Goal: Task Accomplishment & Management: Use online tool/utility

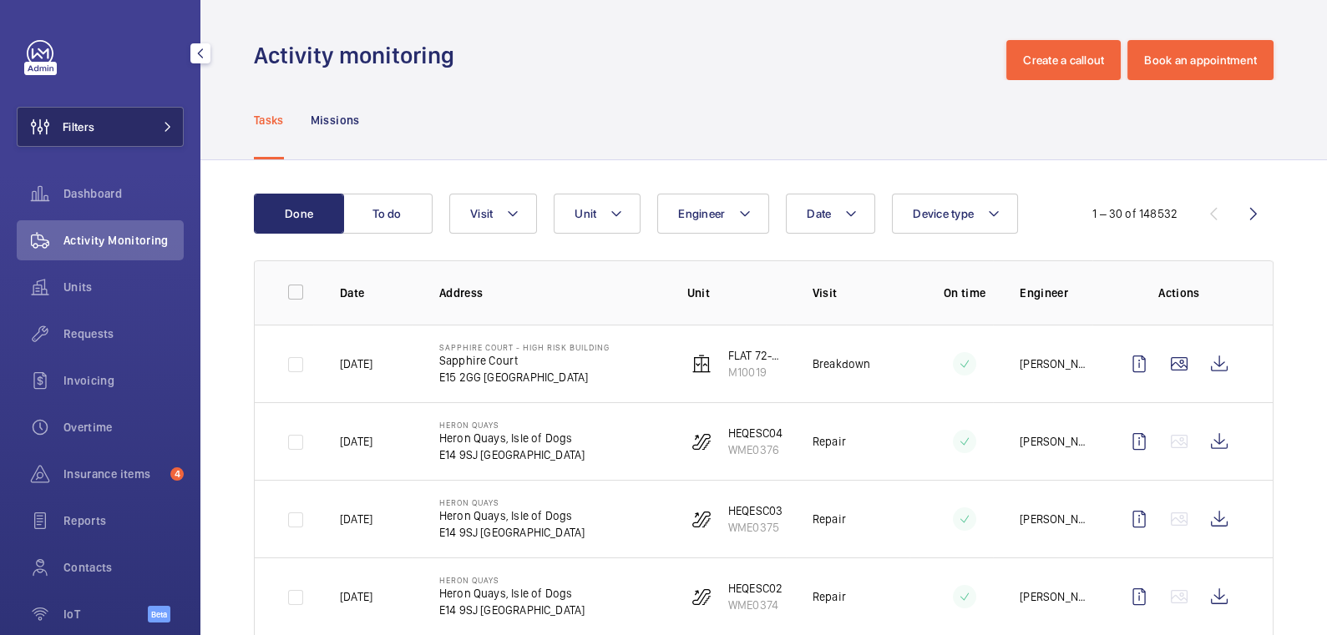
click at [117, 133] on button "Filters" at bounding box center [100, 127] width 167 height 40
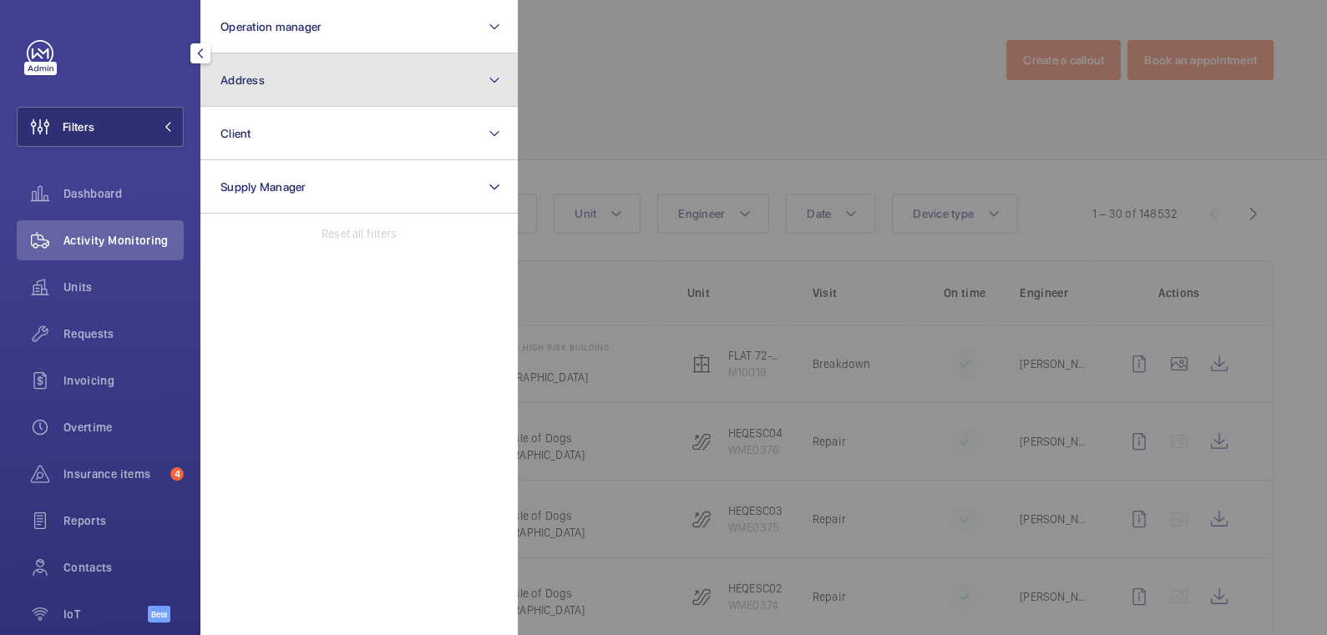
click at [308, 87] on button "Address" at bounding box center [358, 79] width 317 height 53
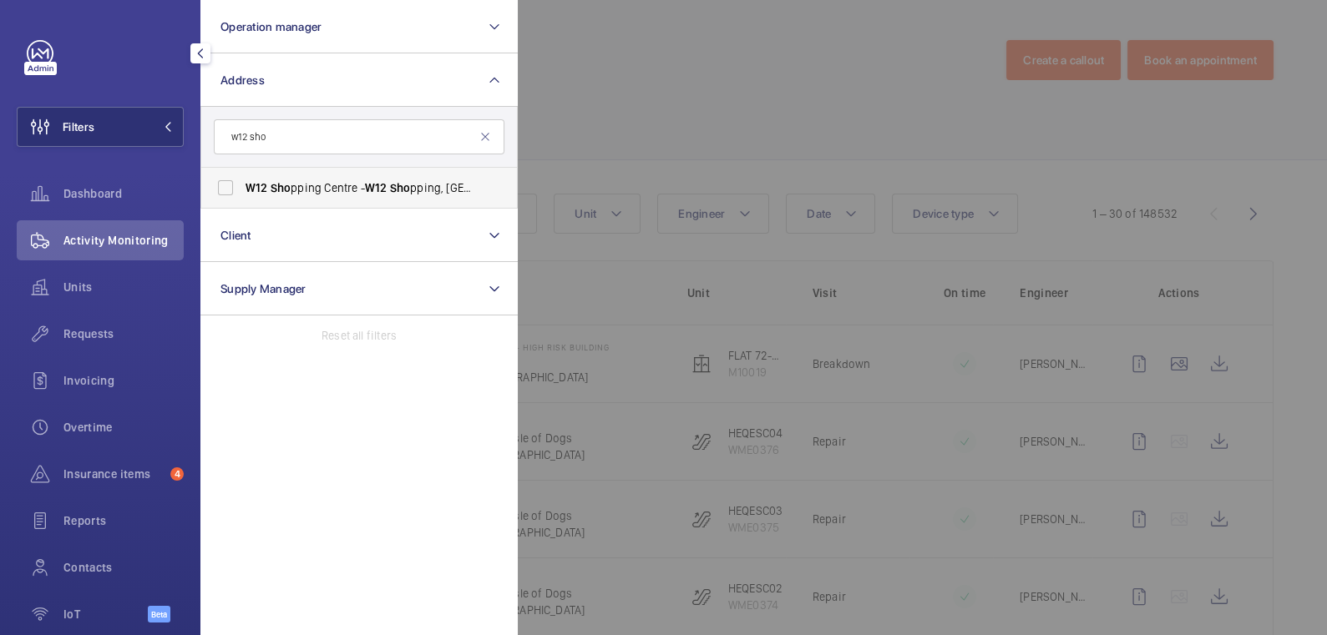
type input "w12 sho"
click at [346, 185] on span "W12 Sho pping Centre - W12 Sho pping, LONDON W12 8PP" at bounding box center [360, 188] width 230 height 17
click at [242, 185] on input "W12 Sho pping Centre - W12 Sho pping, LONDON W12 8PP" at bounding box center [225, 187] width 33 height 33
checkbox input "true"
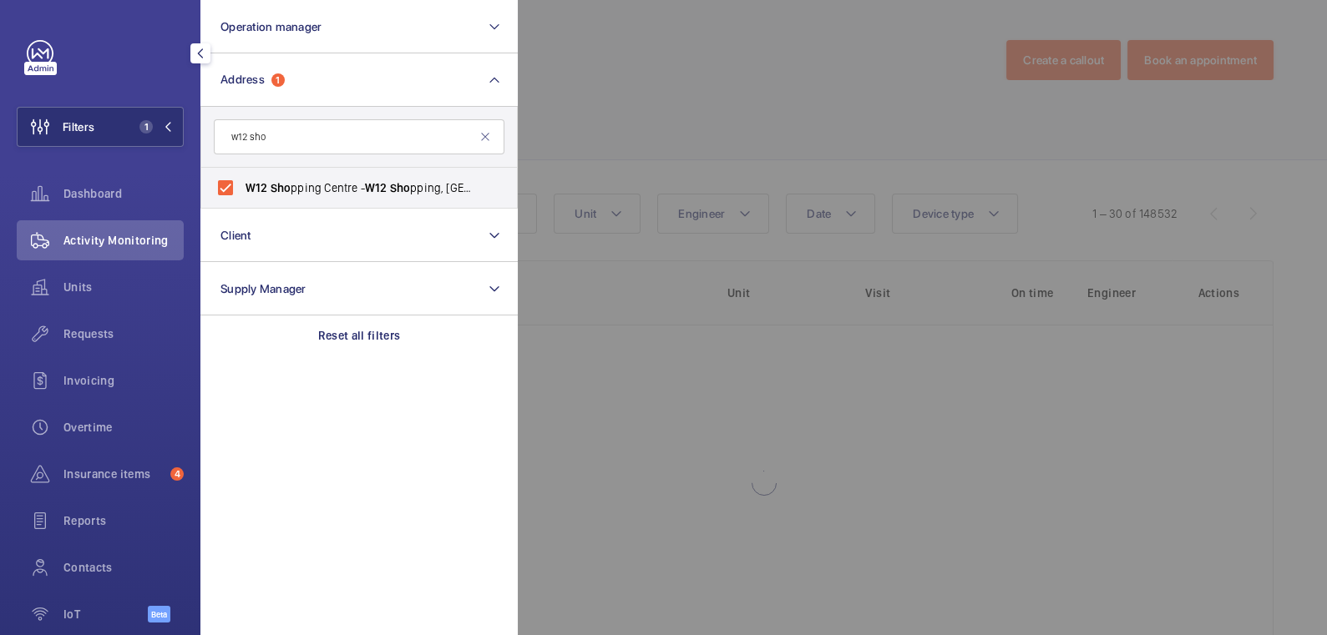
click at [668, 86] on div at bounding box center [1181, 317] width 1327 height 635
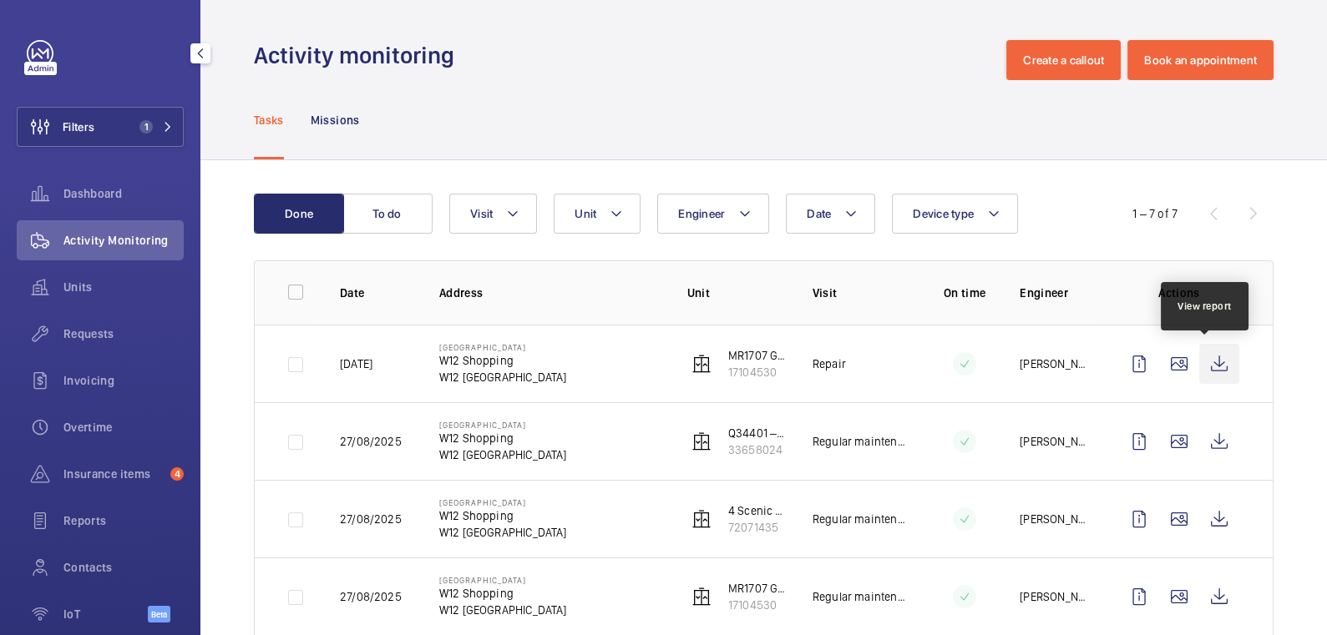
click at [1210, 363] on wm-front-icon-button at bounding box center [1219, 364] width 40 height 40
click at [395, 210] on button "To do" at bounding box center [387, 214] width 90 height 40
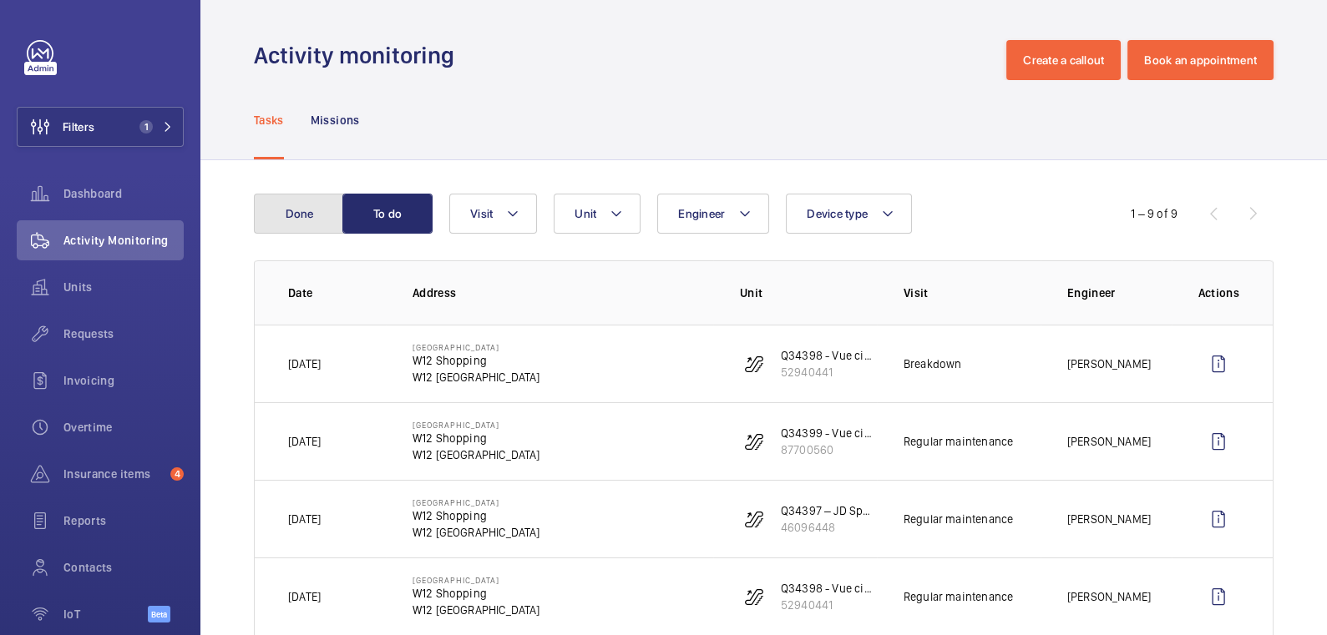
click at [300, 208] on button "Done" at bounding box center [299, 214] width 90 height 40
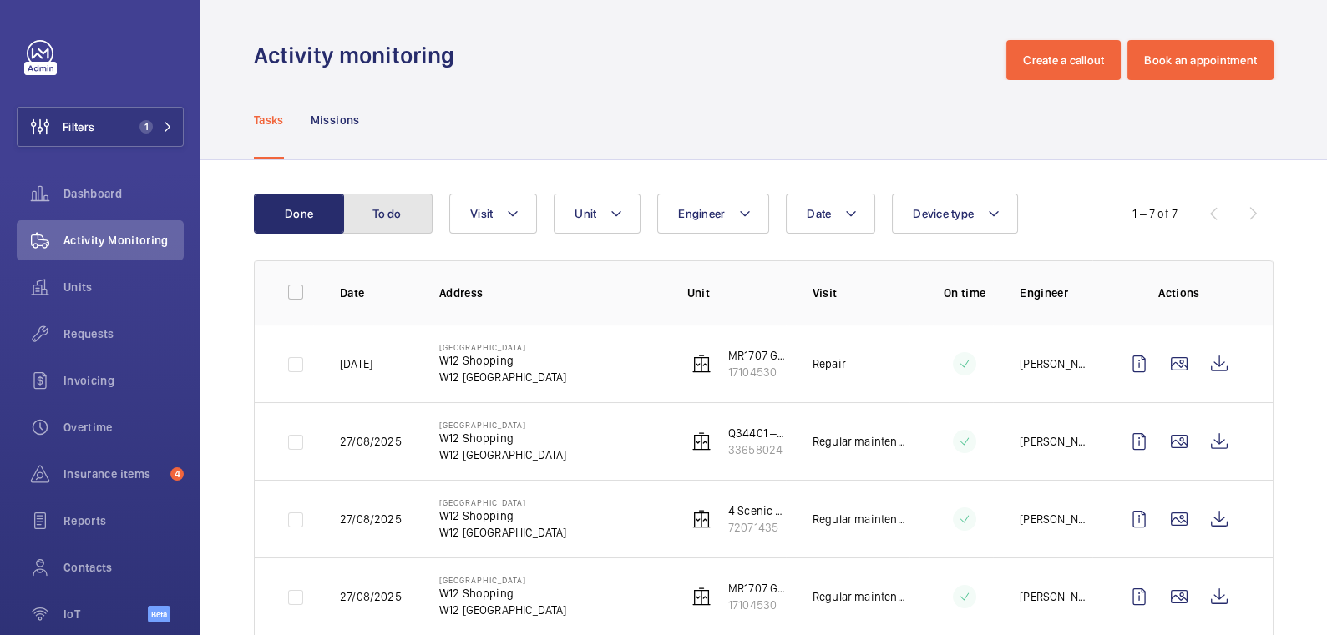
click at [397, 212] on button "To do" at bounding box center [387, 214] width 90 height 40
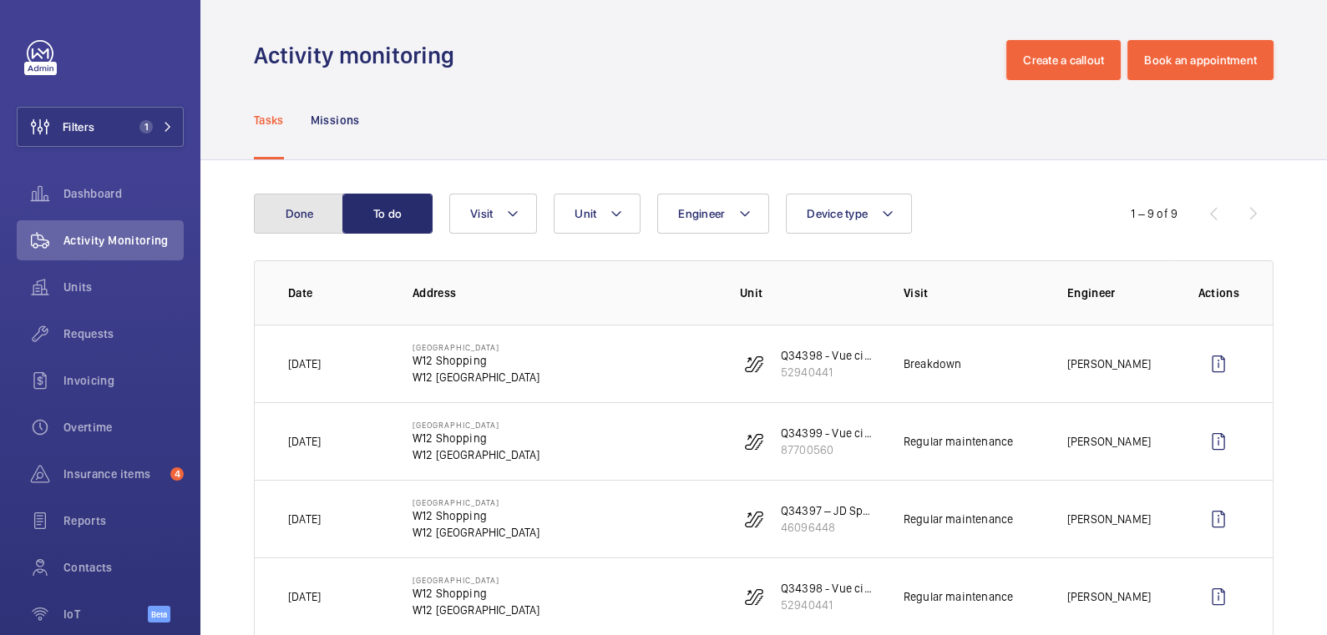
click at [311, 211] on button "Done" at bounding box center [299, 214] width 90 height 40
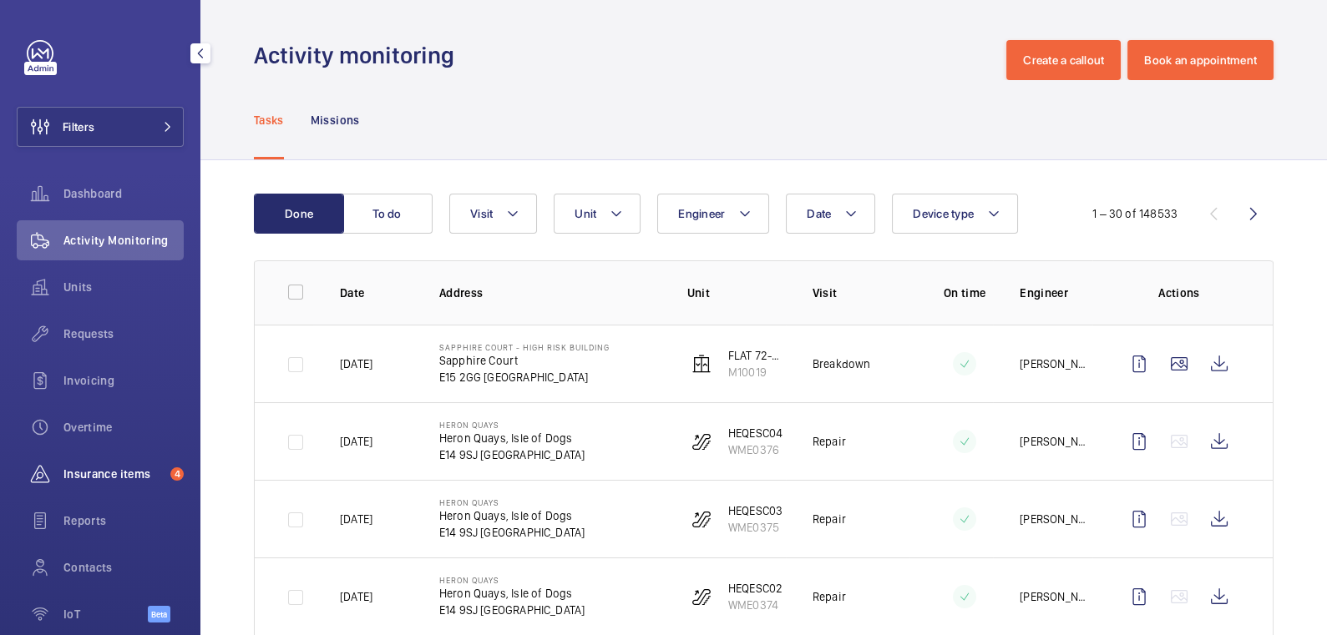
click at [83, 477] on span "Insurance items" at bounding box center [113, 474] width 100 height 17
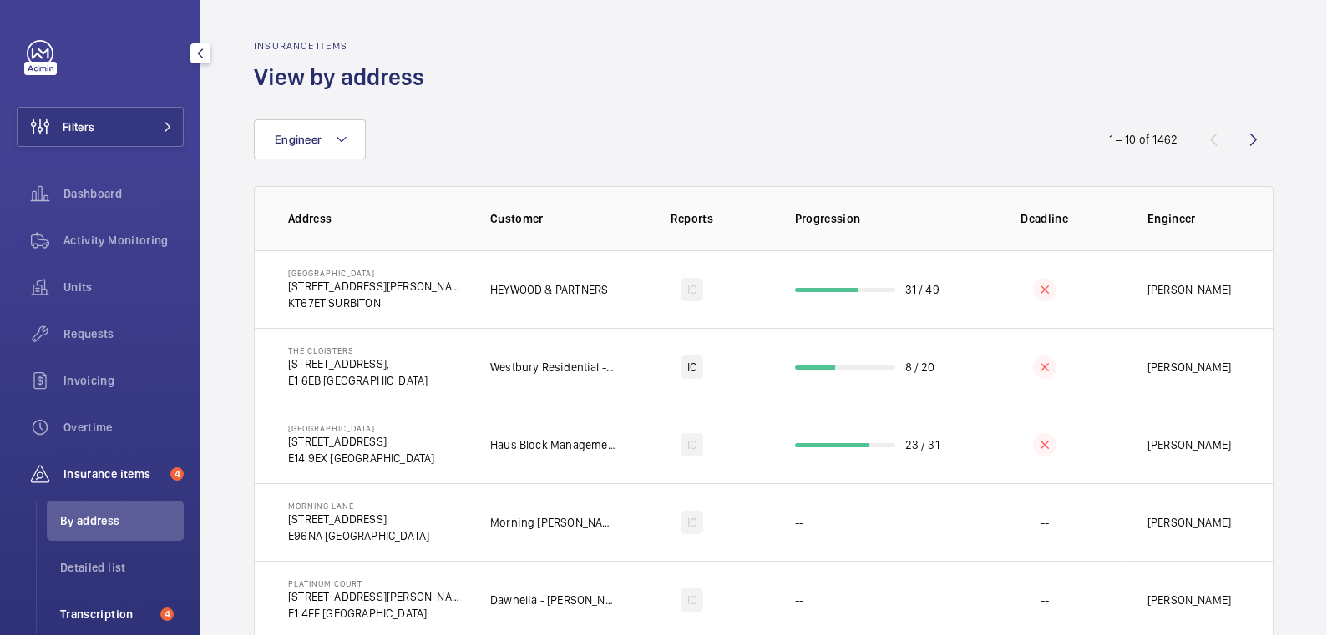
click at [119, 614] on span "Transcription" at bounding box center [107, 614] width 94 height 17
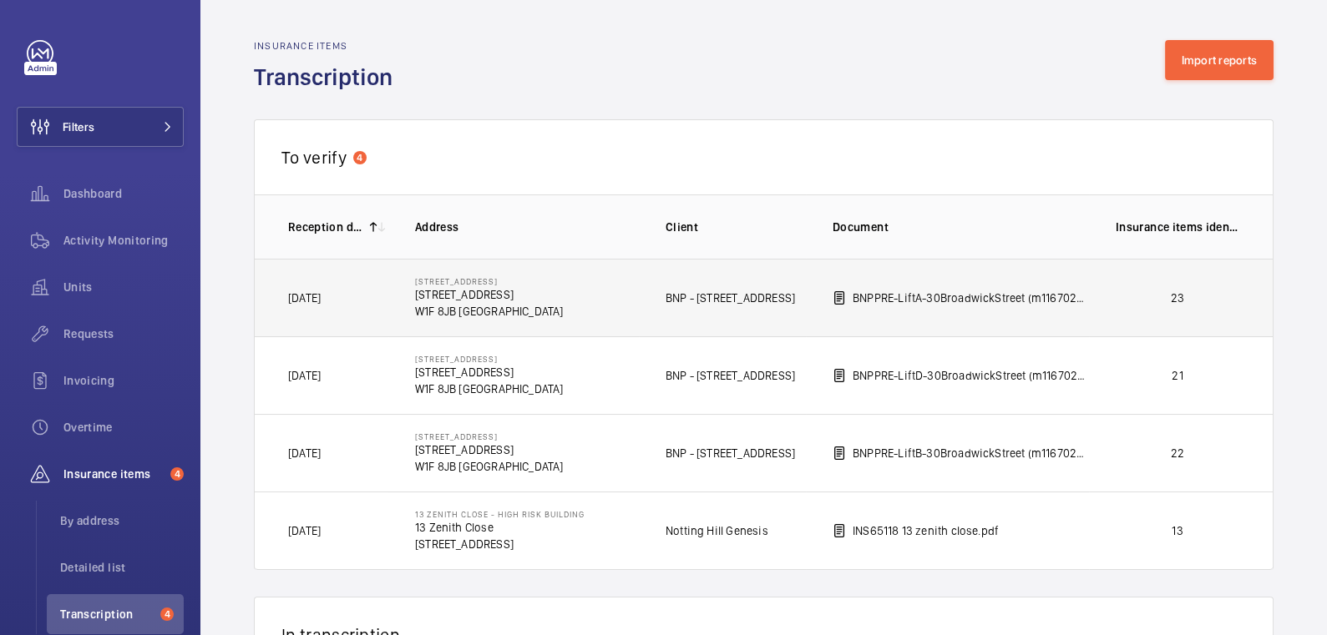
click at [1098, 309] on td "23" at bounding box center [1181, 298] width 184 height 78
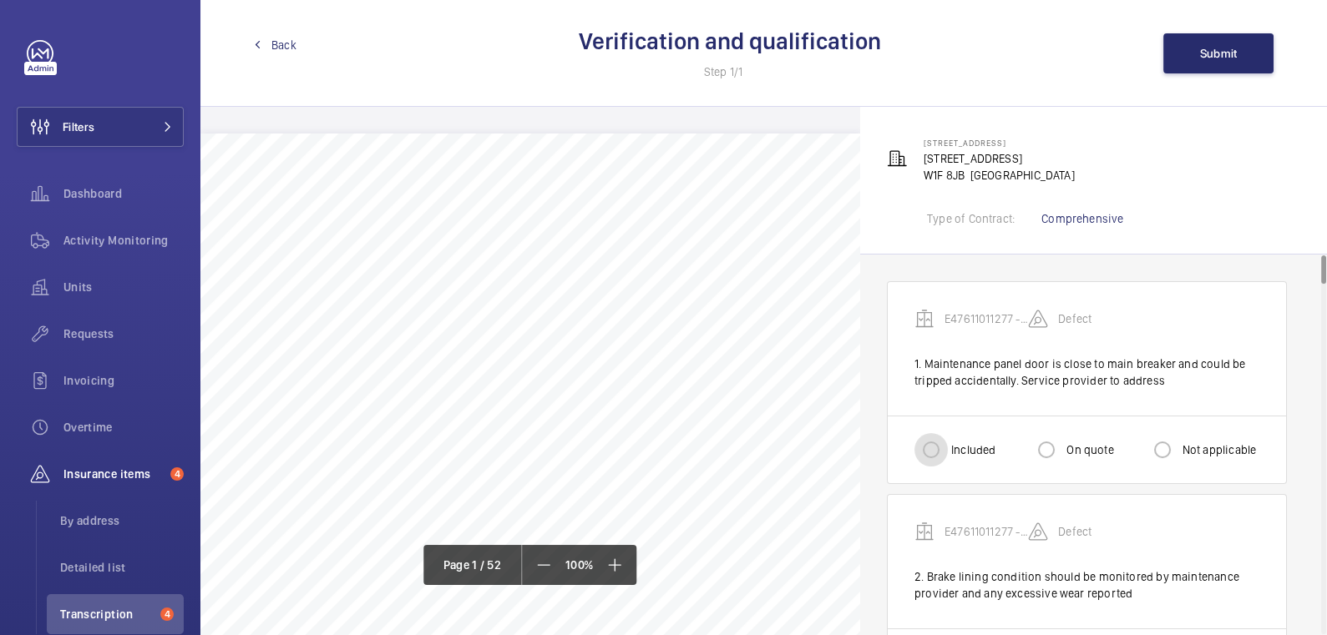
click at [931, 449] on input "Included" at bounding box center [930, 449] width 33 height 33
radio input "true"
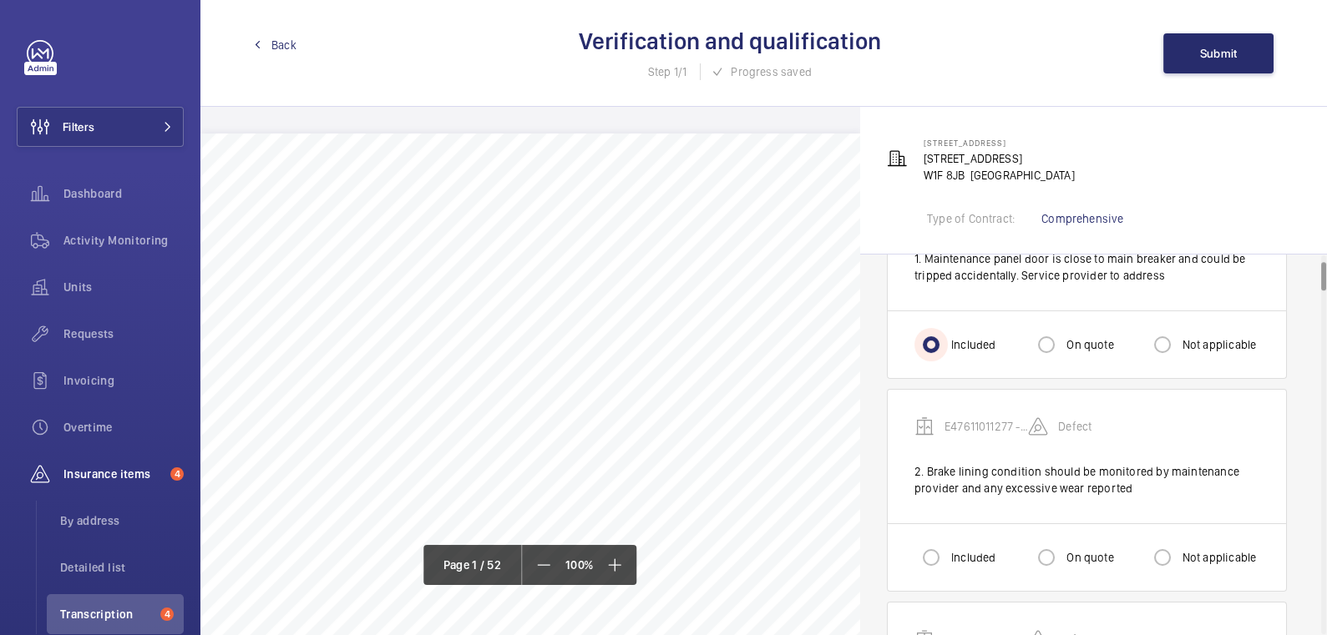
scroll to position [106, 0]
click at [919, 547] on input "Included" at bounding box center [930, 556] width 33 height 33
radio input "true"
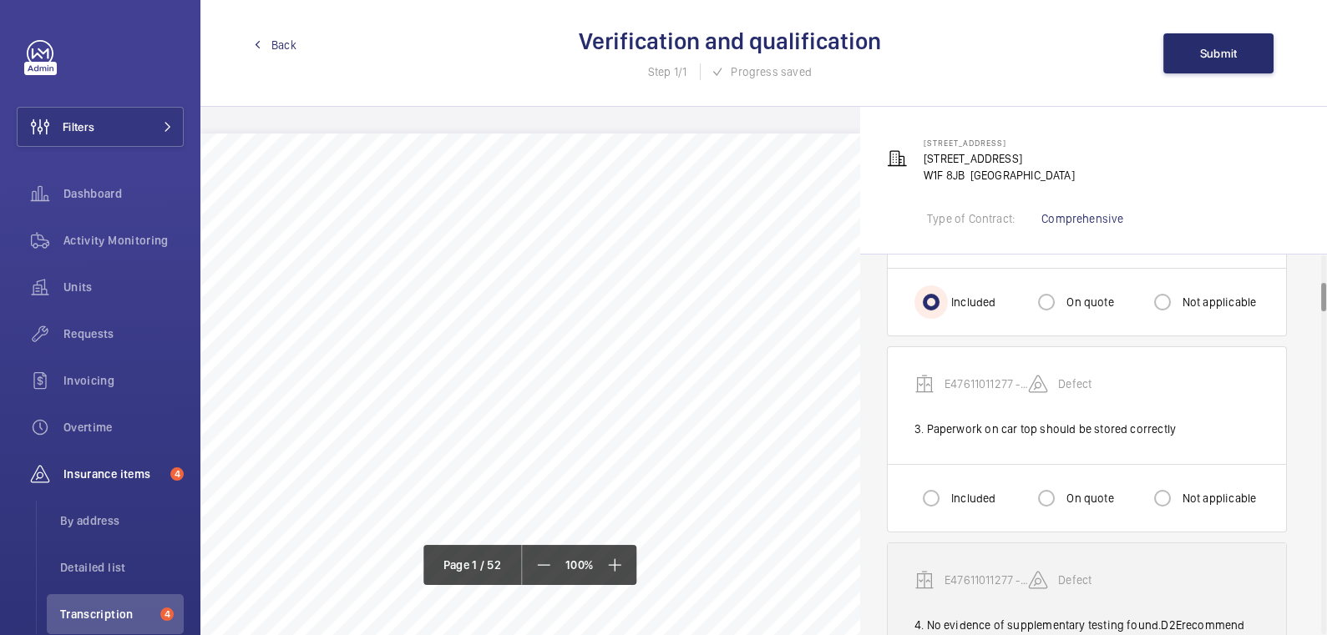
scroll to position [367, 0]
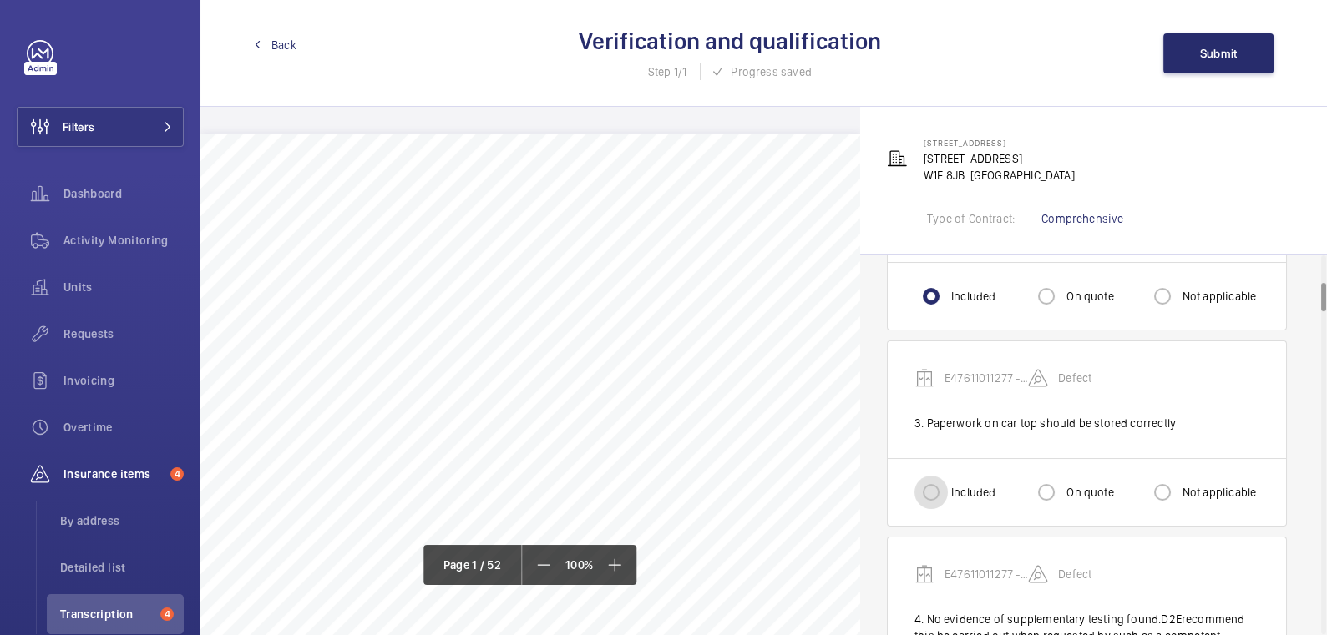
click at [946, 489] on input "Included" at bounding box center [930, 492] width 33 height 33
radio input "true"
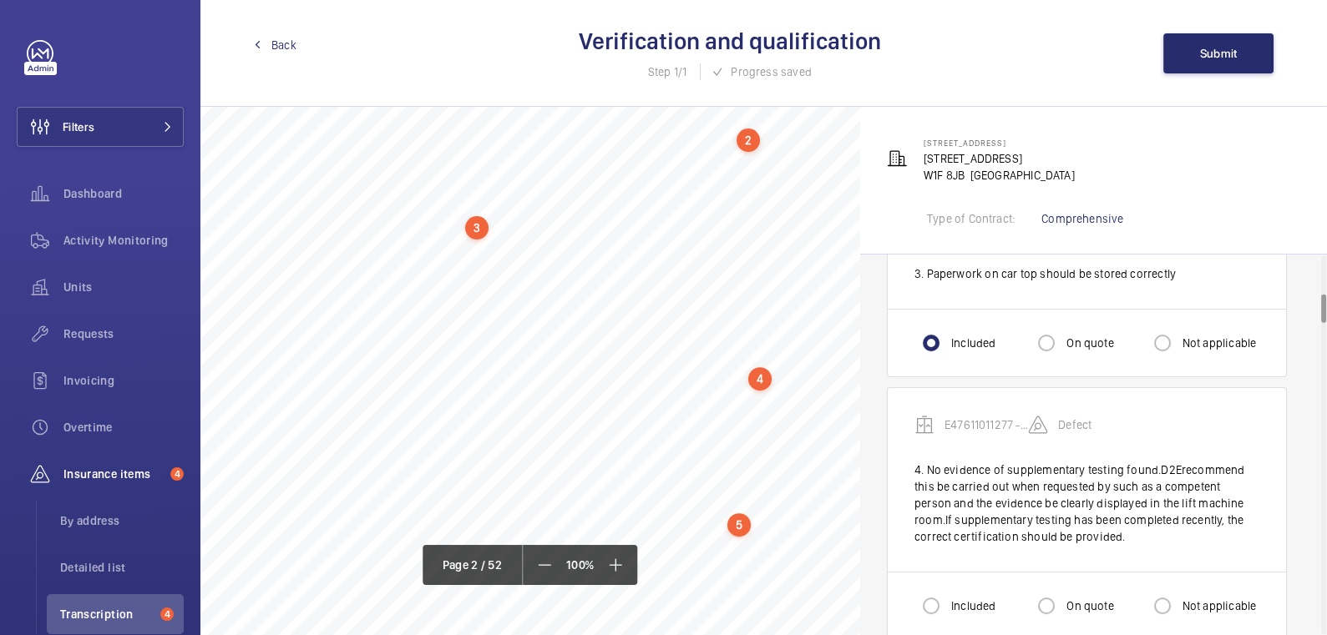
scroll to position [520, 0]
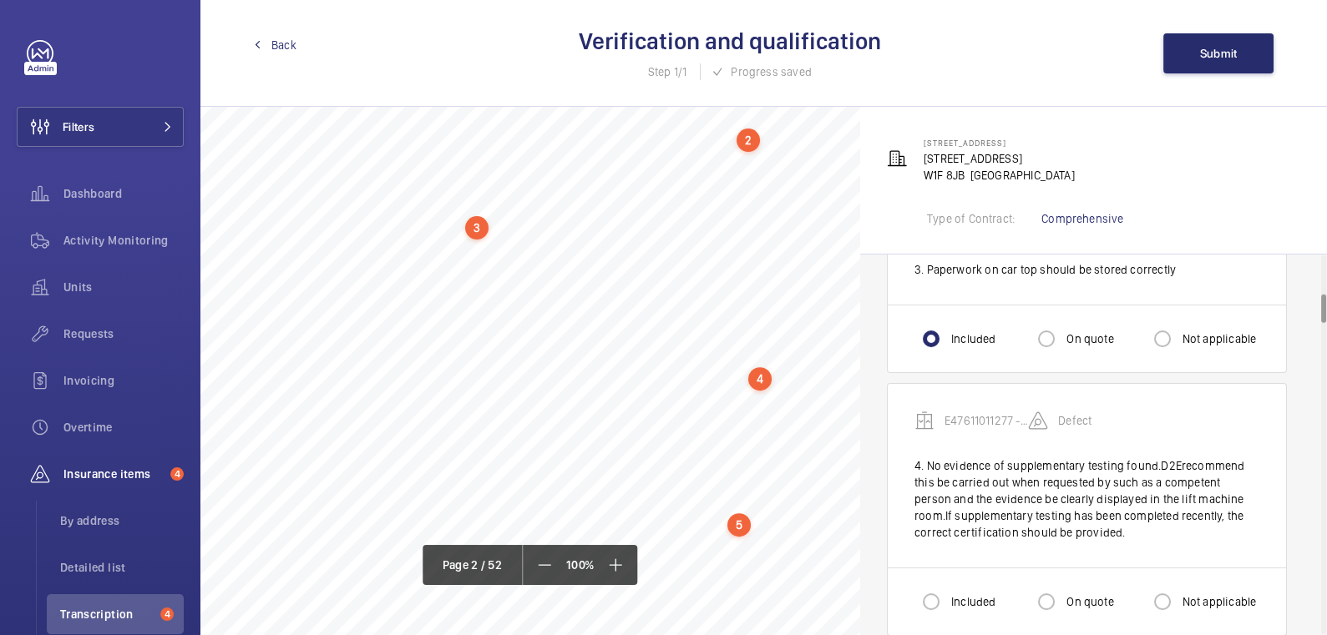
click at [759, 384] on div "4" at bounding box center [759, 378] width 23 height 23
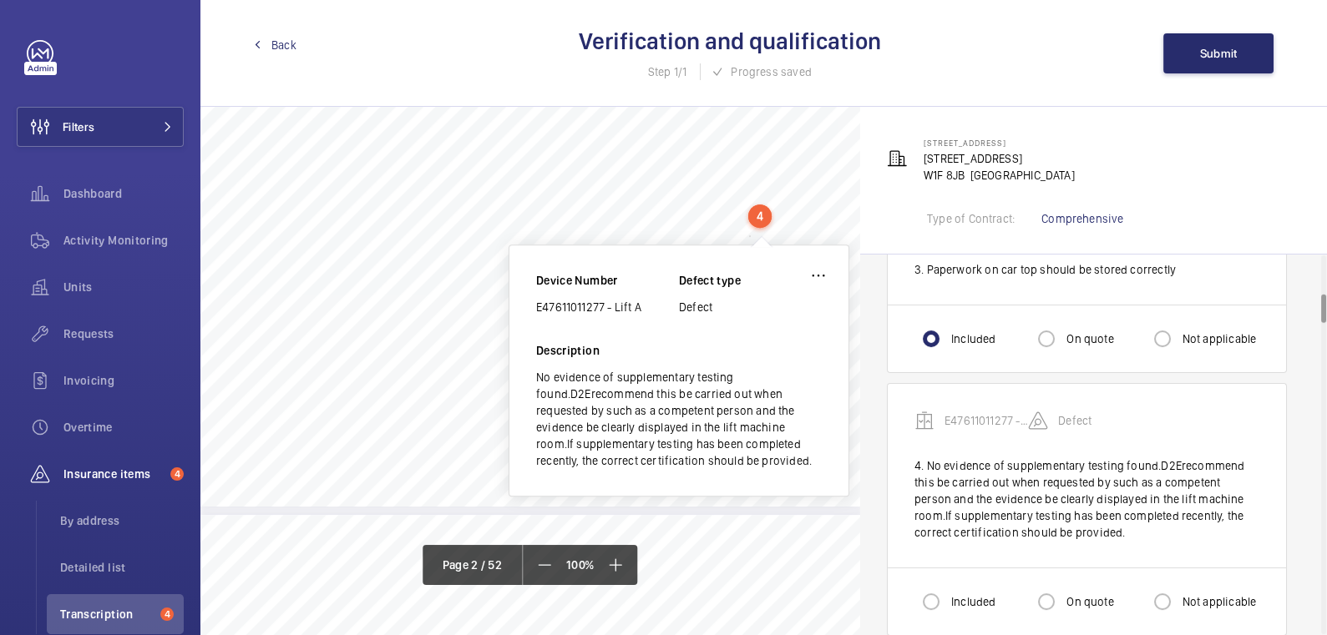
scroll to position [1510, 0]
click at [818, 281] on wm-front-icon-button at bounding box center [818, 275] width 40 height 40
click at [777, 329] on div "Edit" at bounding box center [772, 324] width 132 height 30
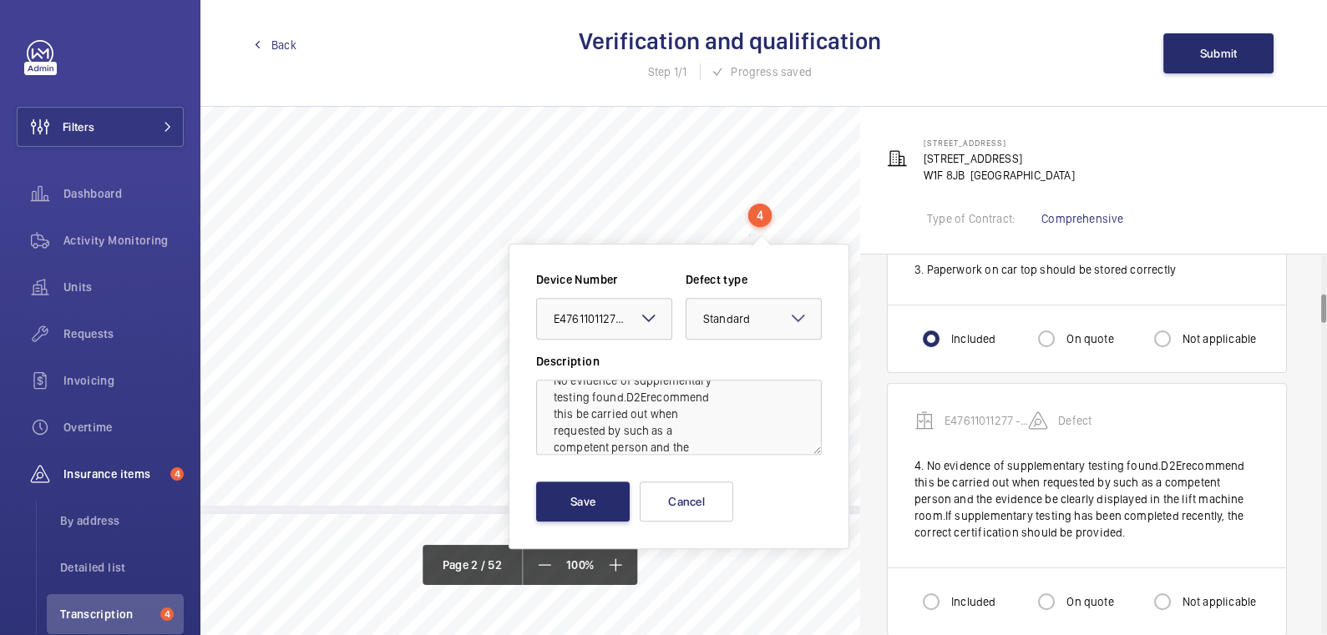
scroll to position [23, 0]
click at [713, 402] on textarea "No evidence of supplementary testing found.D2Erecommend this be carried out whe…" at bounding box center [679, 417] width 286 height 75
click at [574, 412] on textarea "No evidence of supplementary testing found.D2Erecommend 4;2 test this be carrie…" at bounding box center [679, 417] width 286 height 75
type textarea "No evidence of supplementary testing found.D2Erecommend 4;2 test to be carried …"
click at [584, 504] on button "Save" at bounding box center [583, 502] width 94 height 40
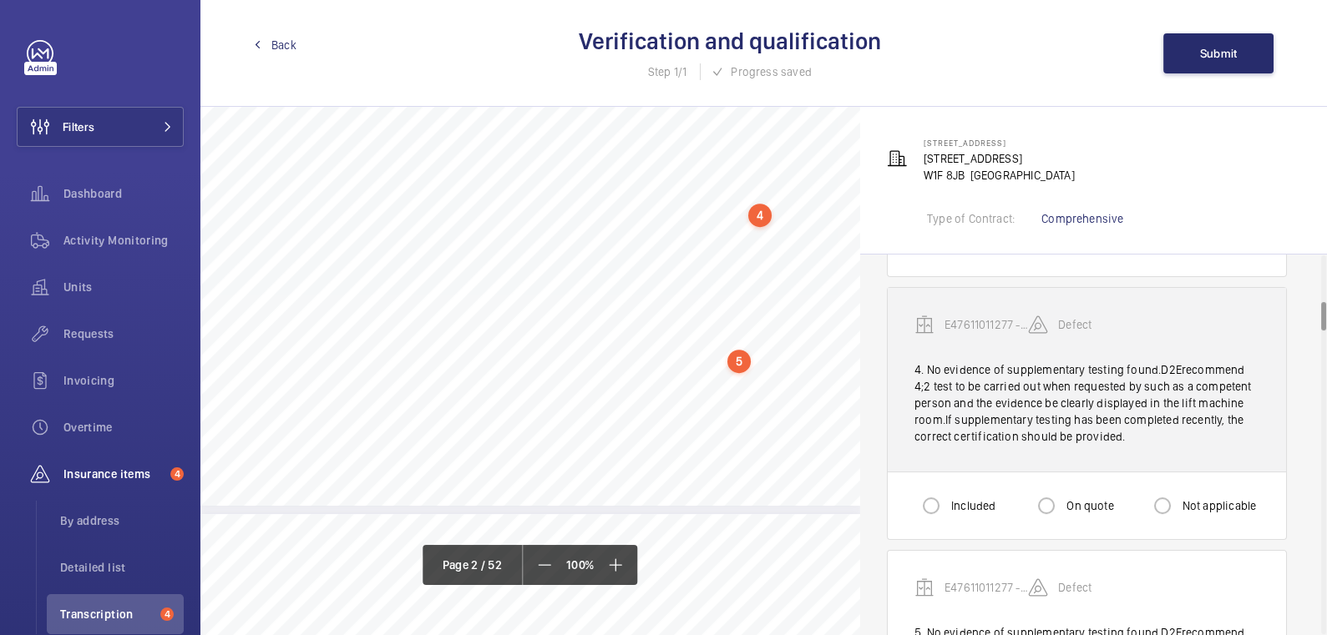
scroll to position [615, 0]
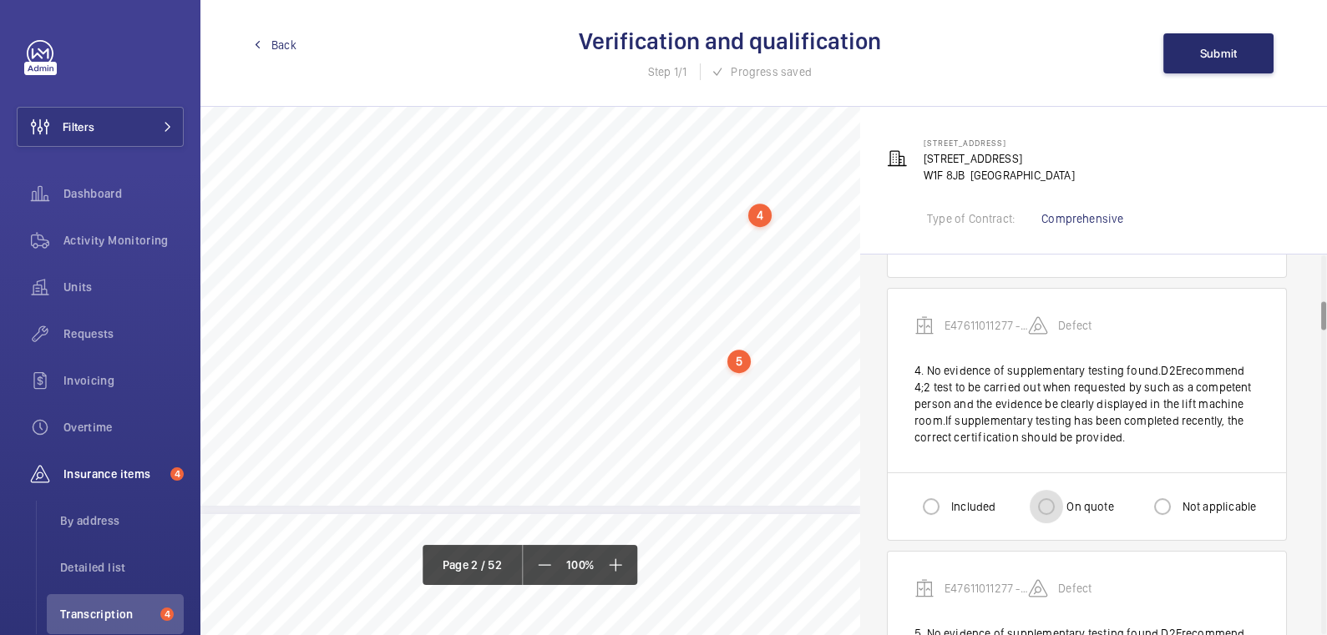
click at [1055, 502] on input "On quote" at bounding box center [1046, 506] width 33 height 33
radio input "true"
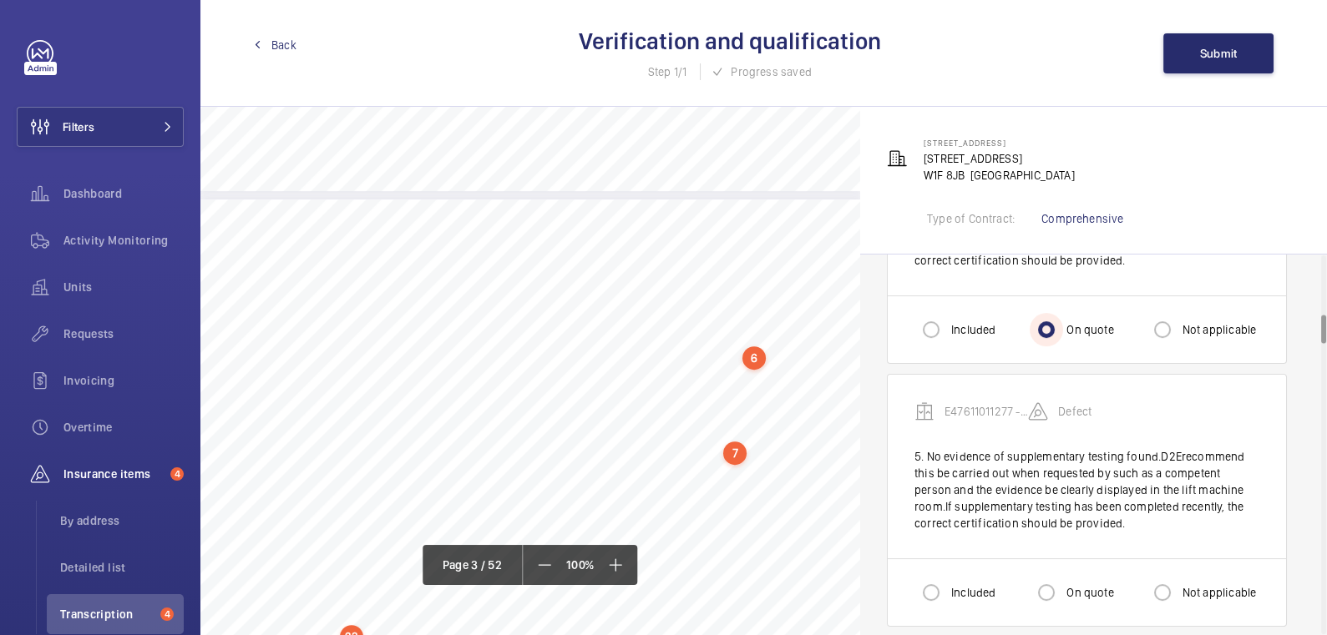
scroll to position [823, 0]
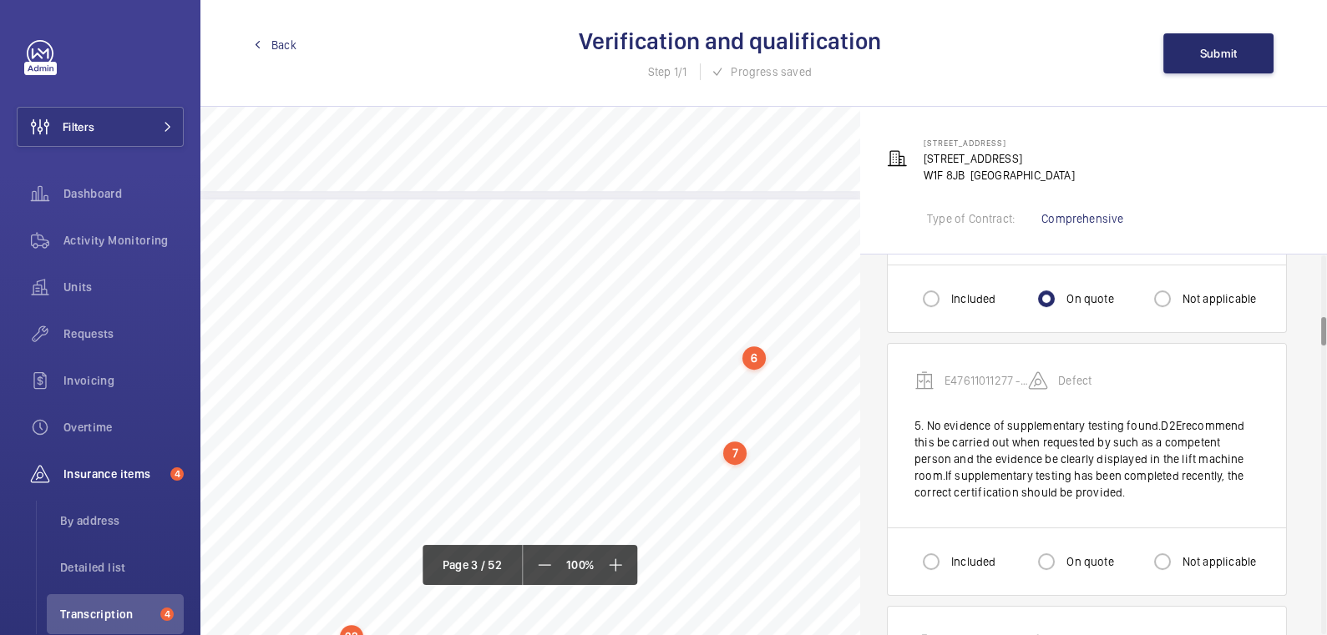
click at [1195, 554] on label "Not applicable" at bounding box center [1218, 562] width 78 height 17
click at [1179, 553] on input "Not applicable" at bounding box center [1162, 561] width 33 height 33
radio input "true"
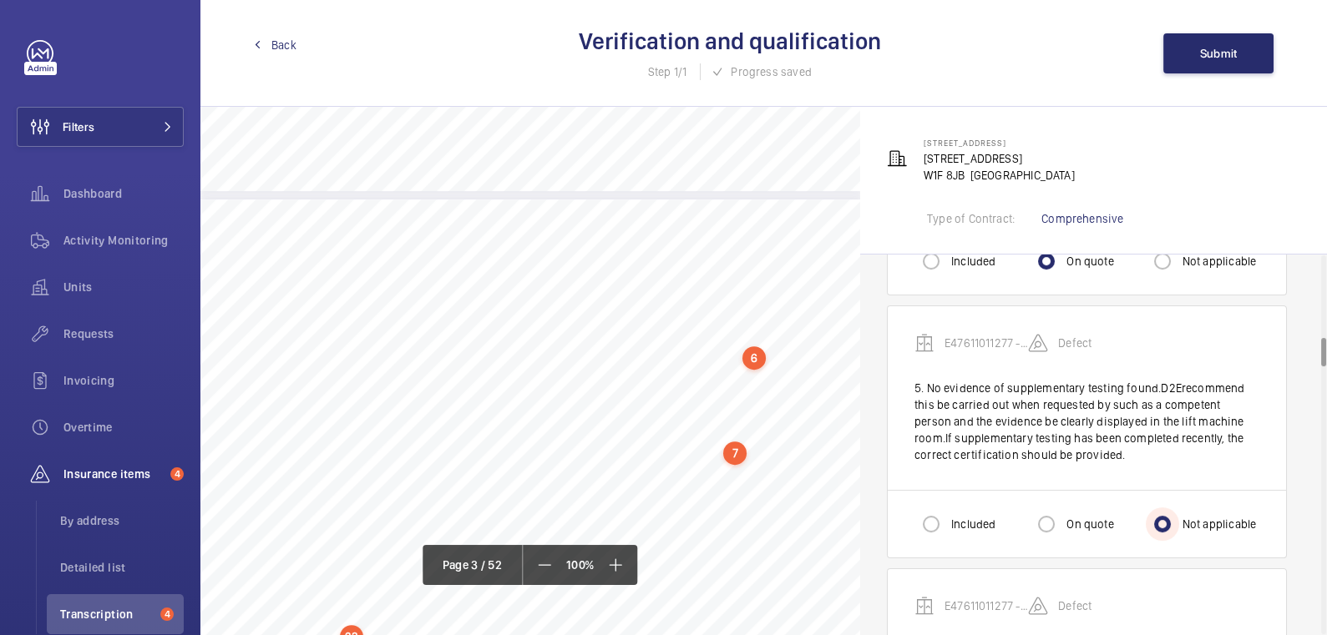
scroll to position [1102, 0]
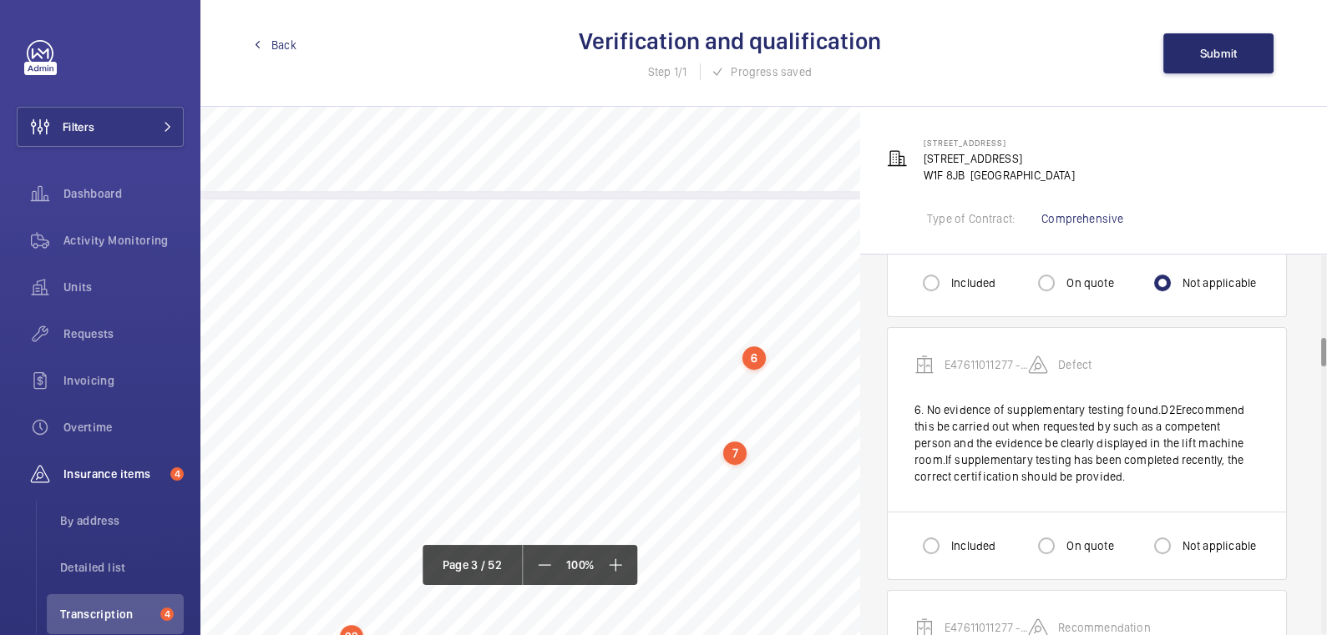
click at [1193, 549] on div "Not applicable" at bounding box center [1201, 545] width 111 height 33
click at [1197, 544] on label "Not applicable" at bounding box center [1218, 546] width 78 height 17
click at [1179, 544] on input "Not applicable" at bounding box center [1162, 545] width 33 height 33
radio input "true"
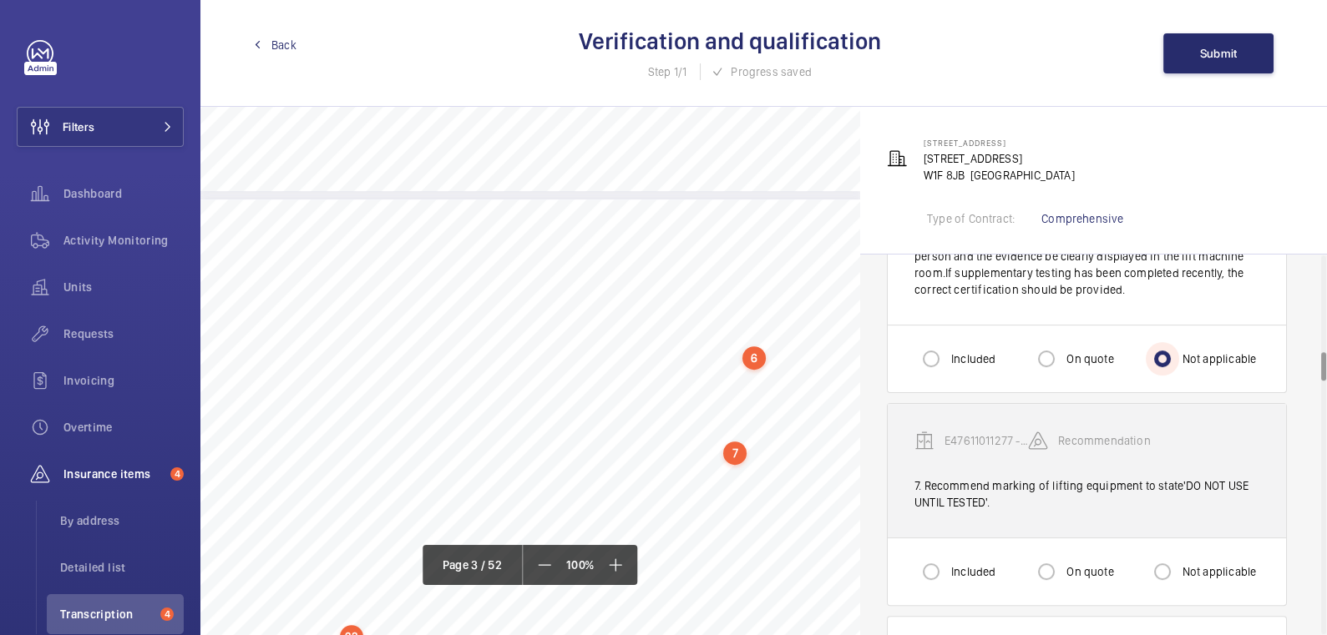
scroll to position [1292, 0]
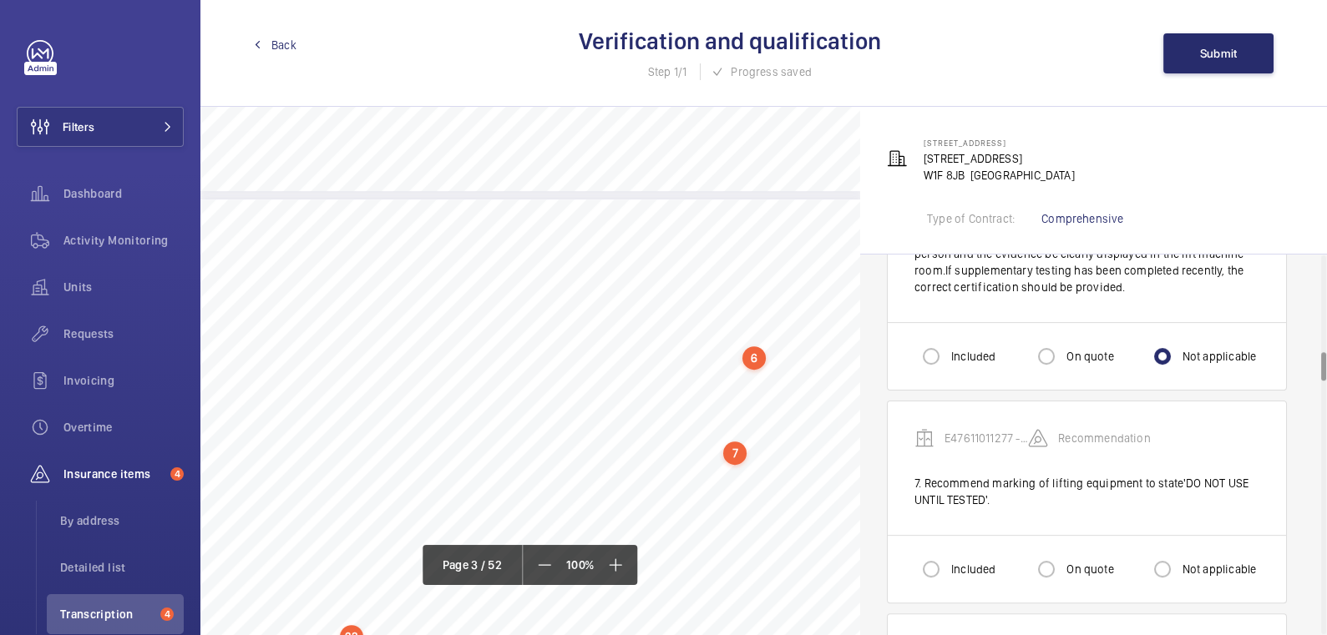
click at [1071, 564] on label "On quote" at bounding box center [1088, 569] width 50 height 17
click at [1063, 564] on input "On quote" at bounding box center [1046, 569] width 33 height 33
radio input "true"
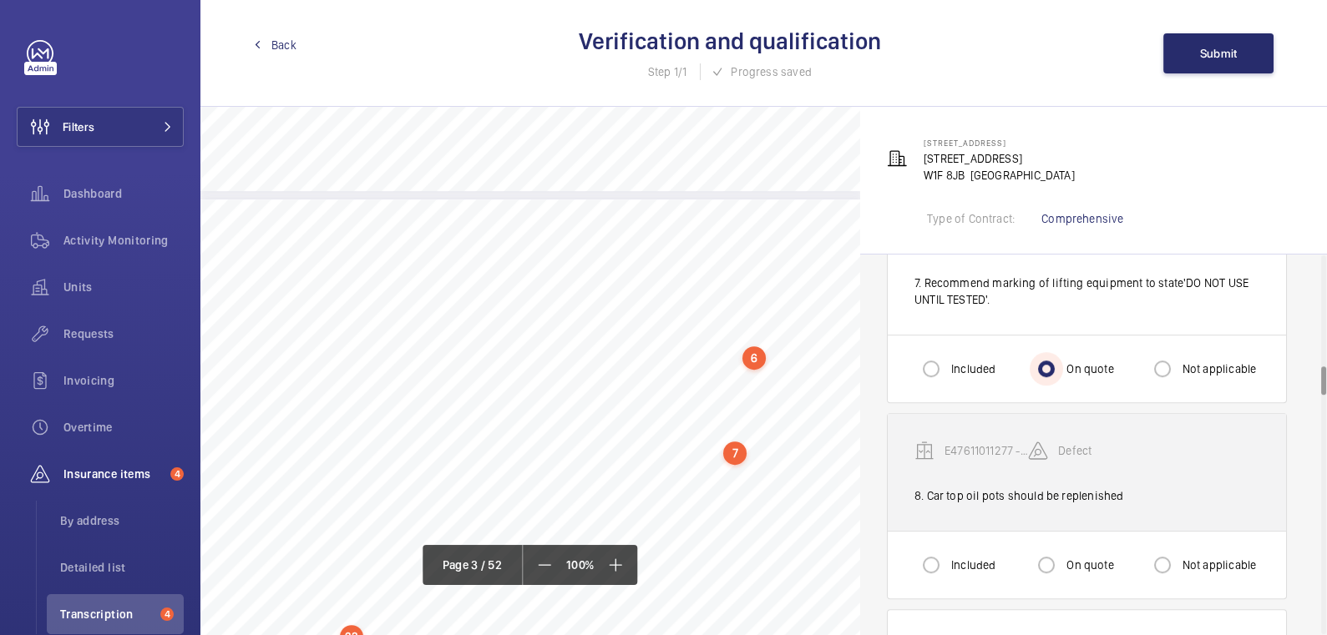
scroll to position [1509, 0]
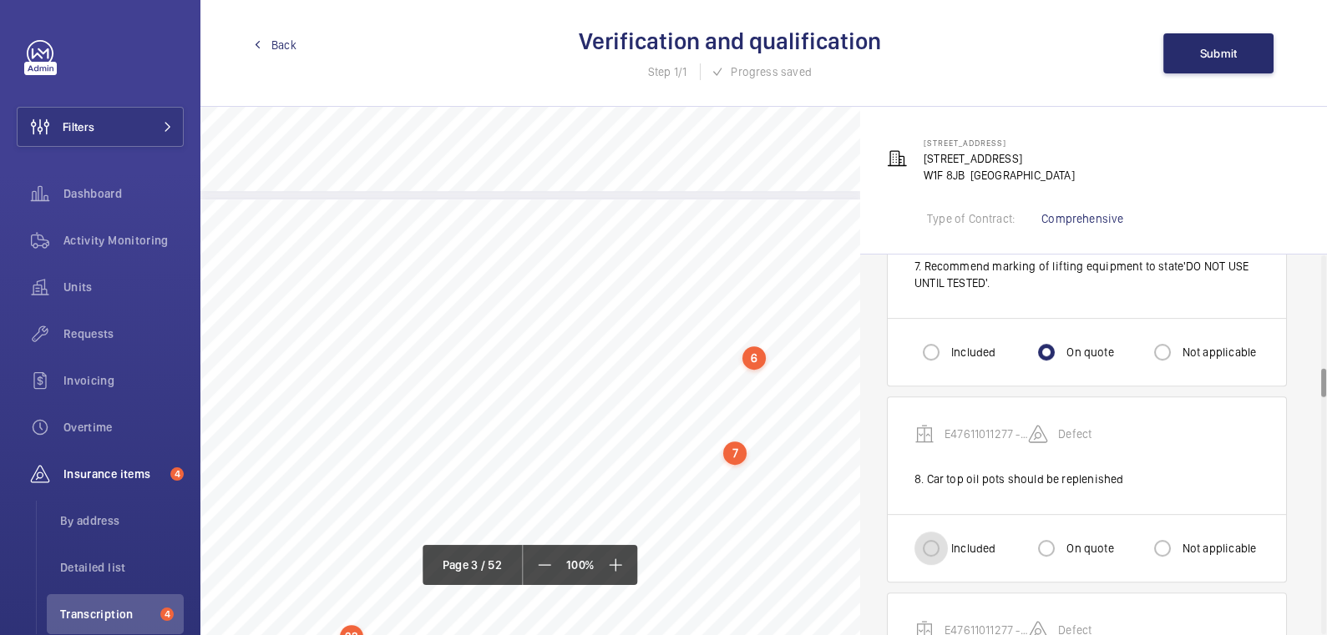
click at [946, 534] on input "Included" at bounding box center [930, 548] width 33 height 33
radio input "true"
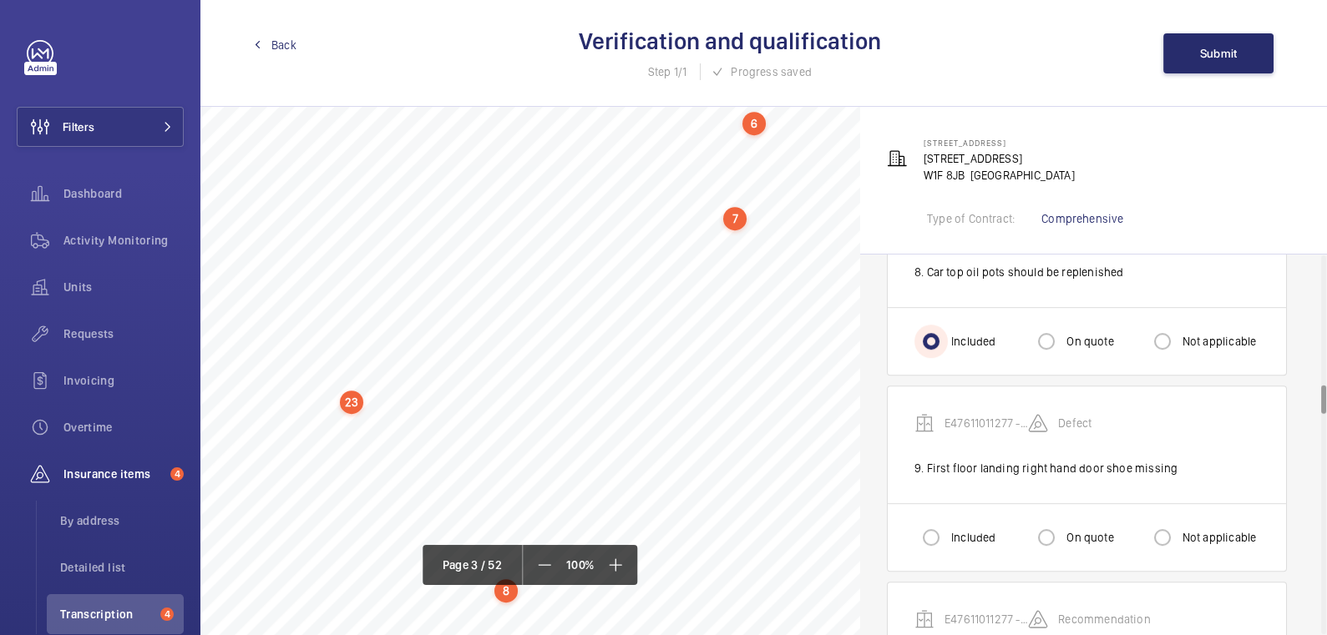
scroll to position [1733, 0]
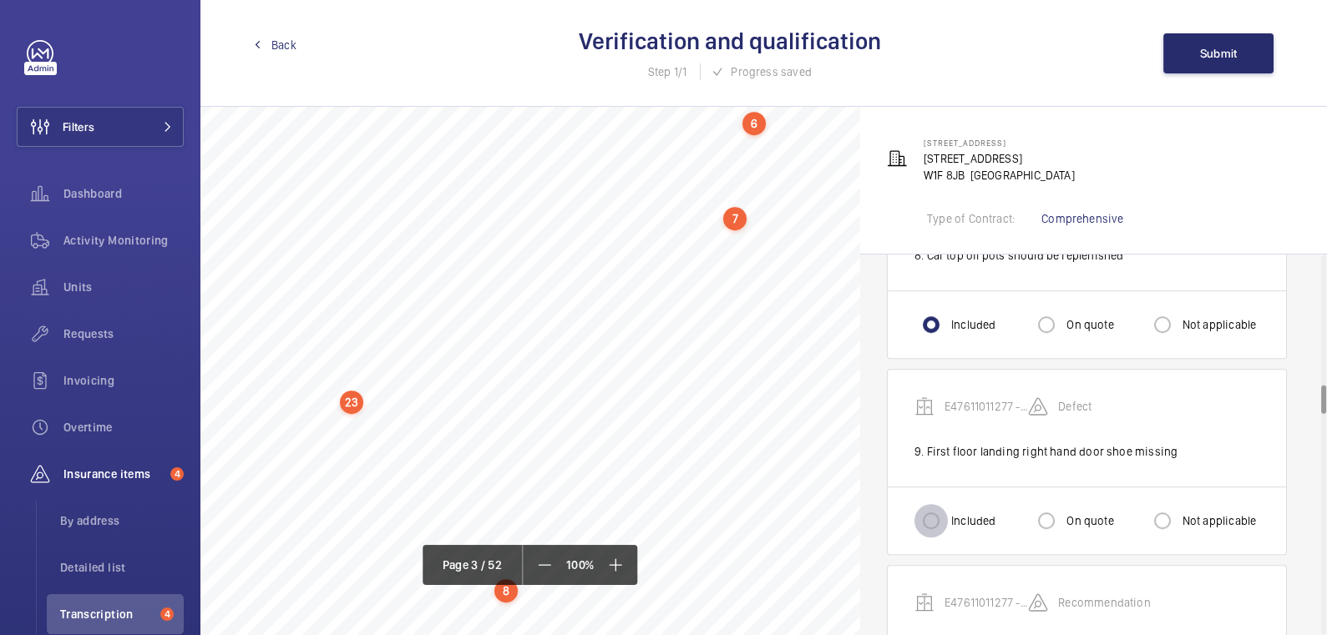
click at [934, 511] on input "Included" at bounding box center [930, 520] width 33 height 33
radio input "true"
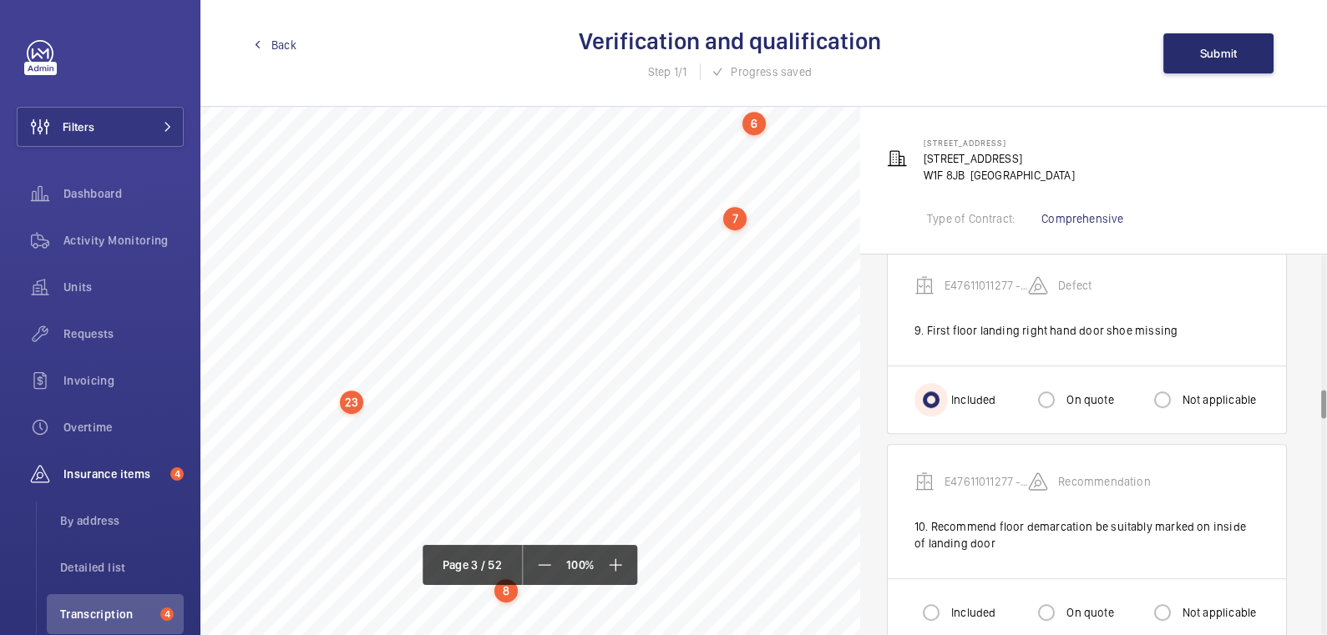
scroll to position [1893, 0]
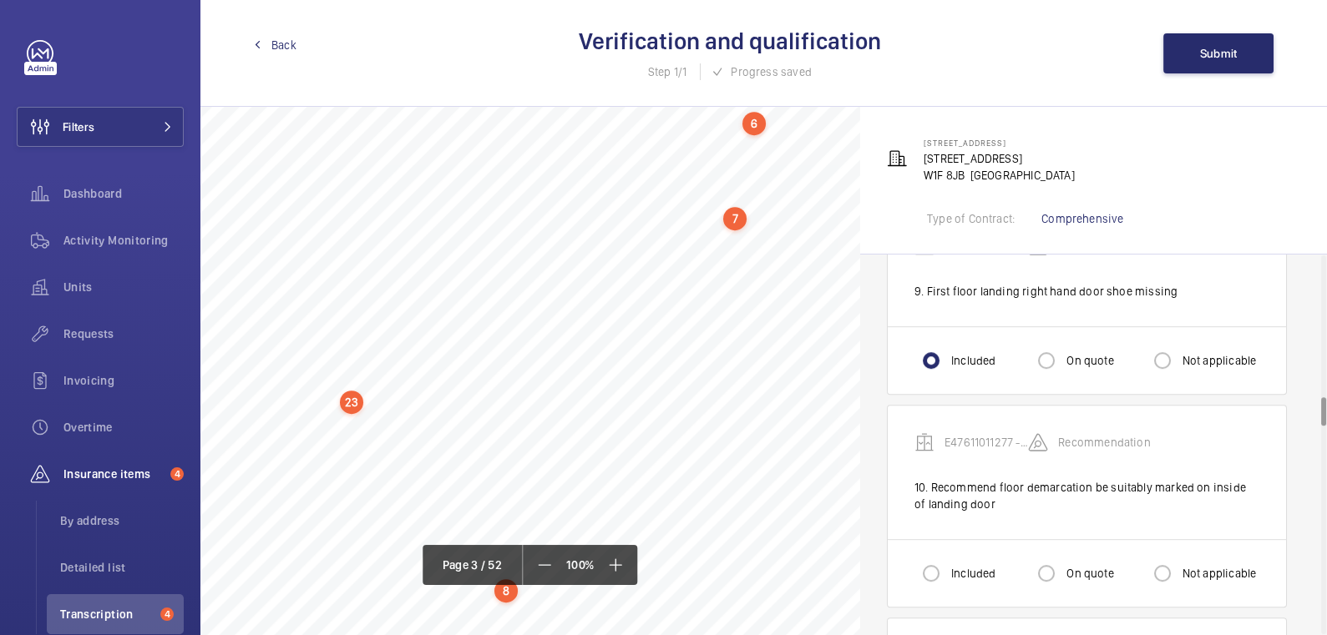
click at [1072, 565] on label "On quote" at bounding box center [1088, 573] width 50 height 17
click at [1063, 559] on input "On quote" at bounding box center [1046, 573] width 33 height 33
radio input "true"
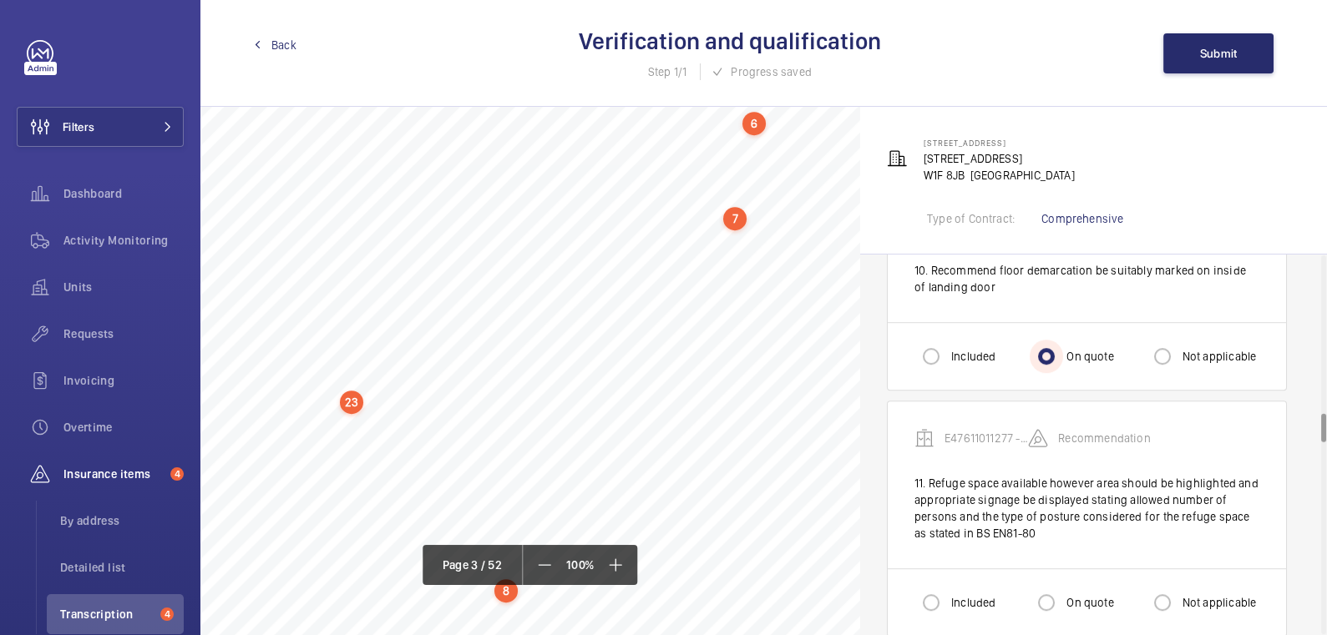
scroll to position [2114, 0]
click at [1074, 590] on label "On quote" at bounding box center [1088, 598] width 50 height 17
click at [1063, 582] on input "On quote" at bounding box center [1046, 598] width 33 height 33
radio input "true"
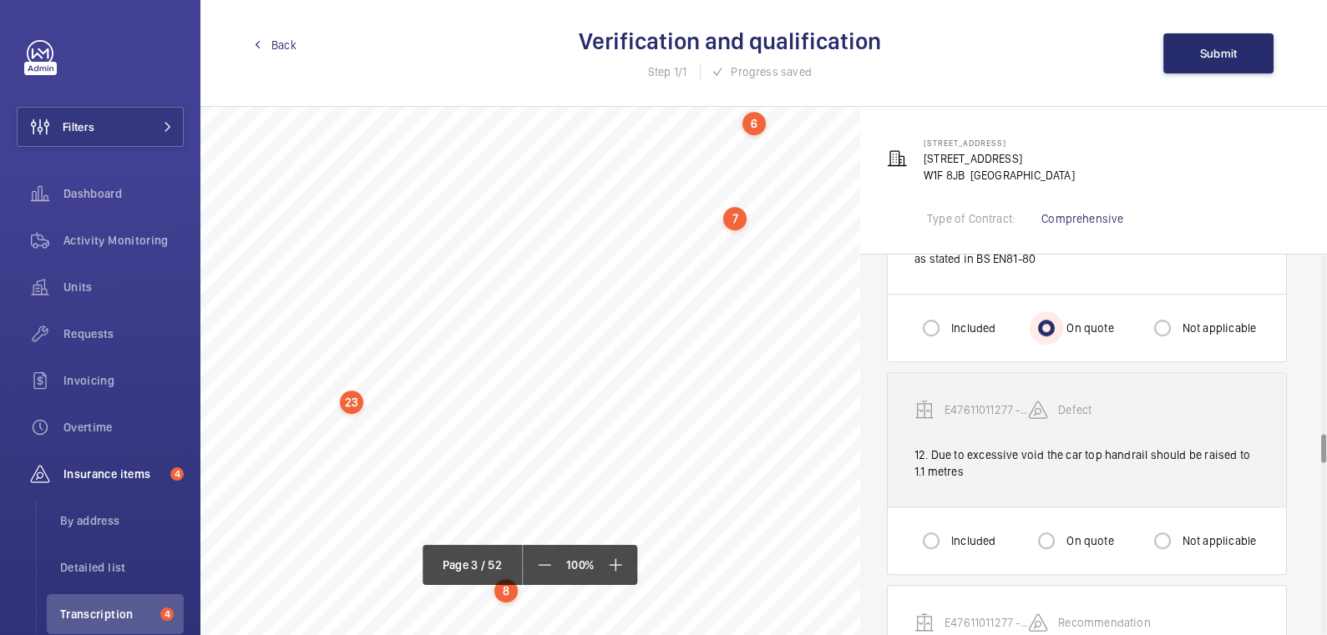
scroll to position [2385, 0]
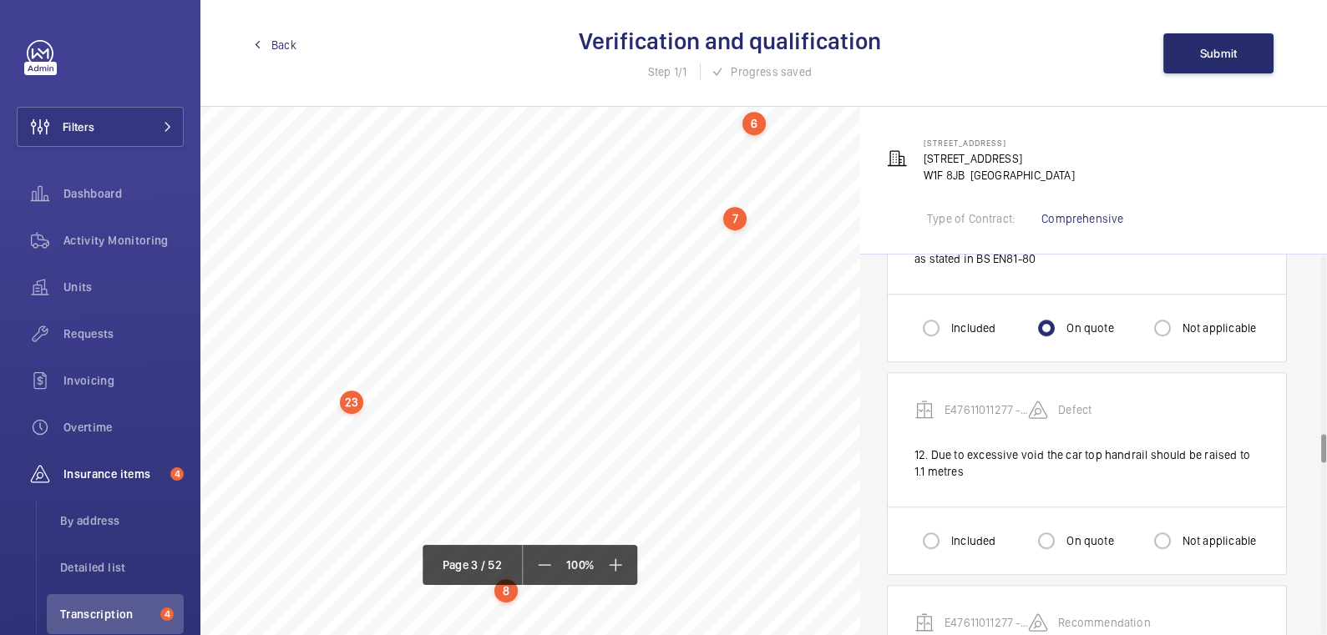
click at [956, 533] on label "Included" at bounding box center [972, 541] width 48 height 17
click at [948, 524] on input "Included" at bounding box center [930, 540] width 33 height 33
radio input "true"
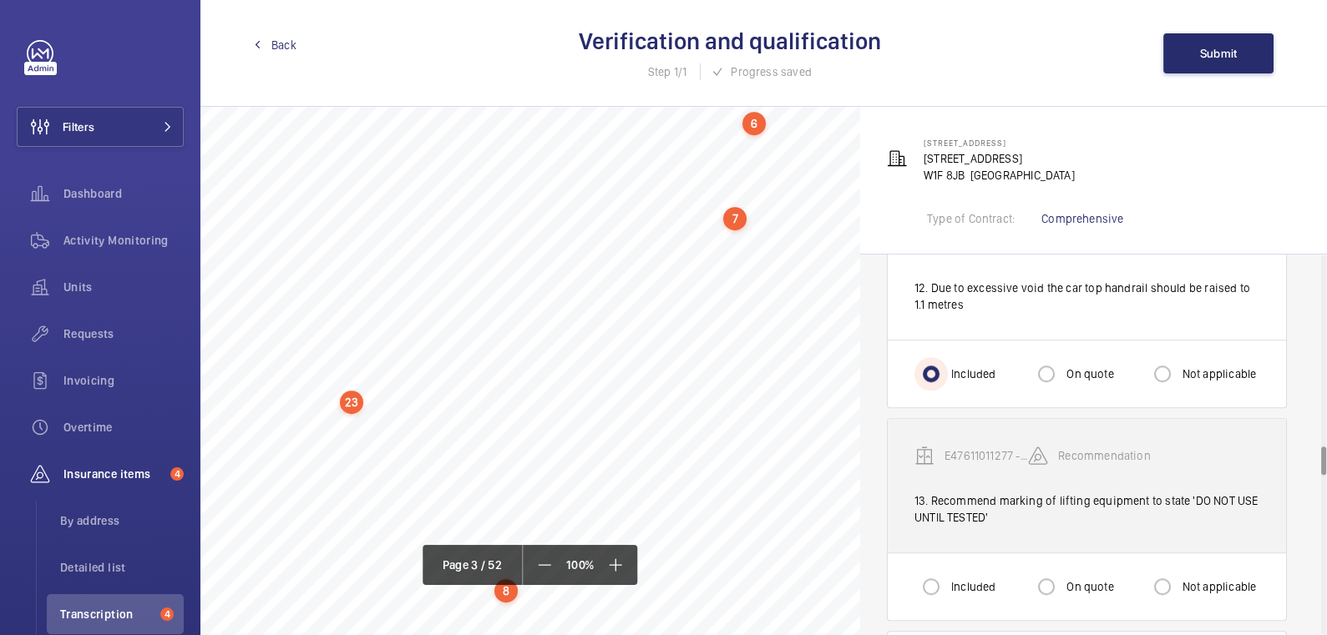
scroll to position [2569, 0]
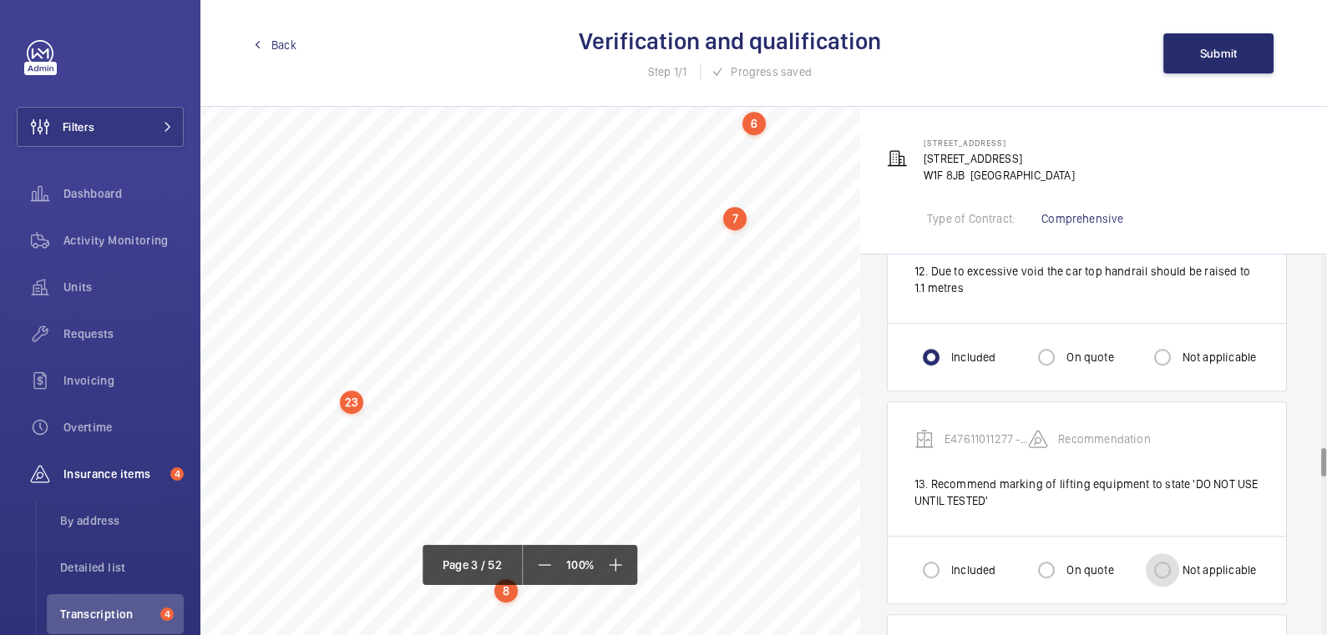
click at [1169, 554] on input "Not applicable" at bounding box center [1162, 570] width 33 height 33
radio input "true"
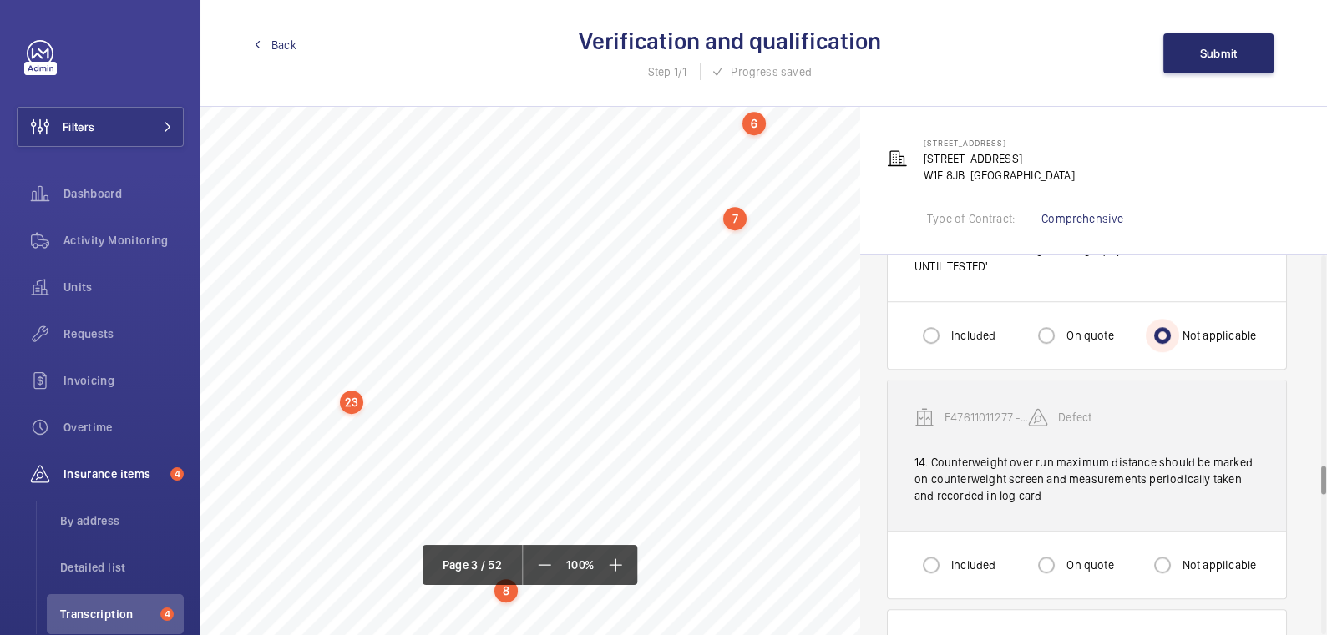
scroll to position [2827, 0]
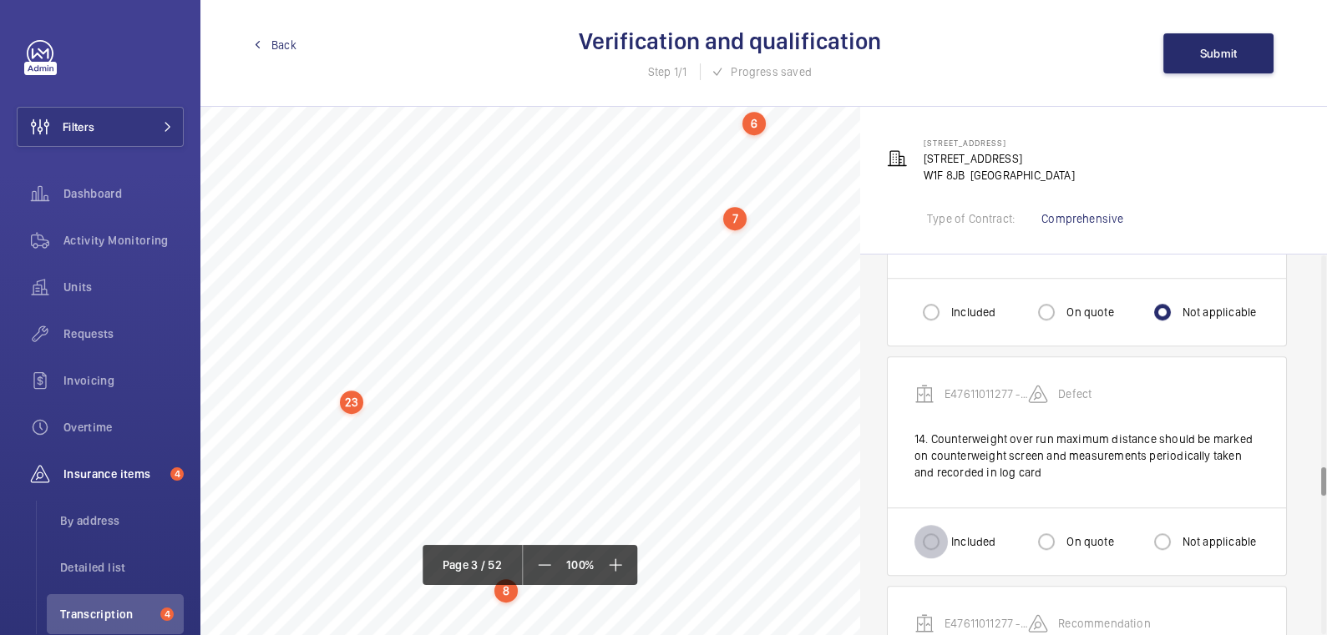
click at [944, 525] on input "Included" at bounding box center [930, 541] width 33 height 33
radio input "true"
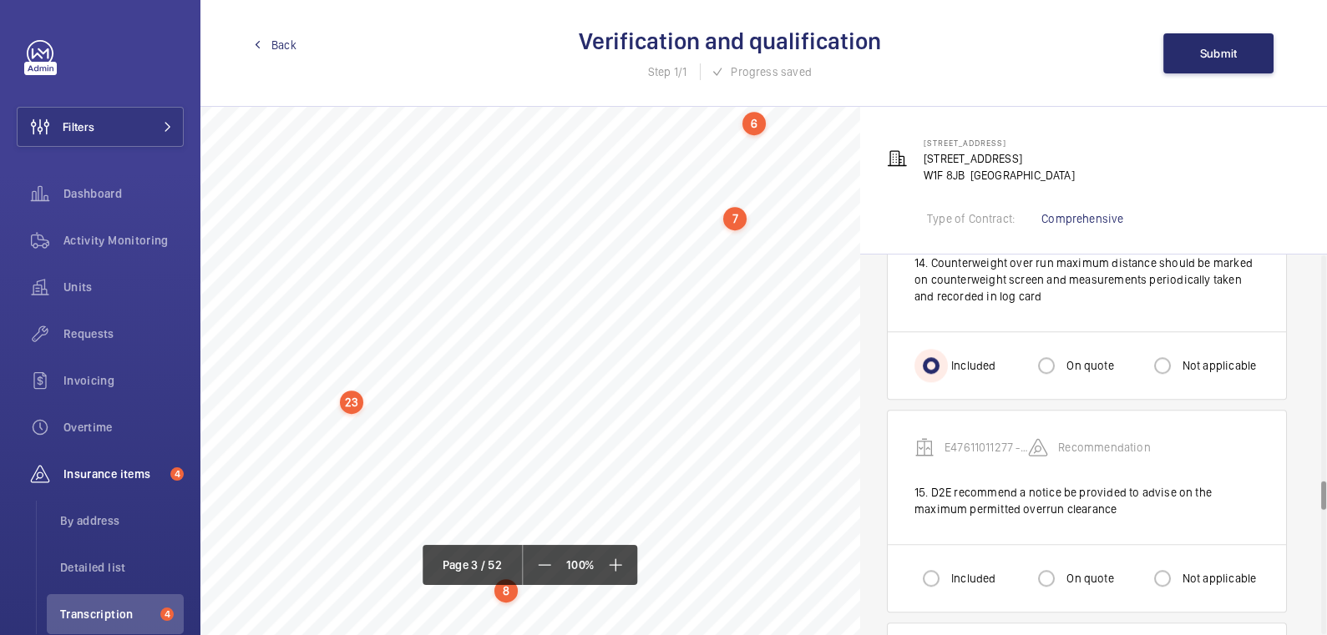
scroll to position [3019, 0]
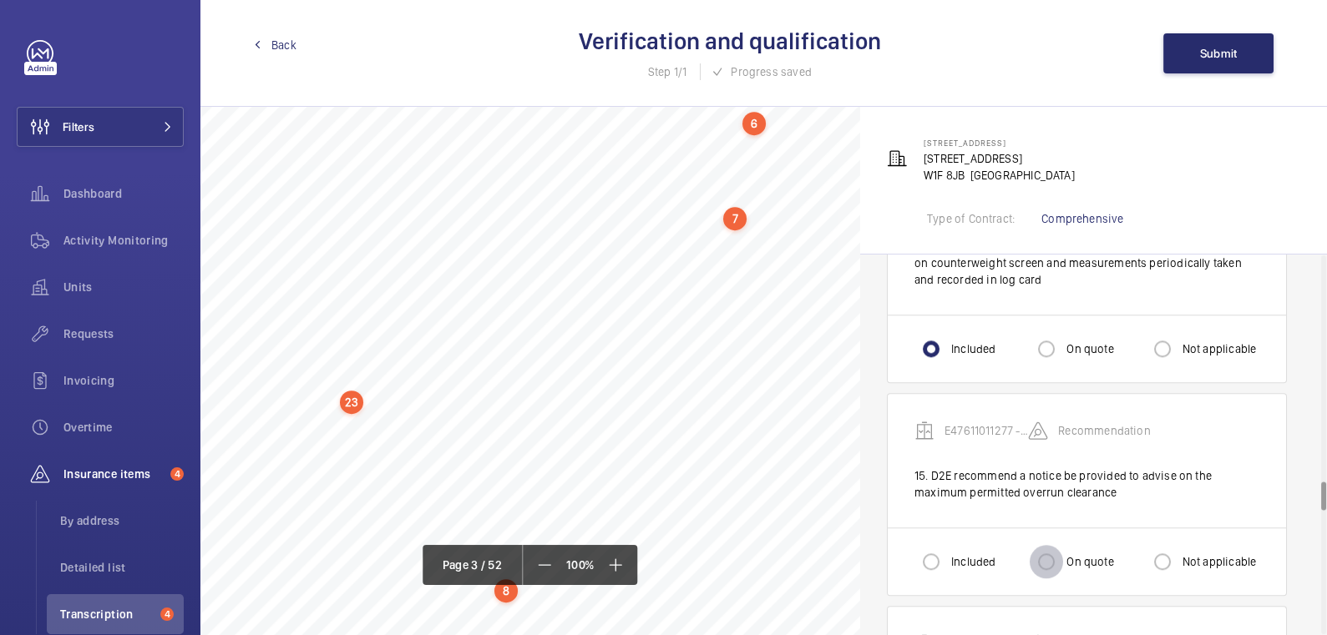
click at [1047, 550] on input "On quote" at bounding box center [1046, 561] width 33 height 33
radio input "true"
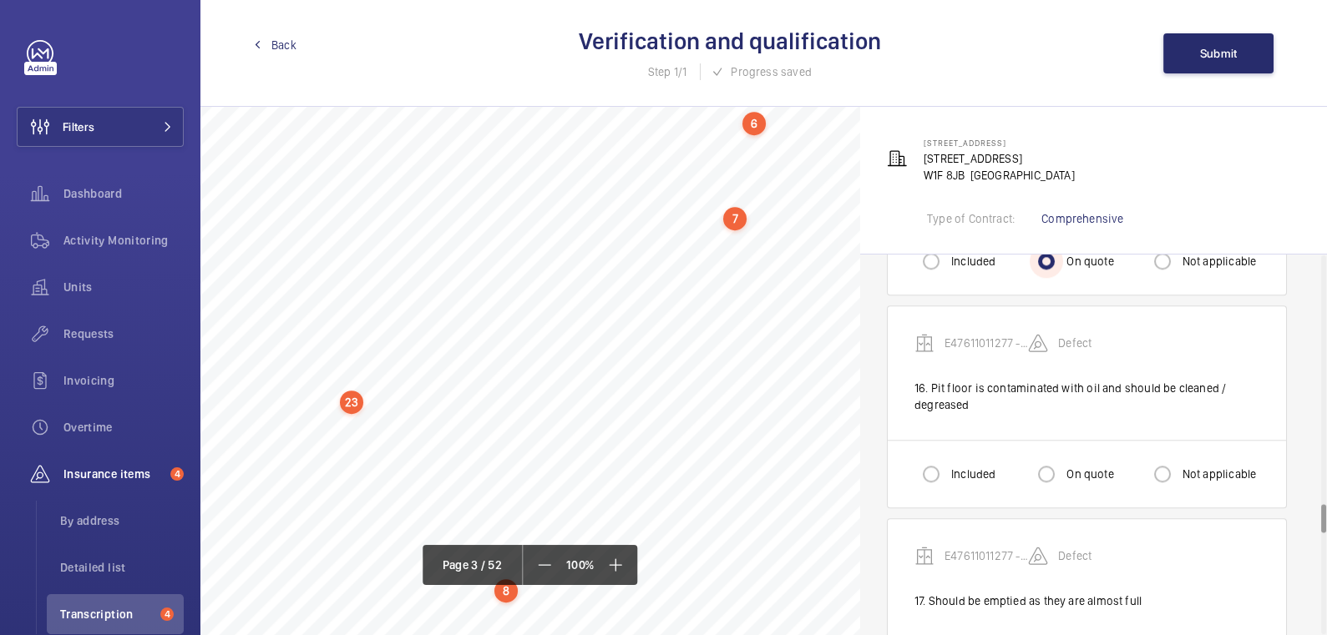
scroll to position [3318, 0]
click at [943, 466] on input "Included" at bounding box center [930, 476] width 33 height 33
radio input "true"
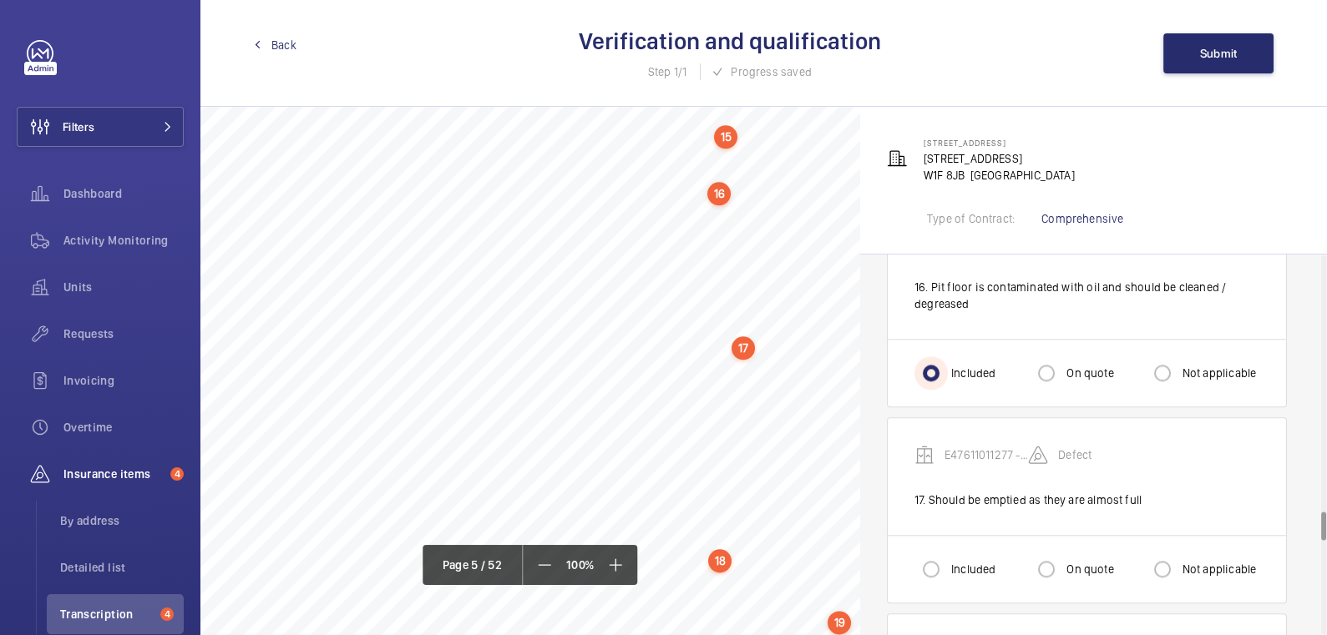
scroll to position [4027, 0]
click at [746, 344] on div "17" at bounding box center [742, 344] width 23 height 23
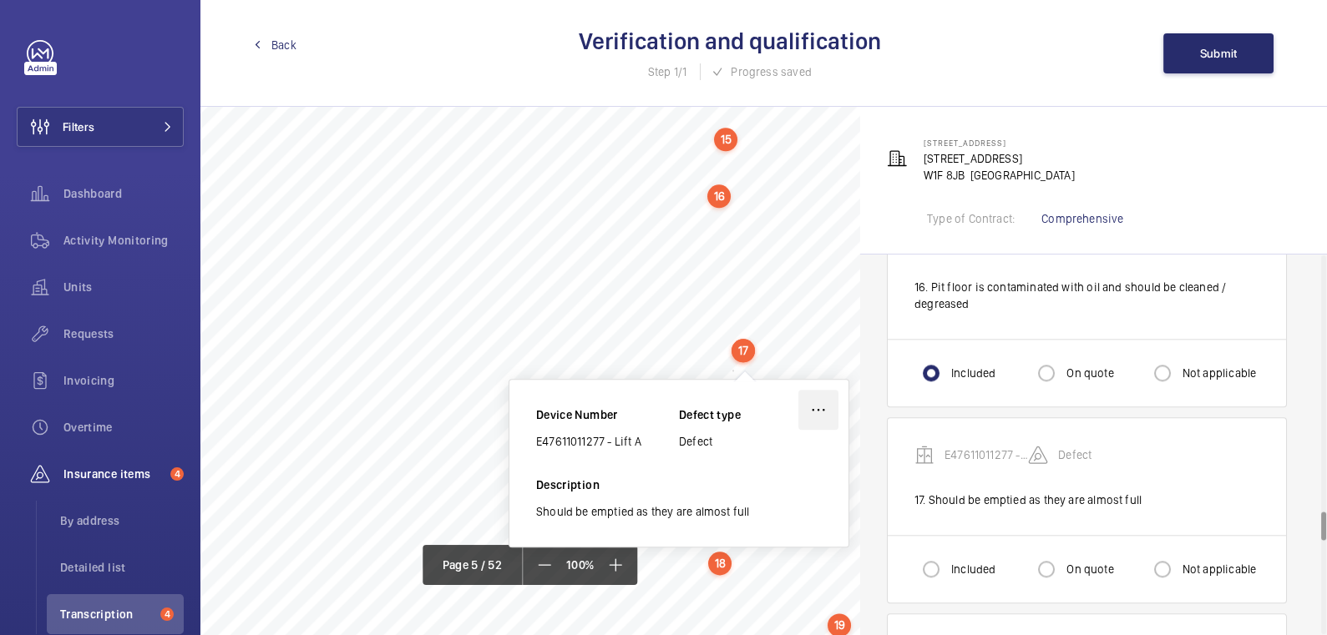
scroll to position [4022, 0]
click at [821, 409] on wm-front-icon-button at bounding box center [818, 409] width 40 height 40
click at [778, 453] on div "Edit" at bounding box center [772, 458] width 132 height 30
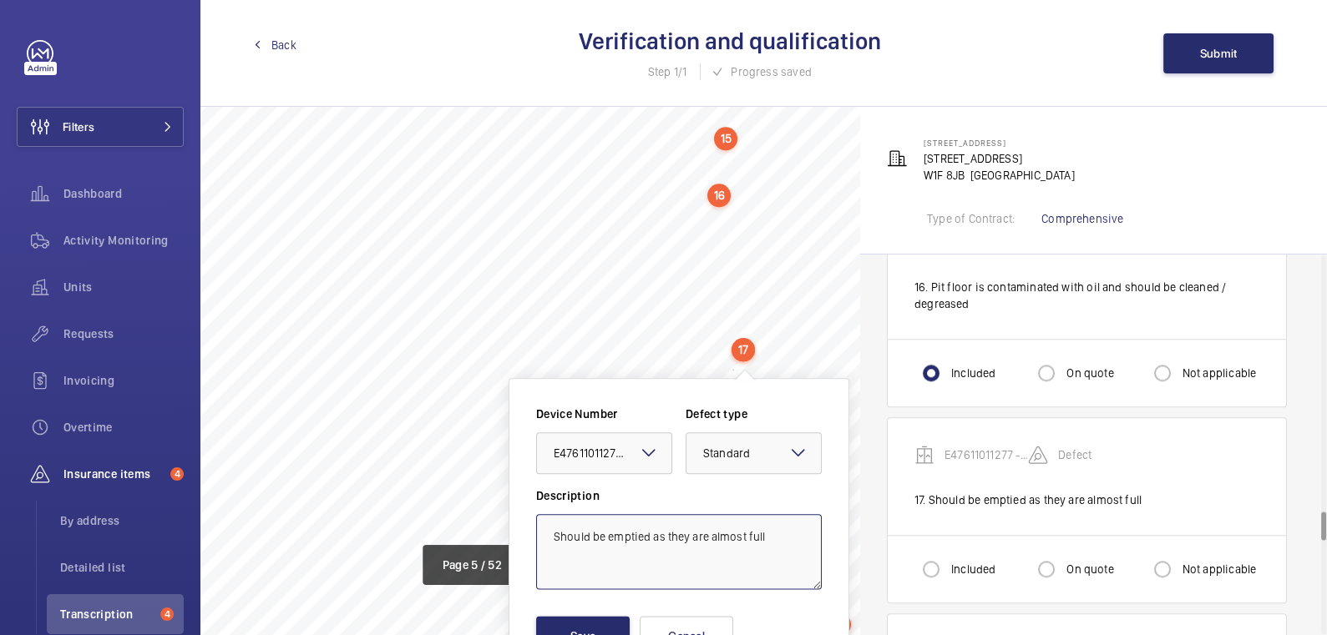
drag, startPoint x: 539, startPoint y: 539, endPoint x: 554, endPoint y: 539, distance: 15.9
click at [539, 539] on textarea "Should be emptied as they are almost full" at bounding box center [679, 551] width 286 height 75
click at [612, 534] on textarea "Drip trays Should be emptied as they are almost full" at bounding box center [679, 551] width 286 height 75
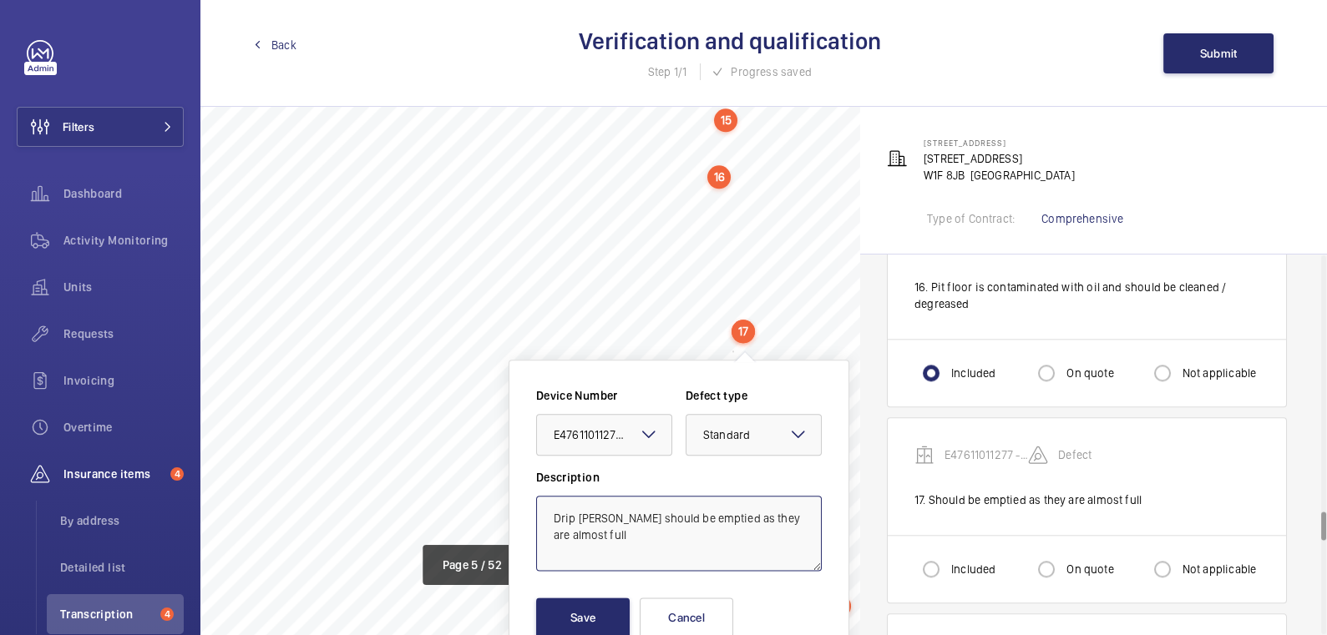
scroll to position [4049, 0]
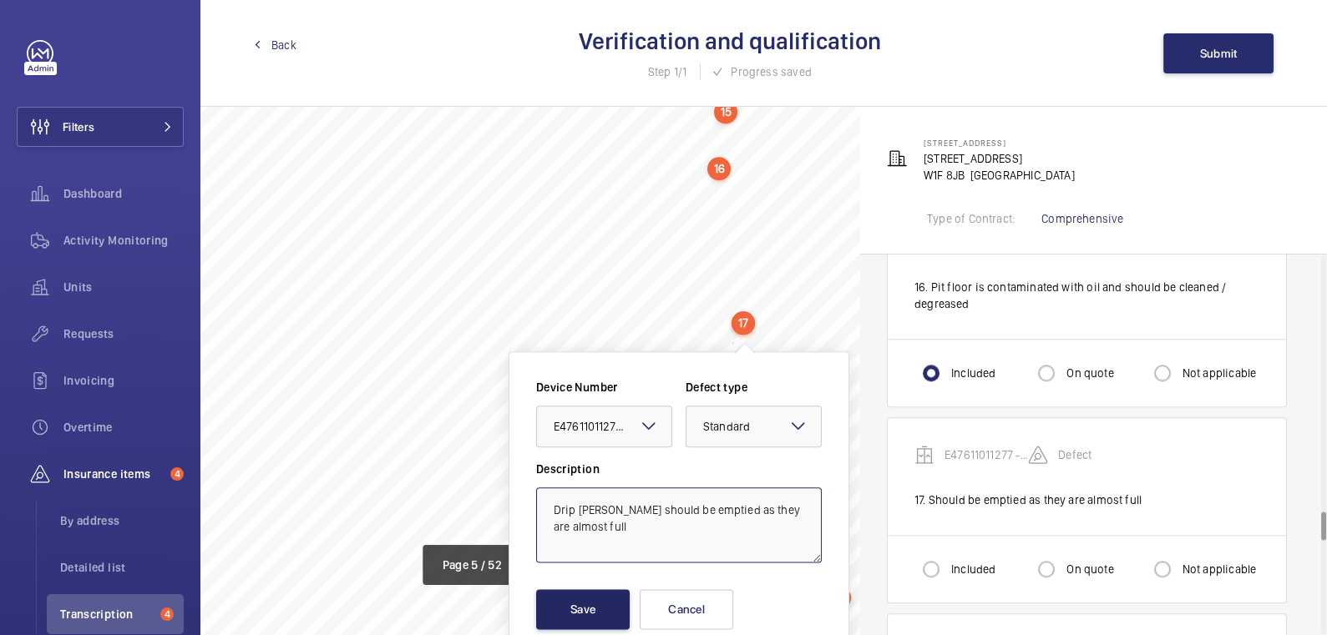
type textarea "Drip trays should be emptied as they are almost full"
click at [610, 593] on button "Save" at bounding box center [583, 610] width 94 height 40
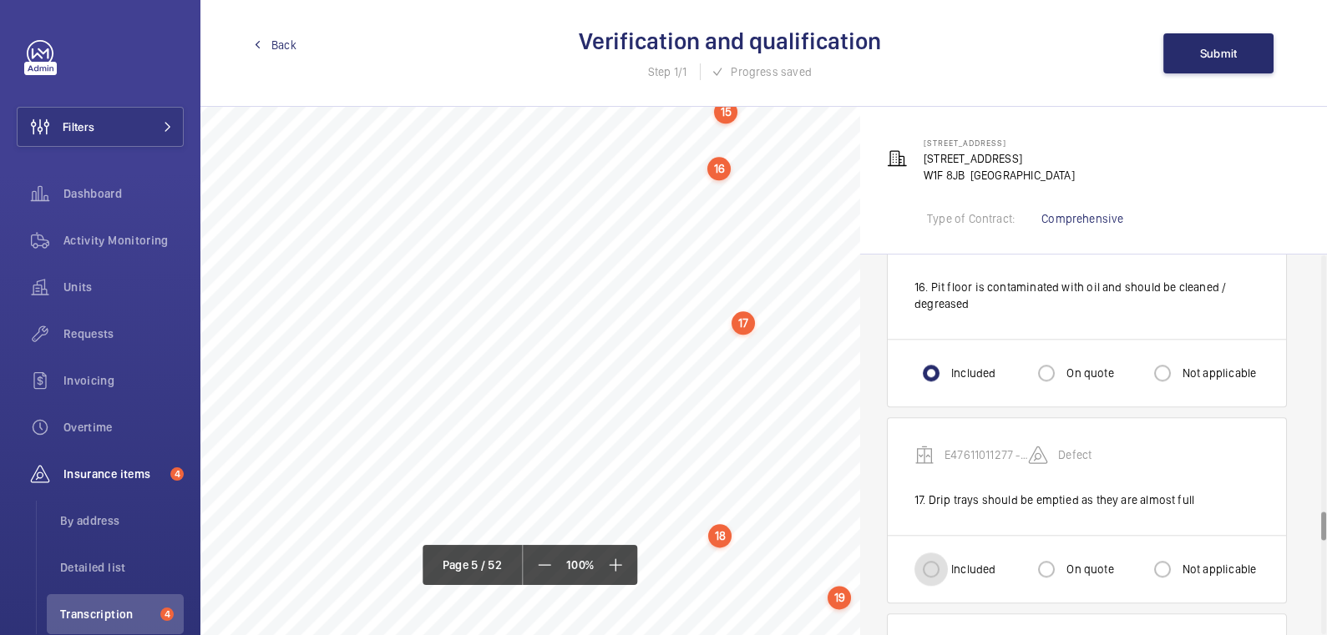
click at [927, 554] on input "Included" at bounding box center [930, 569] width 33 height 33
radio input "true"
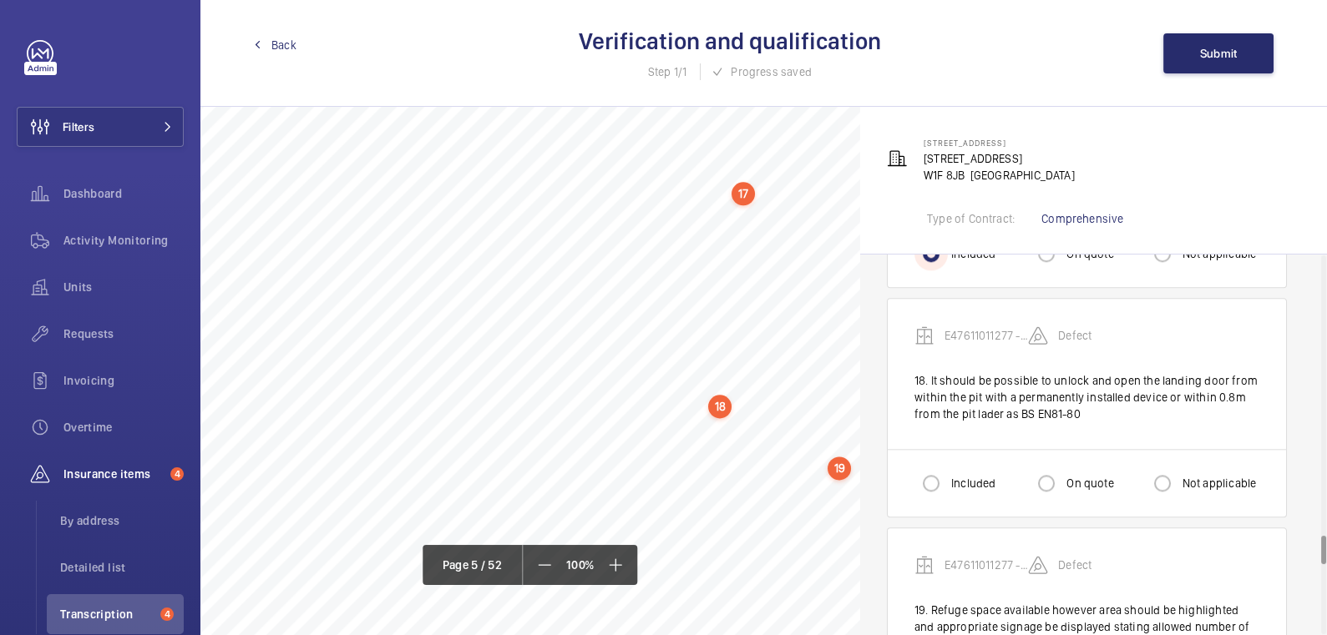
scroll to position [4180, 0]
click at [931, 467] on input "Included" at bounding box center [930, 483] width 33 height 33
radio input "true"
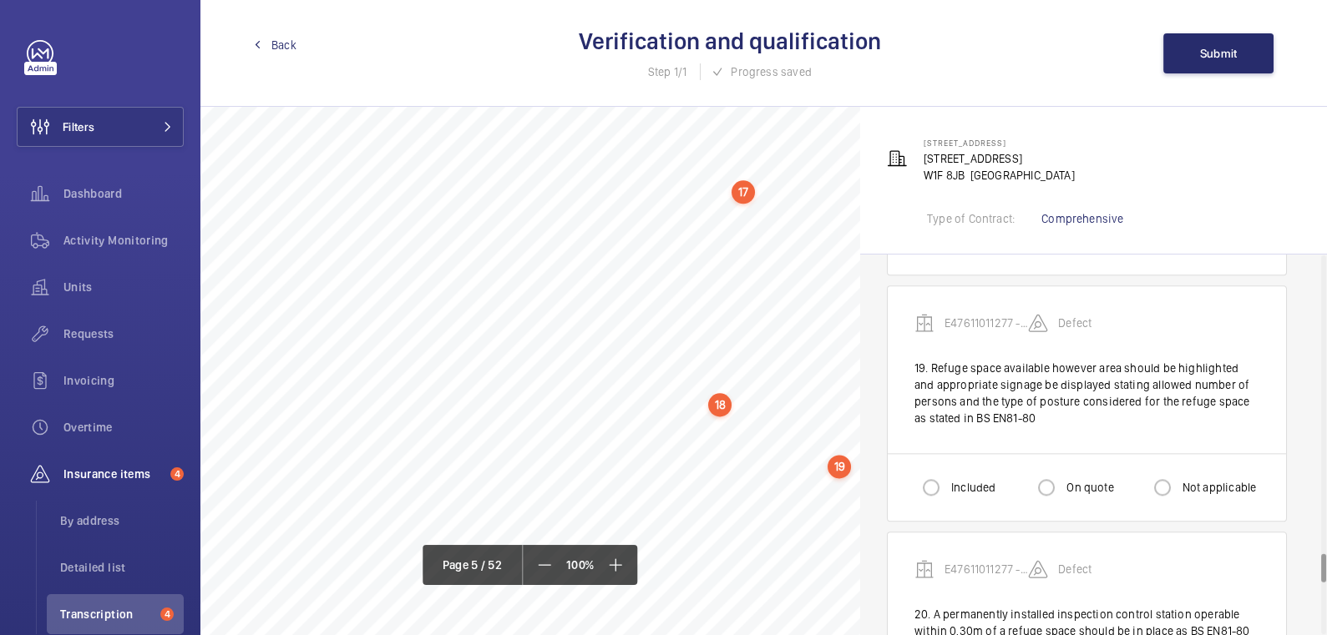
scroll to position [4338, 0]
click at [837, 315] on div "19" at bounding box center [839, 308] width 23 height 23
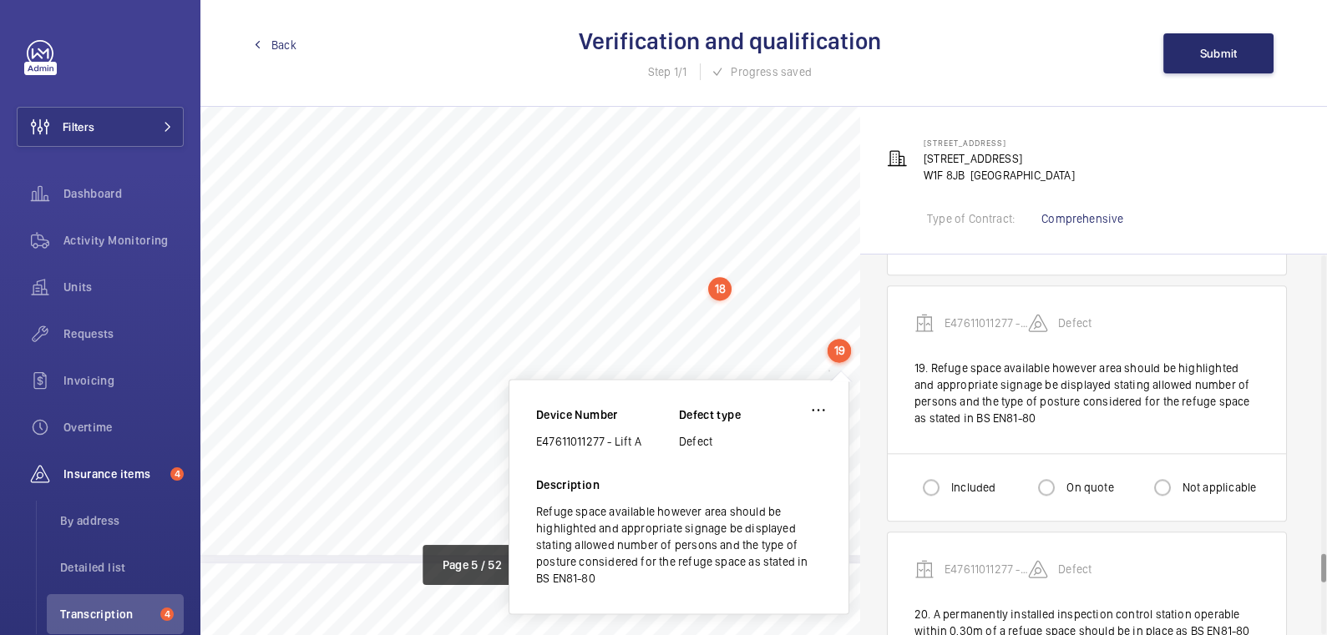
scroll to position [4278, 0]
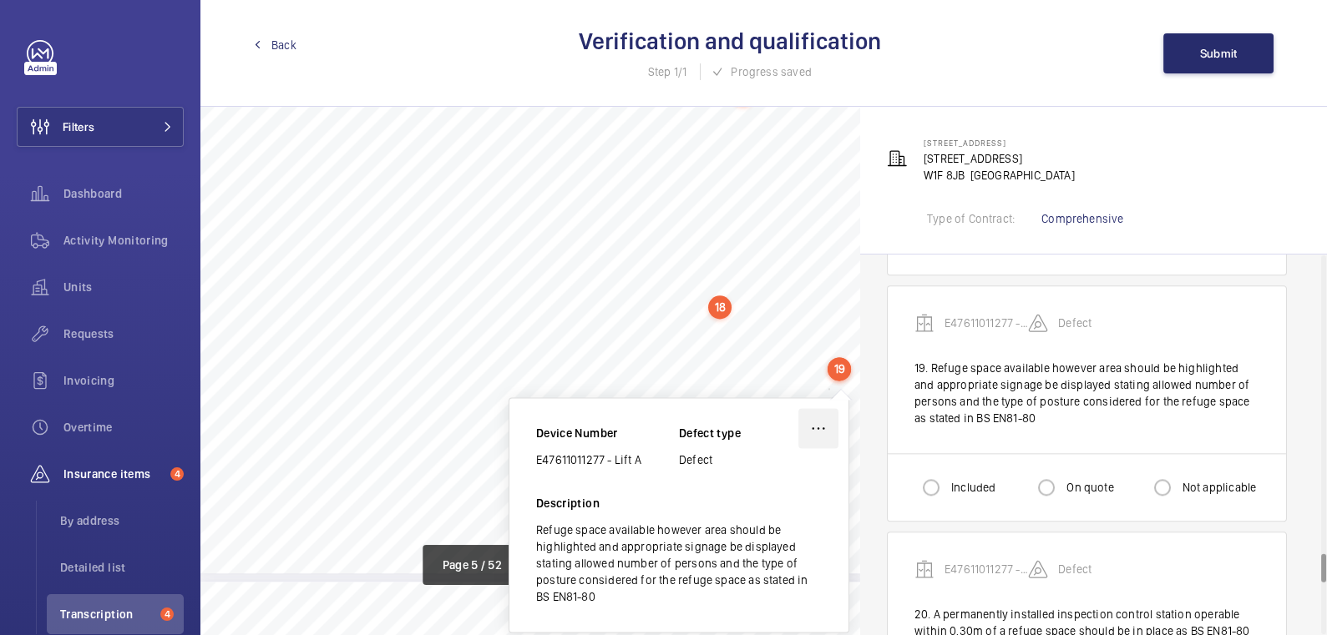
click at [825, 418] on wm-front-icon-button at bounding box center [818, 428] width 40 height 40
click at [781, 500] on div "Delete" at bounding box center [772, 508] width 132 height 30
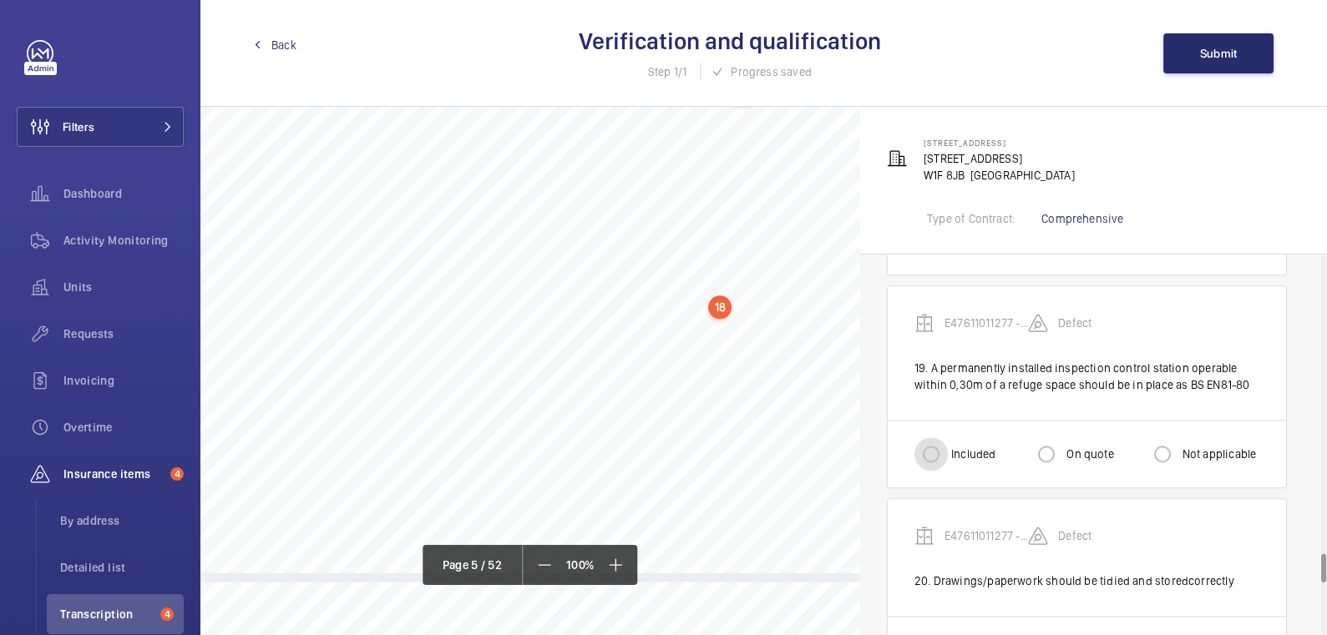
click at [931, 438] on input "Included" at bounding box center [930, 454] width 33 height 33
radio input "true"
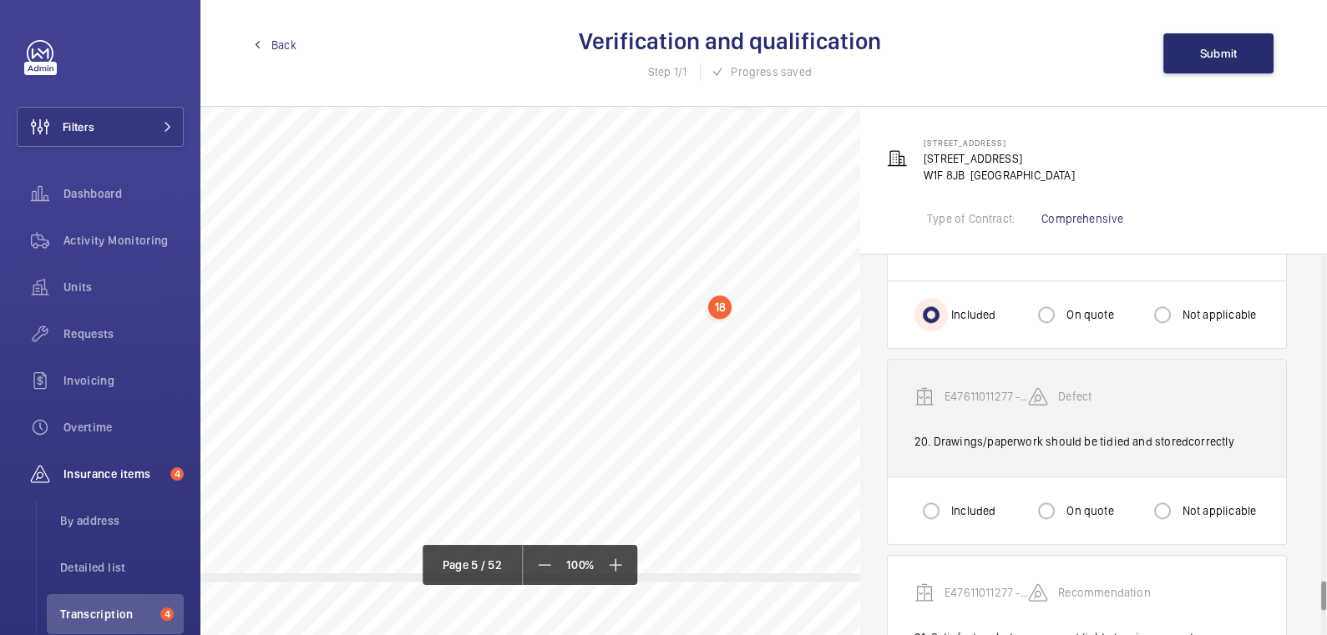
scroll to position [4152, 0]
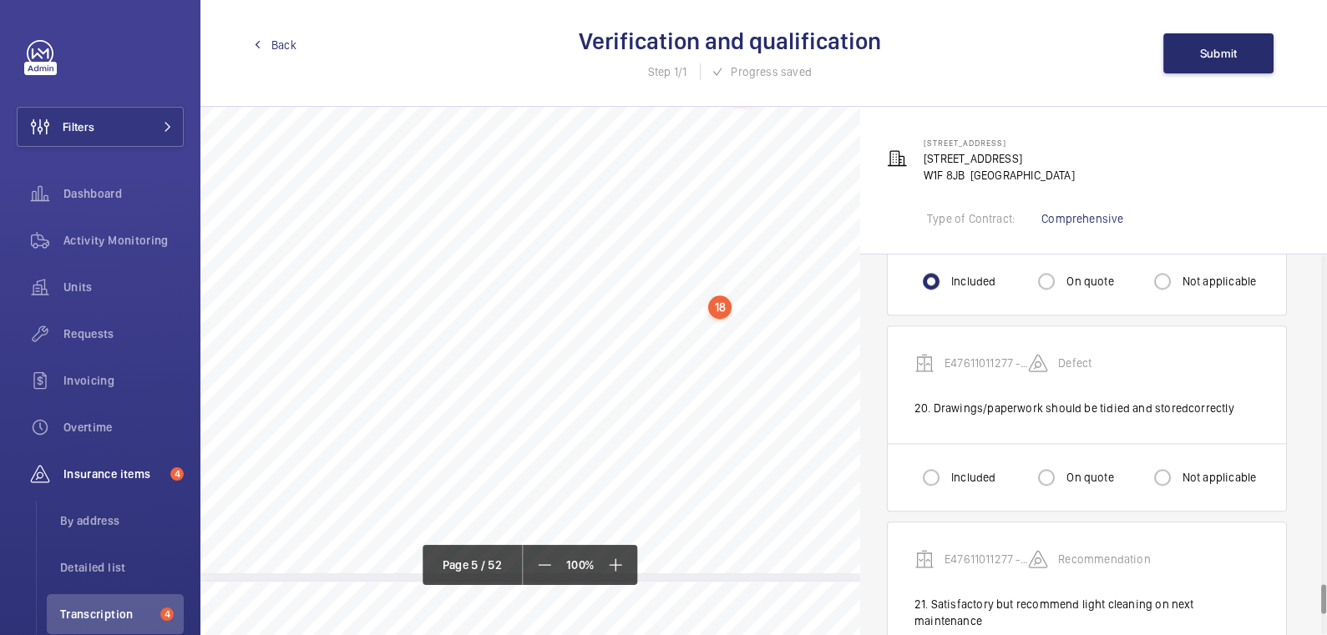
click at [954, 469] on label "Included" at bounding box center [972, 477] width 48 height 17
click at [948, 461] on input "Included" at bounding box center [930, 477] width 33 height 33
radio input "true"
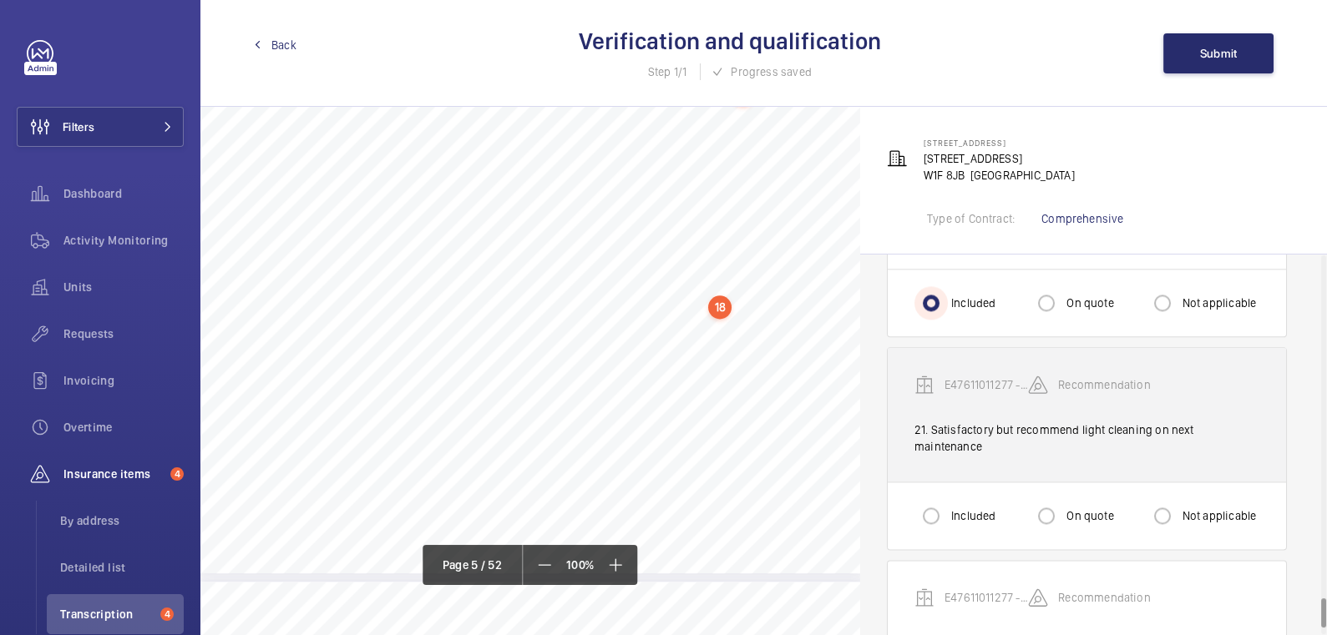
scroll to position [4327, 0]
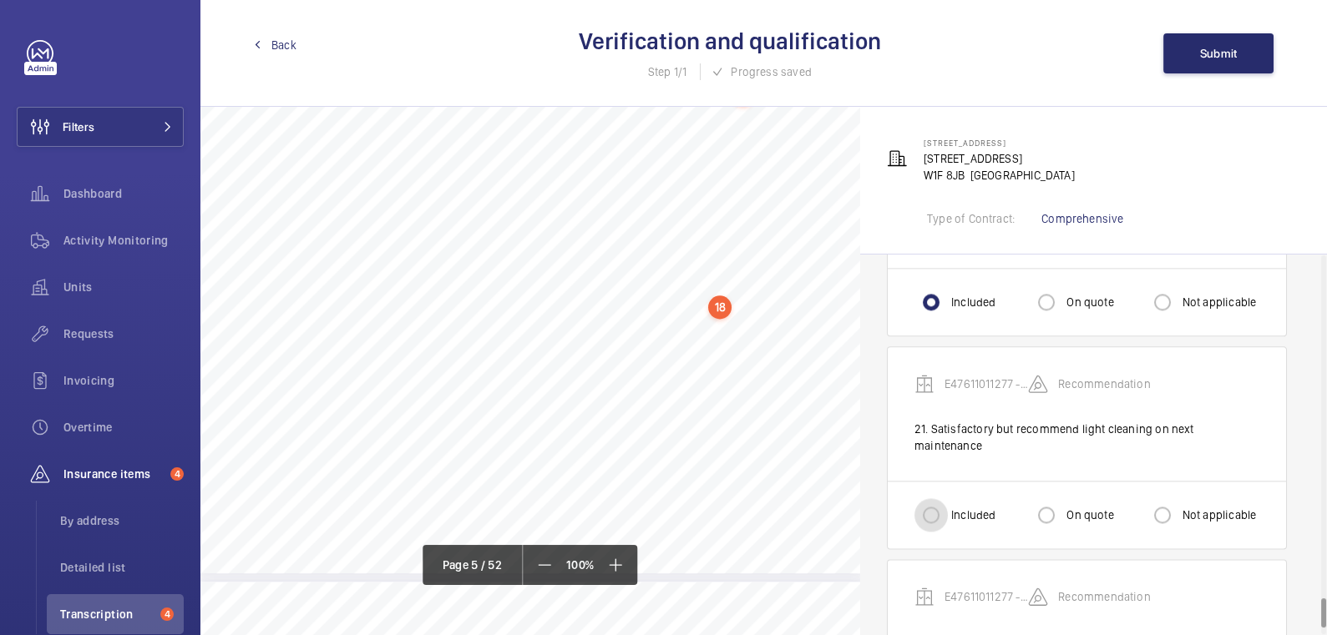
click at [932, 499] on input "Included" at bounding box center [930, 515] width 33 height 33
radio input "true"
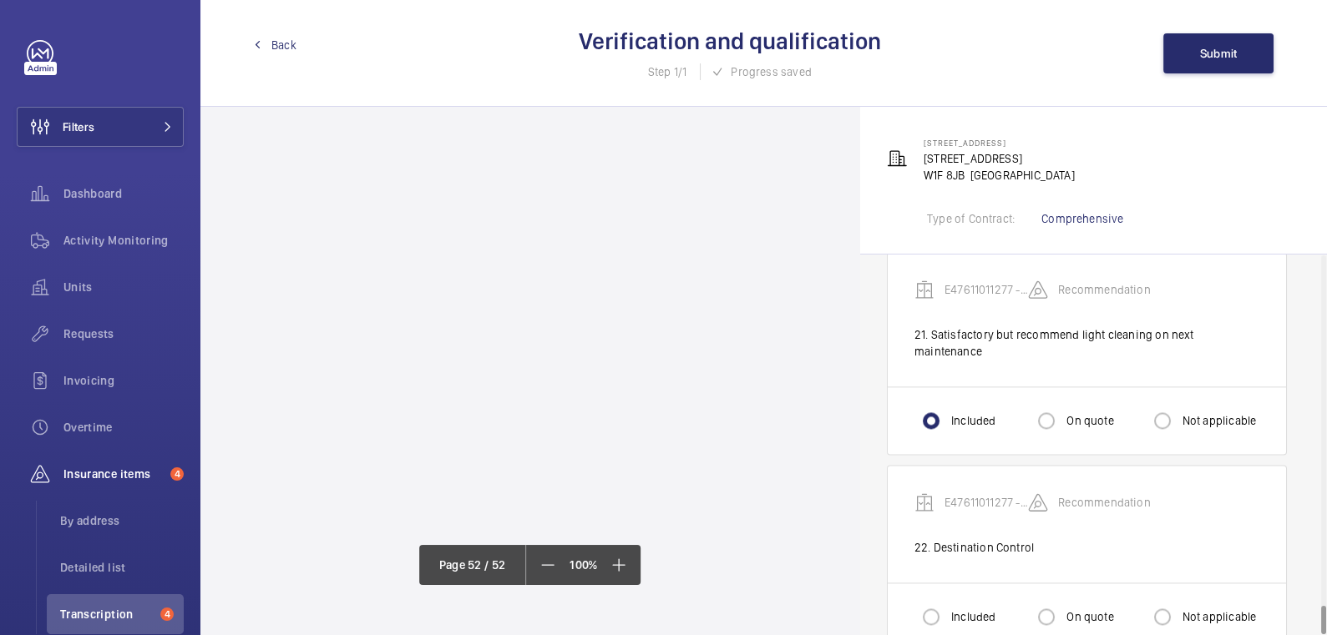
scroll to position [49584, 0]
click at [1188, 609] on label "Not applicable" at bounding box center [1218, 617] width 78 height 17
click at [1179, 600] on input "Not applicable" at bounding box center [1162, 616] width 33 height 33
radio input "true"
click at [1218, 43] on button "Submit" at bounding box center [1218, 53] width 110 height 40
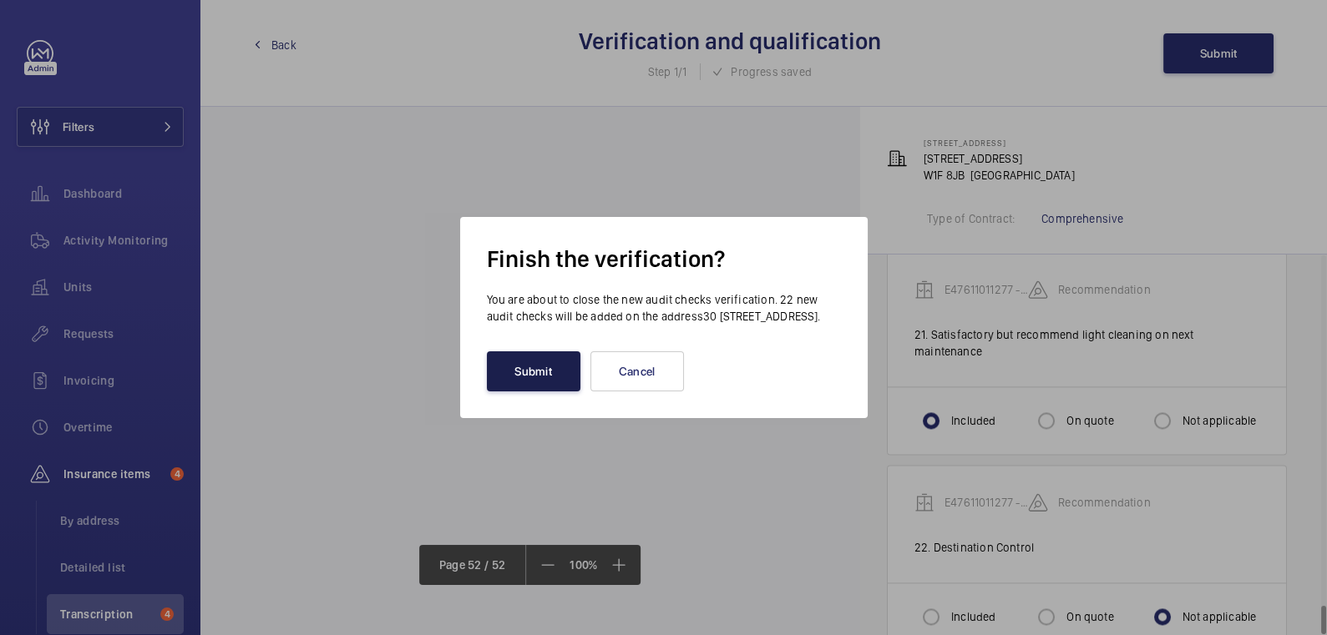
click at [518, 378] on button "Submit" at bounding box center [534, 372] width 94 height 40
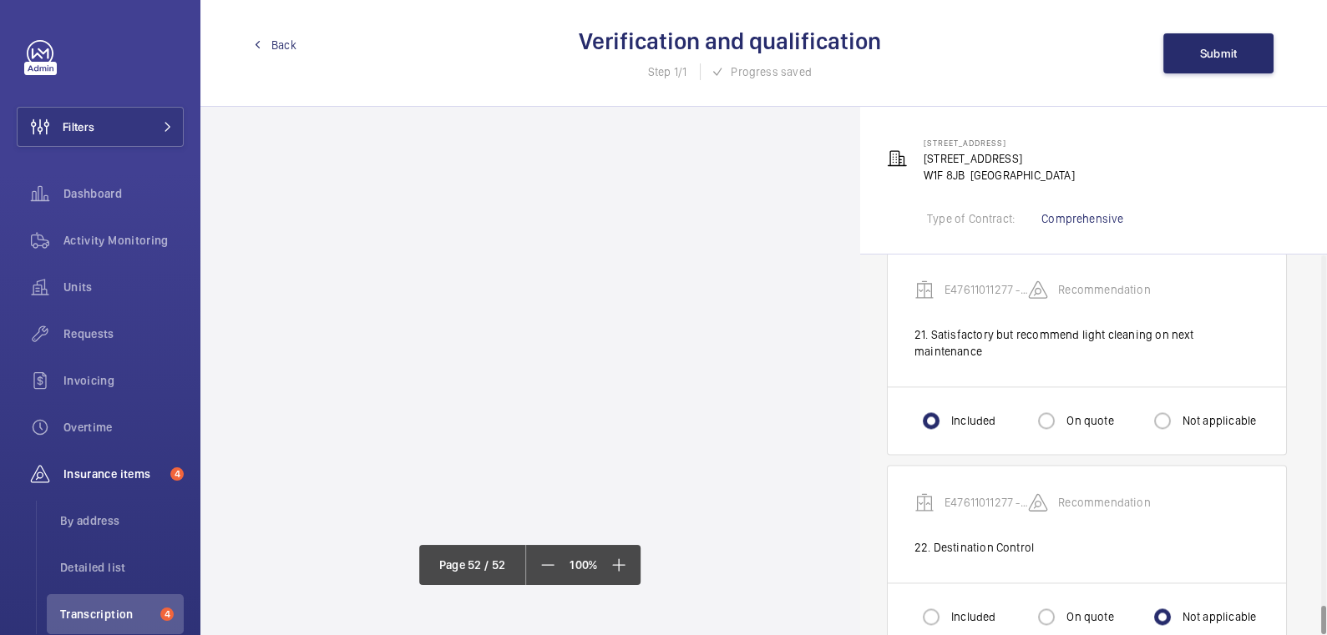
click at [280, 43] on span "Back" at bounding box center [283, 45] width 25 height 17
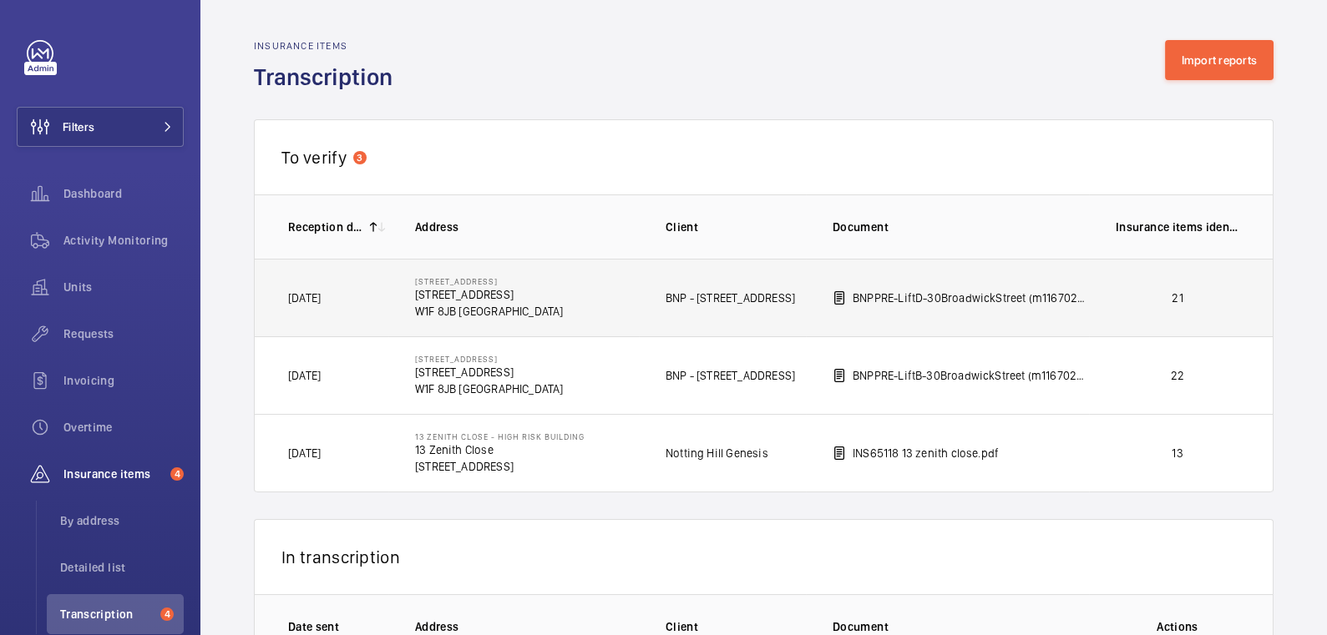
click at [1183, 299] on p "21" at bounding box center [1178, 298] width 124 height 17
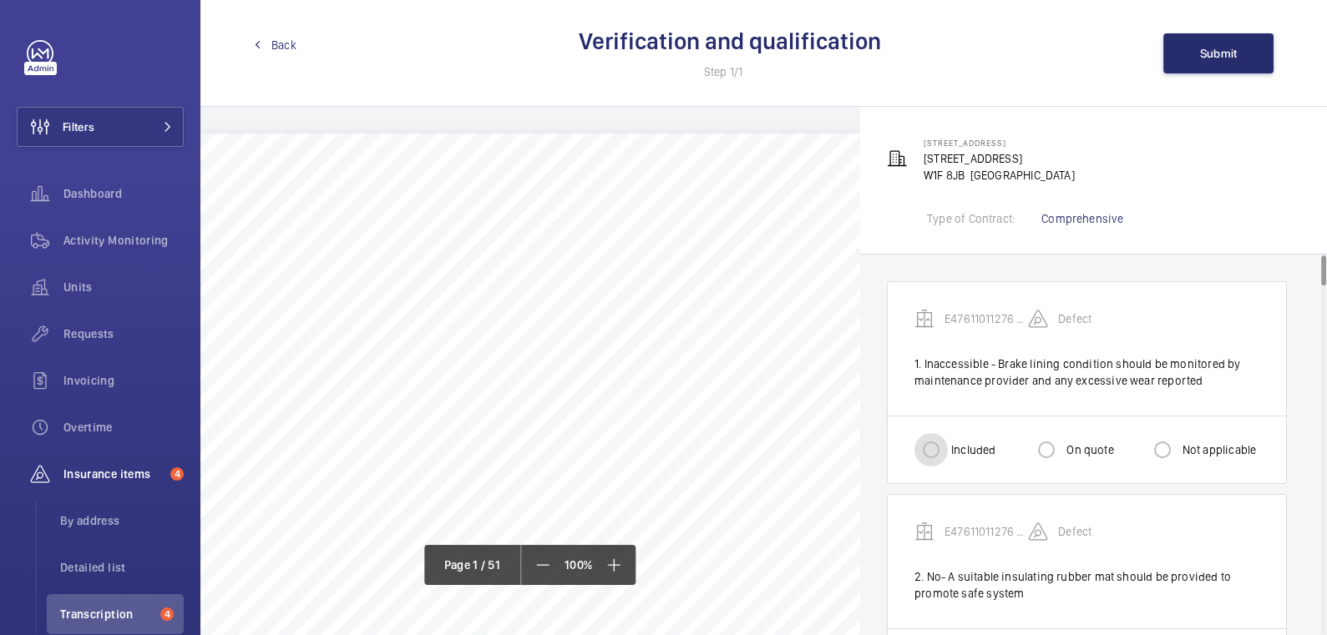
click at [929, 457] on input "Included" at bounding box center [930, 449] width 33 height 33
radio input "true"
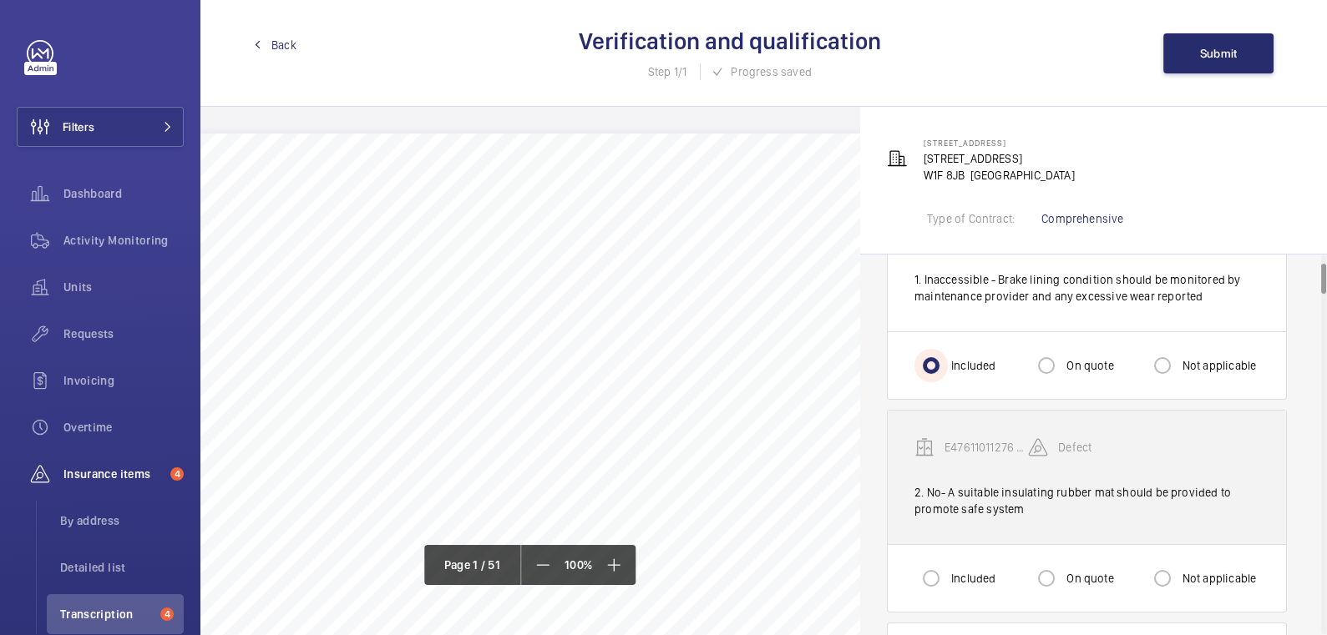
scroll to position [101, 0]
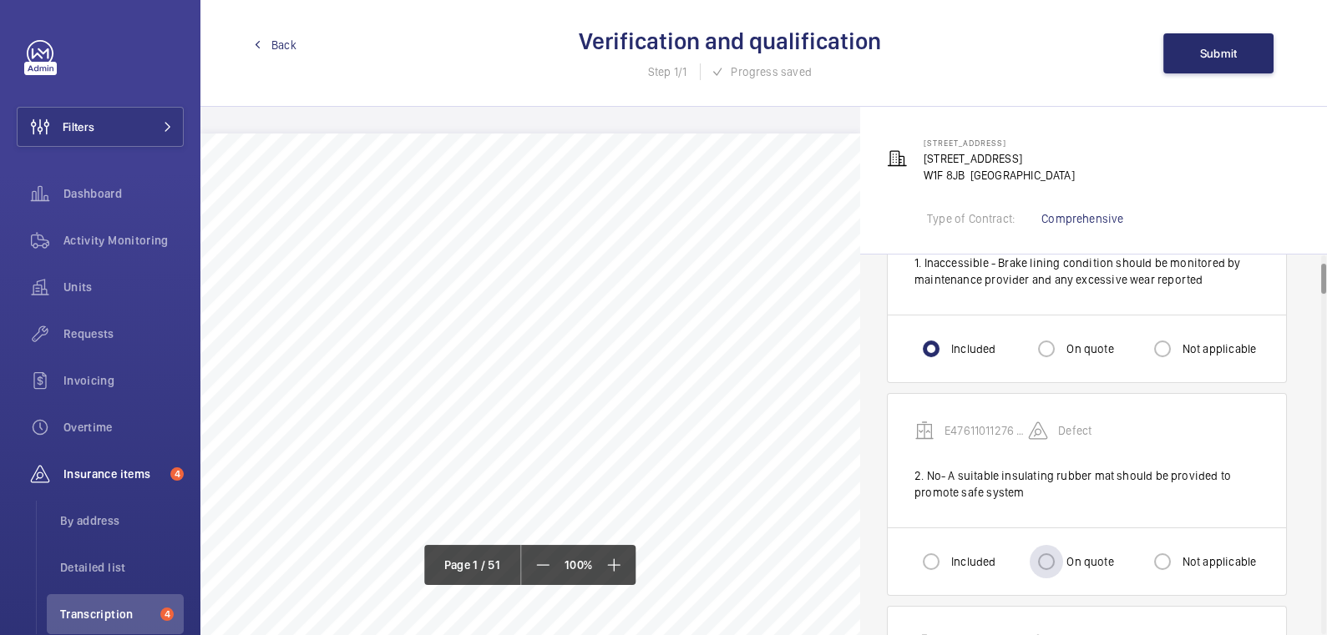
click at [1077, 556] on label "On quote" at bounding box center [1088, 562] width 50 height 17
click at [1063, 556] on input "On quote" at bounding box center [1046, 561] width 33 height 33
radio input "true"
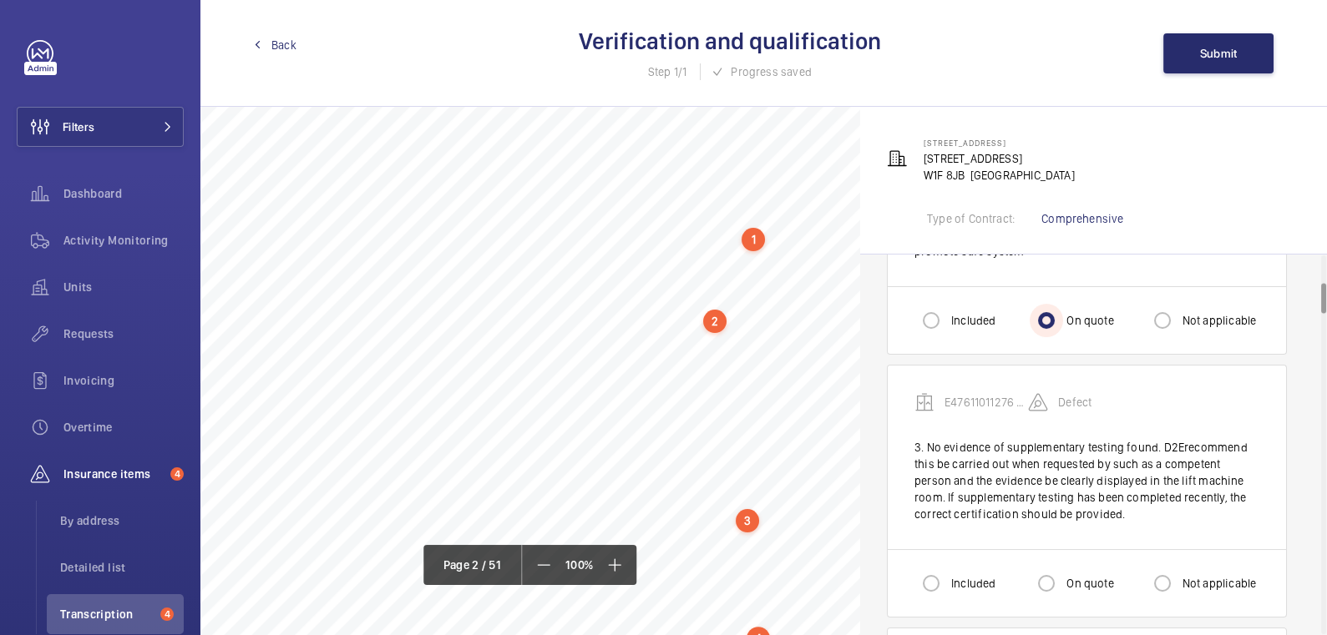
scroll to position [1084, 0]
click at [746, 493] on div "3" at bounding box center [747, 490] width 23 height 23
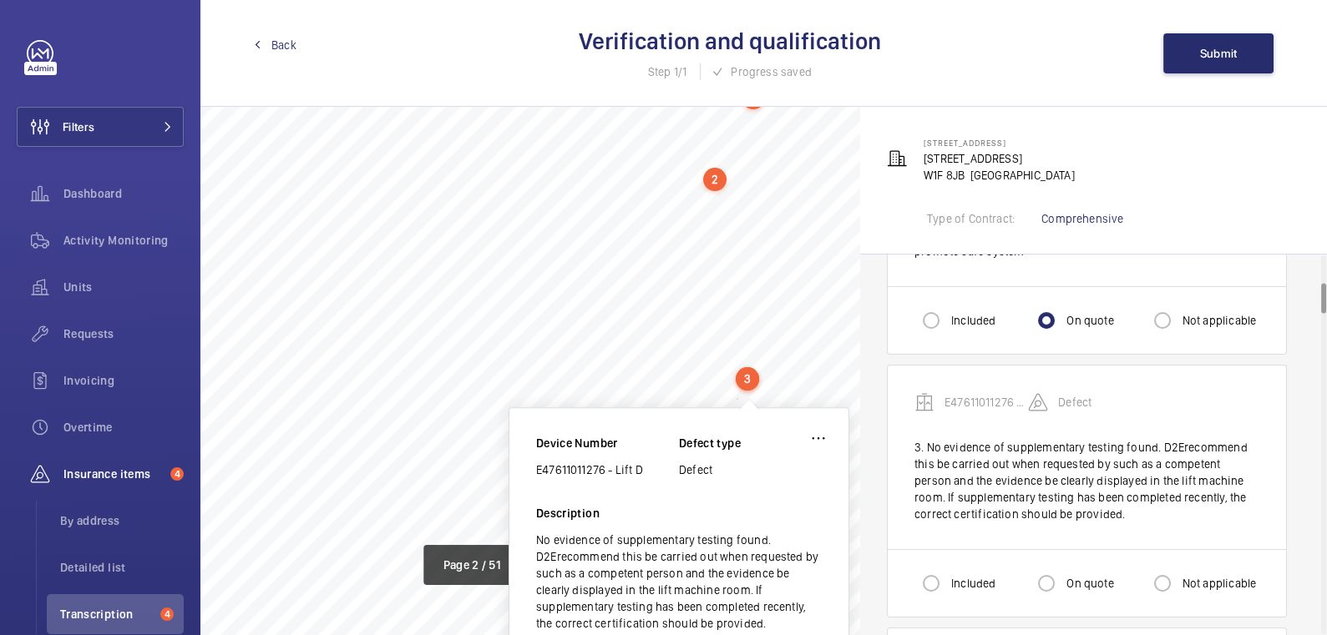
scroll to position [1206, 0]
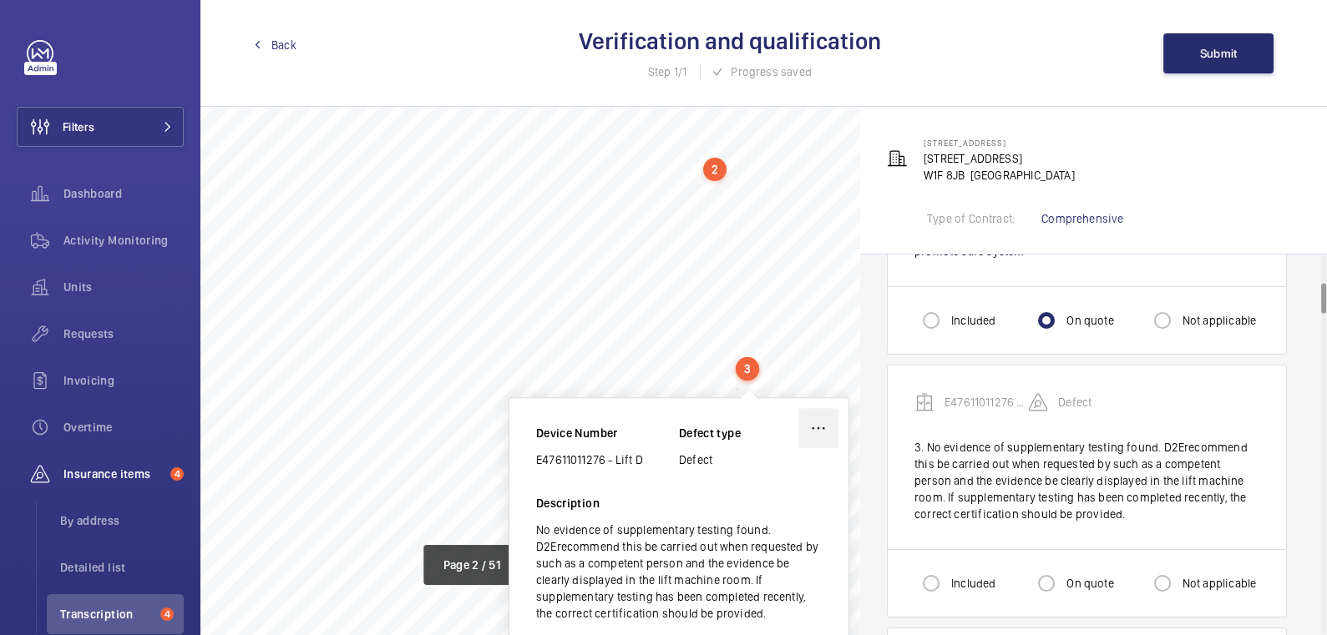
click at [812, 433] on wm-front-icon-button at bounding box center [818, 428] width 40 height 40
click at [773, 475] on div "Edit" at bounding box center [772, 478] width 132 height 30
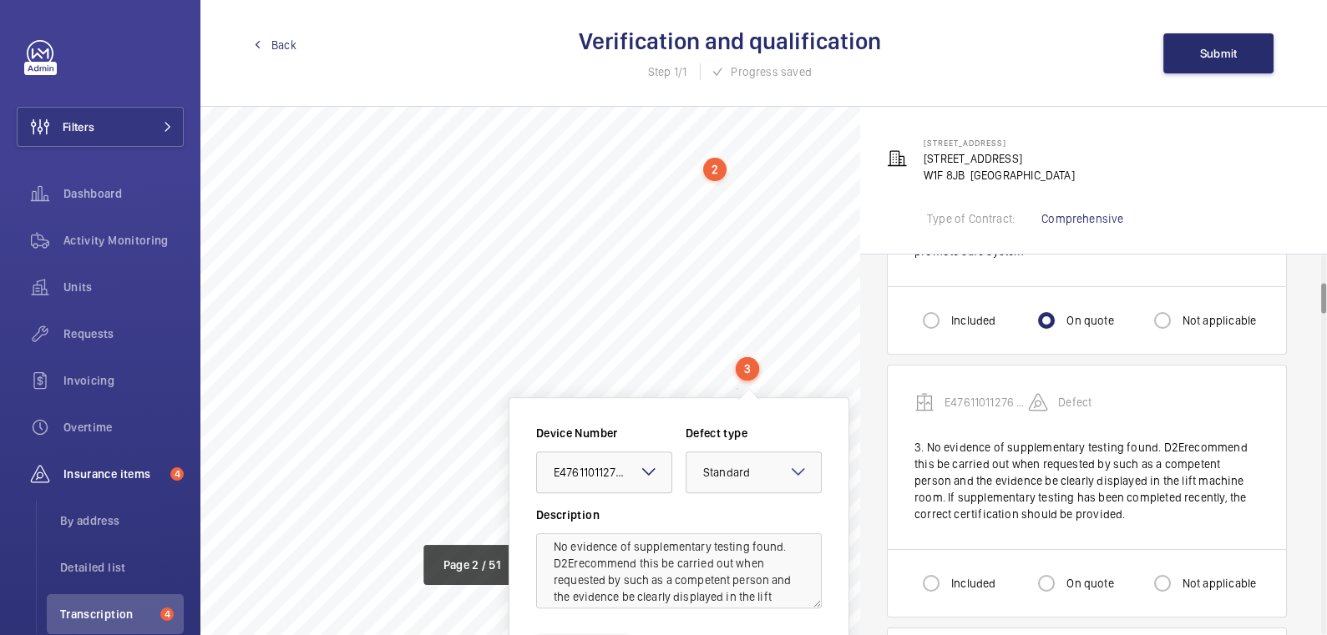
scroll to position [10, 0]
click at [572, 559] on textarea "No evidence of supplementary testing found. D2Erecommend this be carried out wh…" at bounding box center [679, 571] width 286 height 75
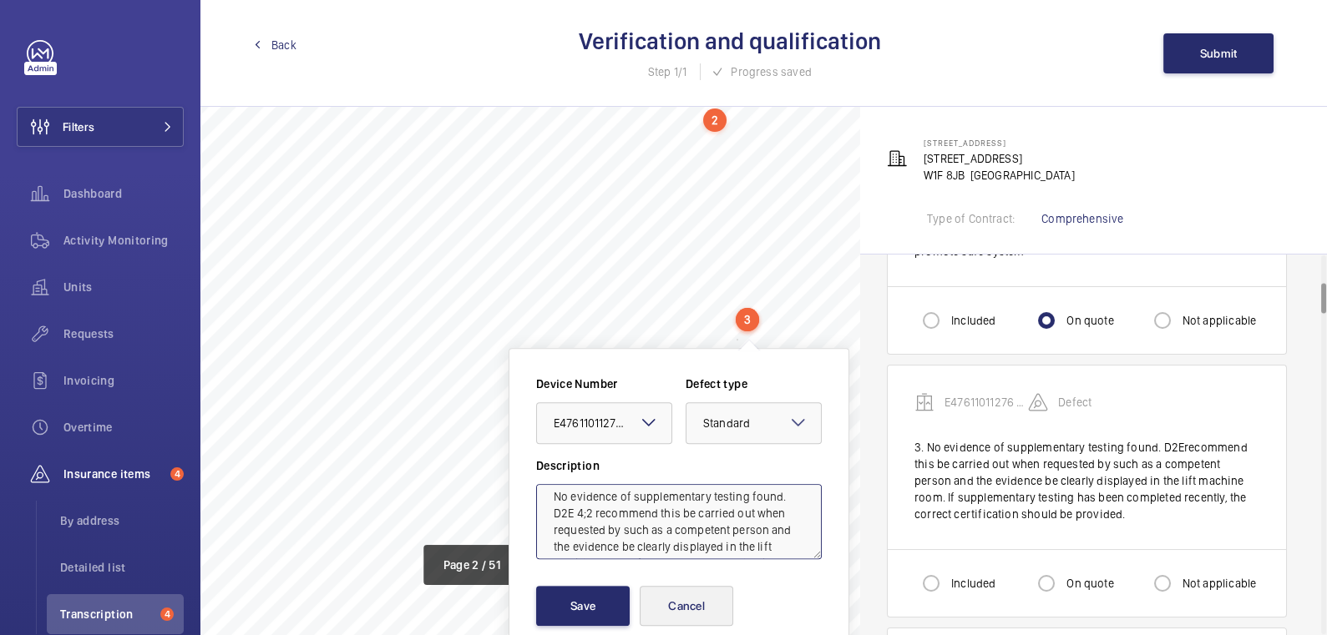
scroll to position [1275, 0]
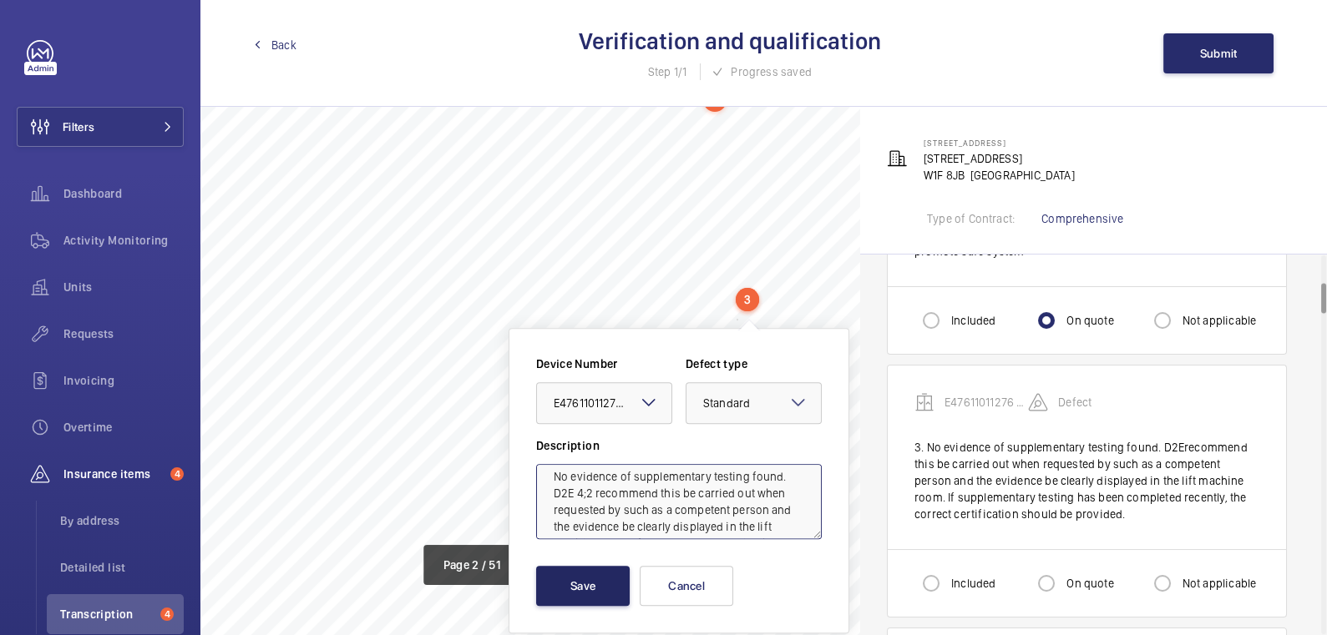
type textarea "No evidence of supplementary testing found. D2E 4;2 recommend this be carried o…"
click at [585, 585] on button "Save" at bounding box center [583, 586] width 94 height 40
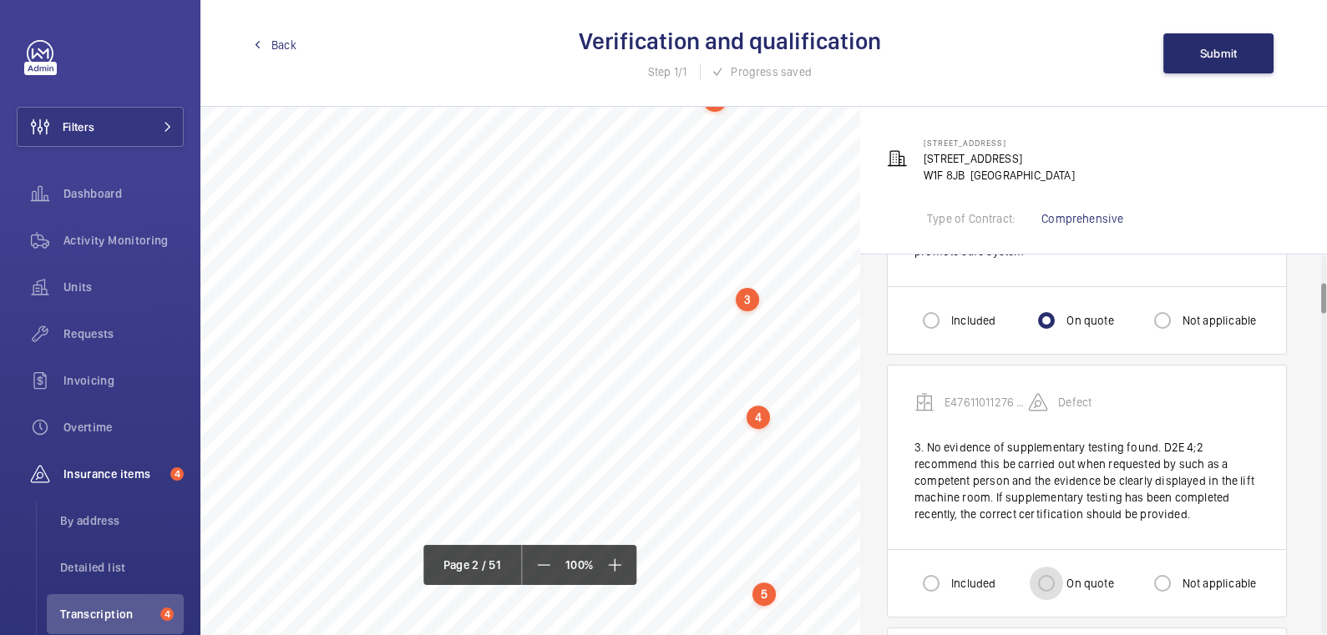
click at [1053, 580] on input "On quote" at bounding box center [1046, 583] width 33 height 33
radio input "true"
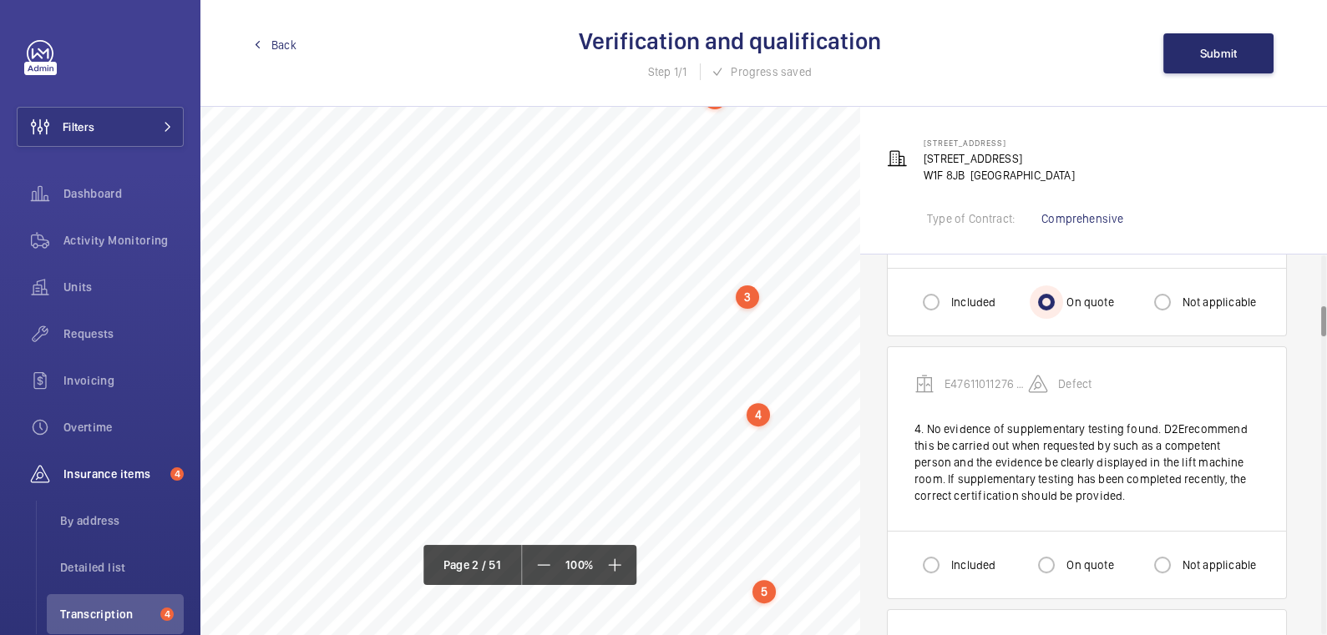
scroll to position [1278, 0]
click at [1168, 564] on input "Not applicable" at bounding box center [1162, 565] width 33 height 33
radio input "true"
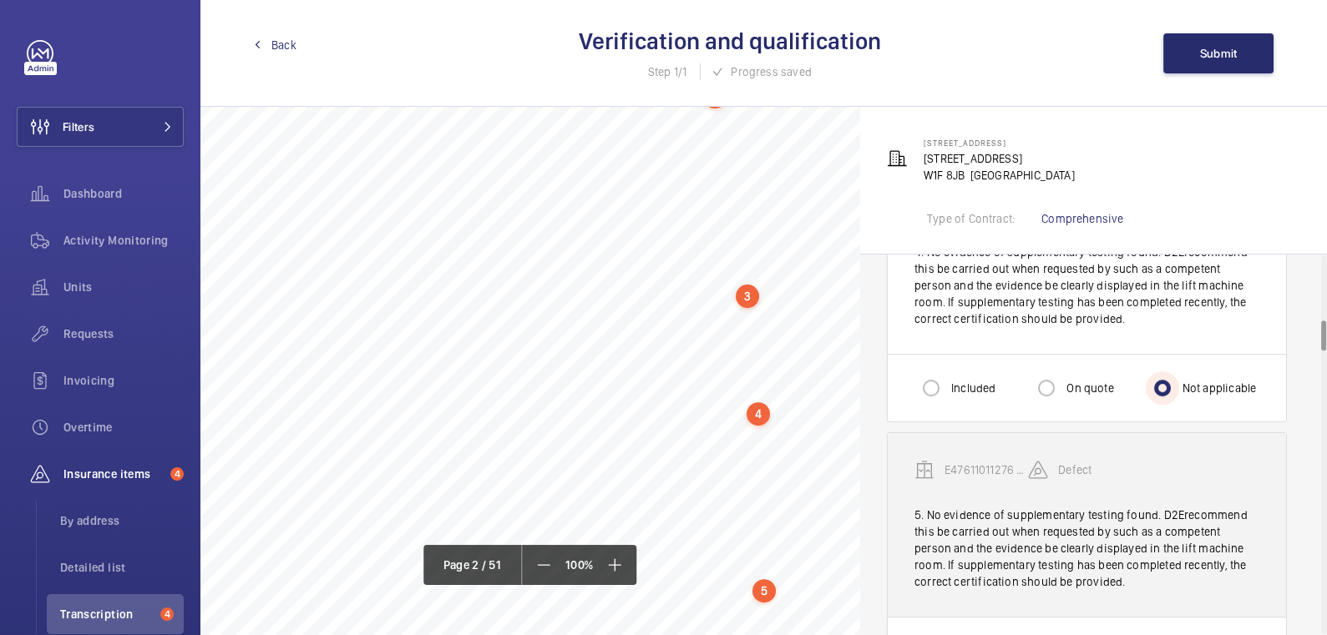
scroll to position [832, 0]
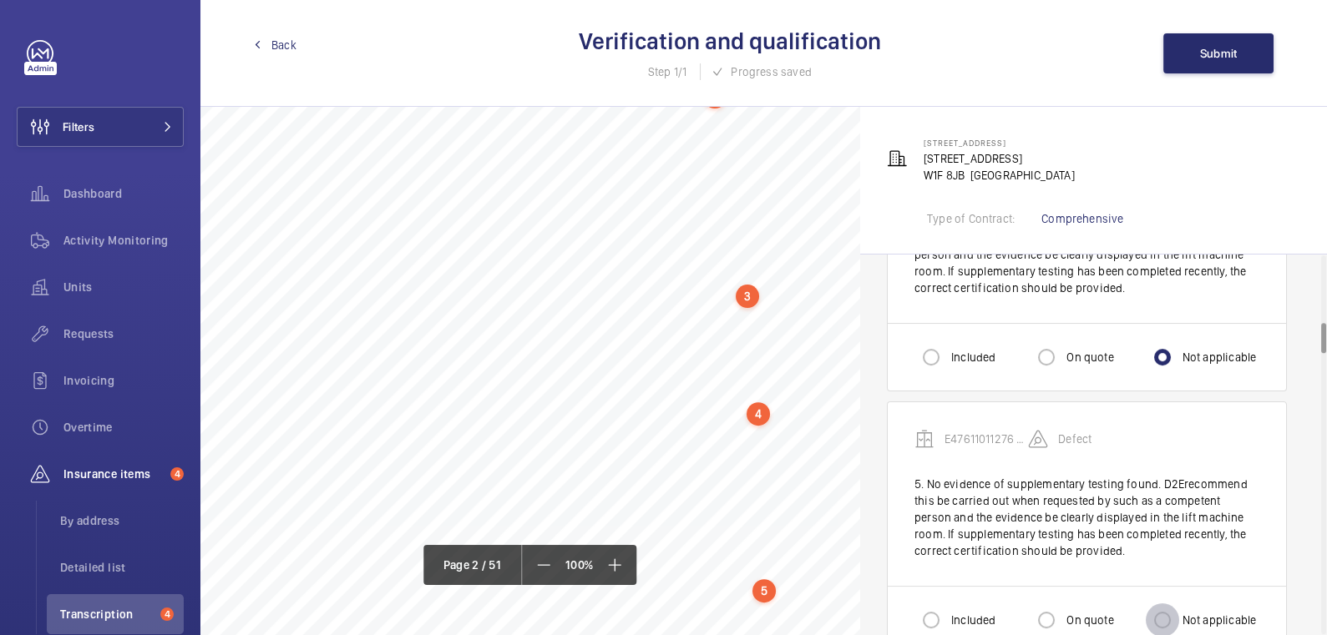
click at [1176, 615] on input "Not applicable" at bounding box center [1162, 620] width 33 height 33
radio input "true"
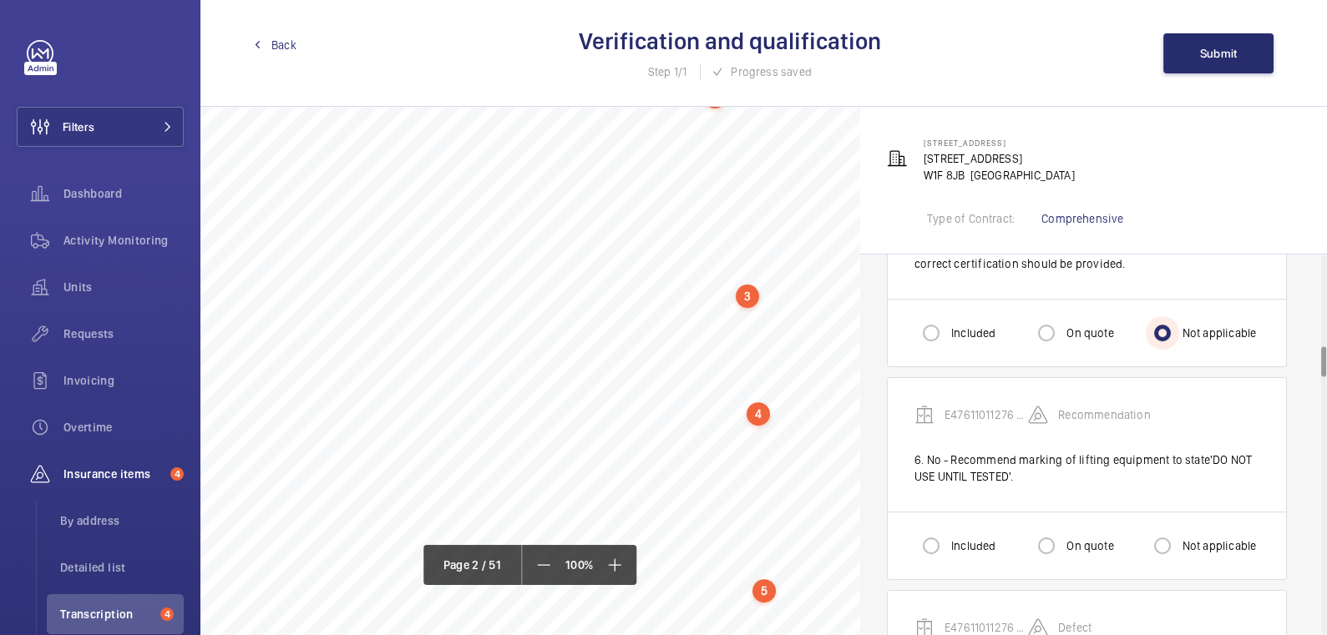
scroll to position [1121, 0]
click at [1058, 541] on input "On quote" at bounding box center [1046, 543] width 33 height 33
radio input "true"
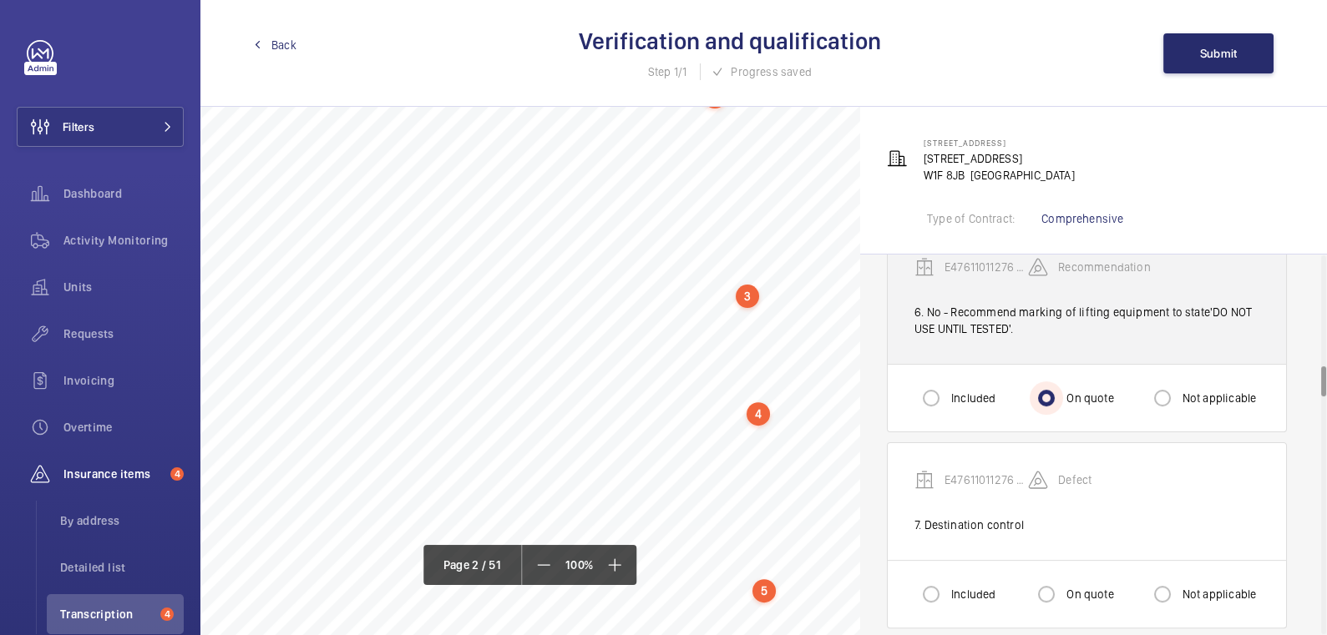
scroll to position [1368, 0]
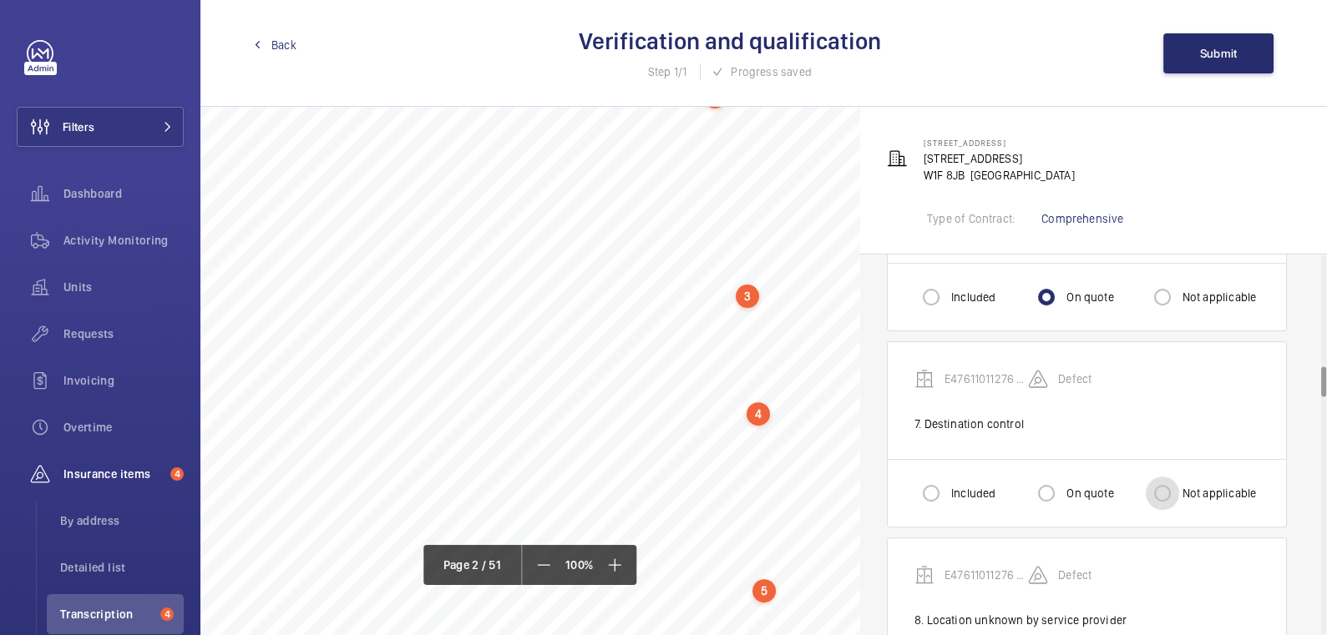
click at [1165, 483] on input "Not applicable" at bounding box center [1162, 493] width 33 height 33
radio input "true"
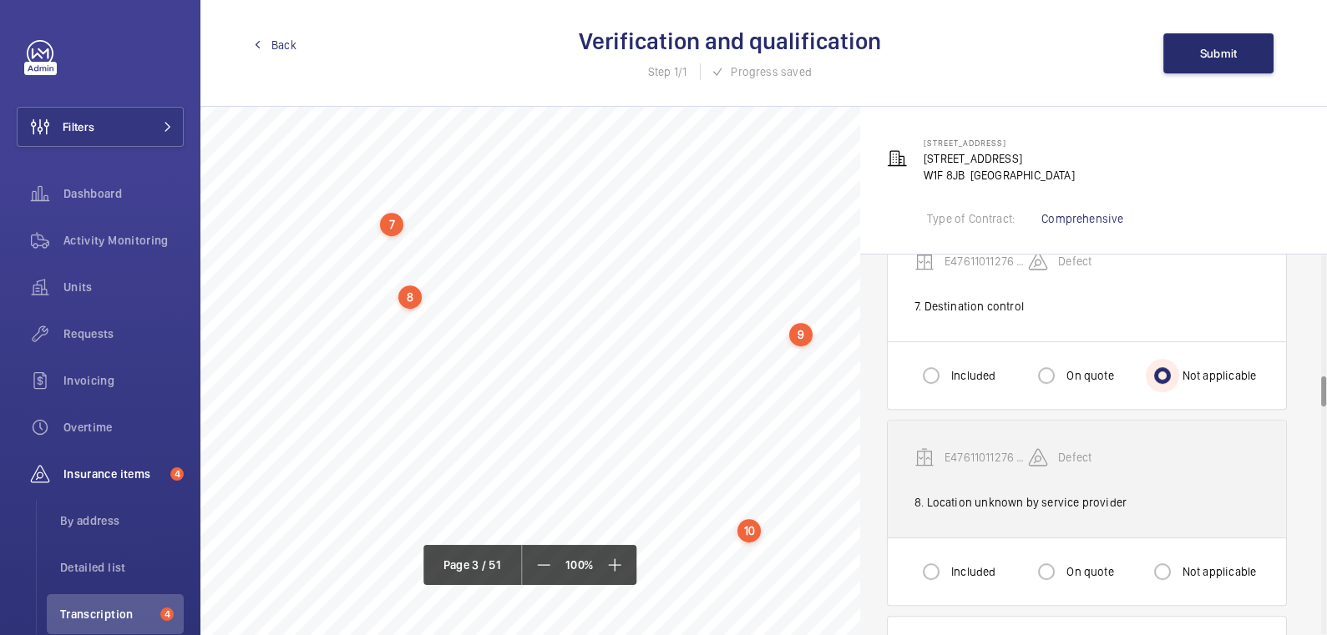
scroll to position [1486, 0]
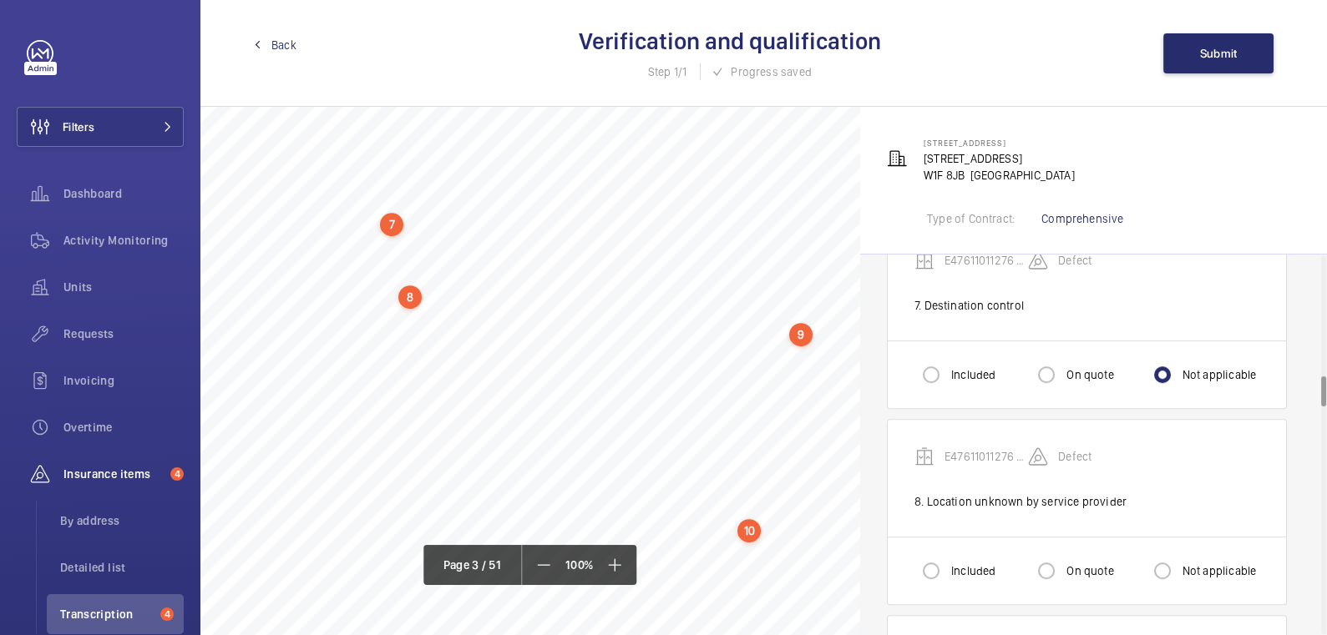
click at [414, 296] on div "8" at bounding box center [409, 297] width 23 height 23
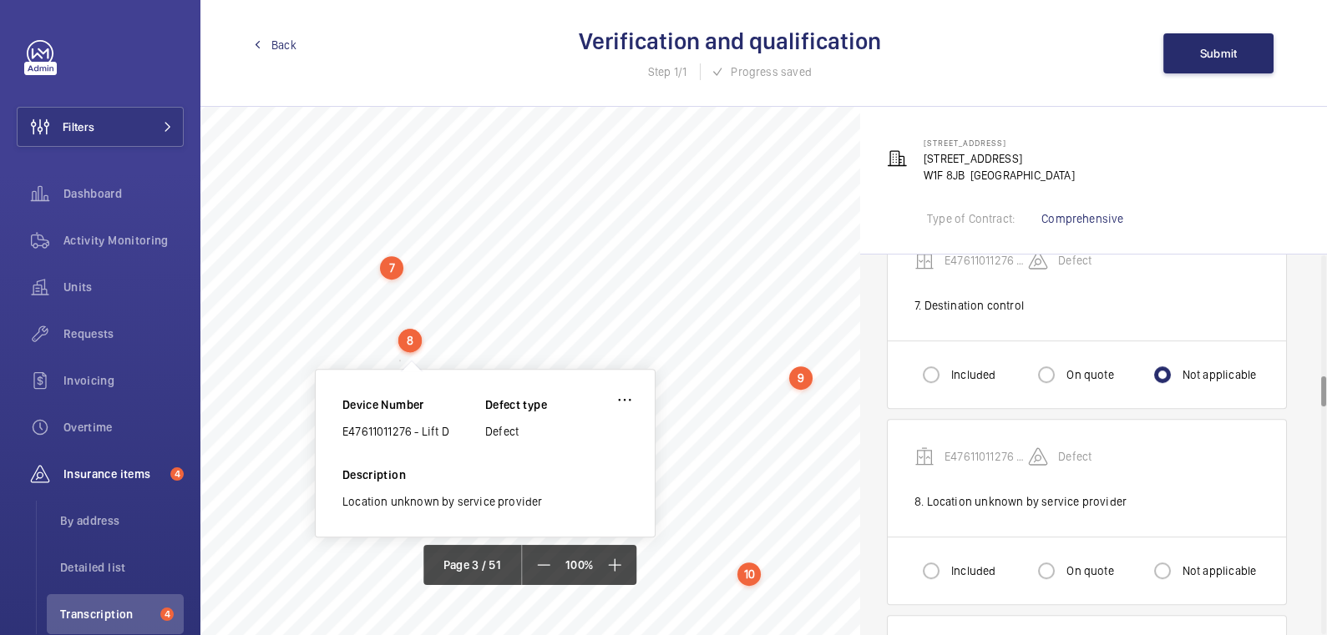
scroll to position [1995, 0]
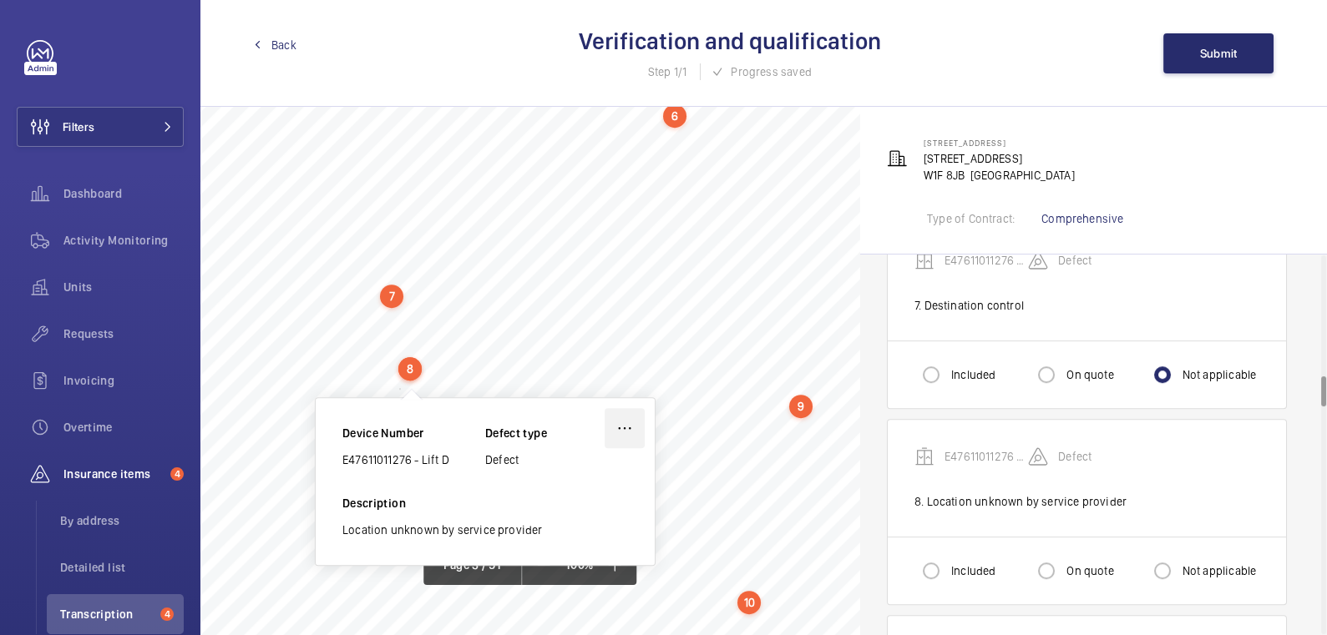
click at [622, 425] on wm-front-icon-button at bounding box center [625, 428] width 40 height 40
click at [620, 468] on div "Edit" at bounding box center [578, 478] width 132 height 30
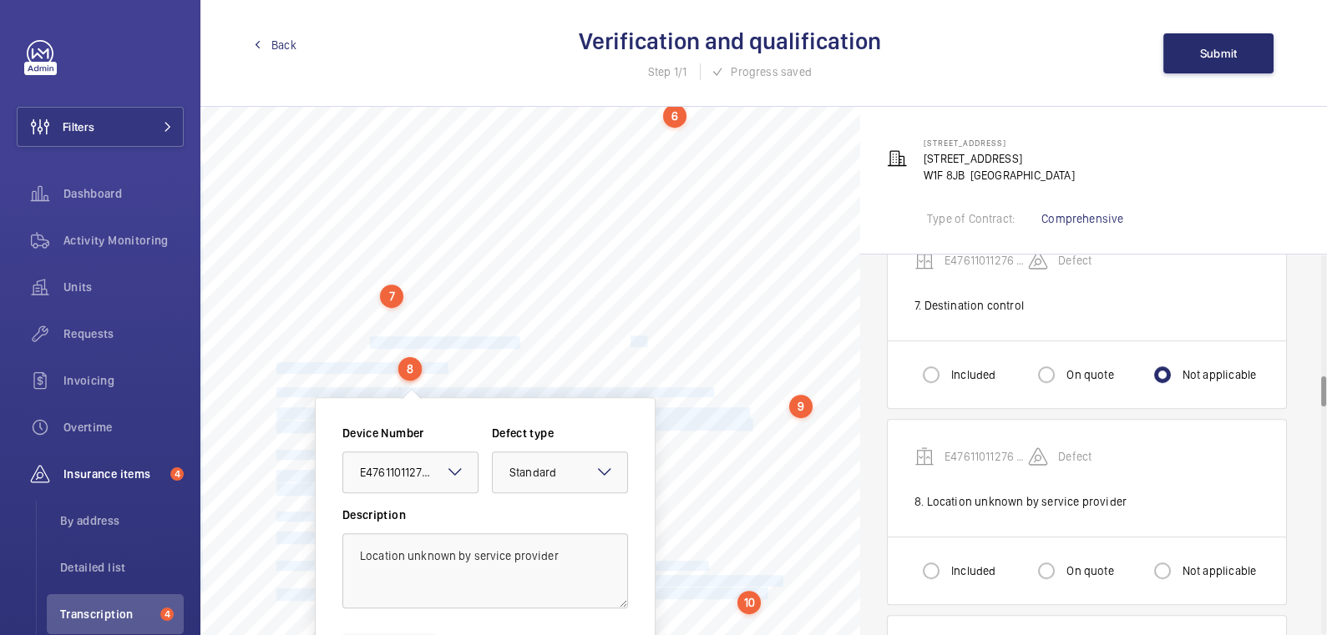
drag, startPoint x: 274, startPoint y: 338, endPoint x: 371, endPoint y: 344, distance: 97.0
click at [371, 344] on div "S35Isanyliftingequipment,marked,testedandwithin date?[M] No-Recommendmarkingof …" at bounding box center [531, 497] width 662 height 937
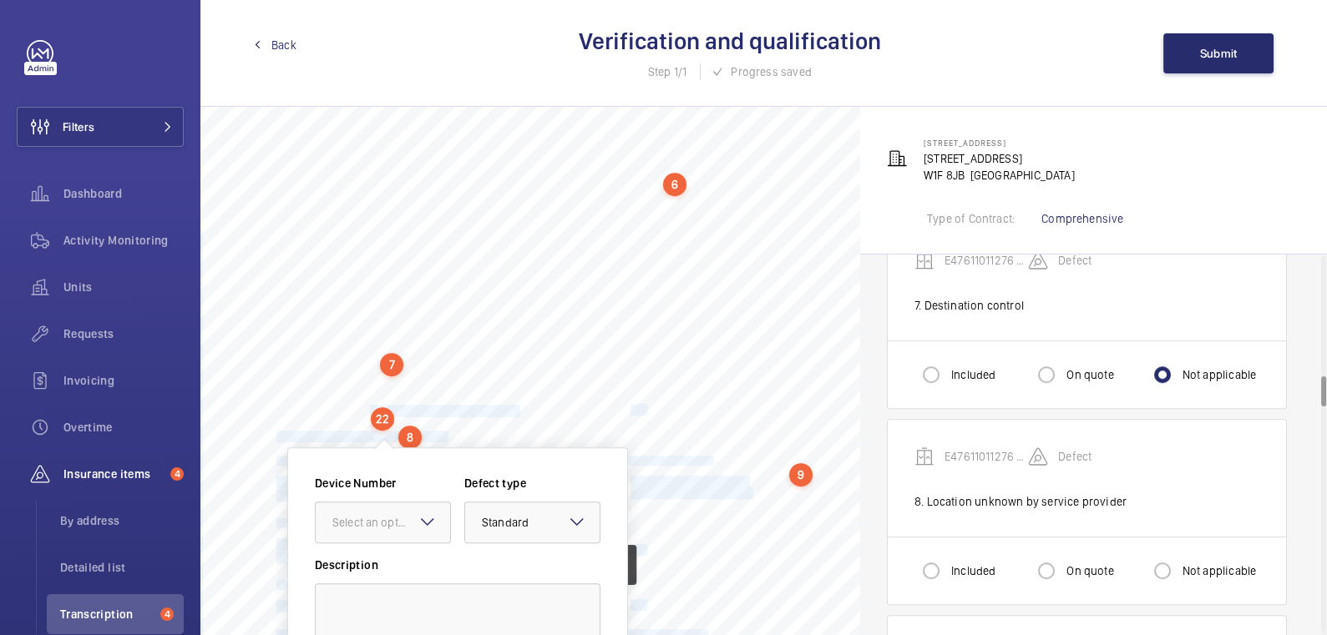
click at [555, 405] on div "S35Isanyliftingequipment,marked,testedandwithin date?[M] No-Recommendmarkingof …" at bounding box center [531, 566] width 662 height 937
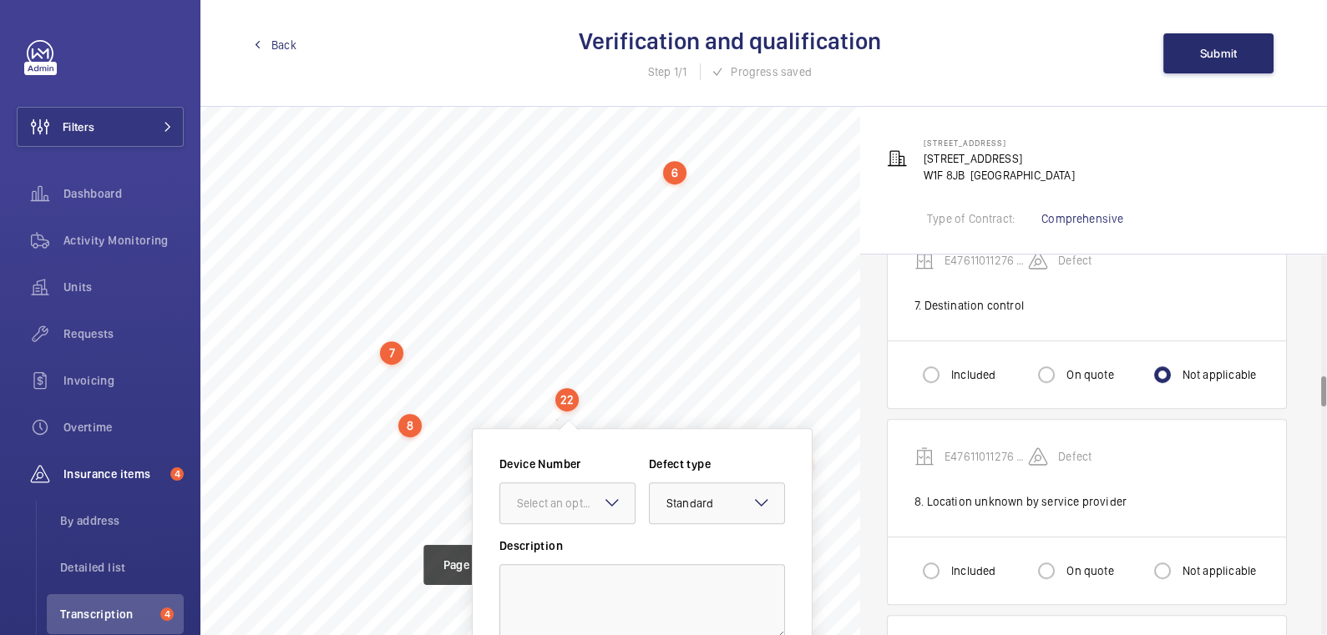
scroll to position [1941, 0]
click at [566, 397] on div "22" at bounding box center [566, 396] width 23 height 23
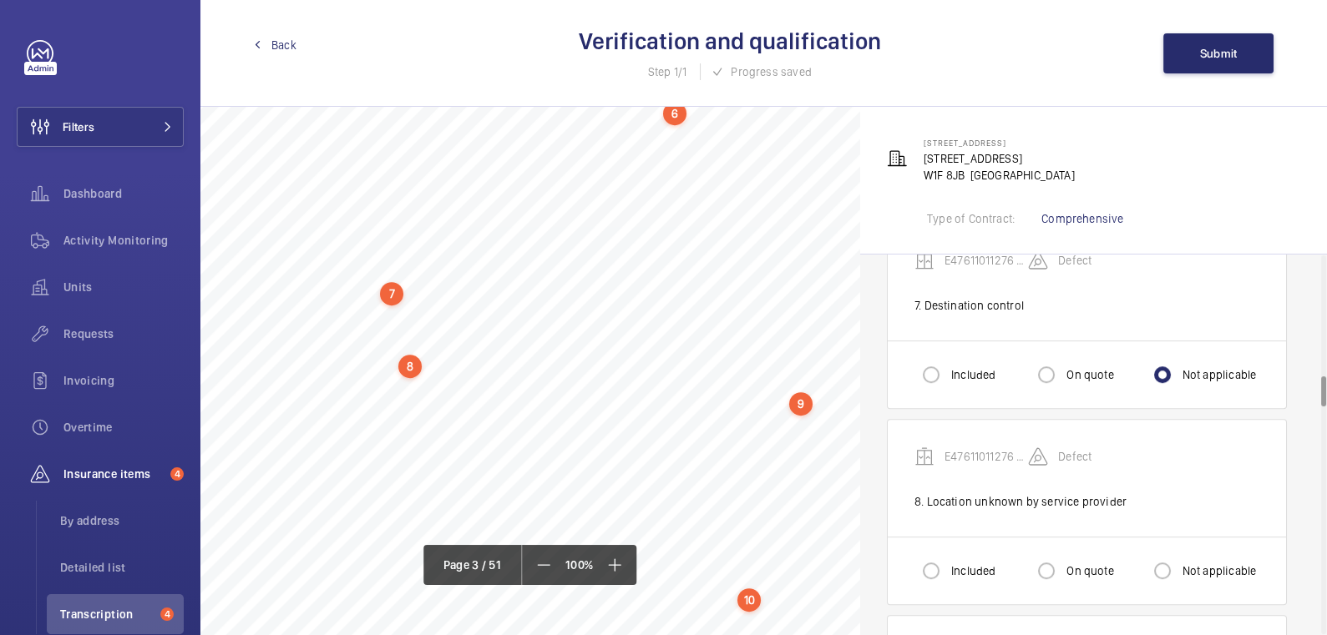
scroll to position [2000, 0]
click at [413, 362] on div "8" at bounding box center [409, 363] width 23 height 23
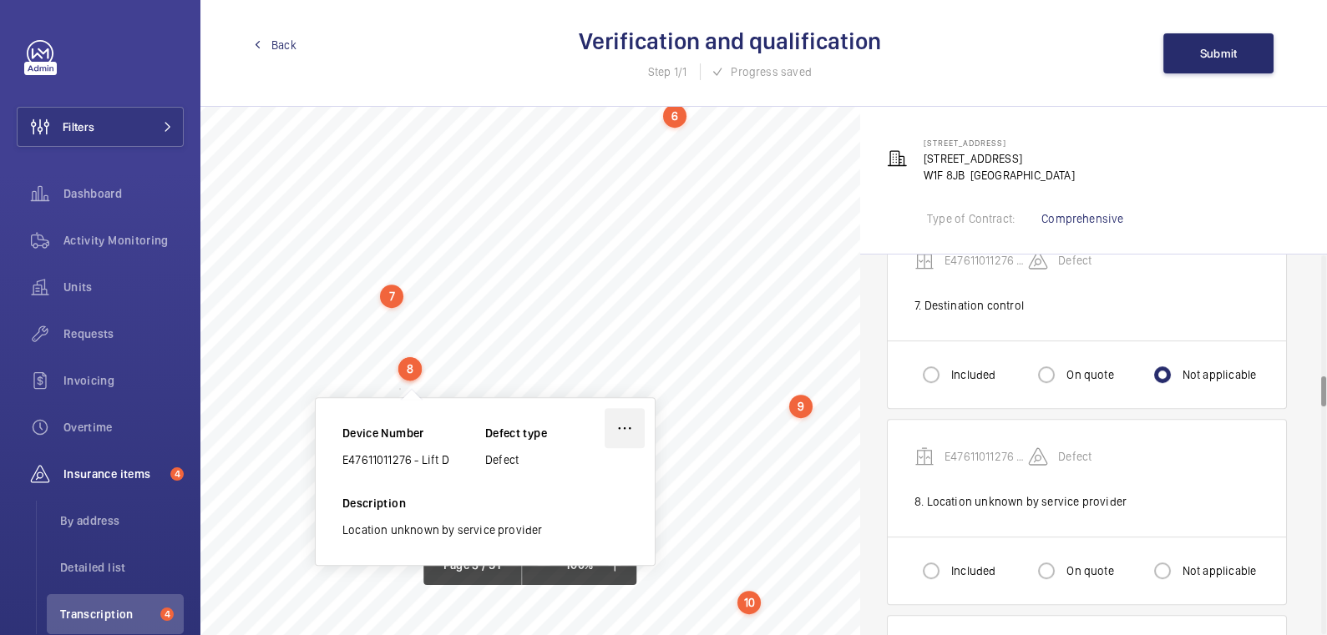
click at [621, 419] on wm-front-icon-button at bounding box center [625, 428] width 40 height 40
click at [579, 483] on div "Edit" at bounding box center [578, 478] width 132 height 30
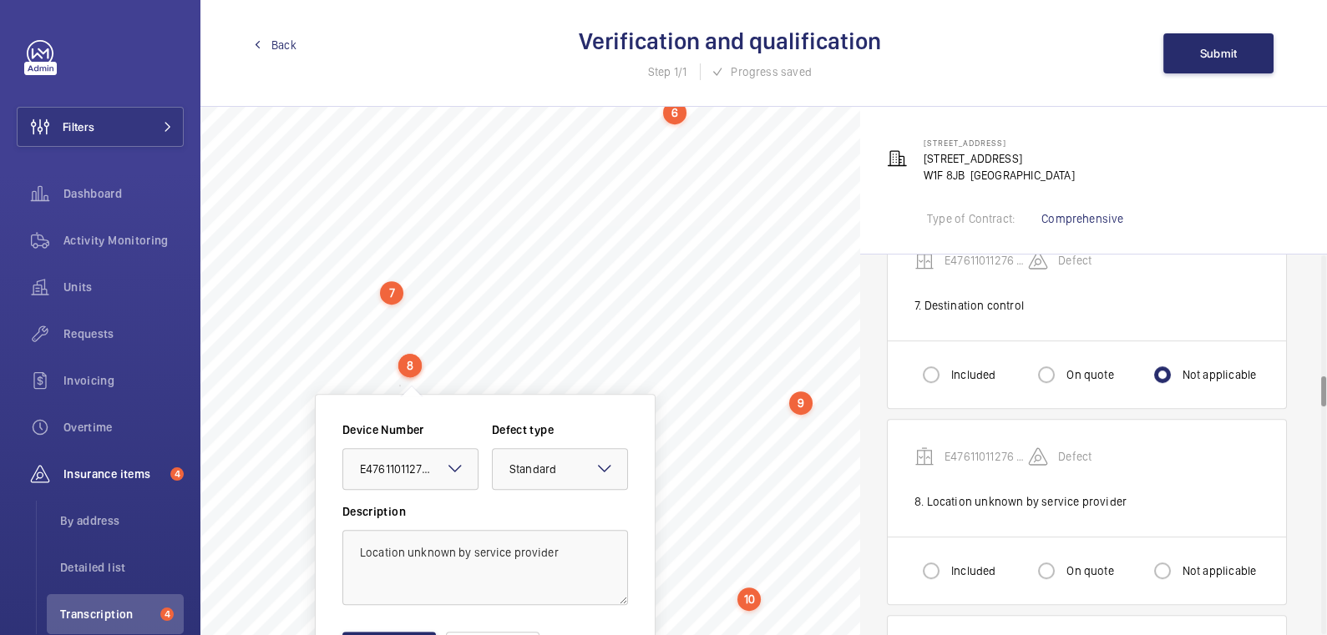
scroll to position [1998, 0]
click at [349, 550] on textarea "Location unknown by service provider" at bounding box center [485, 567] width 286 height 75
click at [491, 553] on textarea "Compliant alarm system Location unknown by service provider" at bounding box center [485, 567] width 286 height 75
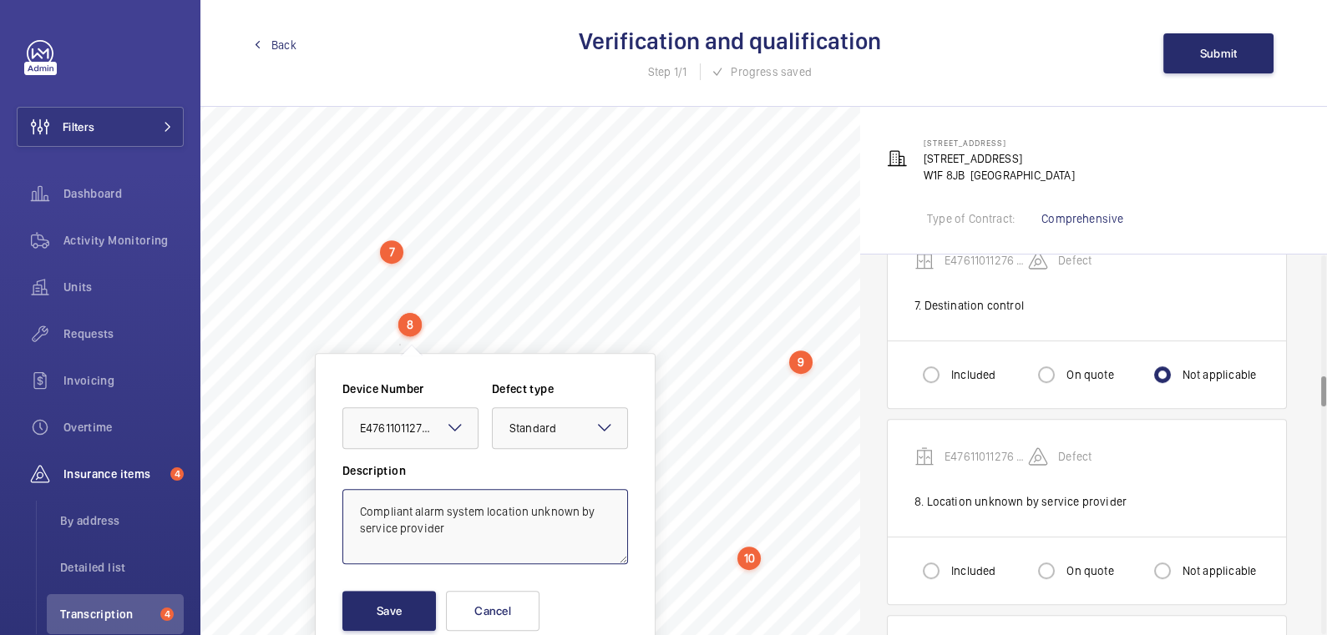
scroll to position [2056, 0]
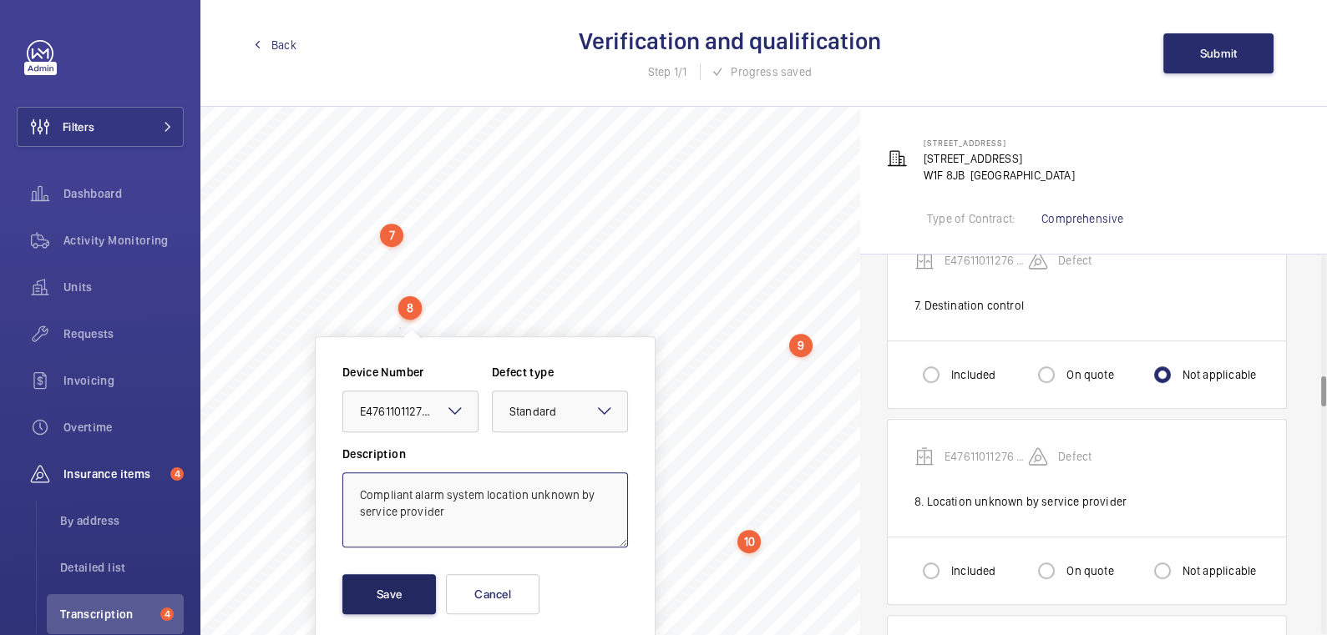
type textarea "Compliant alarm system location unknown by service provider"
click at [402, 591] on button "Save" at bounding box center [389, 594] width 94 height 40
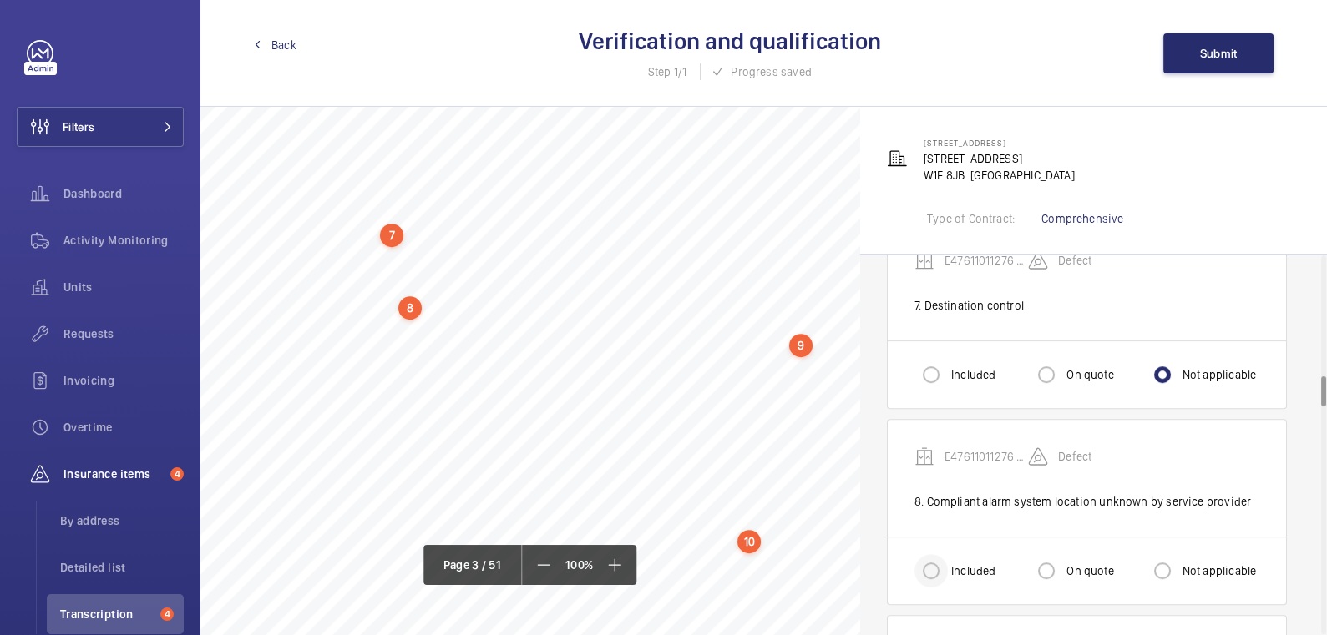
click at [949, 560] on div at bounding box center [931, 571] width 40 height 40
radio input "true"
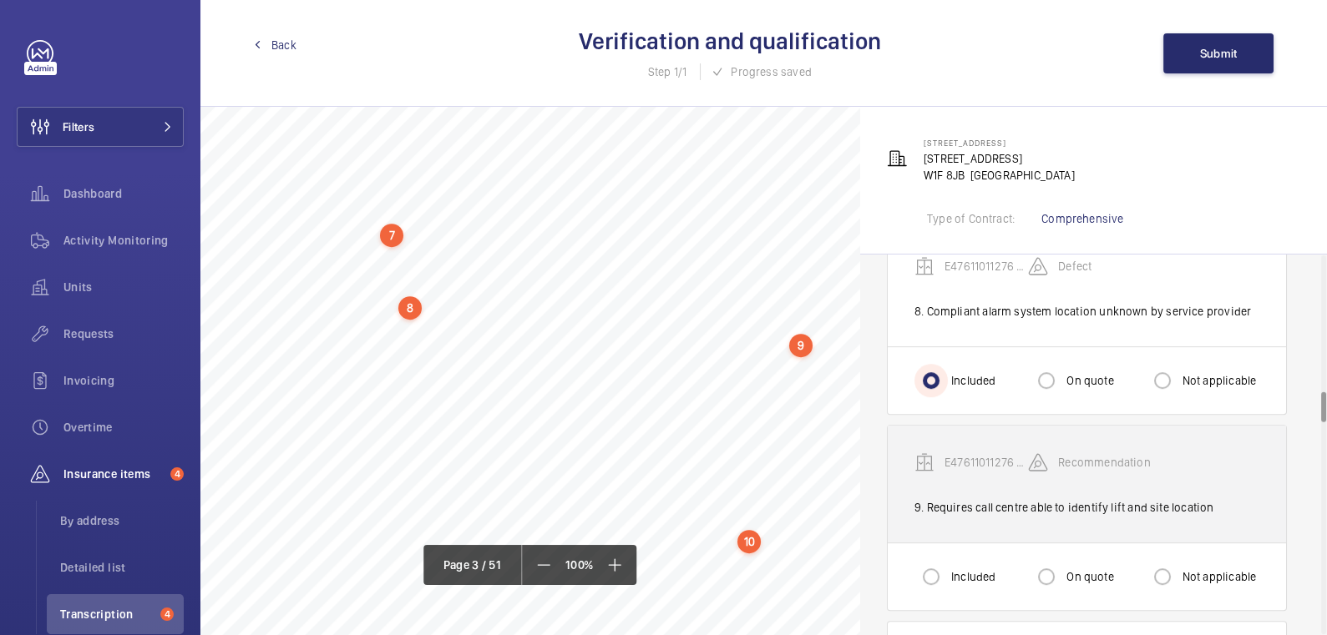
scroll to position [1678, 0]
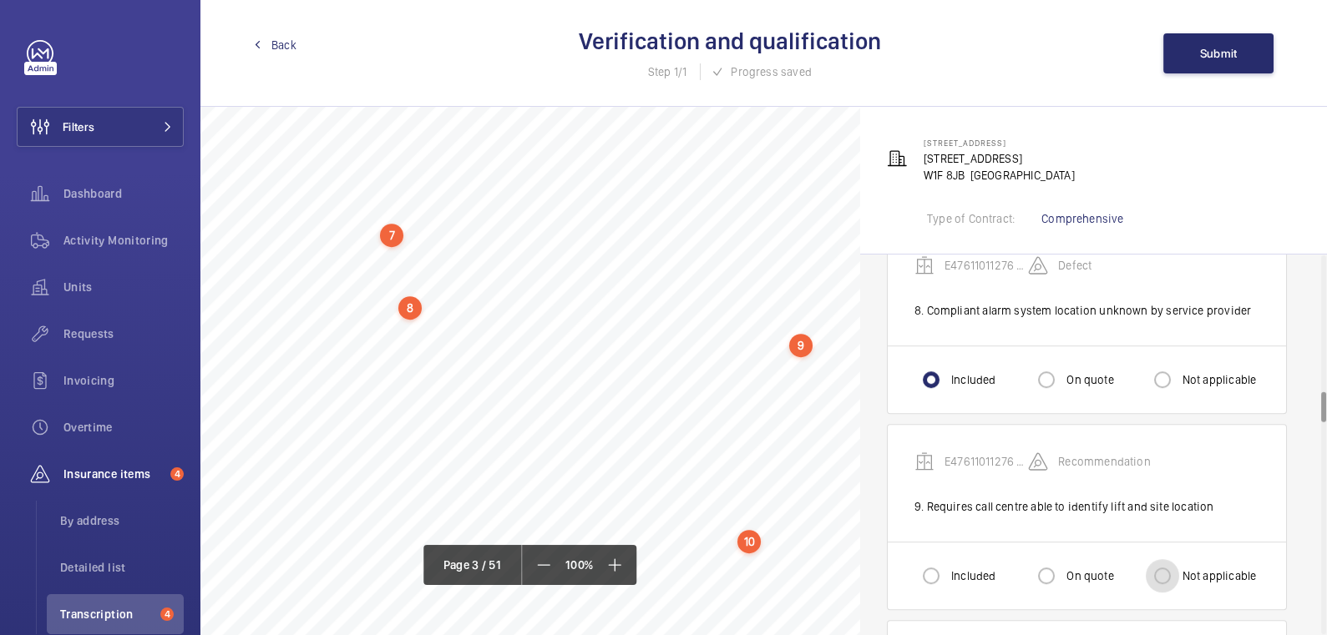
click at [1177, 569] on input "Not applicable" at bounding box center [1162, 575] width 33 height 33
radio input "true"
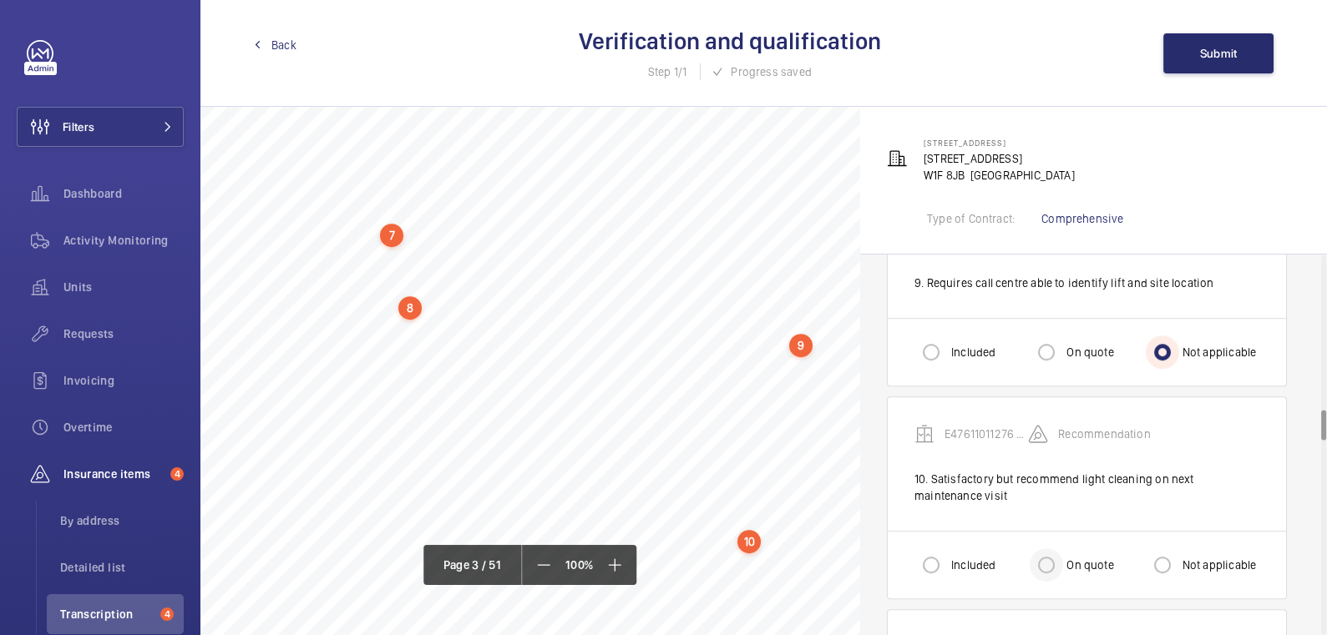
scroll to position [1901, 0]
click at [963, 549] on div "Included" at bounding box center [954, 565] width 81 height 33
click at [964, 557] on label "Included" at bounding box center [972, 565] width 48 height 17
click at [948, 549] on input "Included" at bounding box center [930, 565] width 33 height 33
radio input "true"
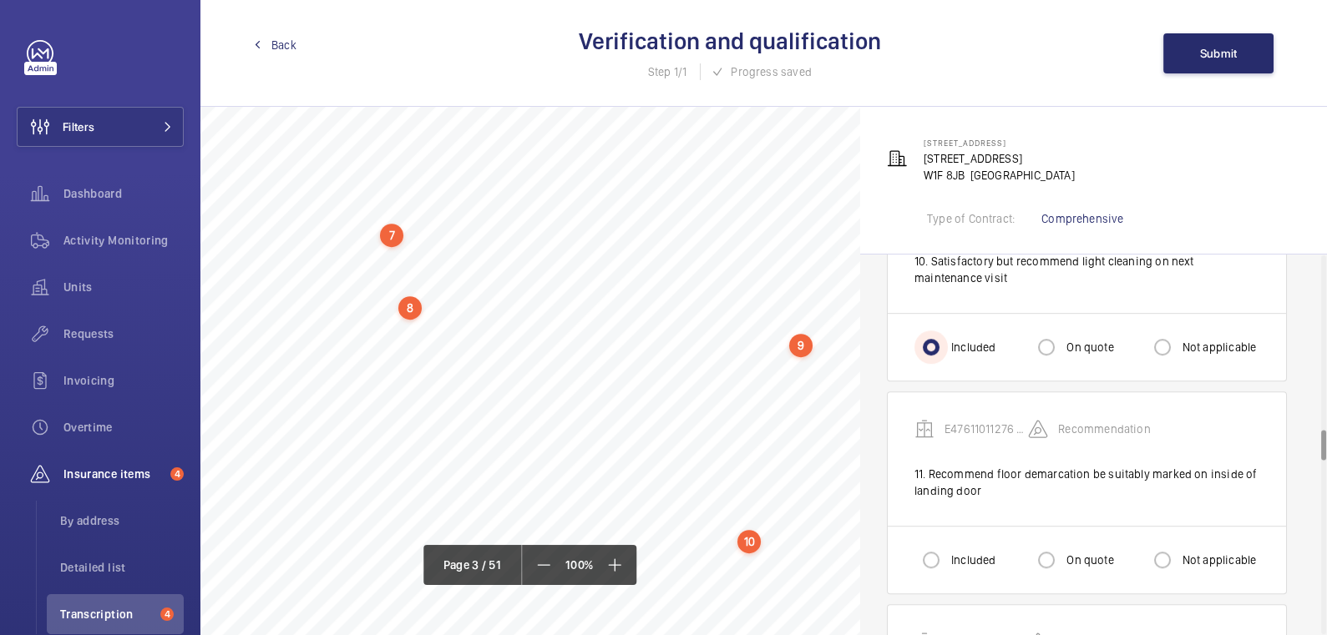
scroll to position [2155, 0]
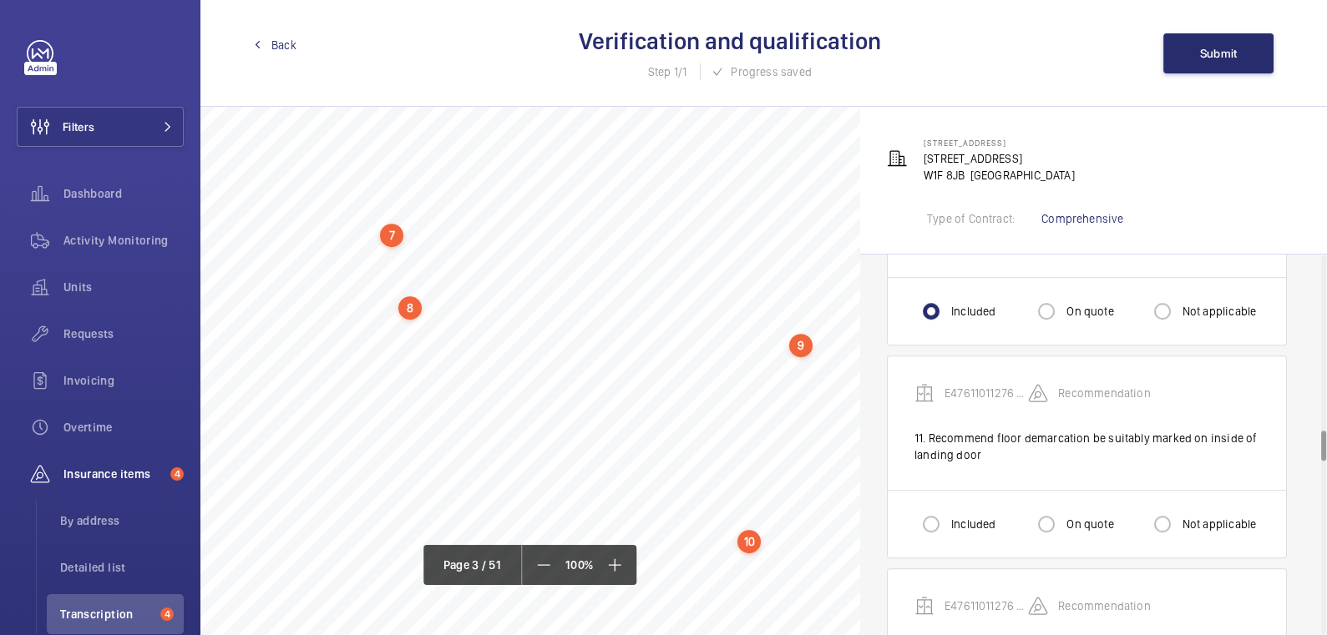
click at [1079, 516] on label "On quote" at bounding box center [1088, 524] width 50 height 17
click at [1063, 514] on input "On quote" at bounding box center [1046, 524] width 33 height 33
radio input "true"
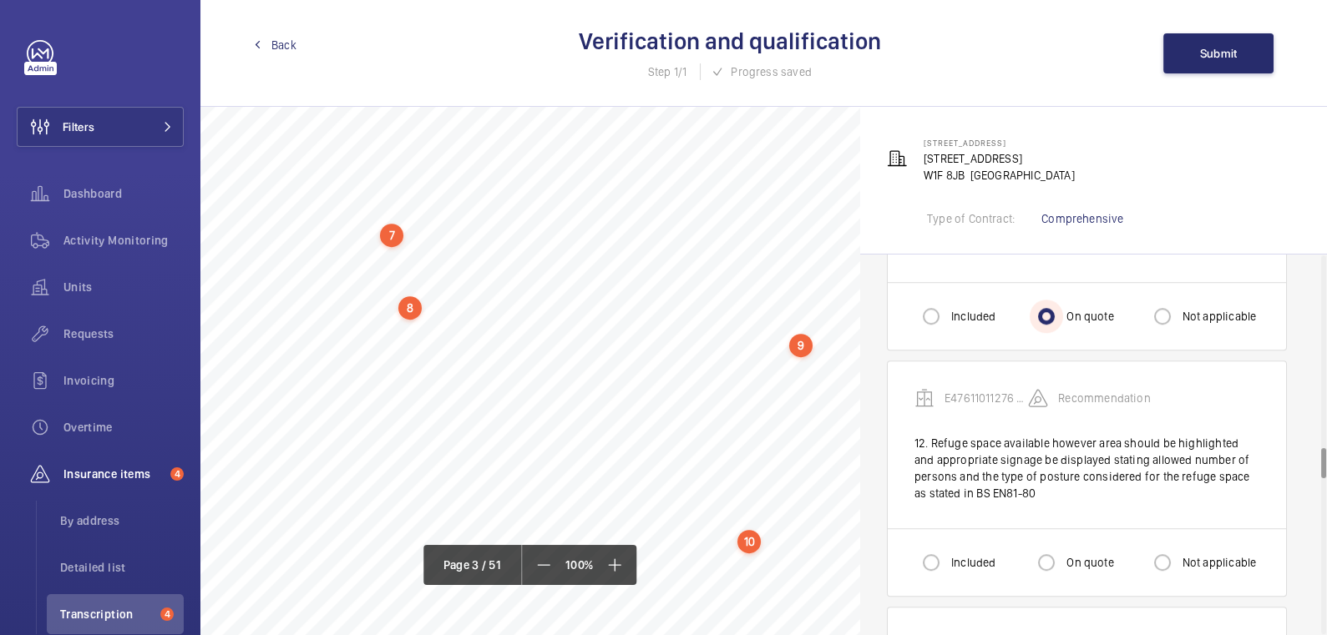
scroll to position [2366, 0]
click at [1074, 552] on label "On quote" at bounding box center [1088, 560] width 50 height 17
click at [1063, 546] on input "On quote" at bounding box center [1046, 560] width 33 height 33
radio input "true"
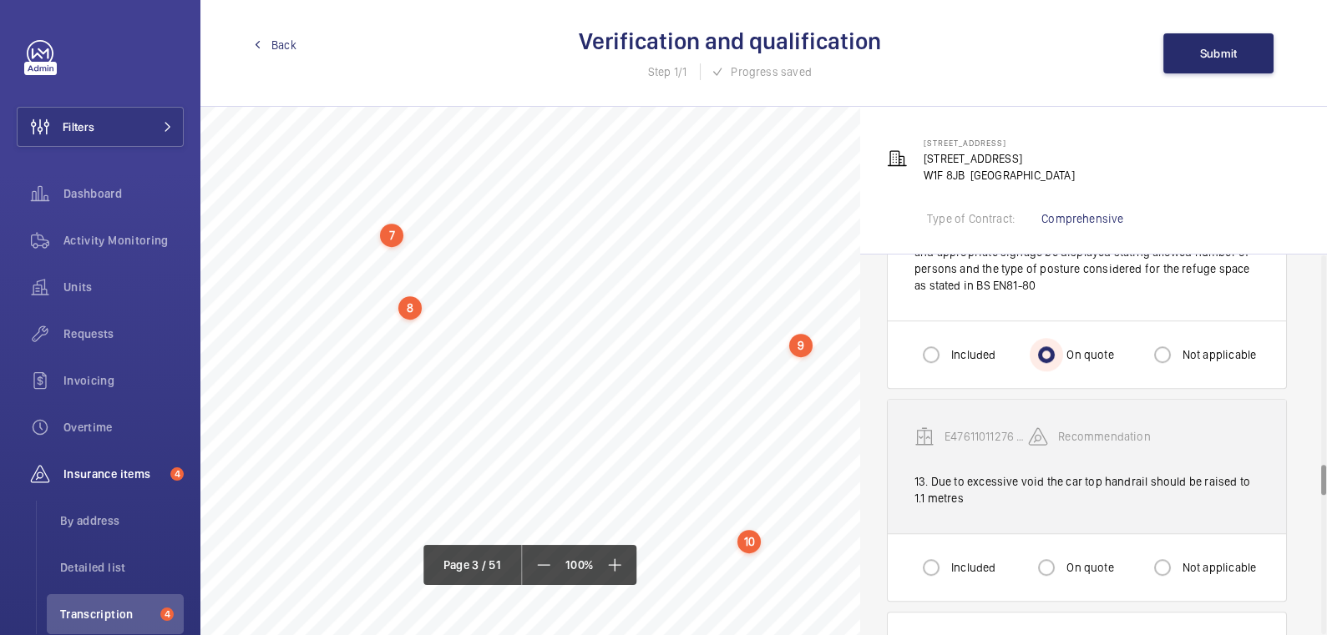
scroll to position [2576, 0]
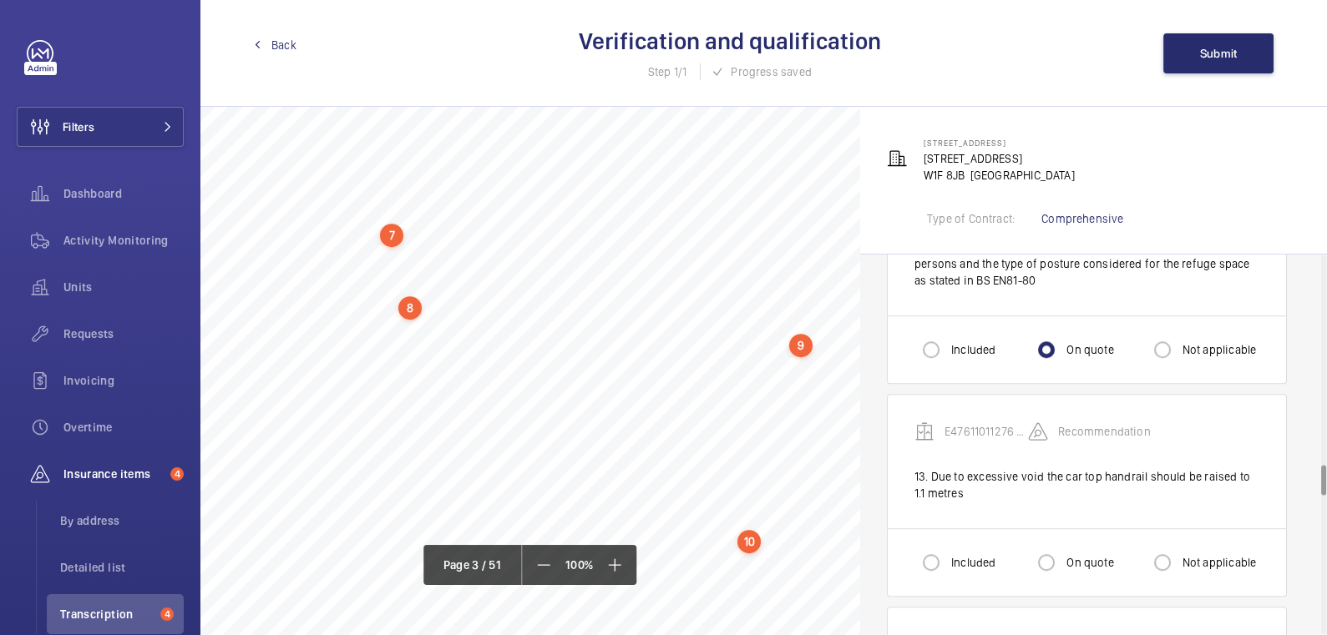
click at [960, 554] on label "Included" at bounding box center [972, 562] width 48 height 17
click at [948, 546] on input "Included" at bounding box center [930, 562] width 33 height 33
radio input "true"
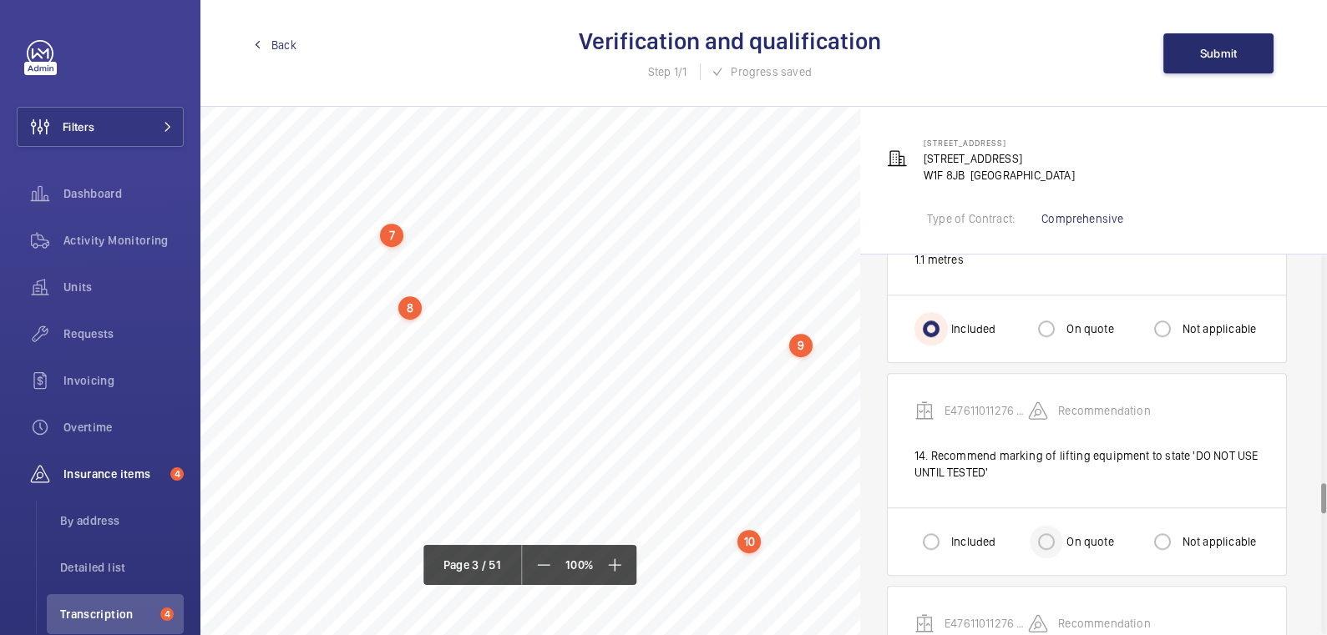
scroll to position [2829, 0]
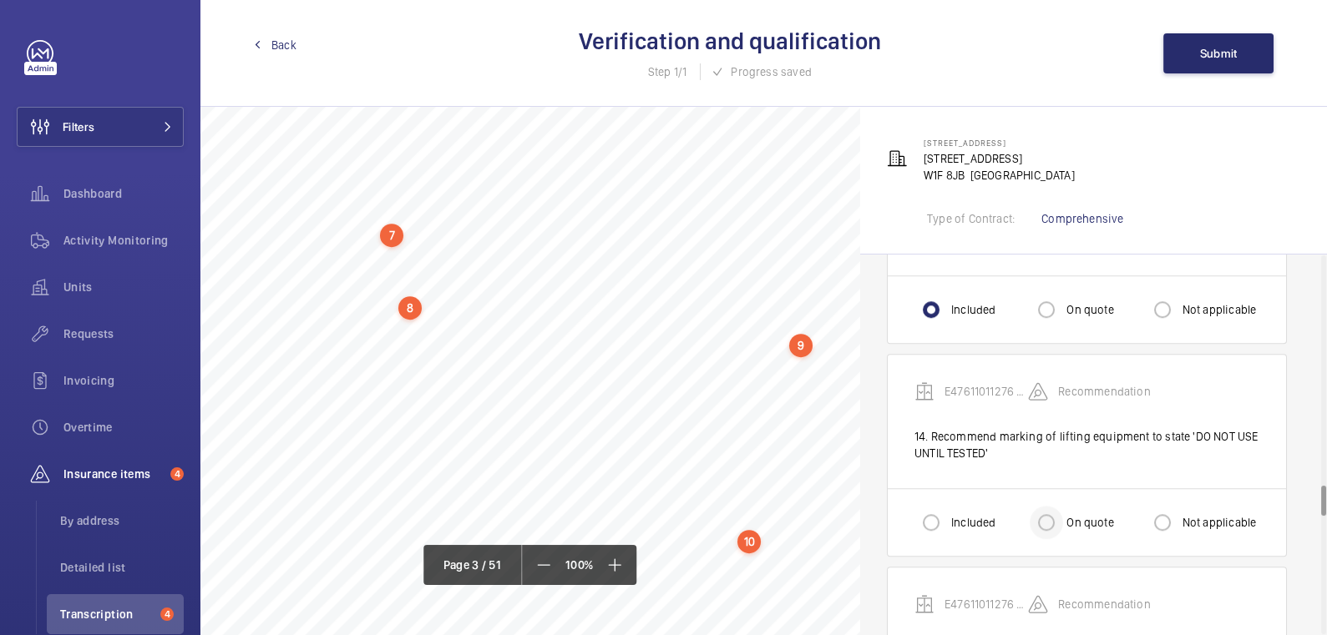
click at [1064, 509] on div at bounding box center [1046, 523] width 40 height 40
radio input "true"
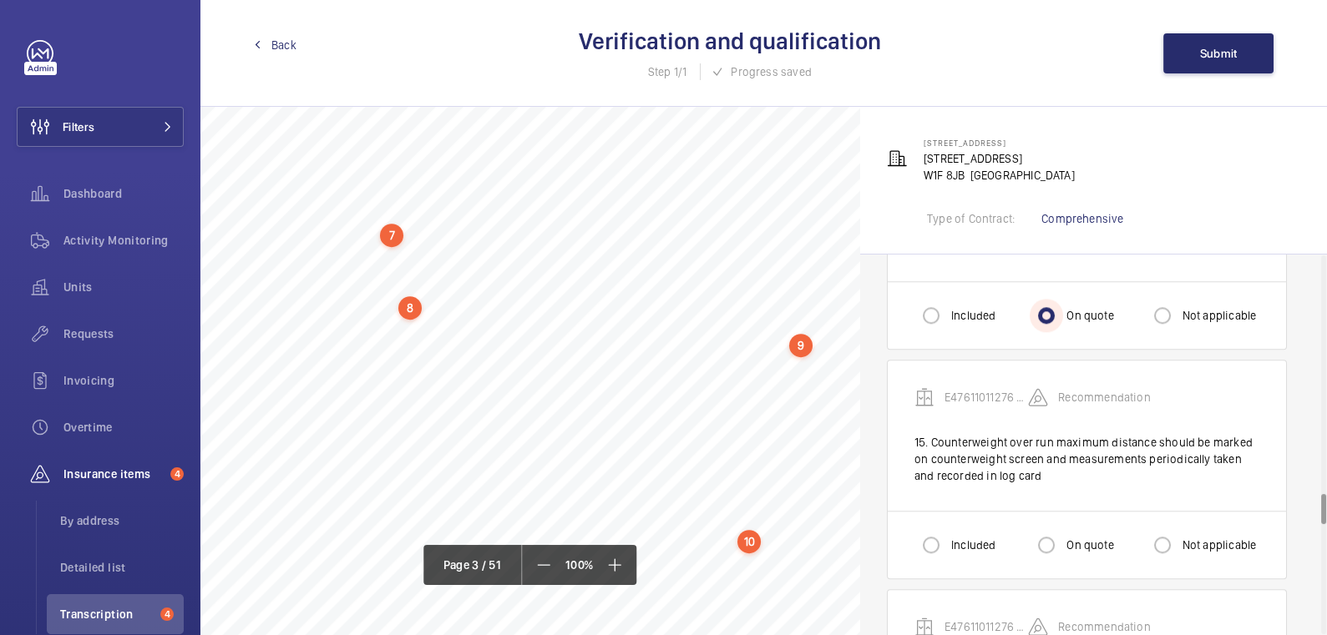
scroll to position [3065, 0]
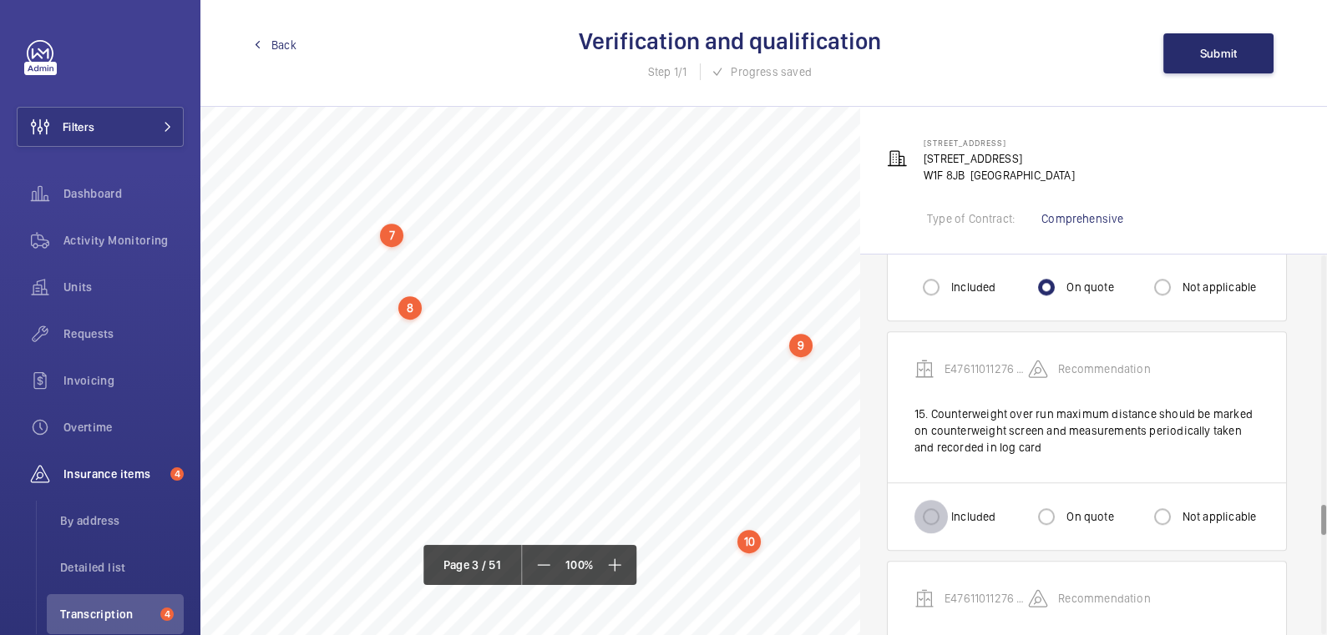
click at [939, 514] on input "Included" at bounding box center [930, 516] width 33 height 33
radio input "true"
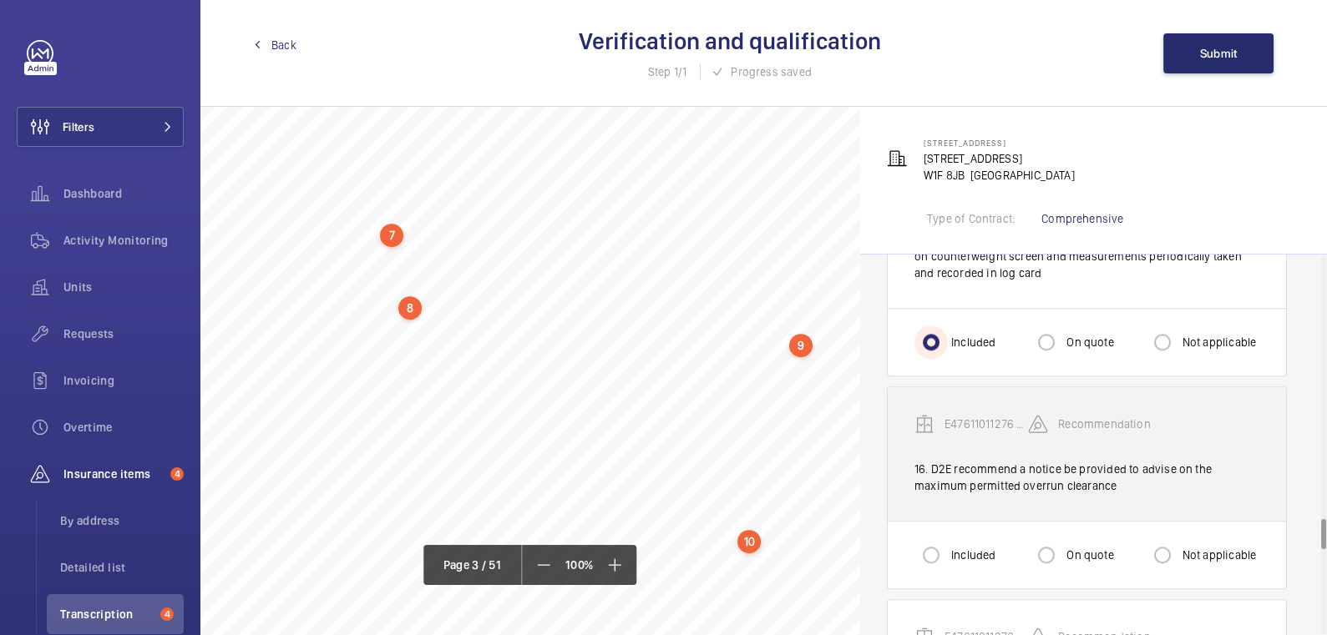
scroll to position [3244, 0]
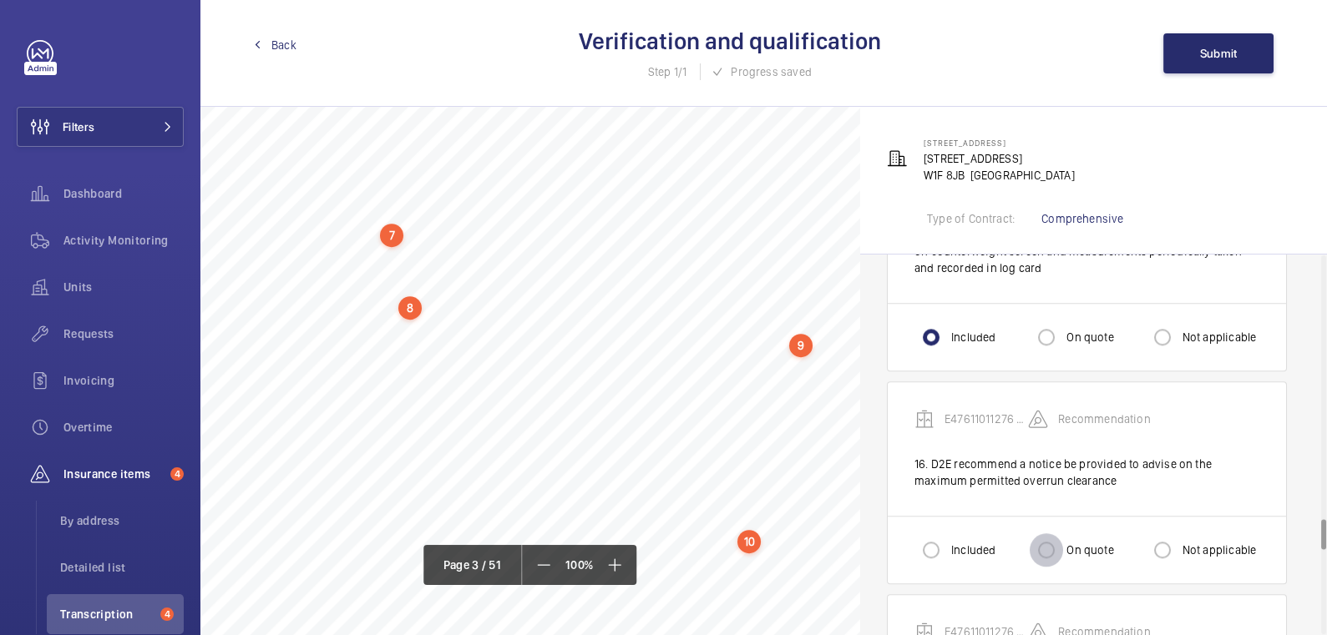
click at [1057, 534] on input "On quote" at bounding box center [1046, 550] width 33 height 33
radio input "true"
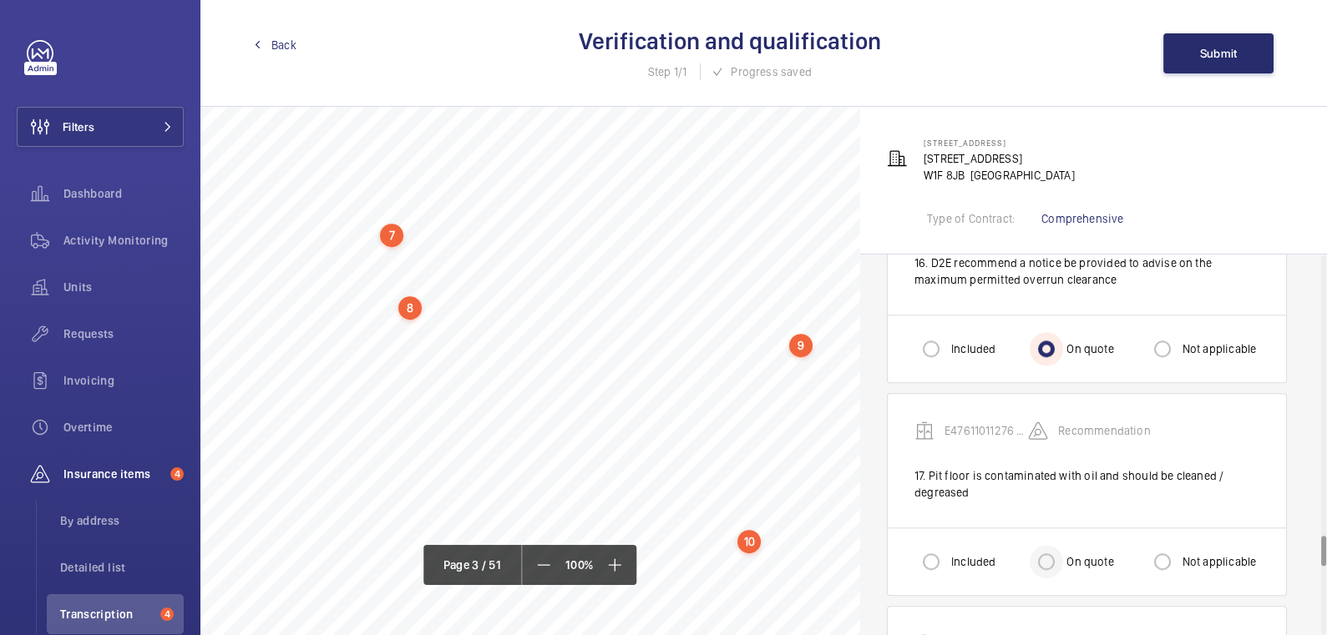
scroll to position [3446, 0]
click at [942, 544] on input "Included" at bounding box center [930, 560] width 33 height 33
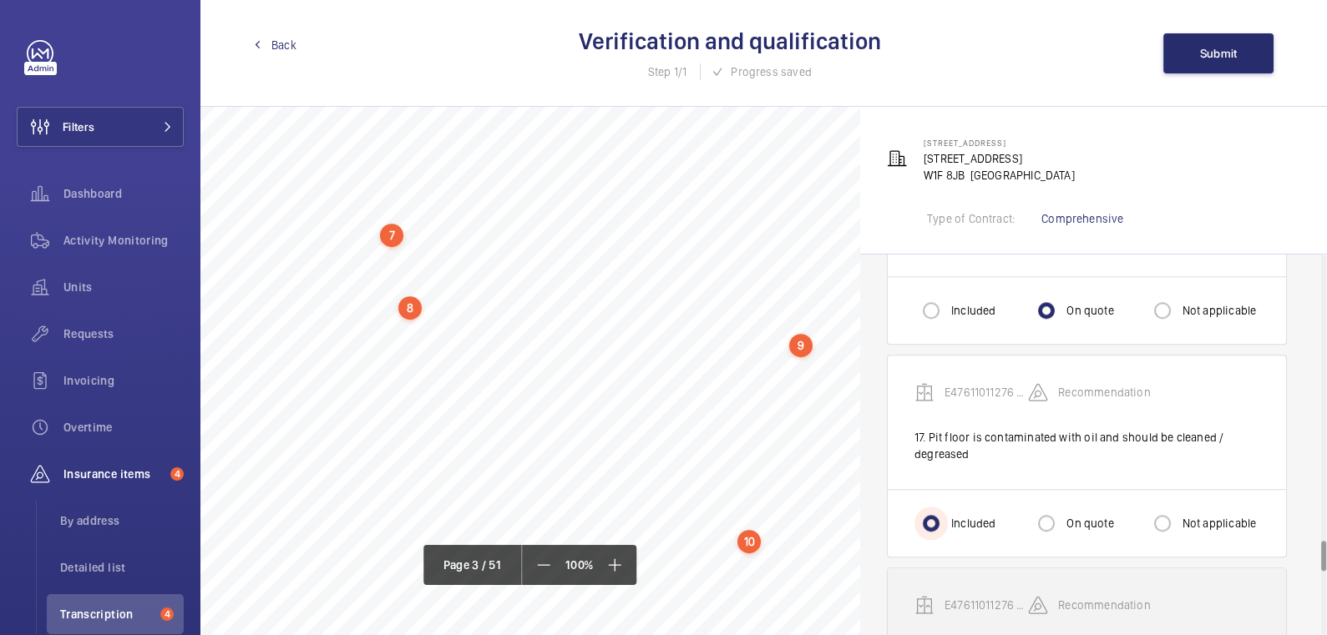
scroll to position [3509, 0]
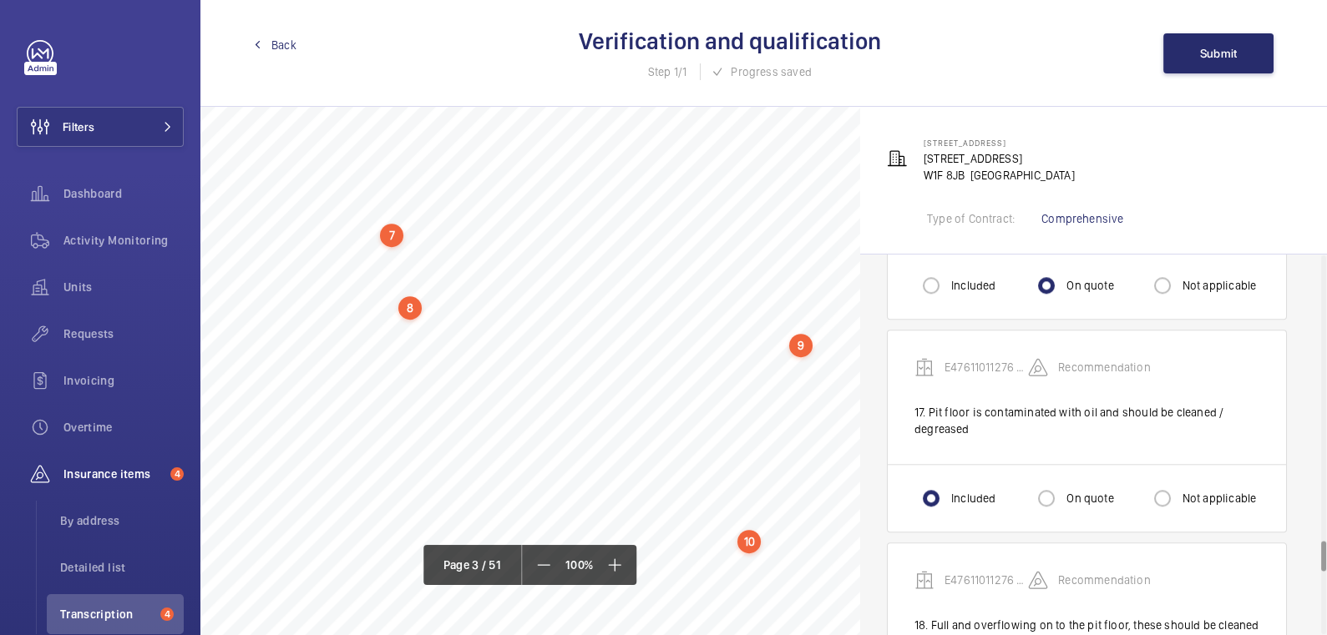
click at [1066, 499] on div "Included On quote Not applicable" at bounding box center [1087, 498] width 398 height 68
click at [1076, 487] on div "On quote" at bounding box center [1072, 498] width 84 height 33
click at [1062, 478] on div at bounding box center [1046, 498] width 40 height 40
radio input "false"
radio input "true"
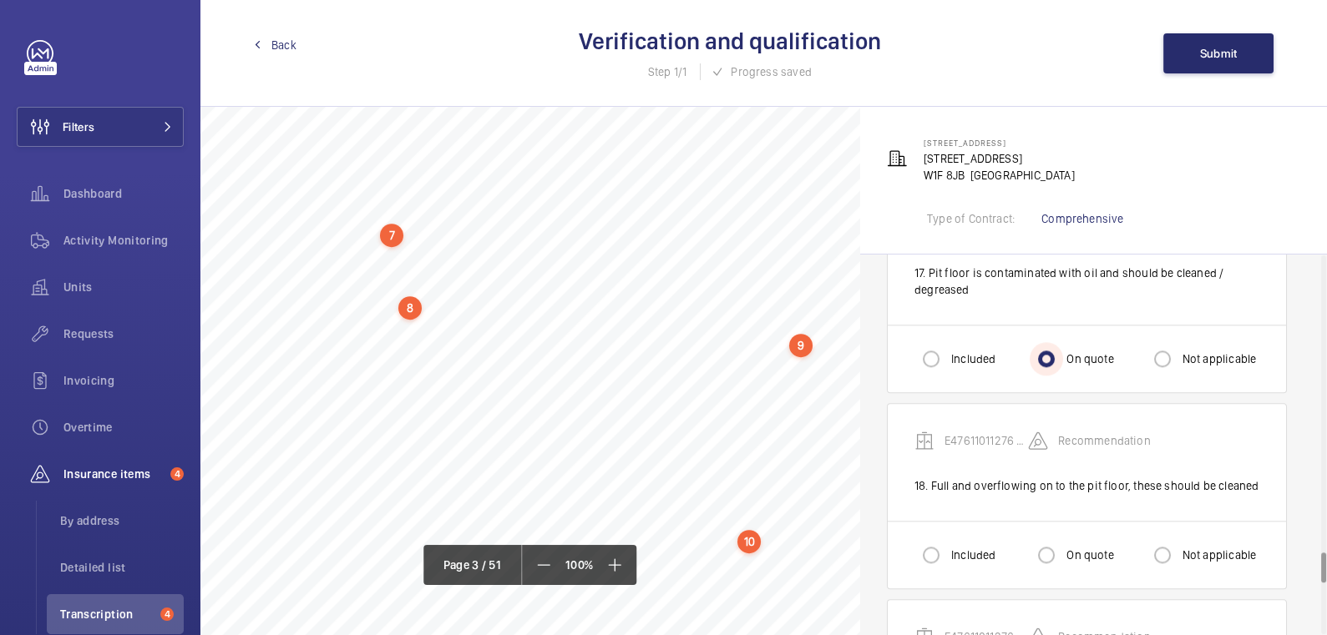
scroll to position [3650, 0]
click at [911, 534] on div at bounding box center [931, 554] width 40 height 40
radio input "true"
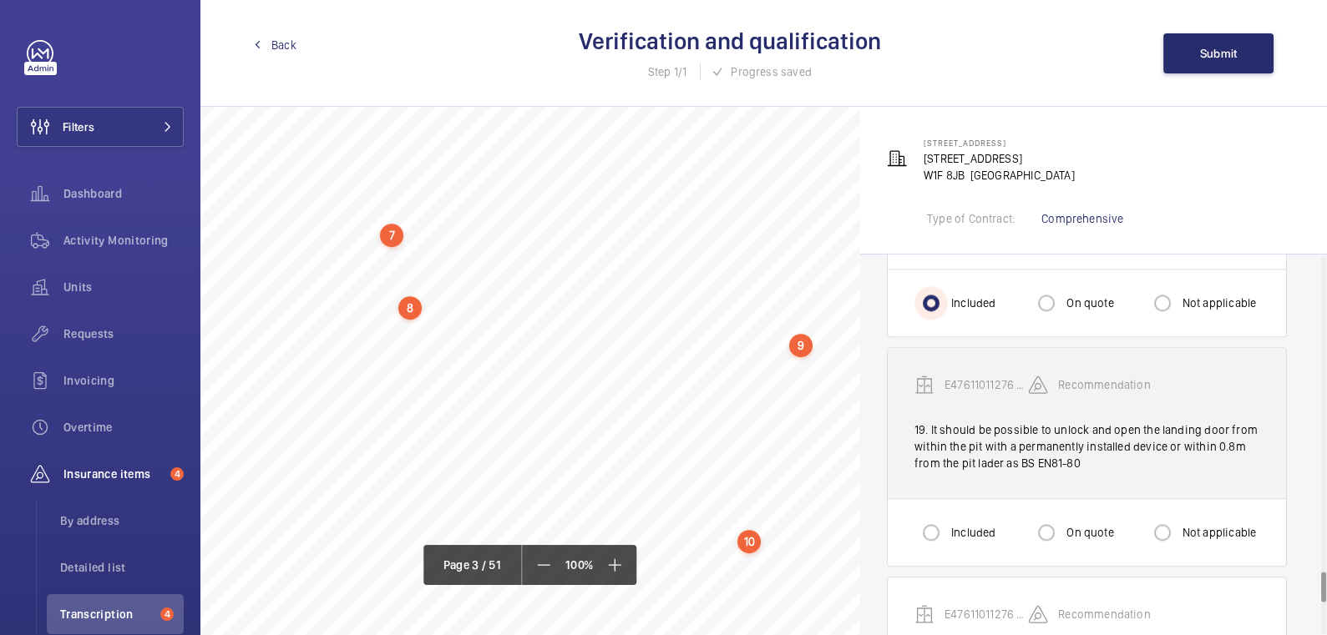
scroll to position [3919, 0]
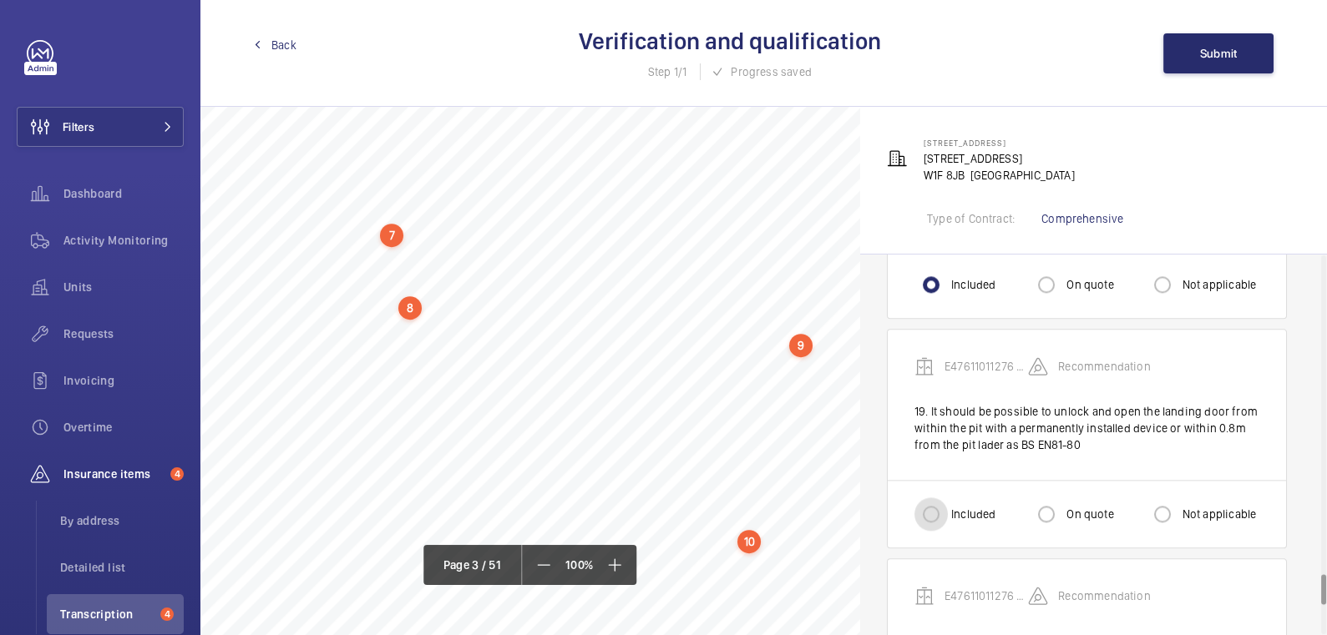
click at [934, 501] on input "Included" at bounding box center [930, 514] width 33 height 33
radio input "true"
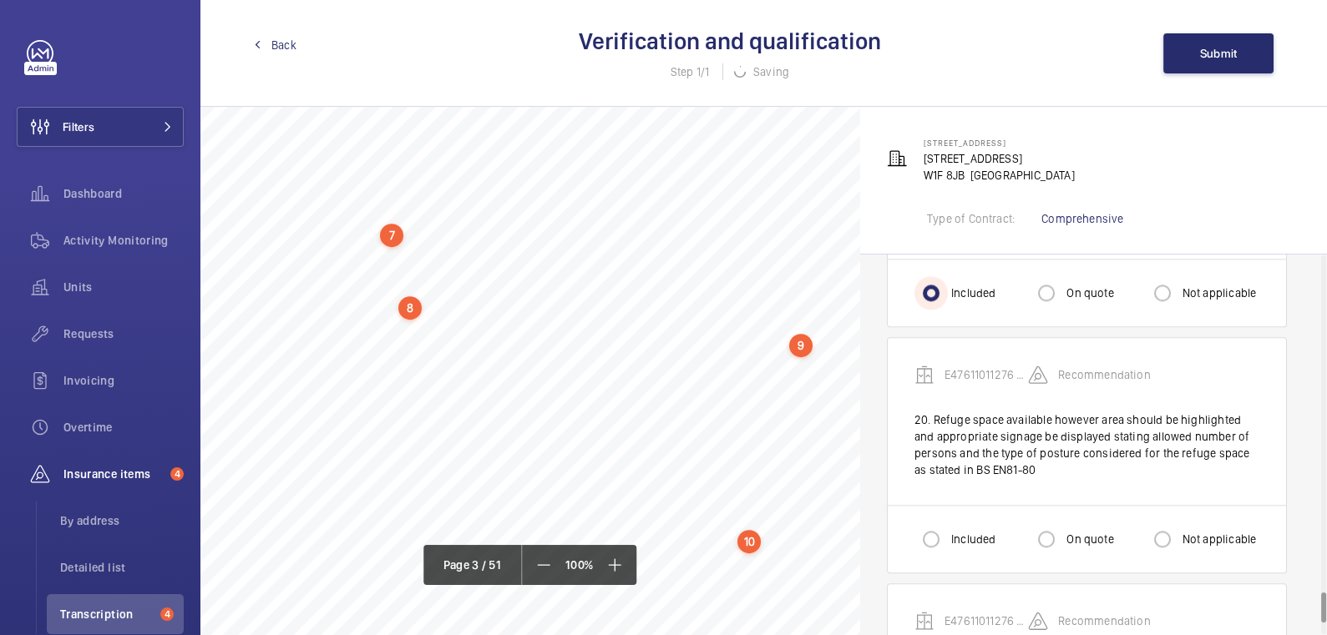
scroll to position [4146, 0]
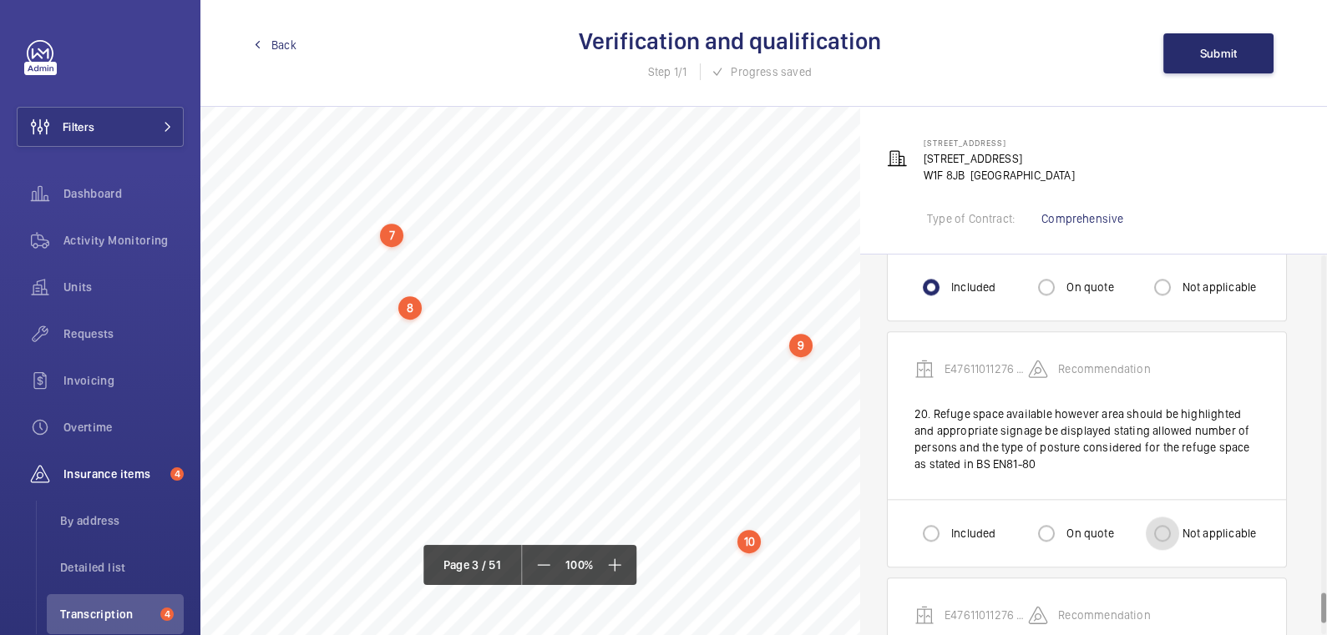
click at [1175, 517] on input "Not applicable" at bounding box center [1162, 533] width 33 height 33
radio input "true"
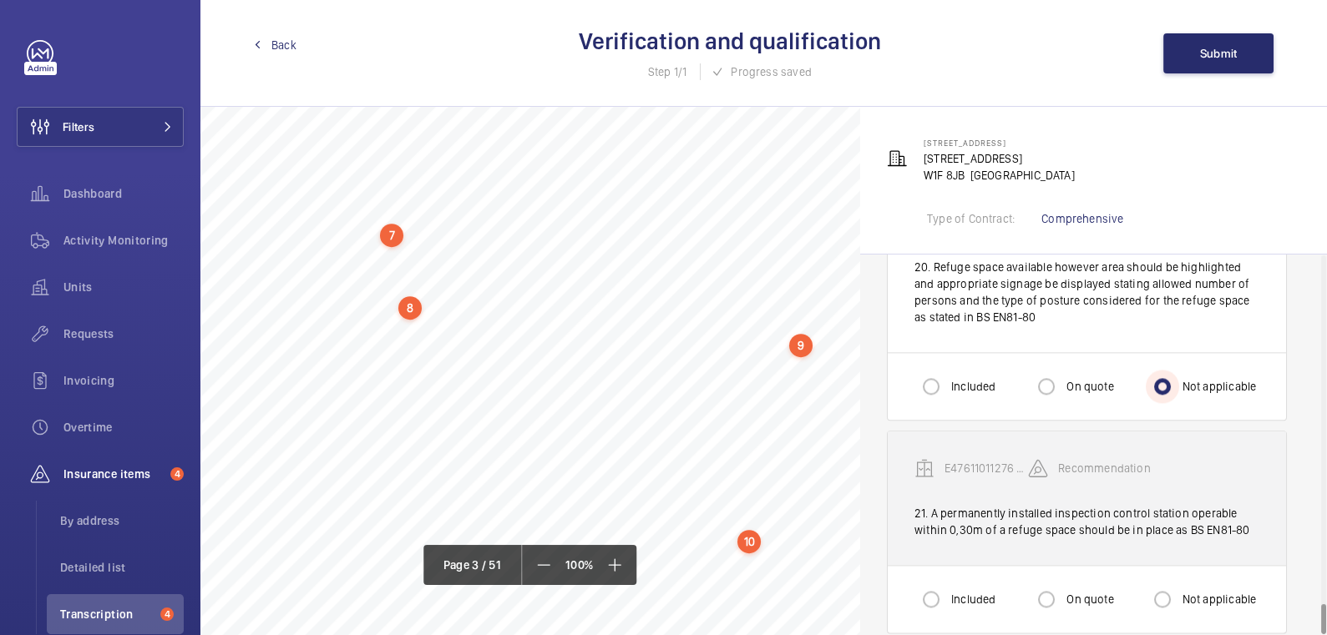
scroll to position [4293, 0]
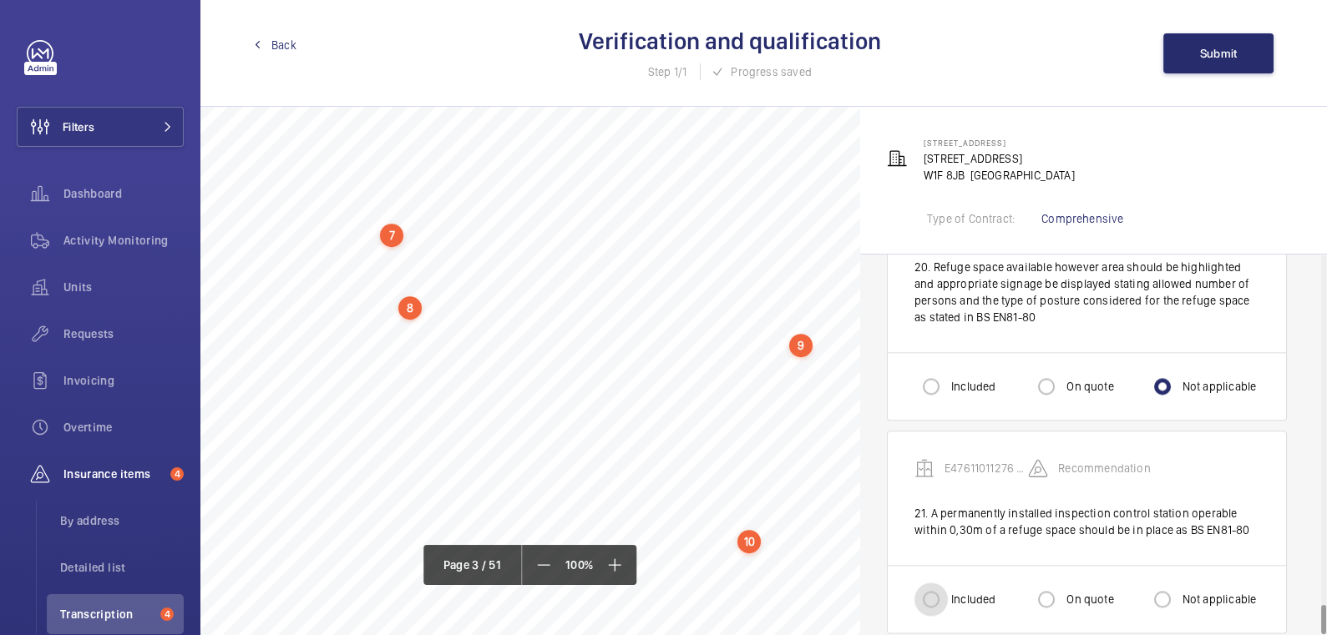
click at [938, 583] on input "Included" at bounding box center [930, 599] width 33 height 33
radio input "true"
click at [1049, 587] on input "On quote" at bounding box center [1046, 599] width 33 height 33
radio input "true"
click at [1238, 57] on button "Submit" at bounding box center [1218, 53] width 110 height 40
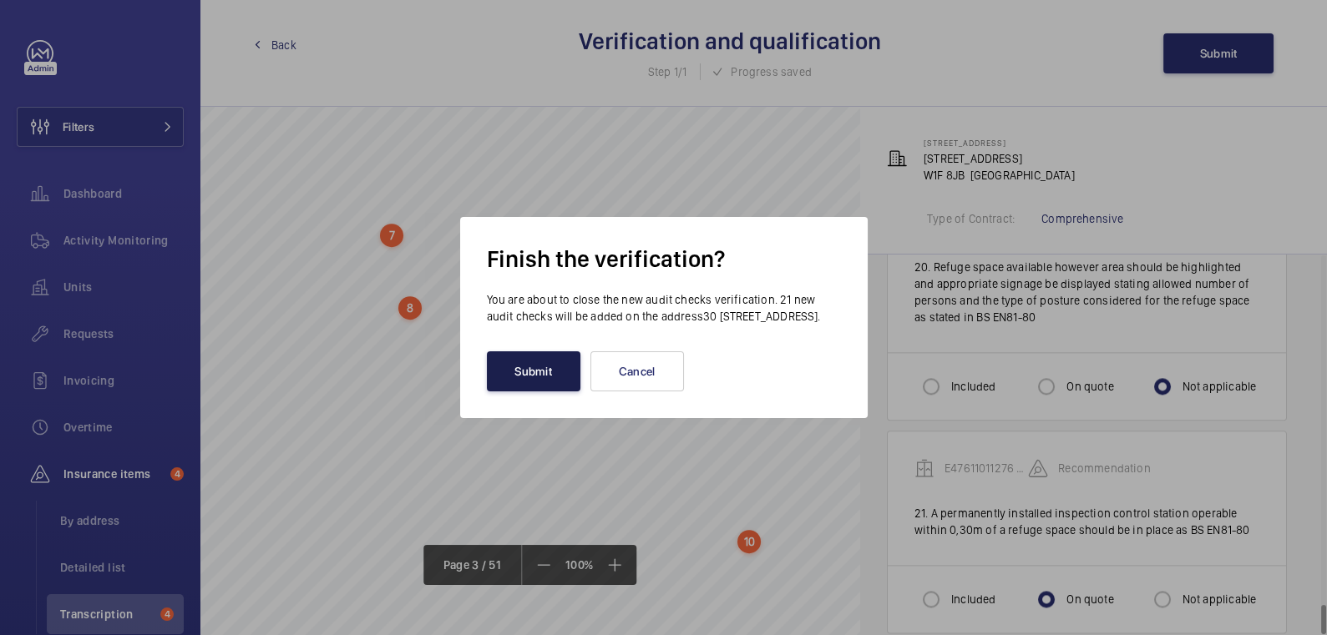
click at [520, 376] on button "Submit" at bounding box center [534, 372] width 94 height 40
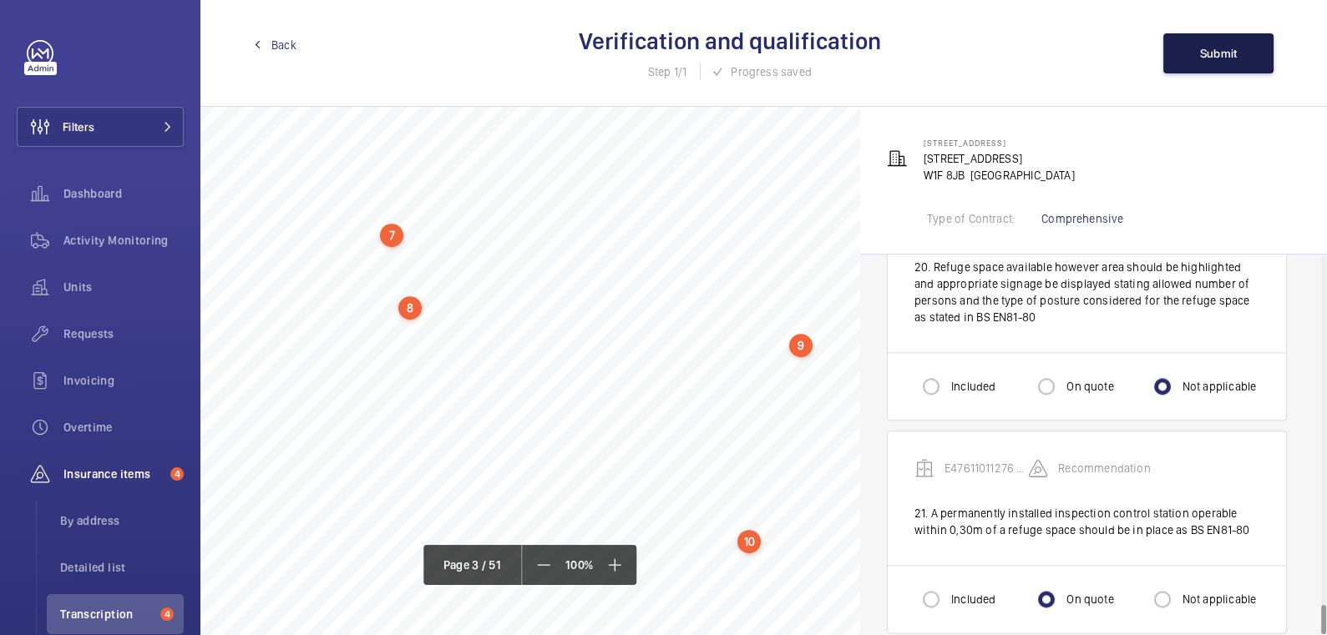
click at [1219, 47] on span "Submit" at bounding box center [1219, 53] width 38 height 13
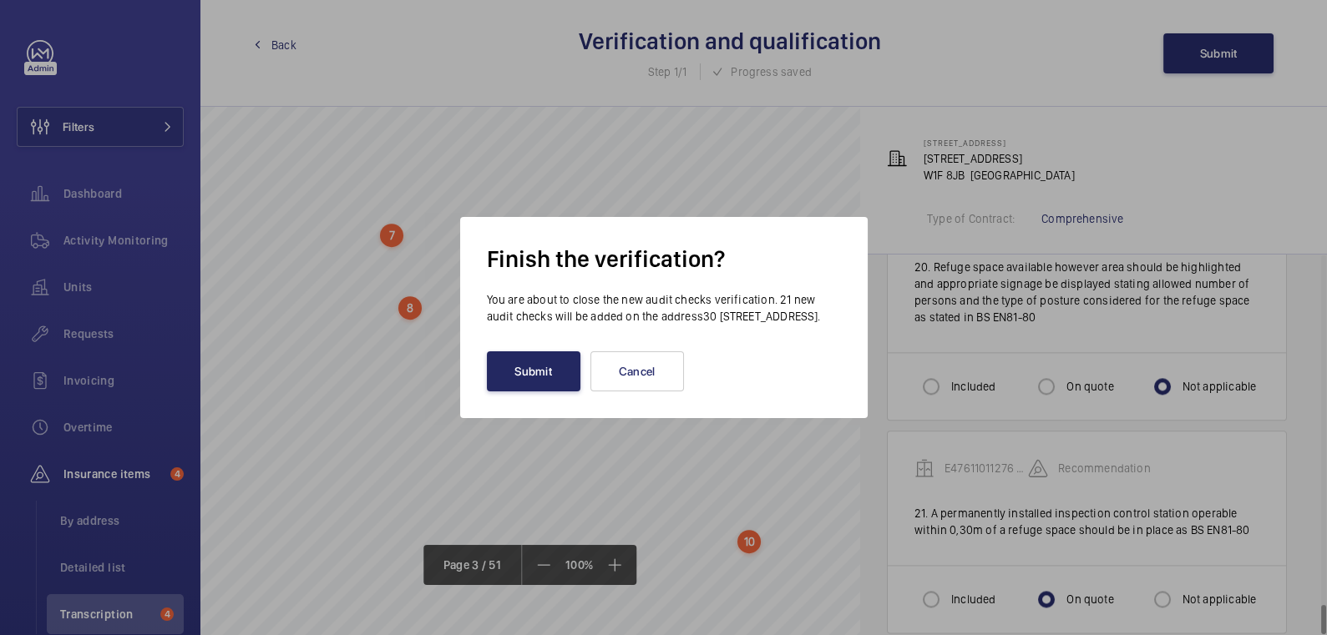
click at [555, 372] on button "Submit" at bounding box center [534, 372] width 94 height 40
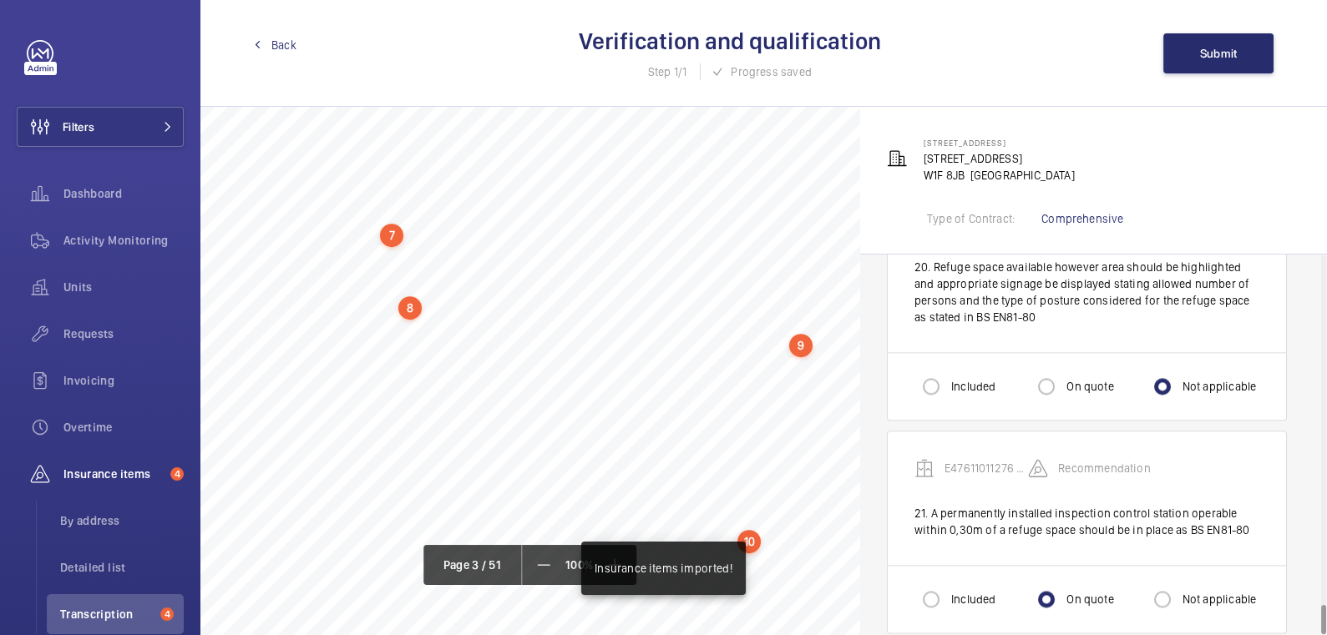
click at [288, 44] on span "Back" at bounding box center [283, 45] width 25 height 17
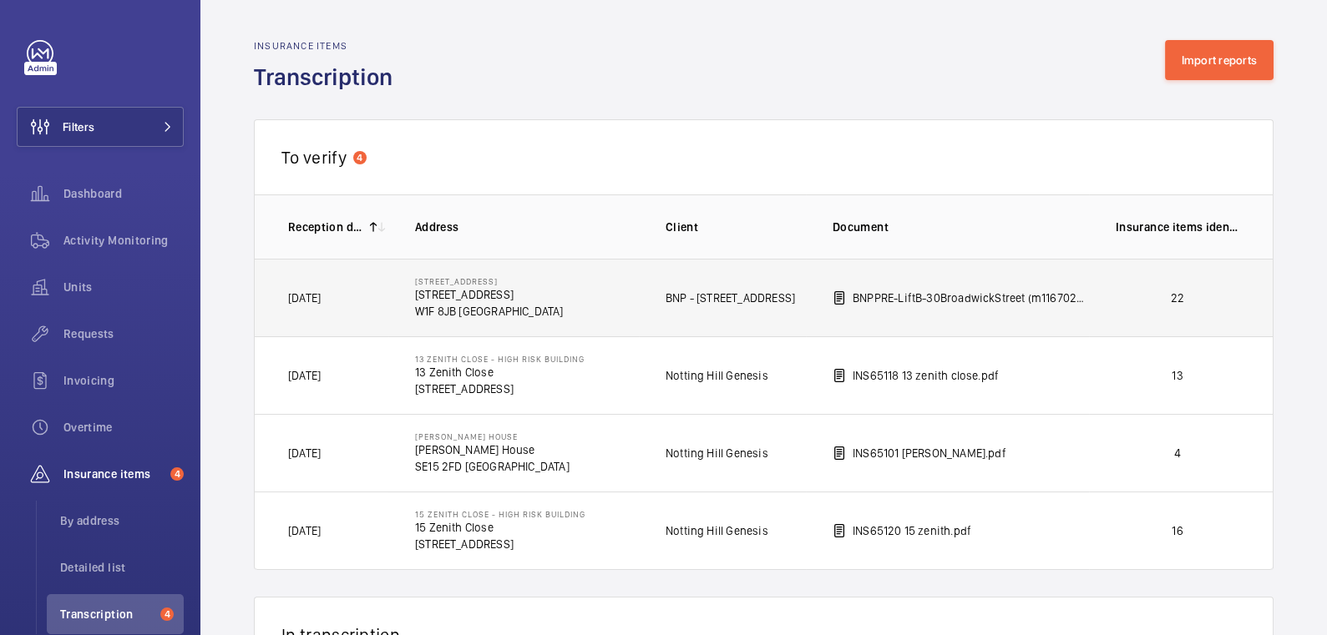
click at [1208, 295] on p "22" at bounding box center [1178, 298] width 124 height 17
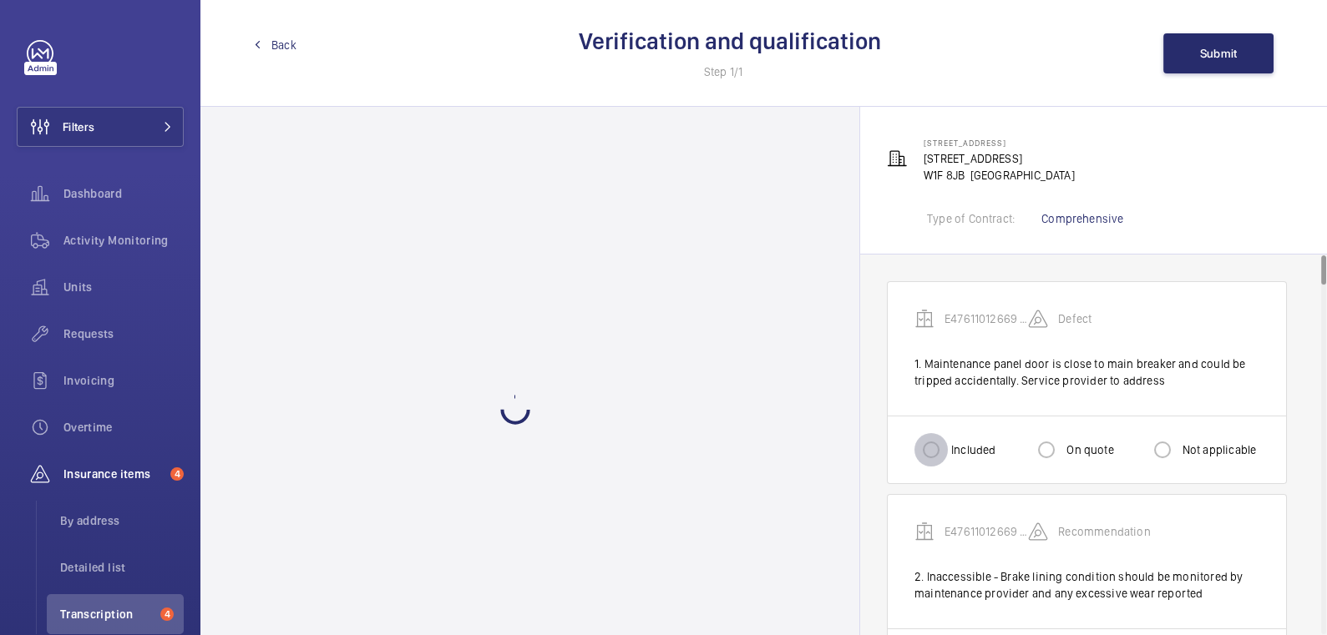
click at [936, 446] on input "Included" at bounding box center [930, 449] width 33 height 33
radio input "true"
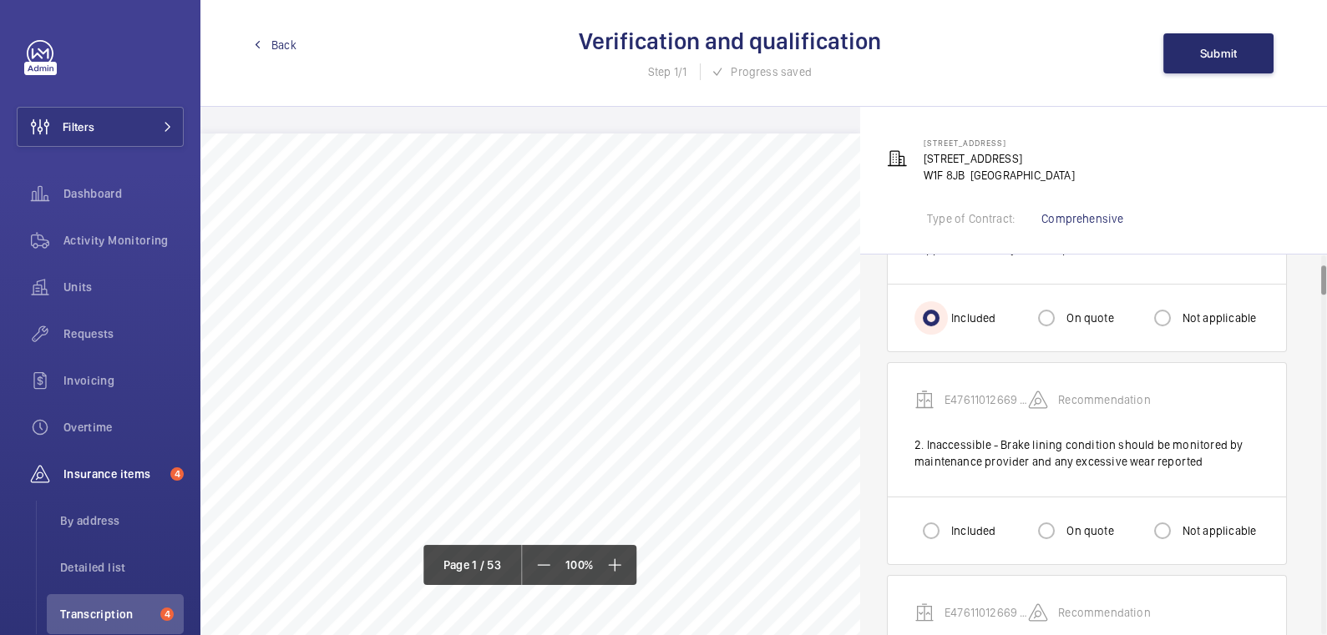
scroll to position [150, 0]
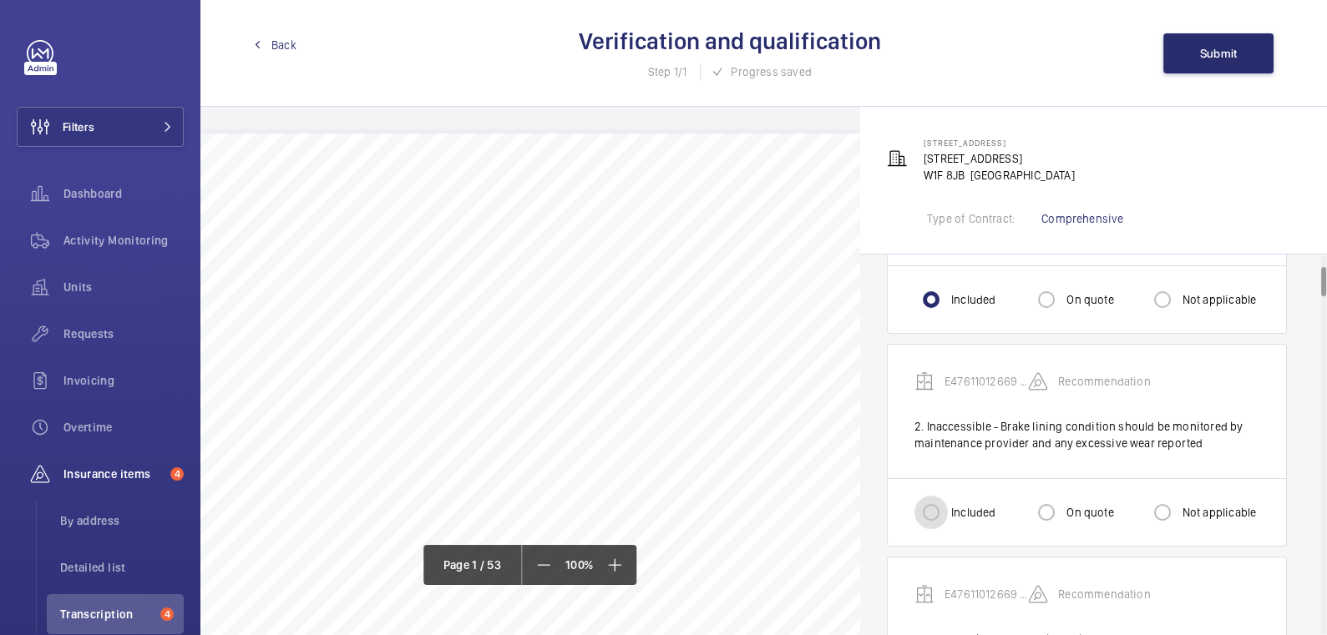
click at [942, 518] on input "Included" at bounding box center [930, 512] width 33 height 33
radio input "true"
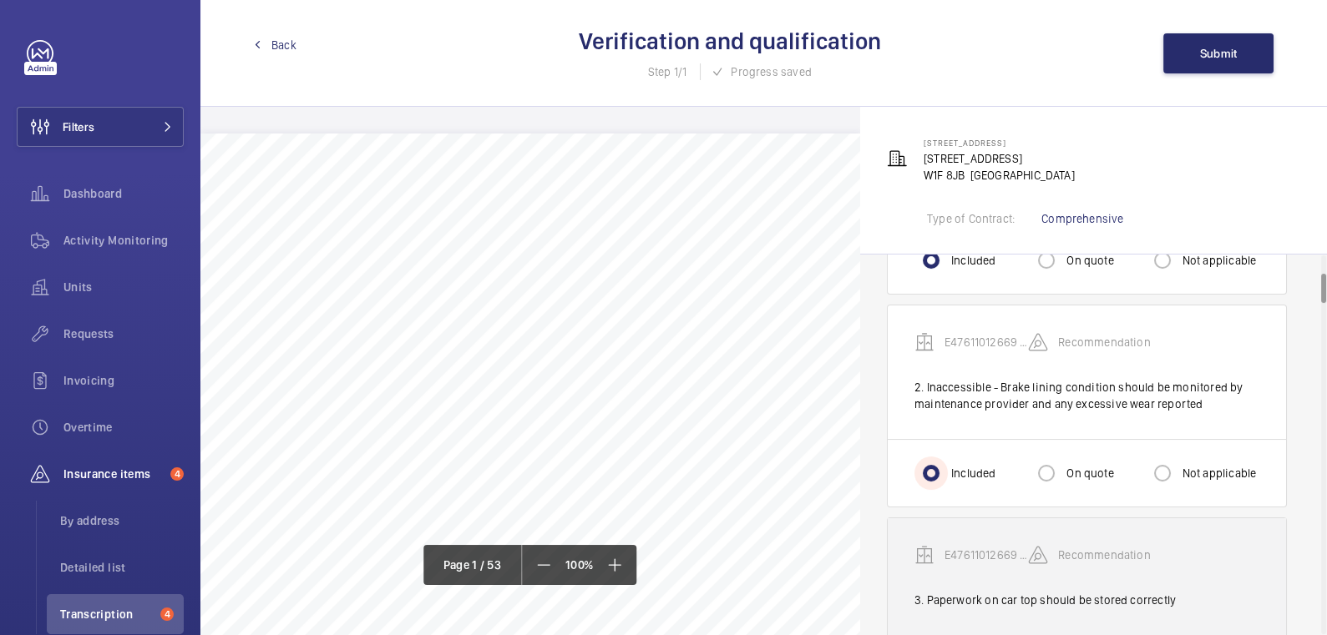
scroll to position [407, 0]
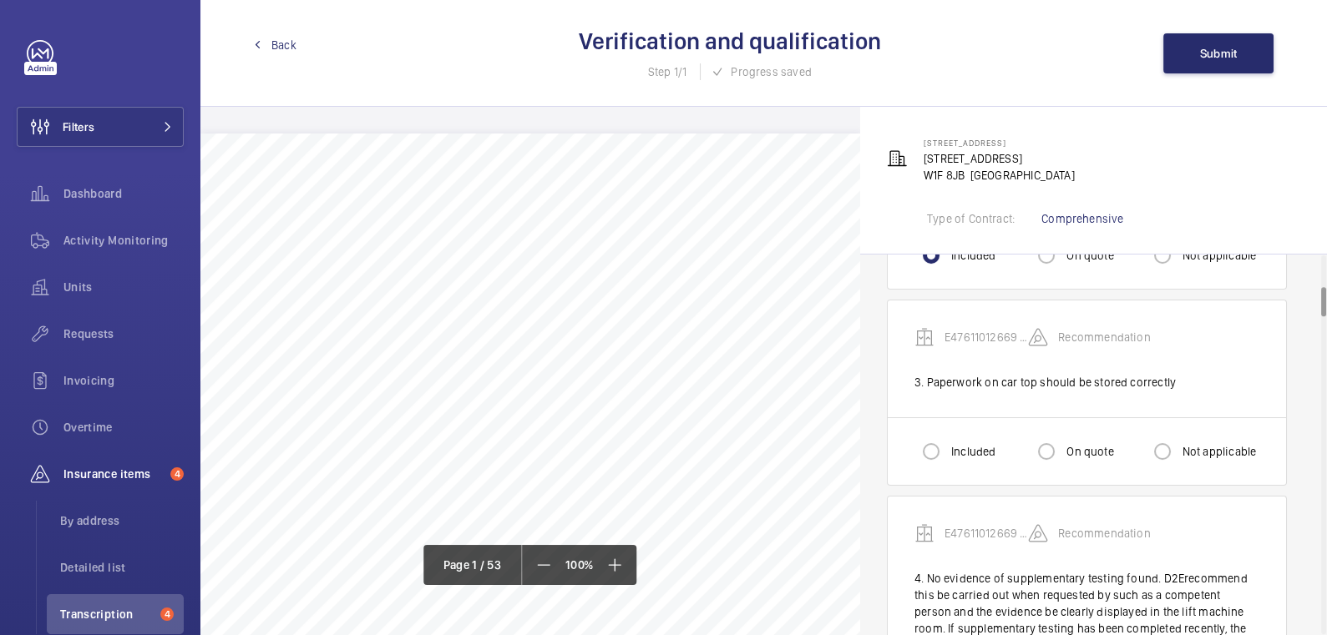
click at [990, 452] on label "Included" at bounding box center [972, 451] width 48 height 17
click at [948, 452] on input "Included" at bounding box center [930, 451] width 33 height 33
radio input "true"
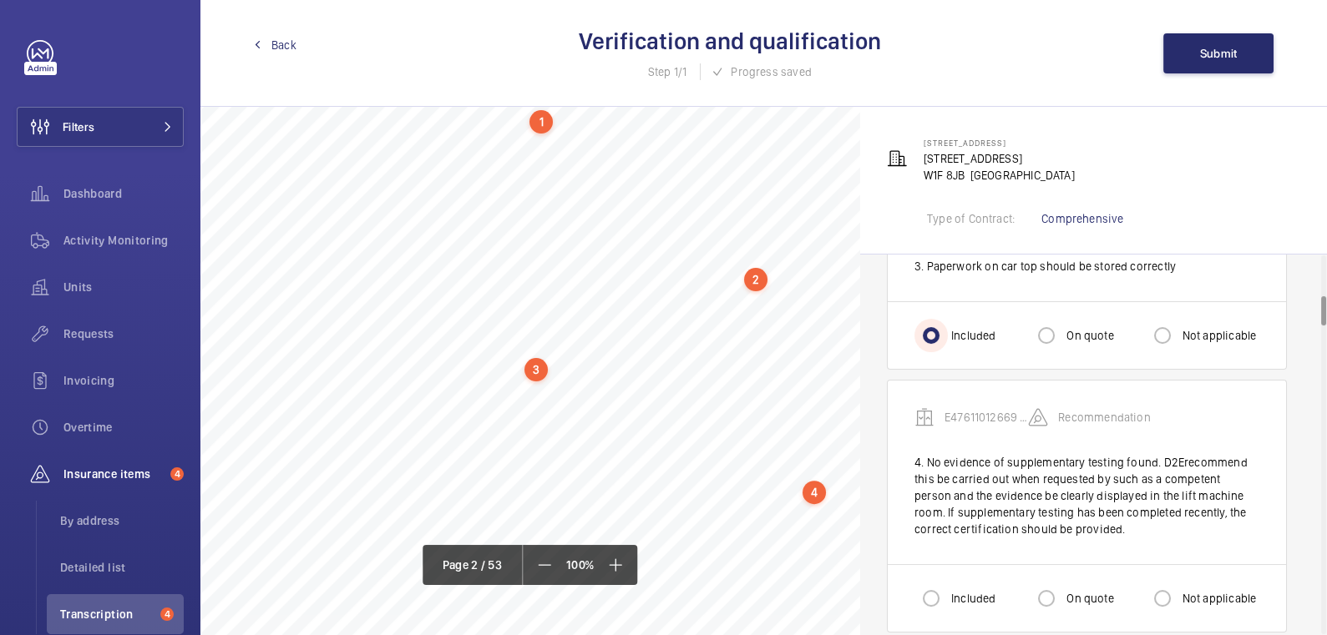
scroll to position [1269, 0]
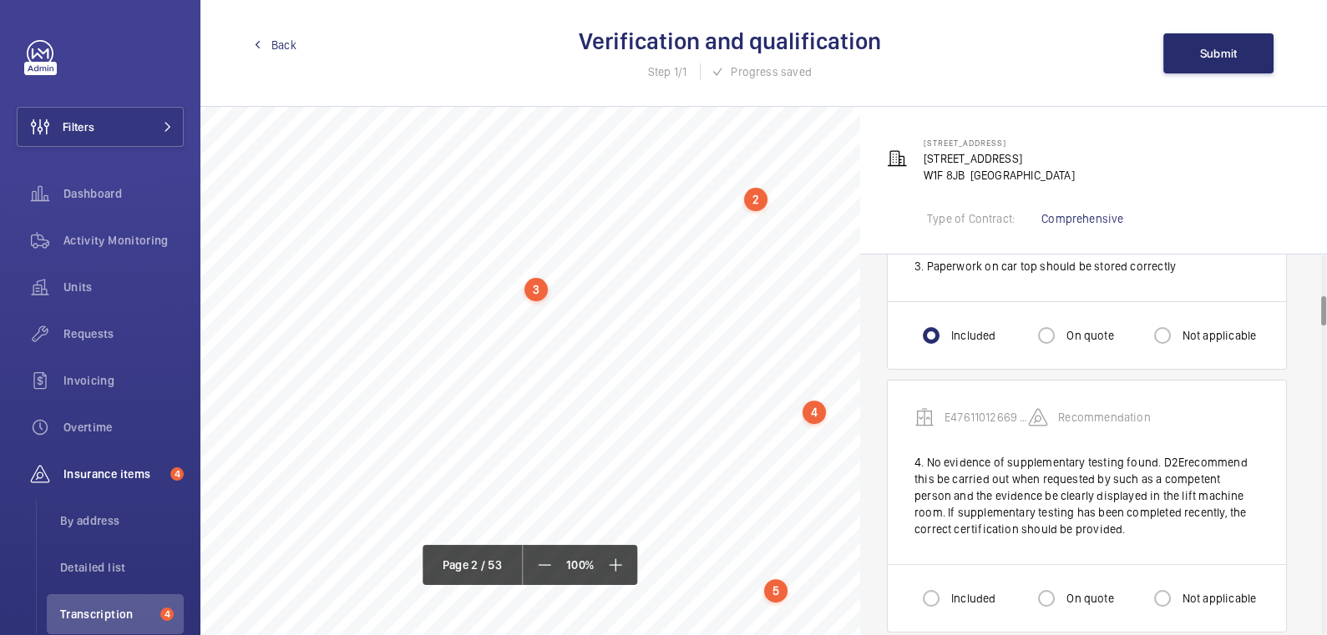
click at [813, 413] on div "4" at bounding box center [813, 412] width 23 height 23
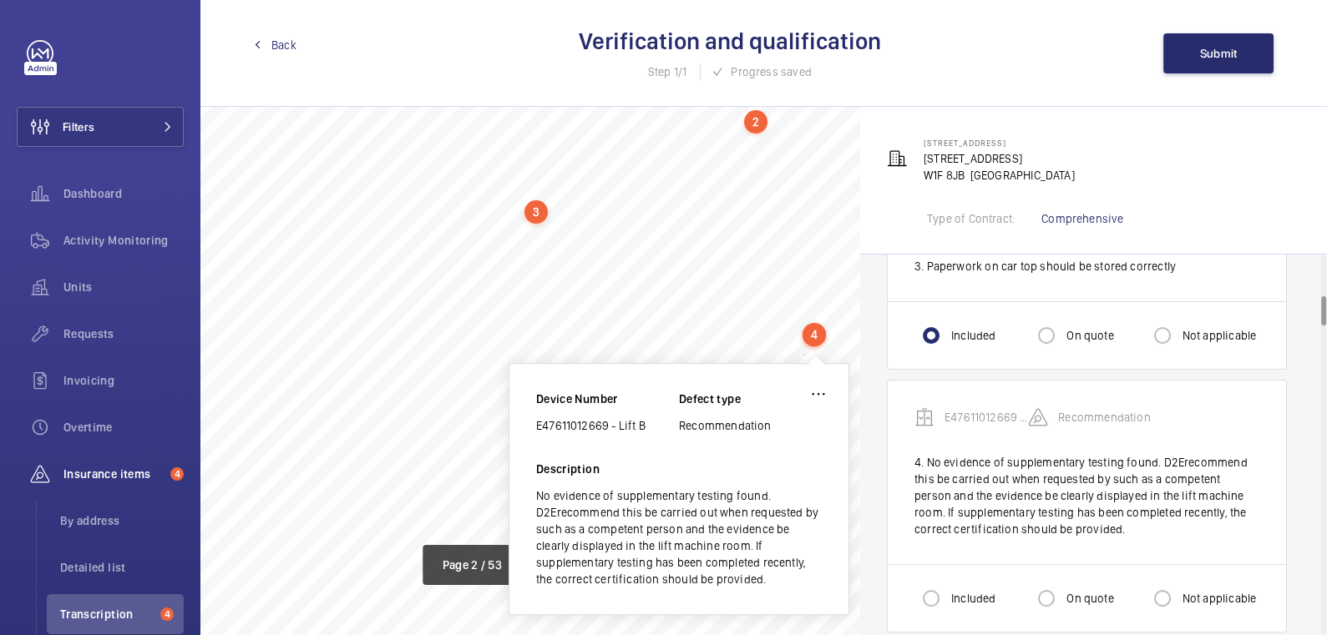
scroll to position [1382, 0]
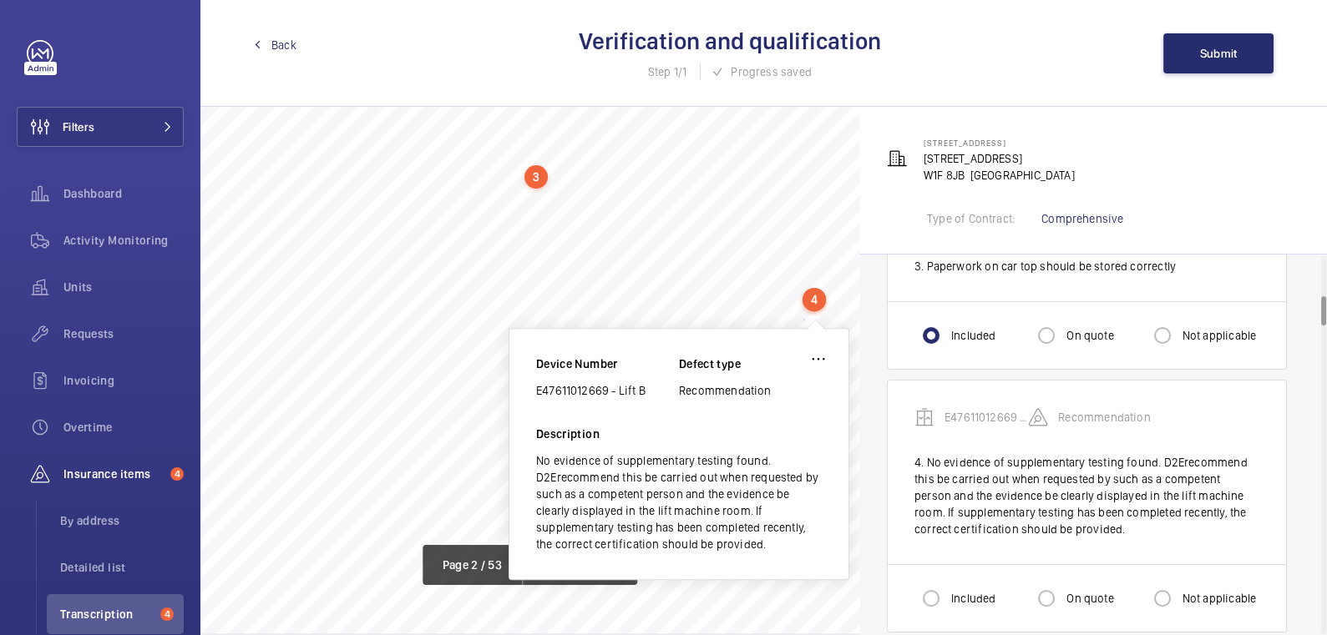
click at [552, 477] on div "No evidence of supplementary testing found. D2Erecommend this be carried out wh…" at bounding box center [679, 503] width 286 height 100
click at [816, 363] on wm-front-icon-button at bounding box center [818, 359] width 40 height 40
click at [752, 415] on div "Edit" at bounding box center [772, 408] width 132 height 30
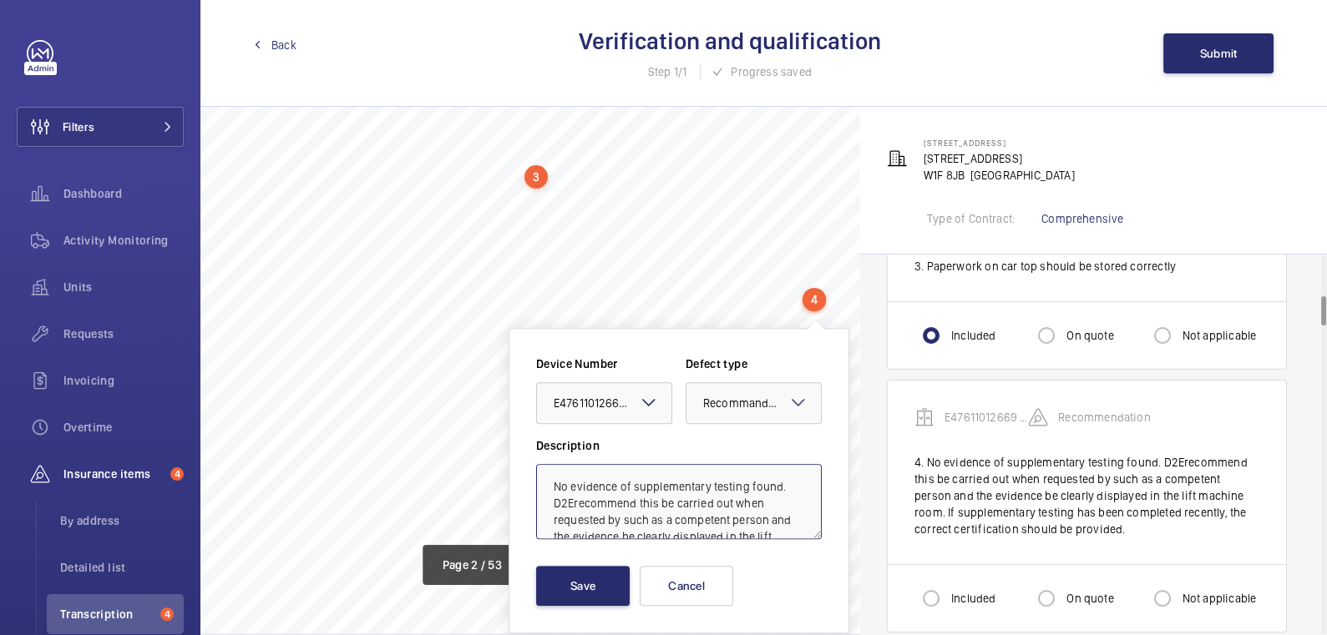
click at [573, 504] on textarea "No evidence of supplementary testing found. D2Erecommend this be carried out wh…" at bounding box center [679, 501] width 286 height 75
click at [611, 504] on textarea "No evidence of supplementary testing found. recommend this be carried out when …" at bounding box center [679, 501] width 286 height 75
type textarea "No evidence of supplementary testing found. recommend 4;2 this be carried out w…"
click at [610, 578] on button "Save" at bounding box center [583, 586] width 94 height 40
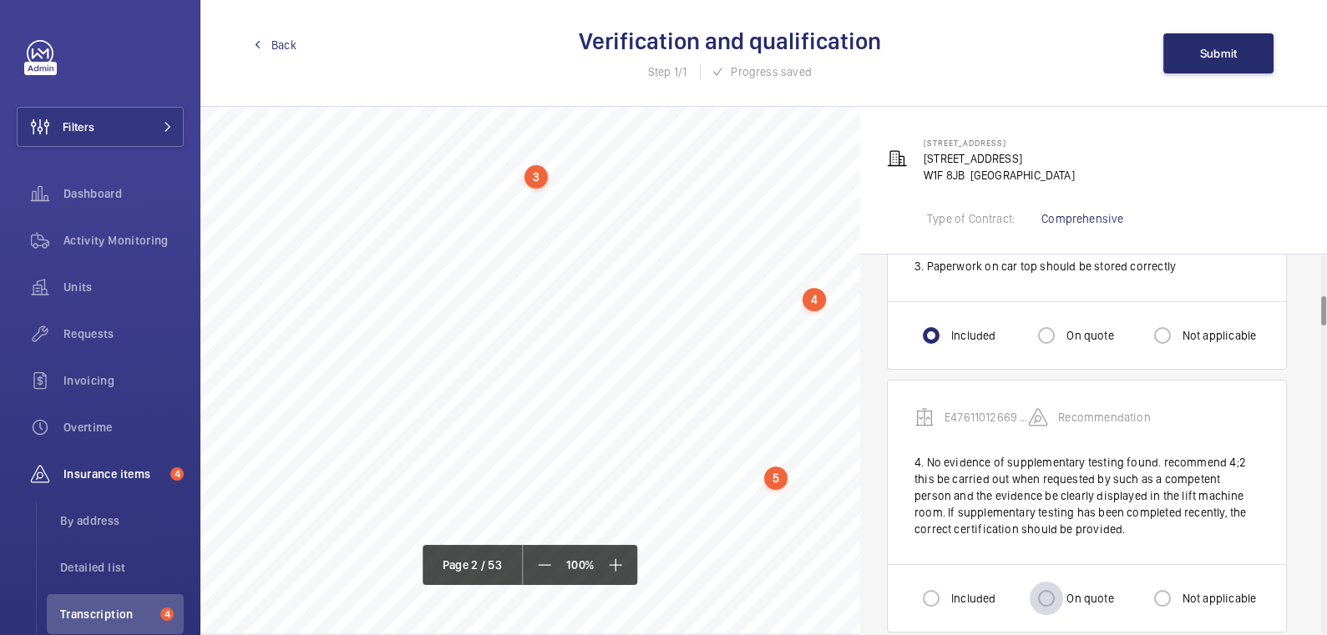
click at [1064, 596] on div at bounding box center [1046, 599] width 40 height 40
radio input "true"
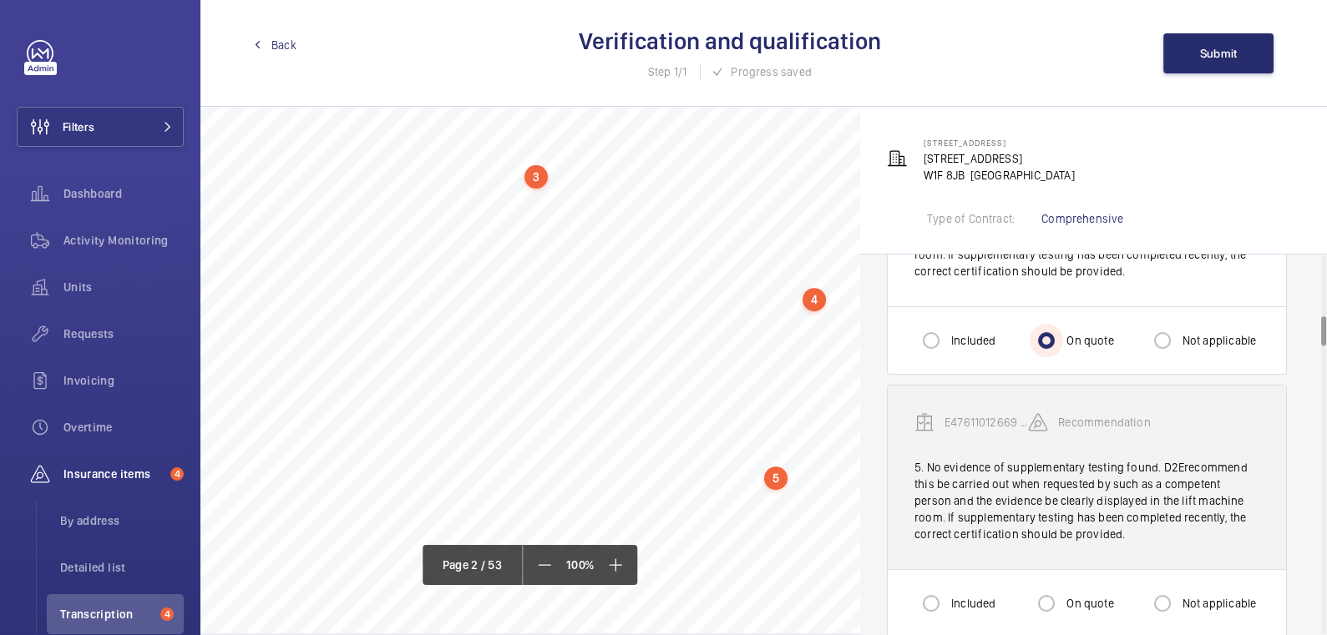
scroll to position [782, 0]
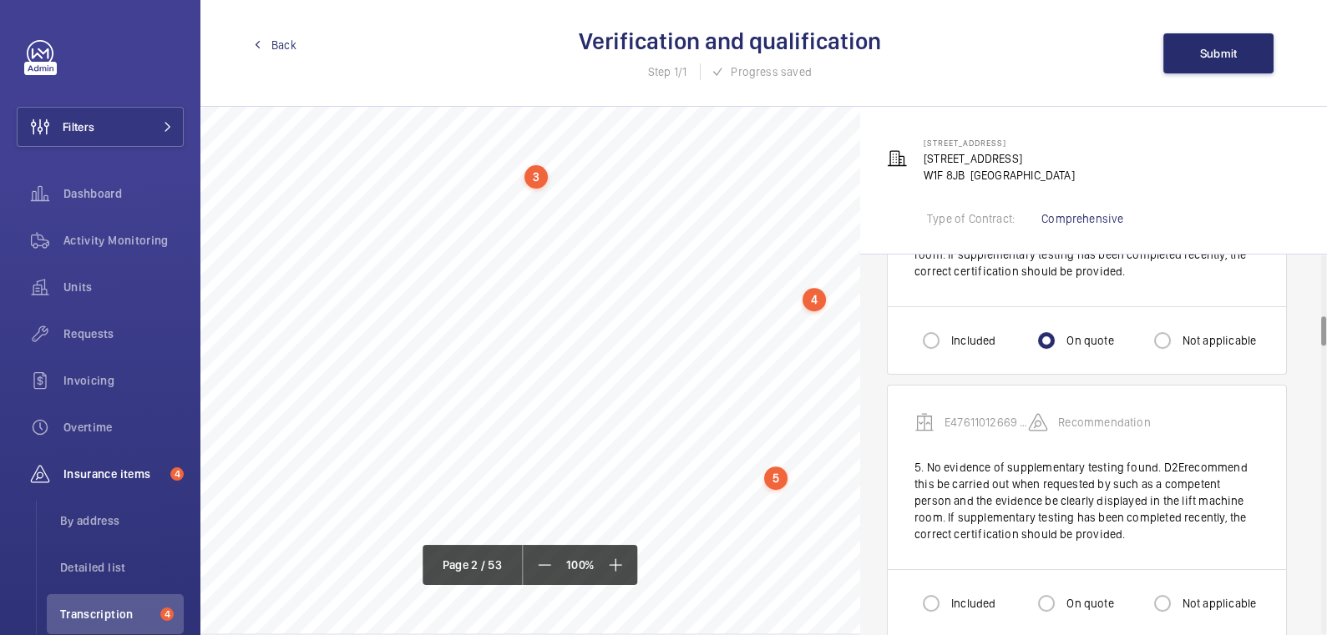
click at [779, 480] on div "5" at bounding box center [775, 478] width 23 height 23
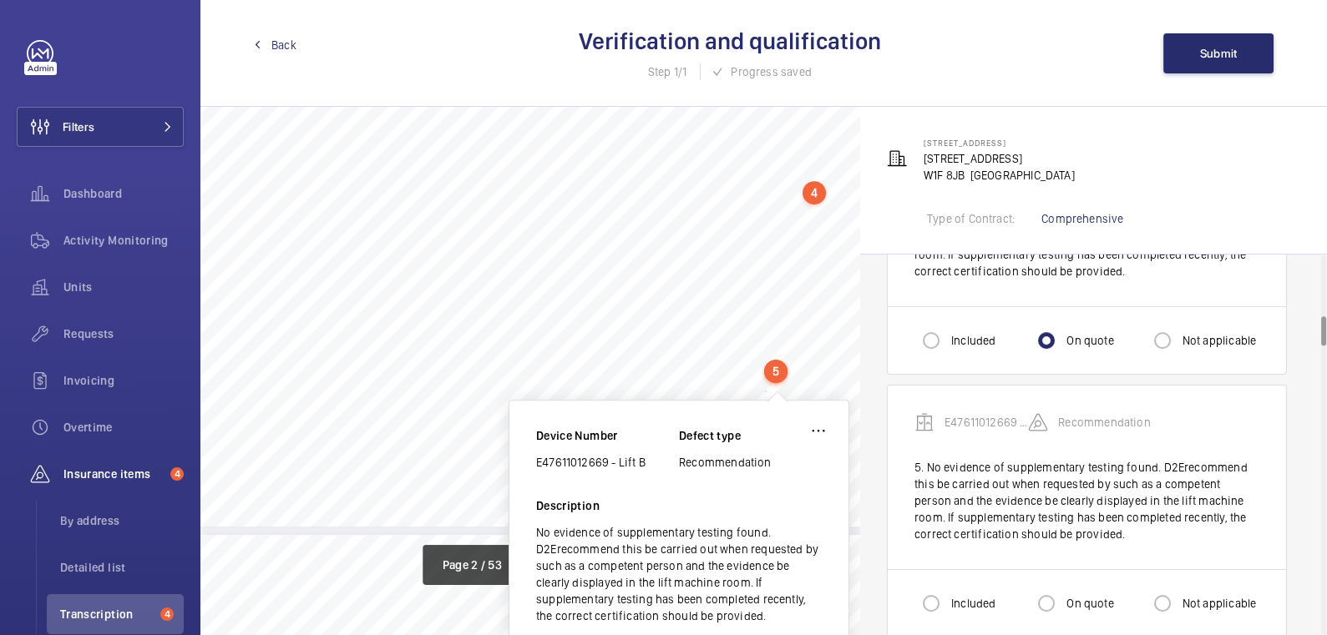
scroll to position [1491, 0]
click at [831, 430] on wm-front-icon-button at bounding box center [818, 428] width 40 height 40
click at [798, 500] on div "Delete" at bounding box center [772, 508] width 132 height 30
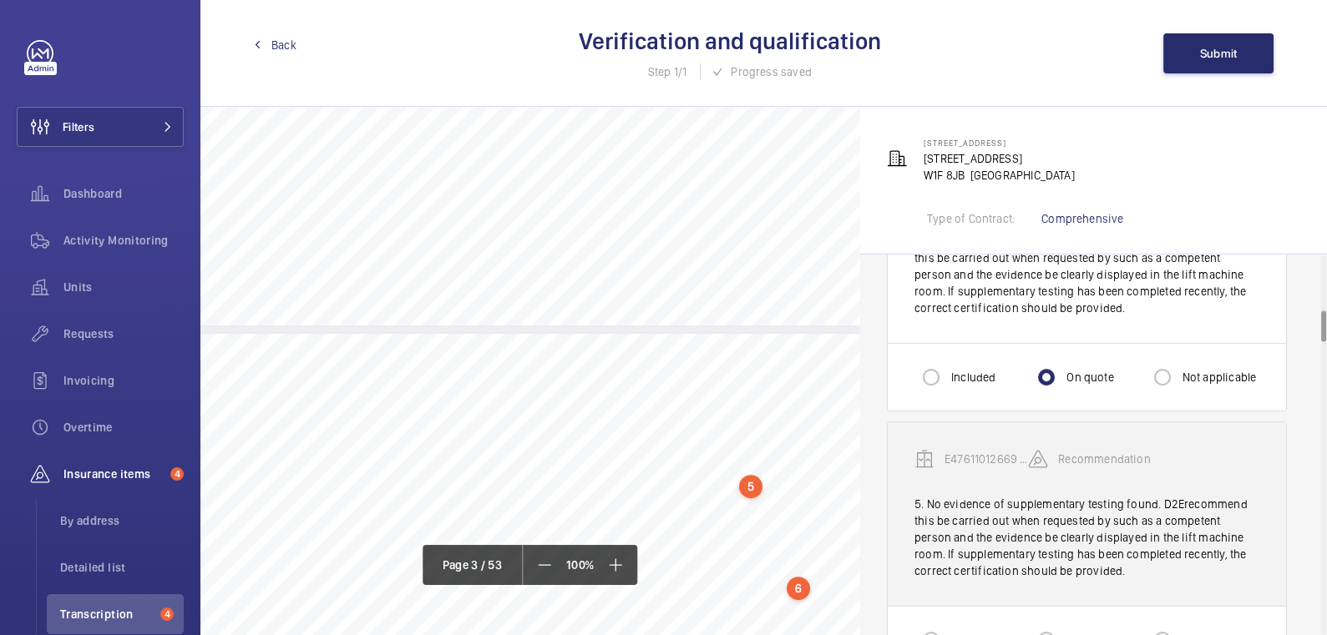
scroll to position [797, 0]
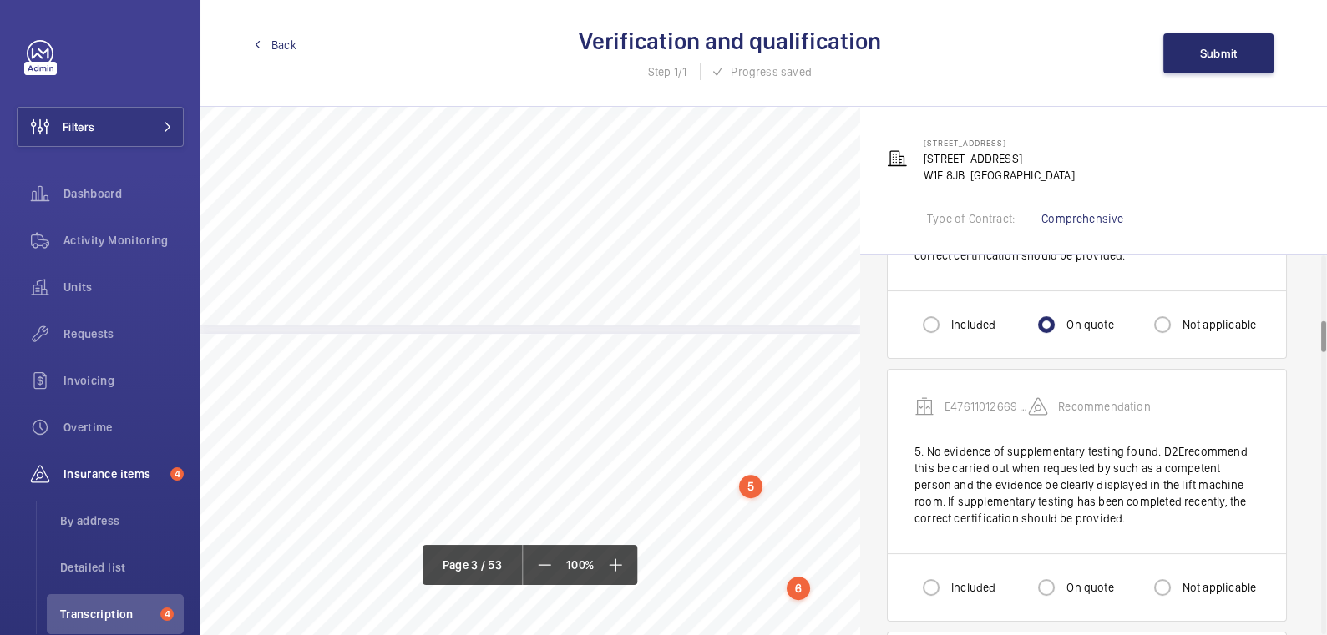
click at [747, 486] on div "5" at bounding box center [750, 486] width 23 height 23
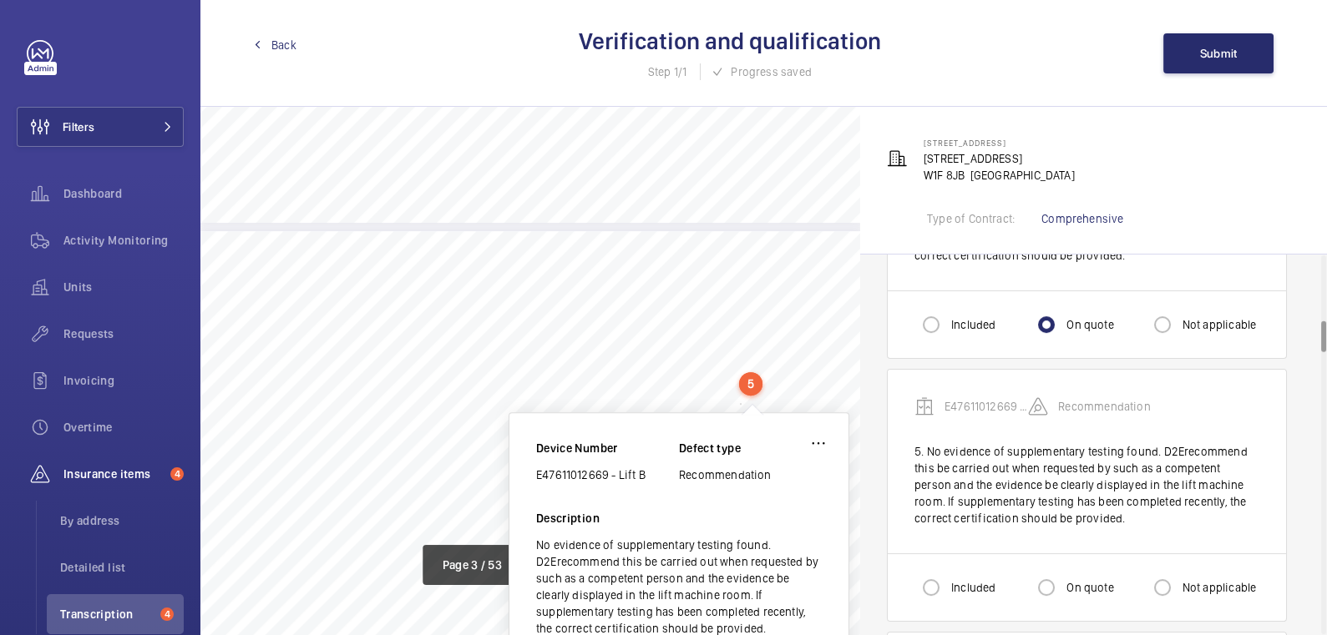
scroll to position [1808, 0]
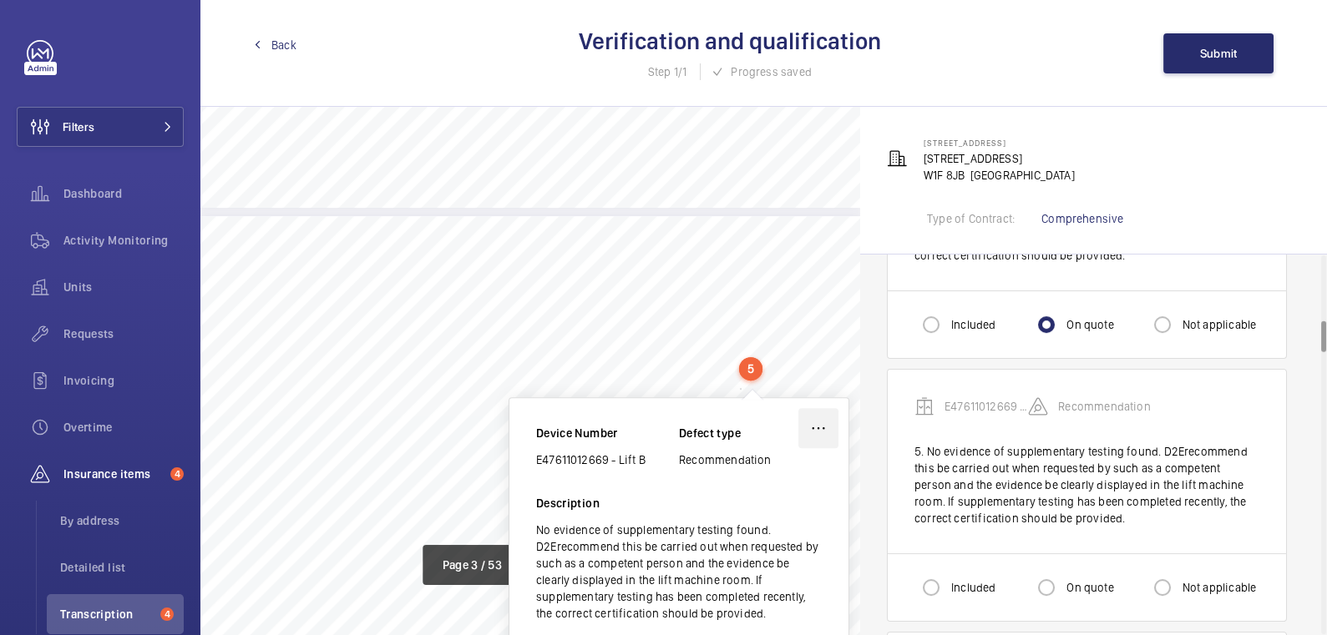
click at [829, 428] on wm-front-icon-button at bounding box center [818, 428] width 40 height 40
click at [782, 504] on div "Delete" at bounding box center [772, 508] width 132 height 30
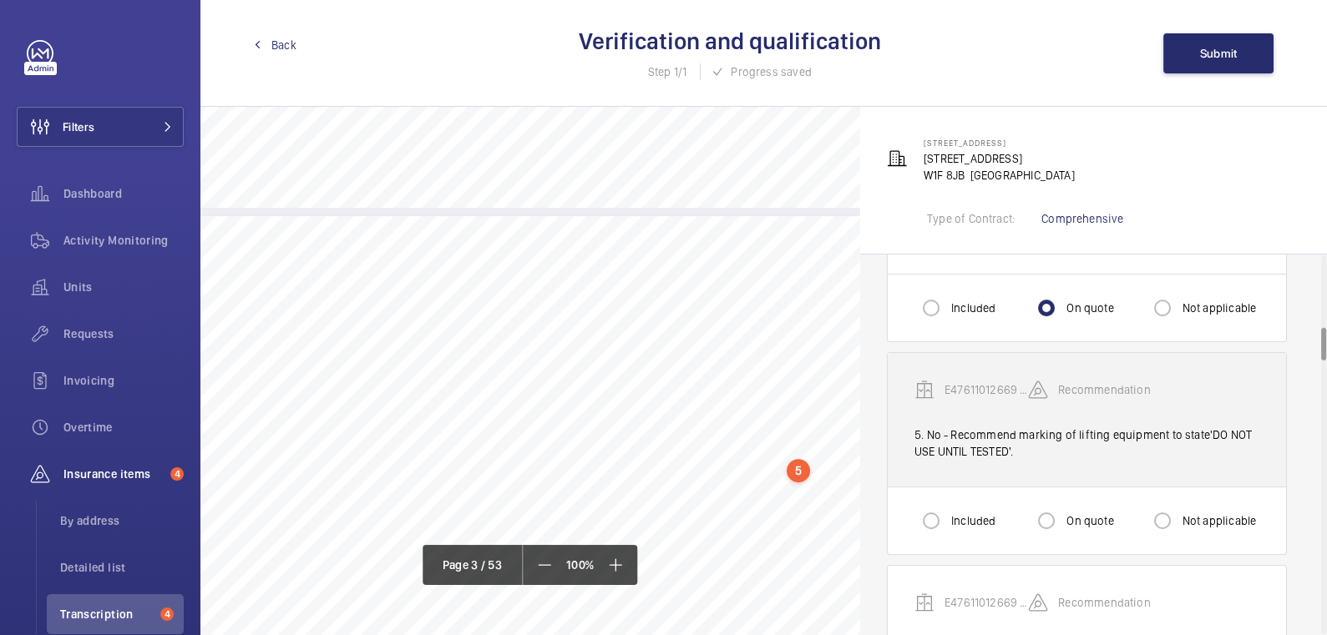
scroll to position [829, 0]
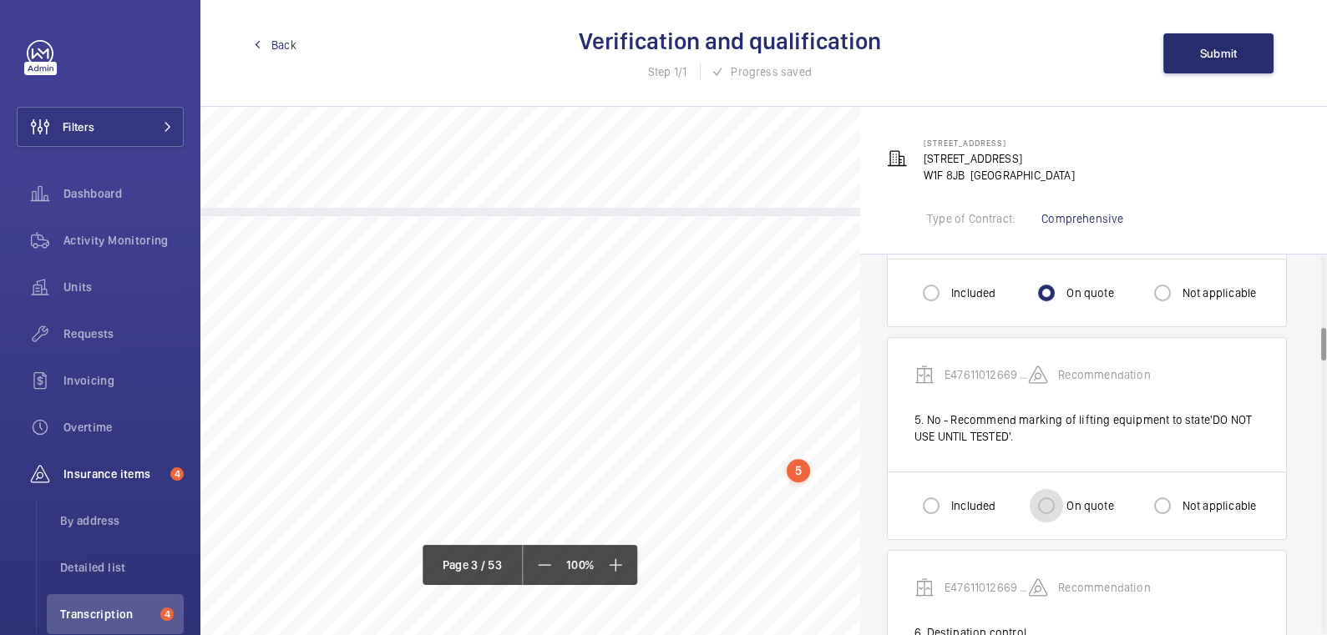
click at [1060, 496] on input "On quote" at bounding box center [1046, 505] width 33 height 33
radio input "true"
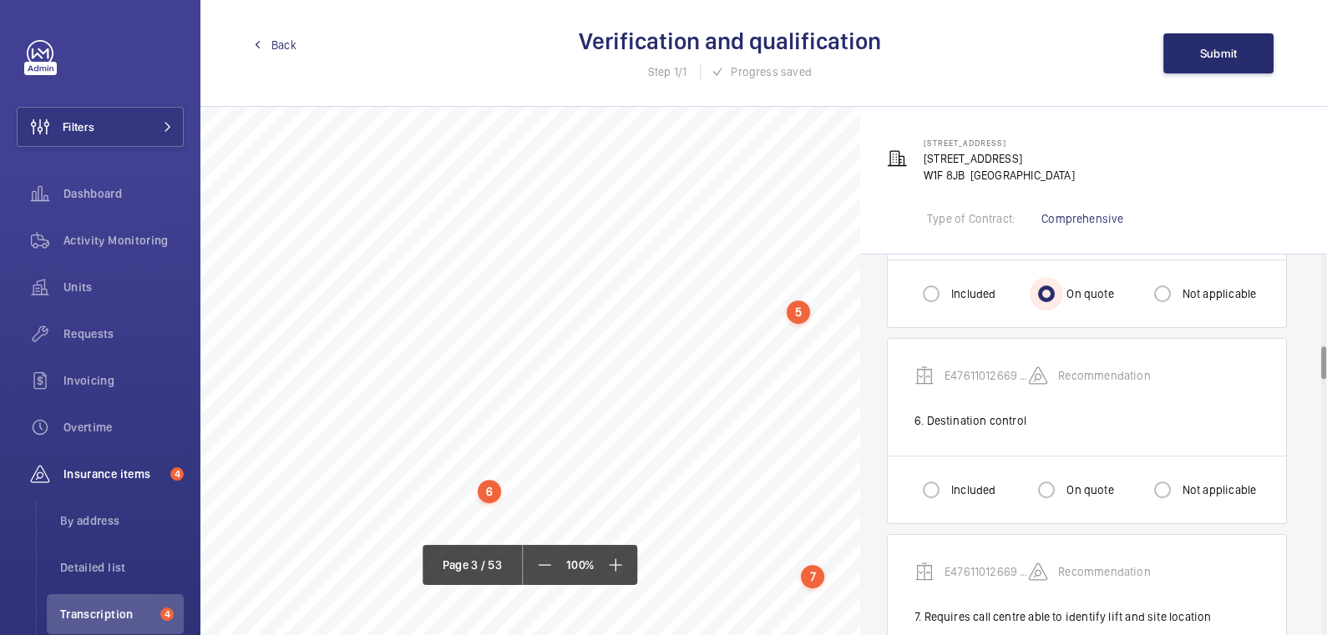
scroll to position [1968, 0]
click at [1184, 484] on label "Not applicable" at bounding box center [1218, 490] width 78 height 17
click at [1179, 484] on input "Not applicable" at bounding box center [1162, 489] width 33 height 33
radio input "true"
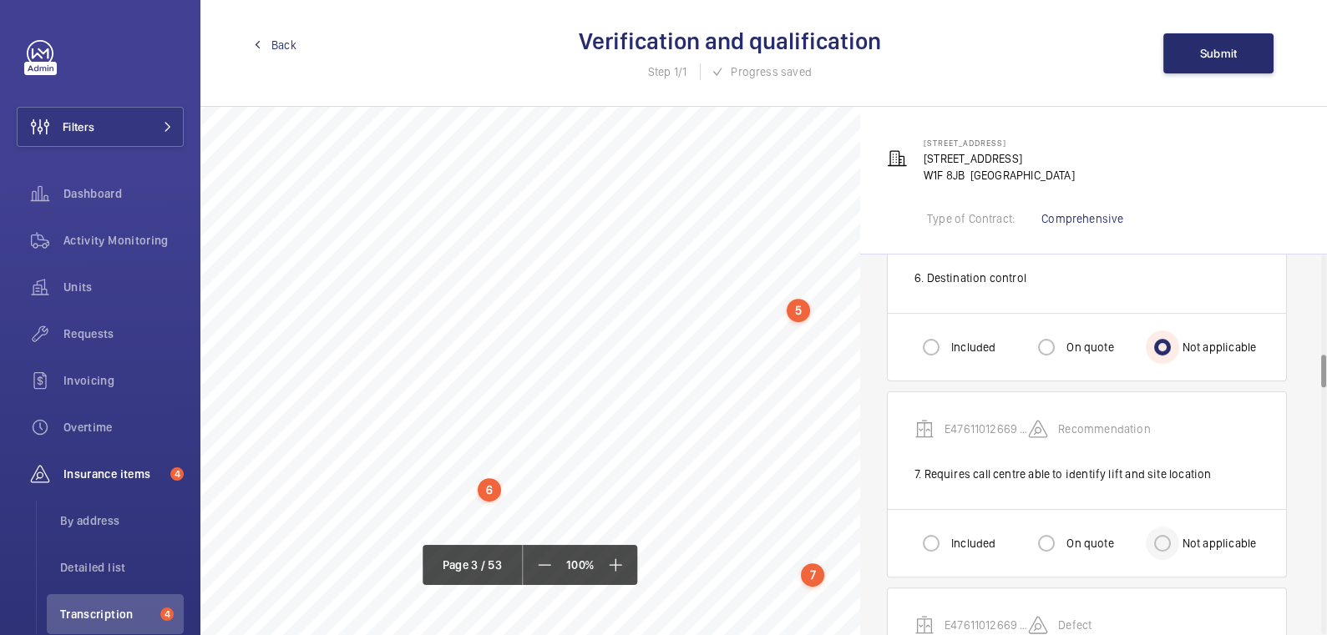
scroll to position [1187, 0]
click at [952, 535] on label "Included" at bounding box center [972, 541] width 48 height 17
click at [948, 535] on input "Included" at bounding box center [930, 540] width 33 height 33
radio input "true"
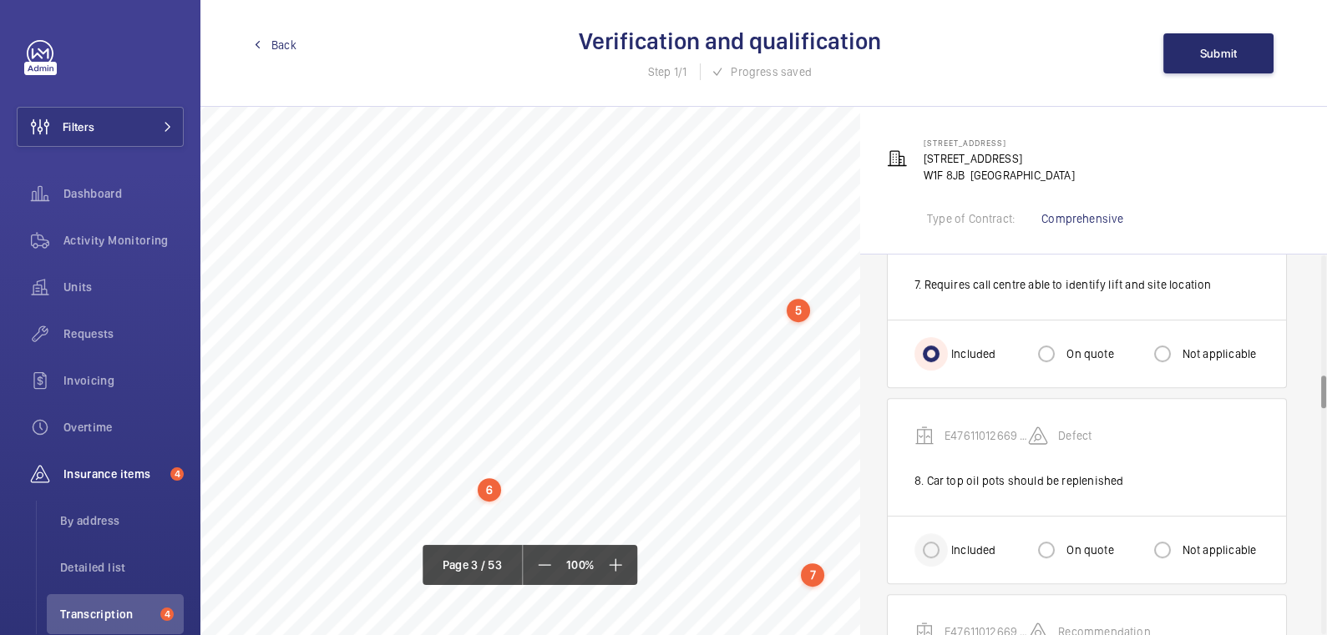
scroll to position [1374, 0]
click at [944, 538] on input "Included" at bounding box center [930, 550] width 33 height 33
radio input "true"
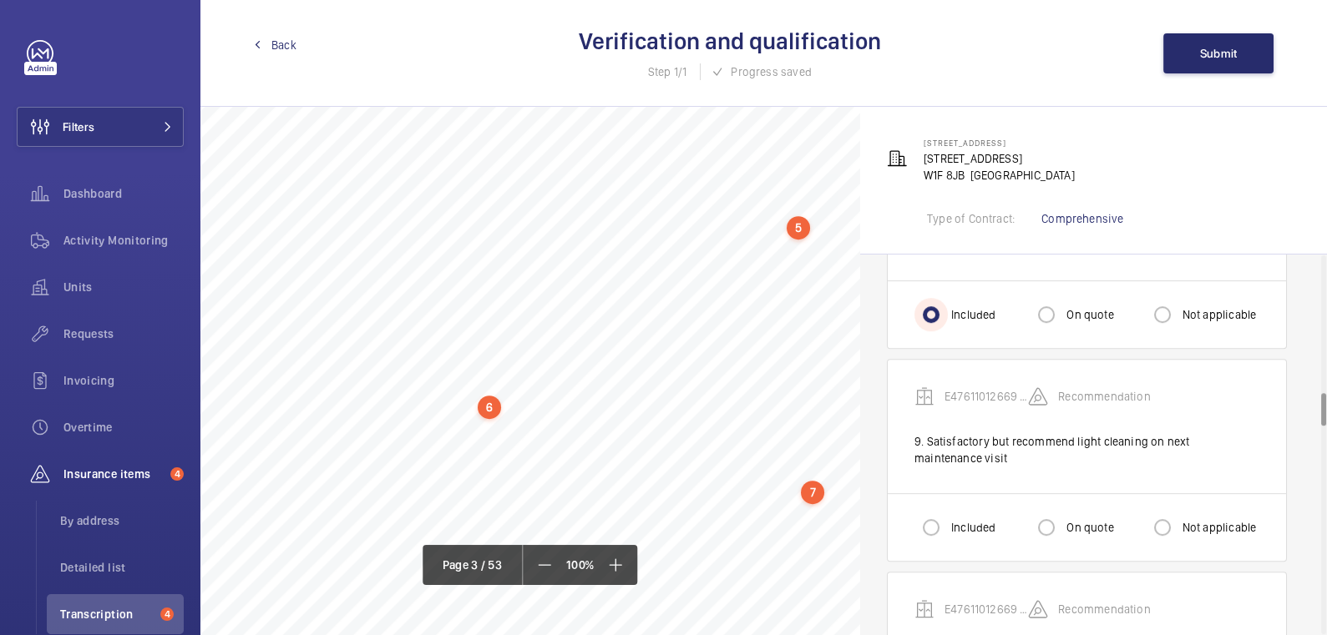
scroll to position [1610, 0]
click at [938, 528] on input "Included" at bounding box center [930, 526] width 33 height 33
radio input "true"
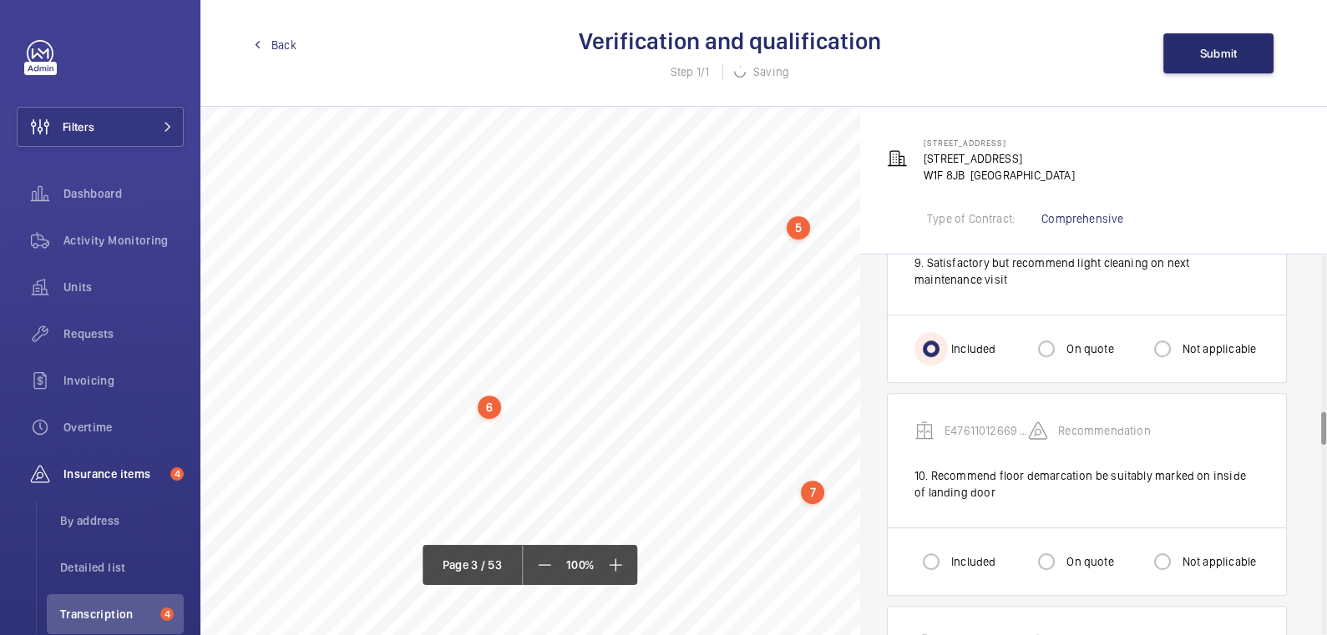
scroll to position [1788, 0]
click at [938, 547] on input "Included" at bounding box center [930, 561] width 33 height 33
radio input "true"
click at [1050, 549] on input "On quote" at bounding box center [1046, 561] width 33 height 33
radio input "true"
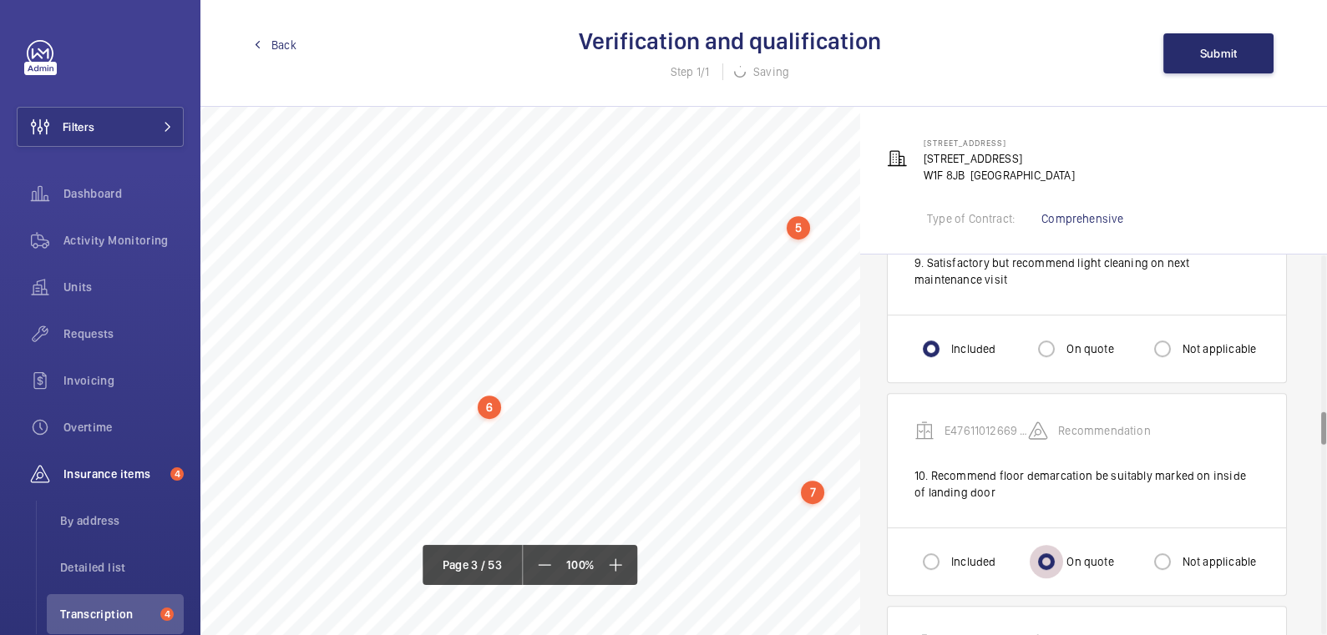
radio input "false"
radio input "true"
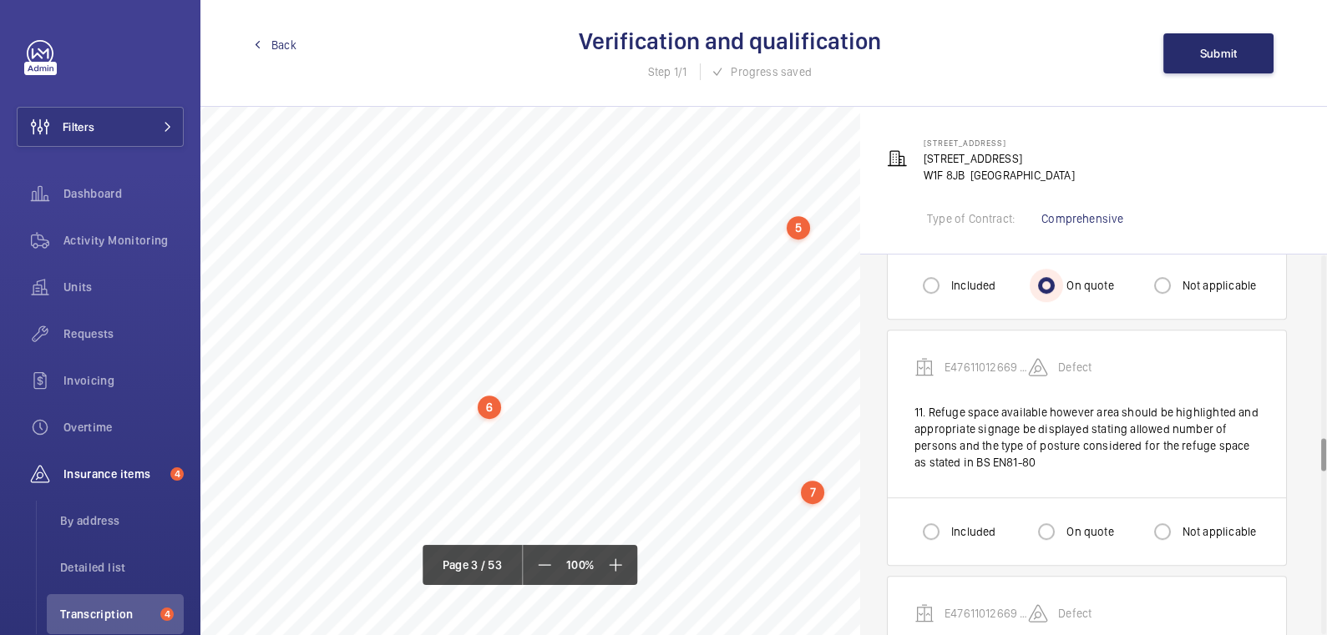
scroll to position [2090, 0]
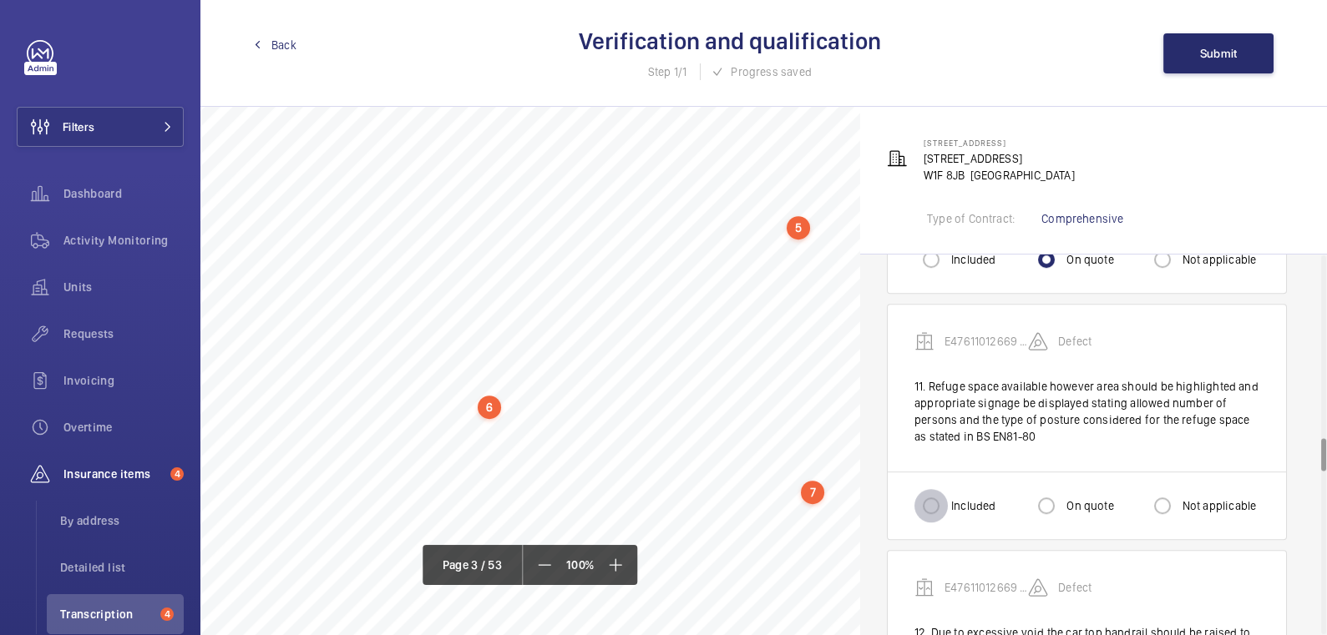
click at [922, 496] on input "Included" at bounding box center [930, 505] width 33 height 33
radio input "true"
click at [1045, 493] on input "On quote" at bounding box center [1046, 505] width 33 height 33
radio input "true"
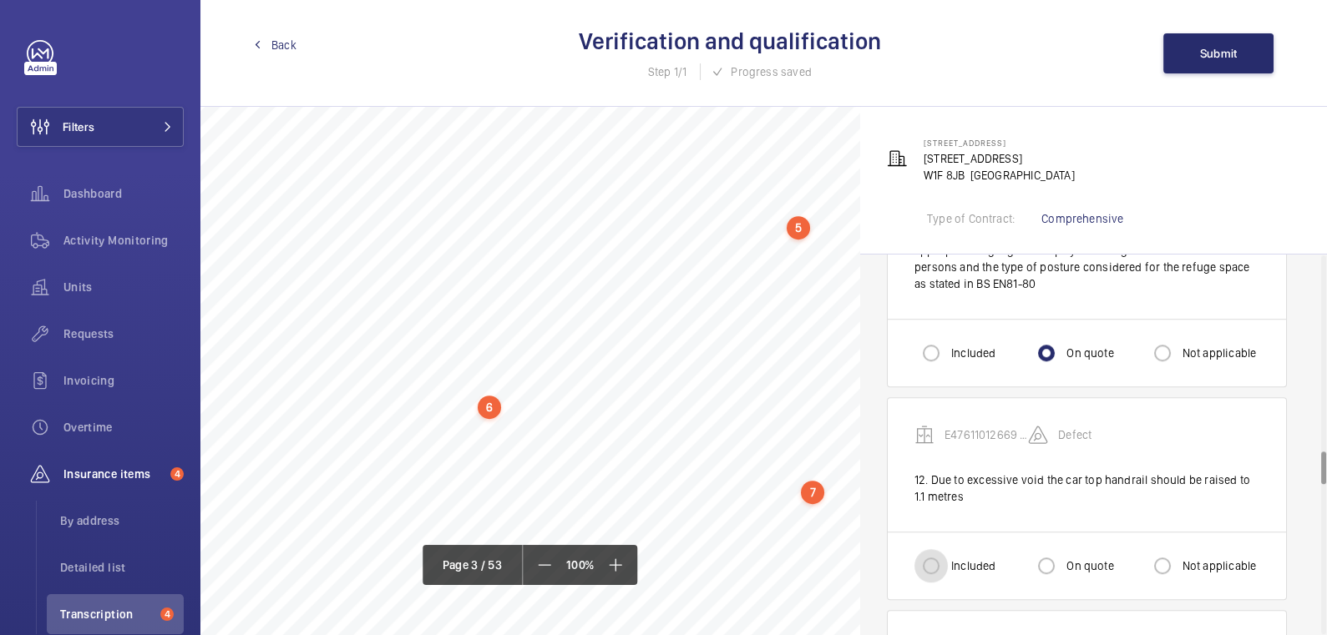
click at [930, 564] on input "Included" at bounding box center [930, 565] width 33 height 33
radio input "true"
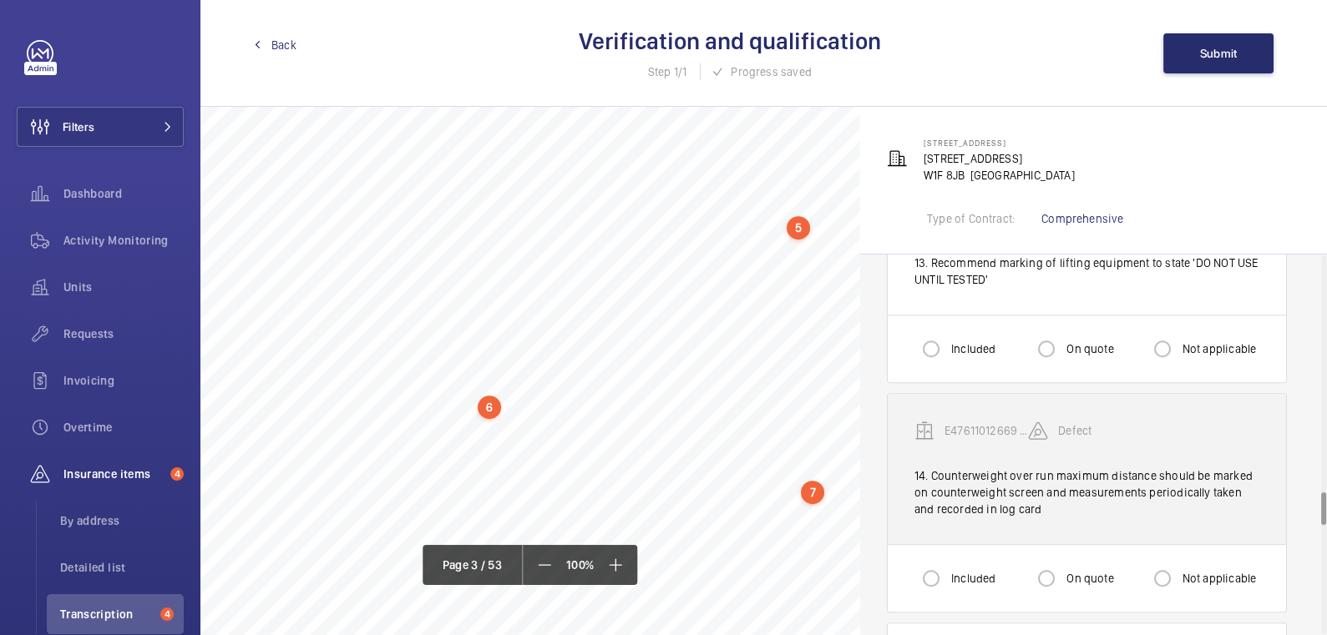
scroll to position [2567, 0]
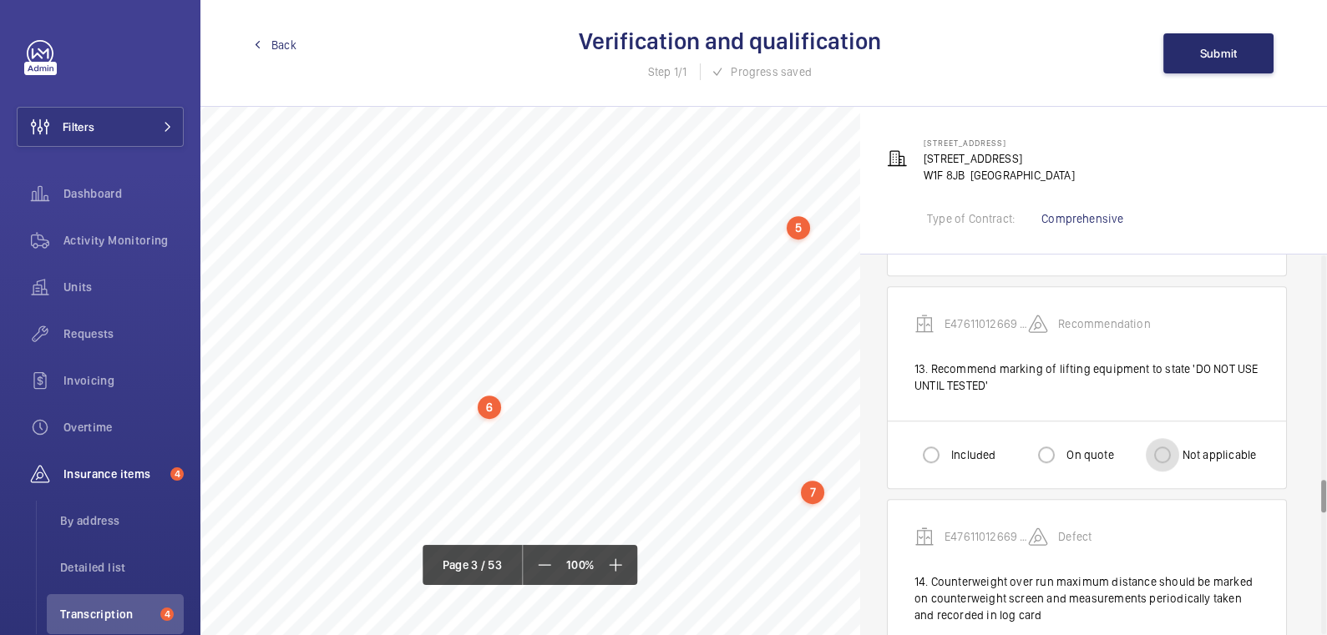
click at [1165, 438] on input "Not applicable" at bounding box center [1162, 454] width 33 height 33
radio input "true"
click at [777, 394] on div "C131Housekeeping(Cleanliness): cleaningonnextmaintenance visit. Redundantmainte…" at bounding box center [531, 205] width 662 height 937
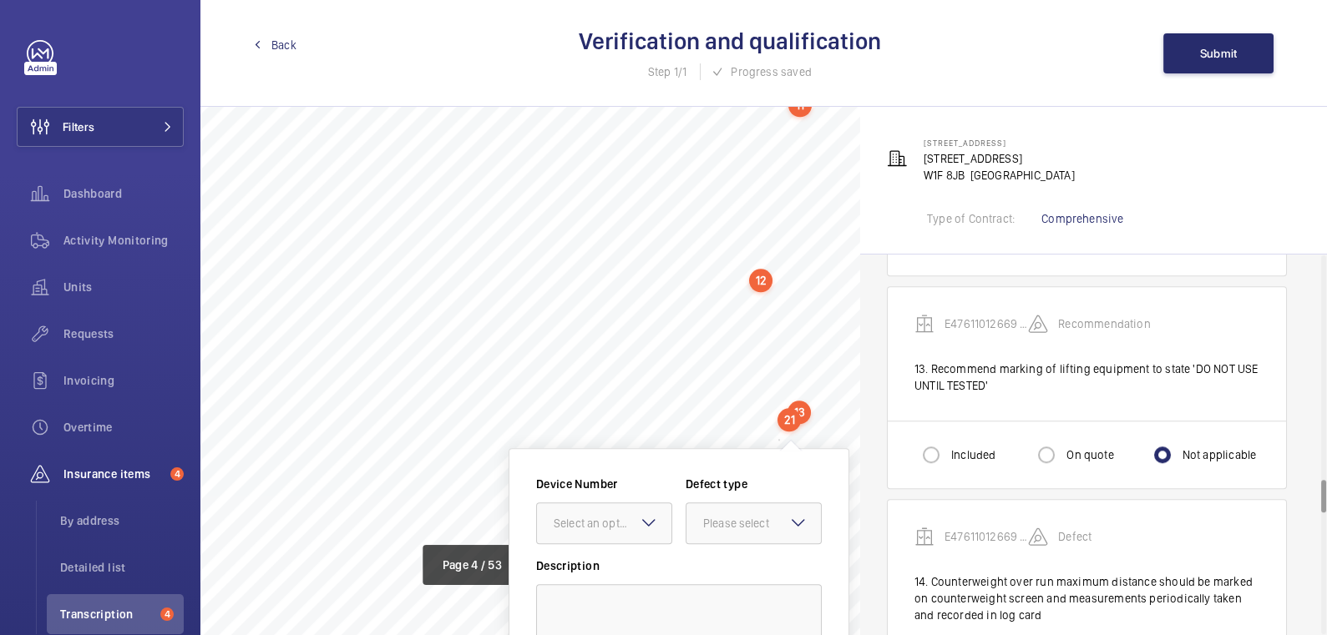
click at [800, 414] on div "13" at bounding box center [798, 412] width 23 height 23
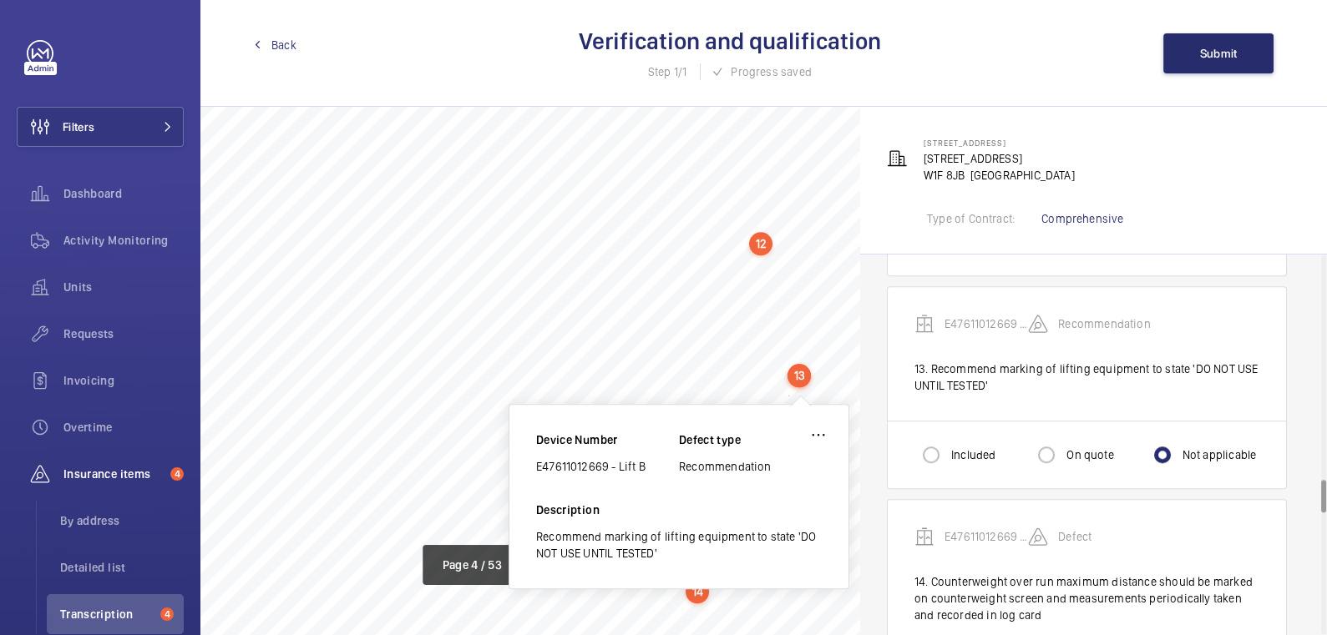
scroll to position [3257, 0]
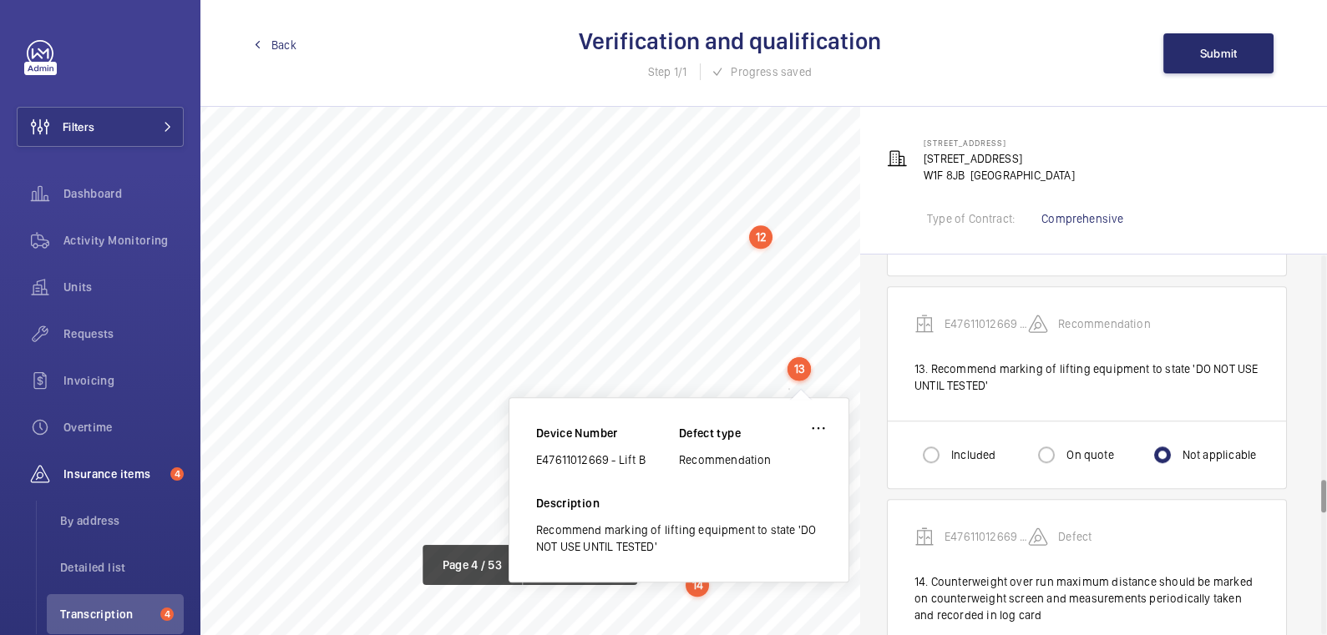
click at [802, 375] on div "13" at bounding box center [798, 368] width 23 height 23
click at [812, 423] on wm-front-icon-button at bounding box center [818, 428] width 40 height 40
click at [797, 499] on div "Delete" at bounding box center [772, 508] width 132 height 30
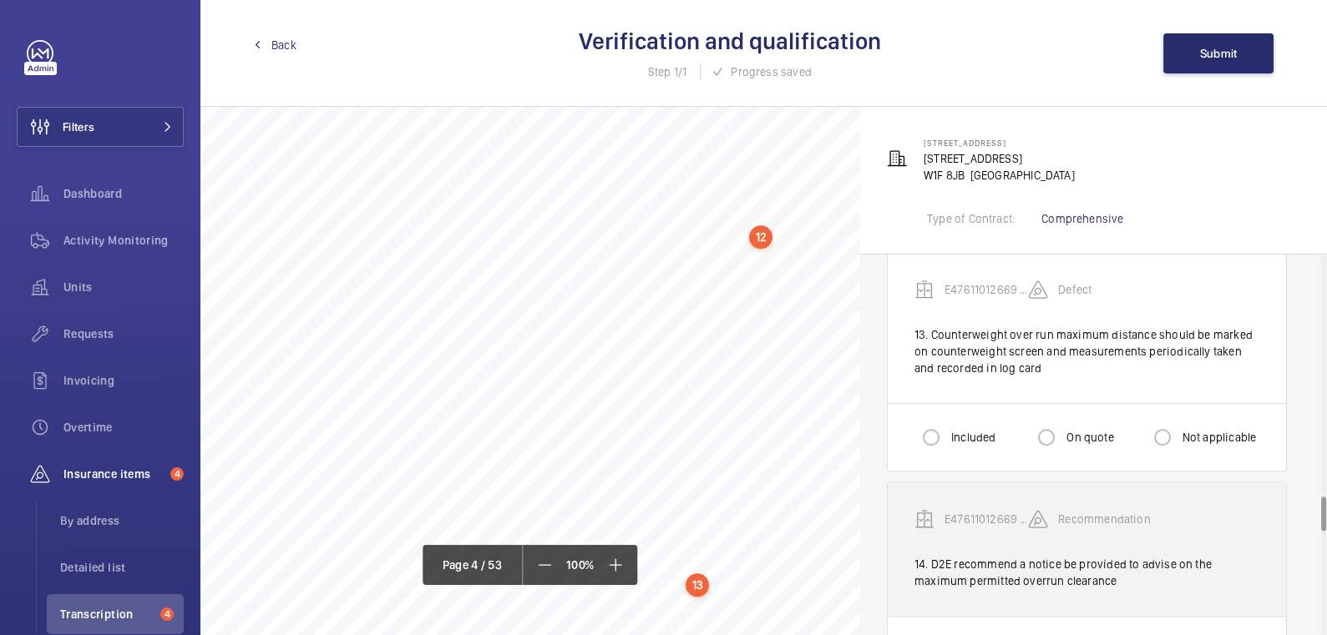
scroll to position [2624, 0]
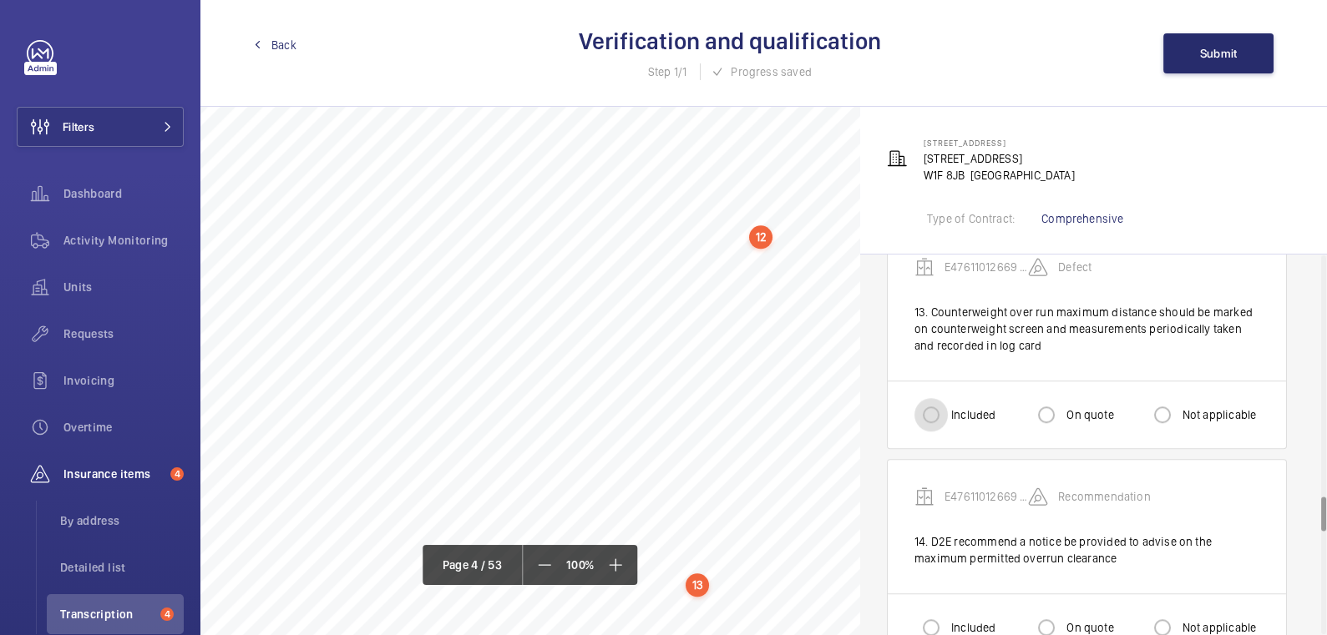
click at [927, 398] on input "Included" at bounding box center [930, 414] width 33 height 33
radio input "true"
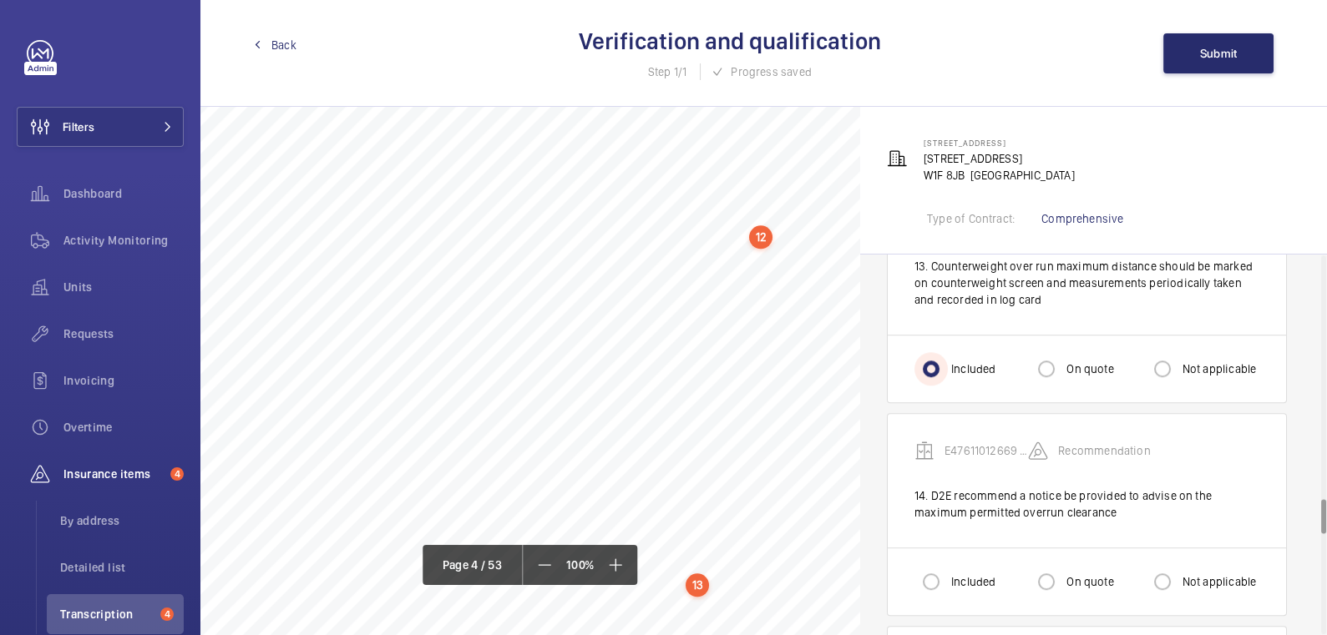
scroll to position [2670, 0]
click at [1044, 569] on input "On quote" at bounding box center [1046, 580] width 33 height 33
radio input "true"
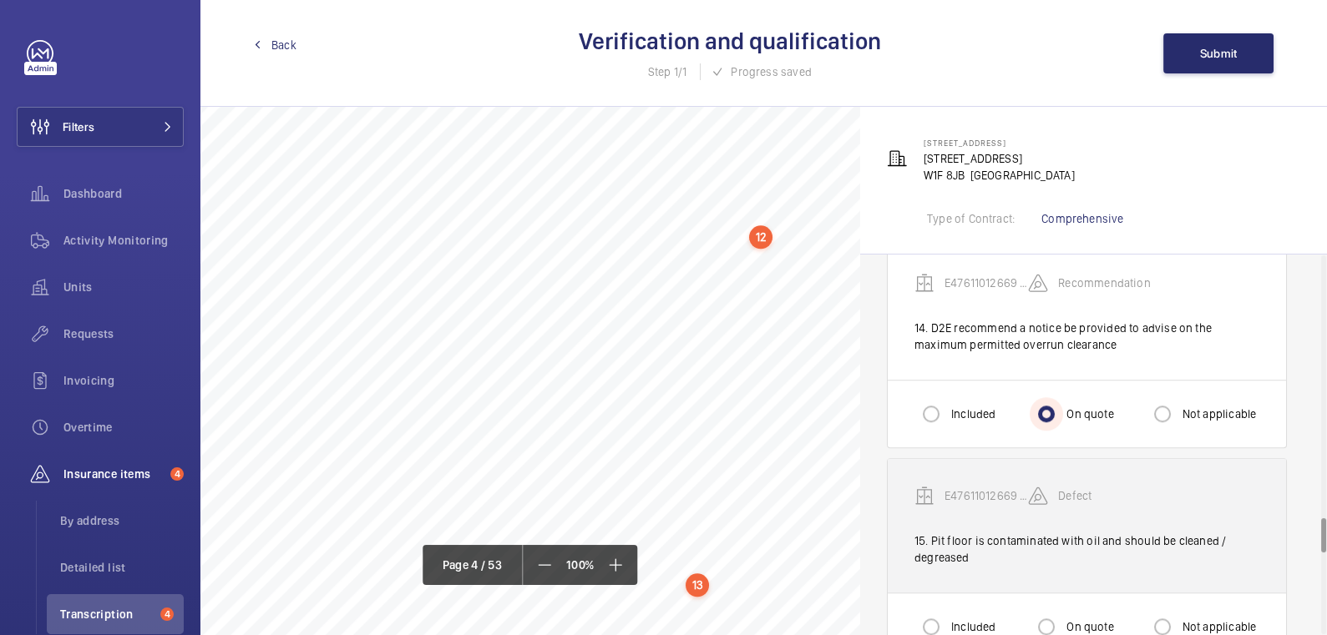
scroll to position [2861, 0]
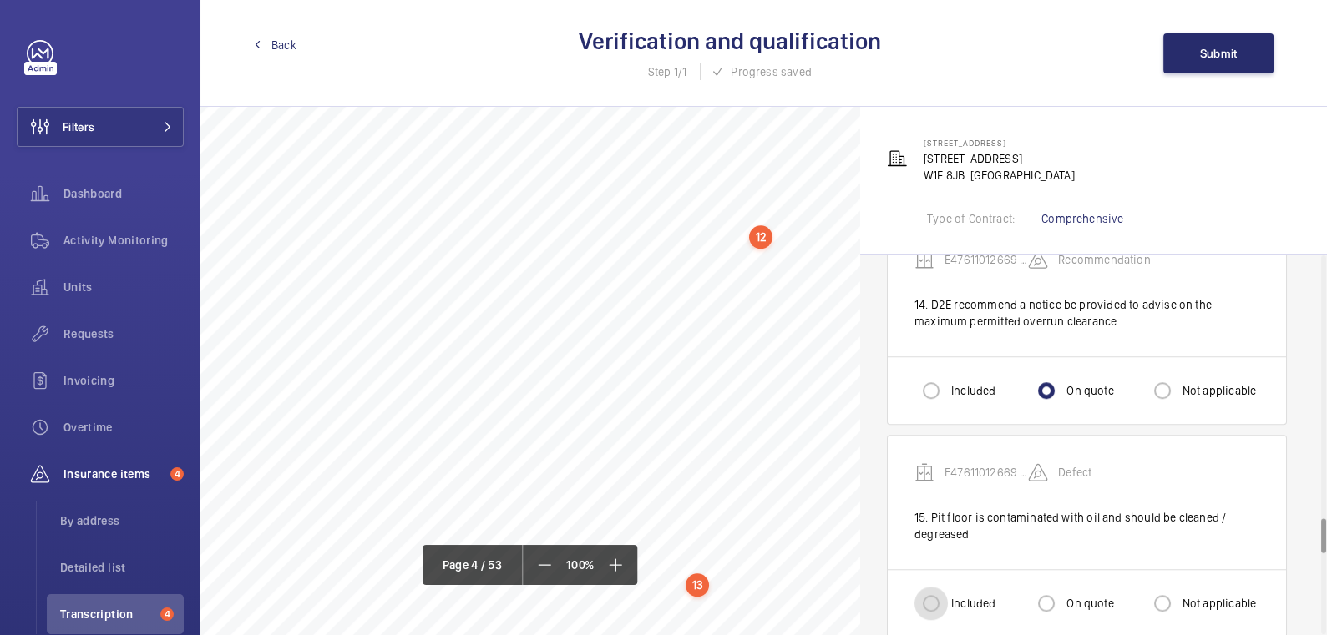
click at [944, 587] on input "Included" at bounding box center [930, 603] width 33 height 33
radio input "true"
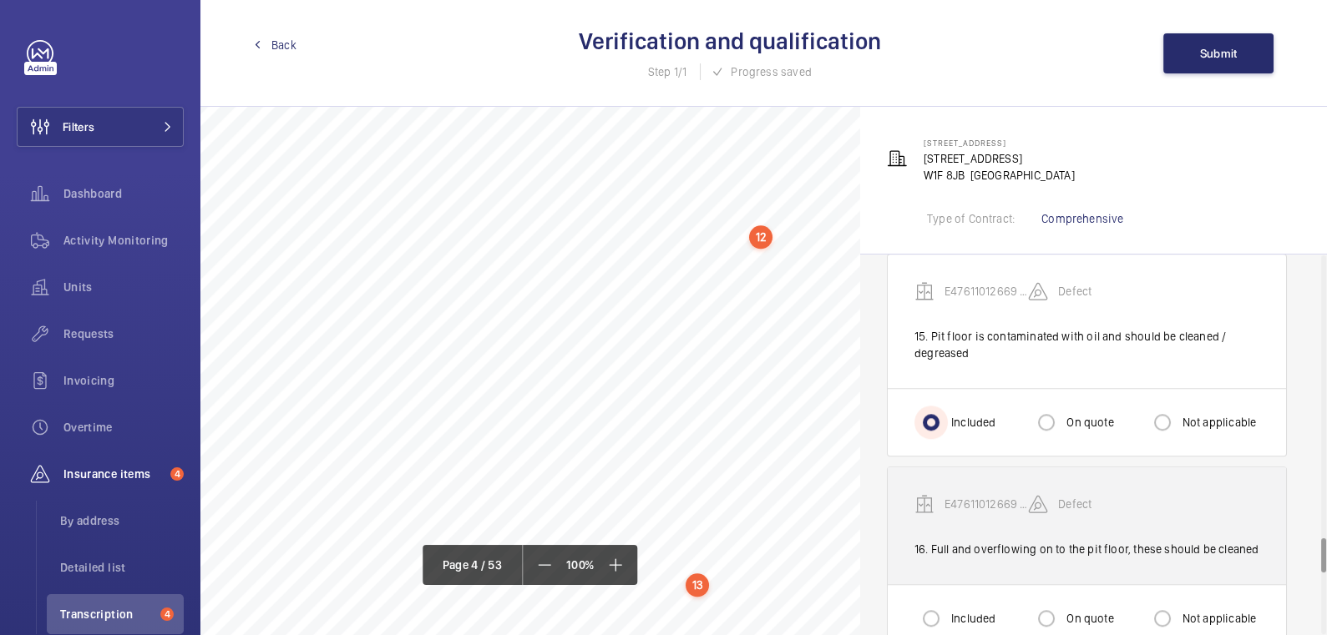
scroll to position [3075, 0]
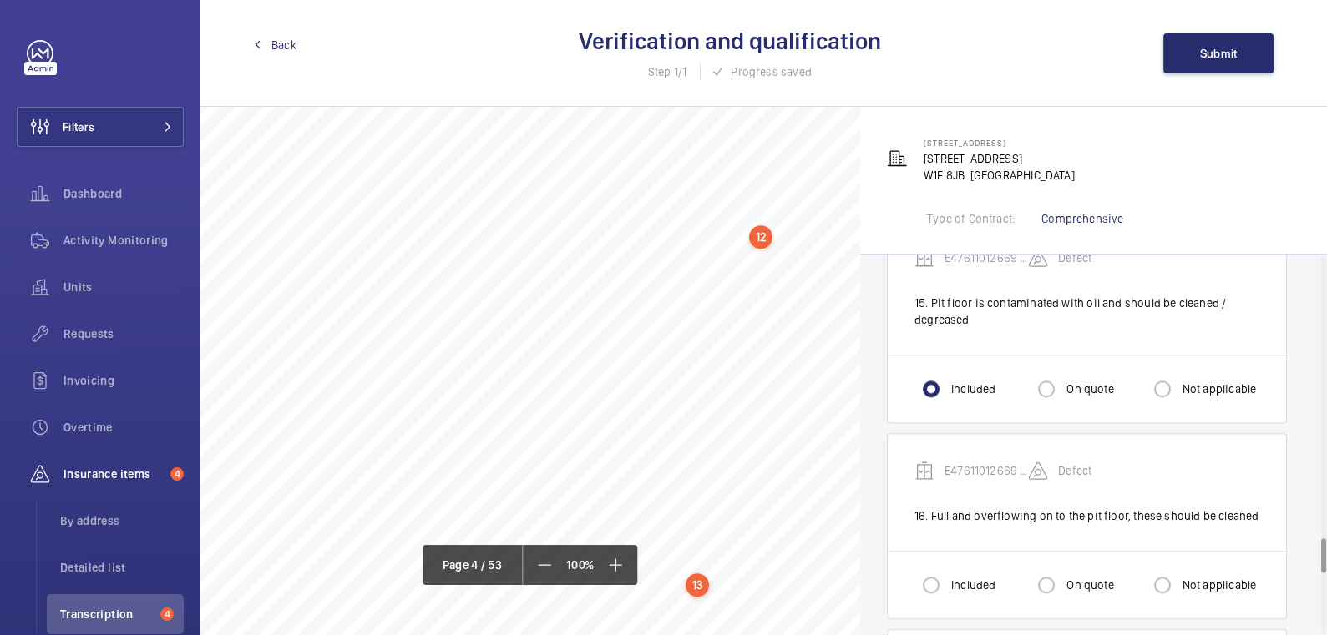
click at [1076, 381] on label "On quote" at bounding box center [1088, 389] width 50 height 17
click at [1063, 372] on input "On quote" at bounding box center [1046, 388] width 33 height 33
radio input "true"
click at [972, 577] on label "Included" at bounding box center [972, 585] width 48 height 17
click at [948, 569] on input "Included" at bounding box center [930, 585] width 33 height 33
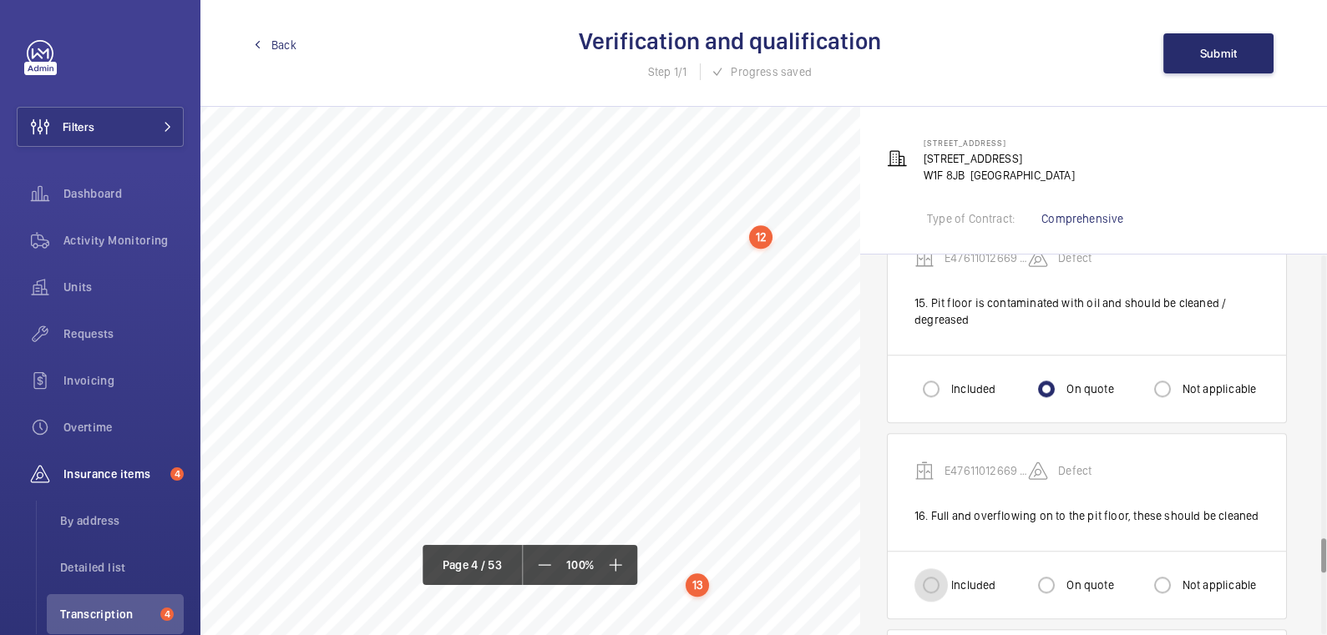
radio input "true"
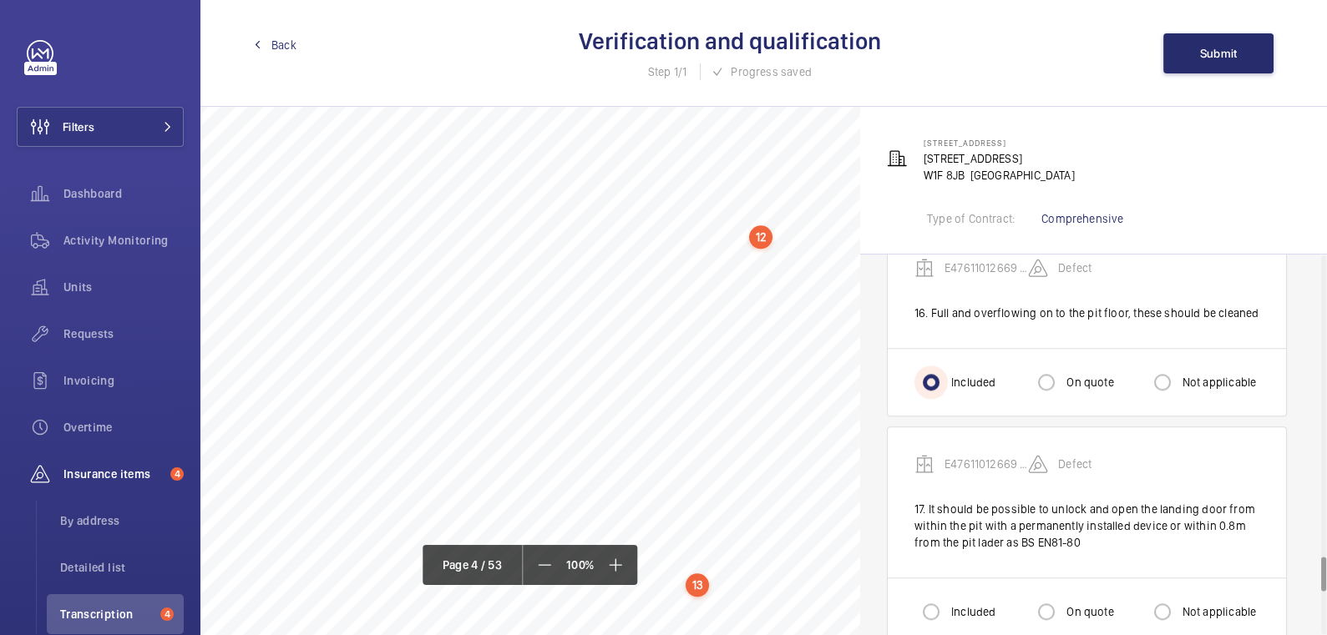
scroll to position [3293, 0]
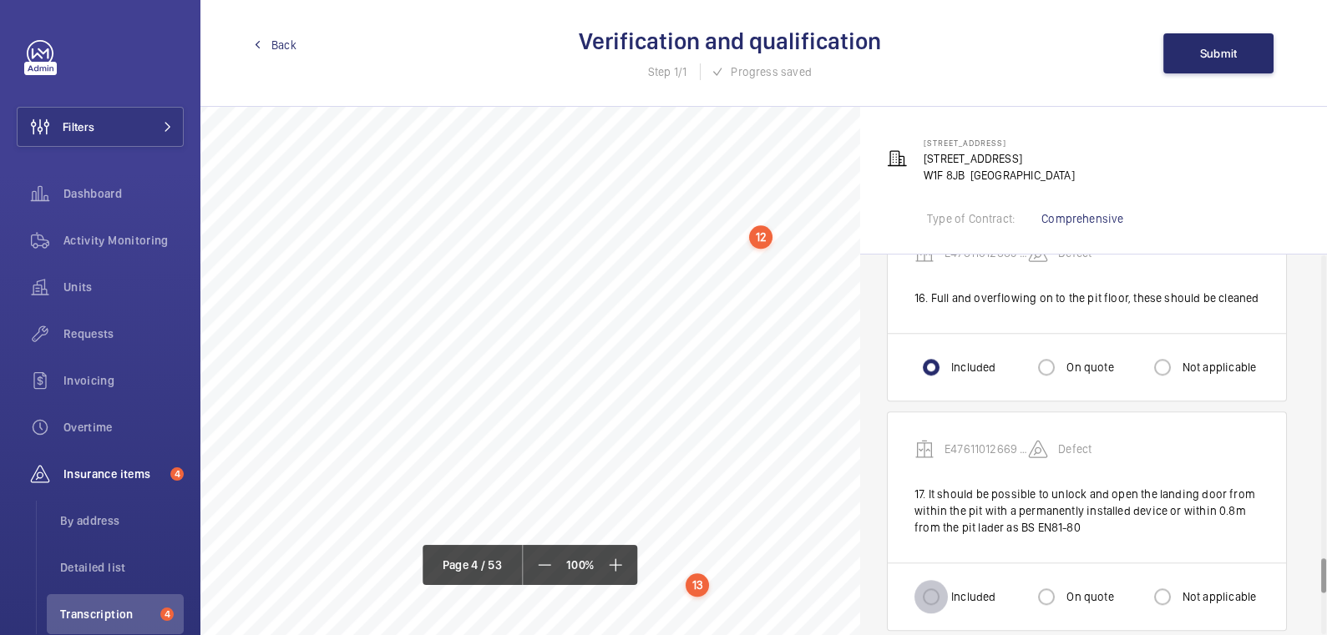
click at [942, 580] on input "Included" at bounding box center [930, 596] width 33 height 33
radio input "true"
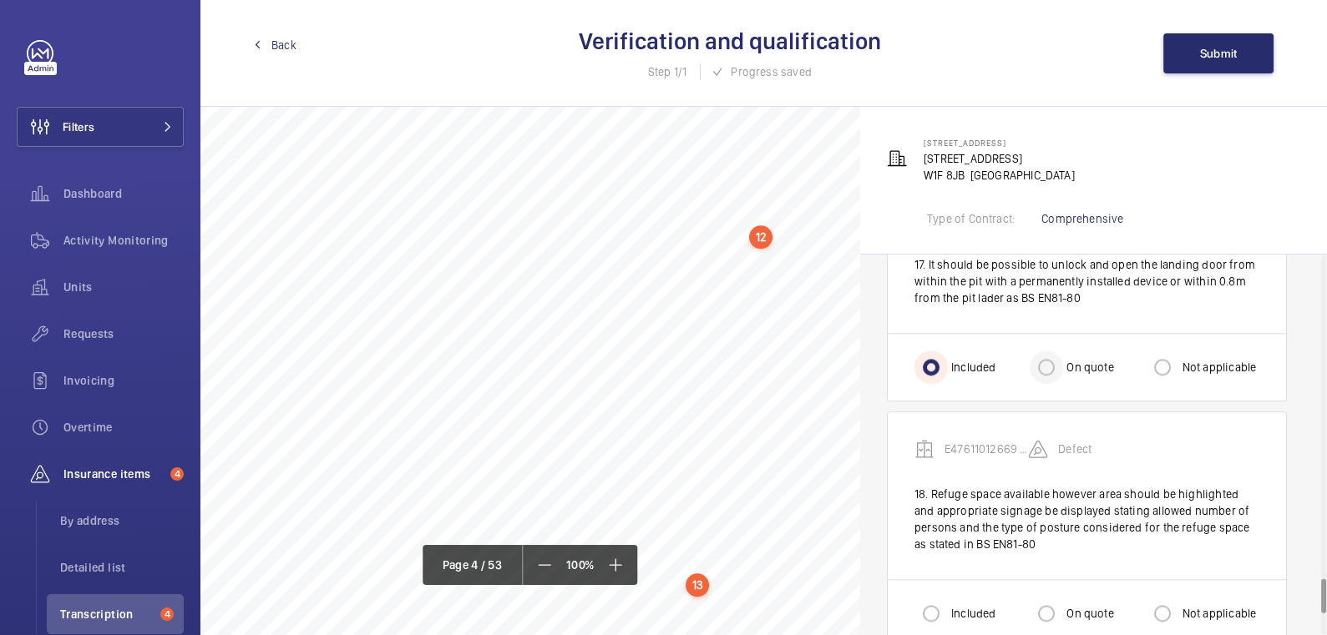
scroll to position [3599, 0]
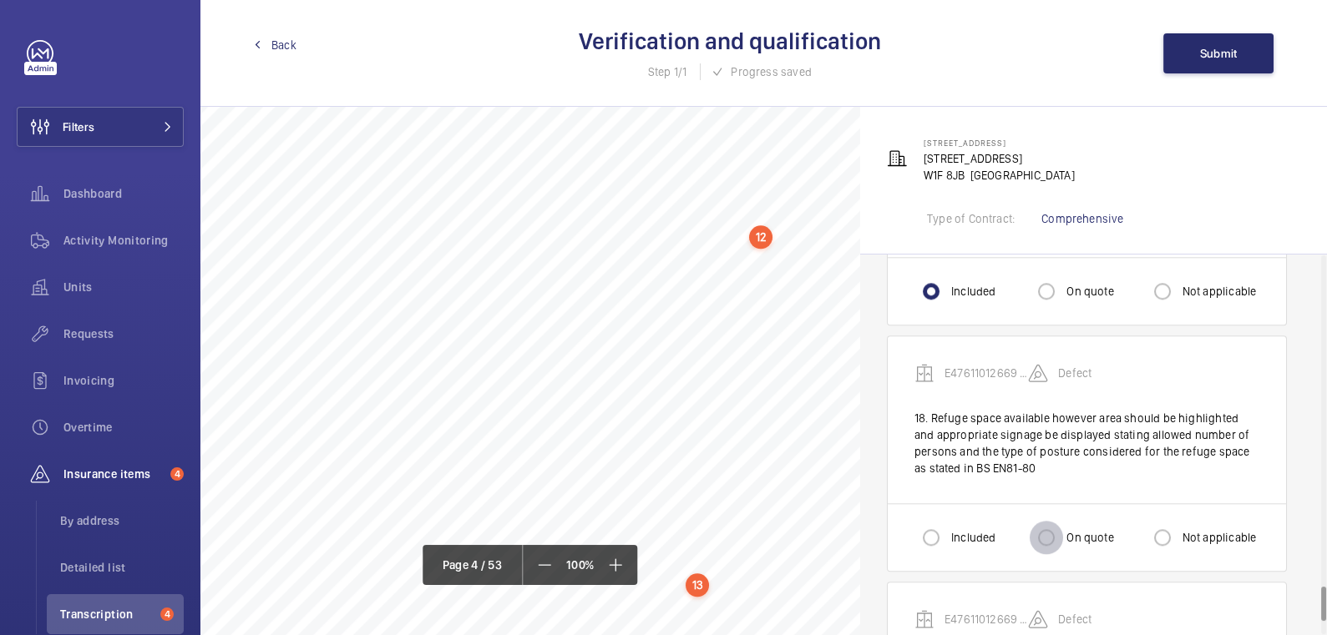
click at [1049, 529] on input "On quote" at bounding box center [1046, 537] width 33 height 33
radio input "true"
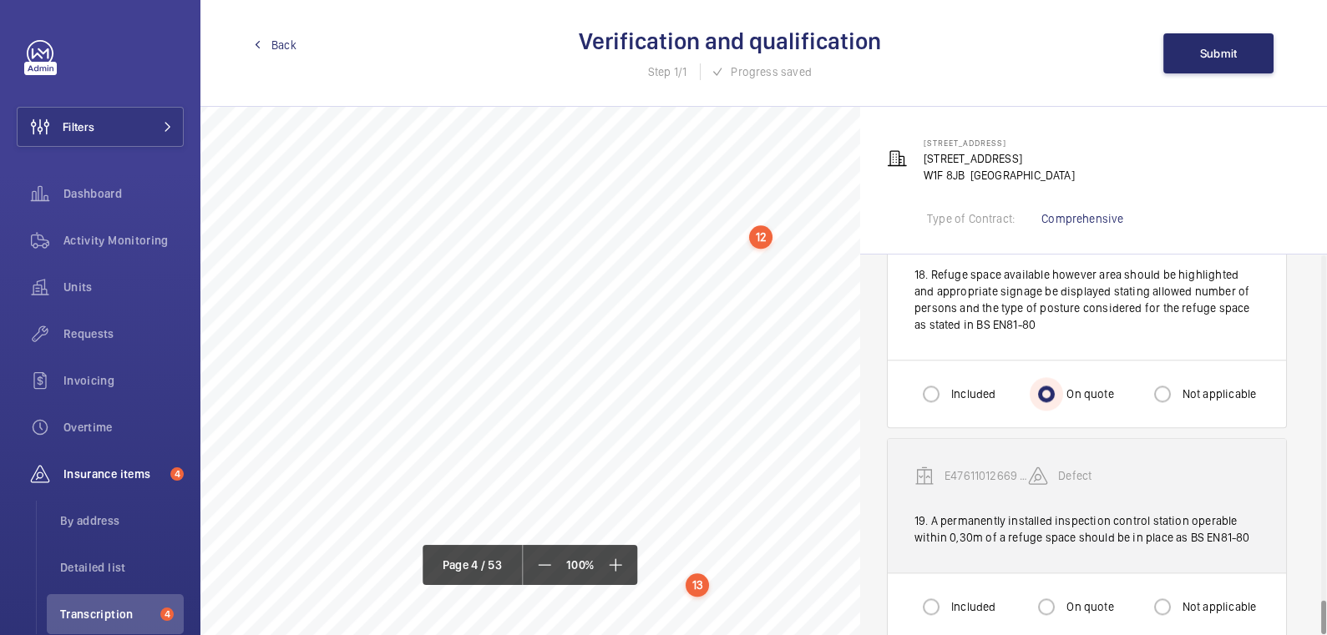
scroll to position [3753, 0]
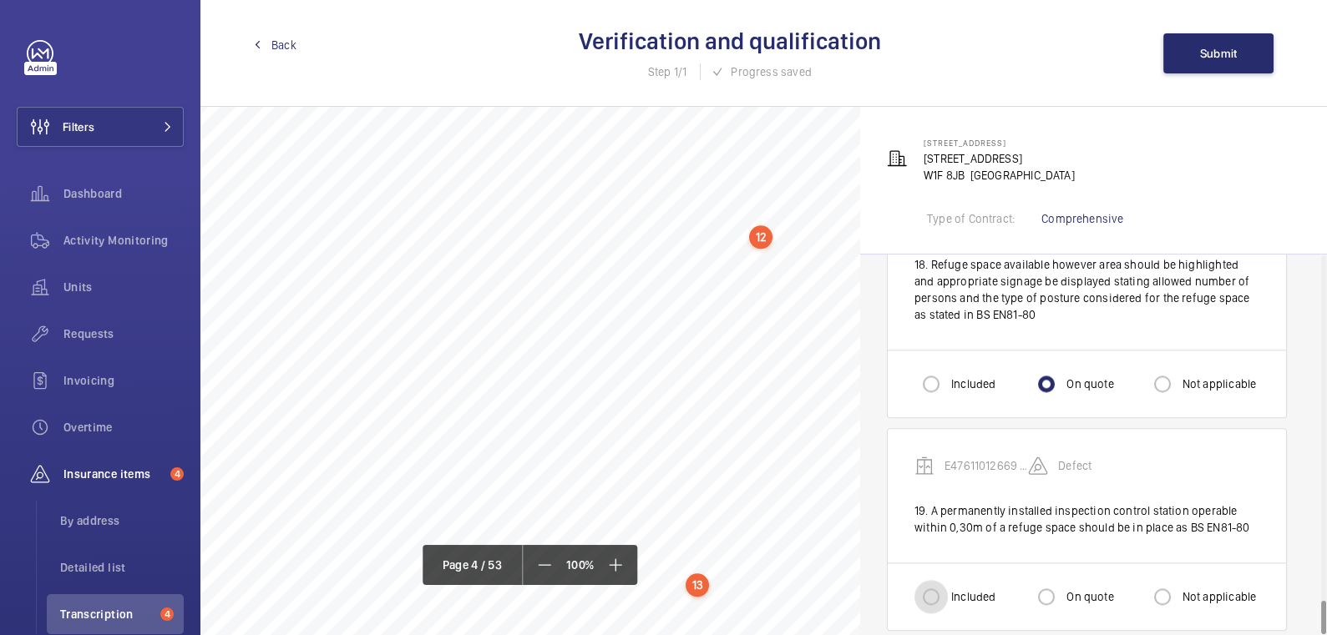
click at [944, 580] on input "Included" at bounding box center [930, 596] width 33 height 33
radio input "true"
click at [1213, 53] on span "Submit" at bounding box center [1219, 53] width 38 height 13
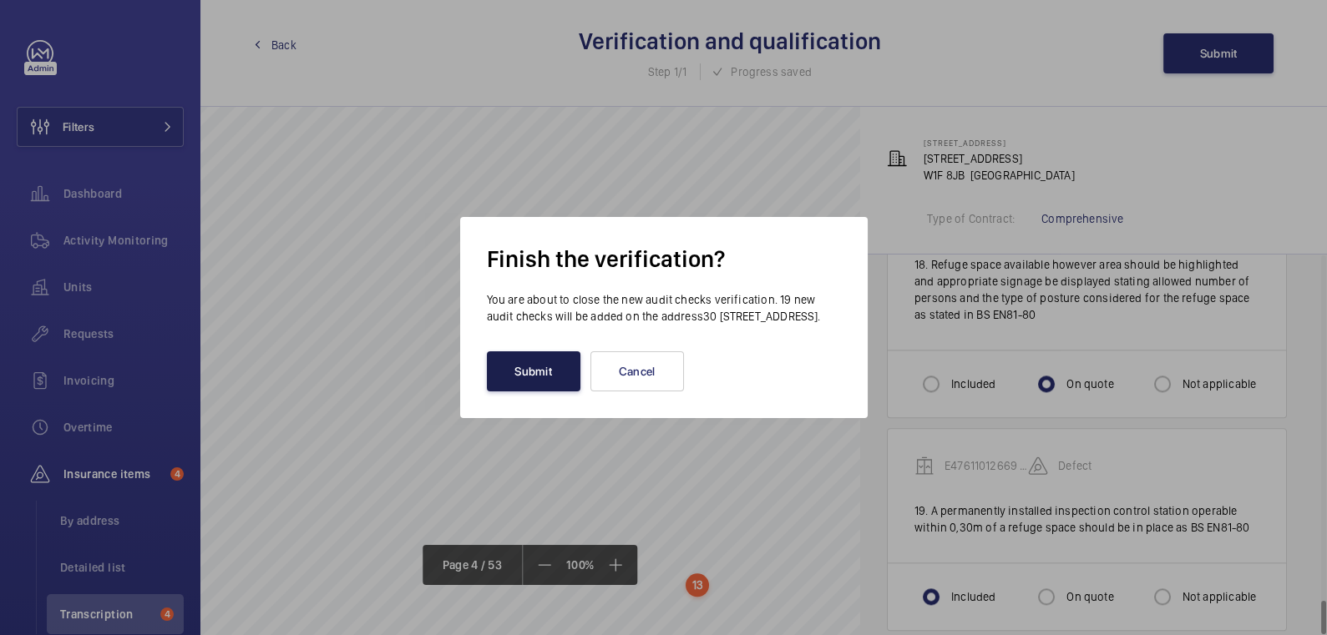
click at [549, 381] on button "Submit" at bounding box center [534, 372] width 94 height 40
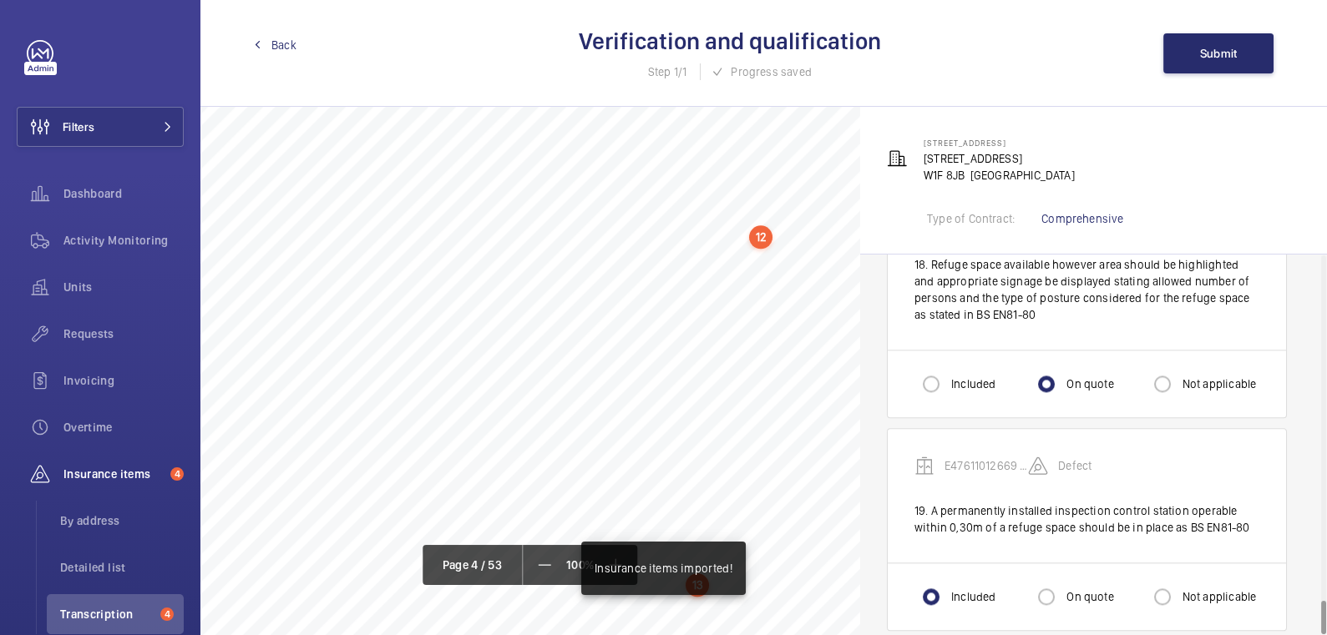
click at [289, 48] on span "Back" at bounding box center [283, 45] width 25 height 17
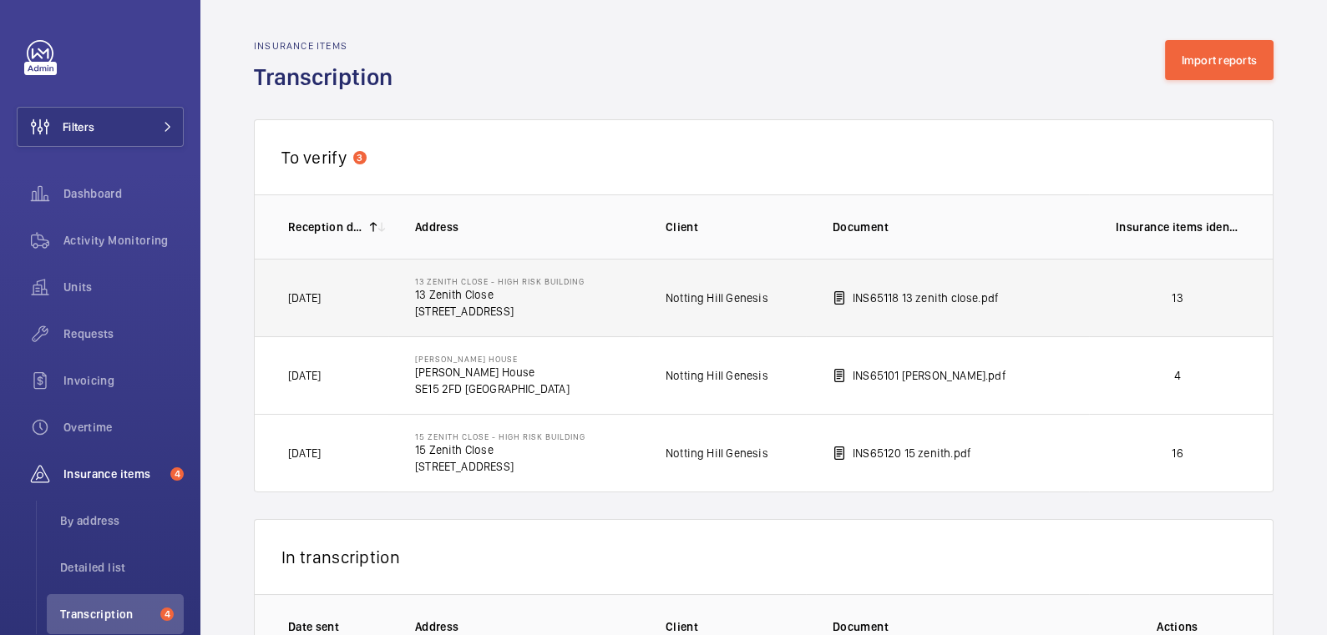
click at [1103, 306] on td "13" at bounding box center [1181, 298] width 184 height 78
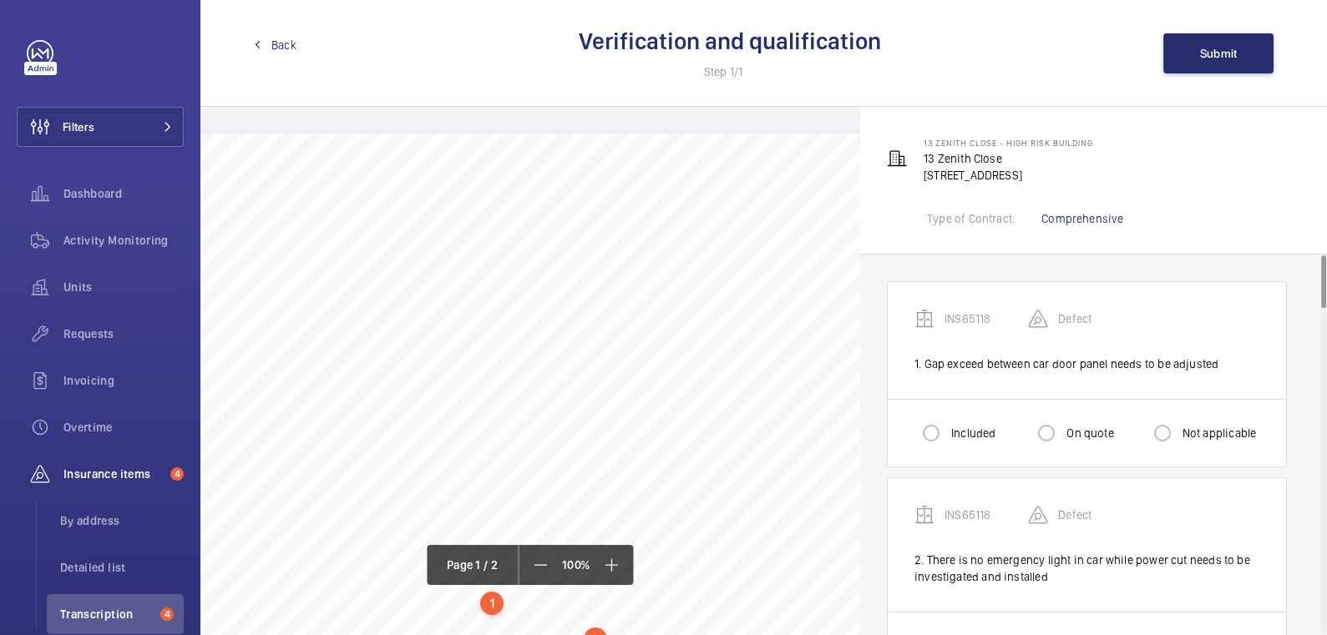
click at [961, 431] on label "Included" at bounding box center [972, 433] width 48 height 17
click at [948, 431] on input "Included" at bounding box center [930, 433] width 33 height 33
radio input "true"
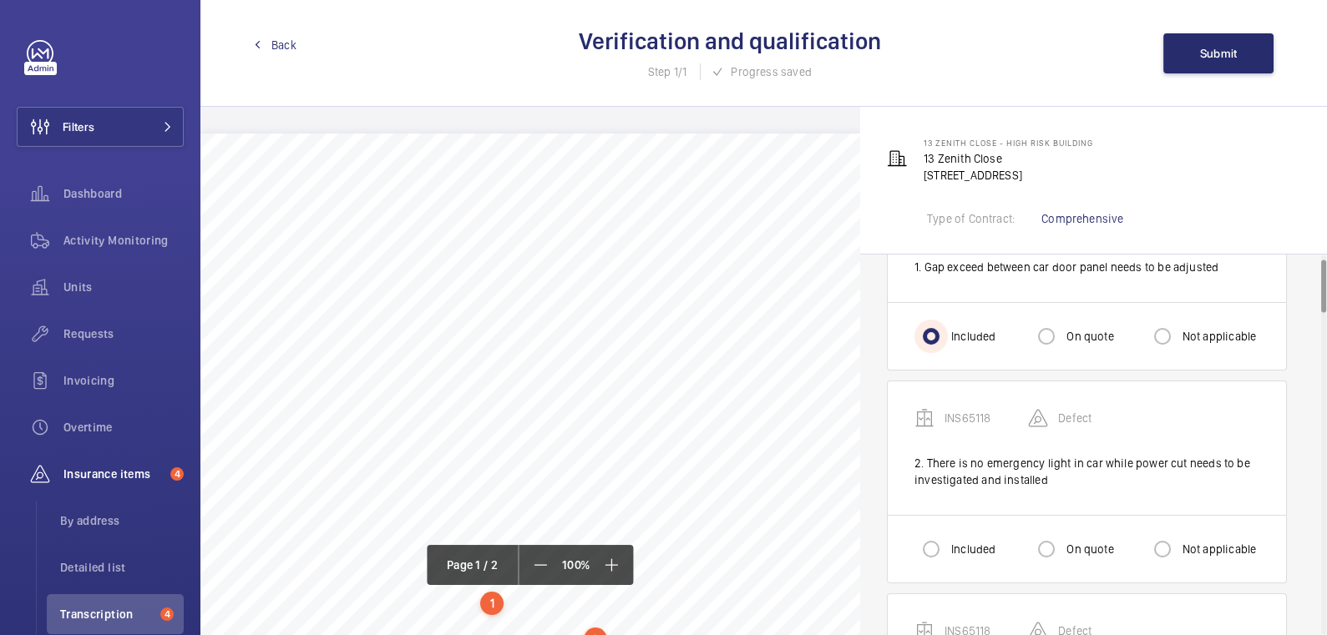
scroll to position [106, 0]
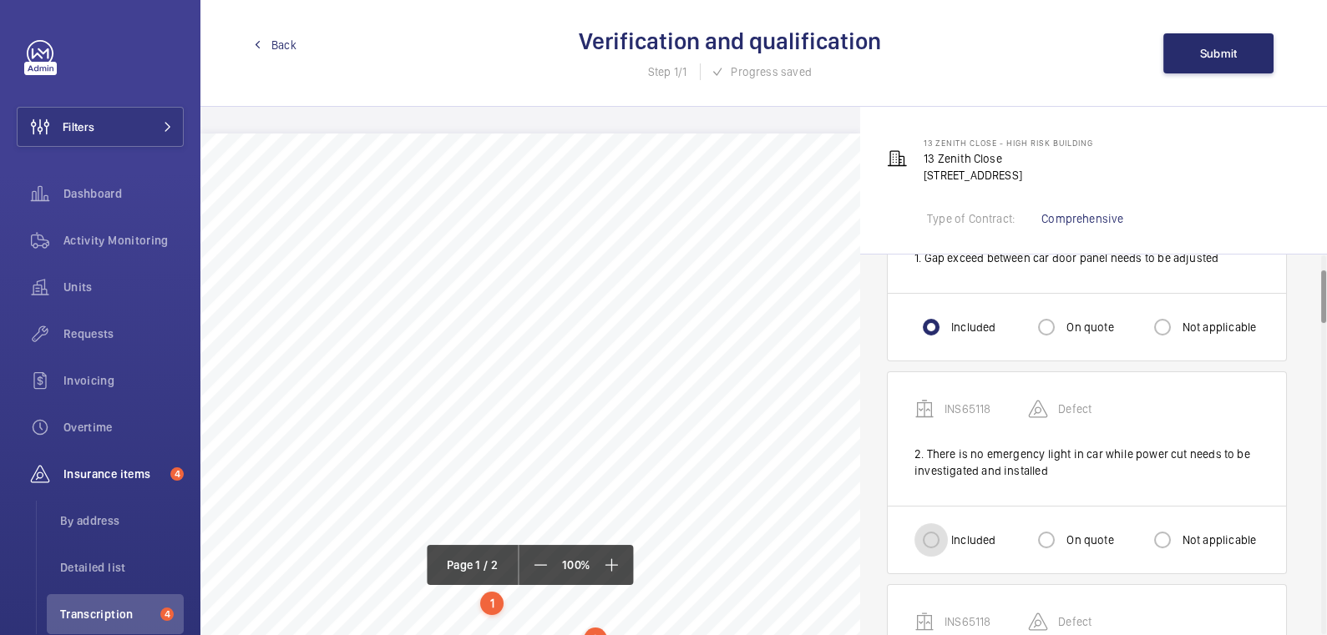
click at [944, 541] on input "Included" at bounding box center [930, 540] width 33 height 33
radio input "true"
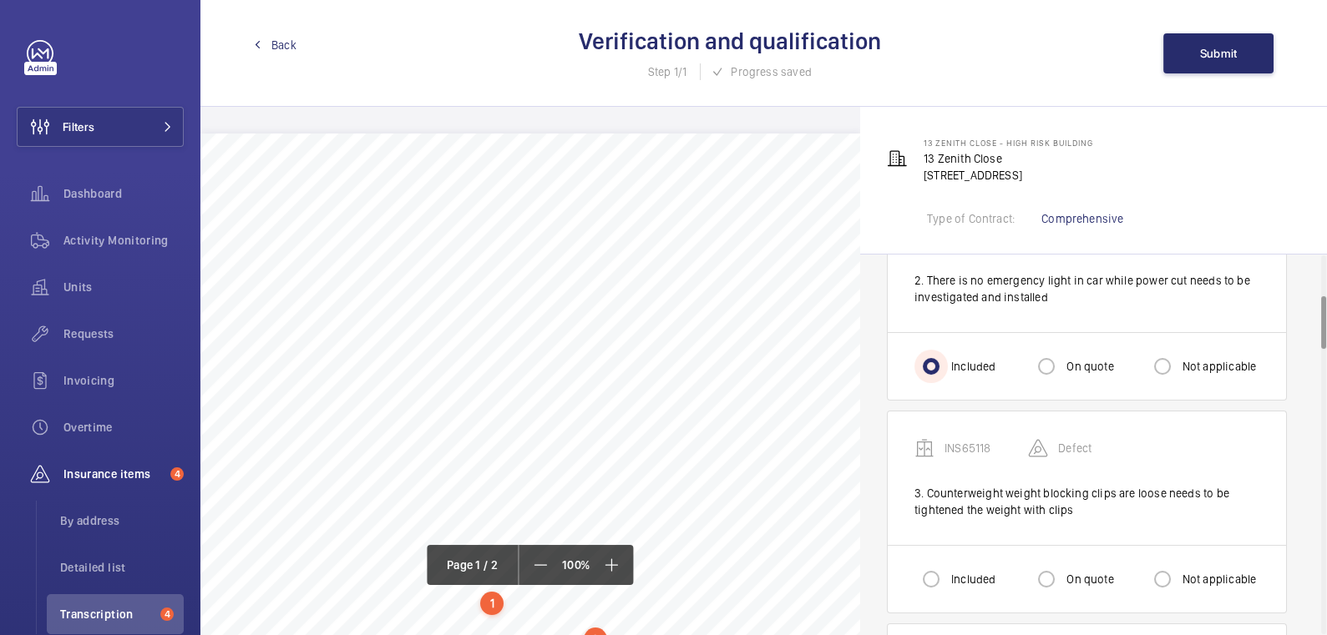
scroll to position [316, 0]
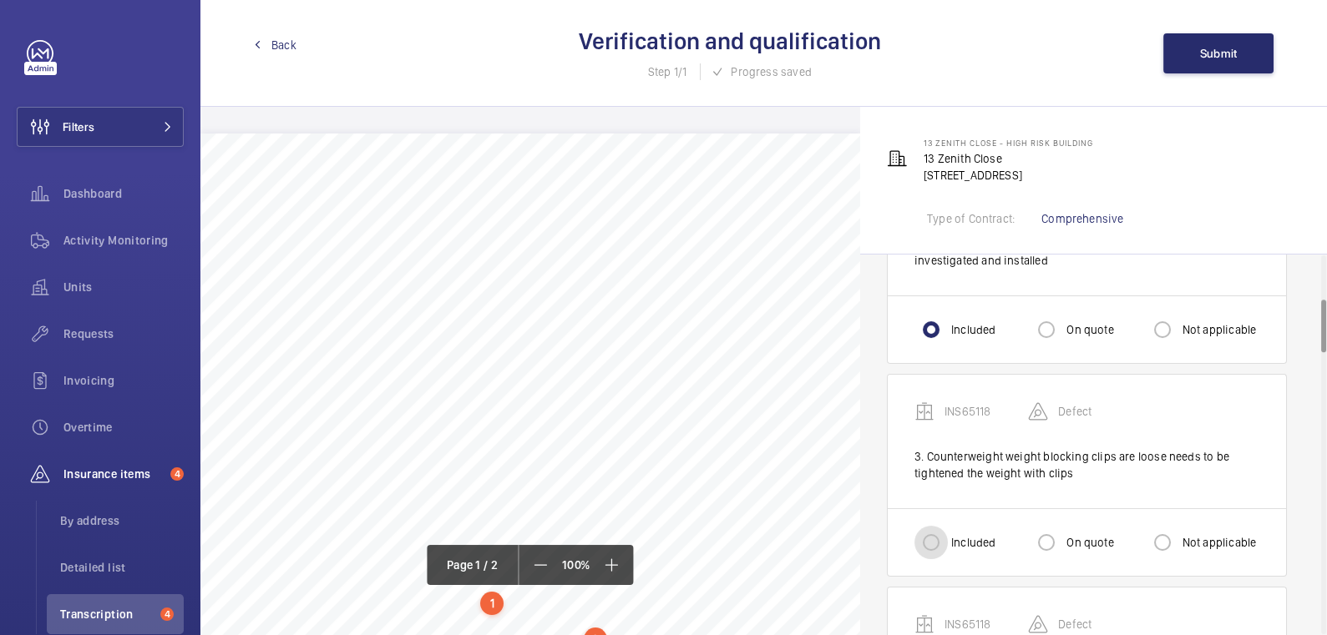
click at [945, 532] on input "Included" at bounding box center [930, 542] width 33 height 33
radio input "true"
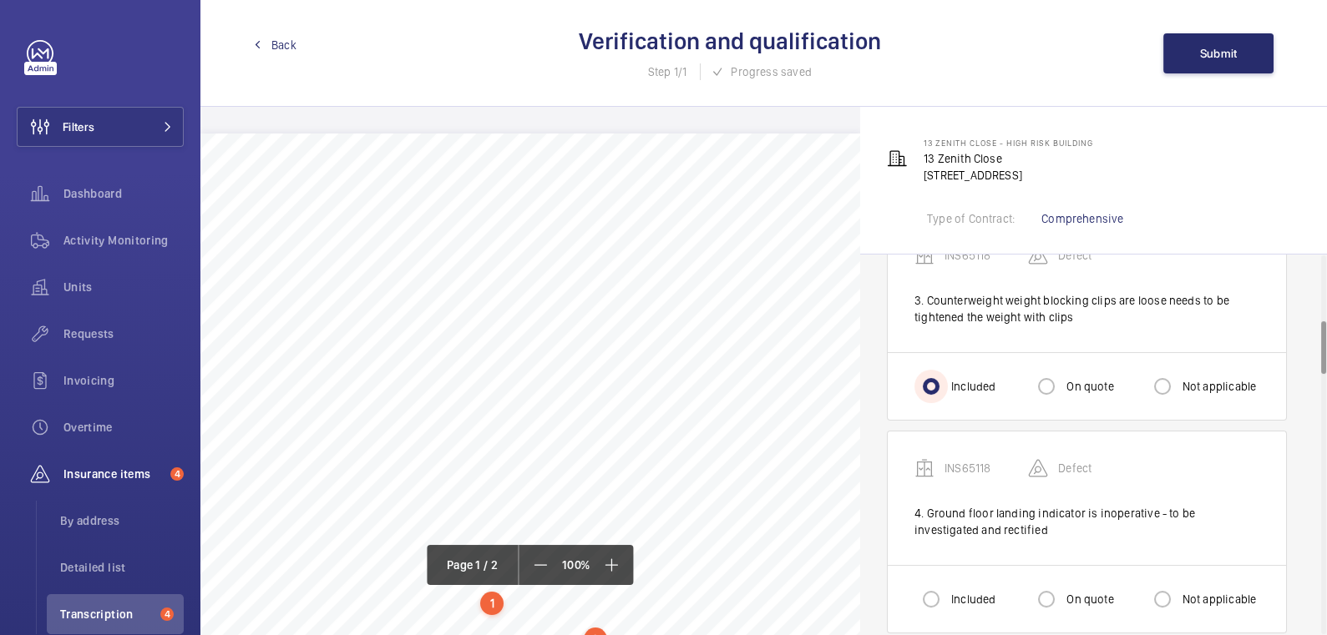
scroll to position [474, 0]
click at [950, 590] on label "Included" at bounding box center [972, 598] width 48 height 17
click at [948, 590] on input "Included" at bounding box center [930, 597] width 33 height 33
radio input "true"
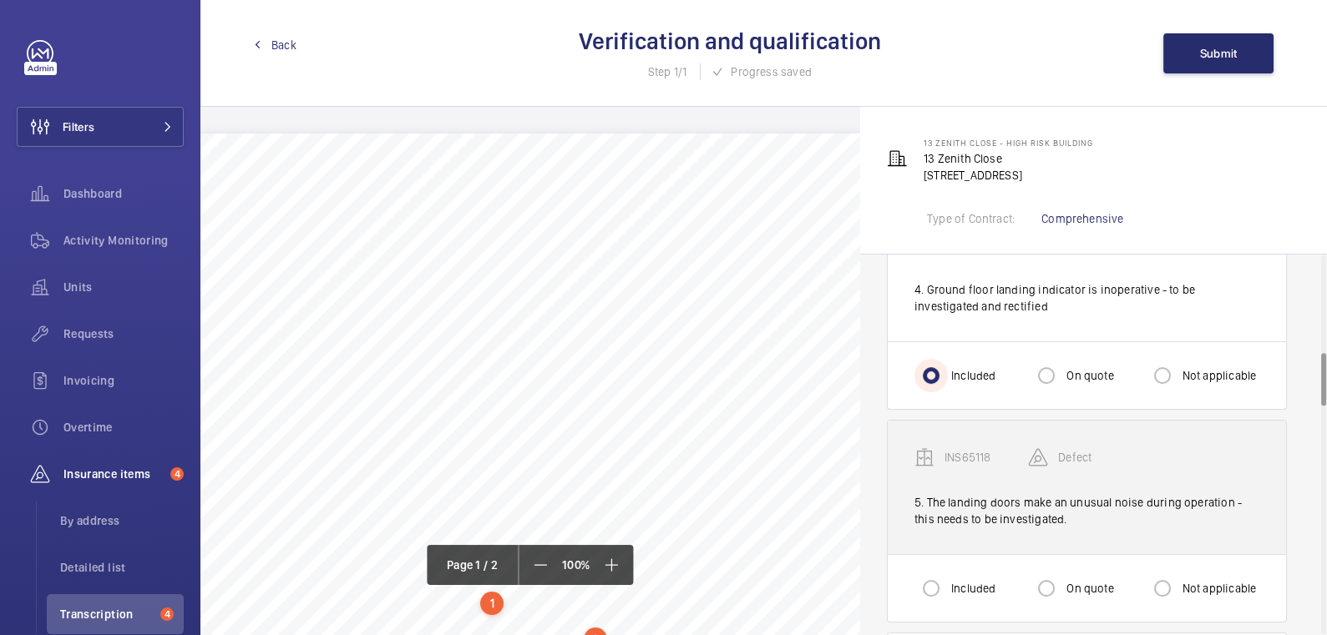
scroll to position [700, 0]
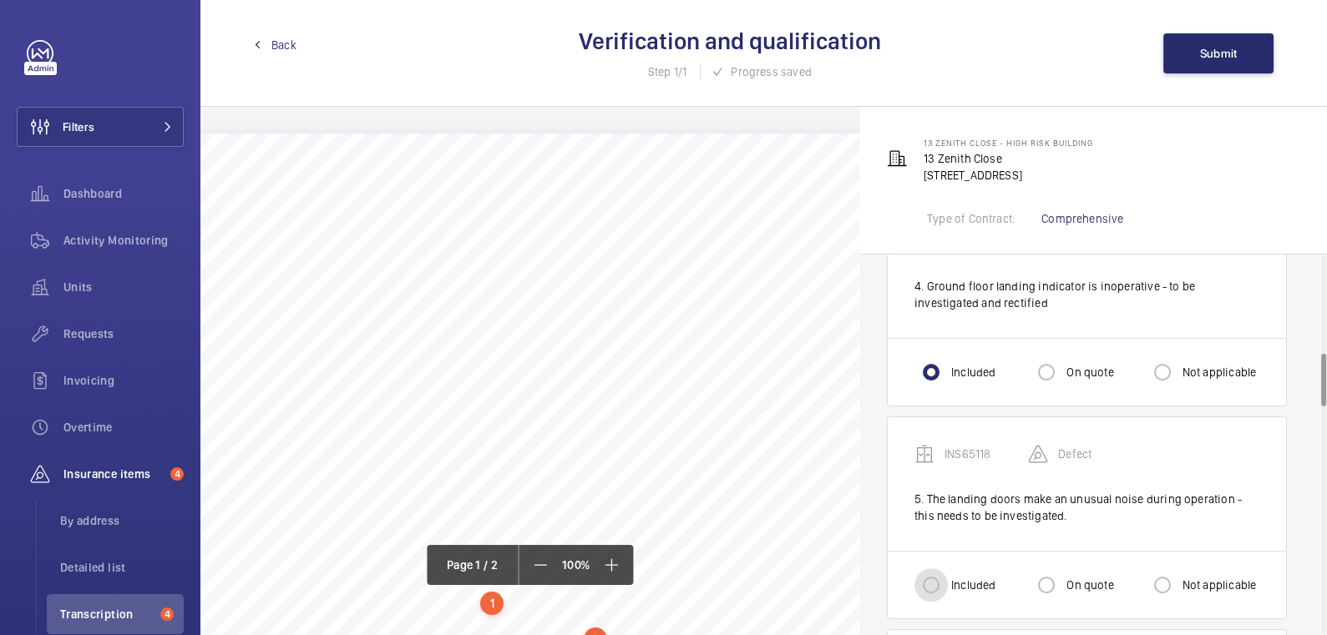
click at [930, 579] on input "Included" at bounding box center [930, 585] width 33 height 33
radio input "true"
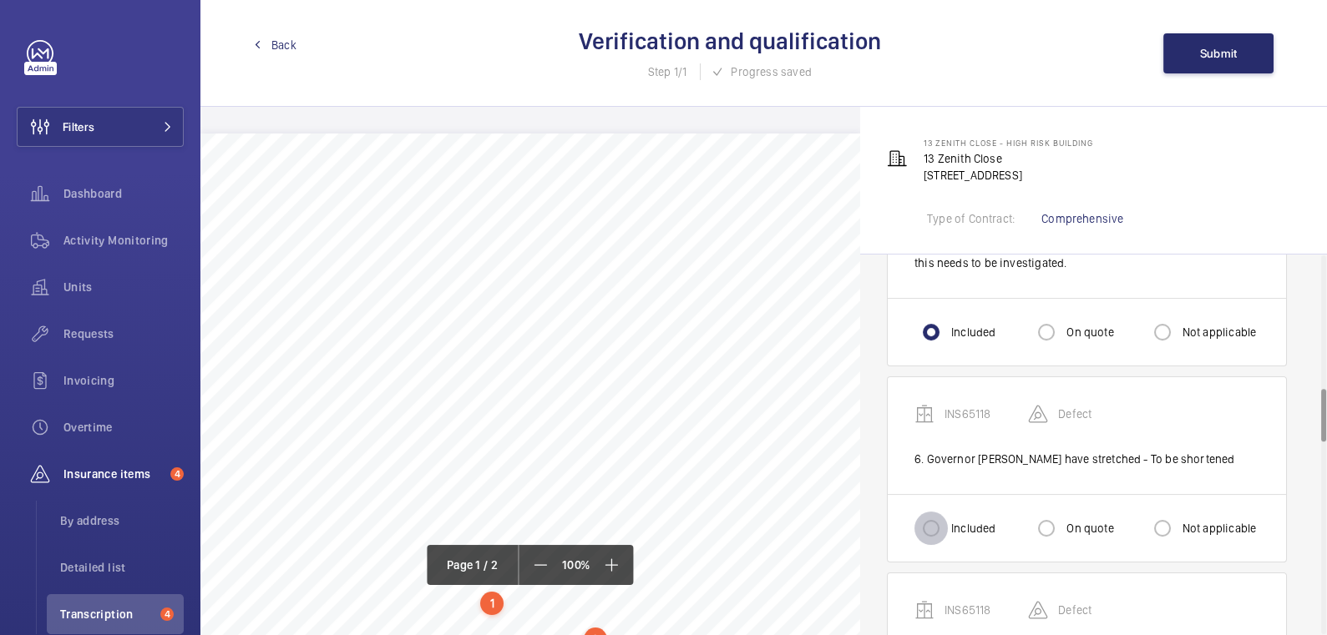
click at [935, 530] on input "Included" at bounding box center [930, 528] width 33 height 33
radio input "true"
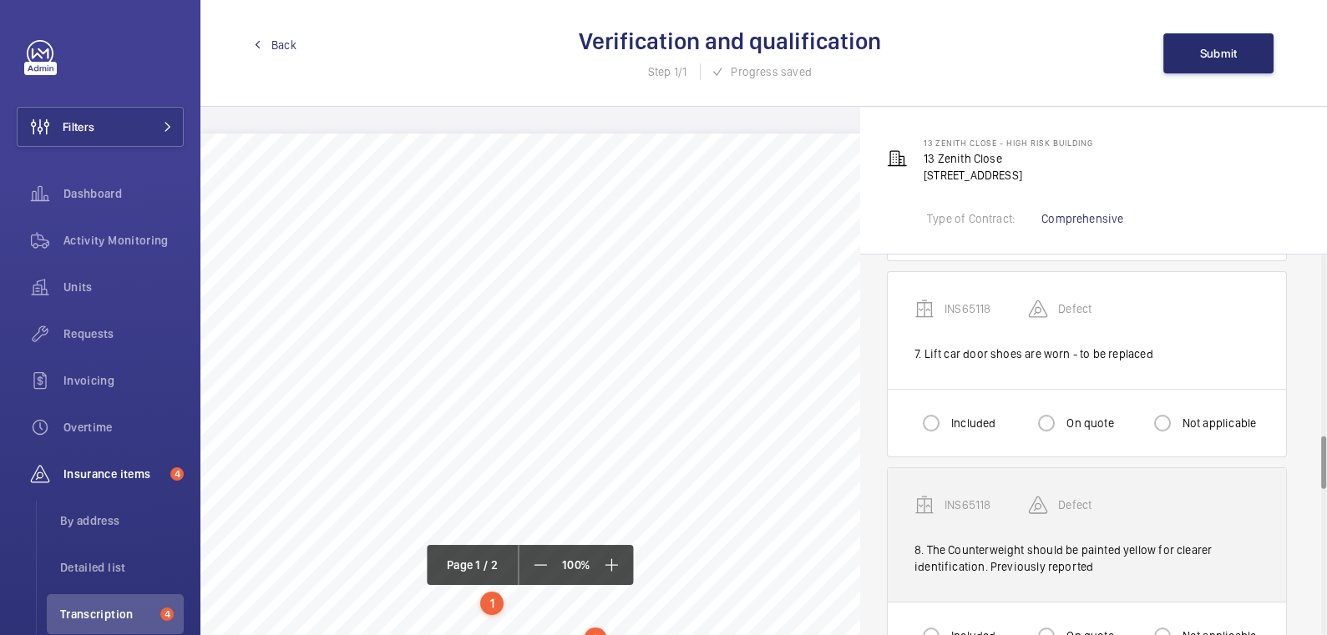
scroll to position [1288, 0]
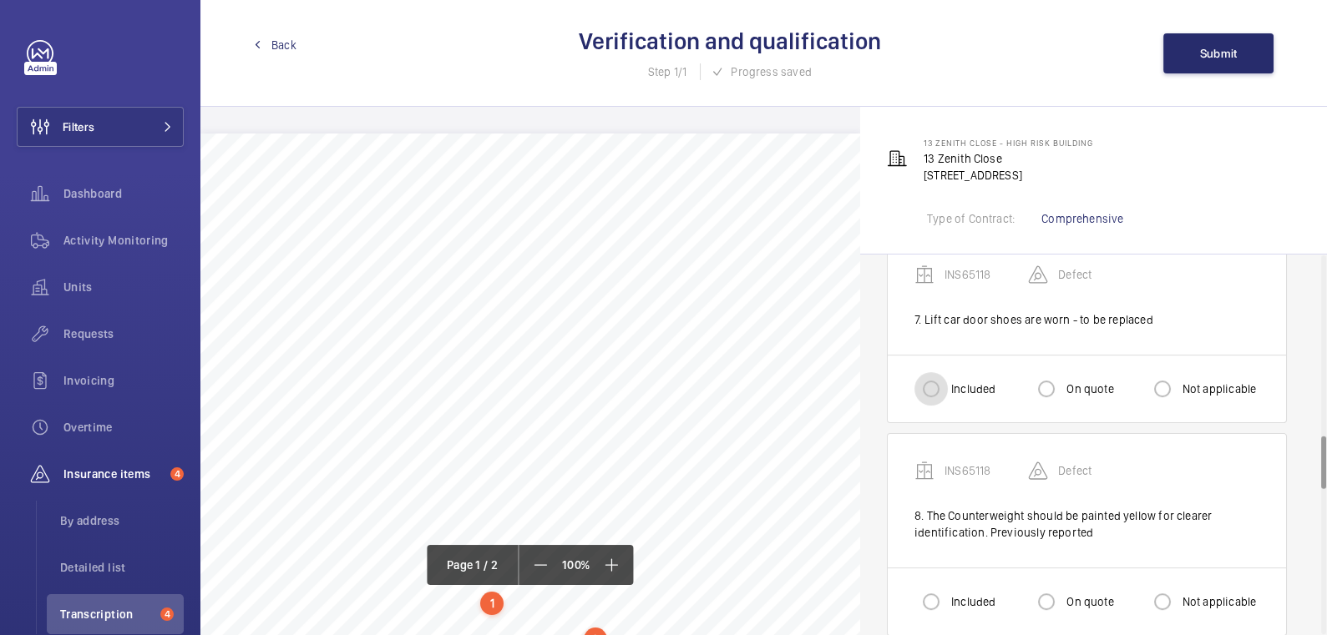
click at [943, 388] on input "Included" at bounding box center [930, 388] width 33 height 33
radio input "true"
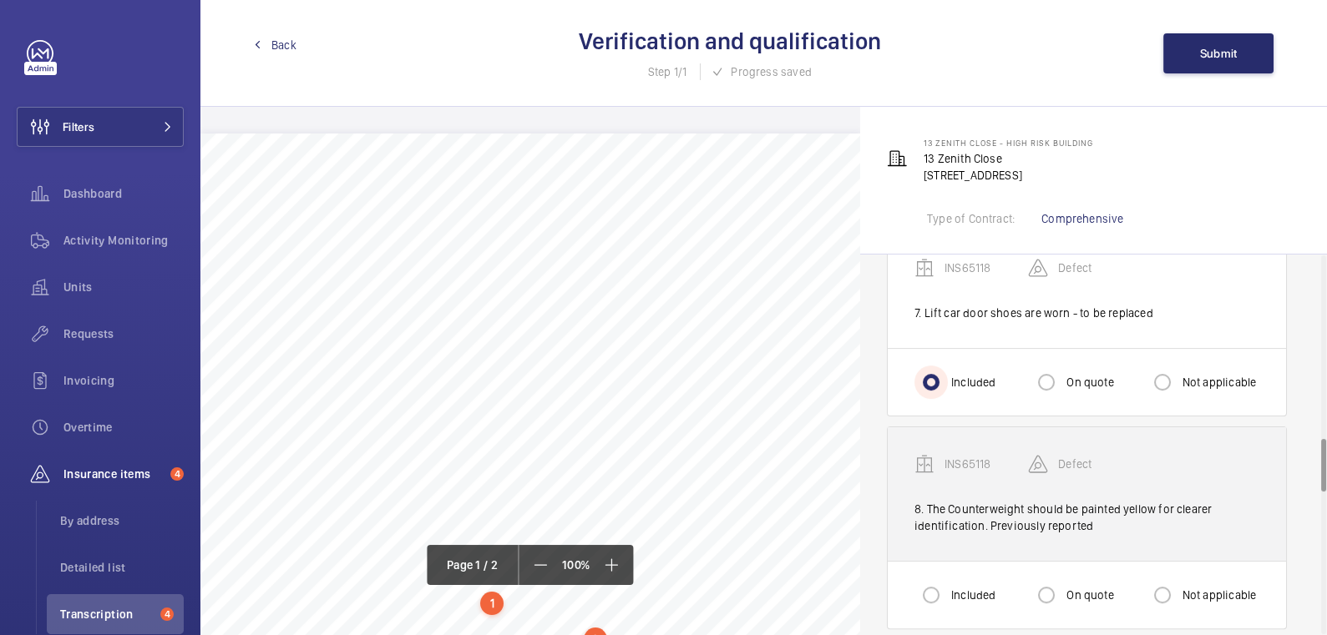
scroll to position [1312, 0]
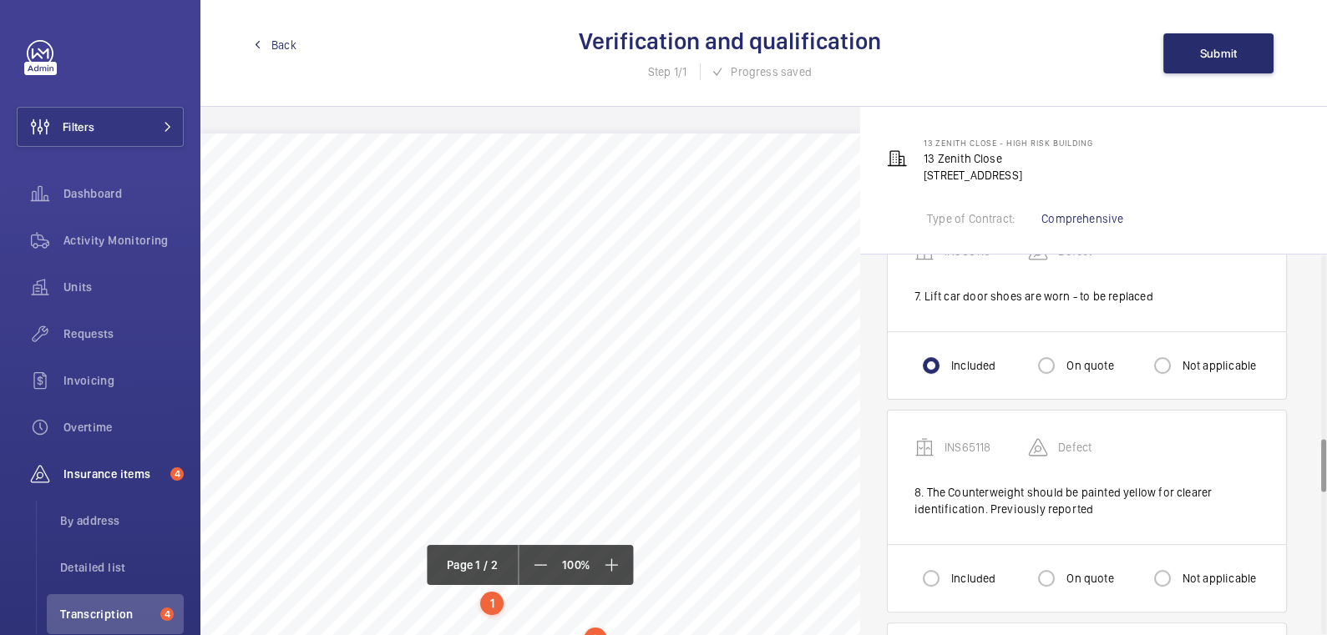
click at [1074, 572] on label "On quote" at bounding box center [1088, 578] width 50 height 17
click at [1063, 572] on input "On quote" at bounding box center [1046, 578] width 33 height 33
radio input "true"
click at [1174, 565] on input "Not applicable" at bounding box center [1162, 578] width 33 height 33
radio input "true"
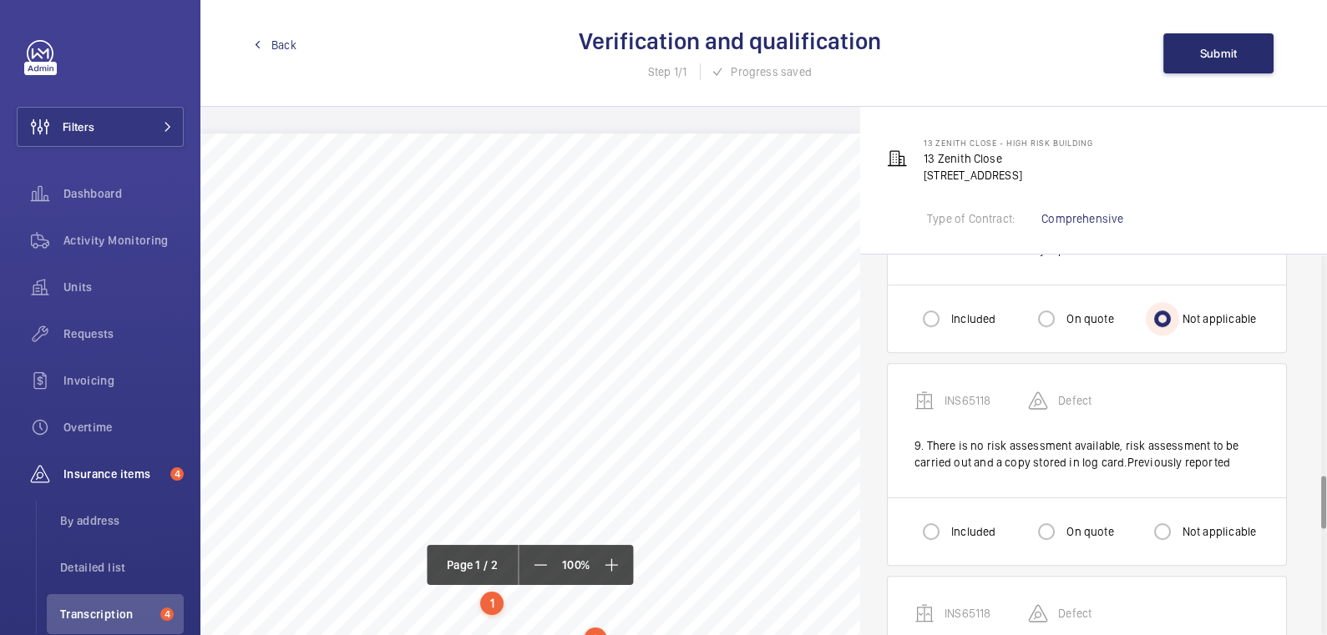
scroll to position [1572, 0]
click at [1169, 524] on input "Not applicable" at bounding box center [1162, 530] width 33 height 33
radio input "true"
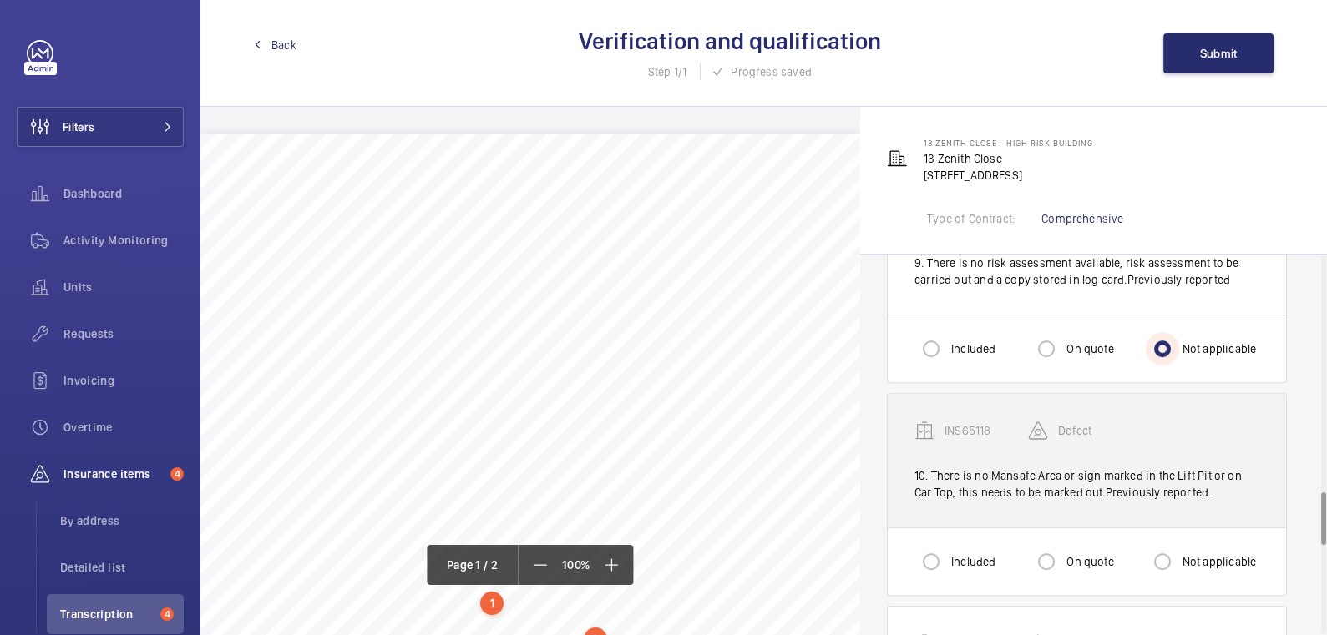
scroll to position [1786, 0]
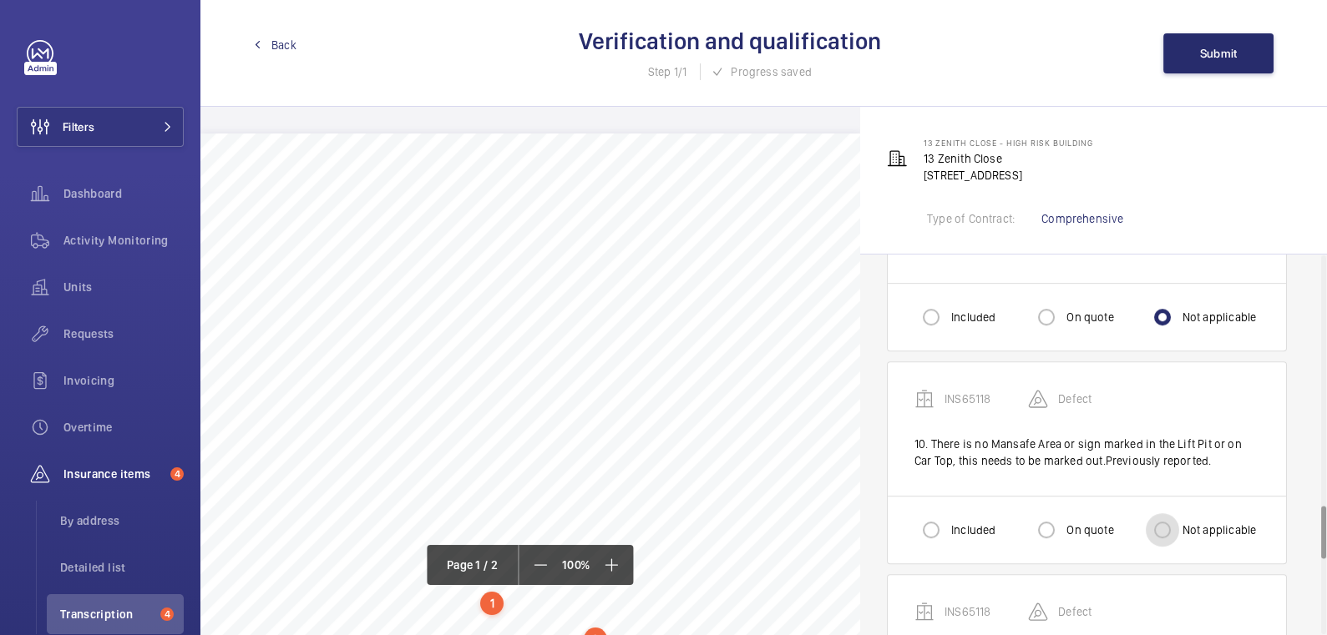
click at [1169, 516] on input "Not applicable" at bounding box center [1162, 530] width 33 height 33
radio input "true"
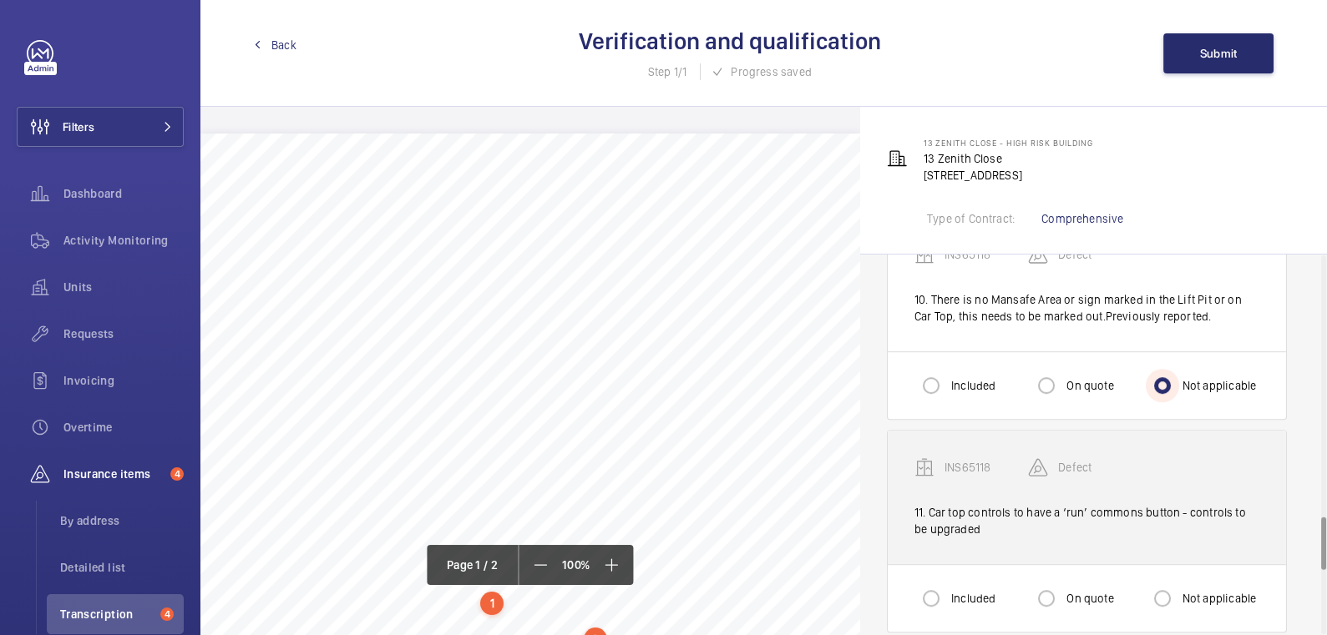
scroll to position [1936, 0]
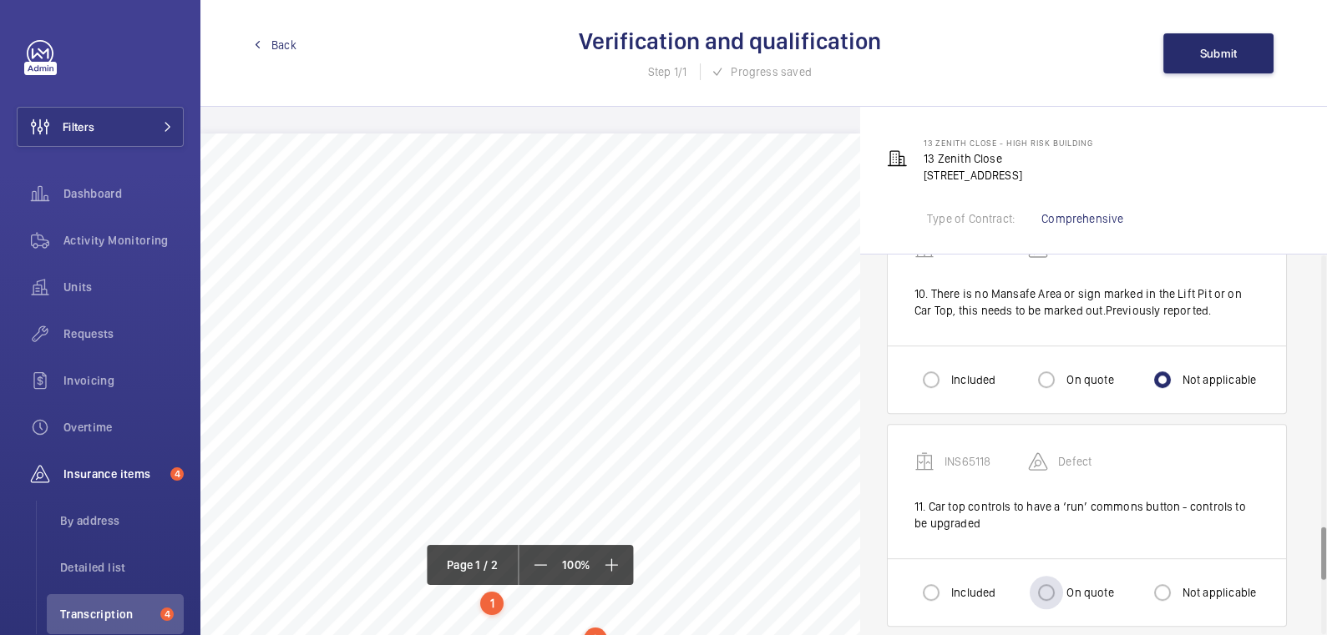
click at [1081, 585] on label "On quote" at bounding box center [1088, 593] width 50 height 17
click at [1063, 580] on input "On quote" at bounding box center [1046, 592] width 33 height 33
radio input "true"
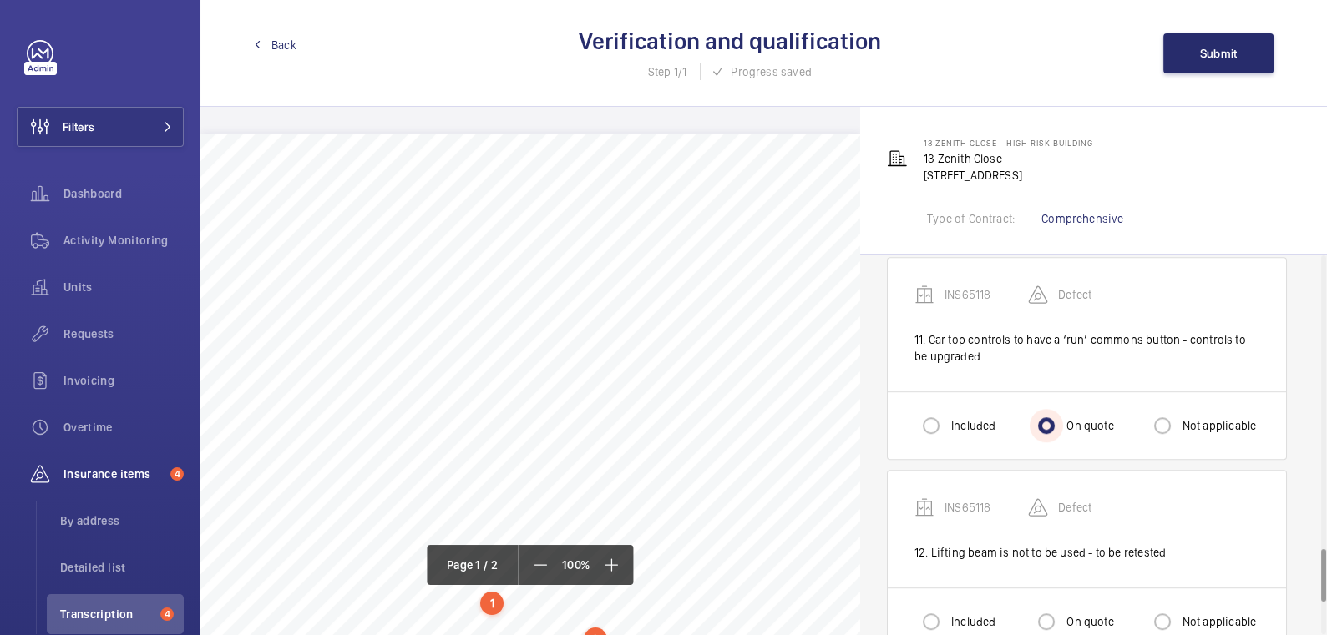
scroll to position [2166, 0]
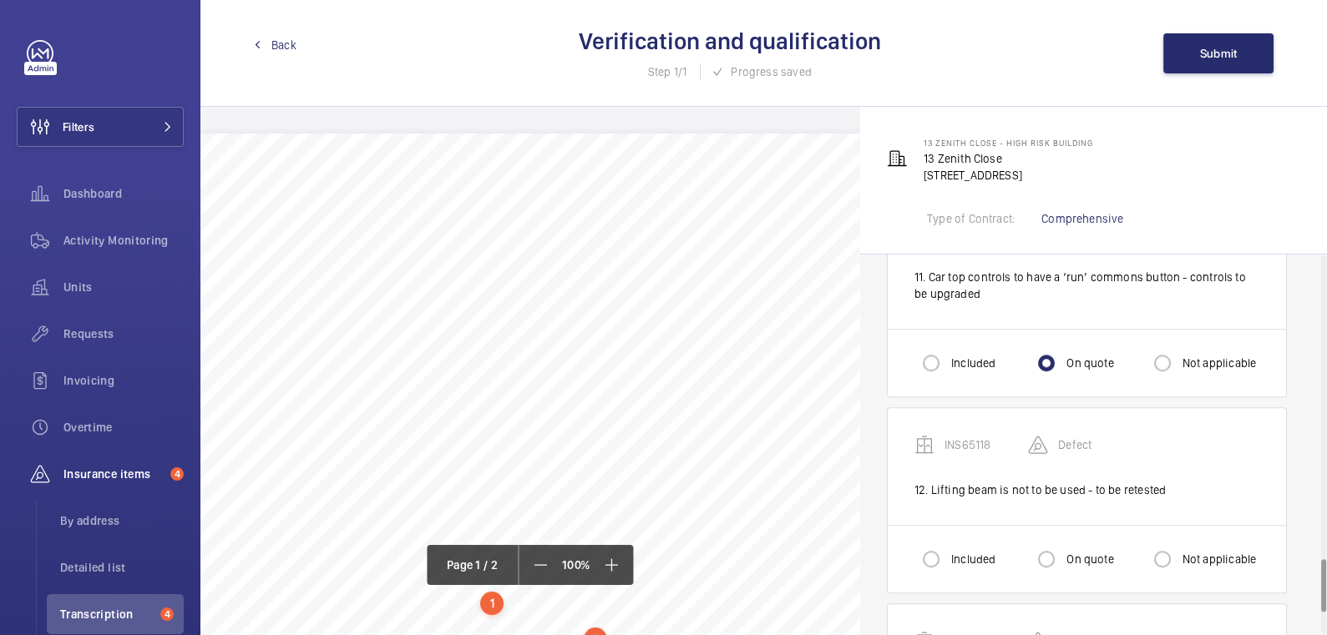
click at [1086, 551] on label "On quote" at bounding box center [1088, 559] width 50 height 17
click at [1063, 551] on input "On quote" at bounding box center [1046, 559] width 33 height 33
radio input "true"
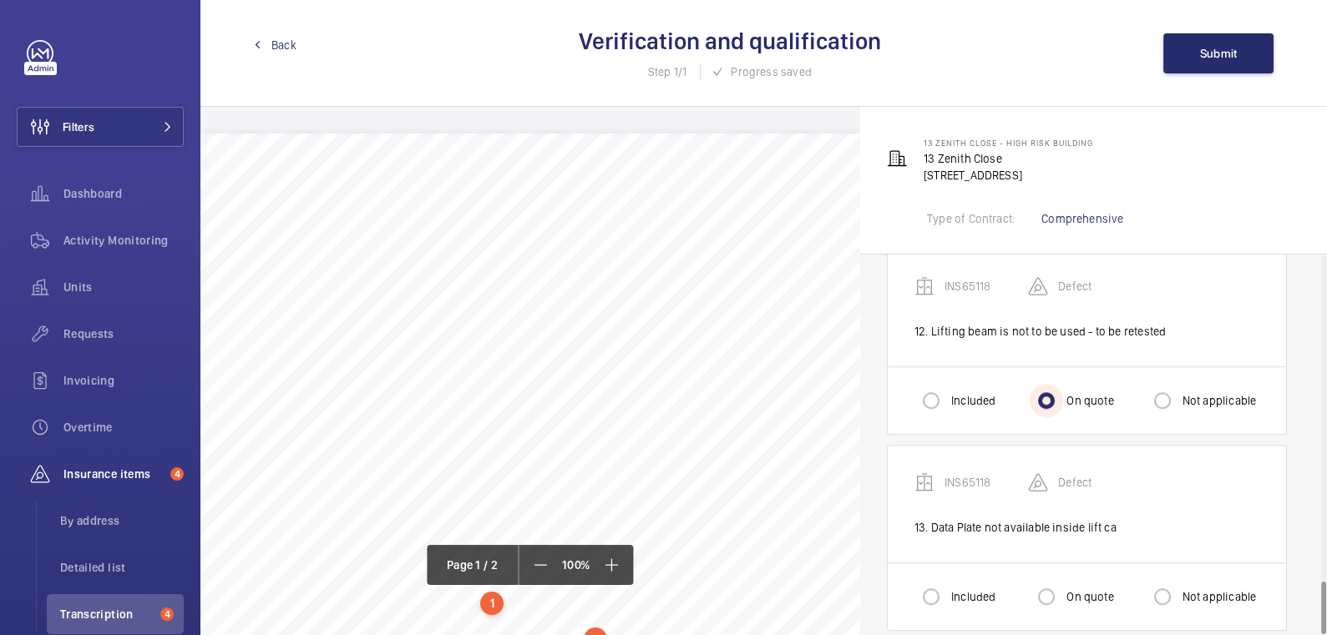
scroll to position [2331, 0]
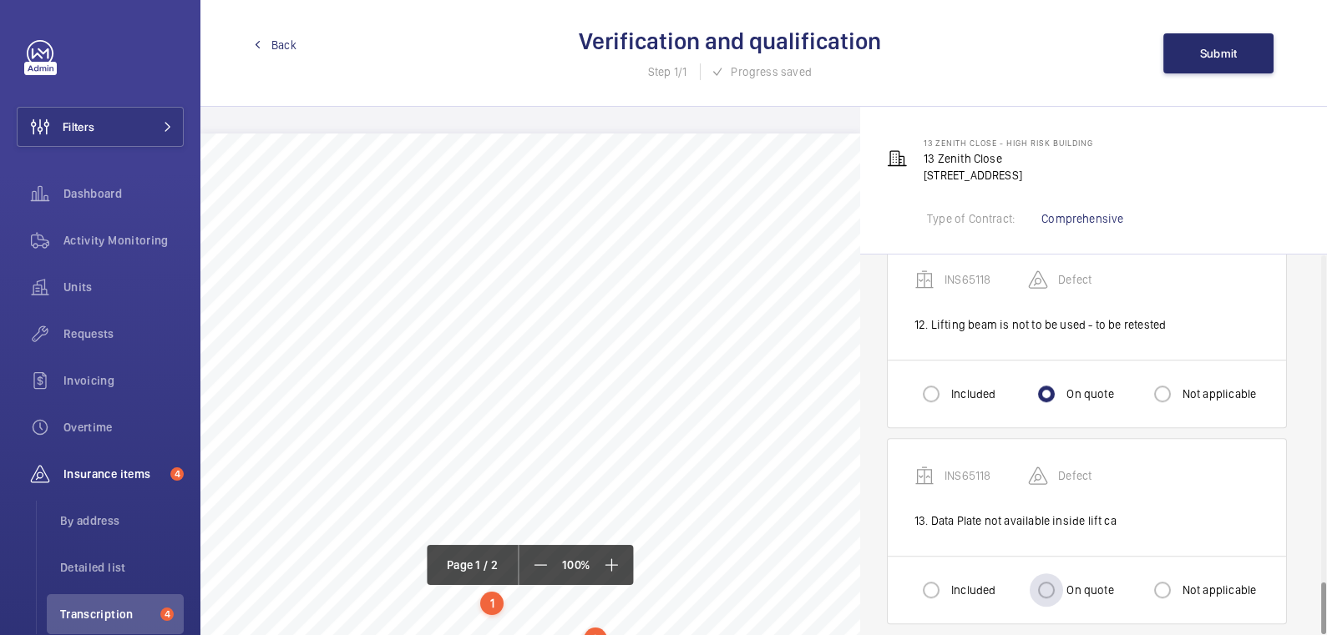
click at [1086, 582] on label "On quote" at bounding box center [1088, 590] width 50 height 17
click at [1063, 574] on input "On quote" at bounding box center [1046, 590] width 33 height 33
radio input "true"
click at [1240, 57] on button "Submit" at bounding box center [1218, 53] width 110 height 40
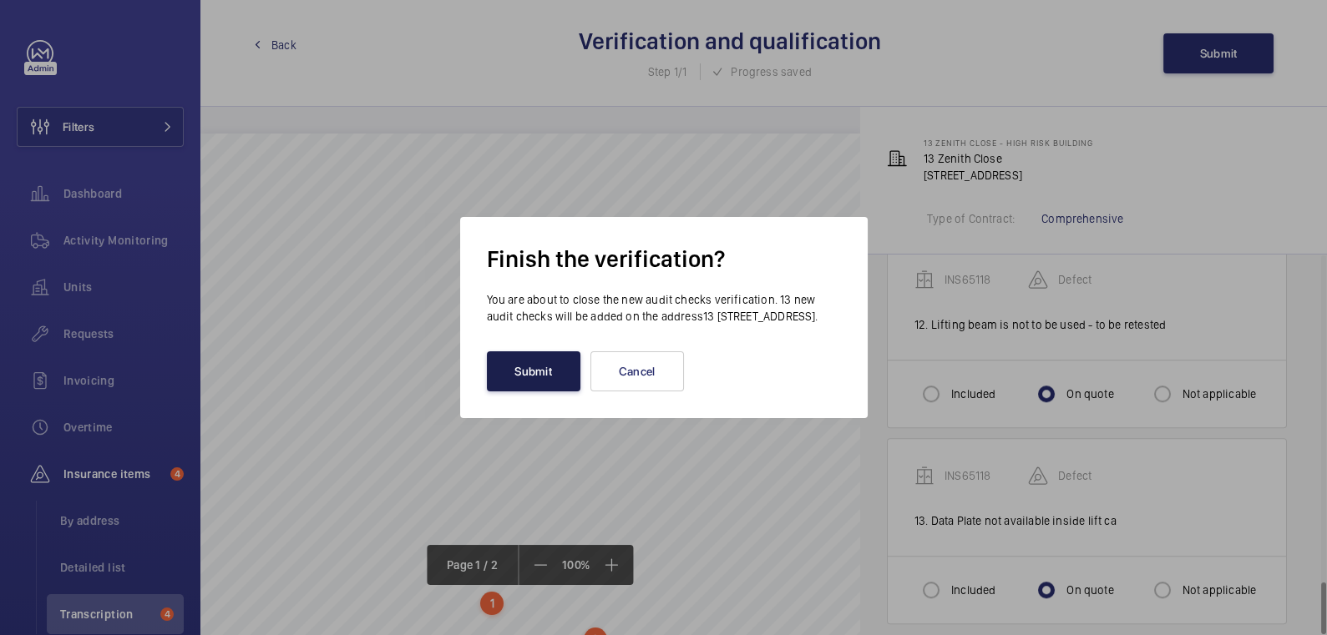
click at [531, 386] on button "Submit" at bounding box center [534, 372] width 94 height 40
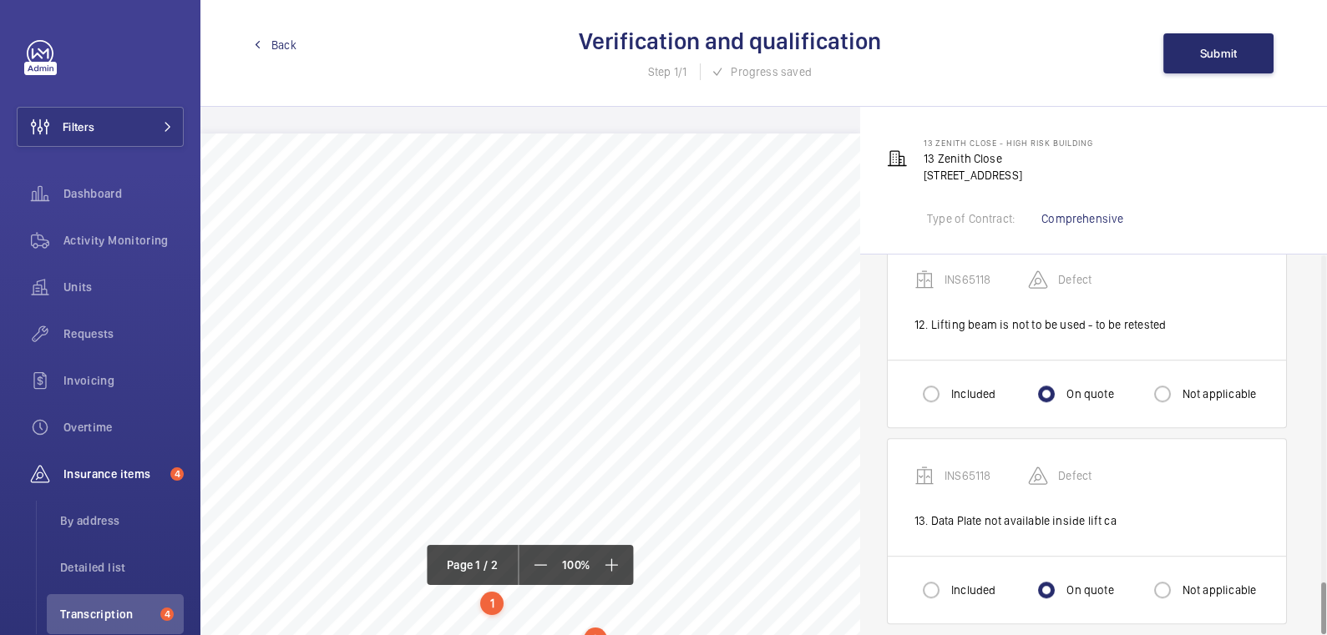
click at [286, 43] on span "Back" at bounding box center [283, 45] width 25 height 17
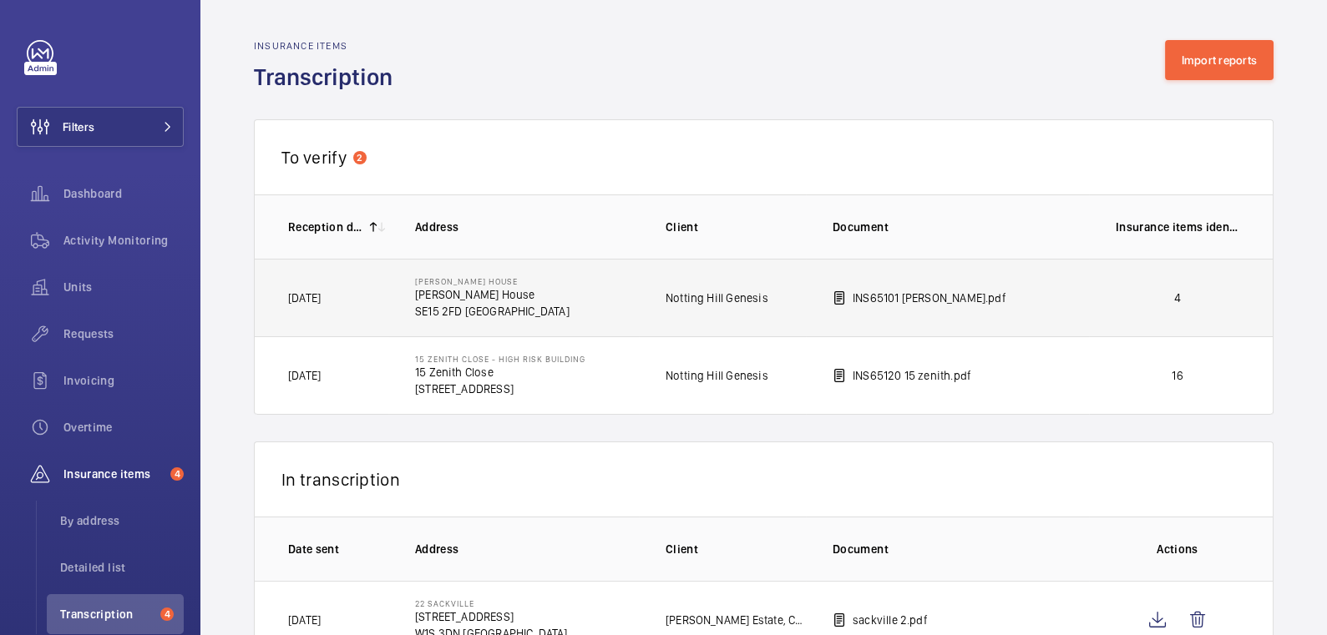
click at [1089, 307] on td "4" at bounding box center [1181, 298] width 184 height 78
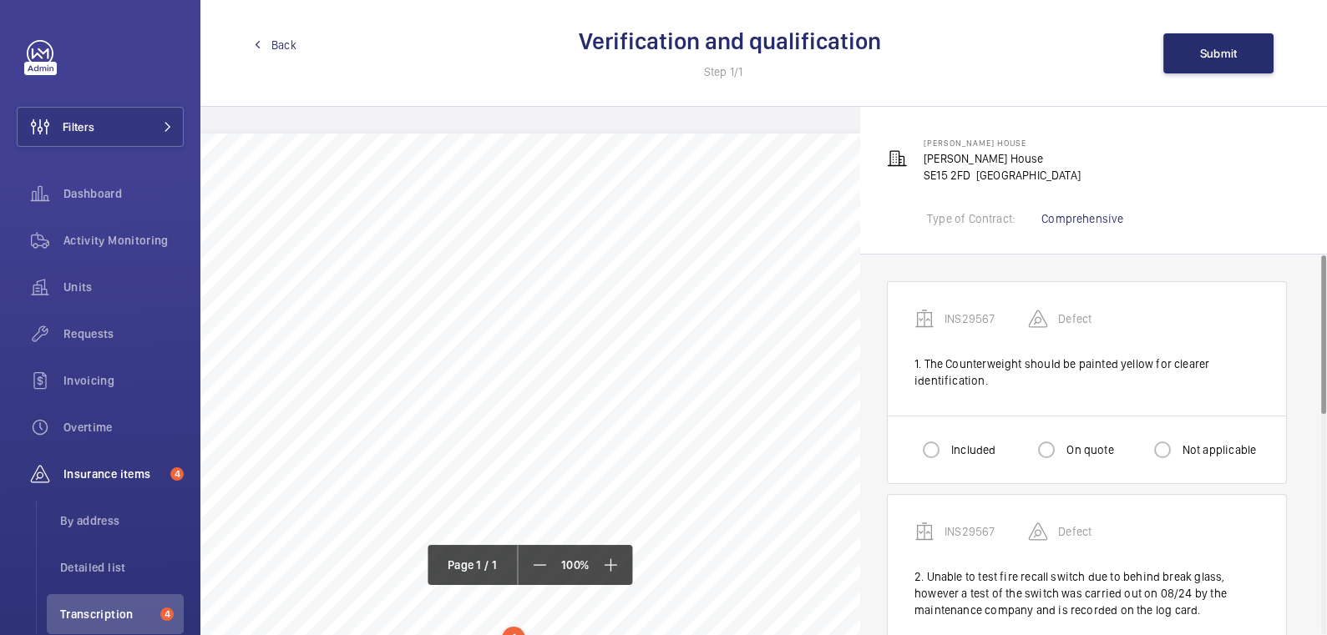
click at [1078, 443] on label "On quote" at bounding box center [1088, 450] width 50 height 17
click at [1063, 443] on input "On quote" at bounding box center [1046, 449] width 33 height 33
radio input "true"
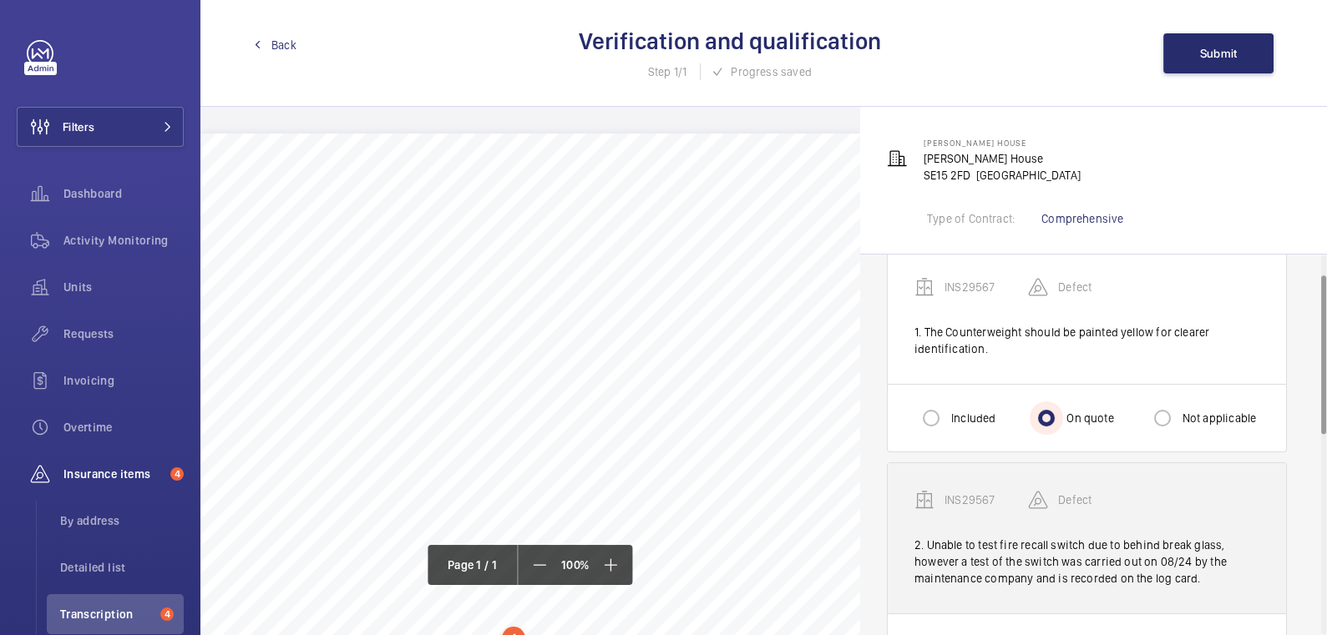
scroll to position [116, 0]
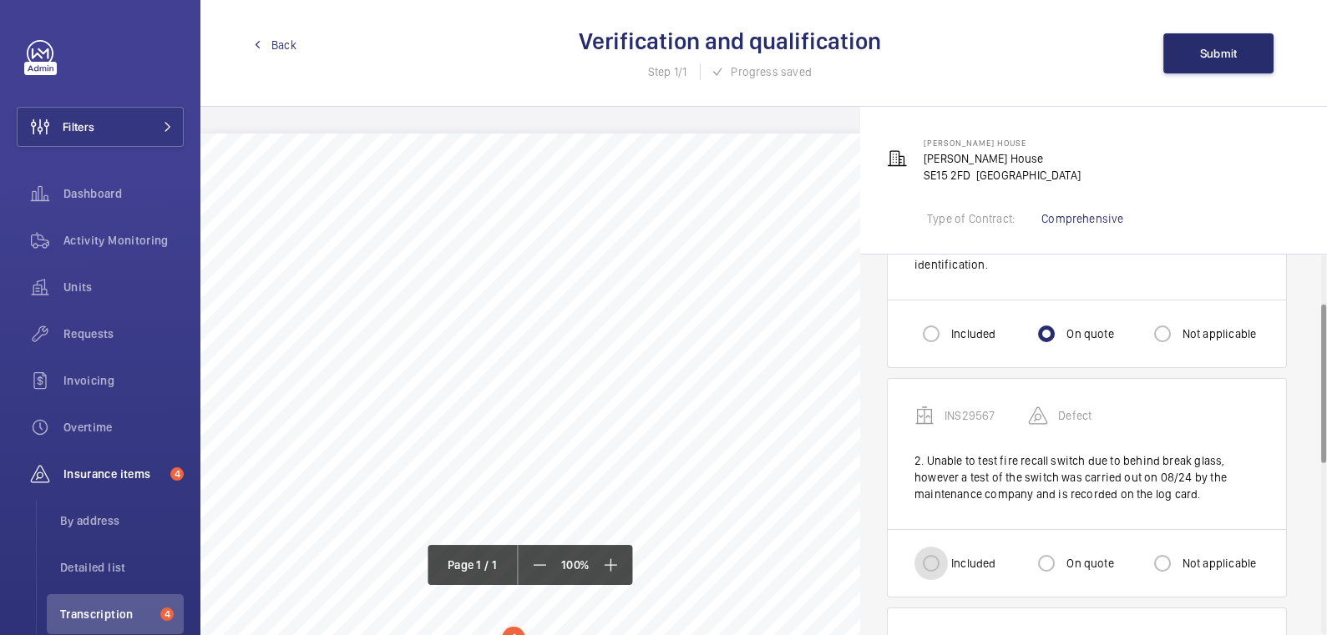
click at [932, 550] on input "Included" at bounding box center [930, 563] width 33 height 33
radio input "true"
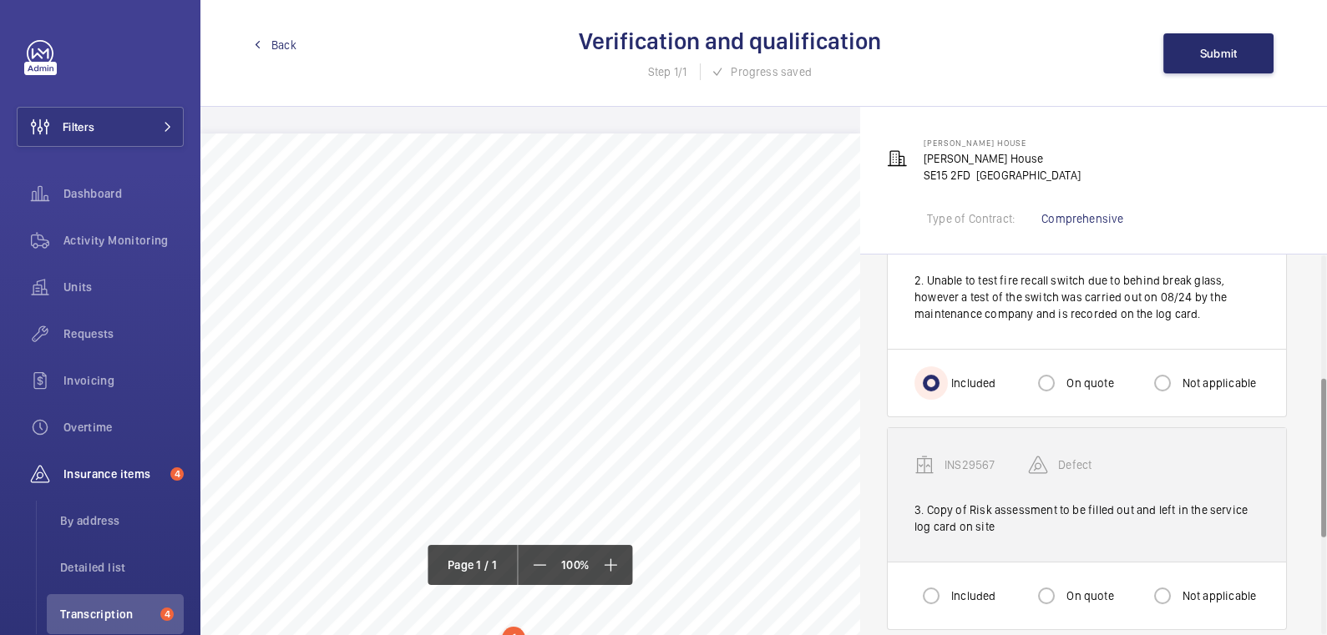
scroll to position [299, 0]
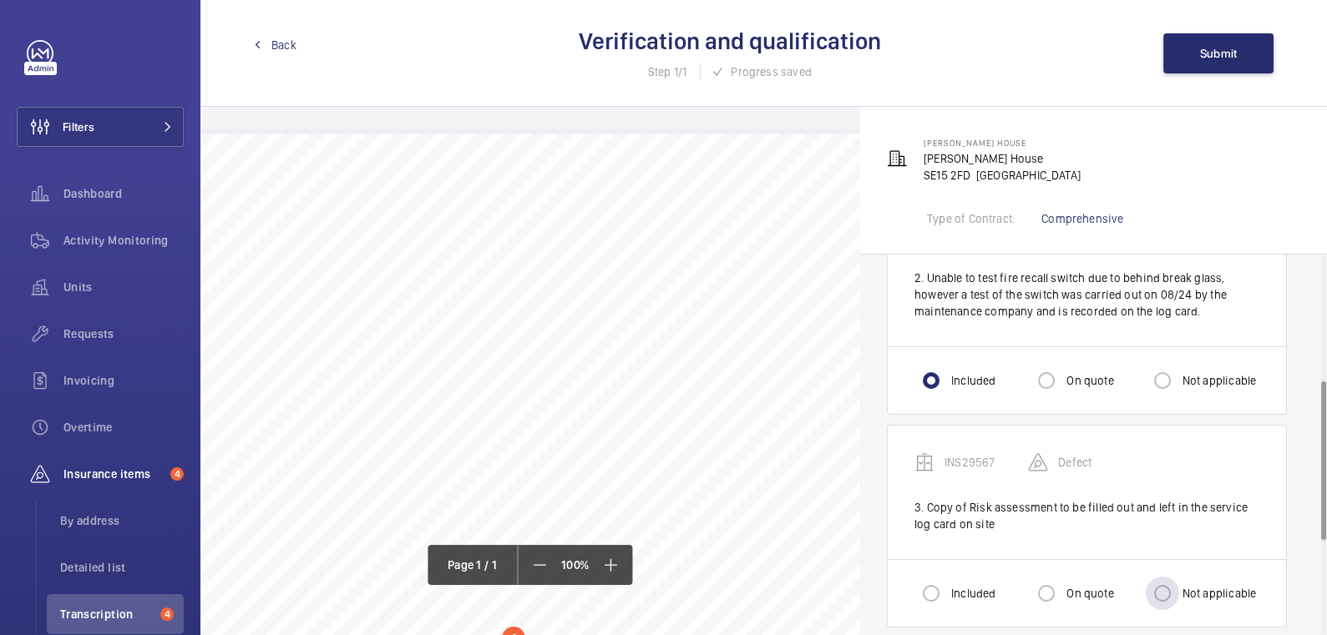
click at [1185, 590] on label "Not applicable" at bounding box center [1218, 593] width 78 height 17
click at [1179, 590] on input "Not applicable" at bounding box center [1162, 593] width 33 height 33
radio input "true"
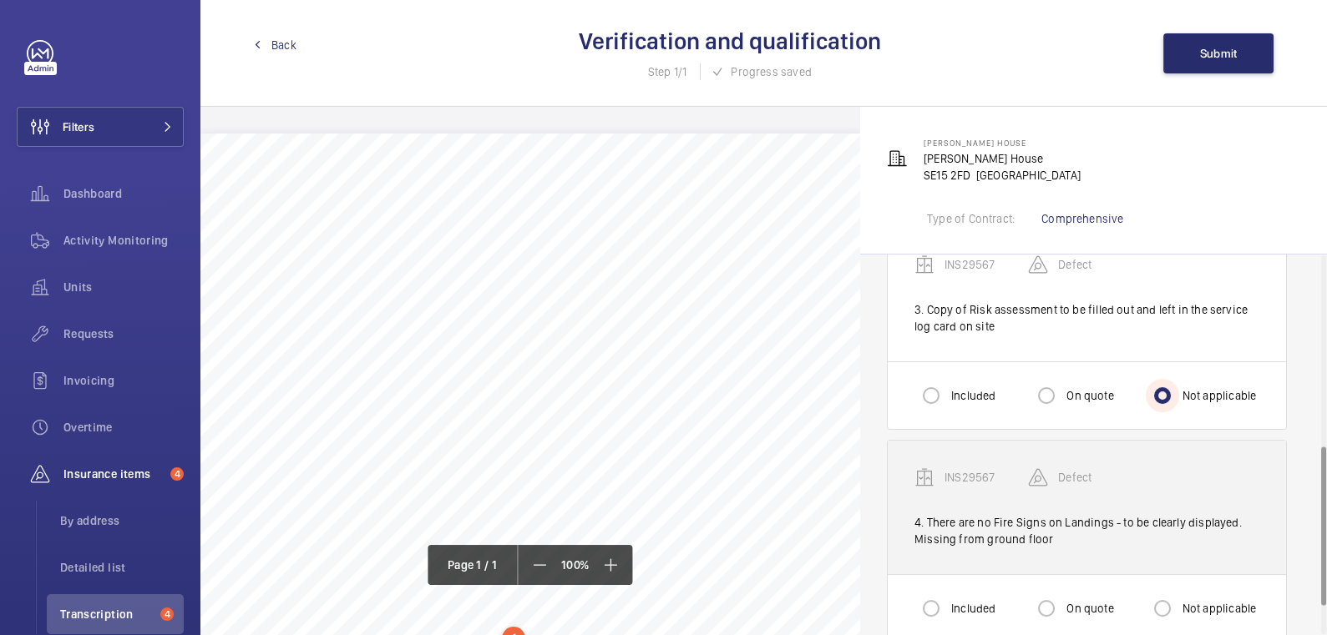
scroll to position [526, 0]
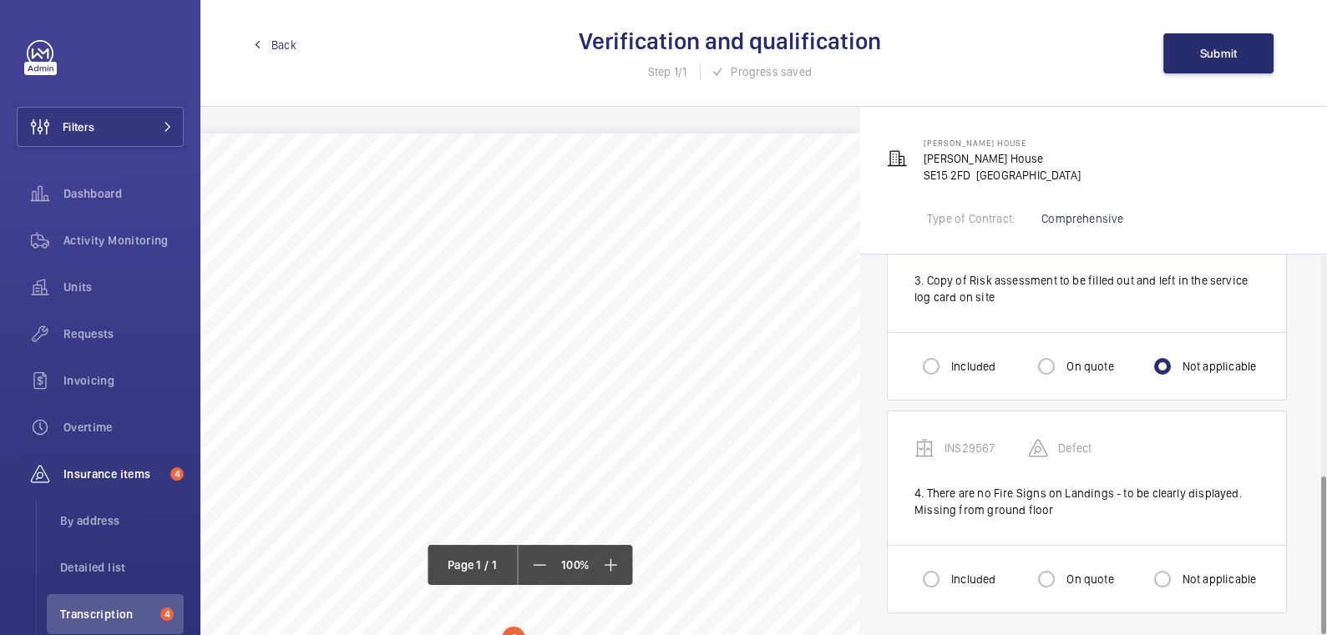
click at [1081, 583] on div "On quote" at bounding box center [1072, 579] width 84 height 33
click at [1087, 571] on label "On quote" at bounding box center [1088, 579] width 50 height 17
click at [1063, 570] on input "On quote" at bounding box center [1046, 579] width 33 height 33
radio input "true"
click at [1241, 59] on button "Submit" at bounding box center [1218, 53] width 110 height 40
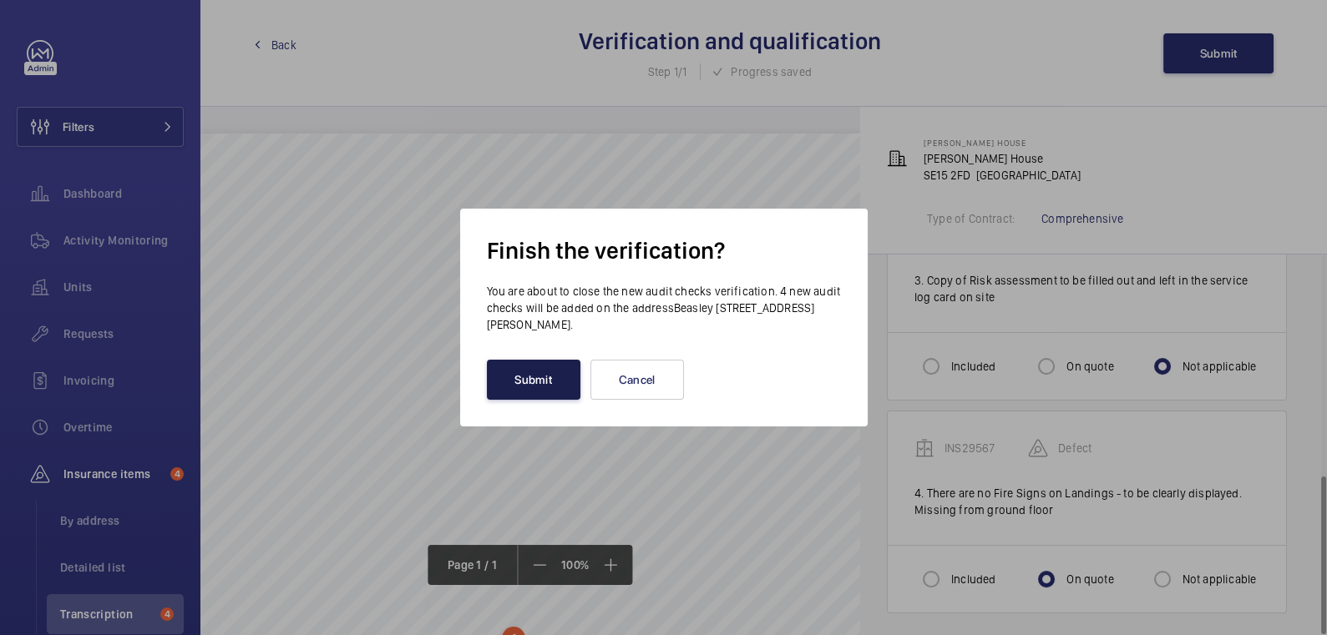
click at [539, 383] on button "Submit" at bounding box center [534, 380] width 94 height 40
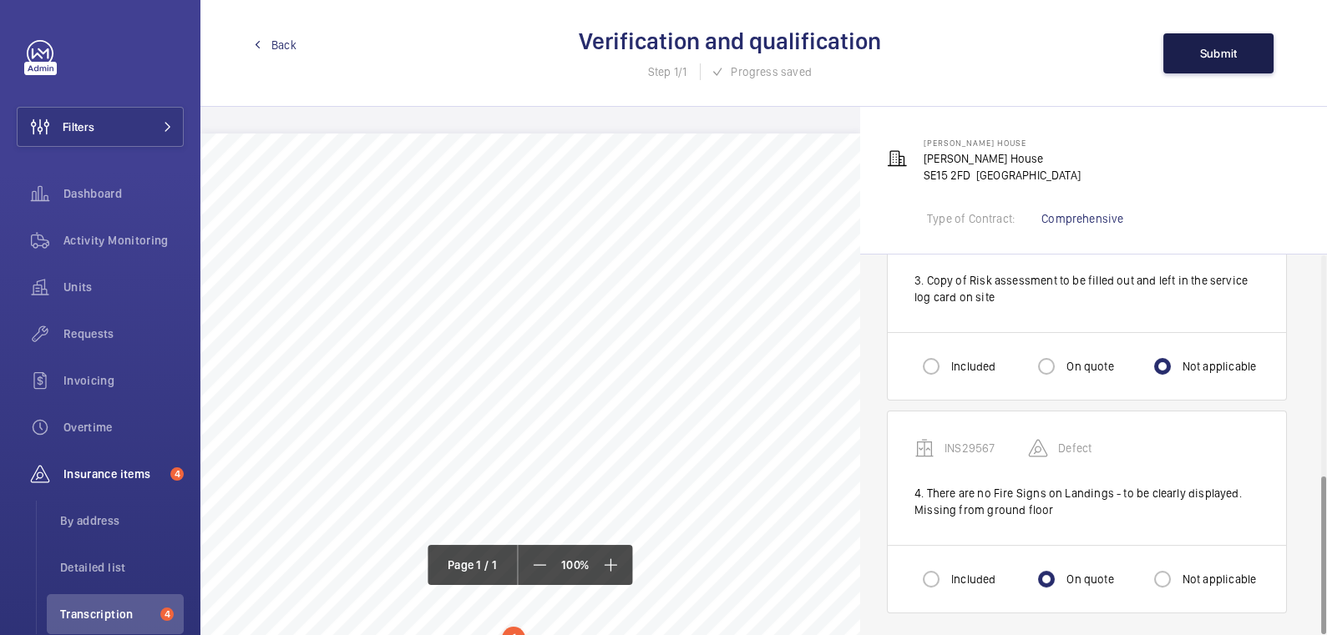
click at [1213, 54] on span "Submit" at bounding box center [1219, 53] width 38 height 13
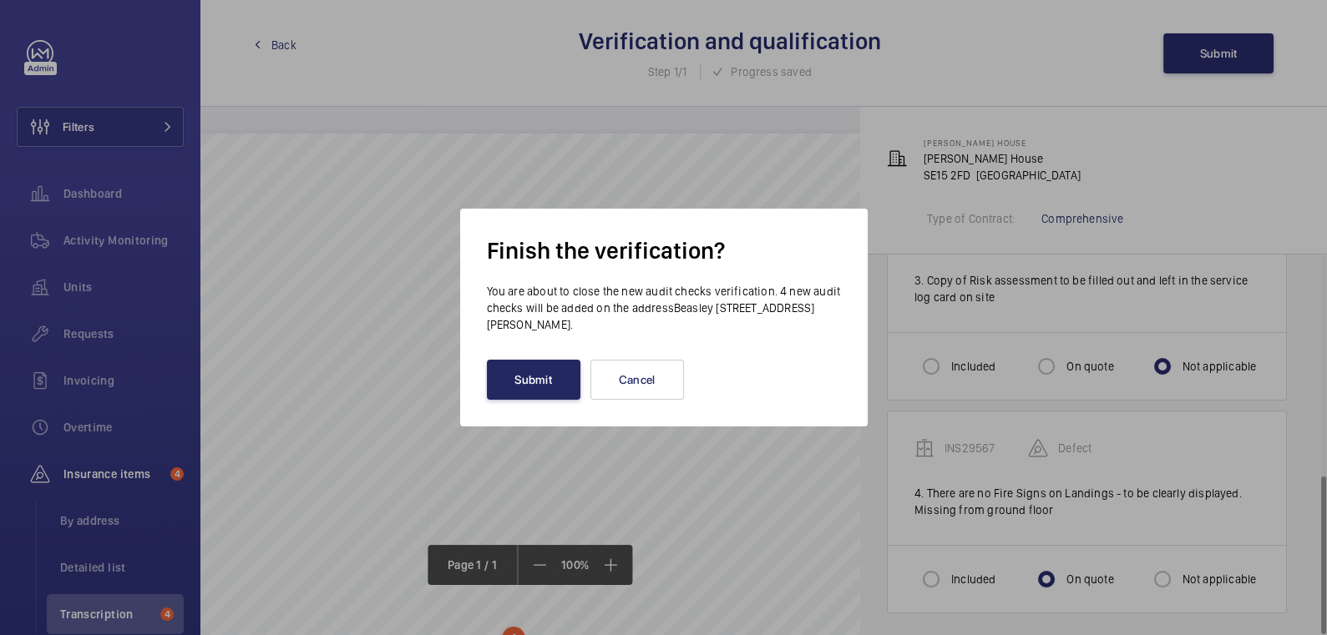
click at [524, 390] on button "Submit" at bounding box center [534, 380] width 94 height 40
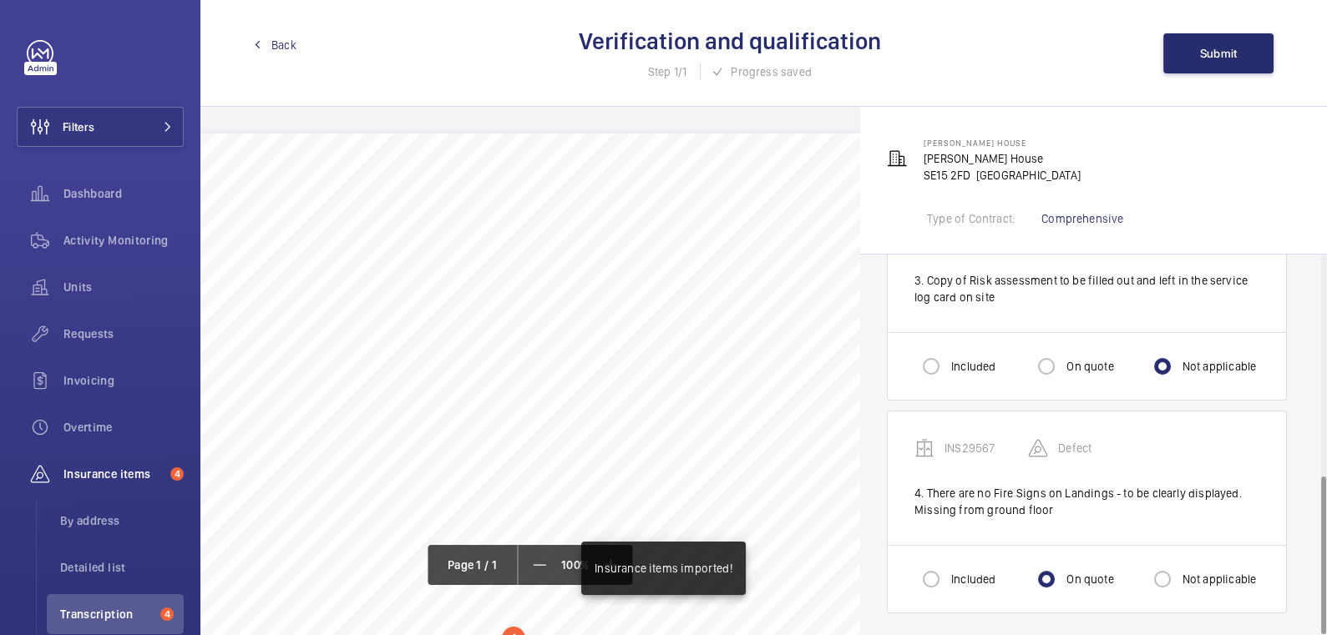
click at [284, 48] on span "Back" at bounding box center [283, 45] width 25 height 17
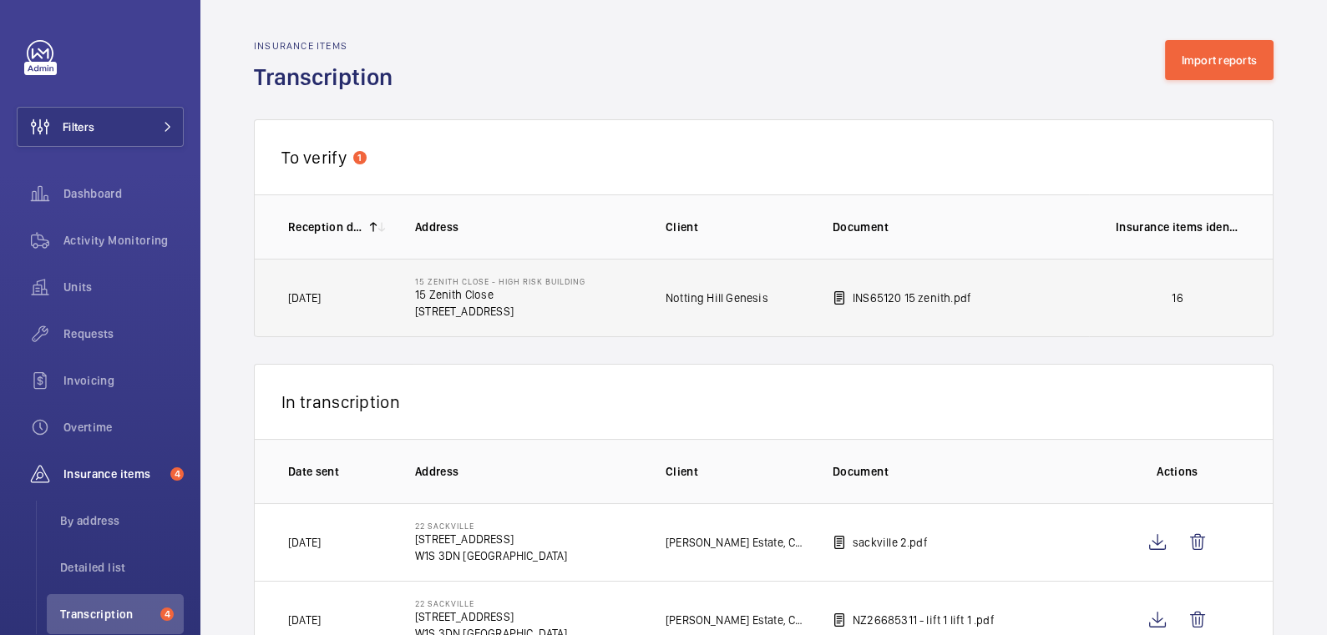
click at [1089, 294] on td "16" at bounding box center [1181, 298] width 184 height 78
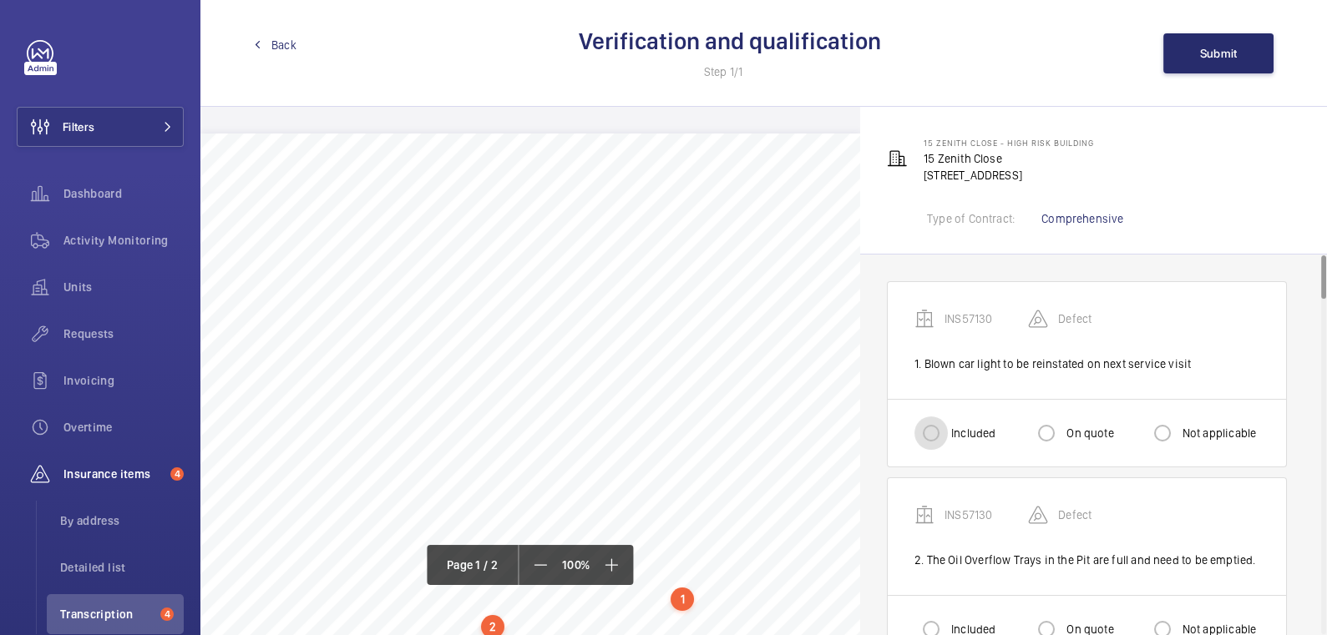
click at [944, 434] on input "Included" at bounding box center [930, 433] width 33 height 33
radio input "true"
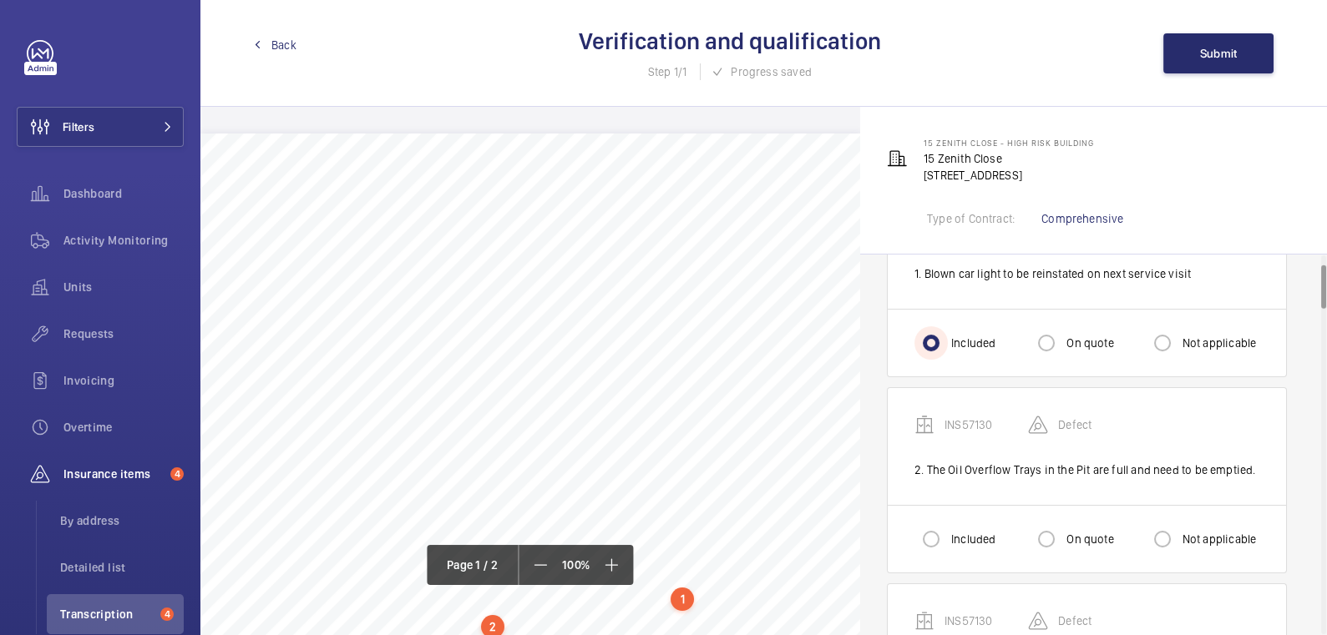
scroll to position [93, 0]
click at [935, 530] on input "Included" at bounding box center [930, 536] width 33 height 33
radio input "true"
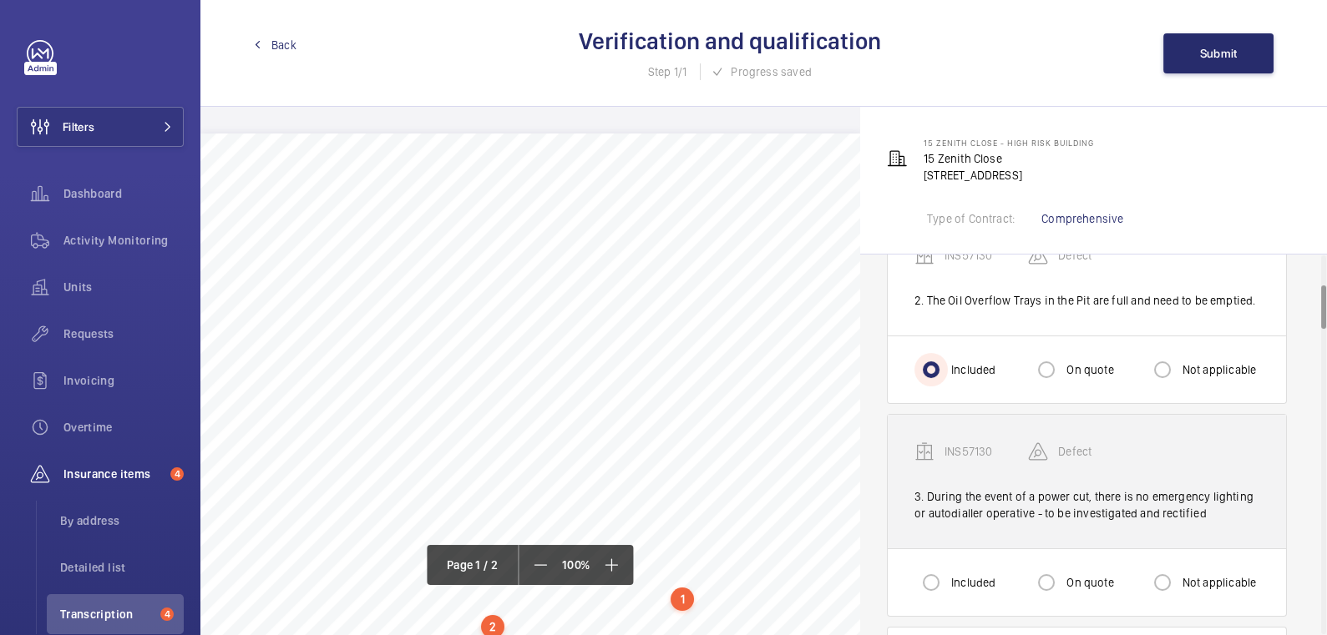
scroll to position [260, 0]
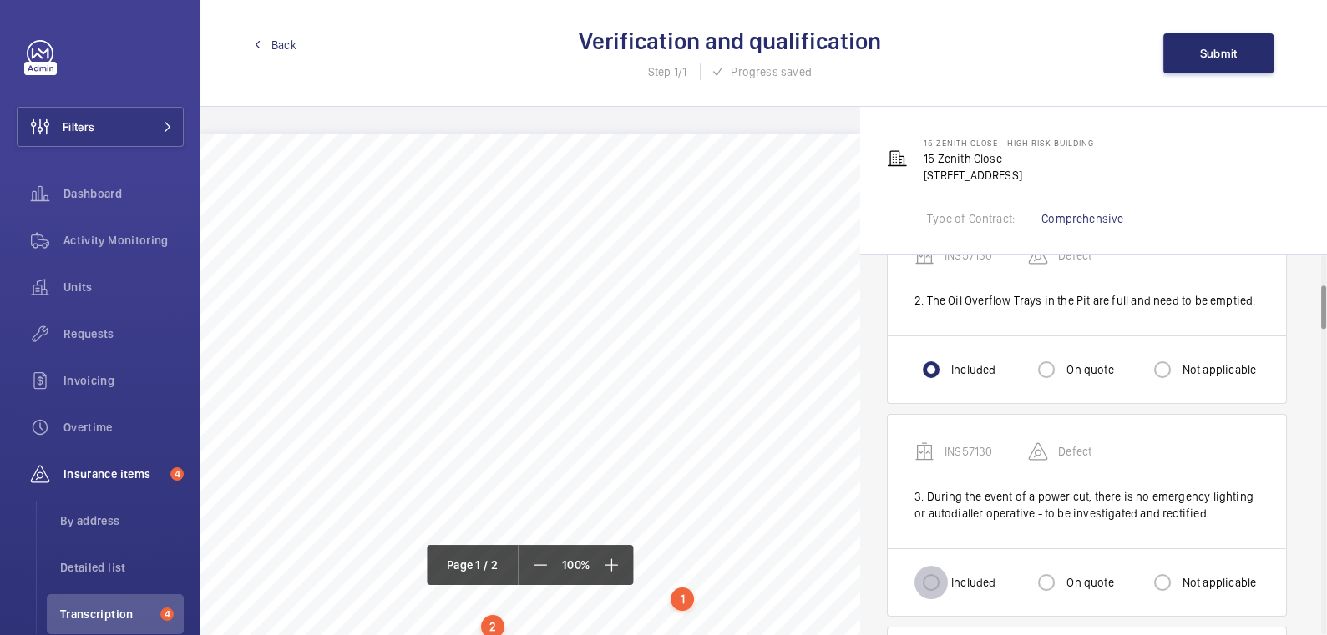
click at [936, 580] on input "Included" at bounding box center [930, 582] width 33 height 33
radio input "true"
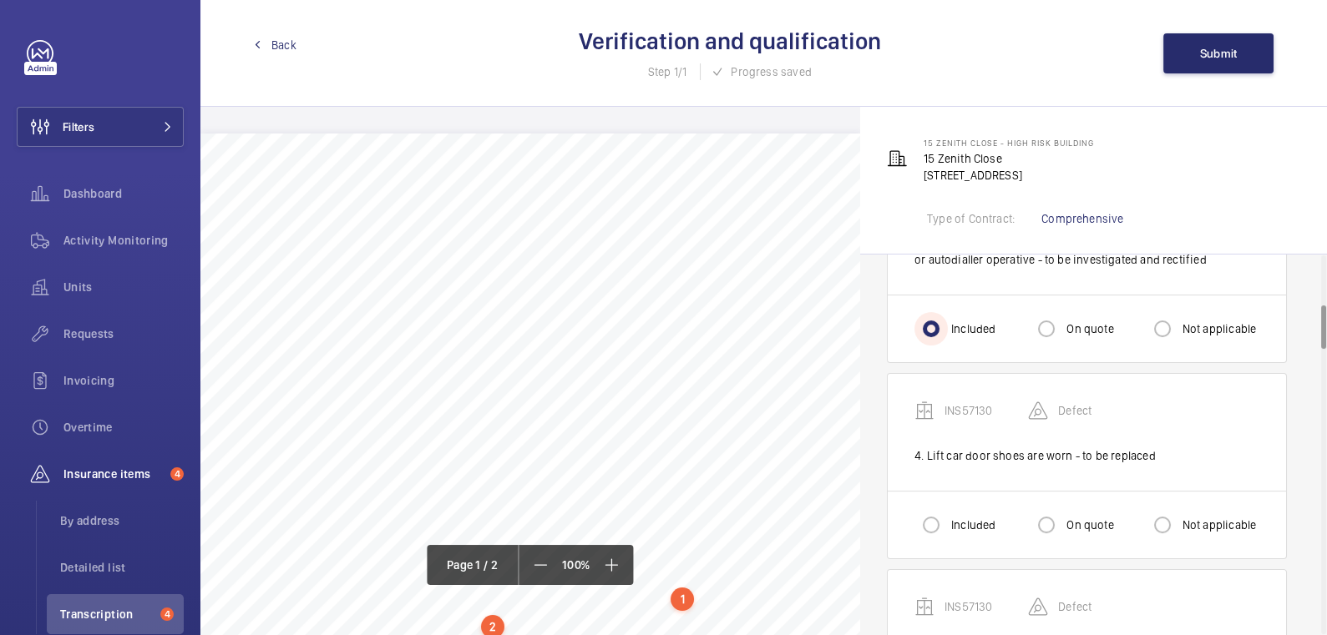
scroll to position [517, 0]
click at [964, 514] on label "Included" at bounding box center [972, 522] width 48 height 17
click at [948, 509] on input "Included" at bounding box center [930, 521] width 33 height 33
radio input "true"
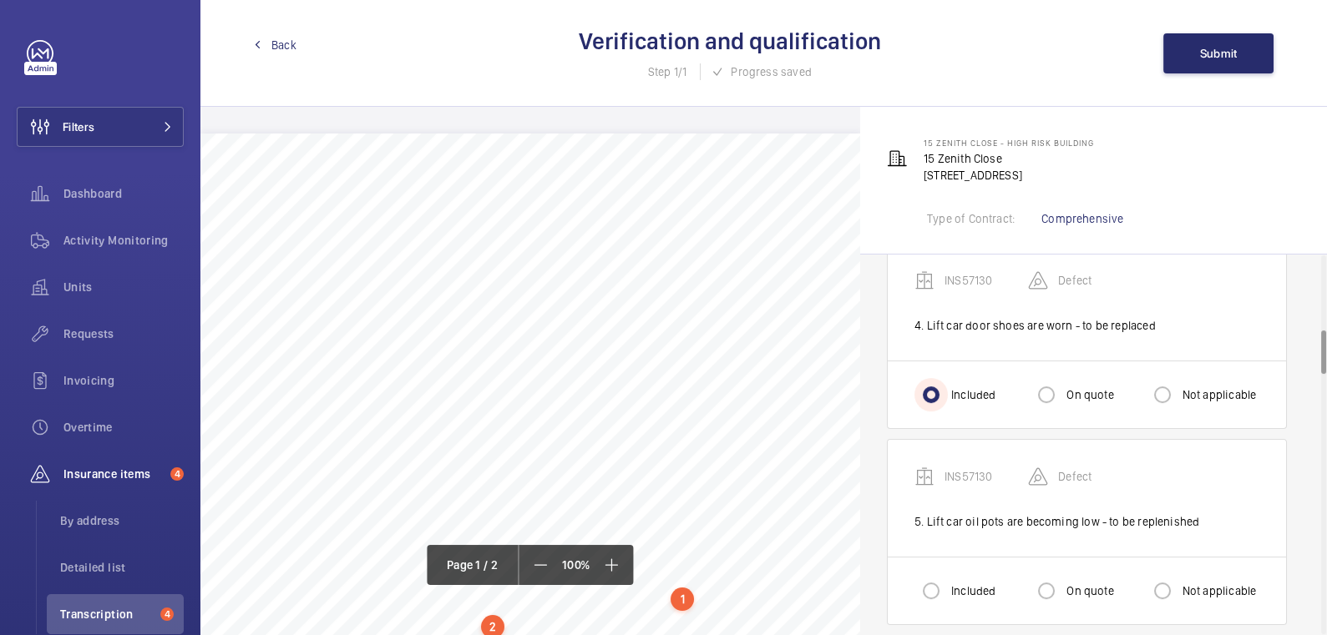
scroll to position [648, 0]
click at [936, 580] on input "Included" at bounding box center [930, 586] width 33 height 33
radio input "true"
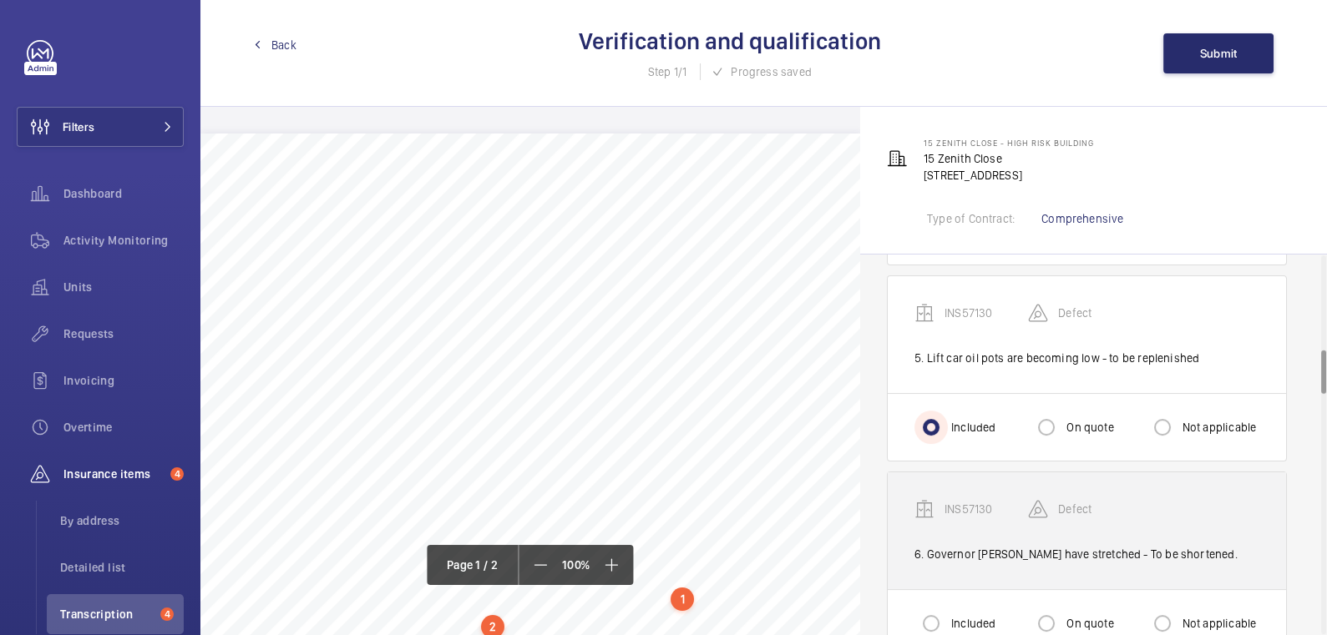
scroll to position [854, 0]
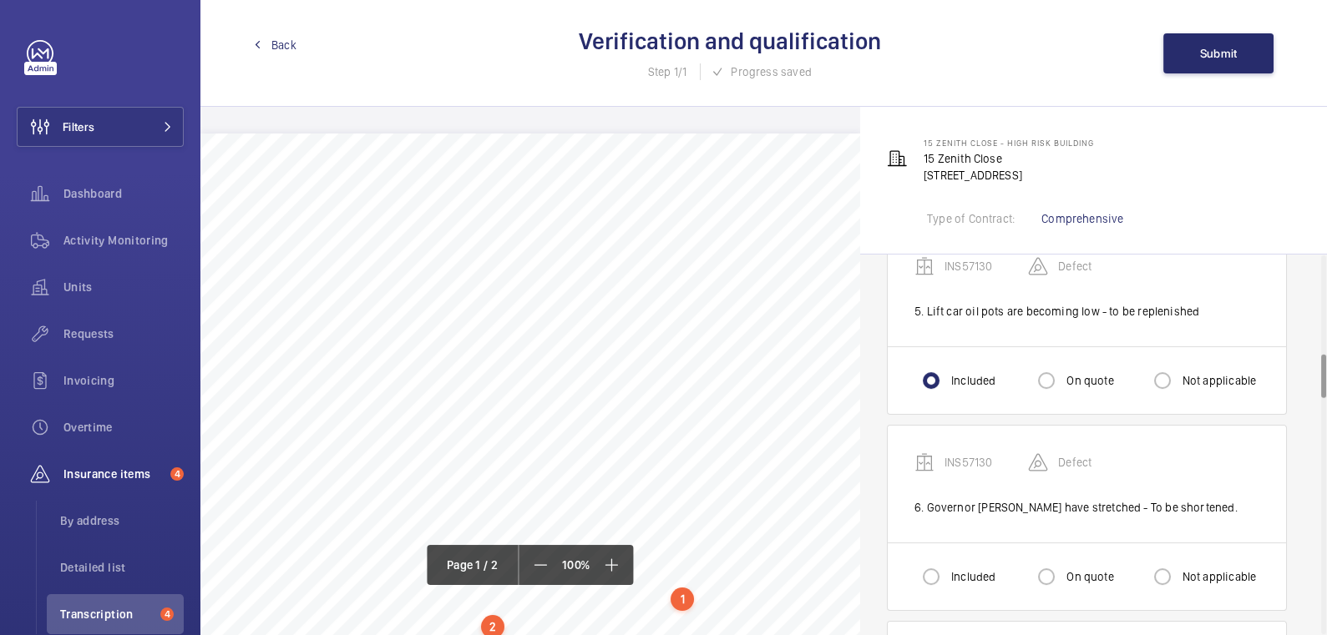
click at [955, 569] on label "Included" at bounding box center [972, 577] width 48 height 17
click at [948, 562] on input "Included" at bounding box center [930, 576] width 33 height 33
radio input "true"
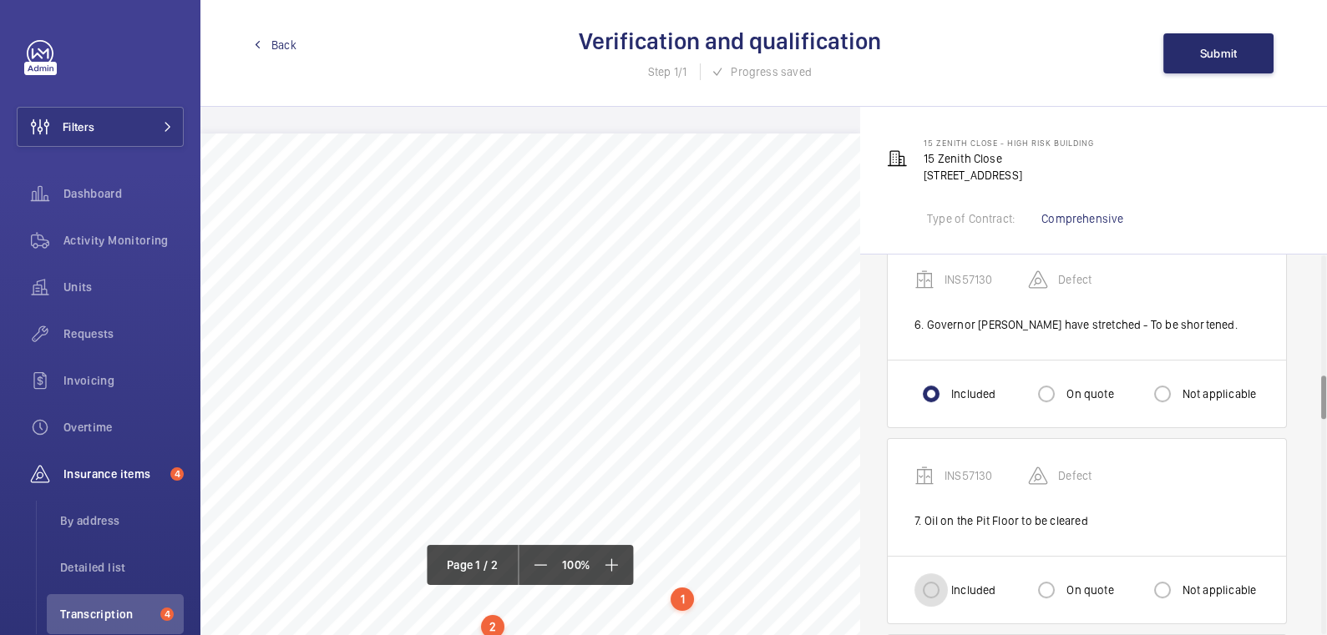
click at [943, 578] on input "Included" at bounding box center [930, 590] width 33 height 33
radio input "true"
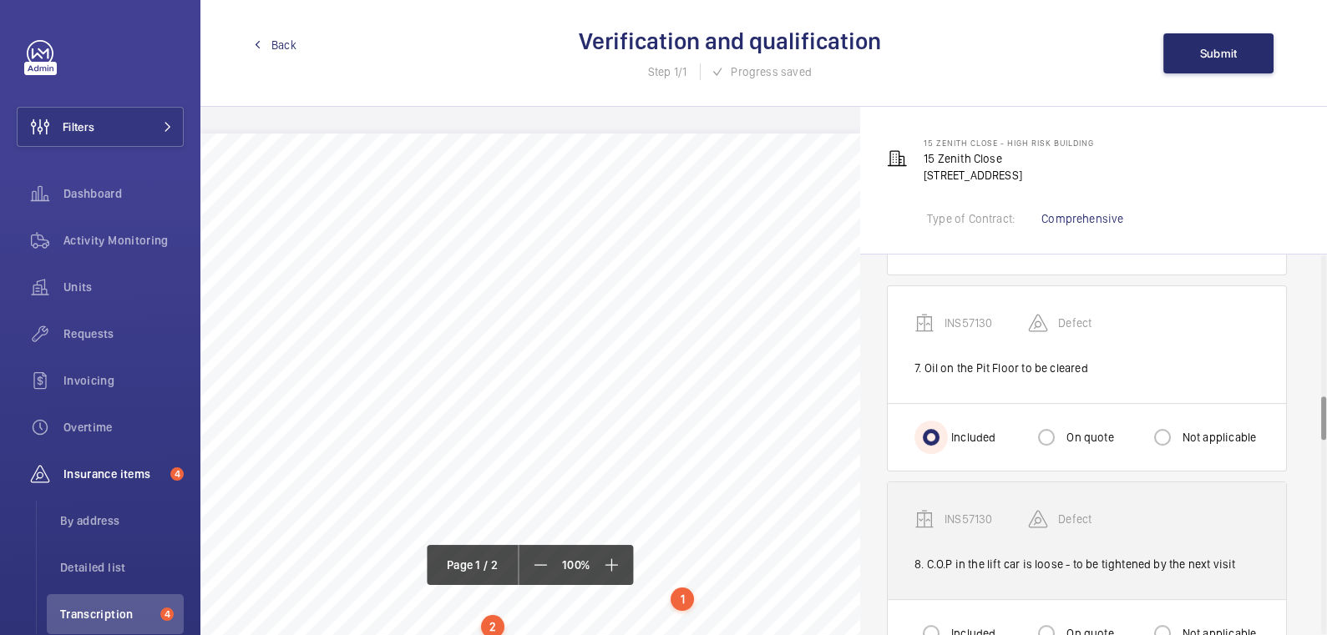
scroll to position [1217, 0]
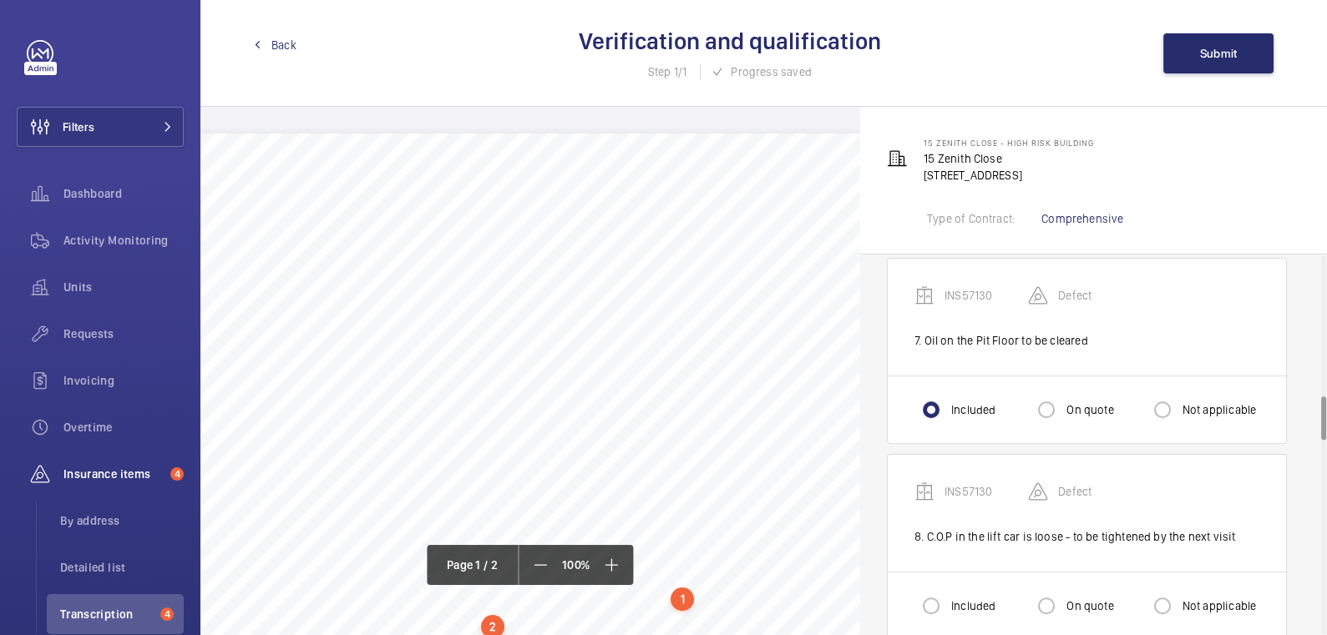
click at [955, 598] on label "Included" at bounding box center [972, 606] width 48 height 17
click at [948, 596] on input "Included" at bounding box center [930, 606] width 33 height 33
radio input "true"
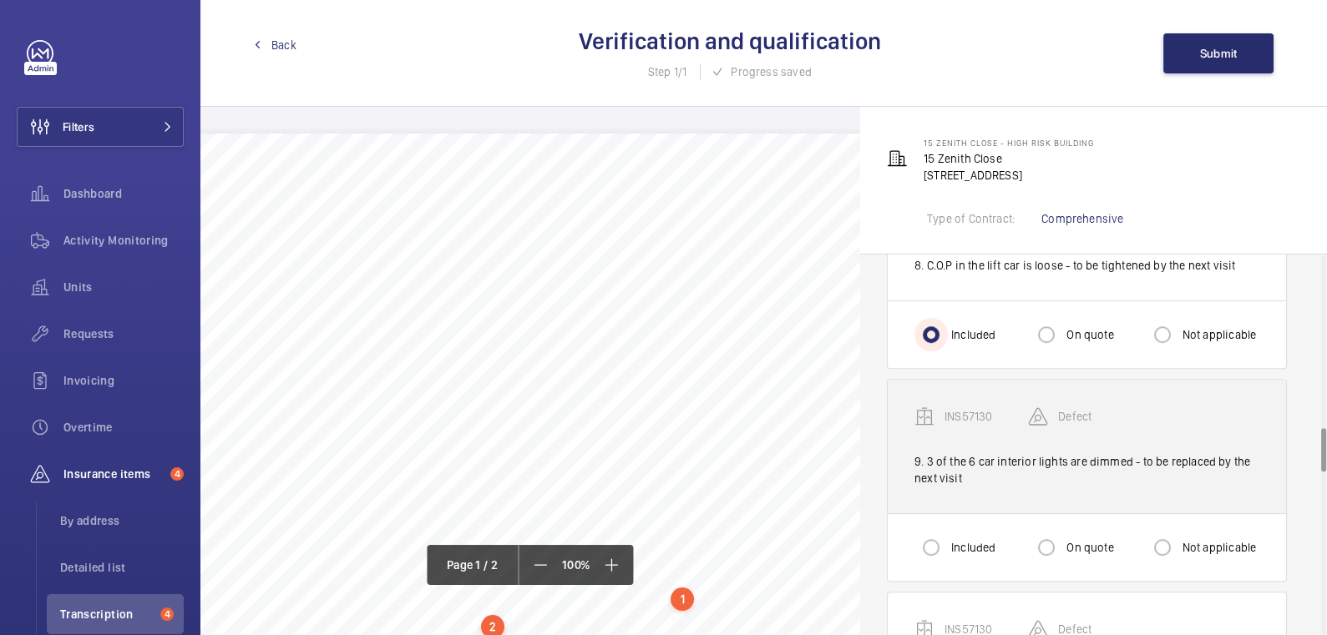
scroll to position [1491, 0]
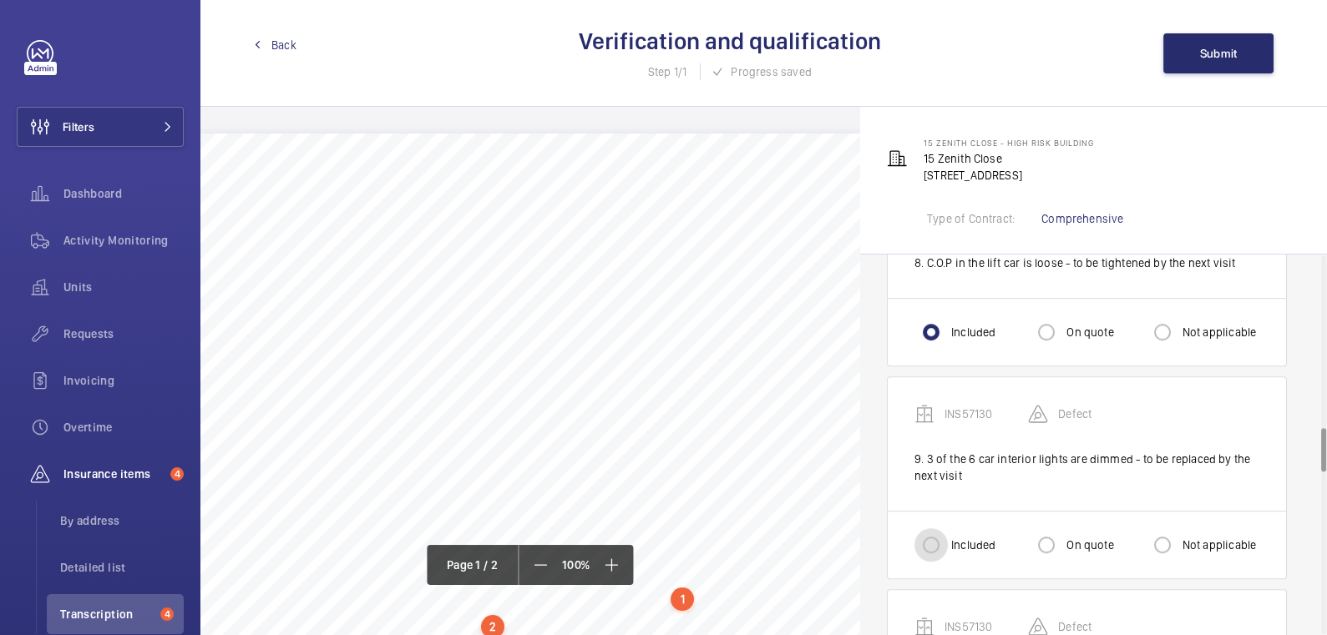
click at [934, 530] on input "Included" at bounding box center [930, 545] width 33 height 33
radio input "true"
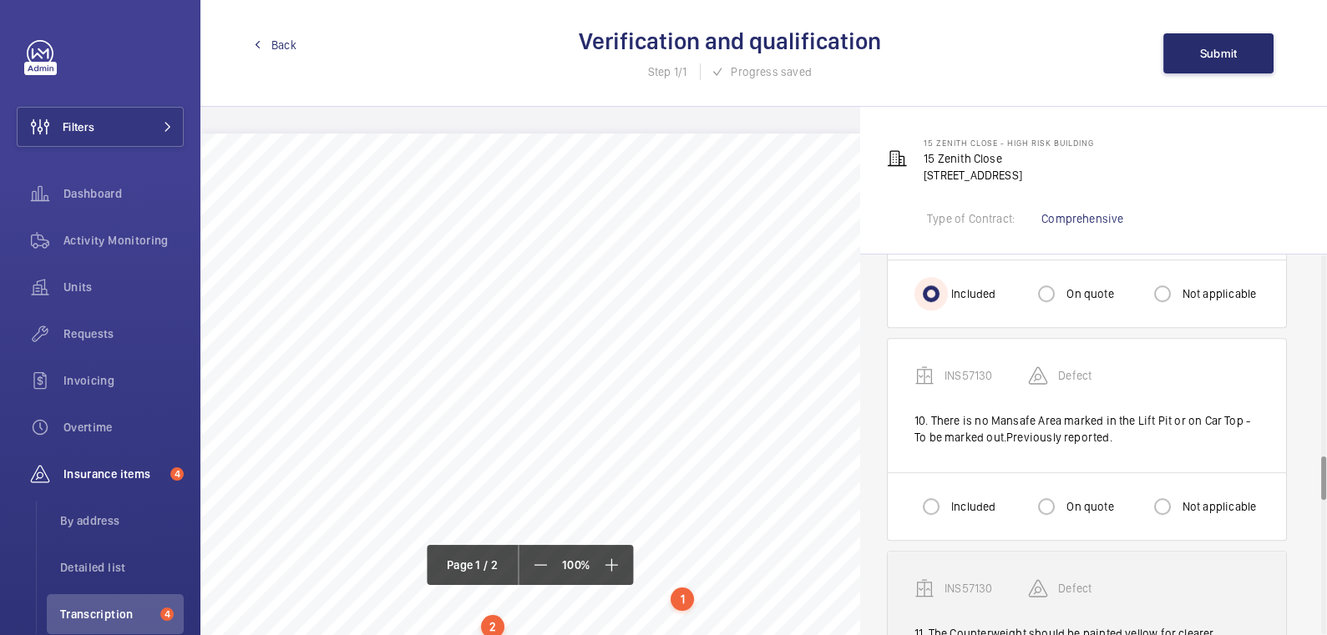
scroll to position [1757, 0]
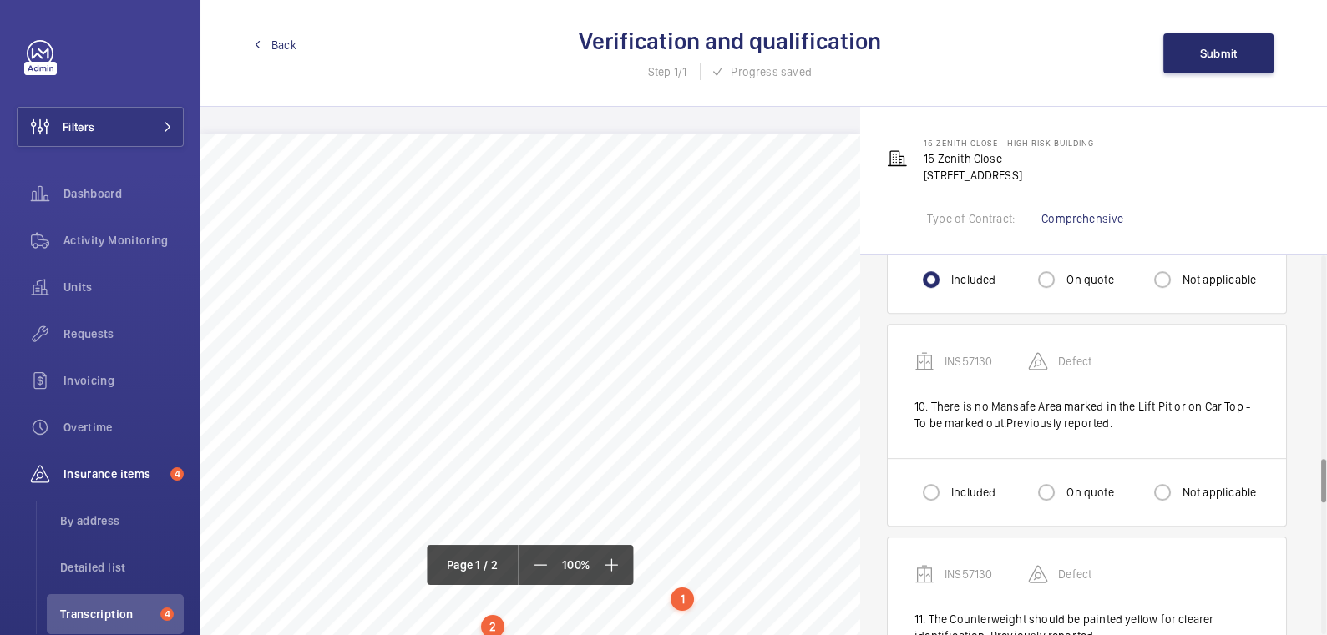
click at [1233, 484] on label "Not applicable" at bounding box center [1218, 492] width 78 height 17
click at [1179, 478] on input "Not applicable" at bounding box center [1162, 492] width 33 height 33
radio input "true"
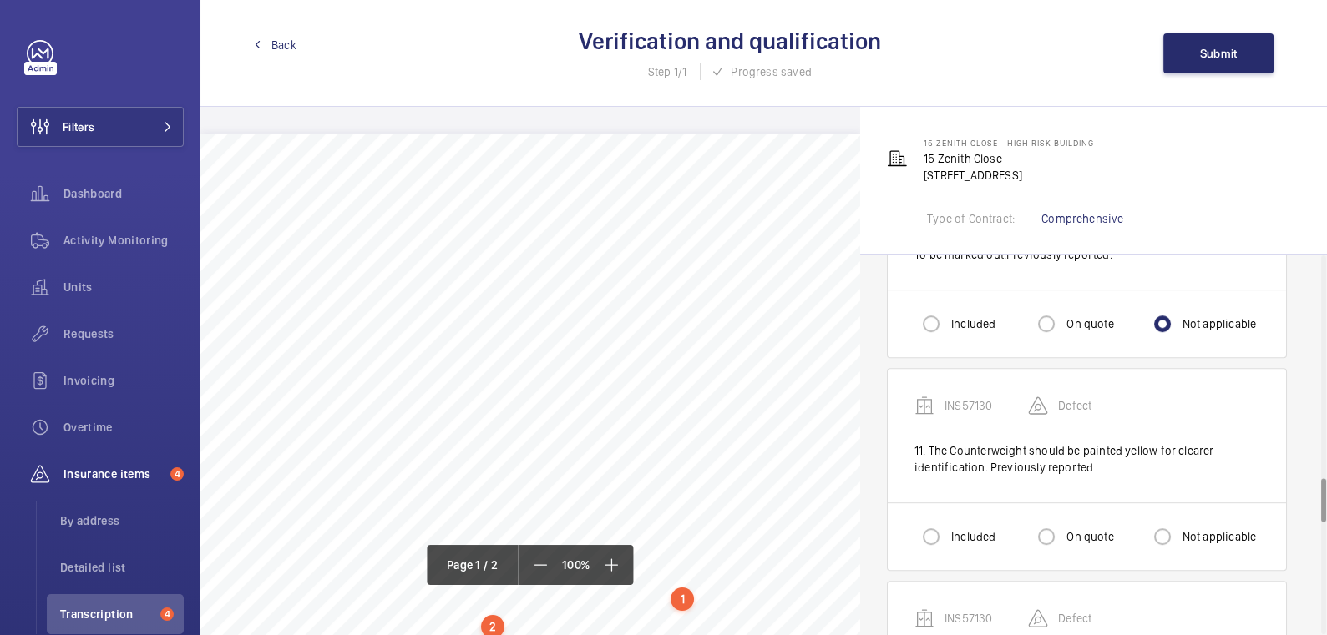
click at [1188, 529] on label "Not applicable" at bounding box center [1218, 537] width 78 height 17
click at [1179, 524] on input "Not applicable" at bounding box center [1162, 536] width 33 height 33
radio input "true"
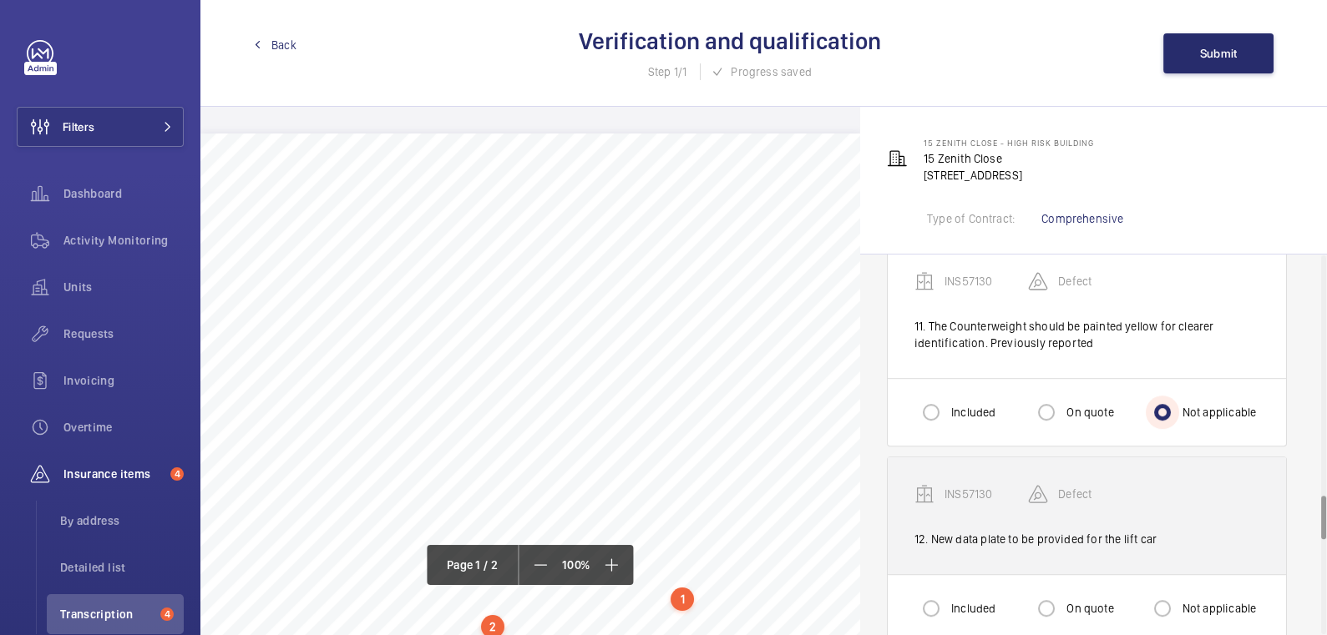
scroll to position [2081, 0]
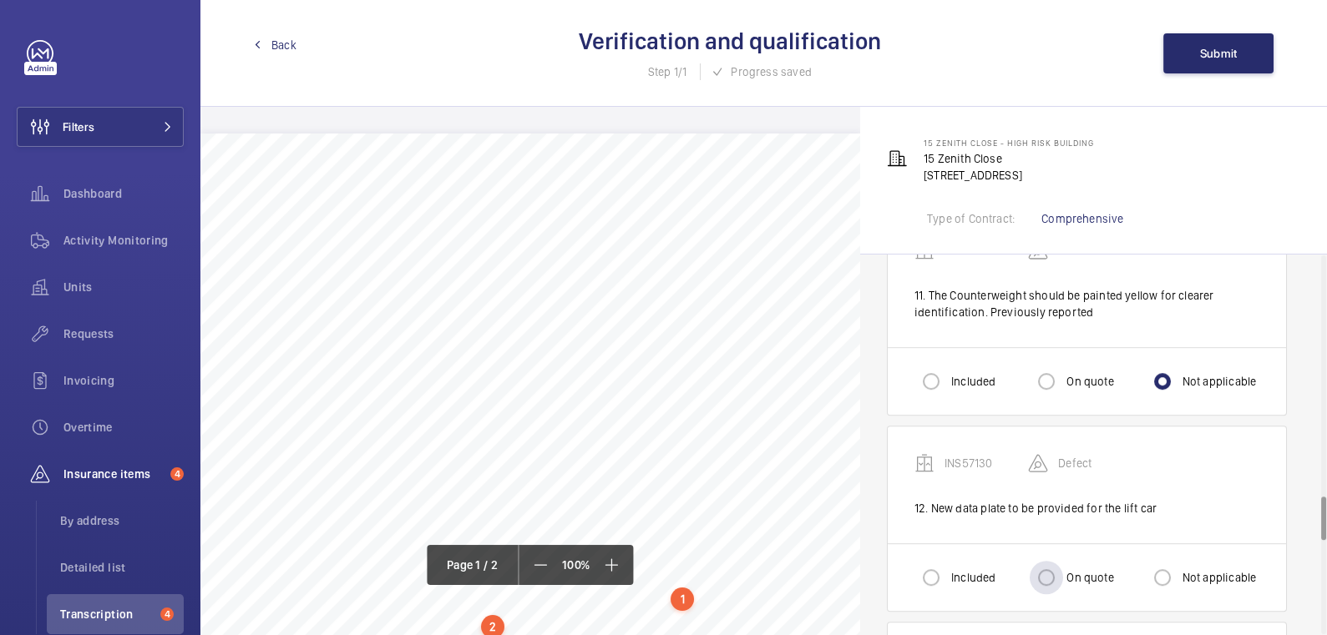
click at [1071, 569] on label "On quote" at bounding box center [1088, 577] width 50 height 17
click at [1063, 564] on input "On quote" at bounding box center [1046, 577] width 33 height 33
radio input "true"
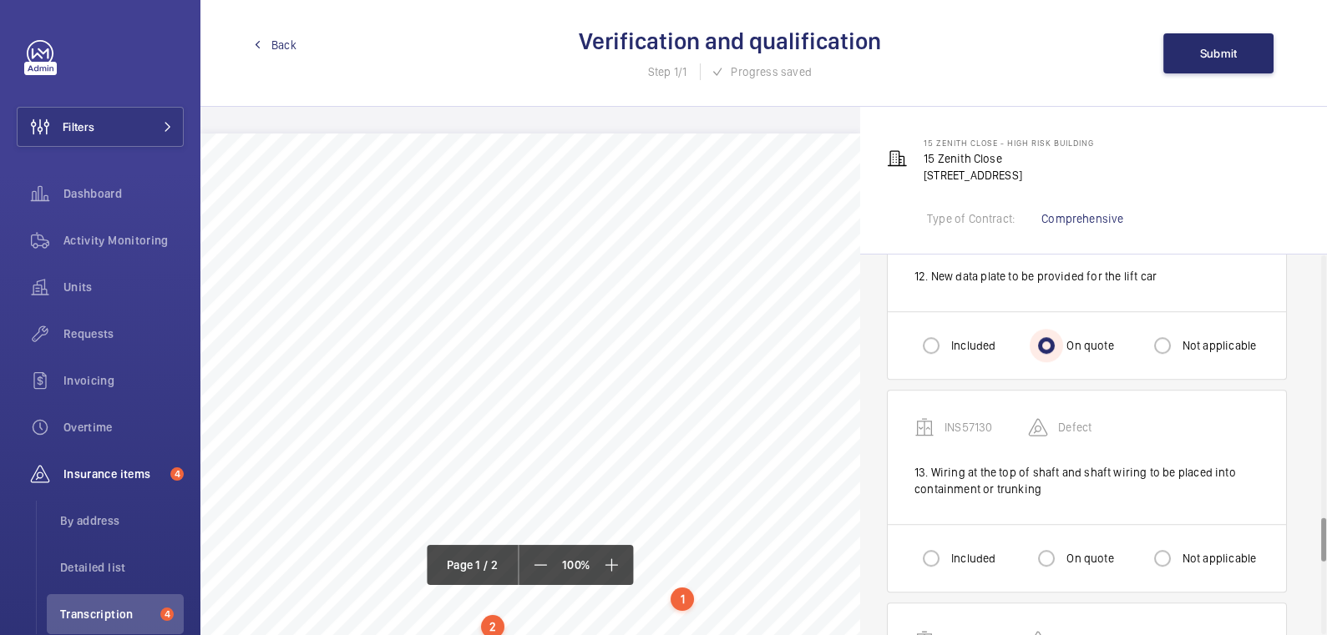
scroll to position [2338, 0]
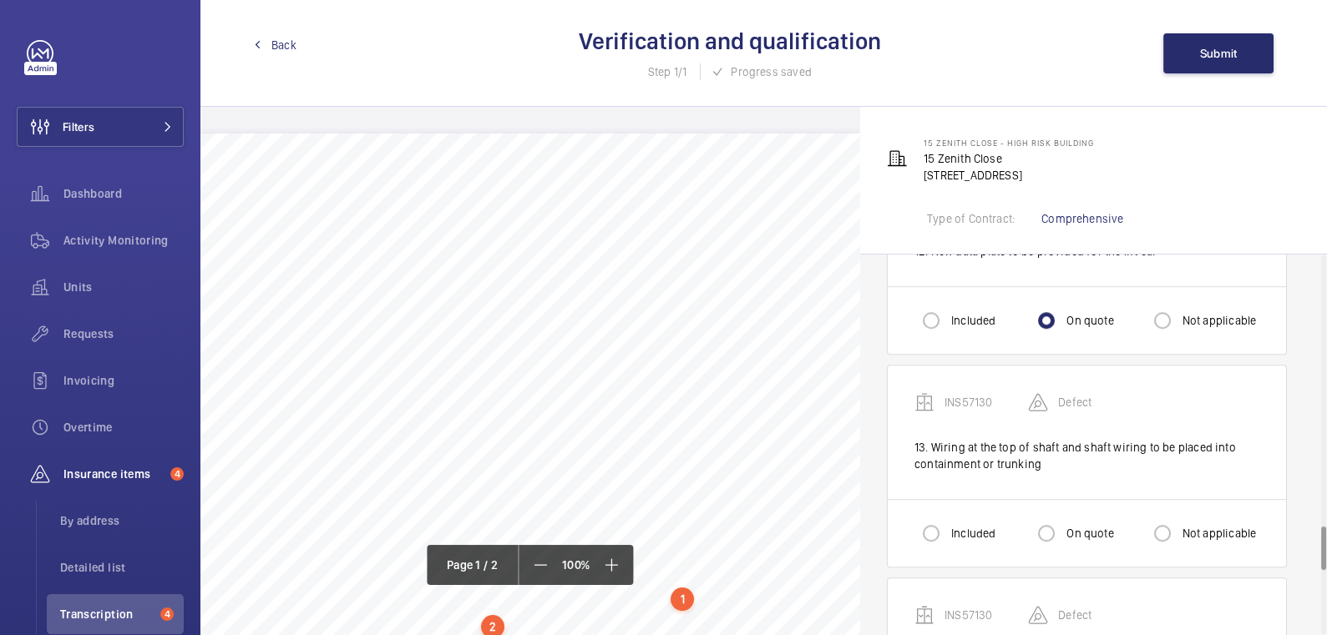
click at [945, 499] on div "Included On quote Not applicable" at bounding box center [1087, 533] width 398 height 68
click at [943, 517] on input "Included" at bounding box center [930, 533] width 33 height 33
radio input "true"
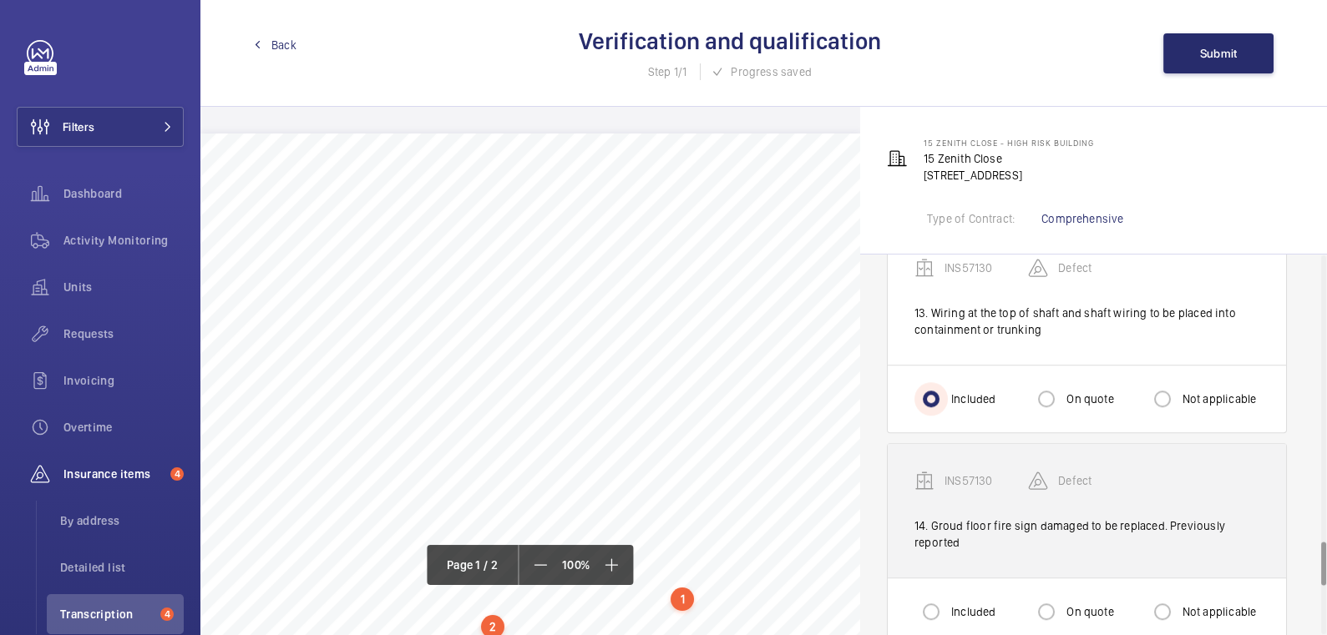
scroll to position [2496, 0]
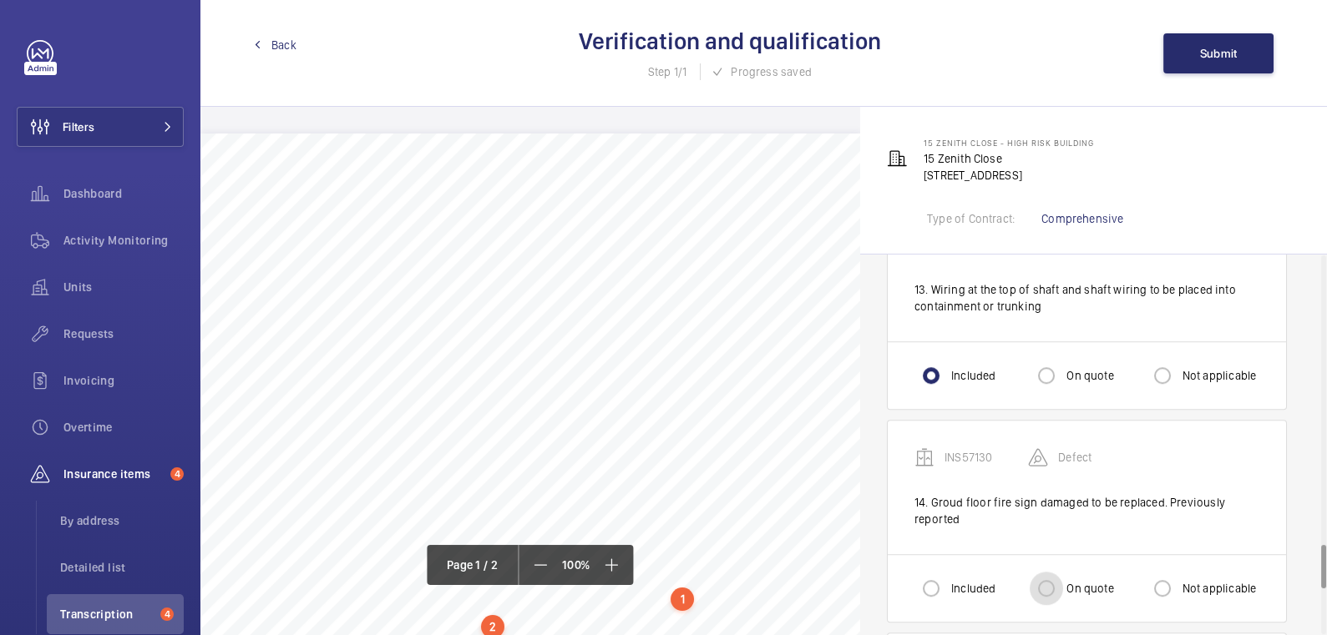
click at [1055, 572] on input "On quote" at bounding box center [1046, 588] width 33 height 33
radio input "true"
click at [1161, 572] on input "Not applicable" at bounding box center [1162, 588] width 33 height 33
radio input "true"
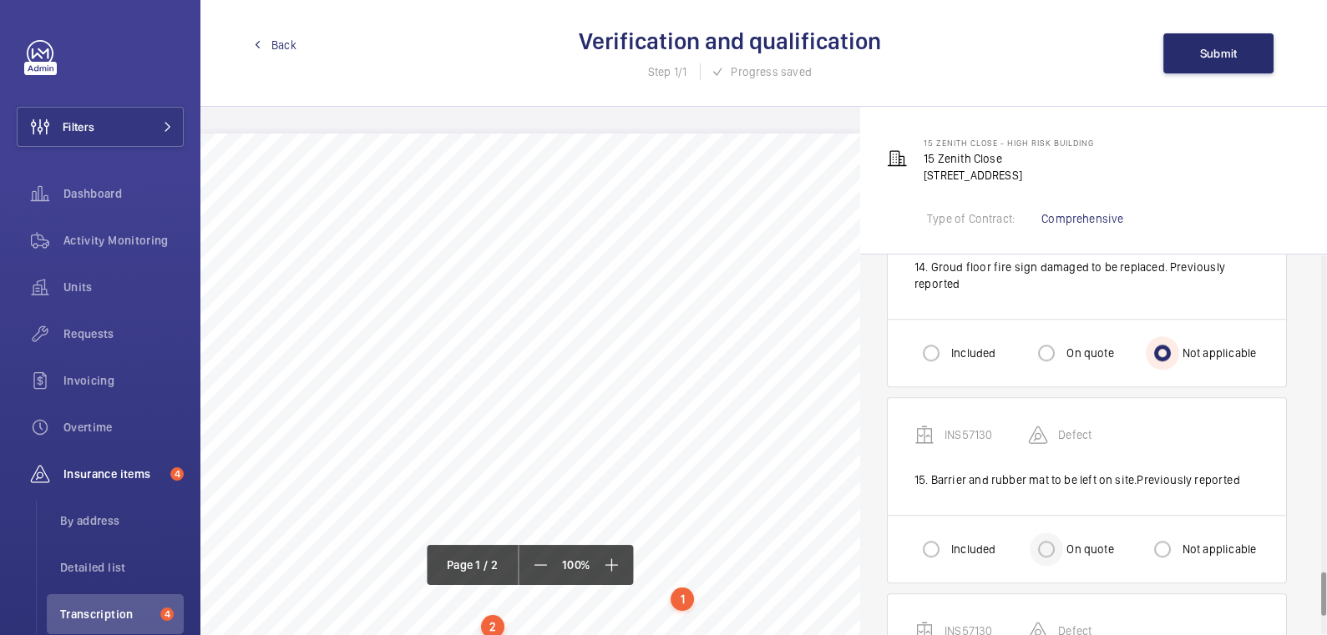
scroll to position [2733, 0]
click at [1067, 539] on label "On quote" at bounding box center [1088, 547] width 50 height 17
click at [1063, 533] on input "On quote" at bounding box center [1046, 547] width 33 height 33
radio input "true"
click at [1197, 539] on label "Not applicable" at bounding box center [1218, 547] width 78 height 17
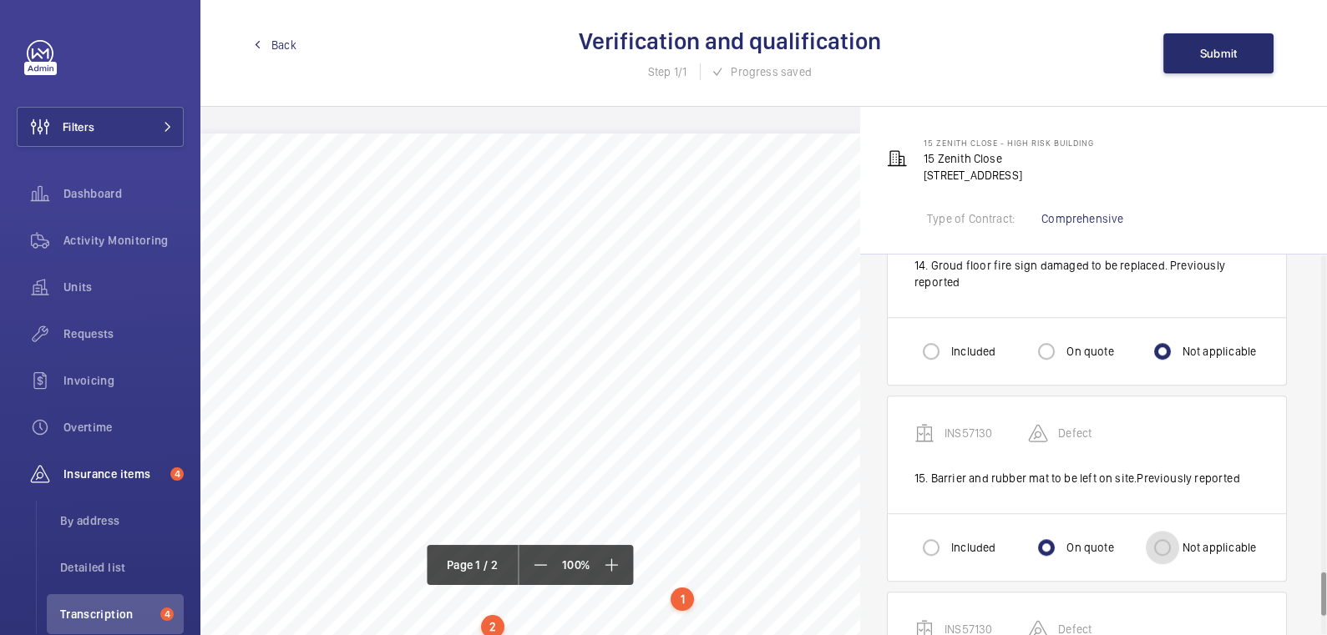
click at [1179, 538] on input "Not applicable" at bounding box center [1162, 547] width 33 height 33
radio input "true"
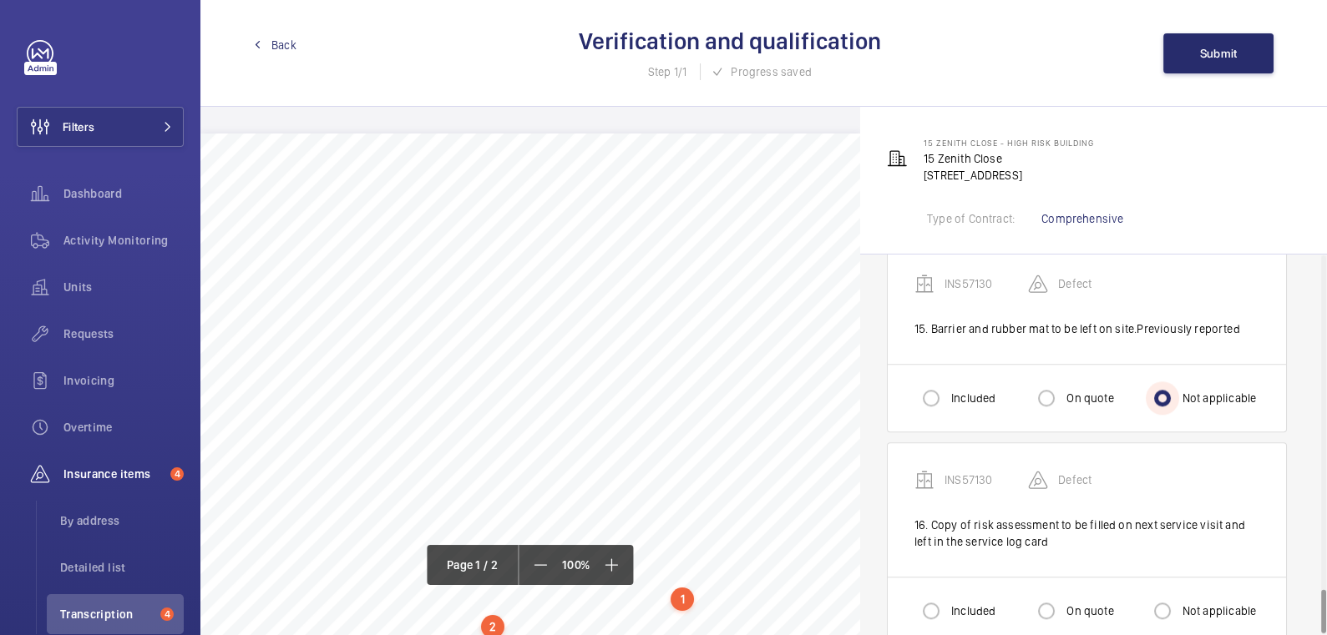
scroll to position [2900, 0]
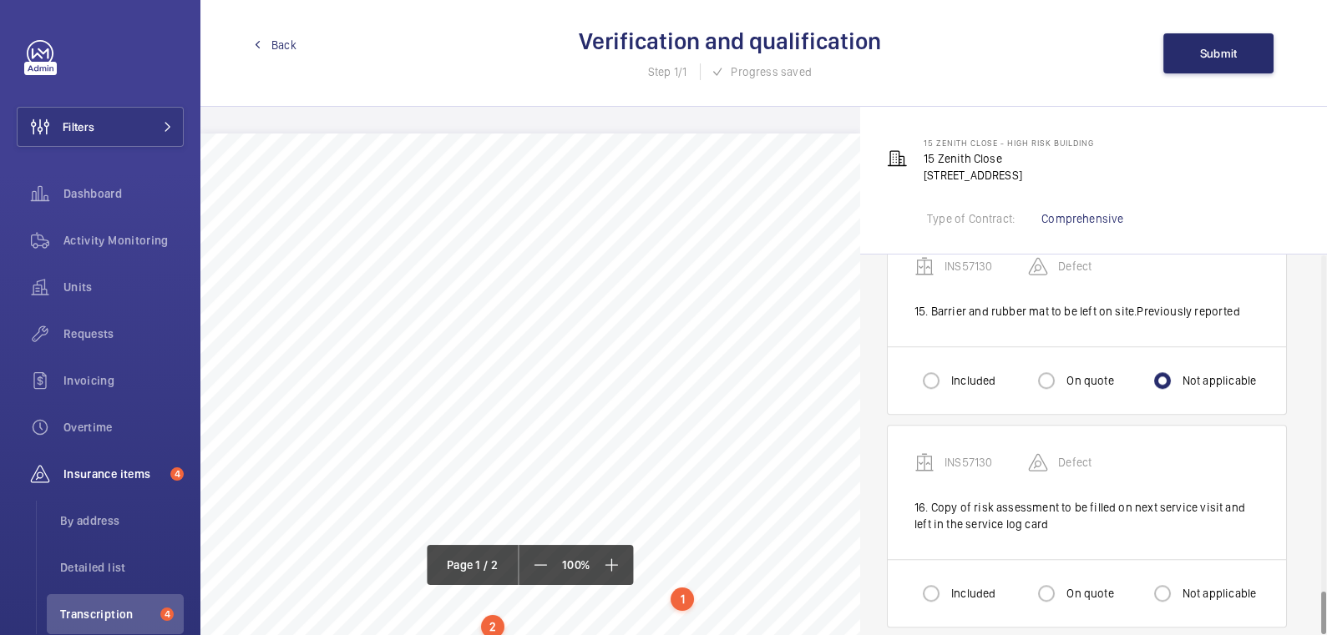
click at [1183, 585] on label "Not applicable" at bounding box center [1218, 593] width 78 height 17
click at [1179, 577] on input "Not applicable" at bounding box center [1162, 593] width 33 height 33
radio input "true"
click at [1205, 54] on span "Submit" at bounding box center [1219, 53] width 38 height 13
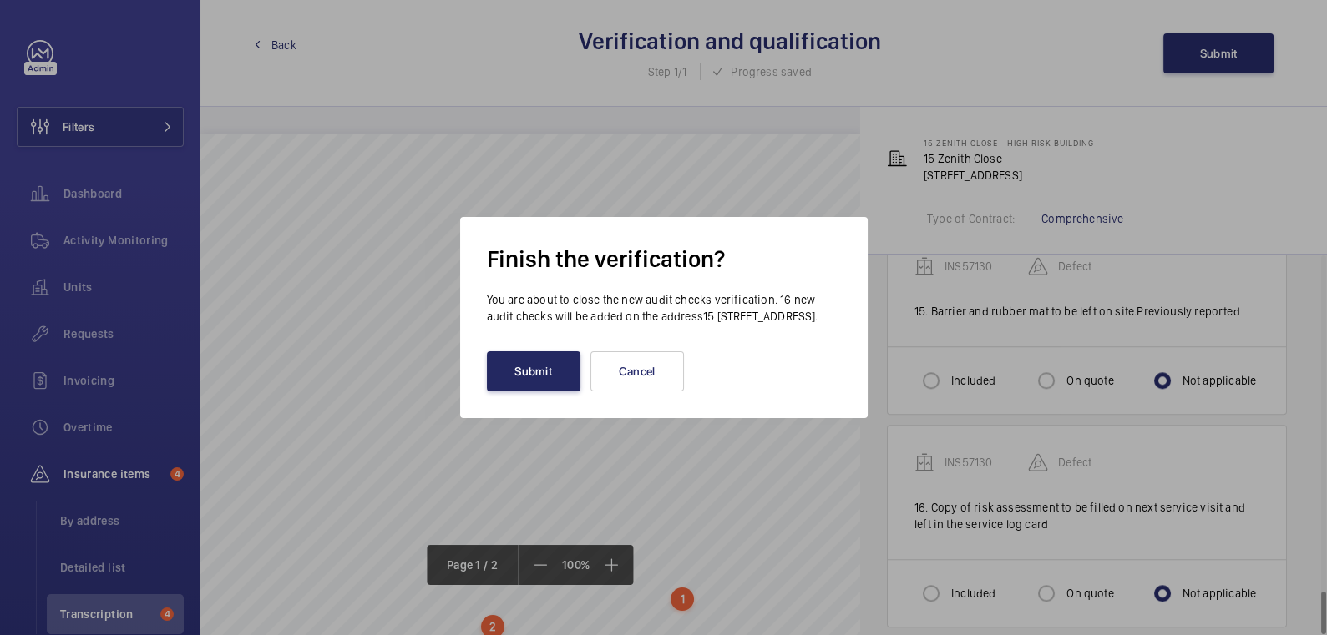
click at [521, 391] on button "Submit" at bounding box center [534, 372] width 94 height 40
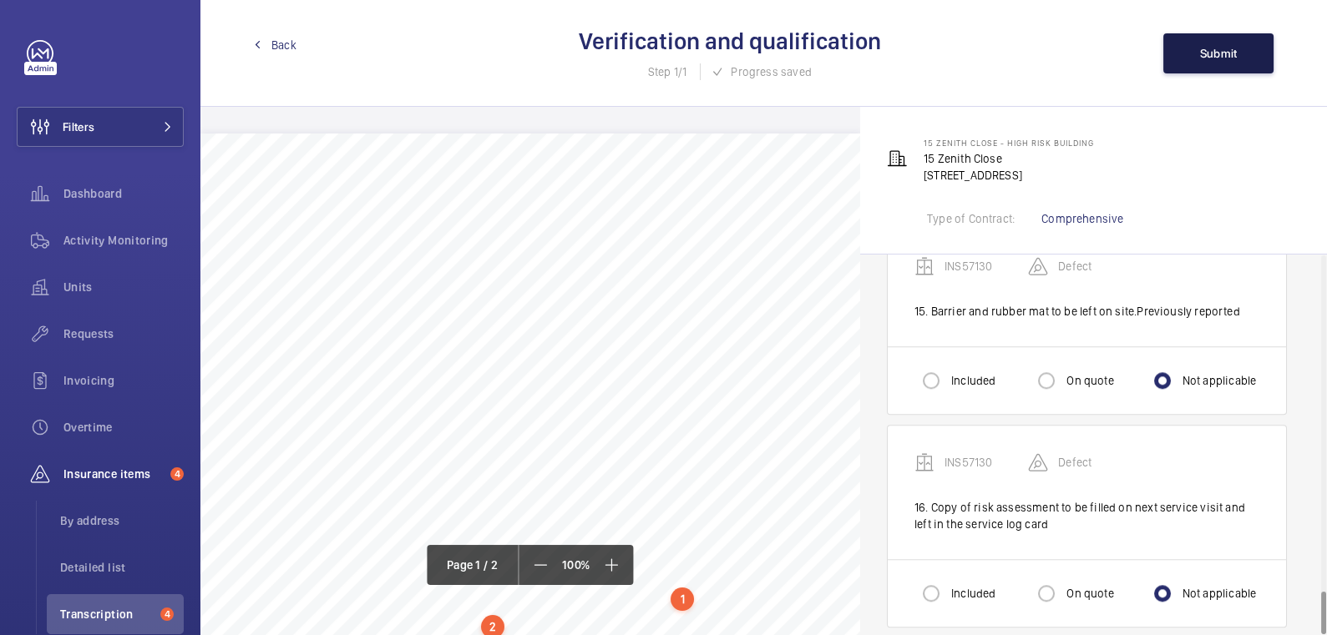
click at [1231, 61] on button "Submit" at bounding box center [1218, 53] width 110 height 40
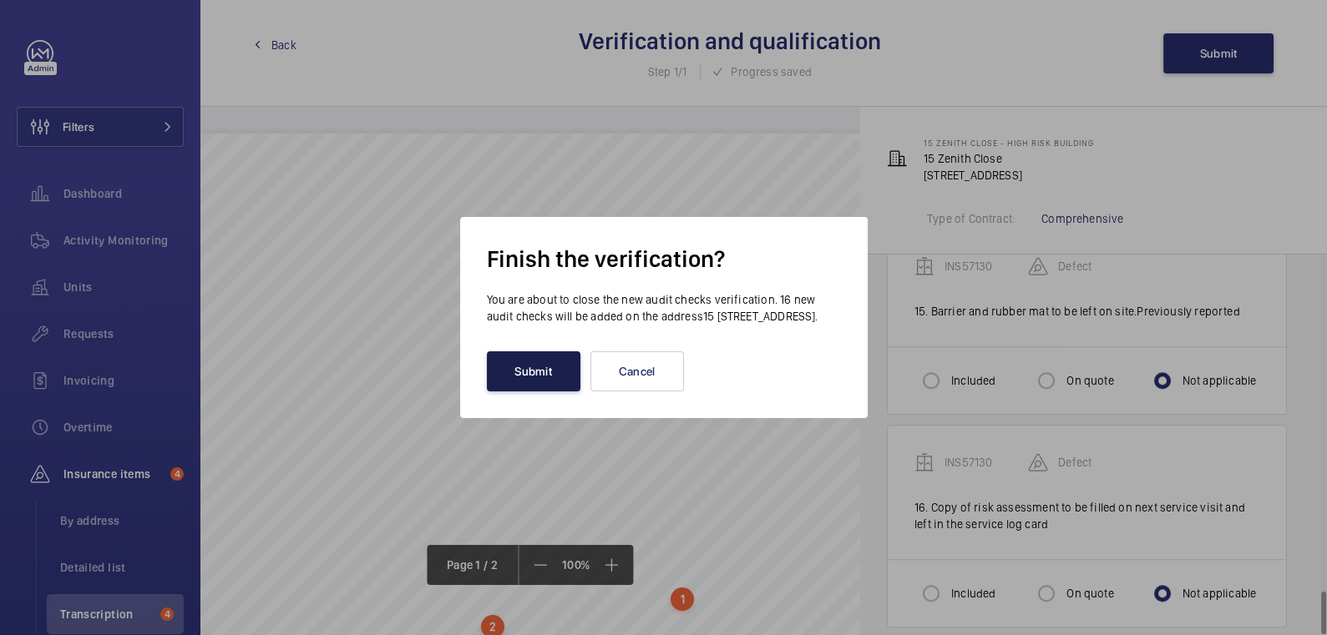
click at [545, 366] on button "Submit" at bounding box center [534, 372] width 94 height 40
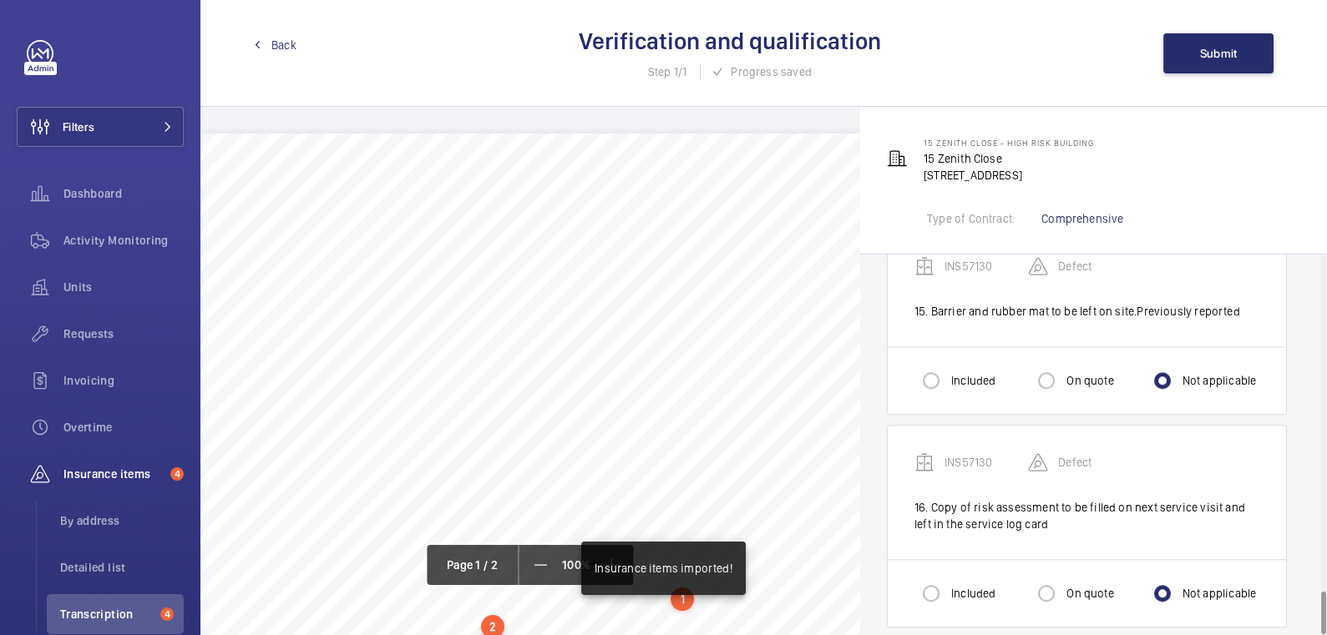
click at [286, 44] on span "Back" at bounding box center [283, 45] width 25 height 17
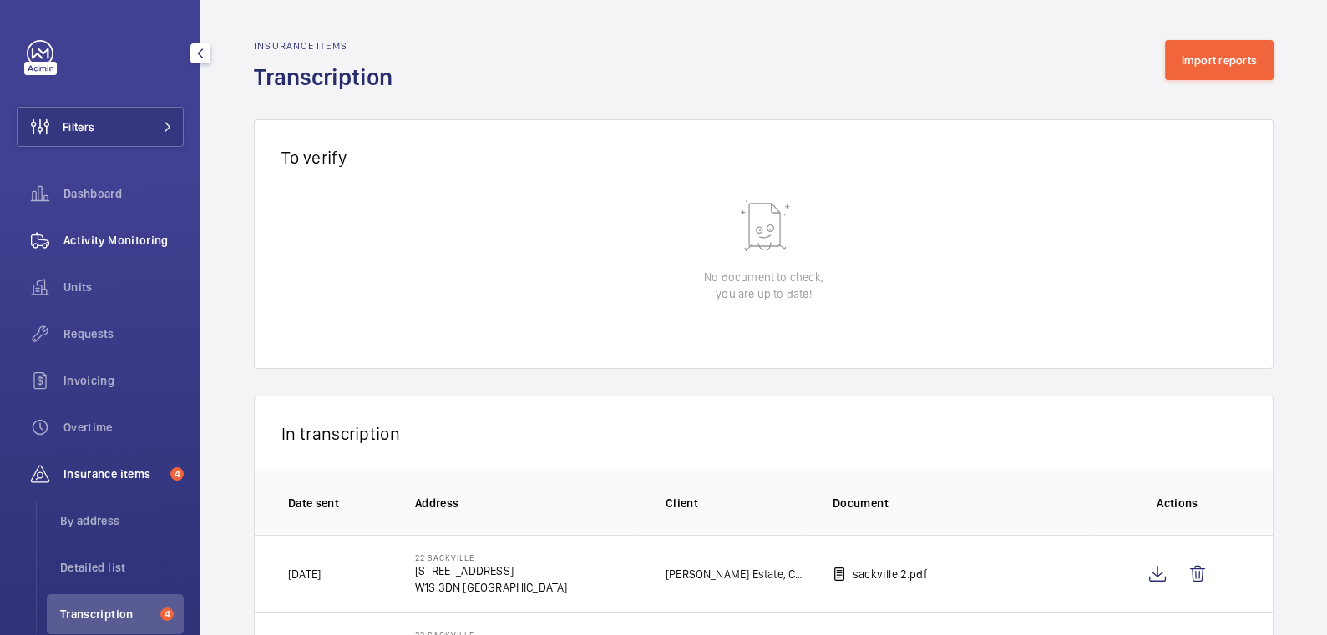
click at [137, 233] on span "Activity Monitoring" at bounding box center [123, 240] width 120 height 17
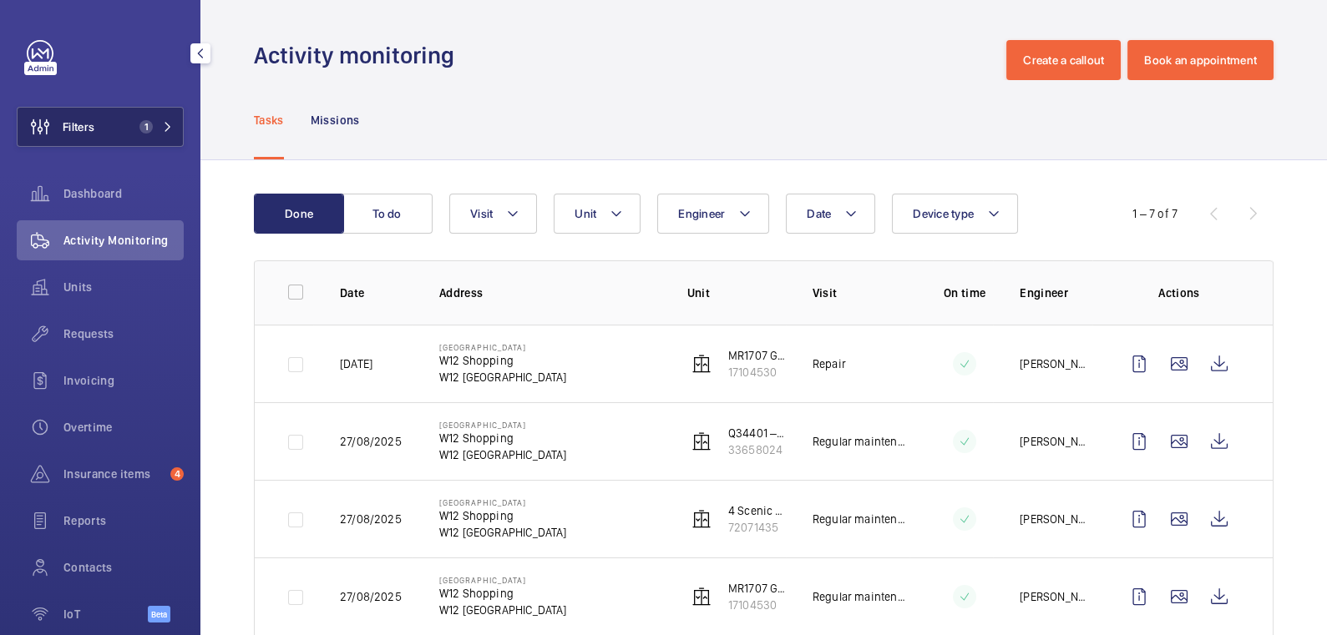
click at [104, 119] on button "Filters 1" at bounding box center [100, 127] width 167 height 40
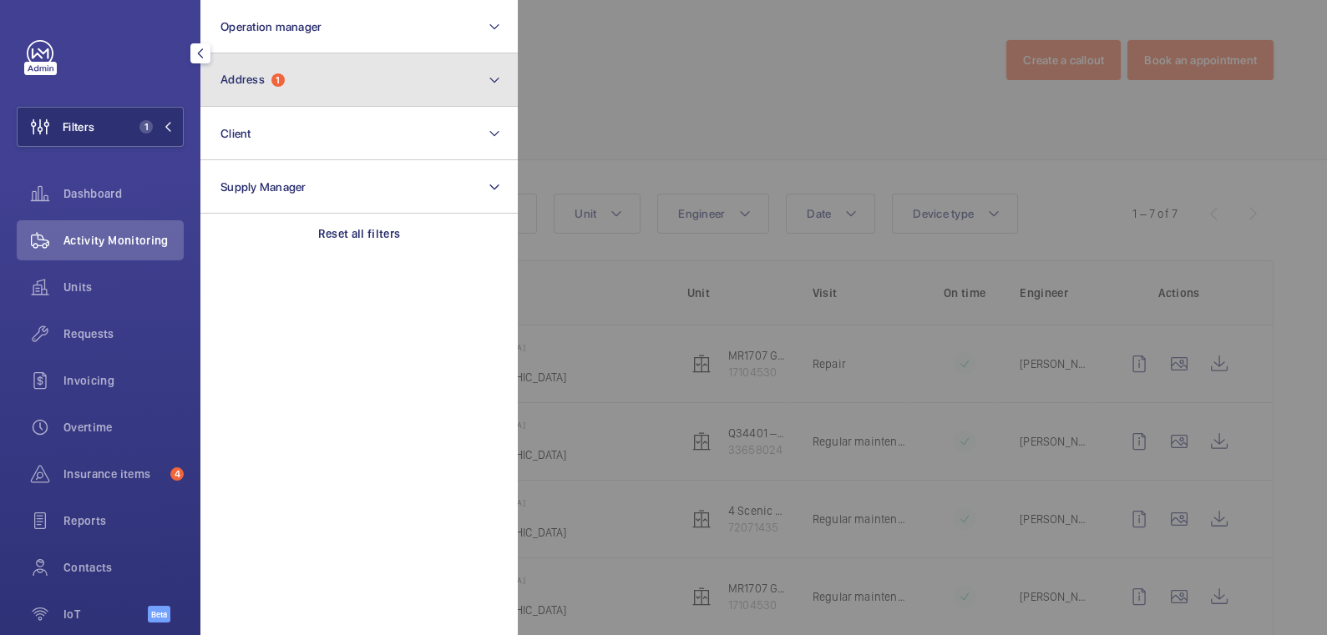
click at [291, 68] on button "Address 1" at bounding box center [358, 79] width 317 height 53
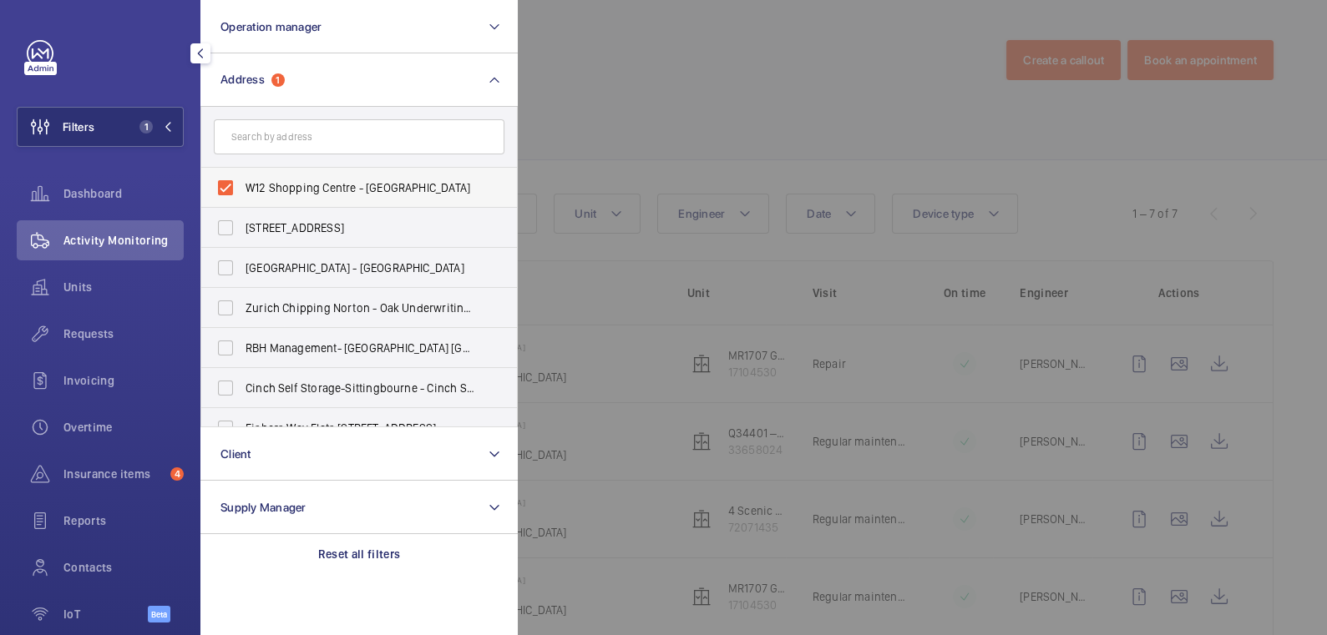
click at [282, 181] on span "W12 Shopping Centre - W12 Shopping, LONDON W12 8PP" at bounding box center [360, 188] width 230 height 17
click at [242, 181] on input "W12 Shopping Centre - W12 Shopping, LONDON W12 8PP" at bounding box center [225, 187] width 33 height 33
checkbox input "false"
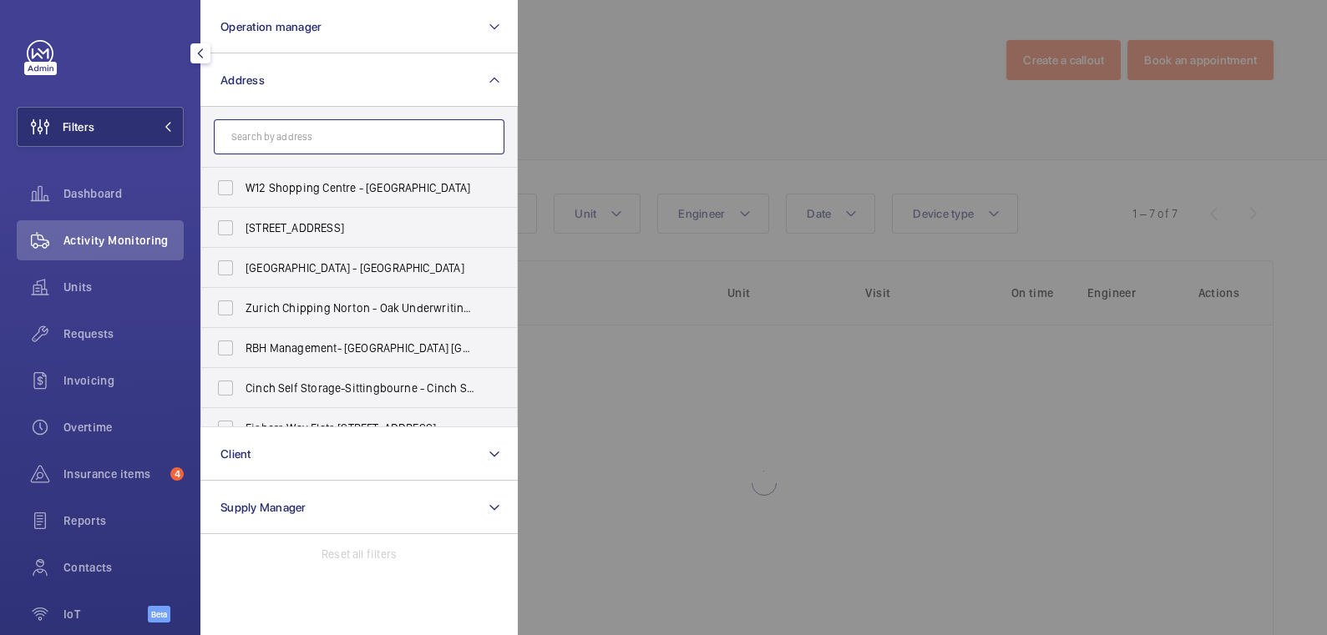
click at [298, 129] on input "text" at bounding box center [359, 136] width 291 height 35
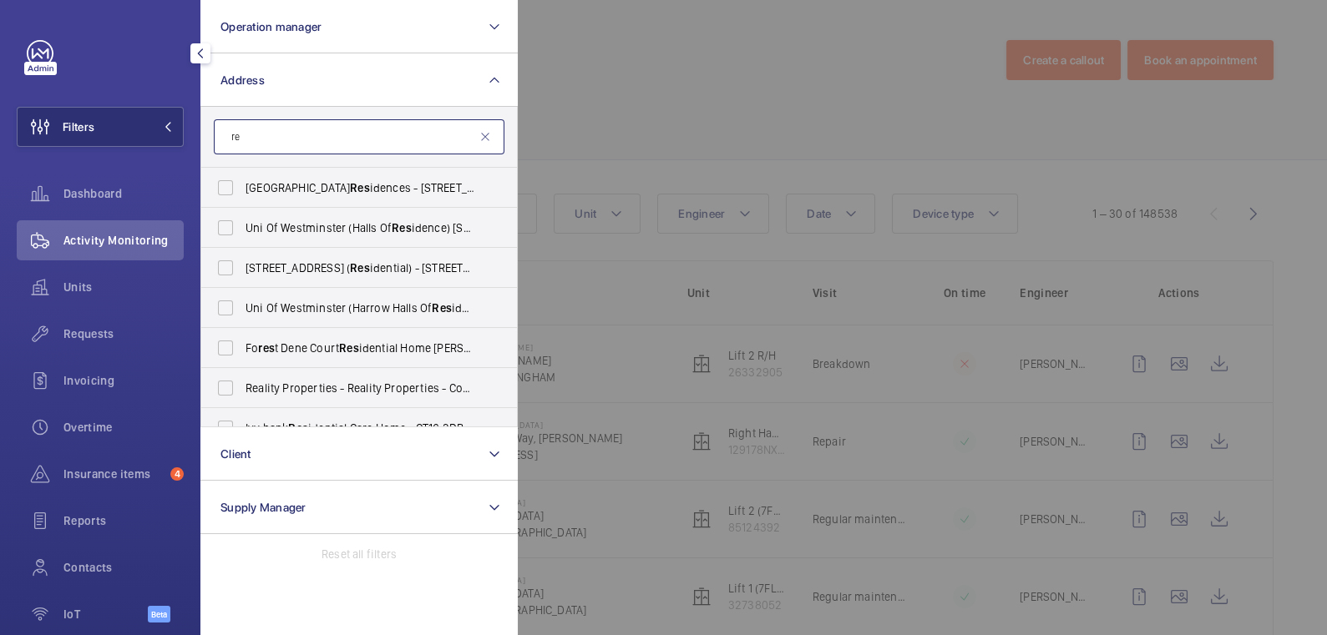
type input "r"
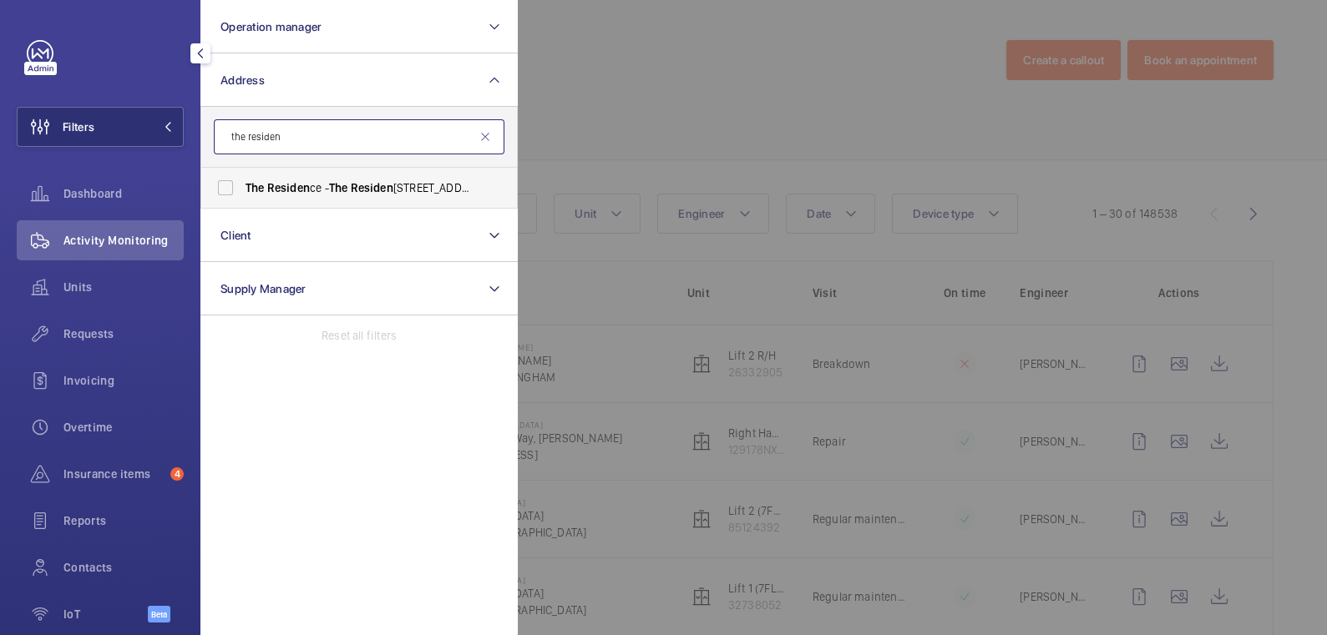
type input "the residen"
click at [344, 175] on label "The Residen ce - The Residen ce, BEDFORD MK40 3FJ" at bounding box center [346, 188] width 291 height 40
click at [242, 175] on input "The Residen ce - The Residen ce, BEDFORD MK40 3FJ" at bounding box center [225, 187] width 33 height 33
checkbox input "true"
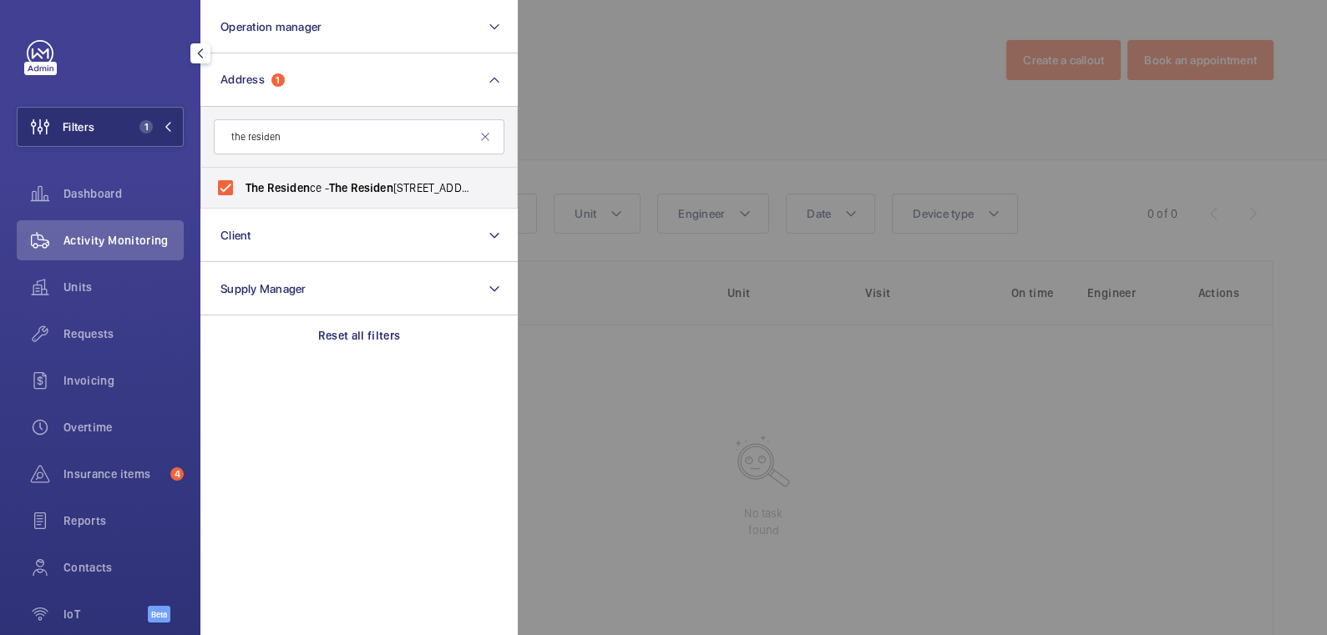
click at [708, 99] on div at bounding box center [1181, 317] width 1327 height 635
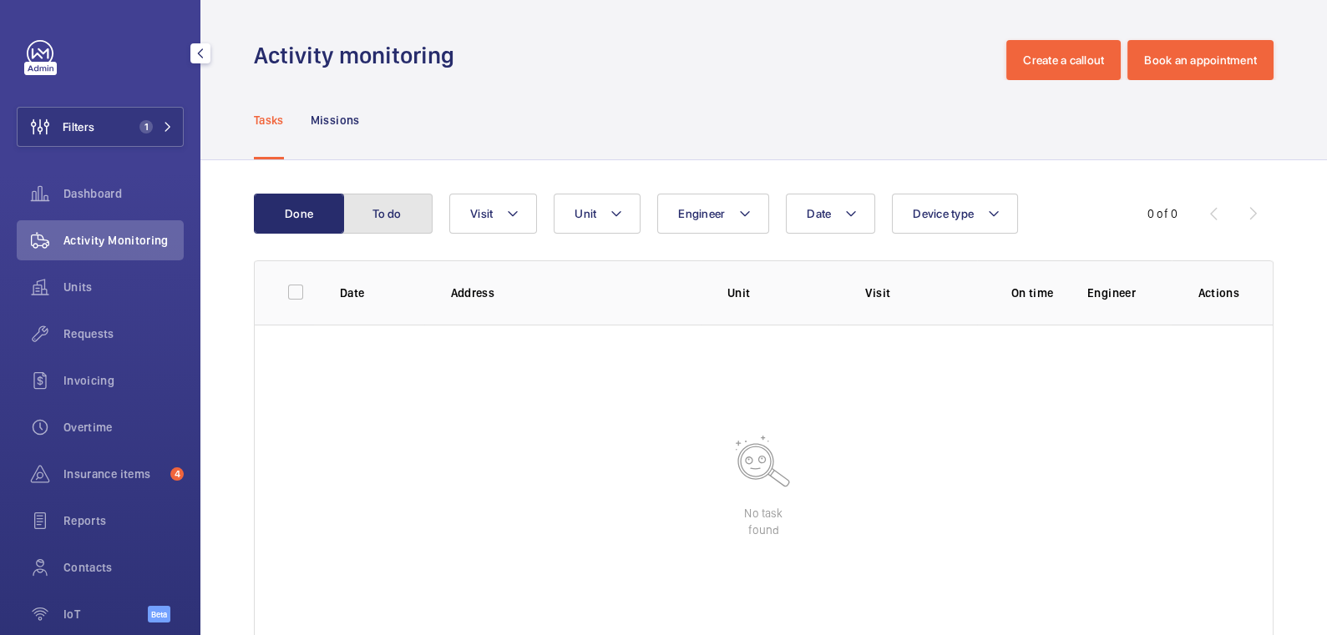
click at [411, 213] on button "To do" at bounding box center [387, 214] width 90 height 40
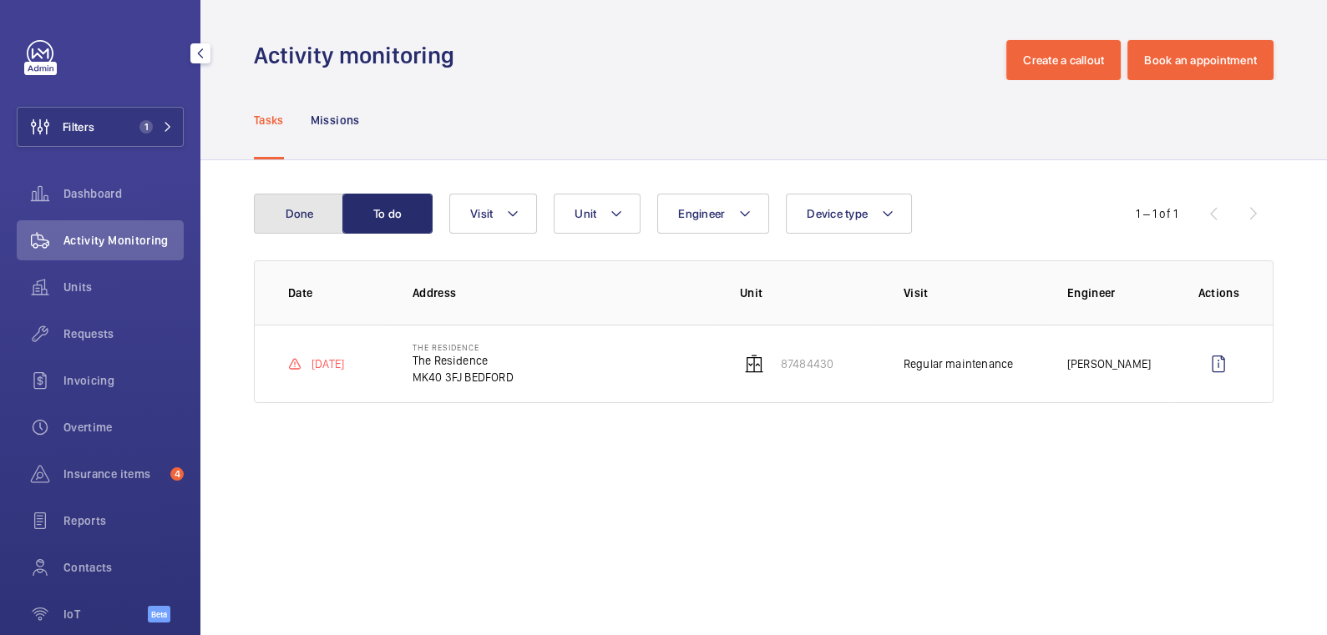
click at [306, 215] on button "Done" at bounding box center [299, 214] width 90 height 40
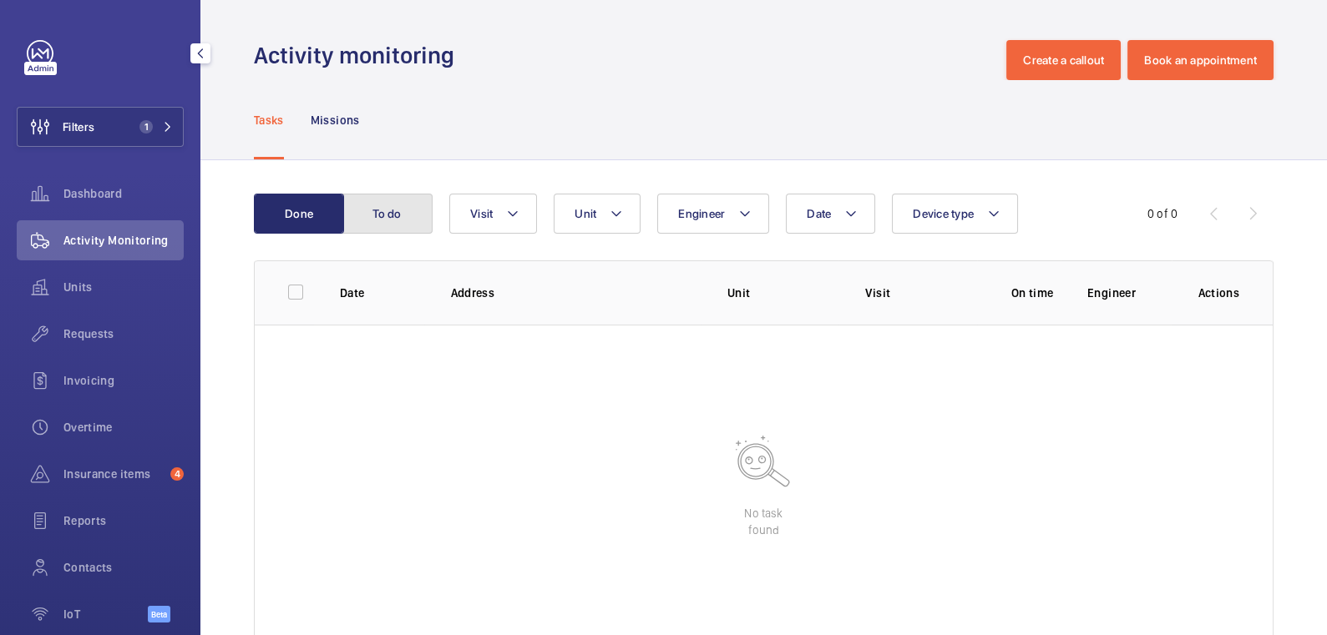
click at [390, 220] on button "To do" at bounding box center [387, 214] width 90 height 40
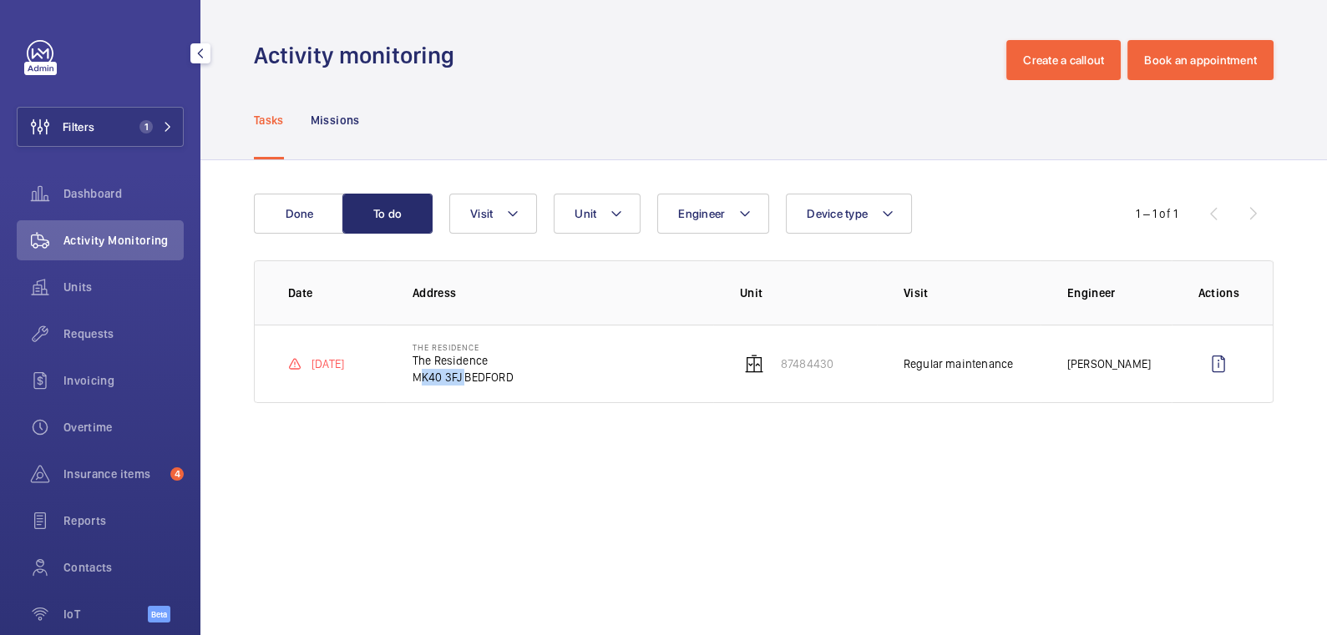
drag, startPoint x: 414, startPoint y: 377, endPoint x: 456, endPoint y: 382, distance: 42.1
click at [458, 382] on p "MK40 3FJ BEDFORD" at bounding box center [463, 377] width 101 height 17
copy p "MK40 3F"
click at [313, 221] on button "Done" at bounding box center [299, 214] width 90 height 40
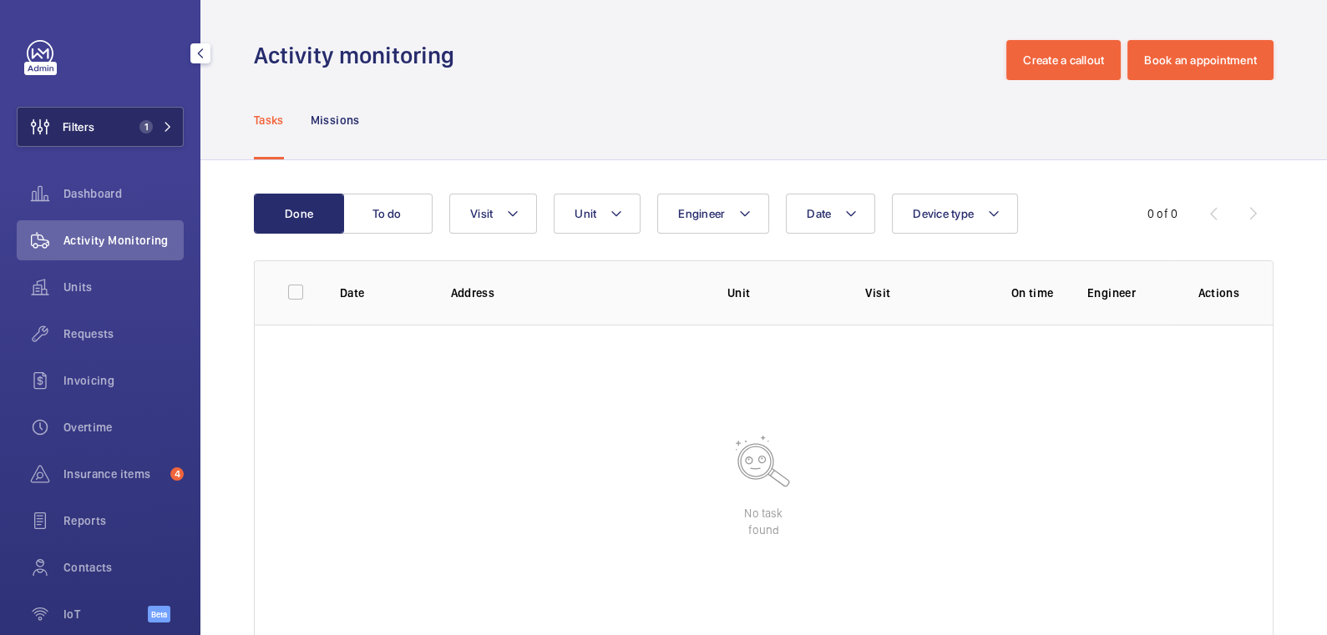
click at [139, 129] on span "1" at bounding box center [145, 126] width 13 height 13
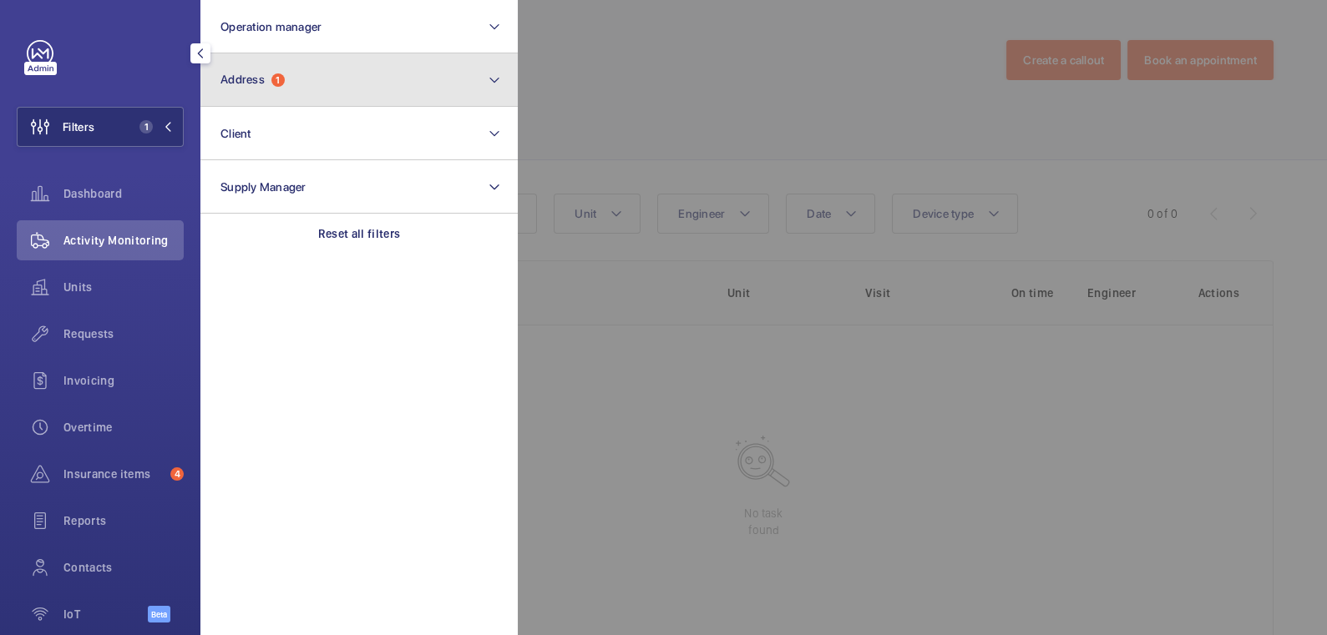
click at [249, 87] on button "Address 1" at bounding box center [358, 79] width 317 height 53
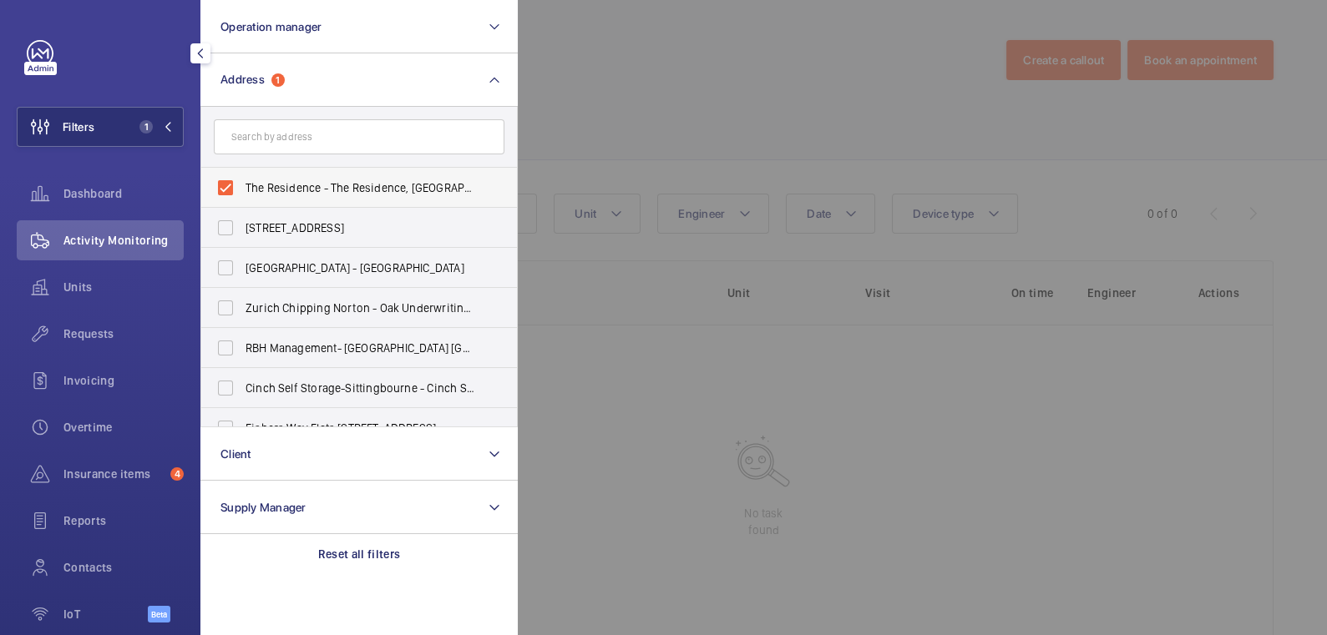
click at [265, 186] on span "The Residence - The Residence, BEDFORD MK40 3FJ" at bounding box center [360, 188] width 230 height 17
click at [242, 186] on input "The Residence - The Residence, BEDFORD MK40 3FJ" at bounding box center [225, 187] width 33 height 33
checkbox input "false"
click at [293, 130] on input "text" at bounding box center [359, 136] width 291 height 35
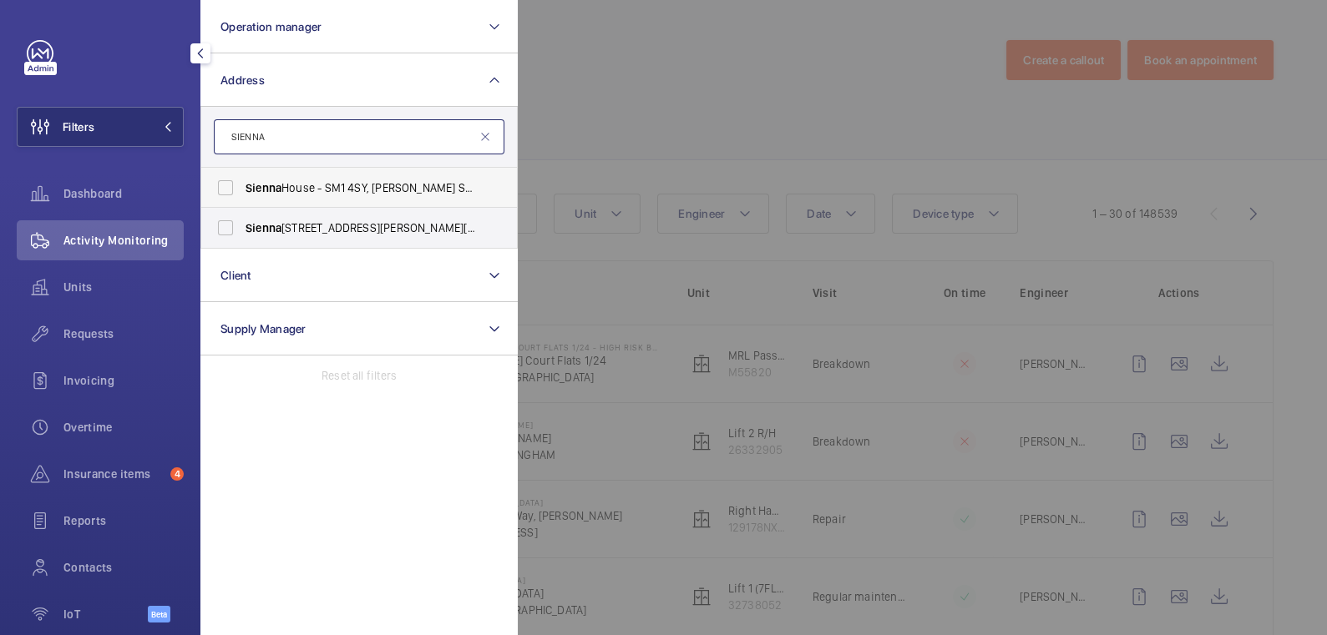
type input "SIENNA"
click at [296, 188] on span "Sienna House - SM1 4SY, [PERSON_NAME] SM1 4SY" at bounding box center [360, 188] width 230 height 17
click at [242, 188] on input "Sienna House - SM1 4SY, [PERSON_NAME] SM1 4SY" at bounding box center [225, 187] width 33 height 33
checkbox input "true"
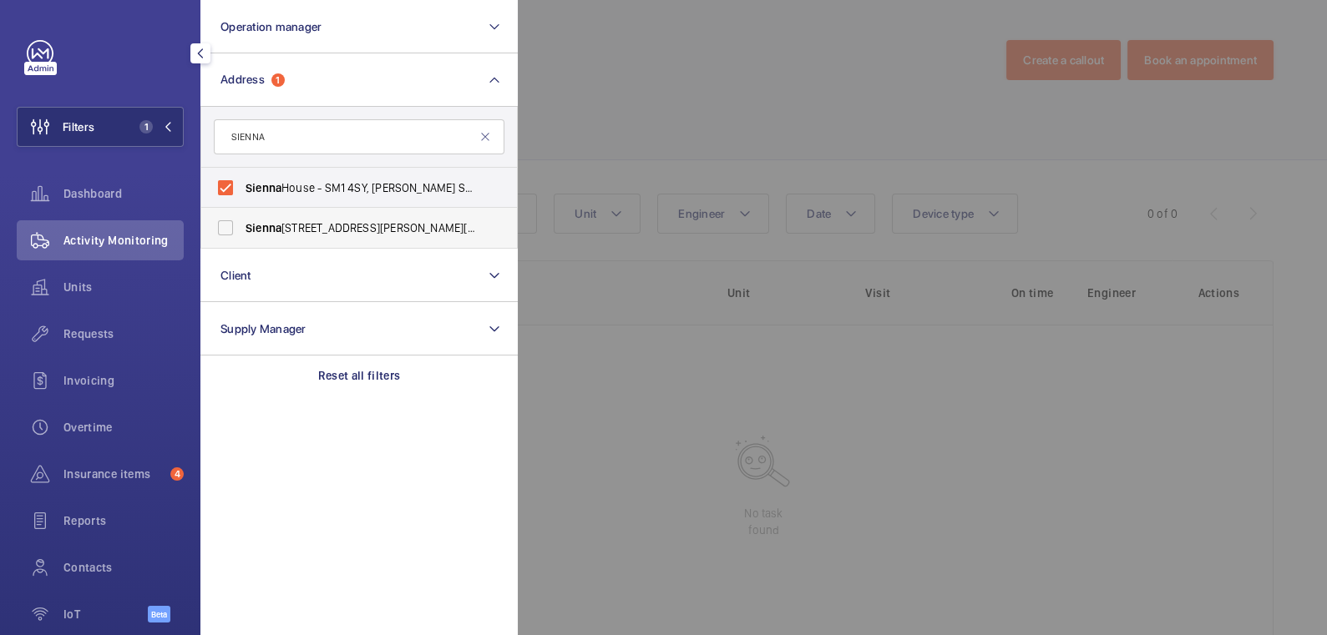
click at [295, 228] on span "[GEOGRAPHIC_DATA] - [PERSON_NAME][STREET_ADDRESS][PERSON_NAME]" at bounding box center [360, 228] width 230 height 17
click at [242, 228] on input "[GEOGRAPHIC_DATA] - [PERSON_NAME][STREET_ADDRESS][PERSON_NAME]" at bounding box center [225, 227] width 33 height 33
checkbox input "true"
click at [618, 106] on div at bounding box center [1181, 317] width 1327 height 635
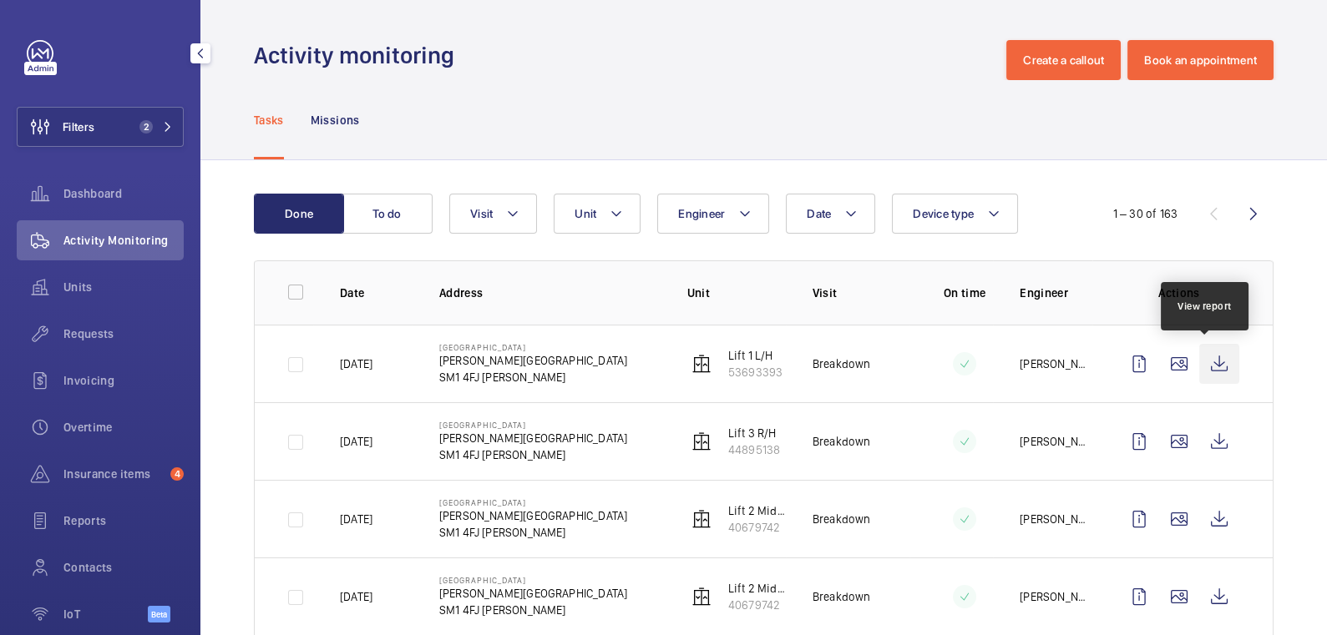
click at [1203, 365] on wm-front-icon-button at bounding box center [1219, 364] width 40 height 40
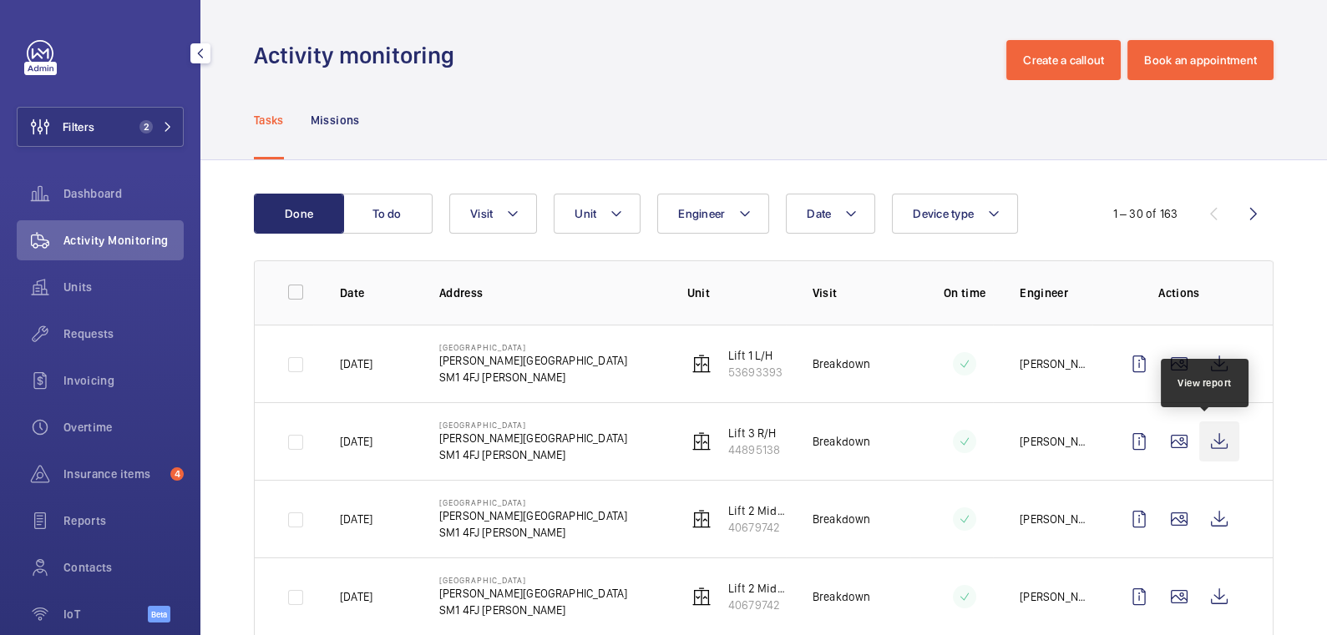
click at [1202, 445] on wm-front-icon-button at bounding box center [1219, 442] width 40 height 40
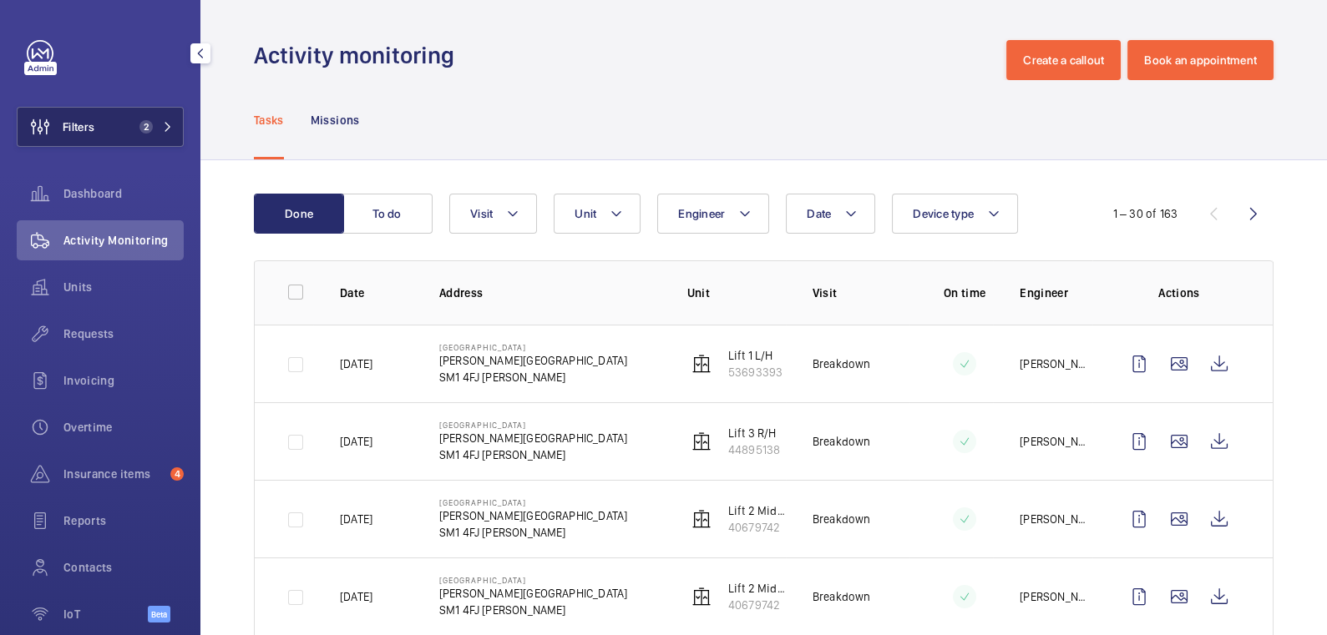
click at [115, 109] on button "Filters 2" at bounding box center [100, 127] width 167 height 40
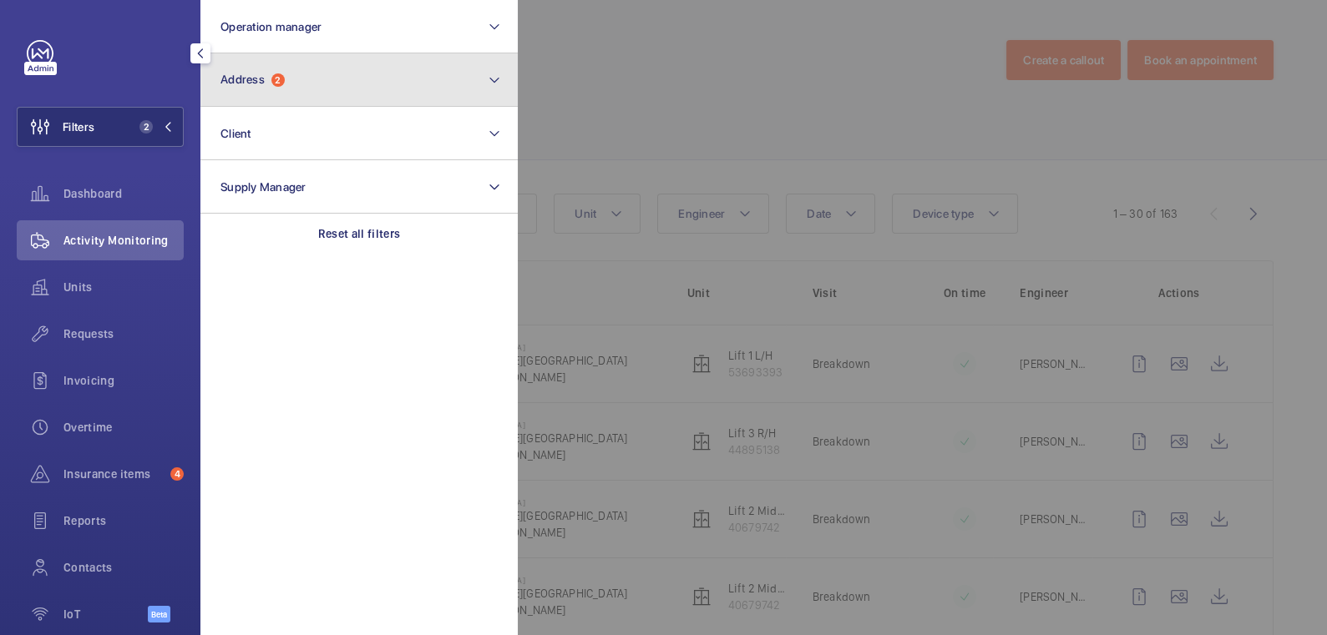
click at [309, 84] on button "Address 2" at bounding box center [358, 79] width 317 height 53
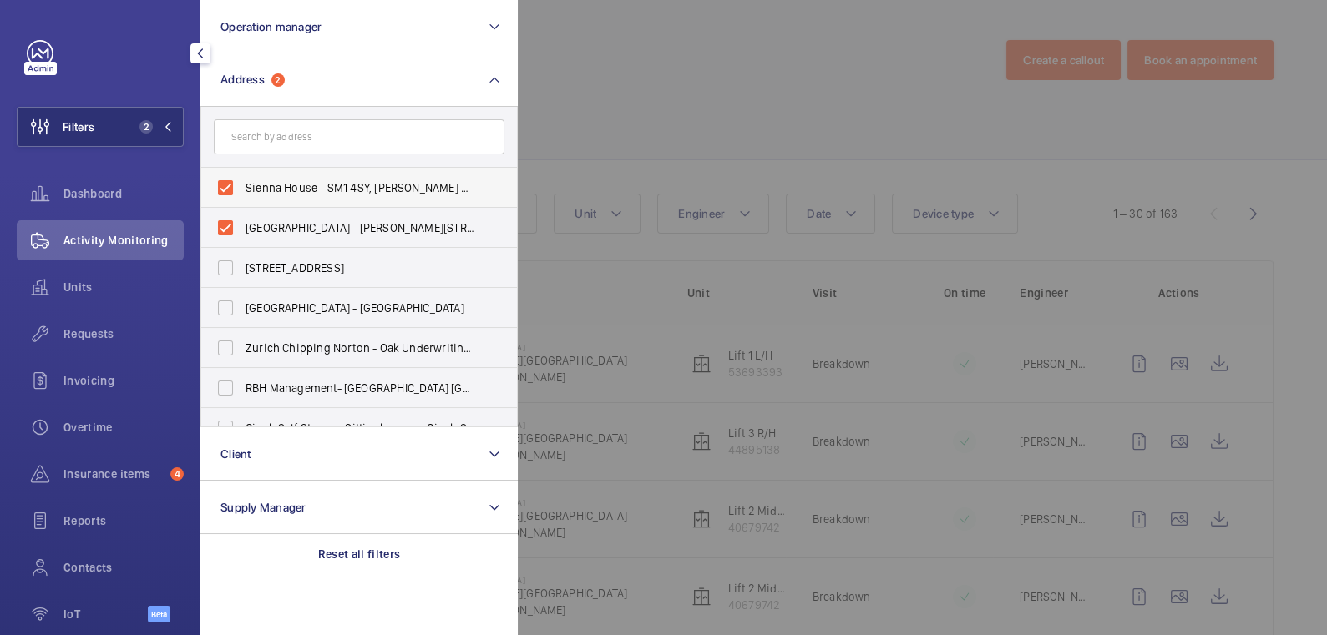
click at [302, 183] on span "Sienna House - SM1 4SY, SUTTON SM1 4SY" at bounding box center [360, 188] width 230 height 17
click at [242, 183] on input "Sienna House - SM1 4SY, SUTTON SM1 4SY" at bounding box center [225, 187] width 33 height 33
checkbox input "false"
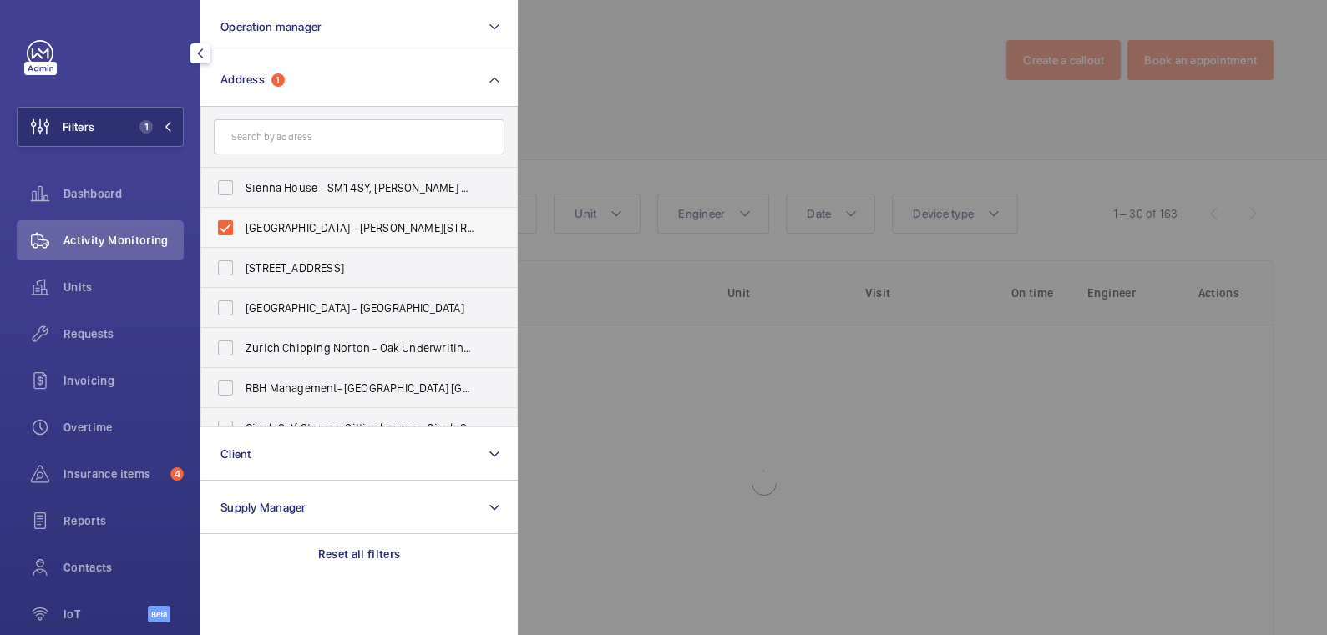
click at [276, 226] on span "Sienna House - Sutton Court Road, SUTTON SM1 4FJ" at bounding box center [360, 228] width 230 height 17
click at [242, 226] on input "Sienna House - Sutton Court Road, SUTTON SM1 4FJ" at bounding box center [225, 227] width 33 height 33
checkbox input "false"
click at [535, 97] on div at bounding box center [1181, 317] width 1327 height 635
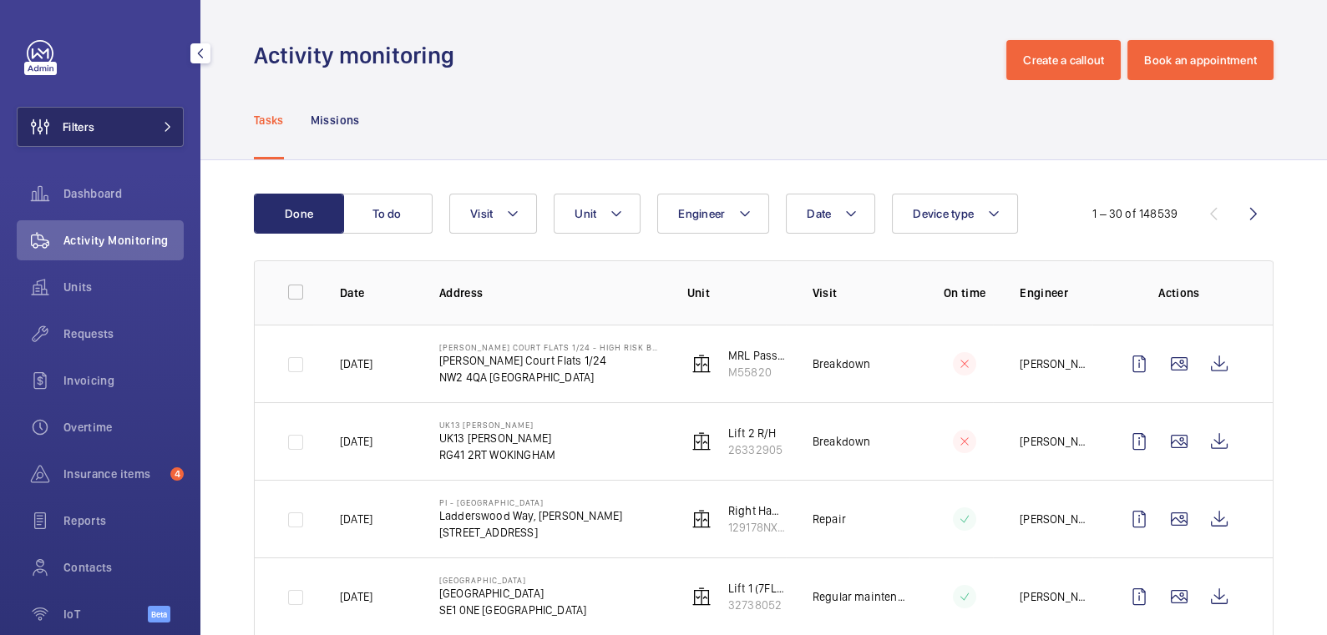
click at [112, 134] on button "Filters" at bounding box center [100, 127] width 167 height 40
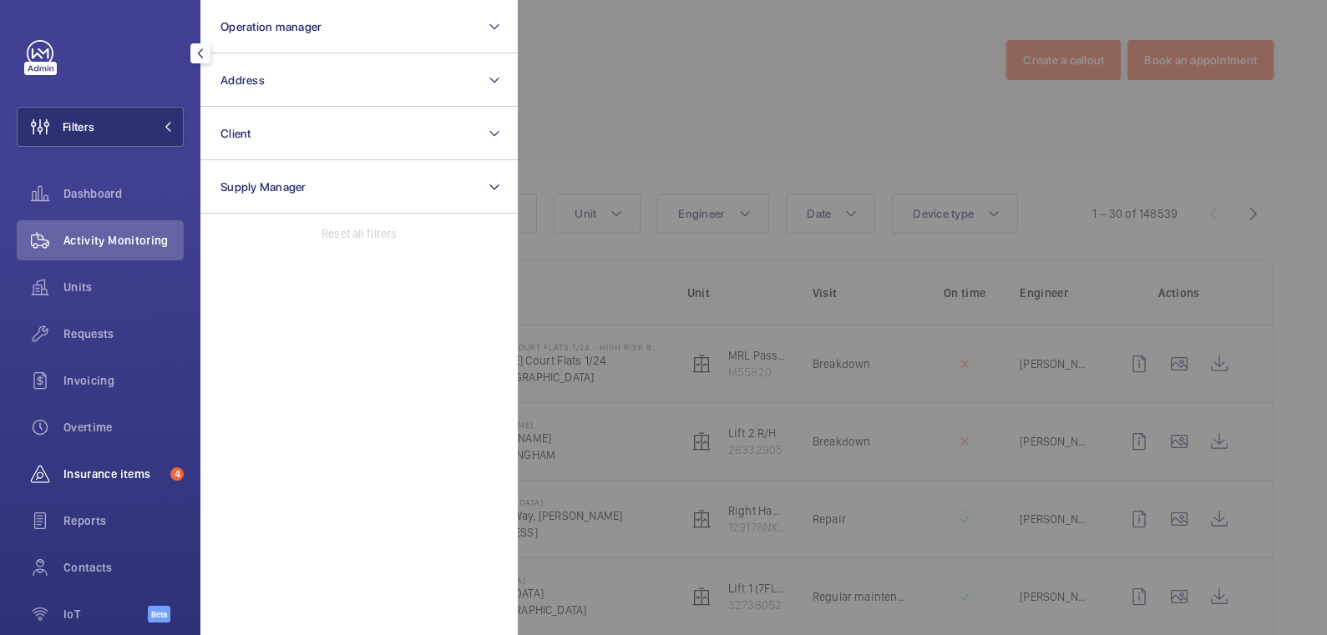
click at [100, 458] on div "Insurance items 4" at bounding box center [100, 474] width 167 height 40
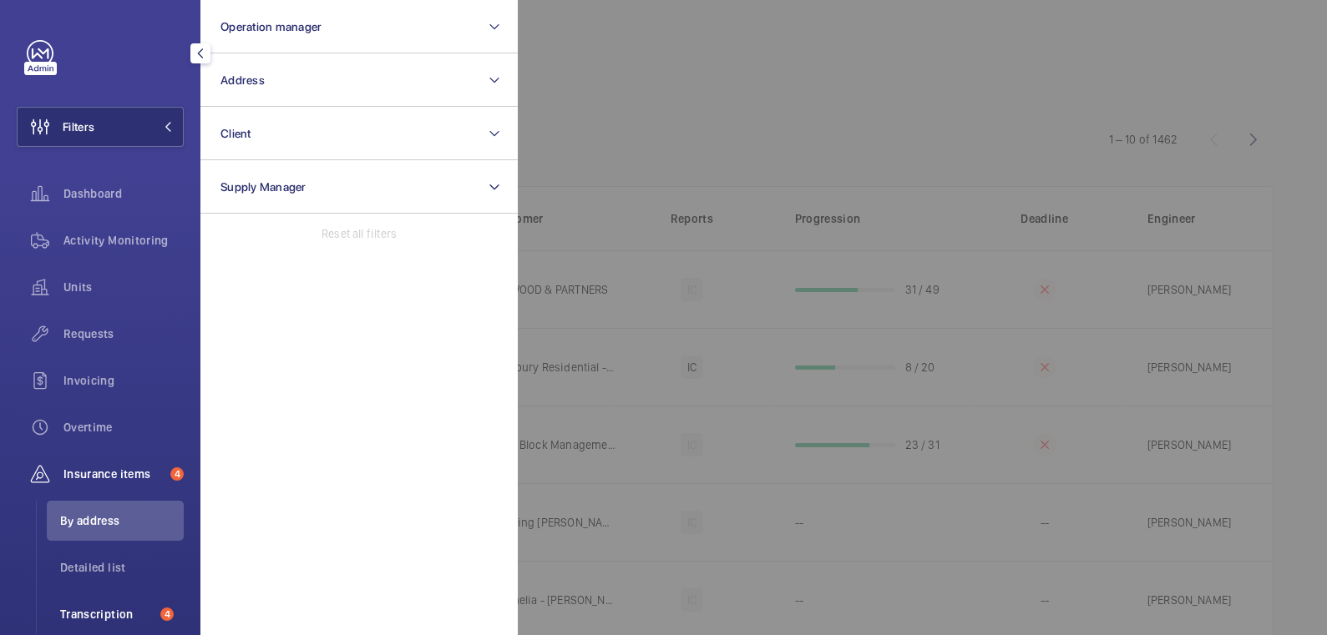
click at [115, 615] on span "Transcription" at bounding box center [107, 614] width 94 height 17
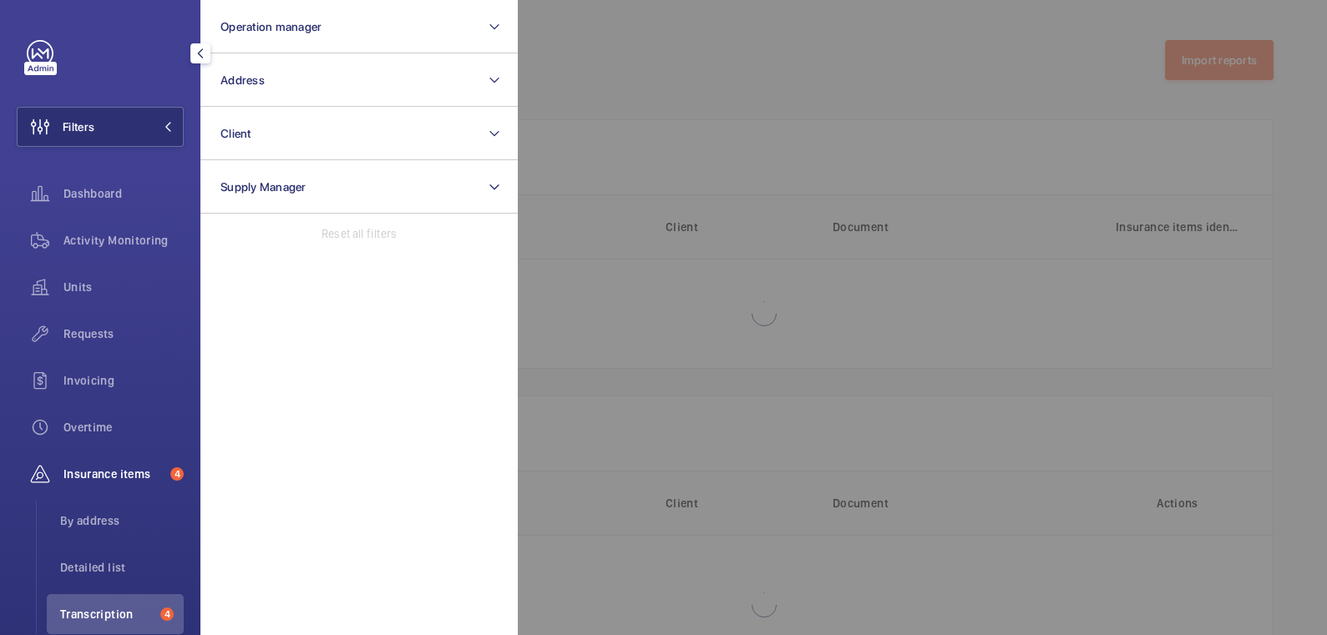
click at [634, 68] on div at bounding box center [1181, 317] width 1327 height 635
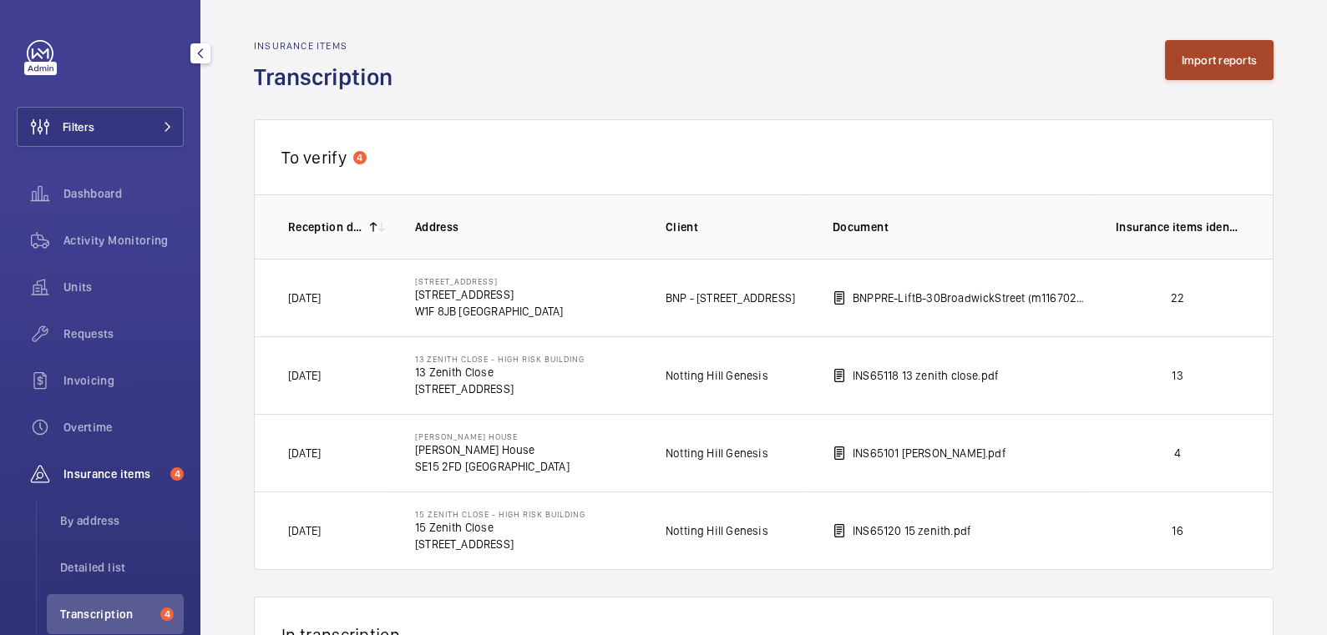
click at [1193, 61] on button "Import reports" at bounding box center [1219, 60] width 109 height 40
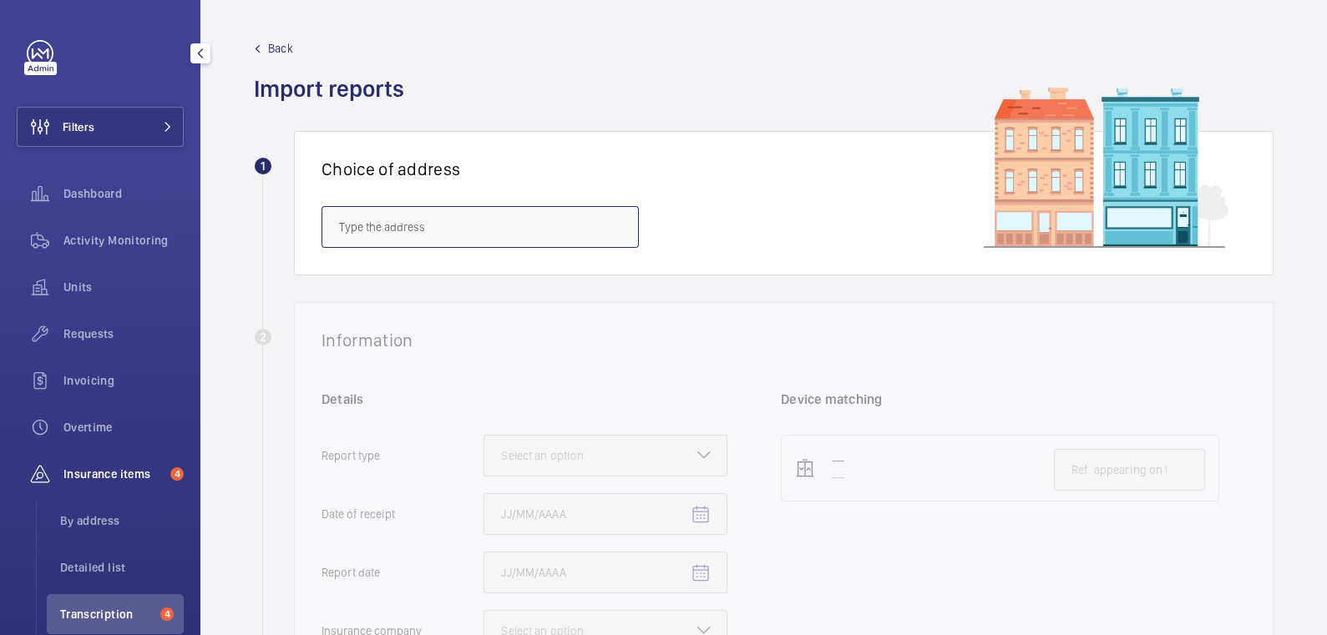
click at [438, 220] on input "text" at bounding box center [479, 227] width 317 height 42
click at [483, 279] on span "Sienna House - Sutton Court Road, SUTTON SM1 4FJ" at bounding box center [480, 277] width 282 height 17
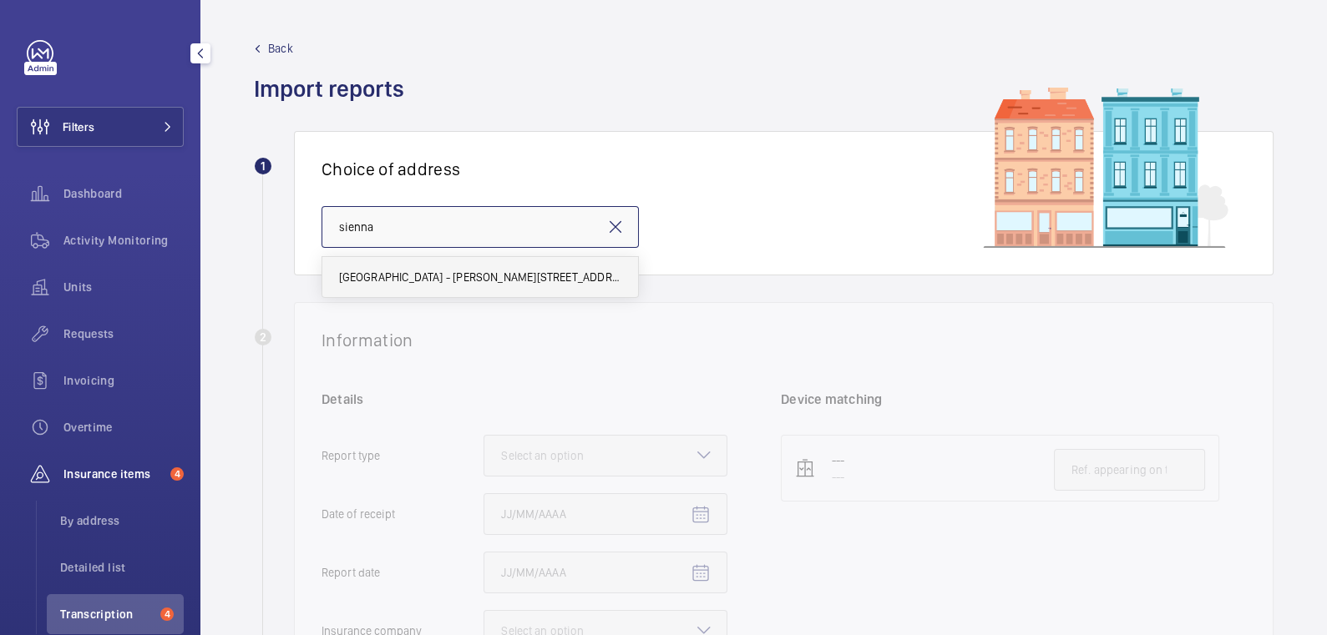
type input "Sienna House - Sutton Court Road, SUTTON SM1 4FJ"
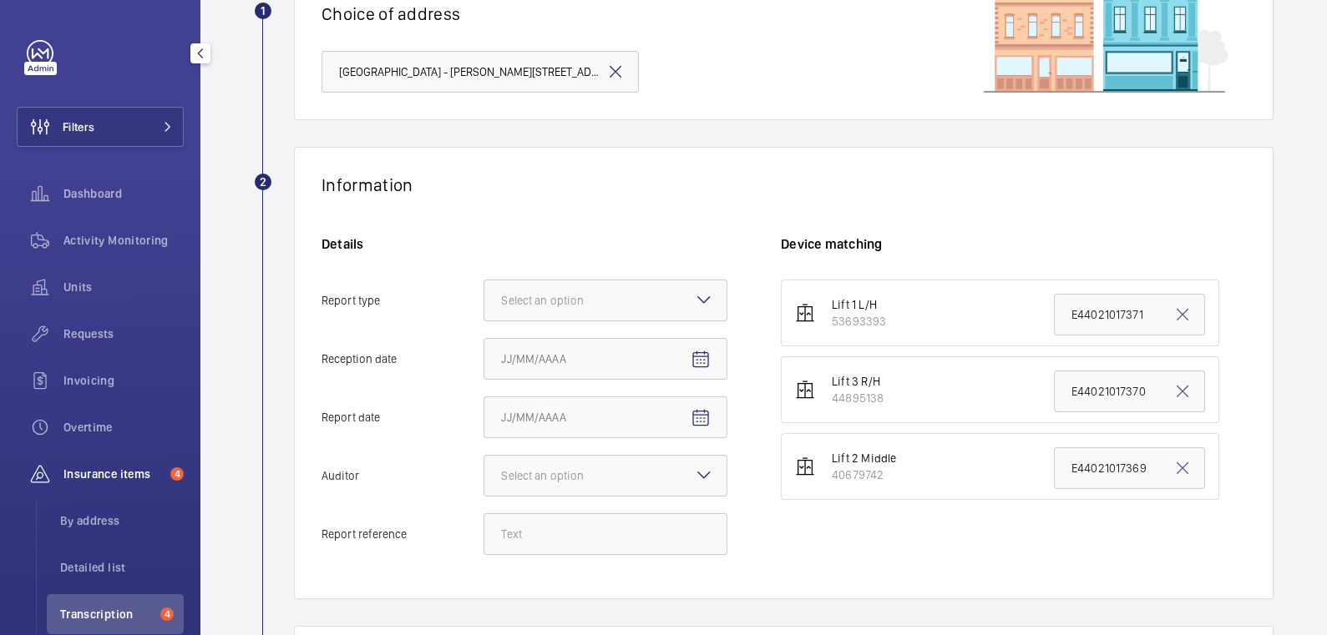
scroll to position [155, 0]
click at [108, 261] on div "Activity Monitoring" at bounding box center [100, 243] width 167 height 47
click at [89, 227] on div "Activity Monitoring" at bounding box center [100, 240] width 167 height 40
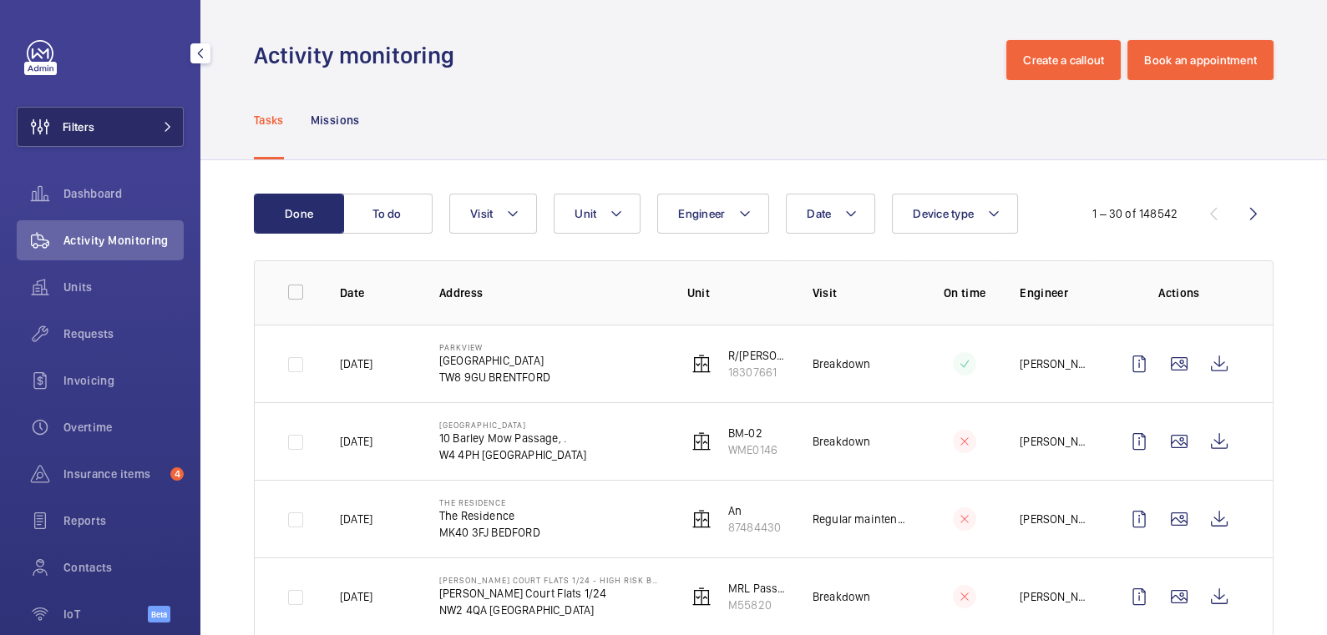
click at [129, 119] on button "Filters" at bounding box center [100, 127] width 167 height 40
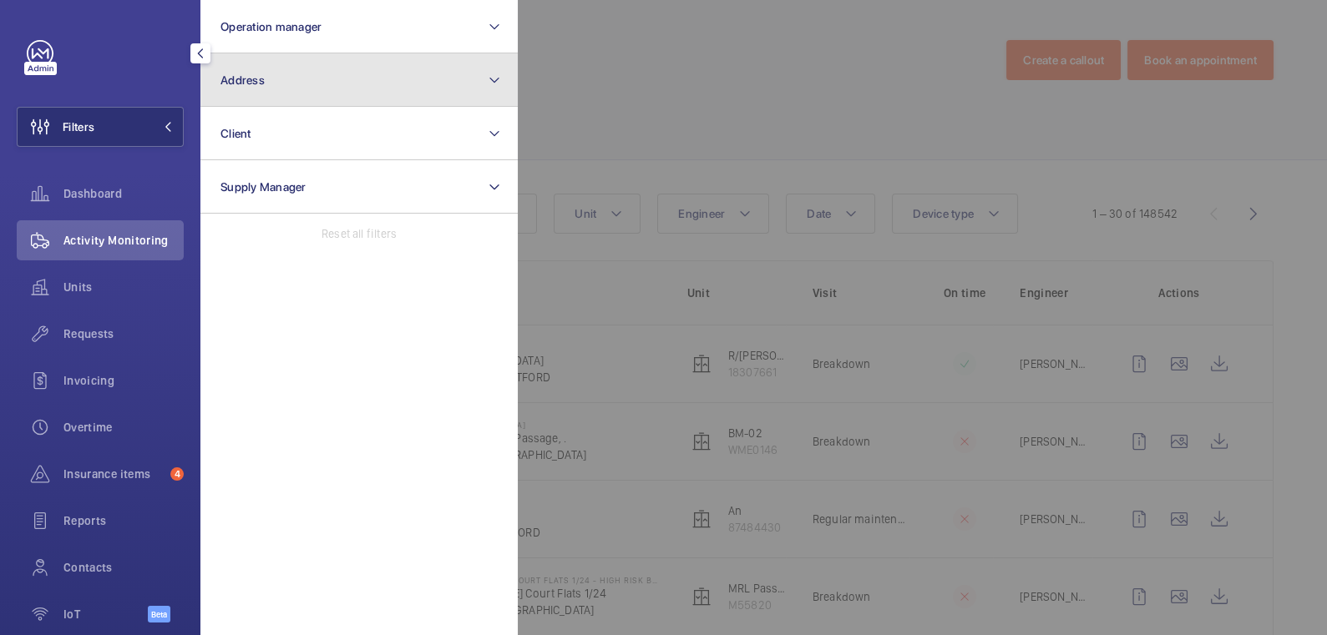
click at [306, 99] on button "Address" at bounding box center [358, 79] width 317 height 53
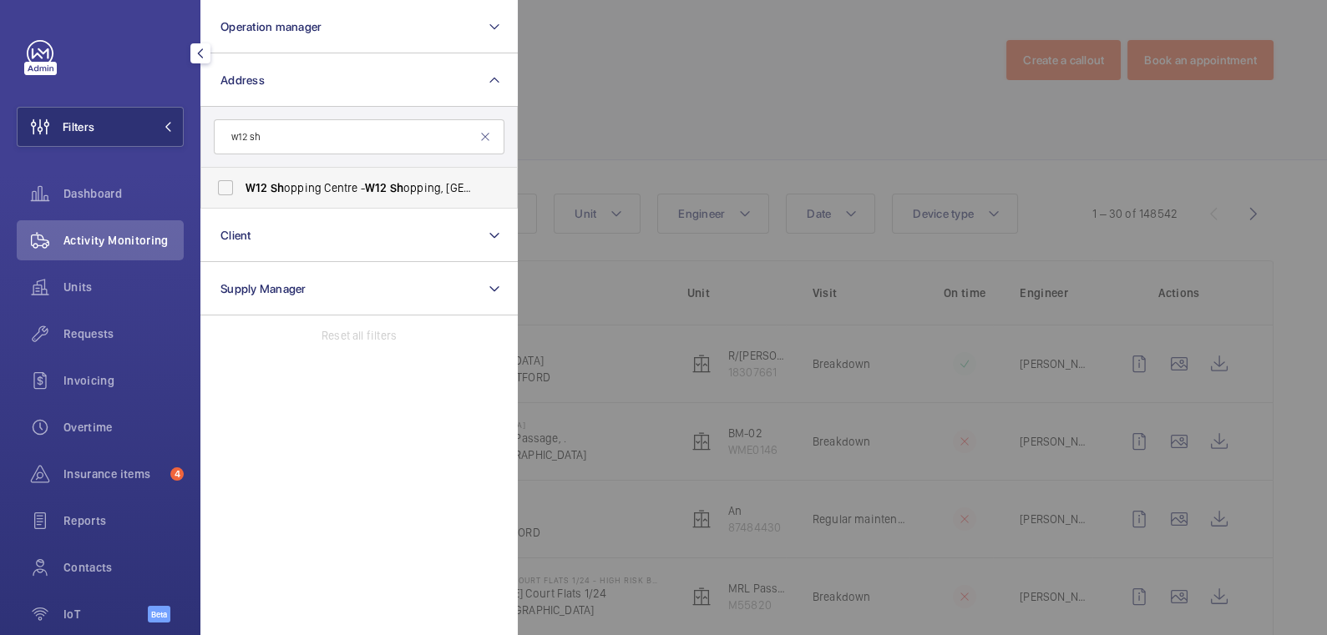
type input "w12 sh"
click at [342, 181] on span "W12 Sh opping Centre - W12 Sh opping, LONDON W12 8PP" at bounding box center [360, 188] width 230 height 17
click at [242, 181] on input "W12 Sh opping Centre - W12 Sh opping, LONDON W12 8PP" at bounding box center [225, 187] width 33 height 33
checkbox input "true"
click at [608, 87] on div at bounding box center [1181, 317] width 1327 height 635
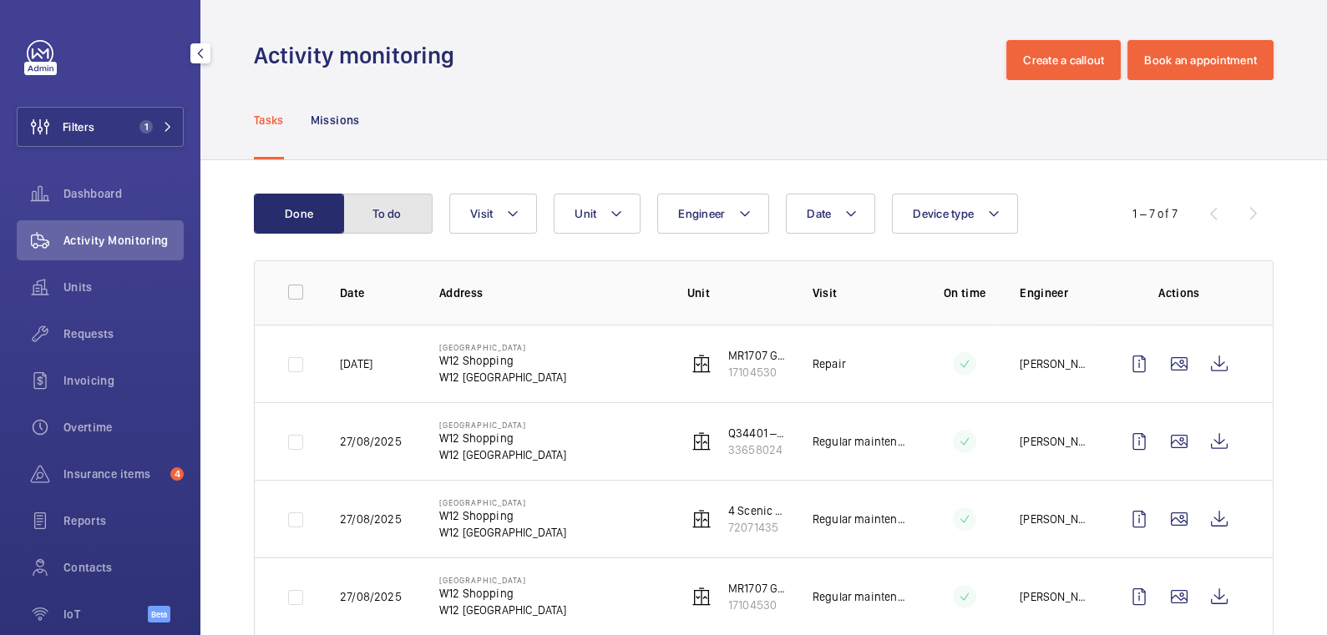
click at [397, 215] on button "To do" at bounding box center [387, 214] width 90 height 40
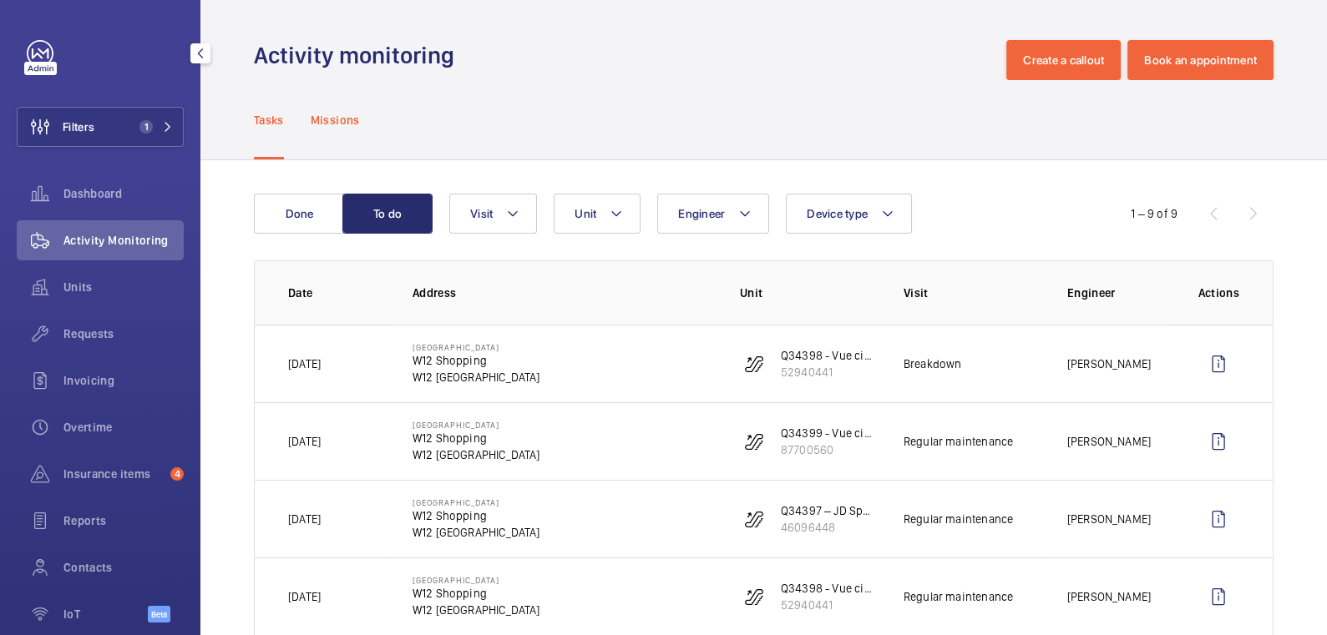
click at [329, 113] on p "Missions" at bounding box center [335, 120] width 49 height 17
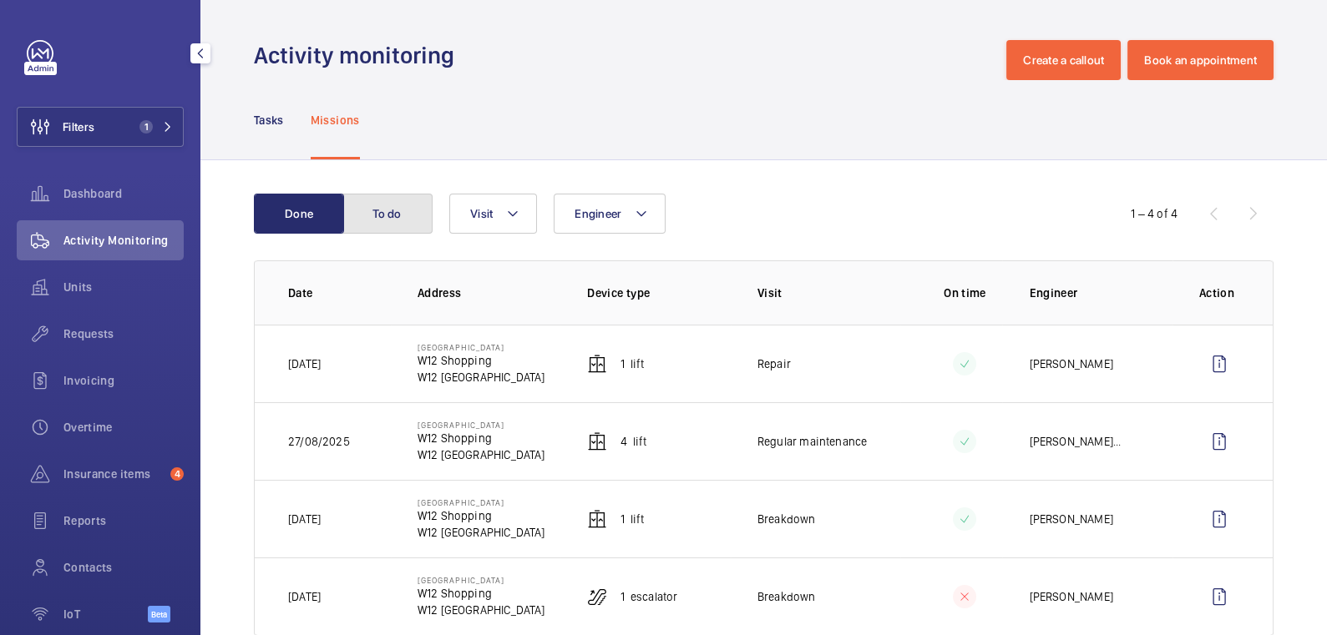
click at [384, 210] on button "To do" at bounding box center [387, 214] width 90 height 40
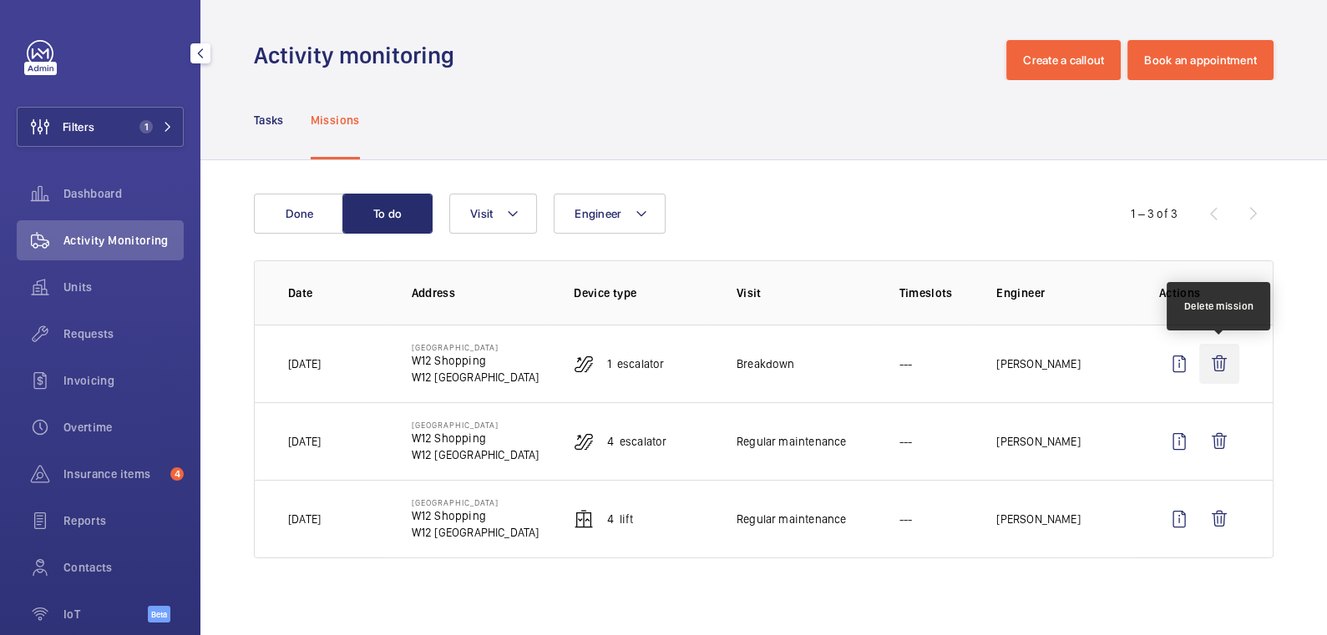
click at [1224, 357] on wm-front-icon-button at bounding box center [1219, 364] width 40 height 40
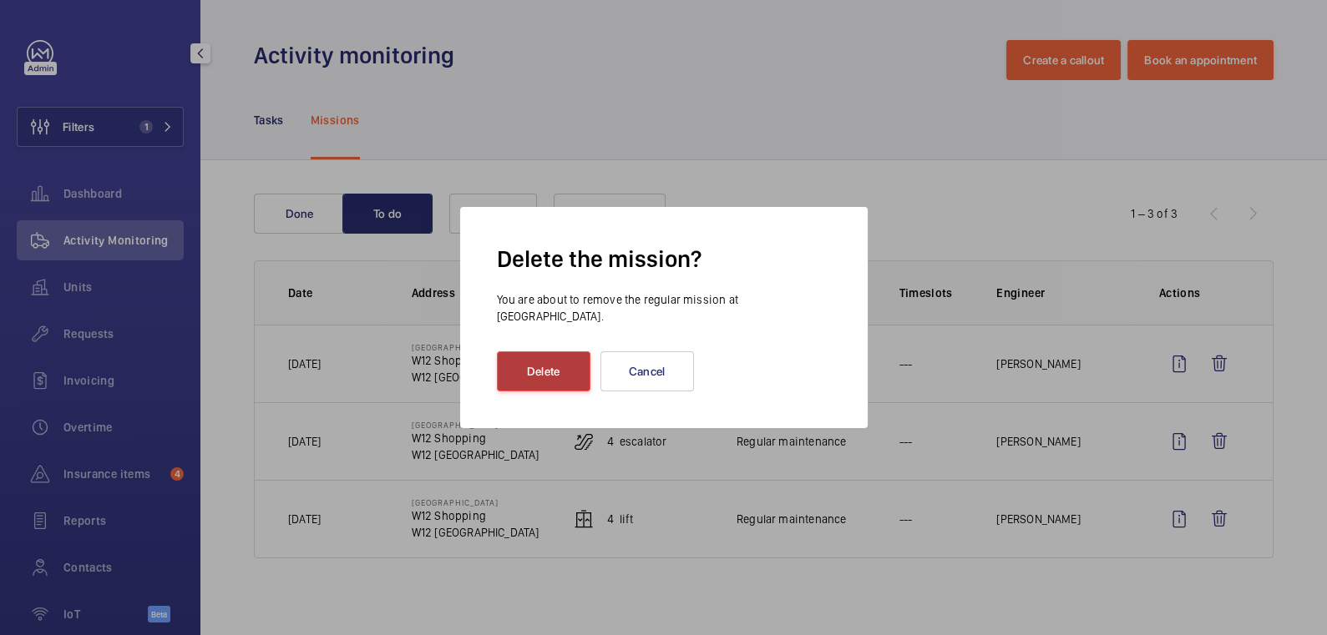
click at [533, 360] on button "Delete" at bounding box center [544, 372] width 94 height 40
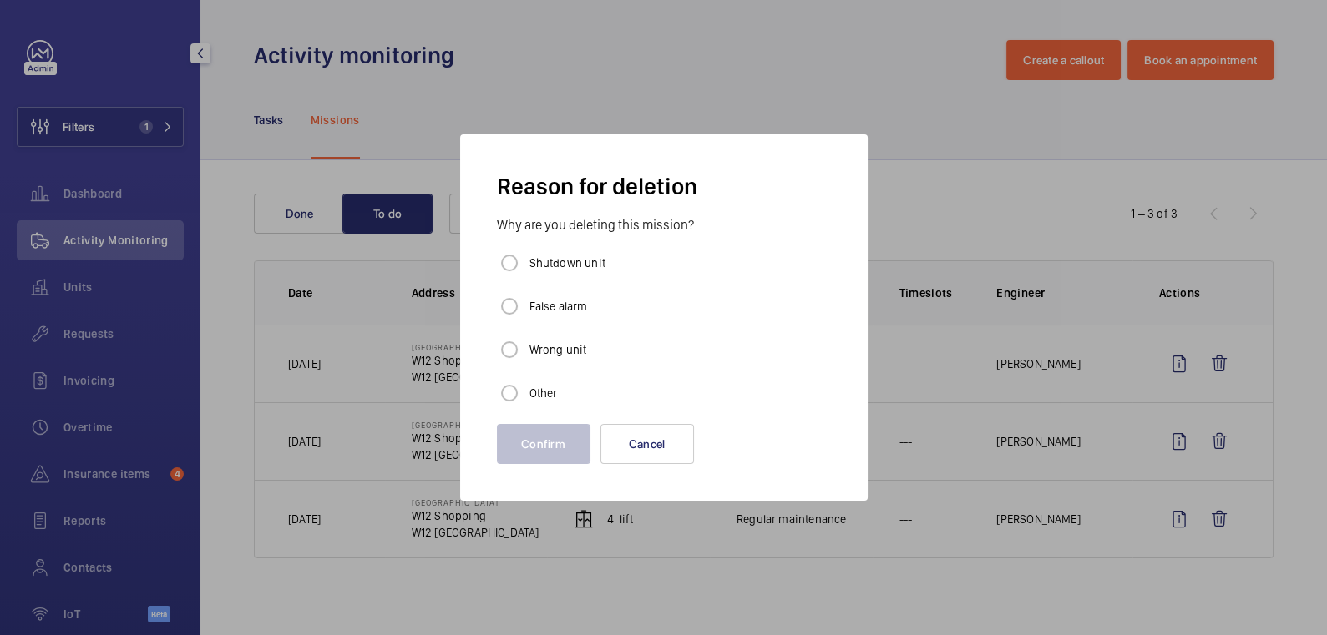
click at [564, 266] on label "Shutdown unit" at bounding box center [565, 263] width 79 height 17
click at [526, 266] on input "Shutdown unit" at bounding box center [509, 262] width 33 height 33
radio input "true"
click at [558, 435] on button "Confirm" at bounding box center [544, 444] width 94 height 40
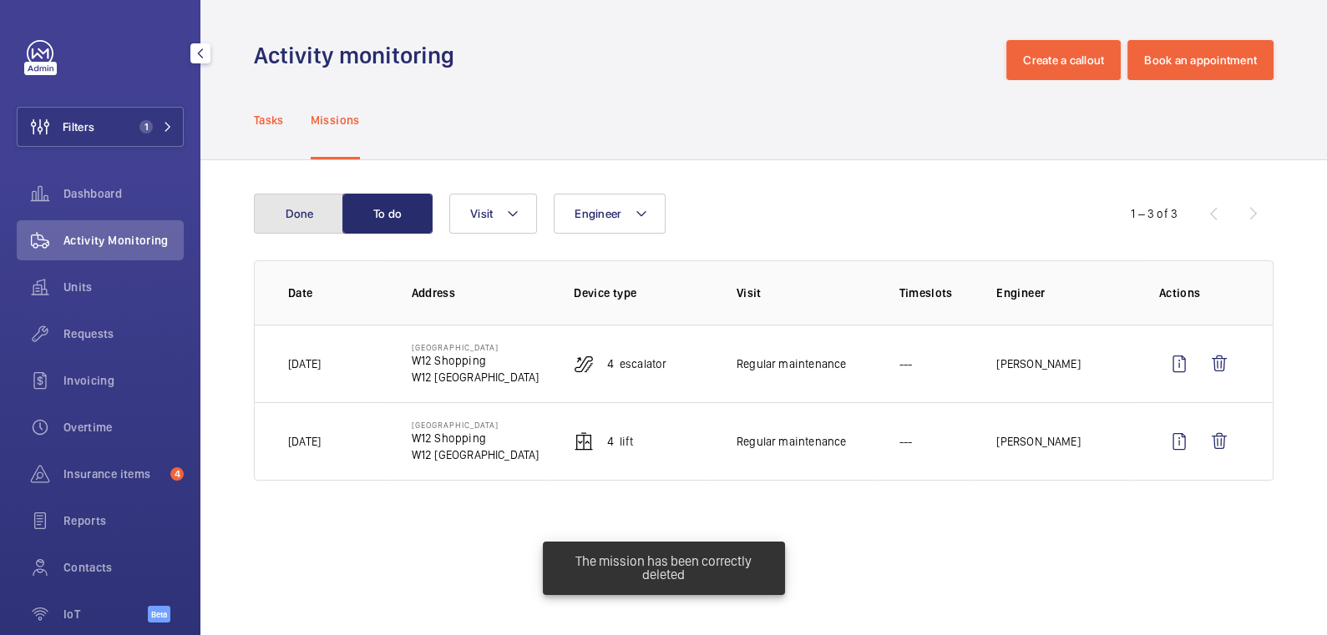
click at [292, 203] on button "Done" at bounding box center [299, 214] width 90 height 40
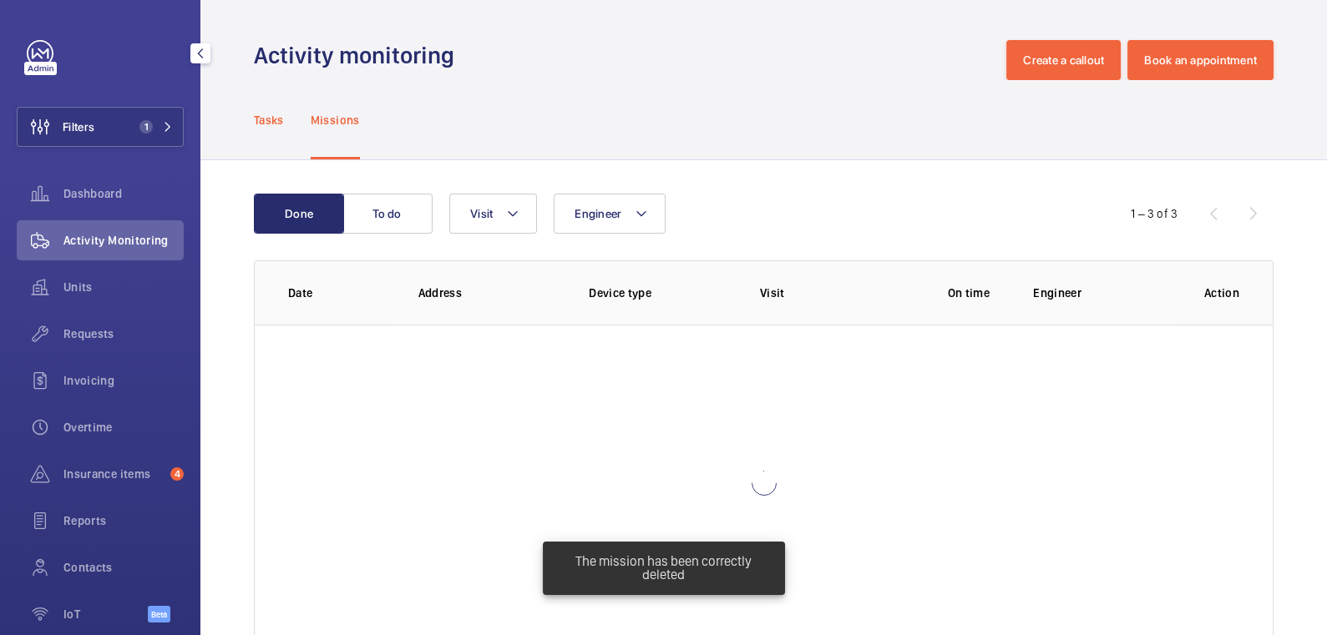
click at [273, 123] on p "Tasks" at bounding box center [269, 120] width 30 height 17
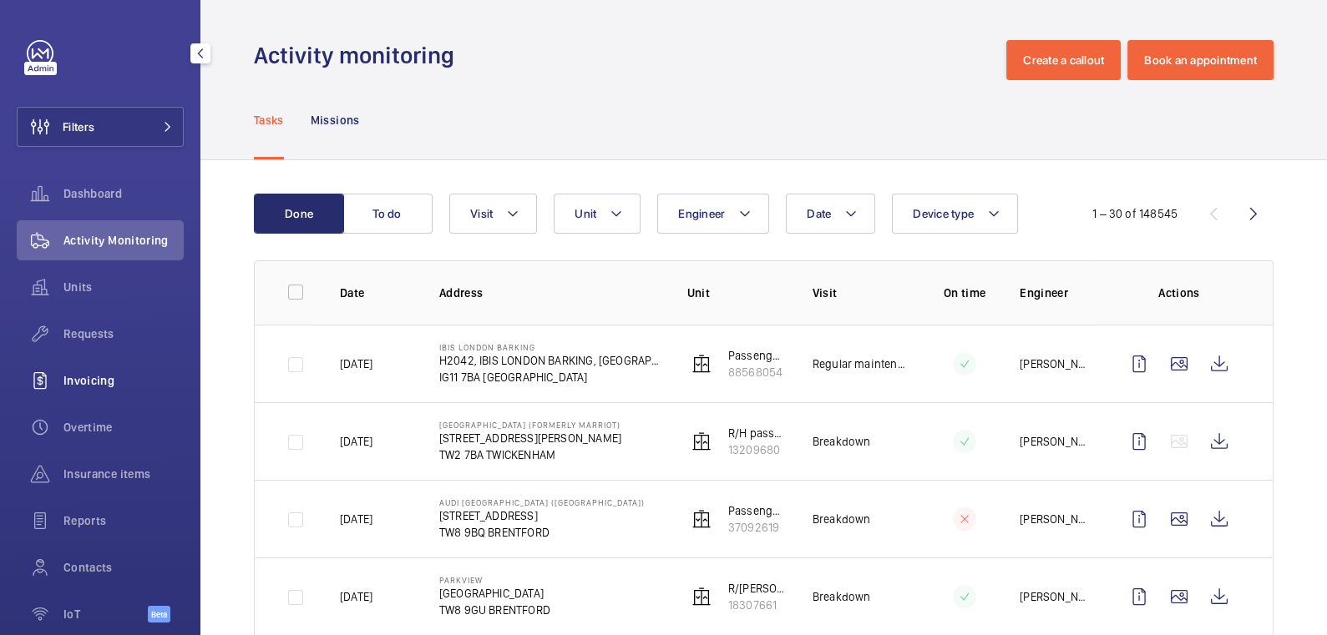
click at [94, 386] on span "Invoicing" at bounding box center [123, 380] width 120 height 17
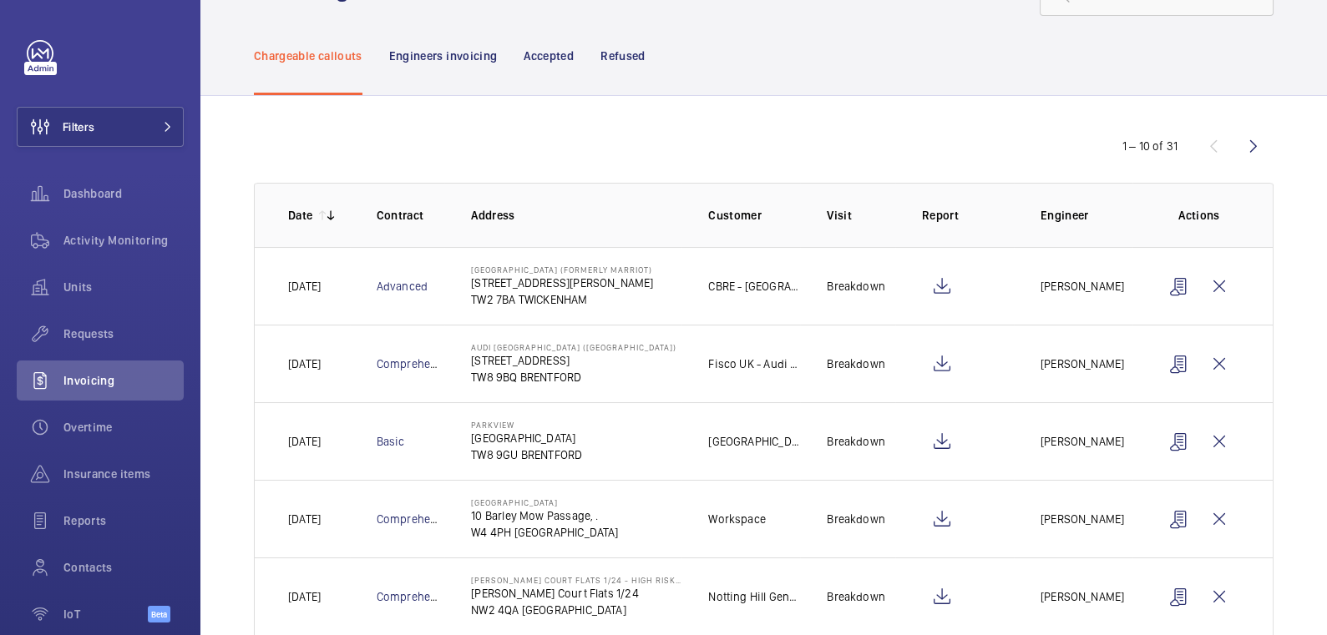
scroll to position [67, 0]
click at [1211, 517] on wm-front-icon-button at bounding box center [1219, 519] width 40 height 40
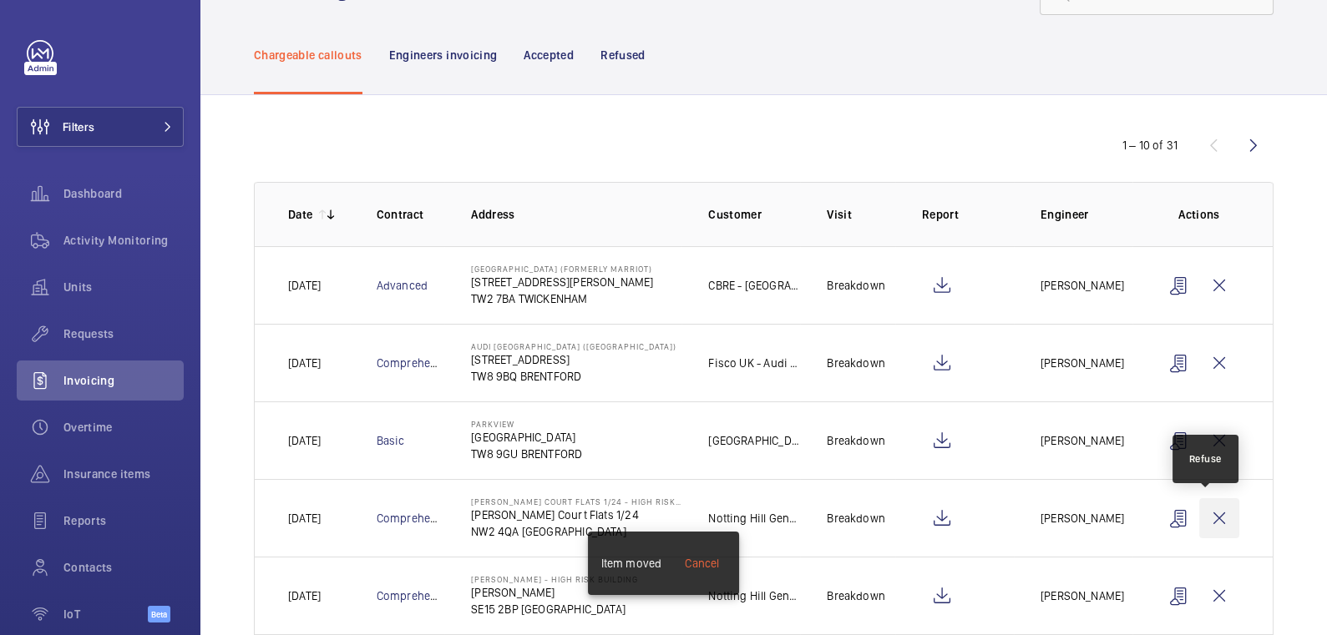
click at [1214, 517] on wm-front-icon-button at bounding box center [1219, 519] width 40 height 40
click at [1217, 517] on wm-front-icon-button at bounding box center [1219, 519] width 40 height 40
click at [1215, 517] on wm-front-icon-button at bounding box center [1219, 519] width 40 height 40
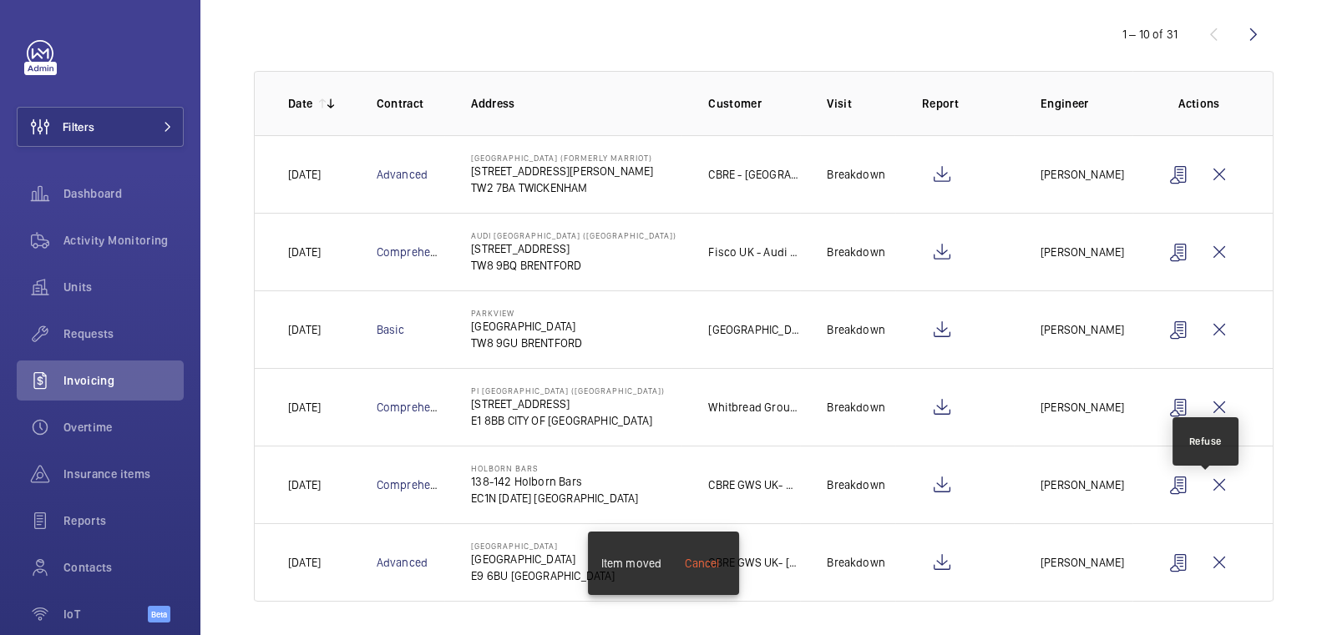
scroll to position [180, 0]
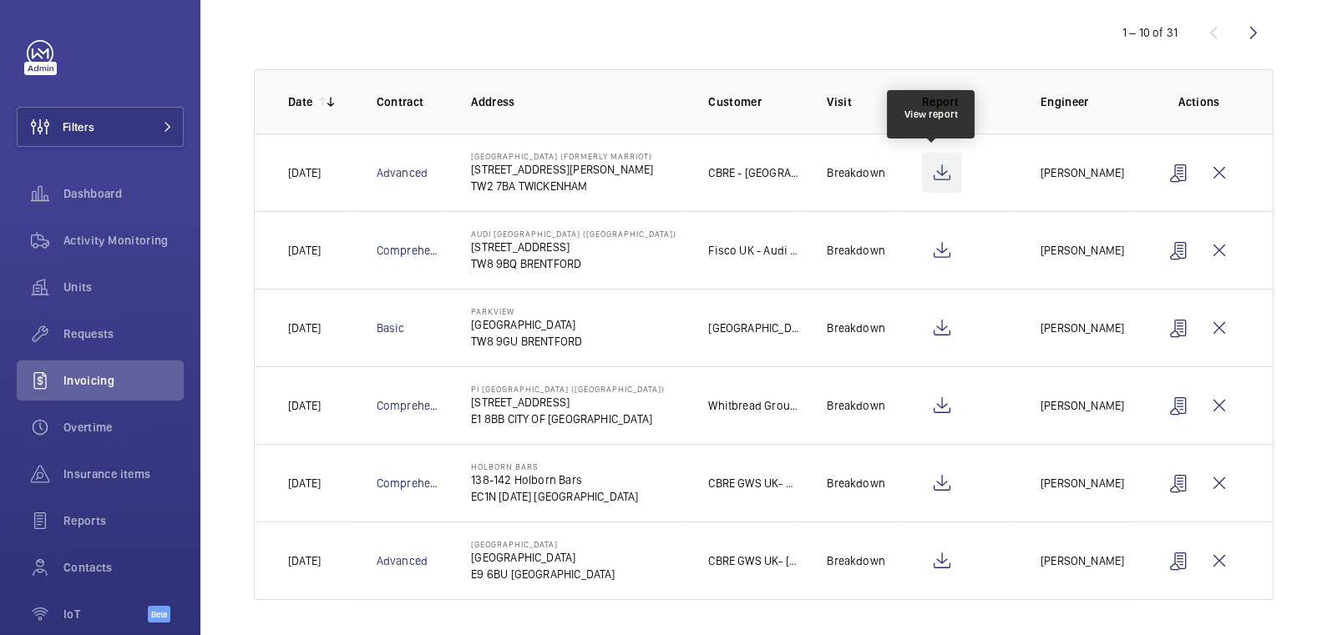
click at [934, 170] on wm-front-icon-button at bounding box center [942, 173] width 40 height 40
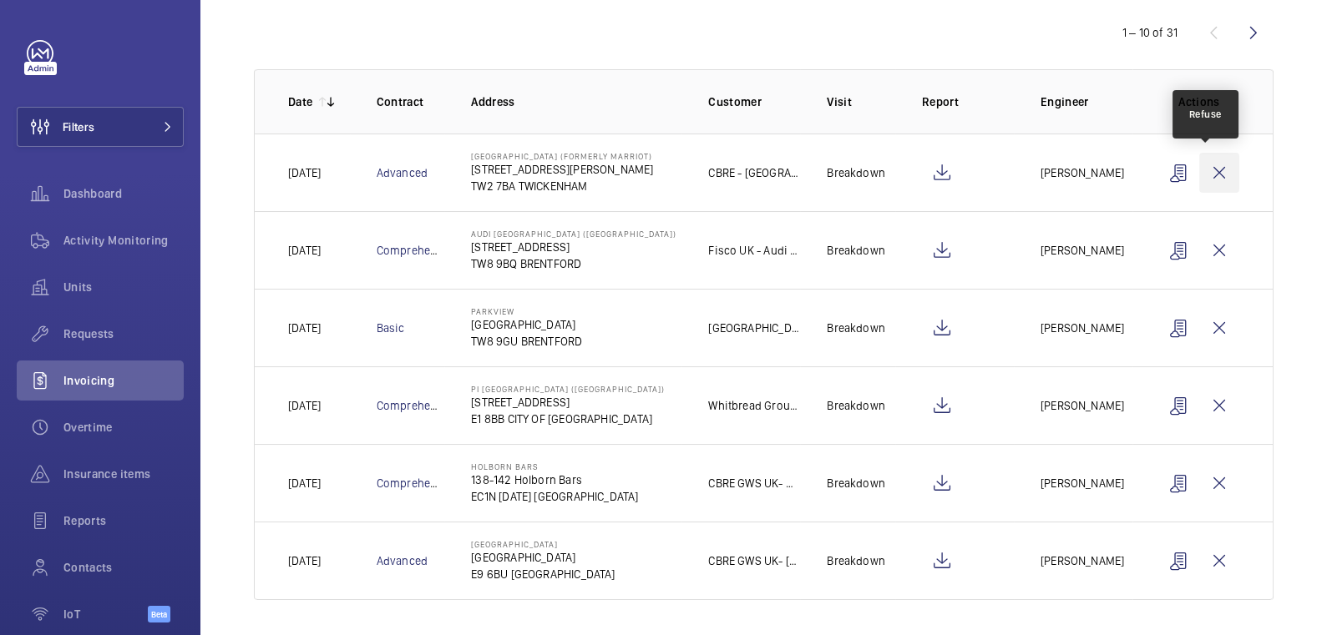
click at [1214, 166] on wm-front-icon-button at bounding box center [1219, 173] width 40 height 40
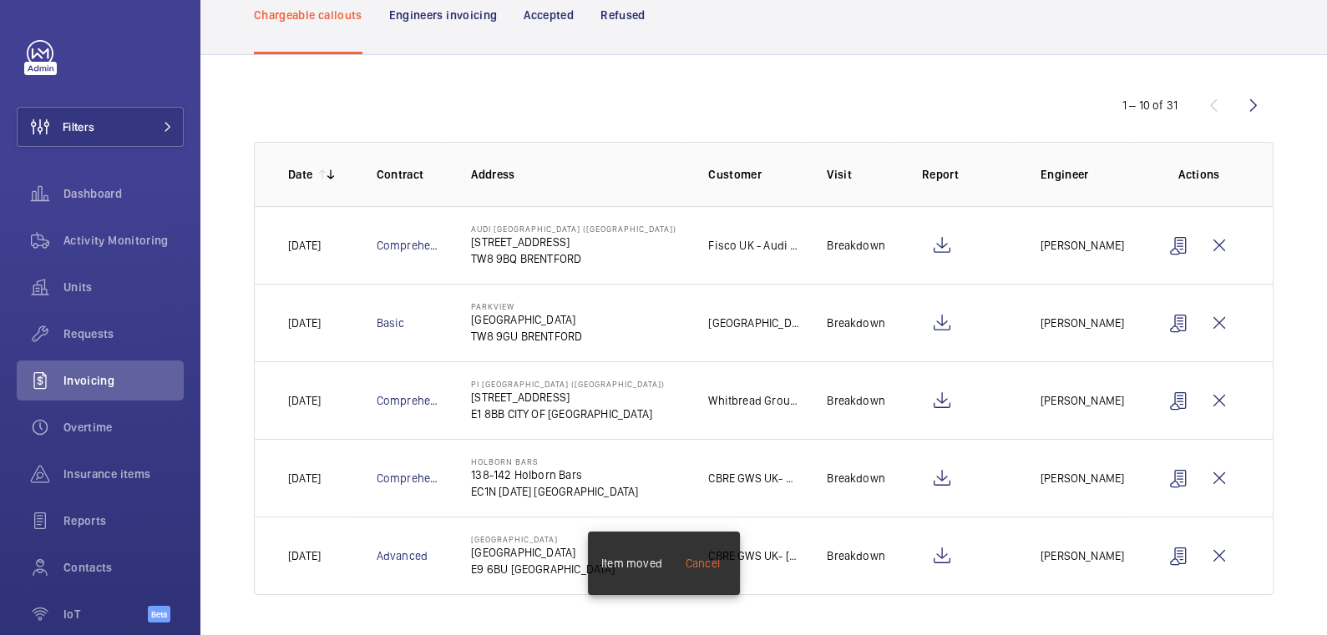
scroll to position [103, 0]
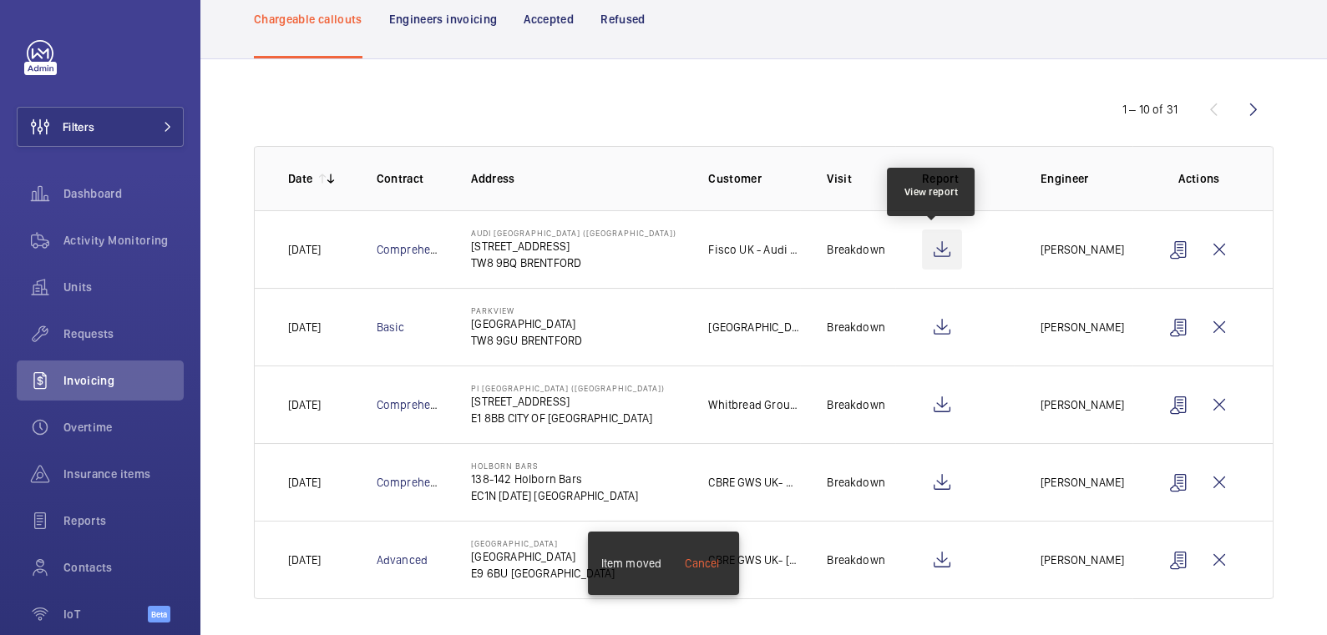
click at [940, 249] on wm-front-icon-button at bounding box center [942, 250] width 40 height 40
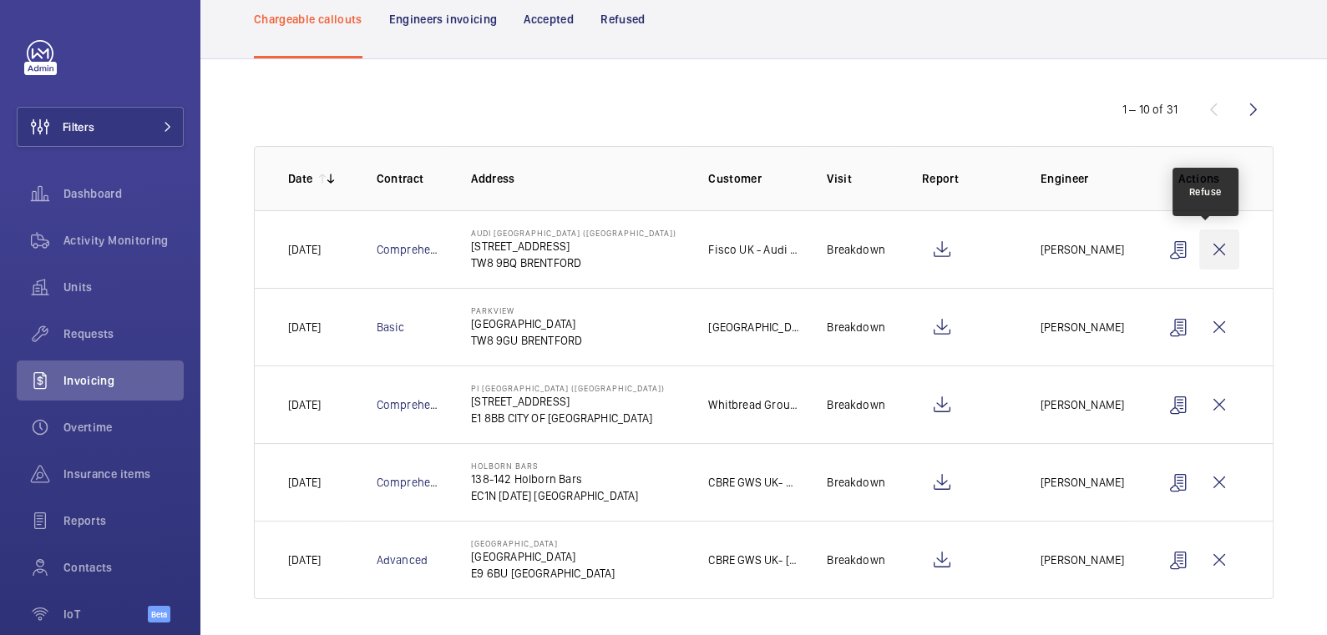
click at [1210, 256] on wm-front-icon-button at bounding box center [1219, 250] width 40 height 40
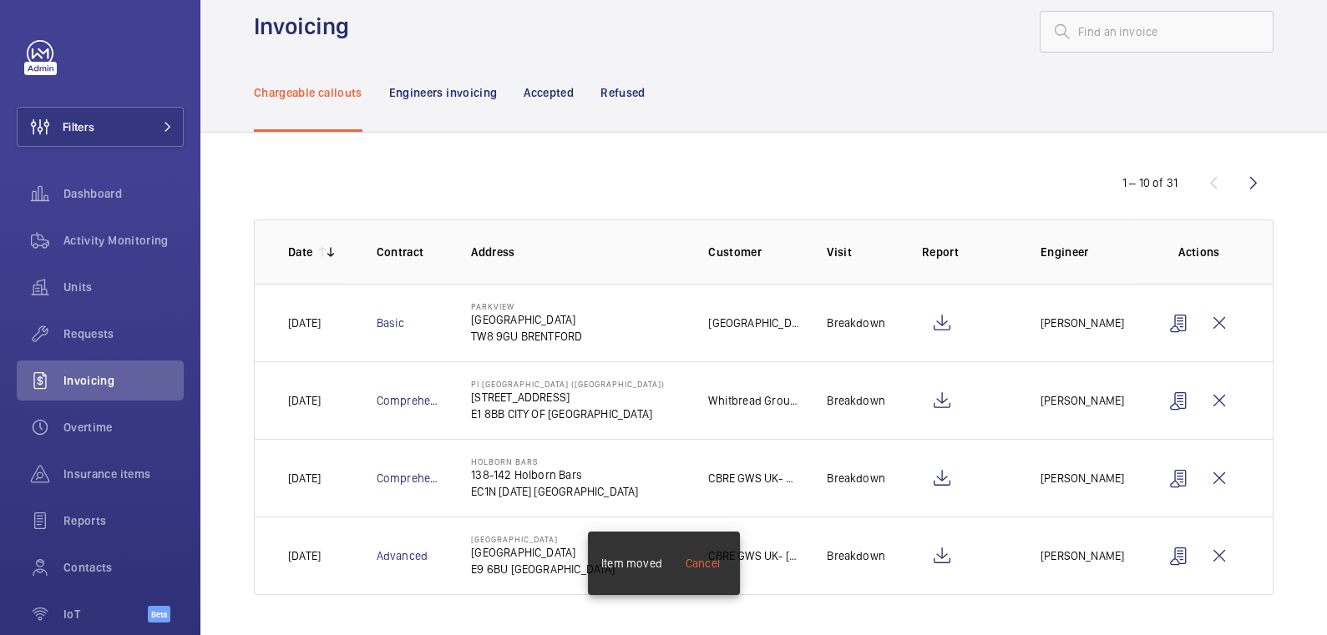
scroll to position [26, 0]
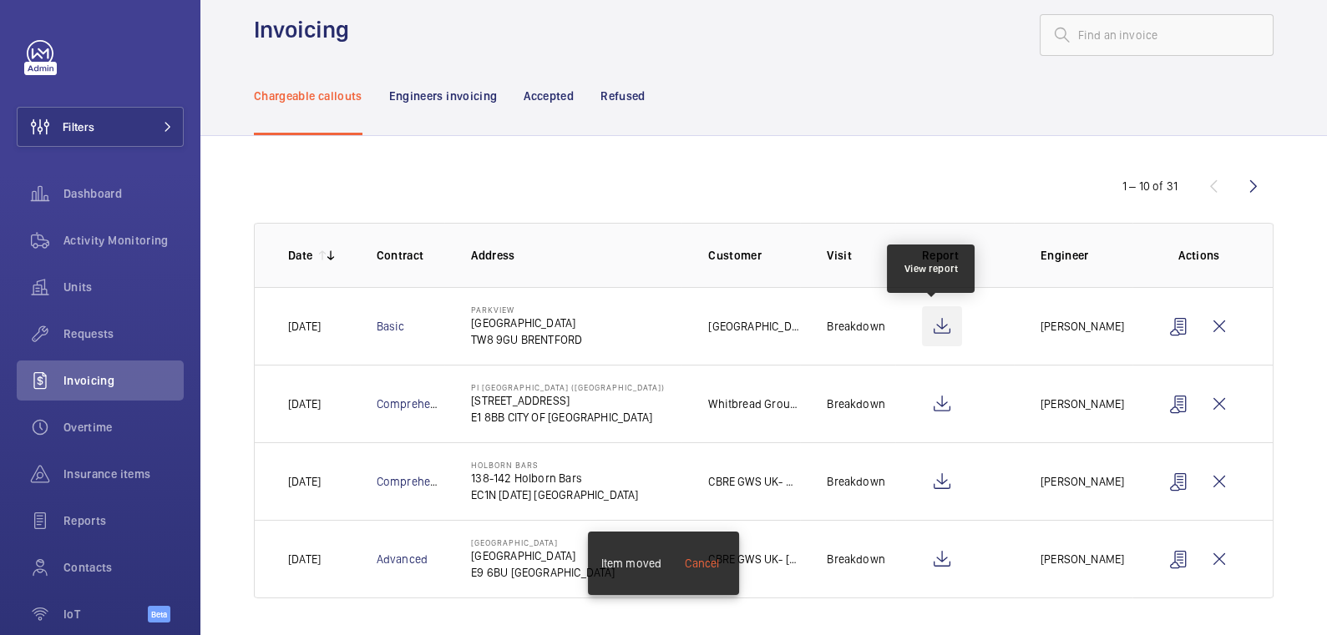
click at [935, 327] on wm-front-icon-button at bounding box center [942, 326] width 40 height 40
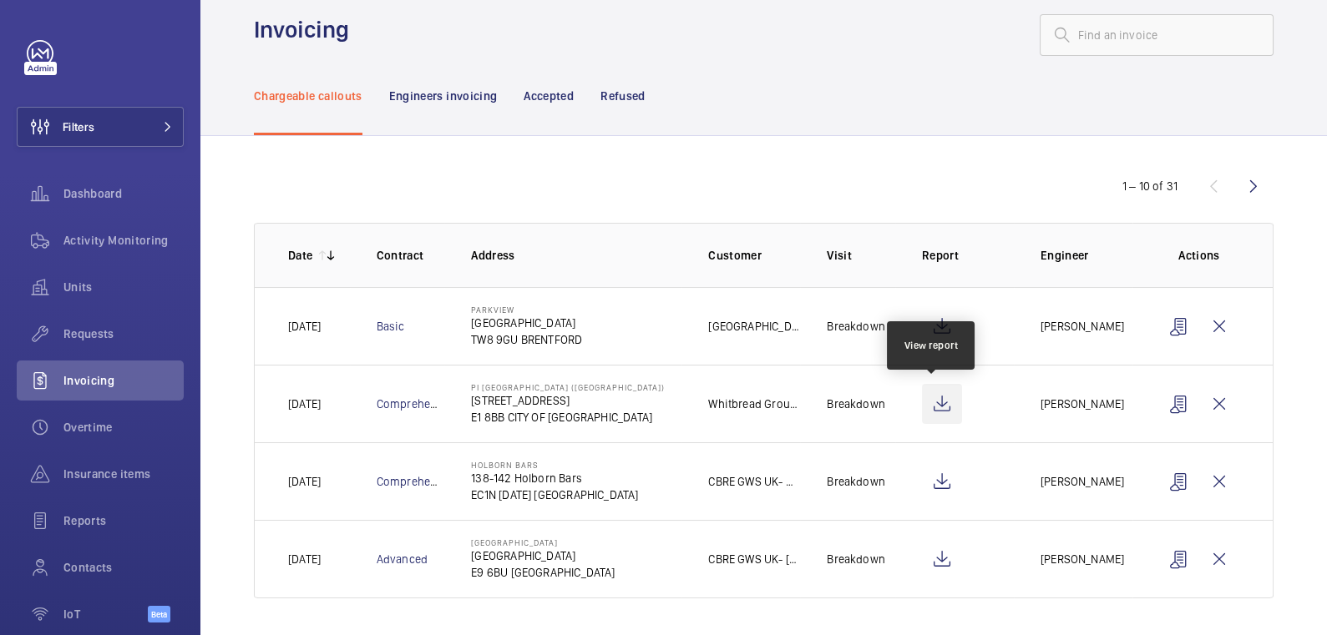
click at [935, 404] on wm-front-icon-button at bounding box center [942, 404] width 40 height 40
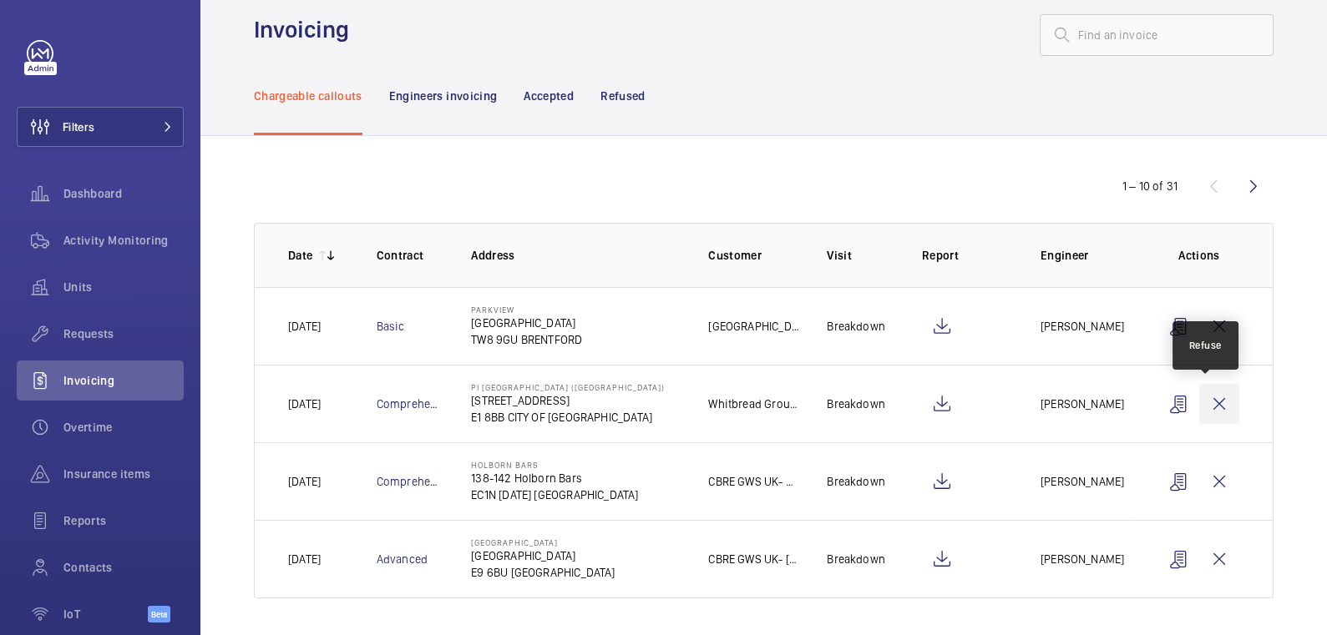
click at [1204, 406] on wm-front-icon-button at bounding box center [1219, 404] width 40 height 40
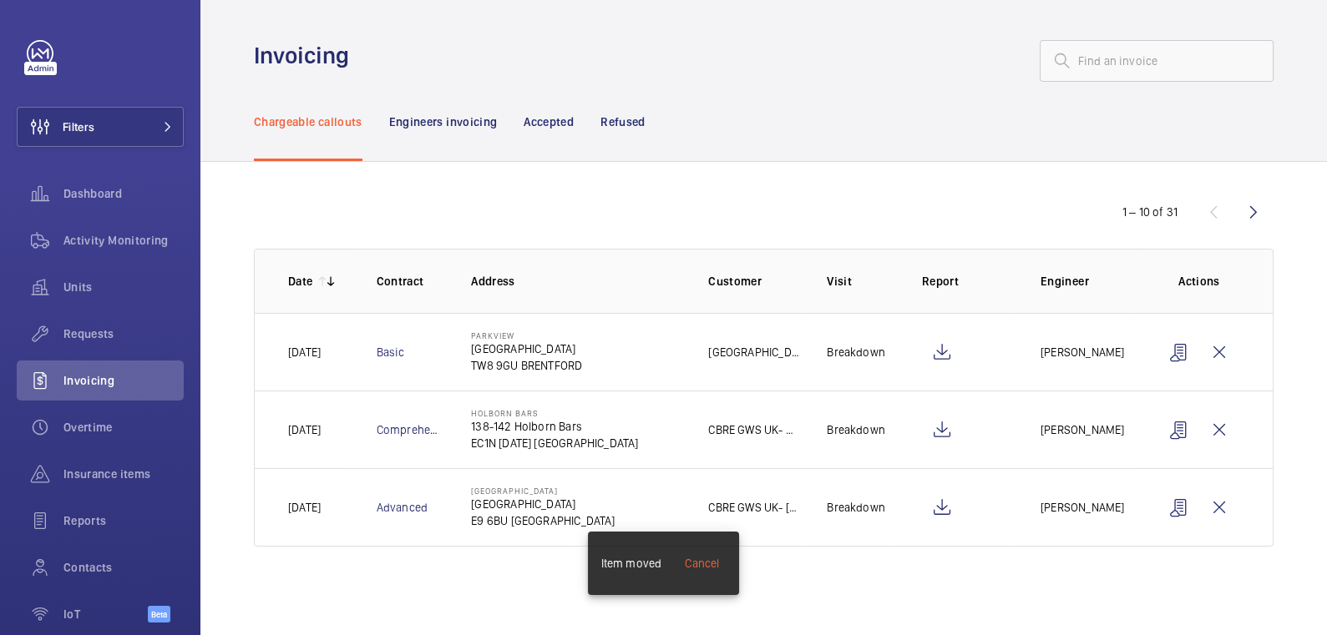
scroll to position [0, 0]
click at [949, 431] on wm-front-icon-button at bounding box center [942, 430] width 40 height 40
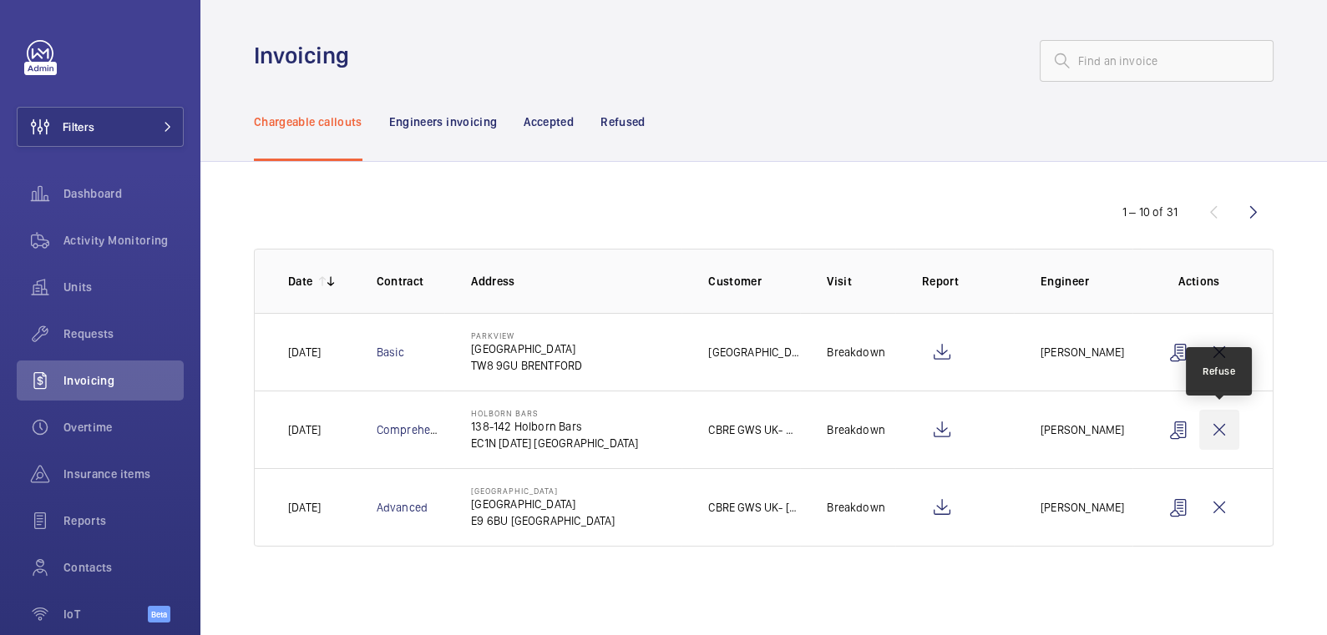
click at [1219, 431] on wm-front-icon-button at bounding box center [1219, 430] width 40 height 40
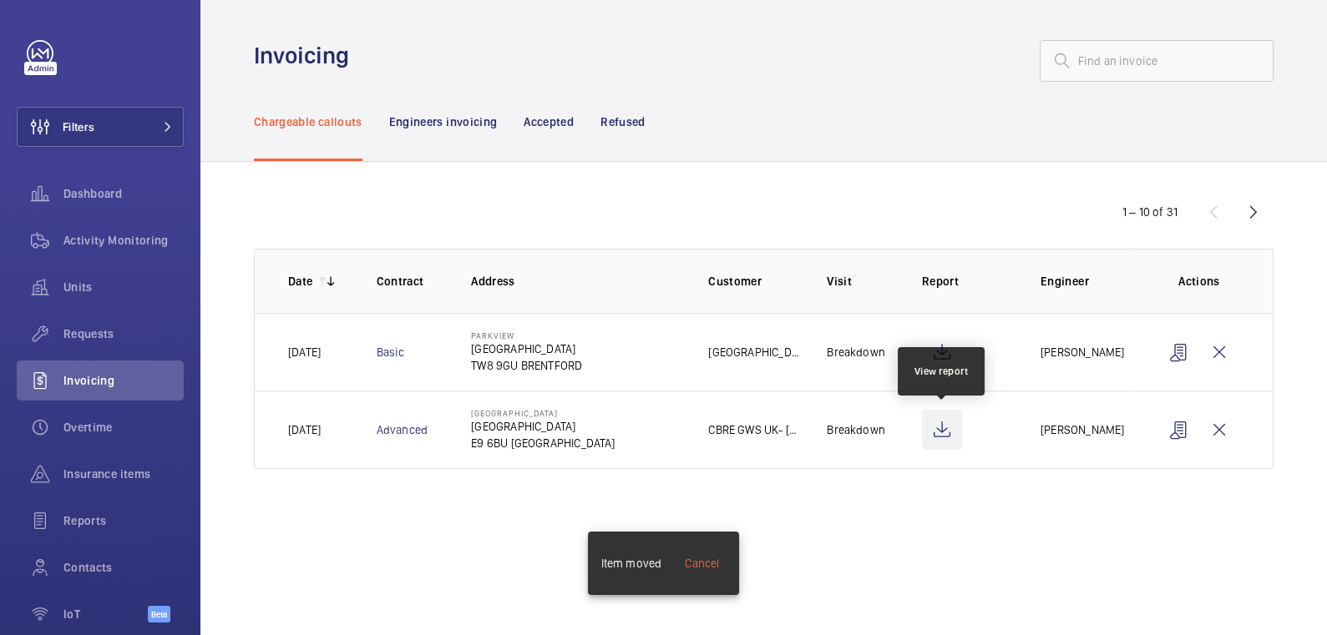
click at [948, 441] on wm-front-icon-button at bounding box center [942, 430] width 40 height 40
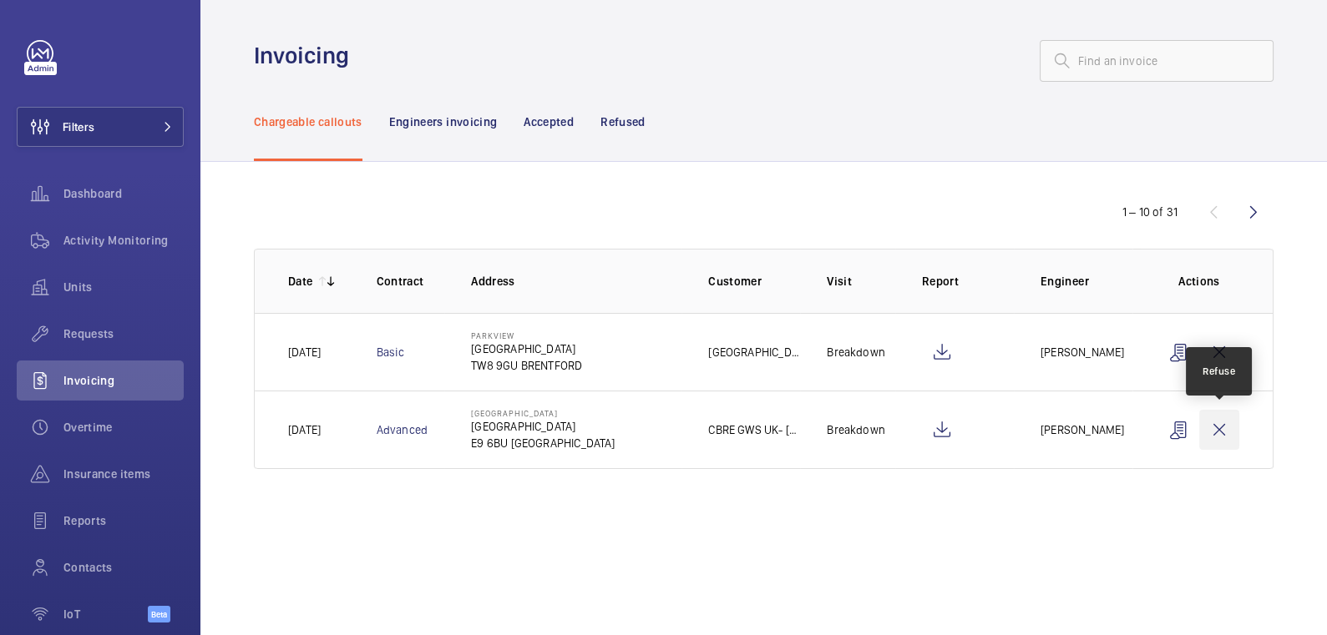
click at [1217, 433] on wm-front-icon-button at bounding box center [1219, 430] width 40 height 40
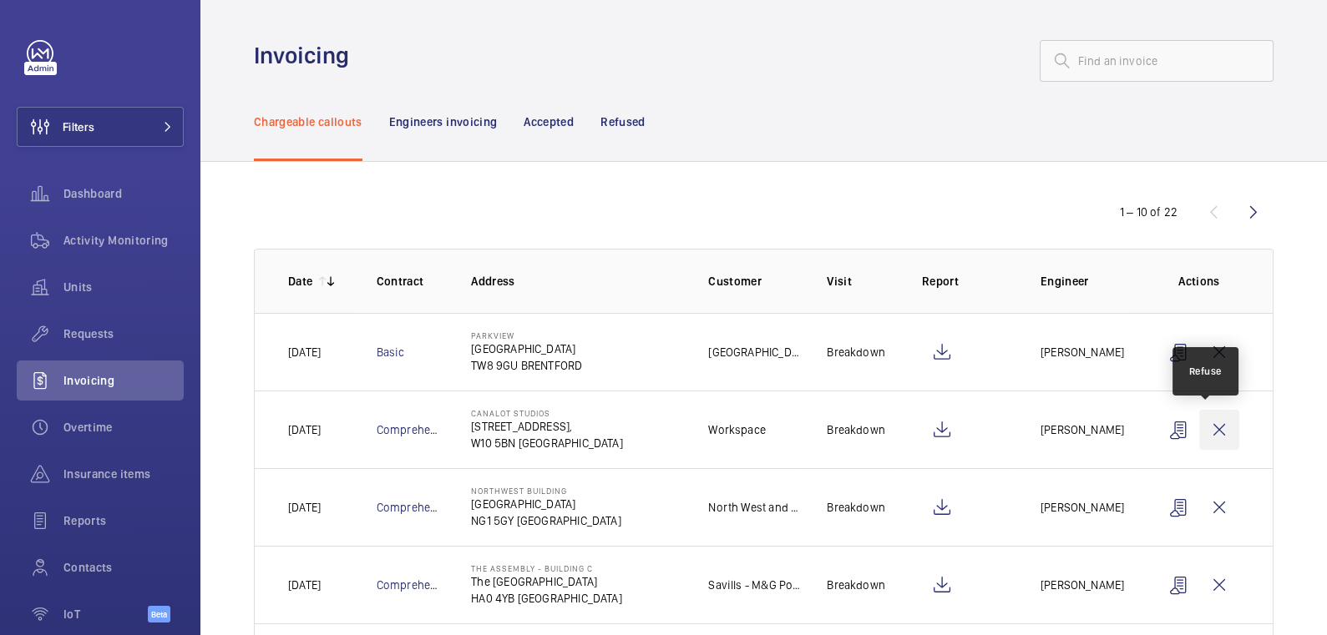
click at [1214, 428] on wm-front-icon-button at bounding box center [1219, 430] width 40 height 40
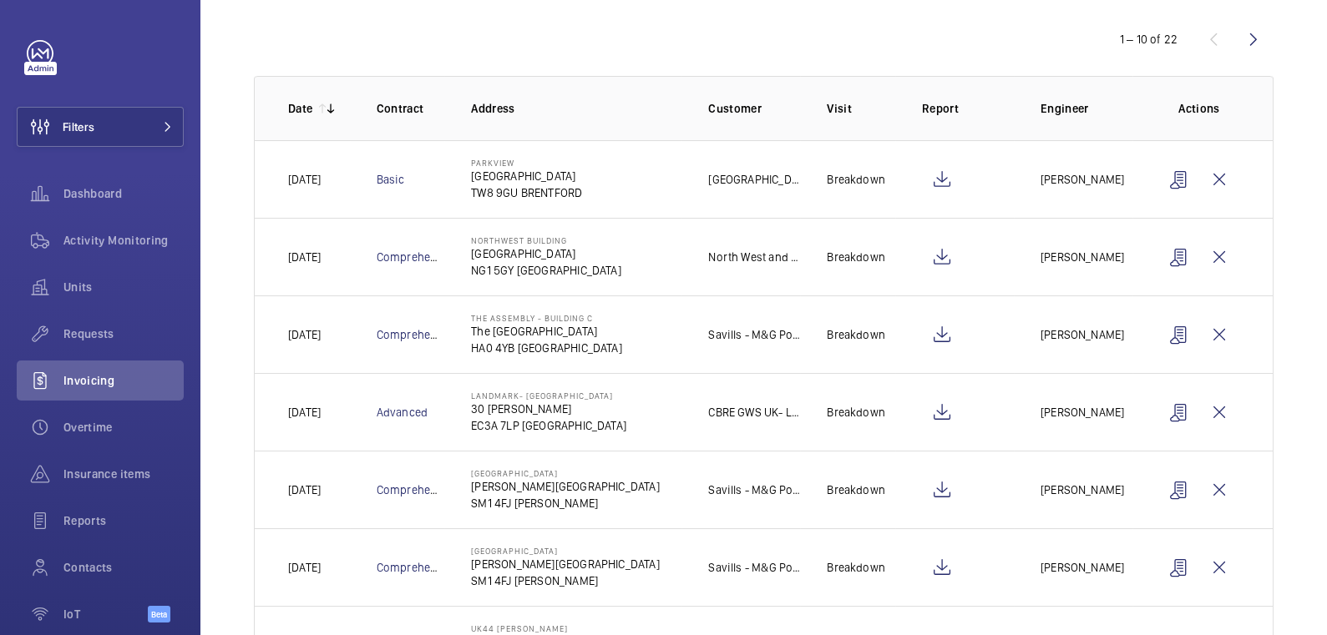
scroll to position [175, 0]
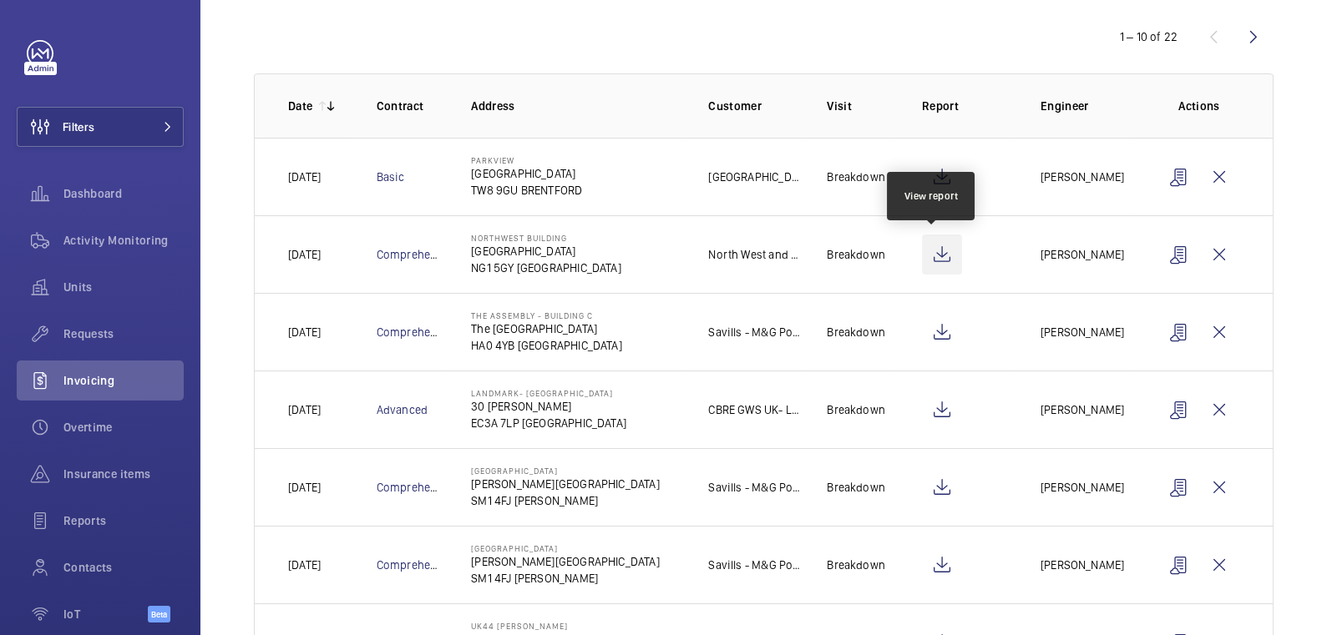
click at [934, 255] on wm-front-icon-button at bounding box center [942, 255] width 40 height 40
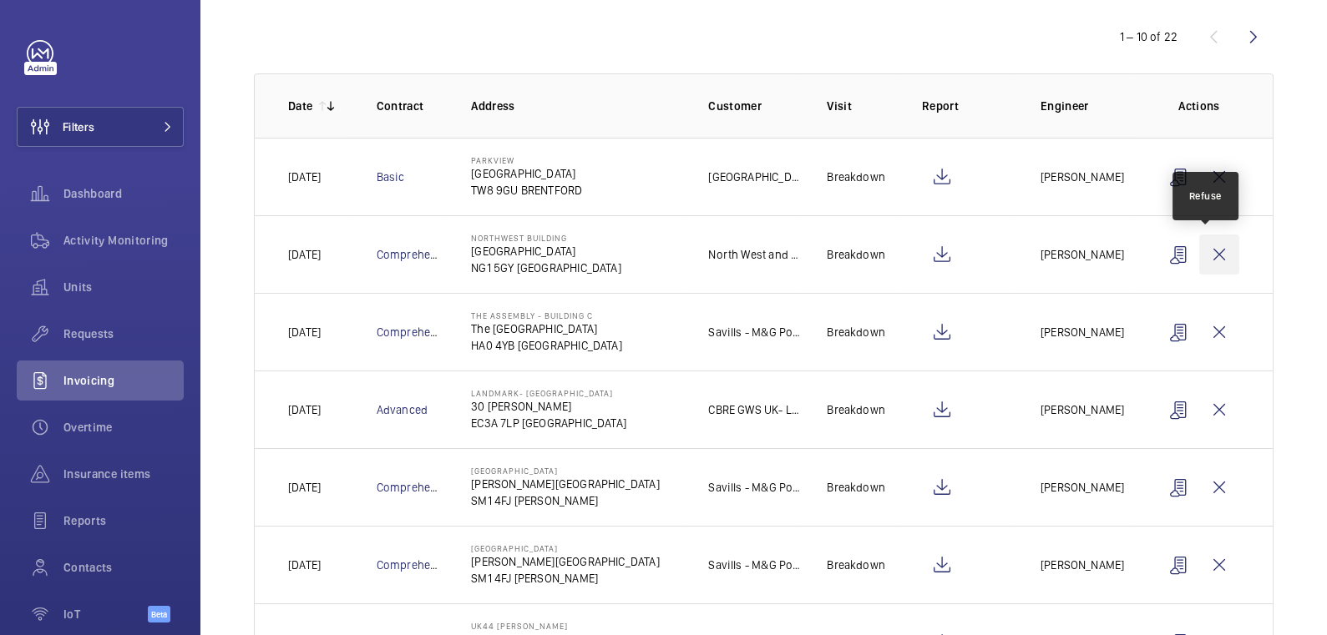
click at [1214, 257] on wm-front-icon-button at bounding box center [1219, 255] width 40 height 40
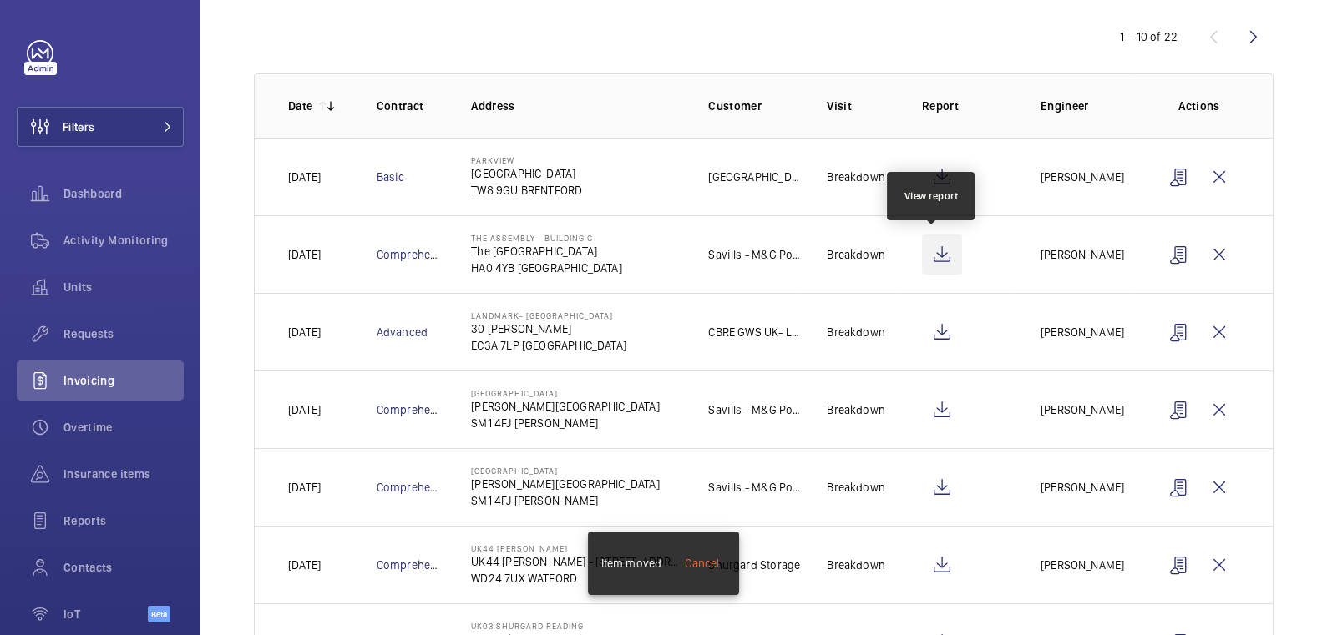
click at [939, 245] on wm-front-icon-button at bounding box center [942, 255] width 40 height 40
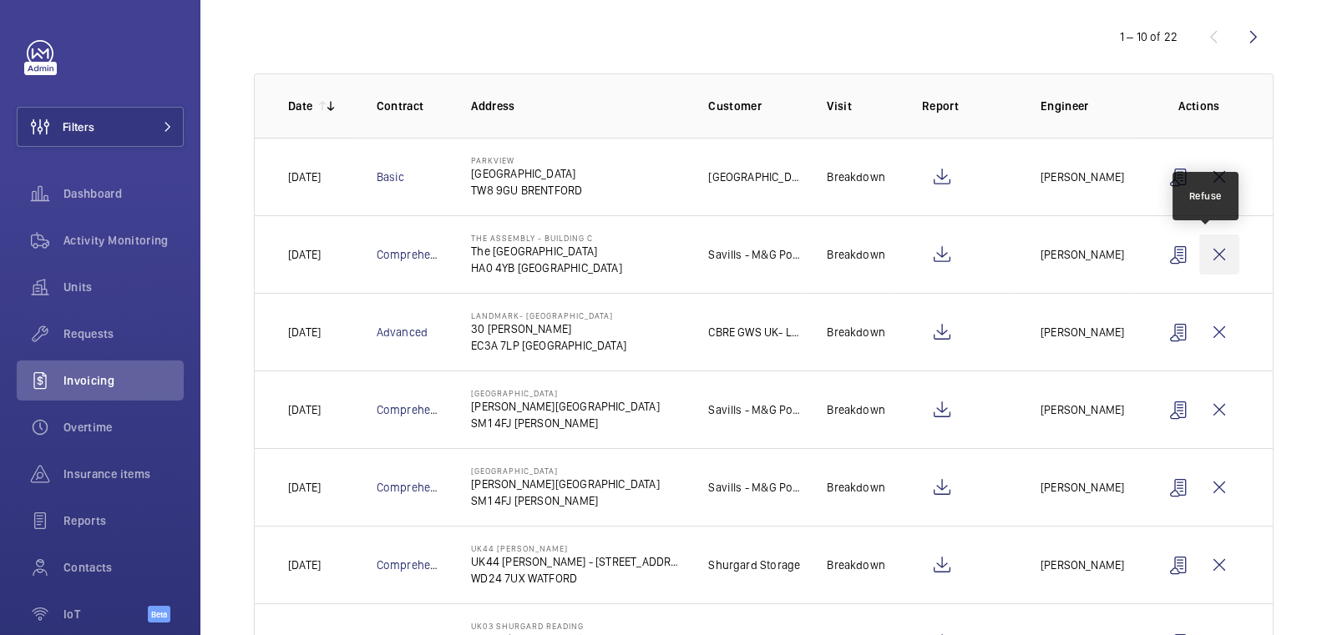
click at [1205, 257] on wm-front-icon-button at bounding box center [1219, 255] width 40 height 40
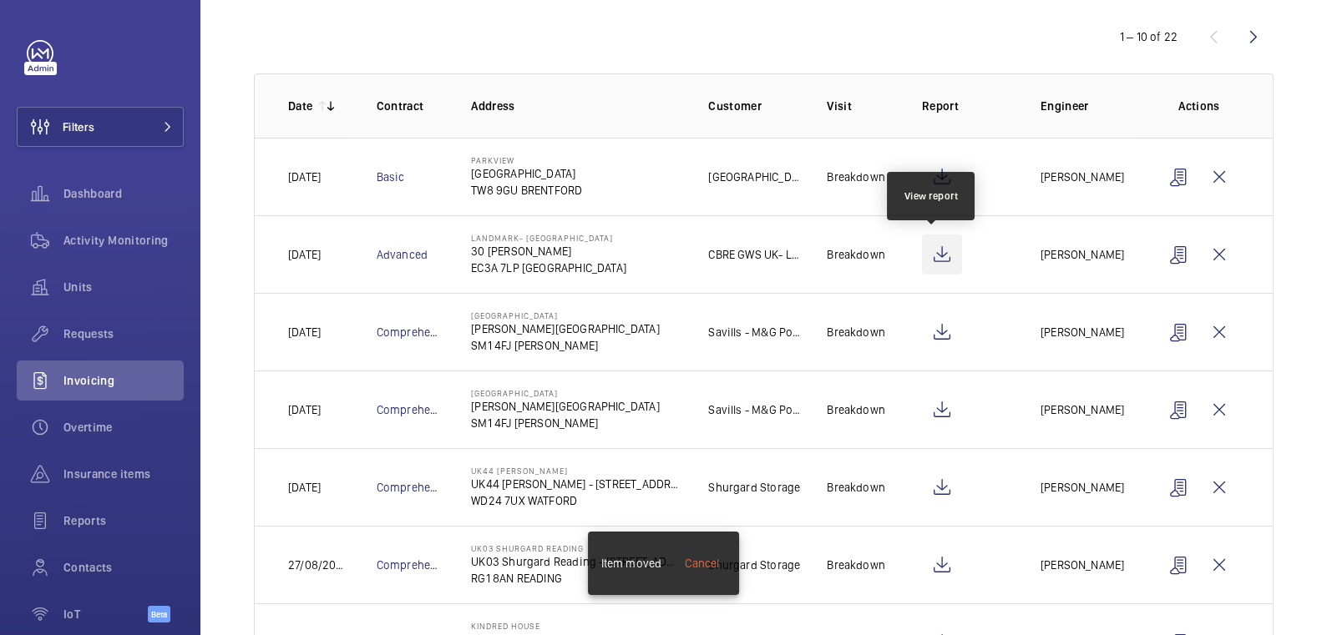
click at [930, 256] on wm-front-icon-button at bounding box center [942, 255] width 40 height 40
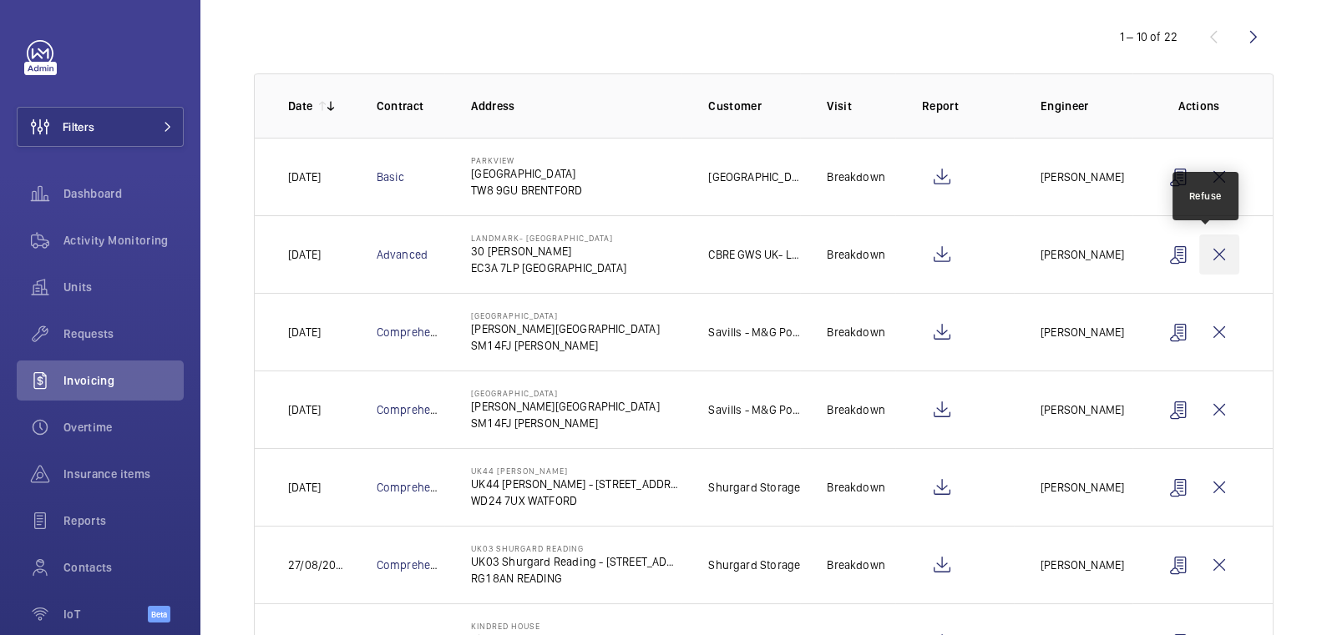
click at [1203, 254] on wm-front-icon-button at bounding box center [1219, 255] width 40 height 40
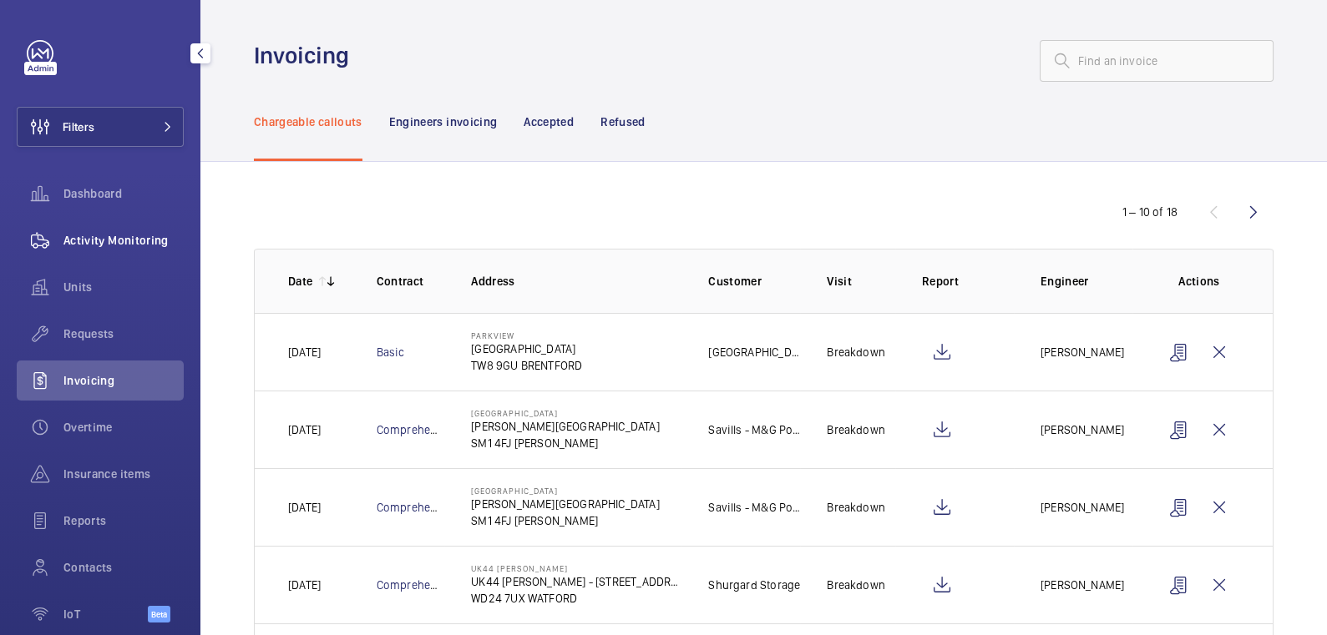
click at [109, 244] on span "Activity Monitoring" at bounding box center [123, 240] width 120 height 17
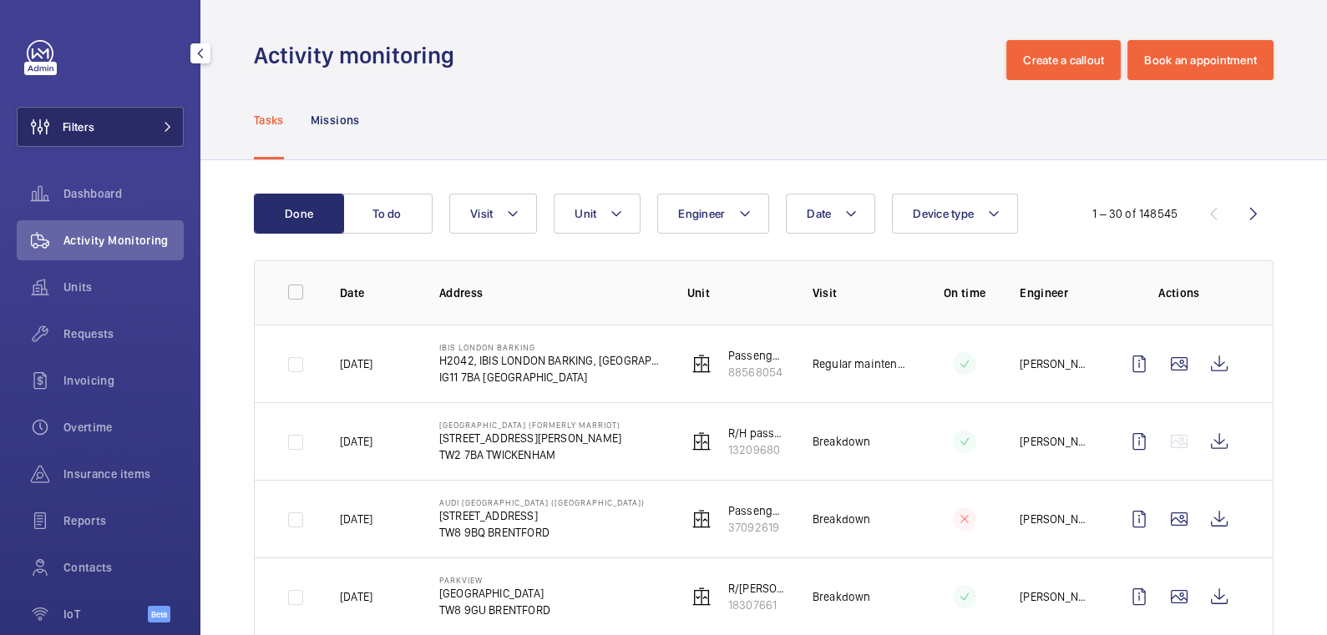
click at [124, 133] on button "Filters" at bounding box center [100, 127] width 167 height 40
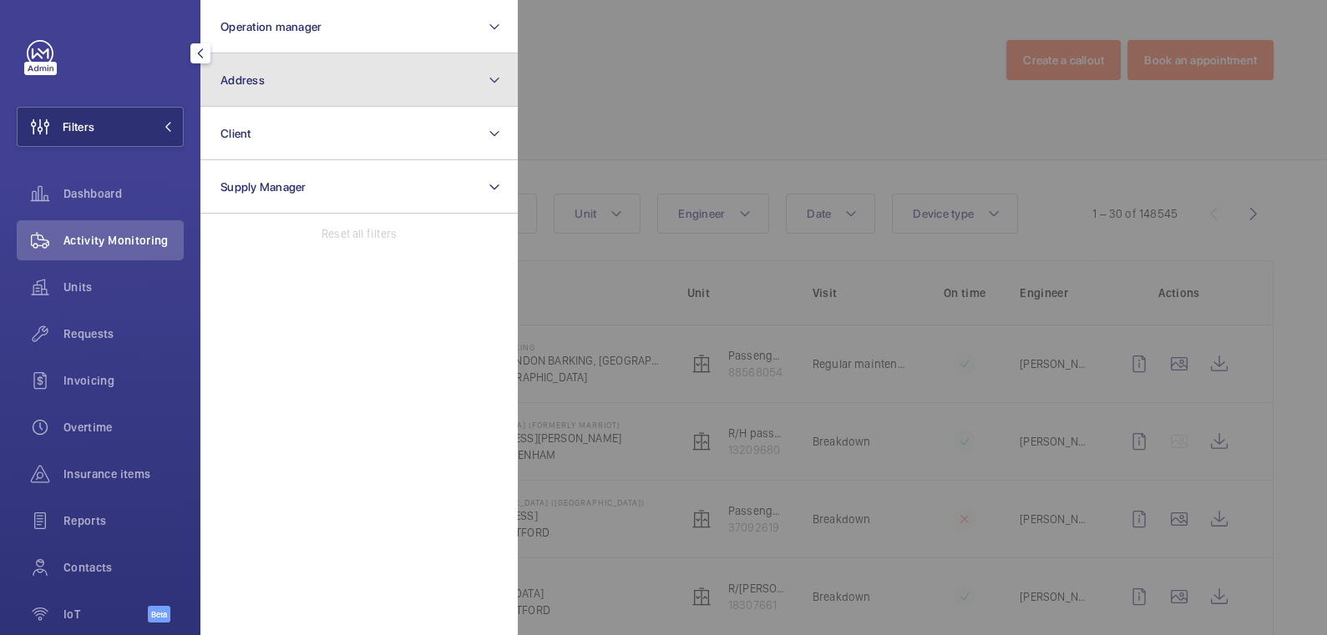
click at [285, 96] on button "Address" at bounding box center [358, 79] width 317 height 53
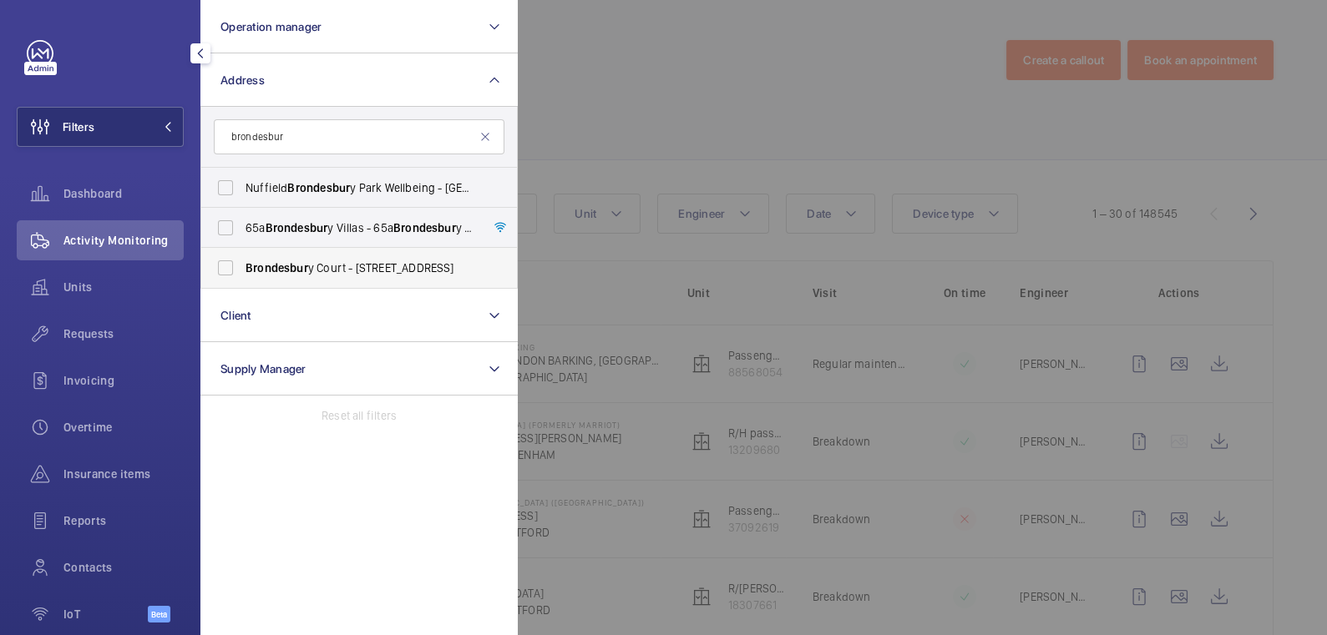
type input "brondesbur"
click at [291, 262] on span "Brondesbur" at bounding box center [276, 267] width 63 height 13
click at [242, 262] on input "Brondesbur y Court - 235 Willesden Ln, LONDON NW2 5RR" at bounding box center [225, 267] width 33 height 33
checkbox input "true"
click at [715, 110] on div at bounding box center [1181, 317] width 1327 height 635
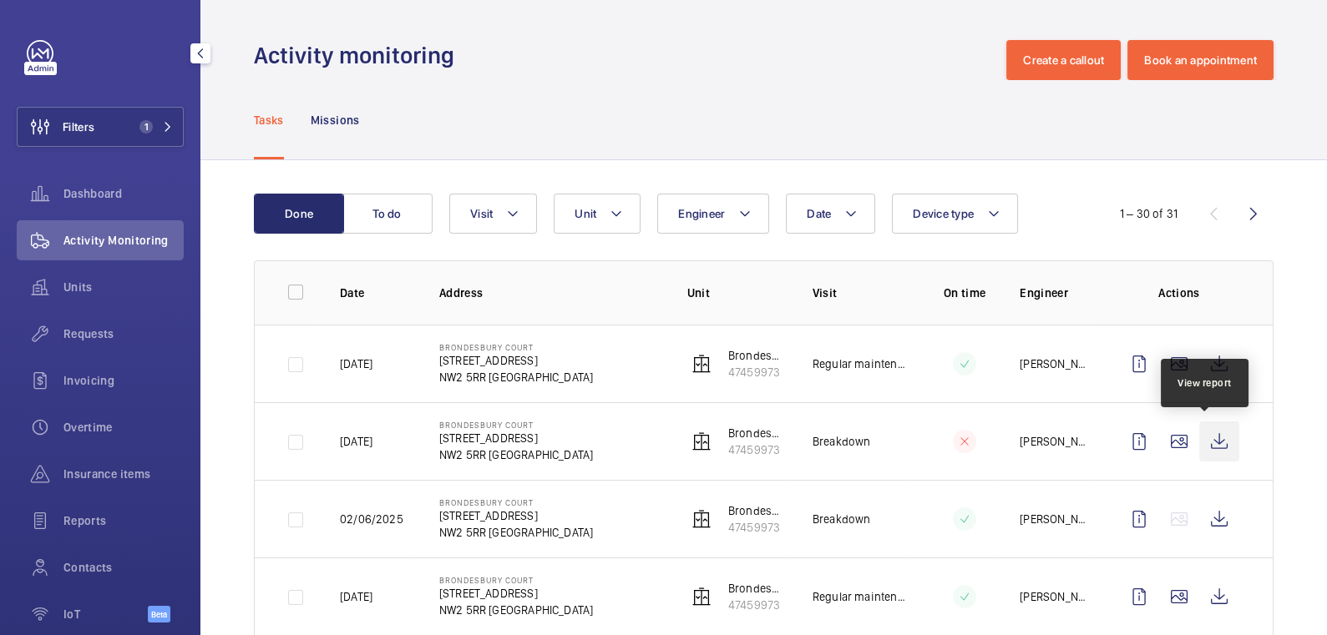
click at [1209, 446] on wm-front-icon-button at bounding box center [1219, 442] width 40 height 40
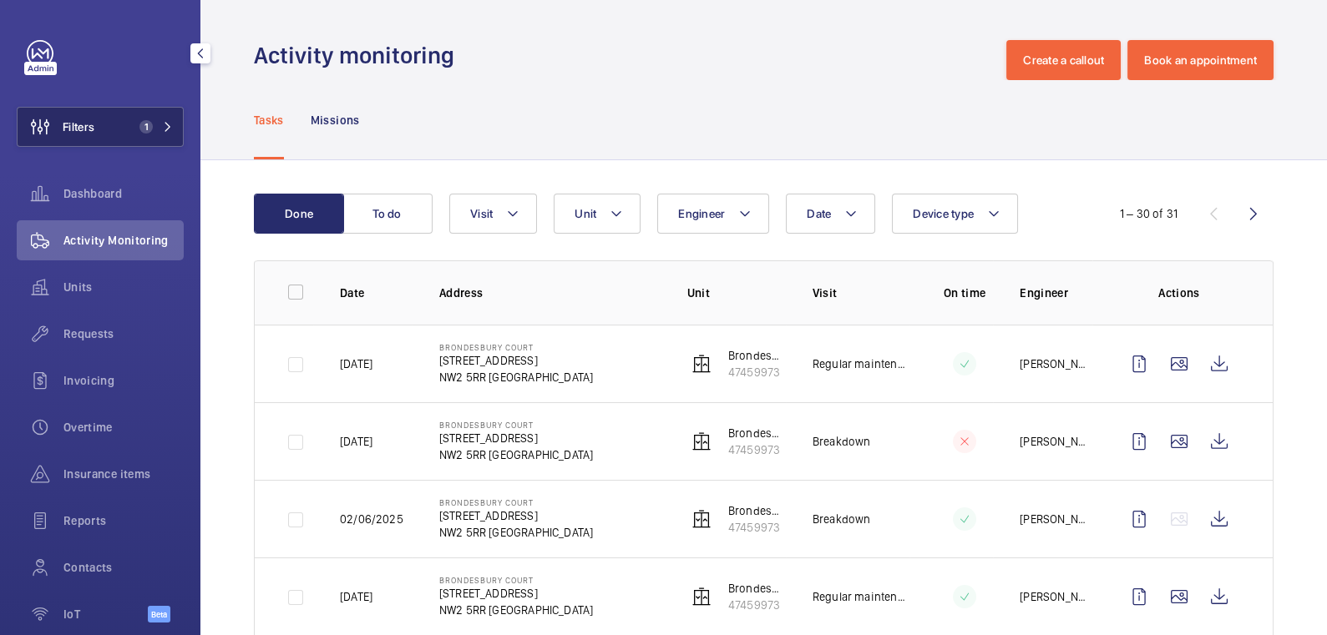
click at [115, 125] on button "Filters 1" at bounding box center [100, 127] width 167 height 40
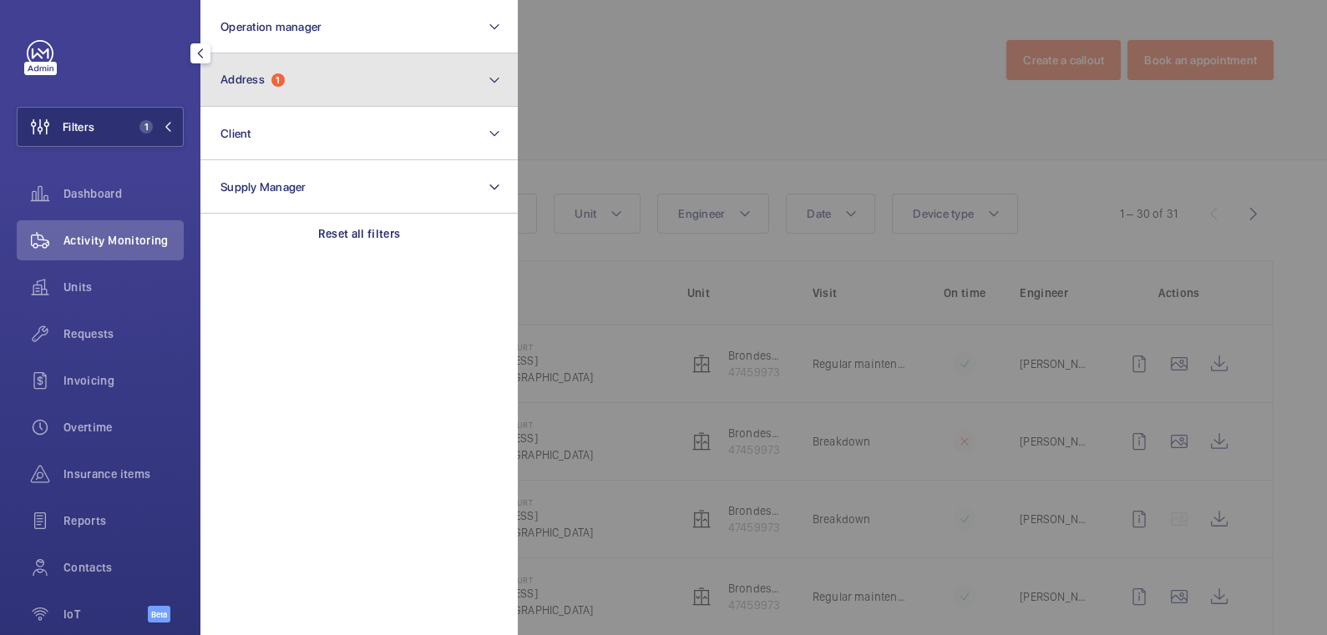
click at [337, 78] on button "Address 1" at bounding box center [358, 79] width 317 height 53
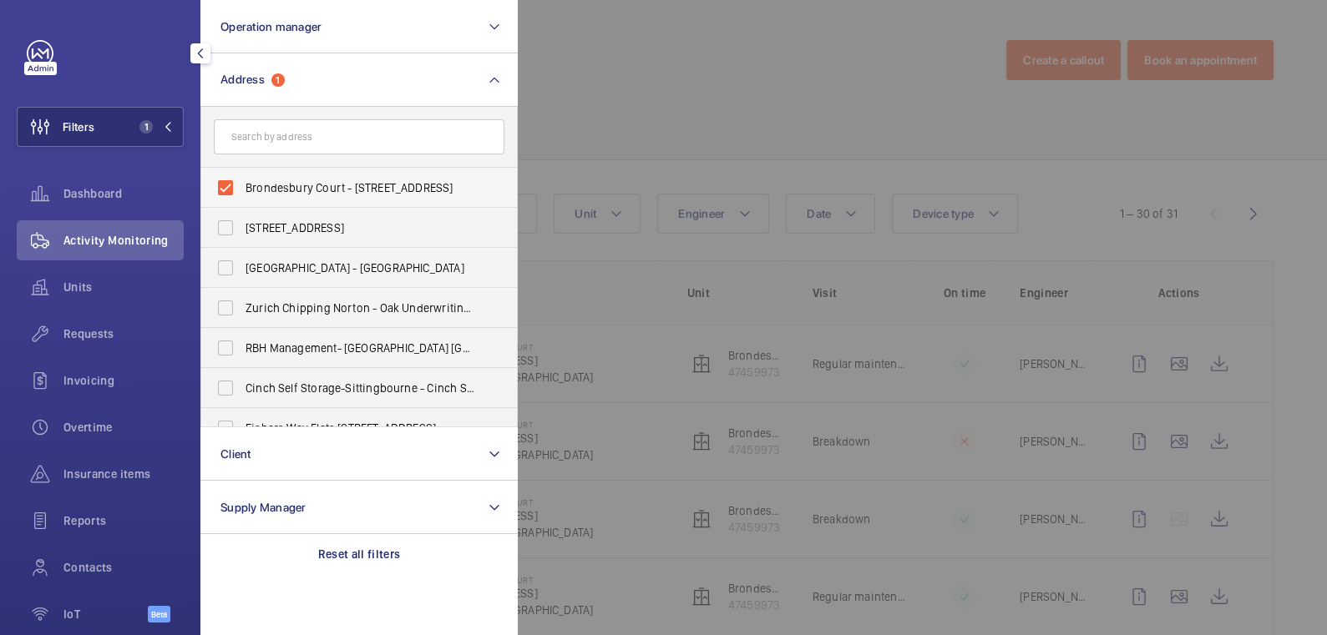
click at [325, 186] on span "Brondesbury Court - 235 Willesden Ln, LONDON NW2 5RR" at bounding box center [360, 188] width 230 height 17
click at [242, 186] on input "Brondesbury Court - 235 Willesden Ln, LONDON NW2 5RR" at bounding box center [225, 187] width 33 height 33
checkbox input "false"
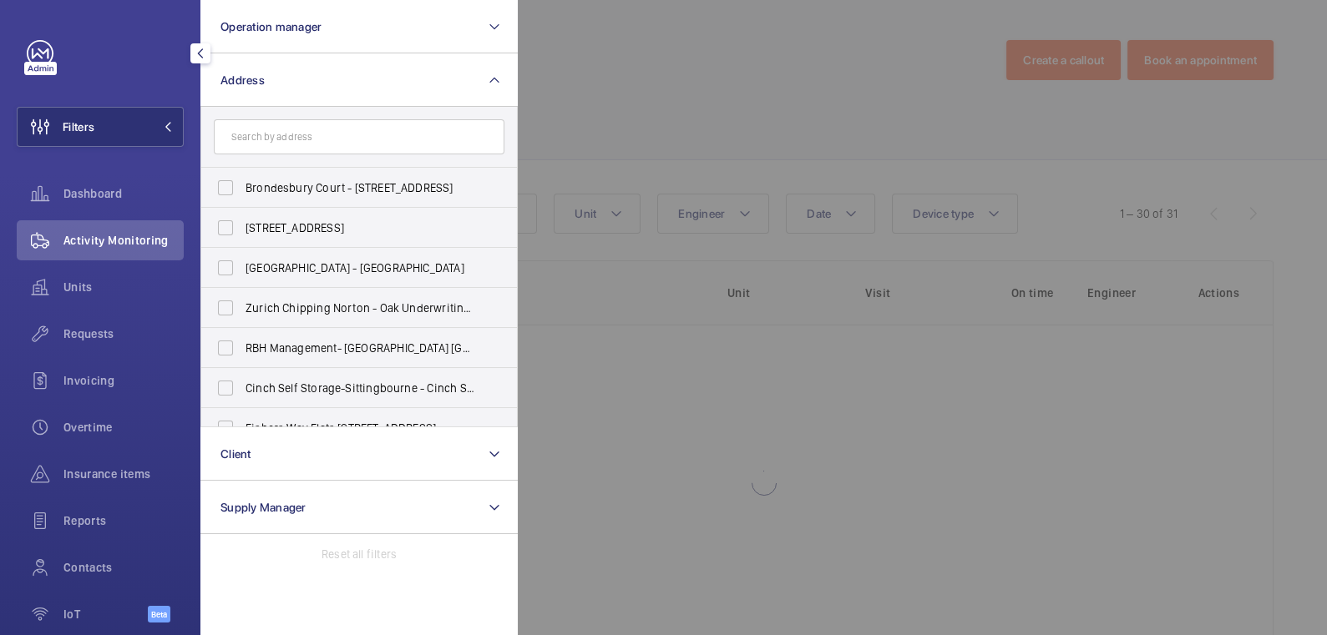
click at [613, 105] on div at bounding box center [1181, 317] width 1327 height 635
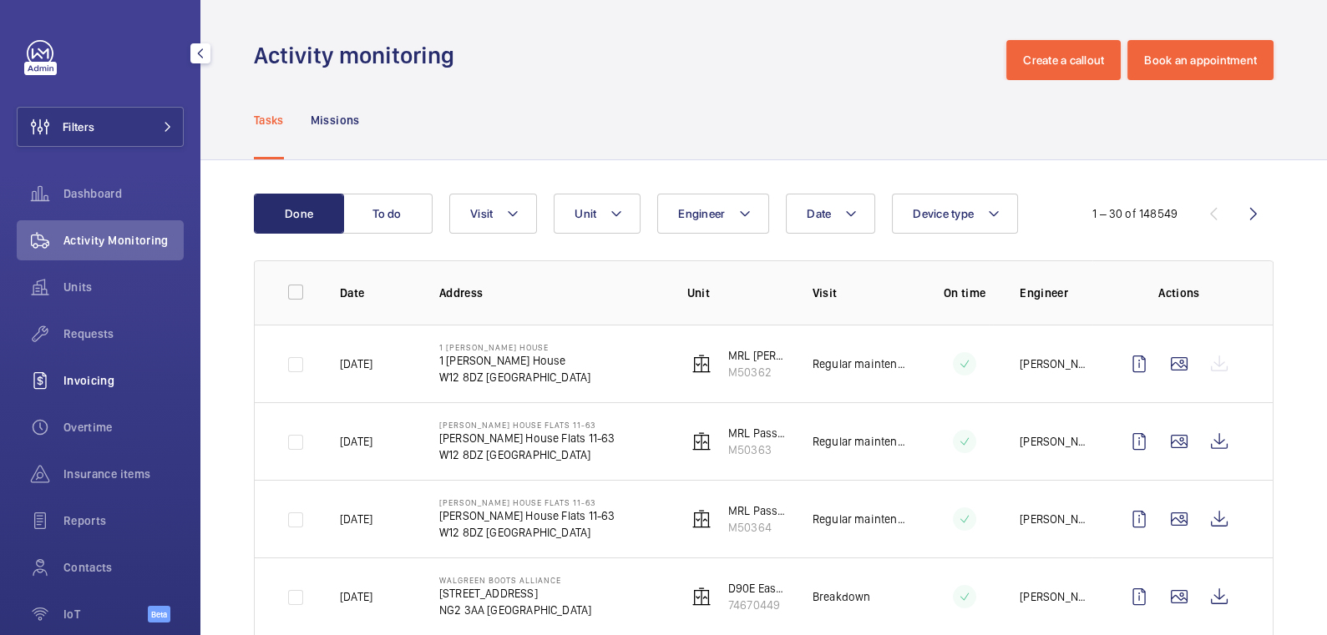
click at [93, 377] on span "Invoicing" at bounding box center [123, 380] width 120 height 17
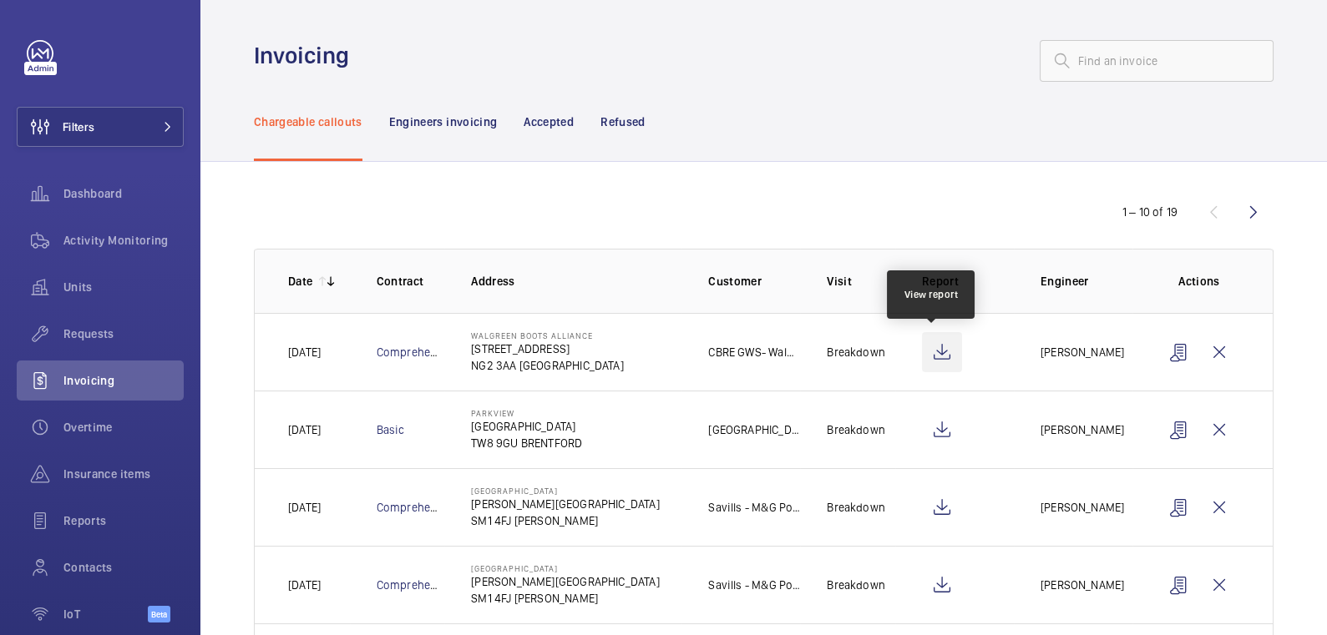
click at [938, 356] on wm-front-icon-button at bounding box center [942, 352] width 40 height 40
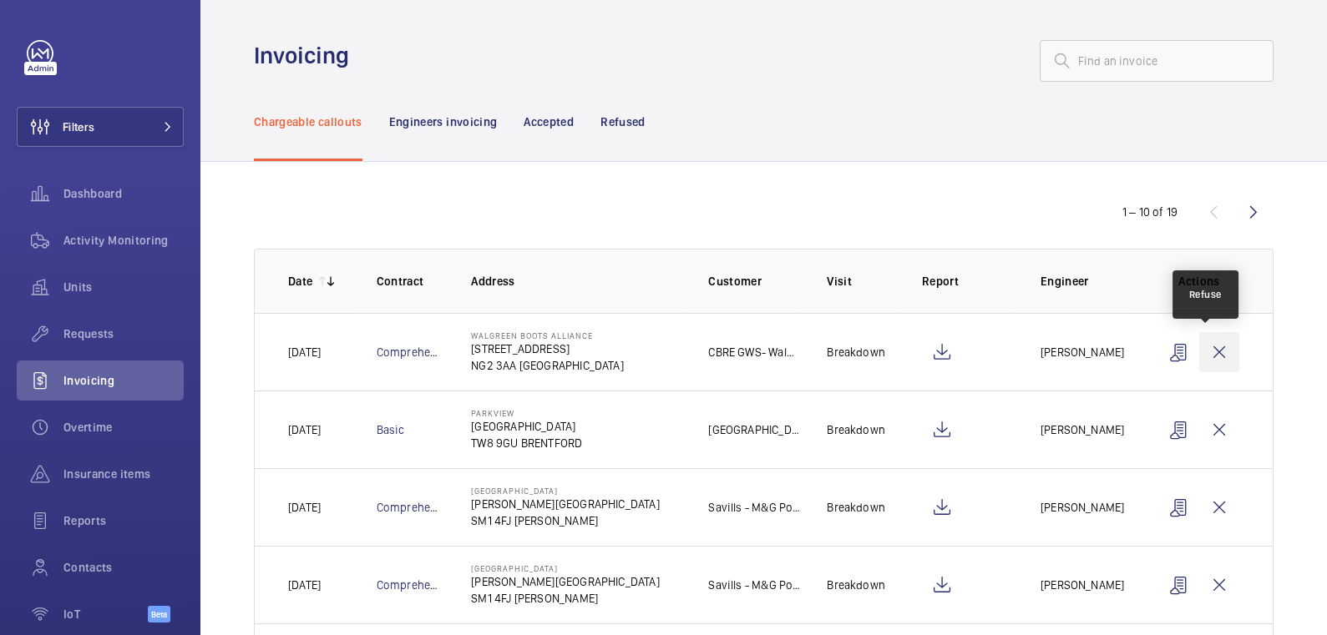
click at [1205, 356] on wm-front-icon-button at bounding box center [1219, 352] width 40 height 40
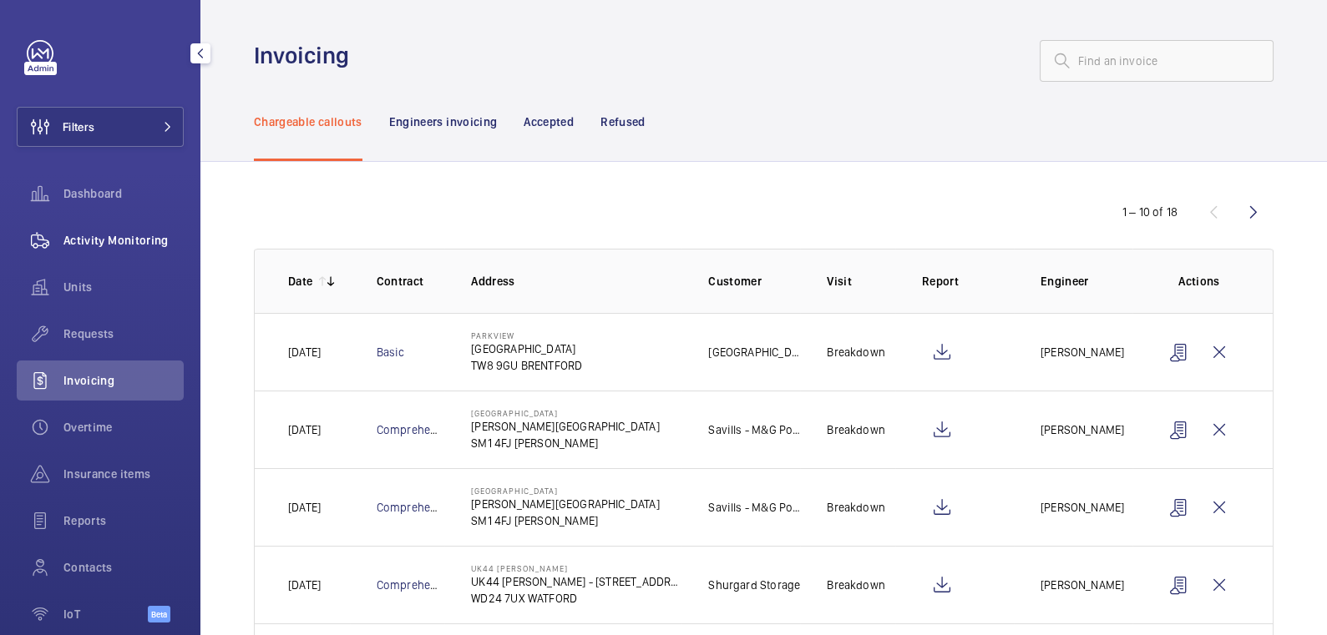
click at [138, 245] on span "Activity Monitoring" at bounding box center [123, 240] width 120 height 17
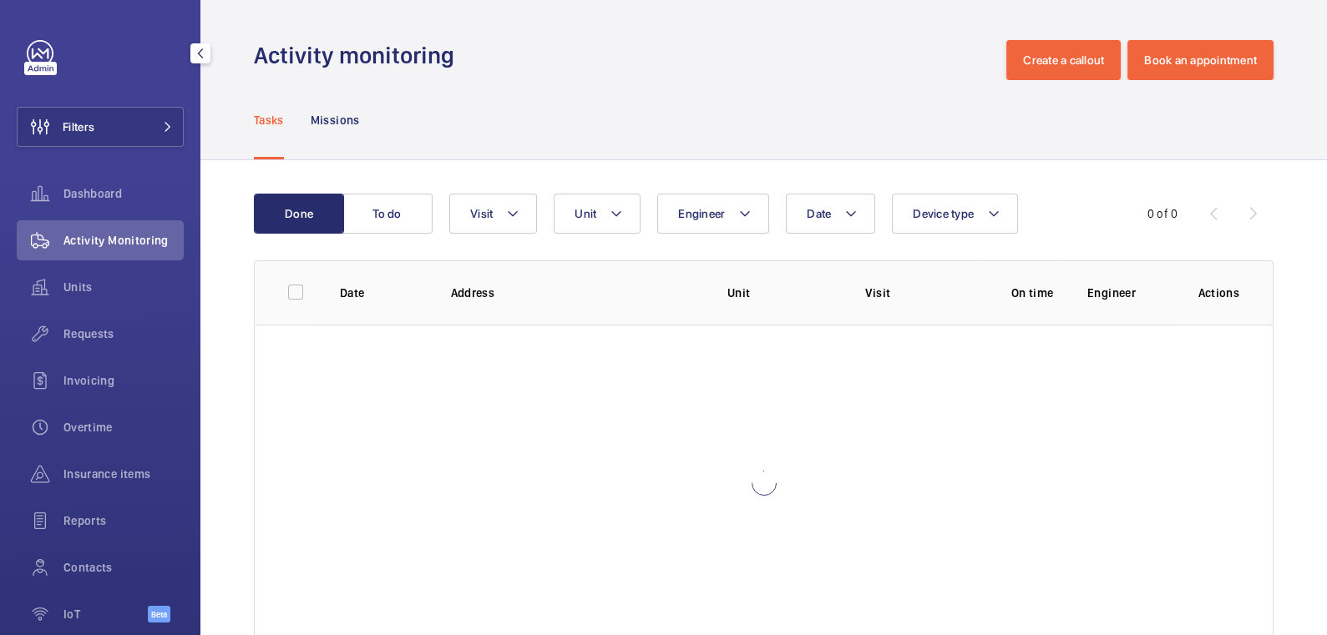
drag, startPoint x: 120, startPoint y: 130, endPoint x: 195, endPoint y: 129, distance: 75.2
click at [120, 130] on button "Filters" at bounding box center [100, 127] width 167 height 40
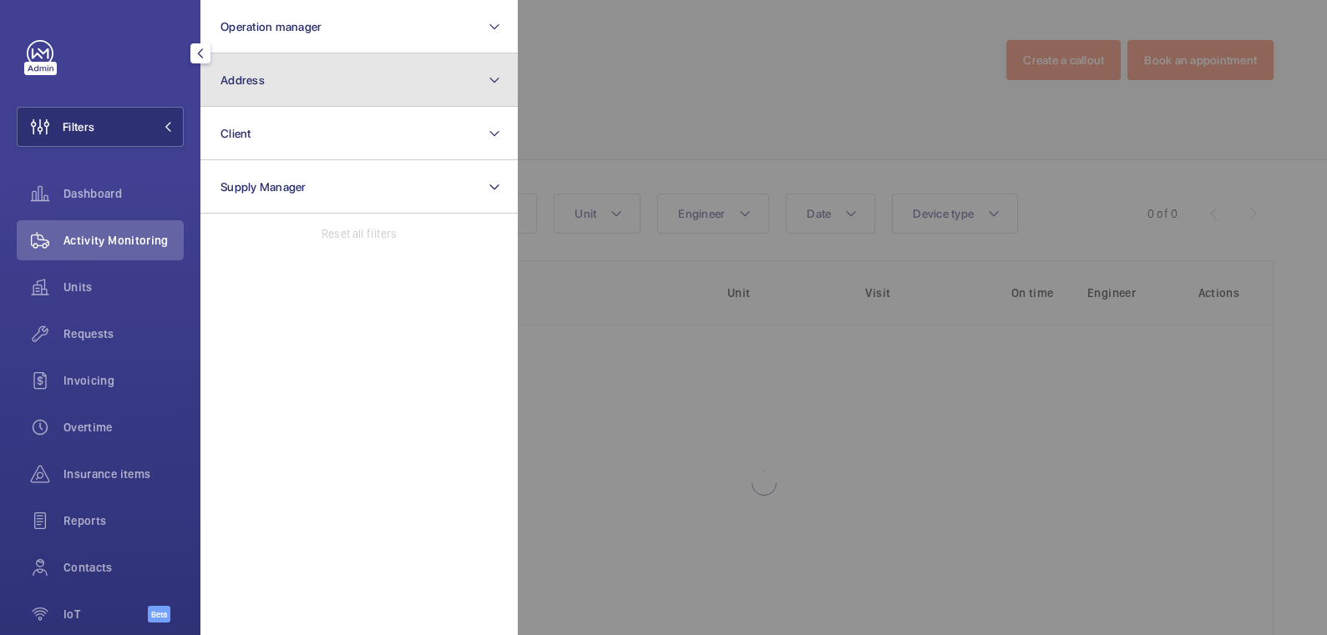
click at [342, 96] on button "Address" at bounding box center [358, 79] width 317 height 53
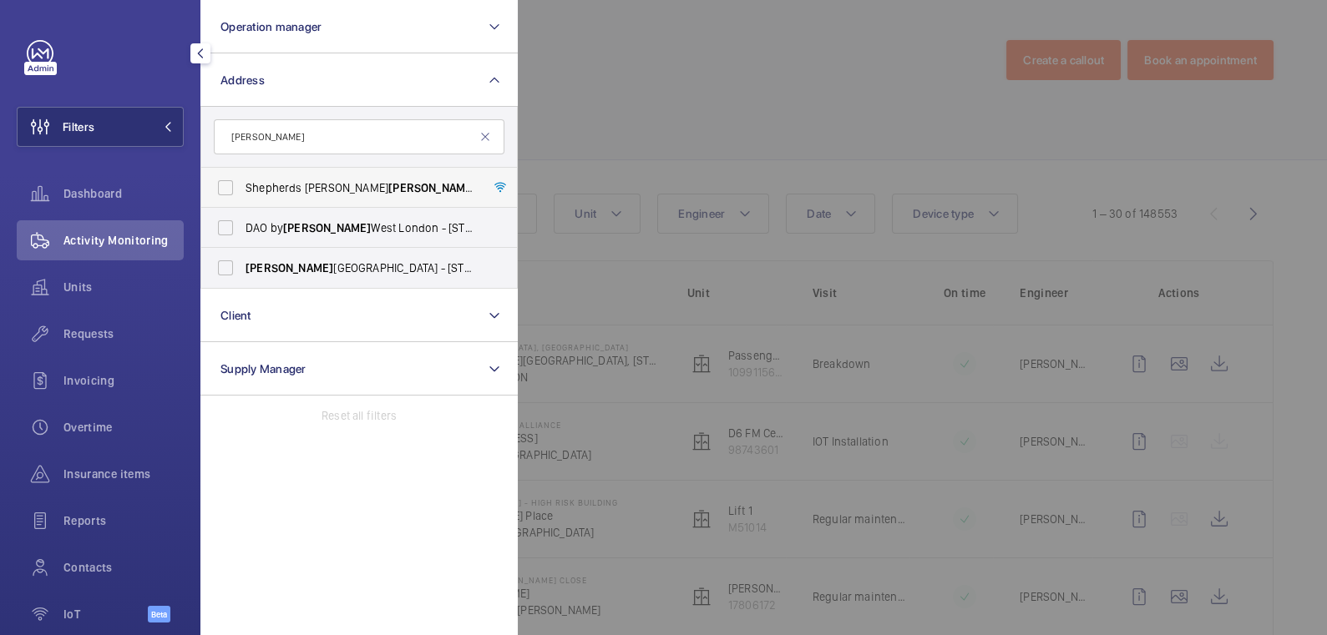
type input "[PERSON_NAME]"
click at [388, 185] on span "[PERSON_NAME]" at bounding box center [432, 187] width 88 height 13
click at [242, 185] on input "[GEOGRAPHIC_DATA][PERSON_NAME][PERSON_NAME] - [PERSON_NAME][GEOGRAPHIC_DATA][PE…" at bounding box center [225, 187] width 33 height 33
checkbox input "true"
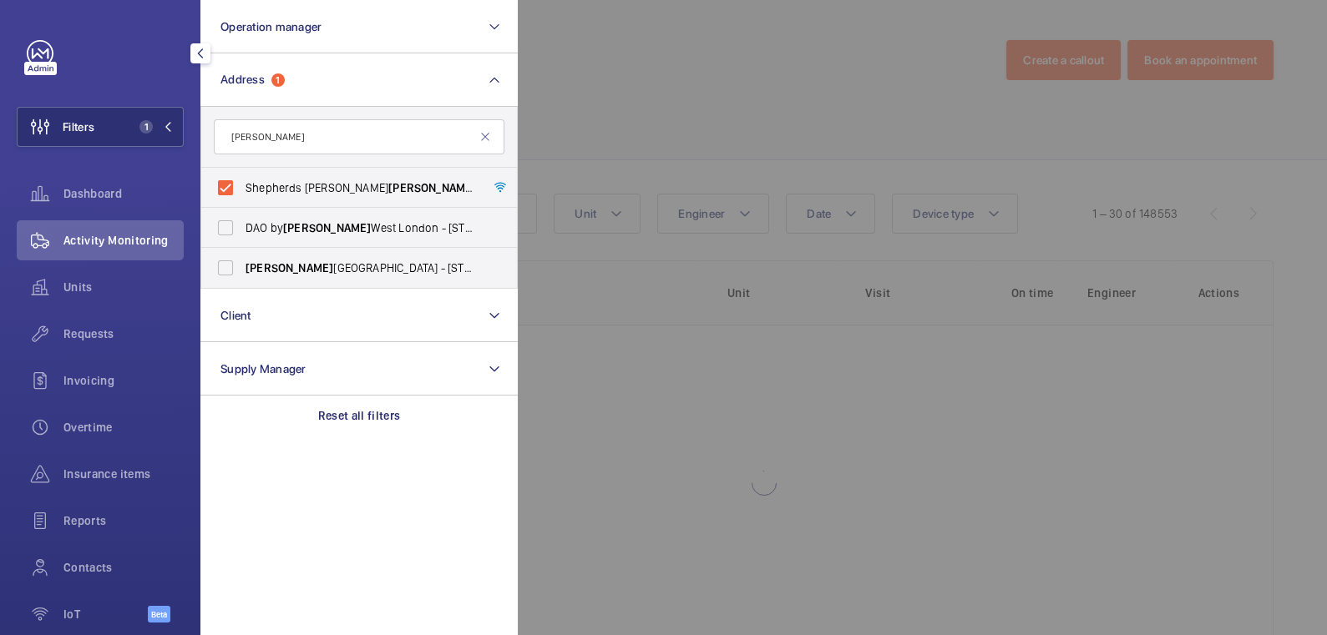
click at [672, 119] on div at bounding box center [1181, 317] width 1327 height 635
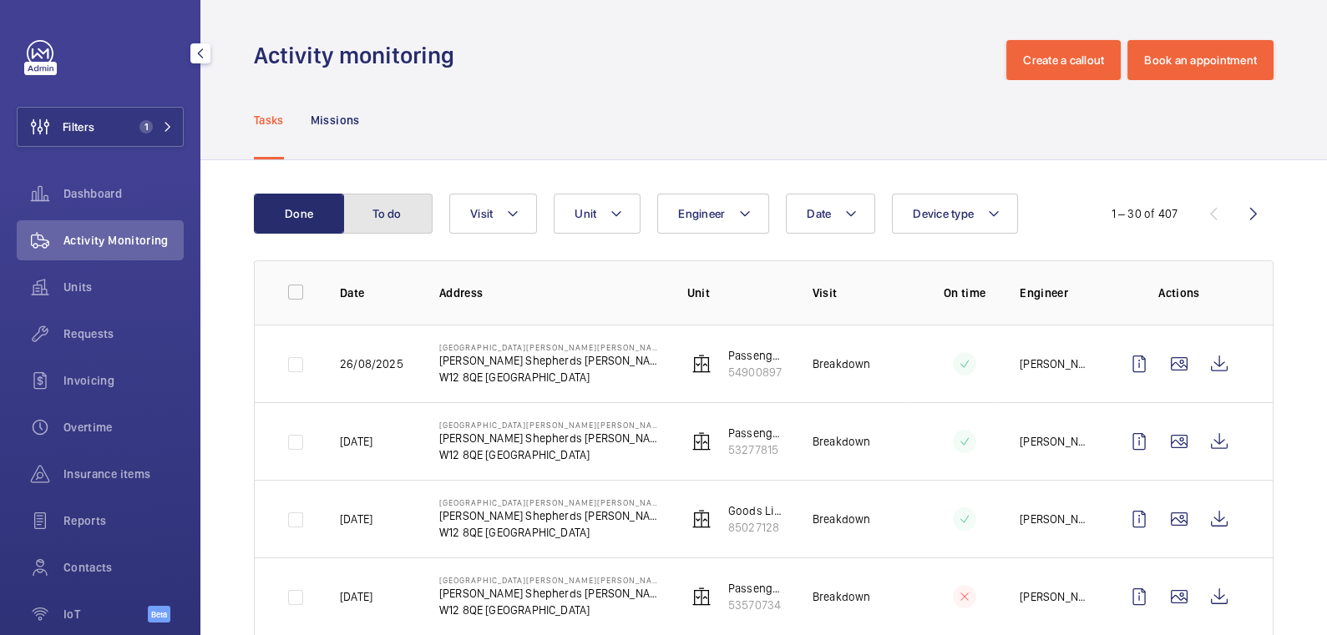
click at [411, 216] on button "To do" at bounding box center [387, 214] width 90 height 40
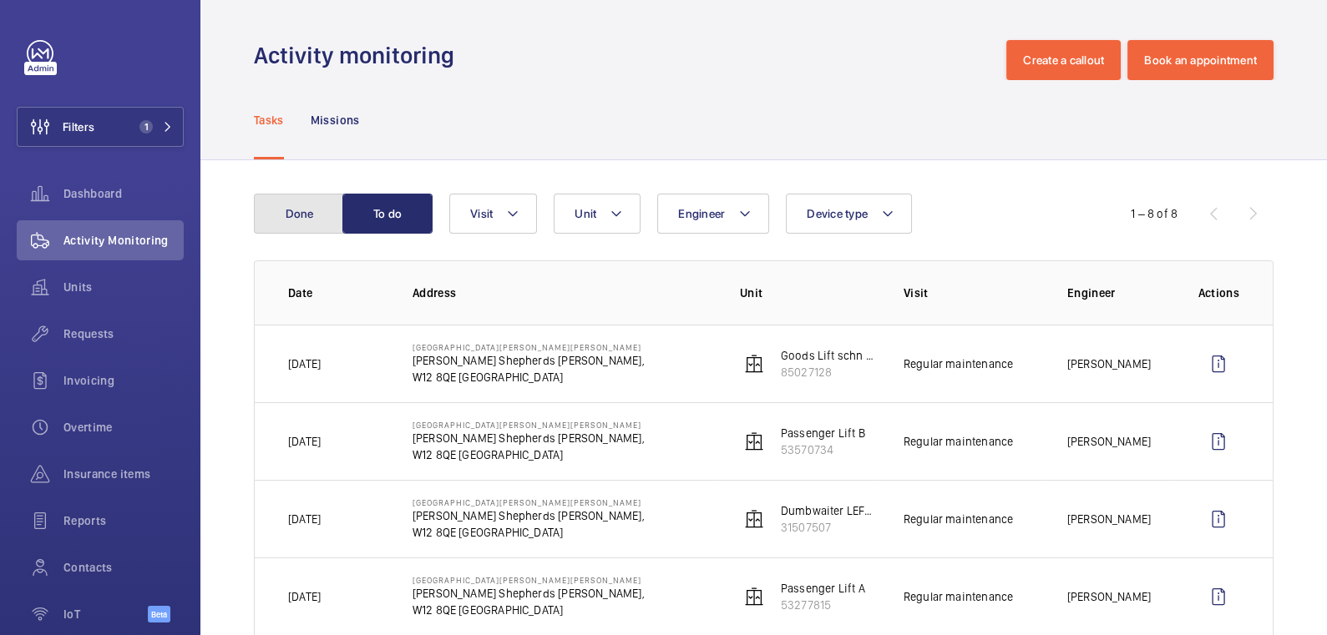
click at [294, 221] on button "Done" at bounding box center [299, 214] width 90 height 40
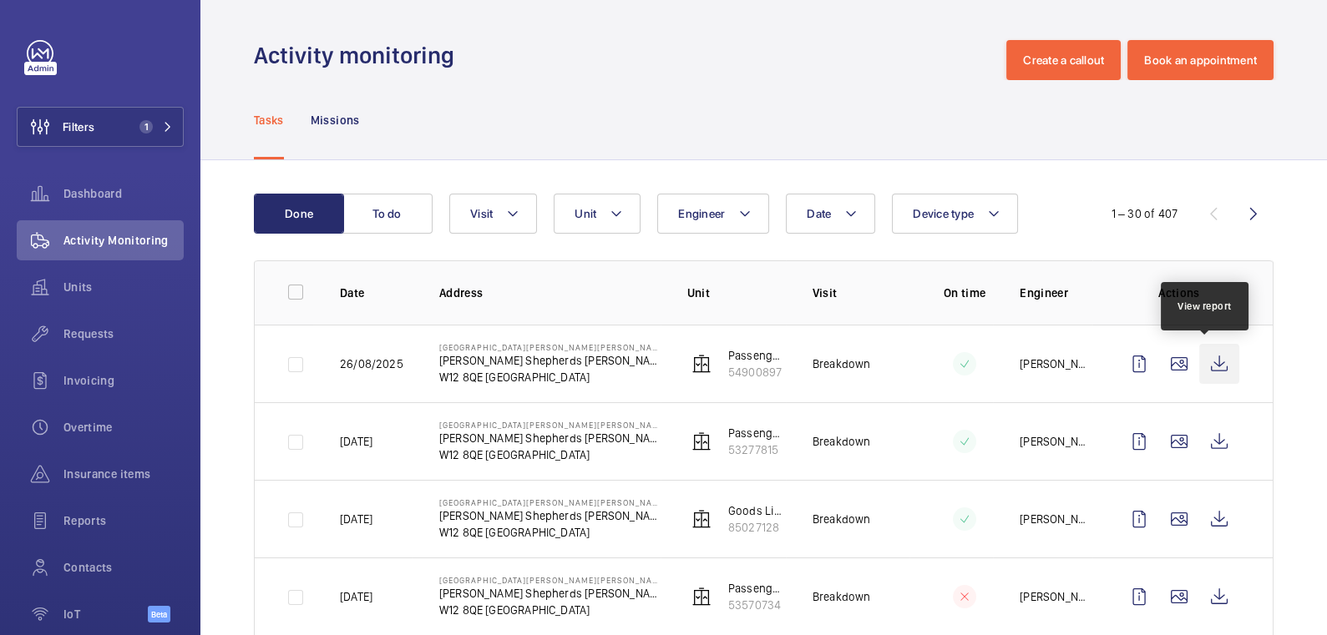
click at [1210, 365] on wm-front-icon-button at bounding box center [1219, 364] width 40 height 40
click at [84, 292] on span "Units" at bounding box center [123, 287] width 120 height 17
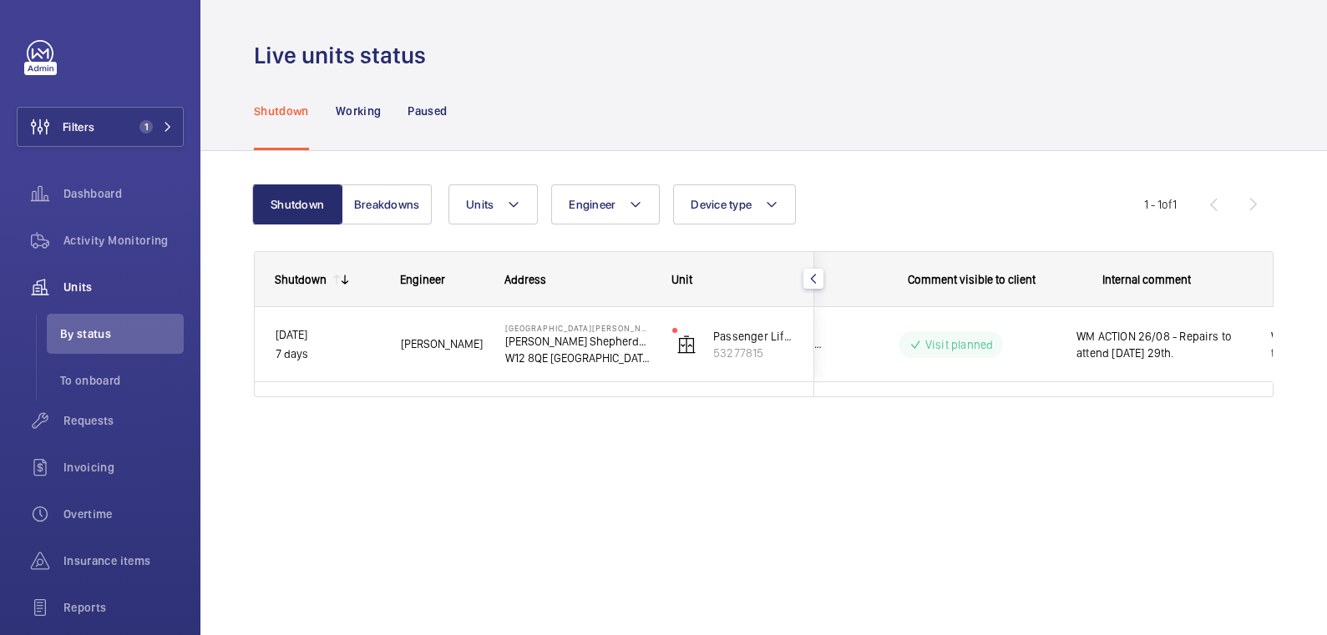
scroll to position [0, 310]
drag, startPoint x: 136, startPoint y: 244, endPoint x: 119, endPoint y: 194, distance: 52.8
click at [136, 244] on span "Activity Monitoring" at bounding box center [123, 240] width 120 height 17
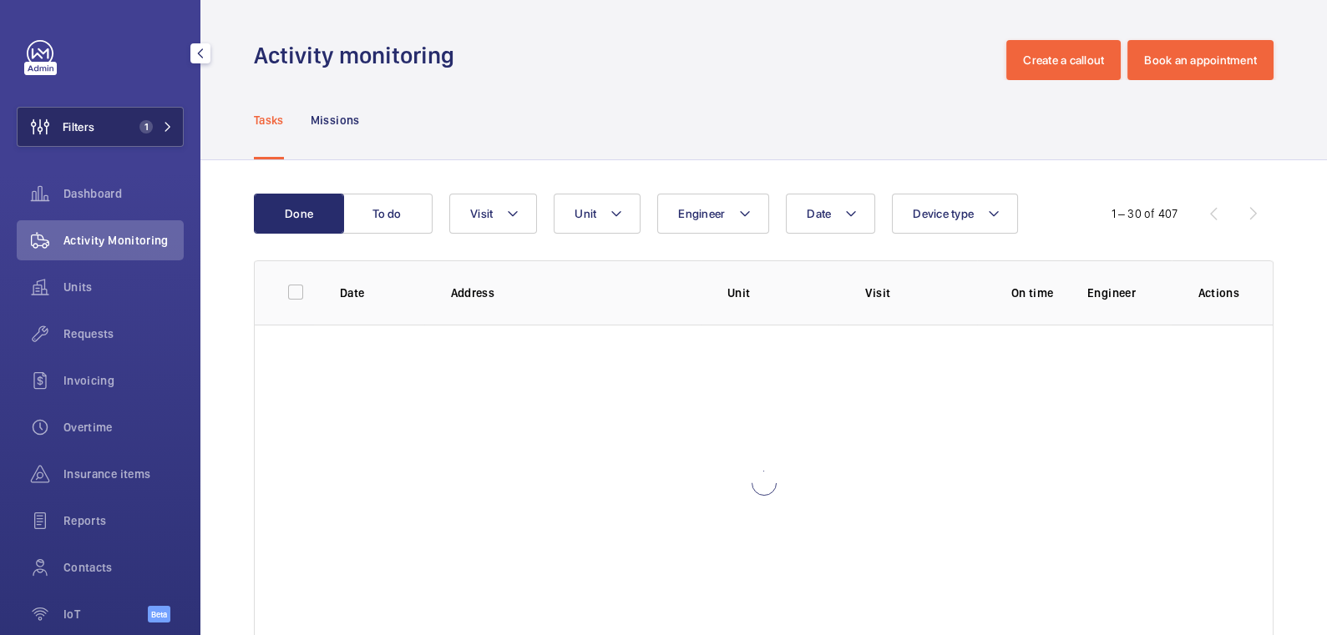
click at [99, 136] on button "Filters 1" at bounding box center [100, 127] width 167 height 40
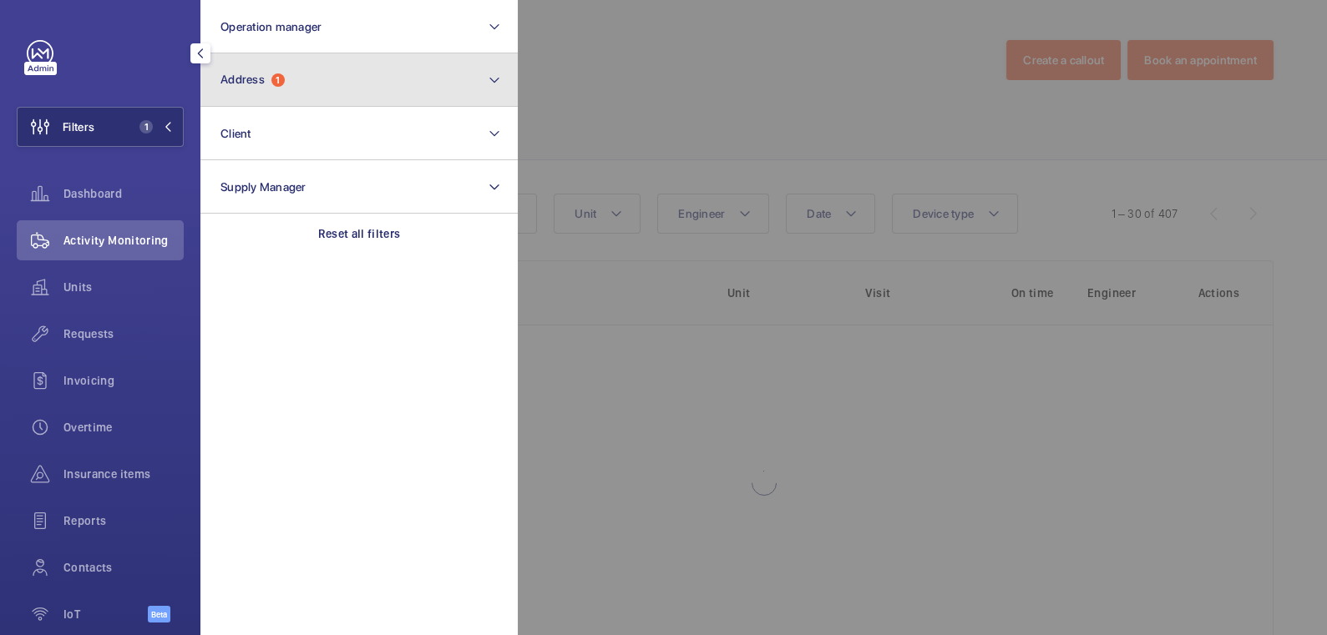
click at [270, 104] on button "Address 1" at bounding box center [358, 79] width 317 height 53
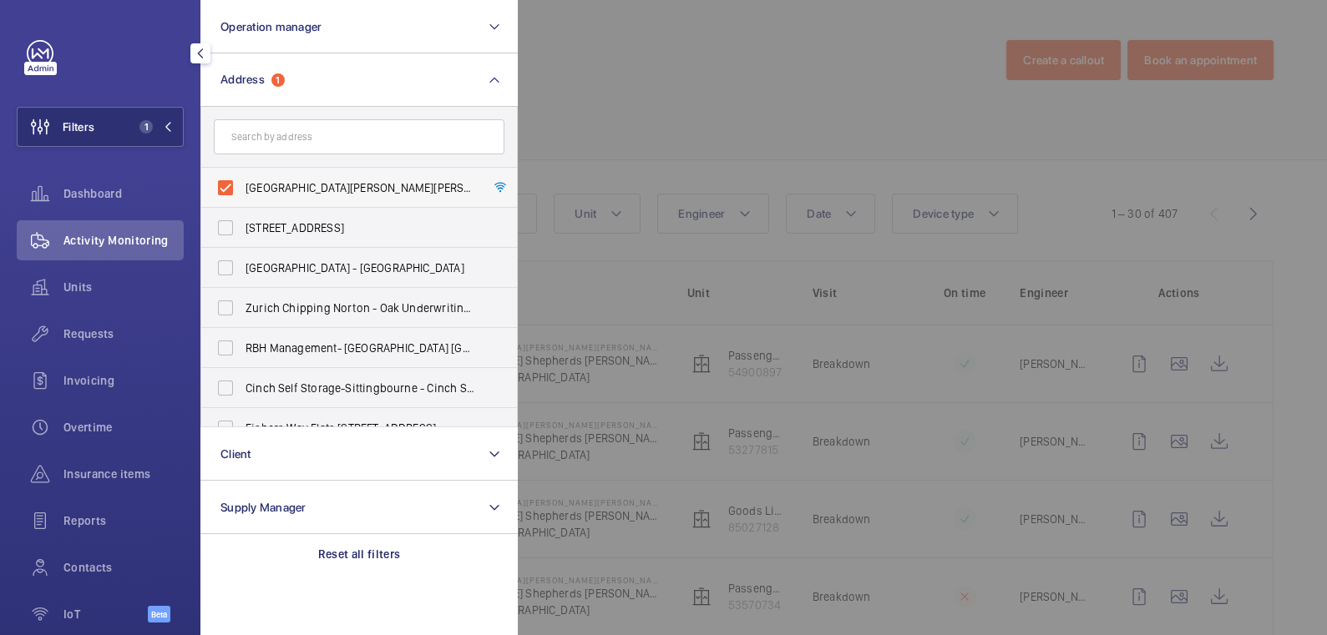
click at [296, 190] on span "[GEOGRAPHIC_DATA][PERSON_NAME][PERSON_NAME] - [PERSON_NAME][GEOGRAPHIC_DATA][PE…" at bounding box center [360, 188] width 230 height 17
click at [242, 190] on input "Shepherds Bush Dorsett Hotel - Dorsett Shepherds Bush,, LONDON W12 8QE" at bounding box center [225, 187] width 33 height 33
checkbox input "false"
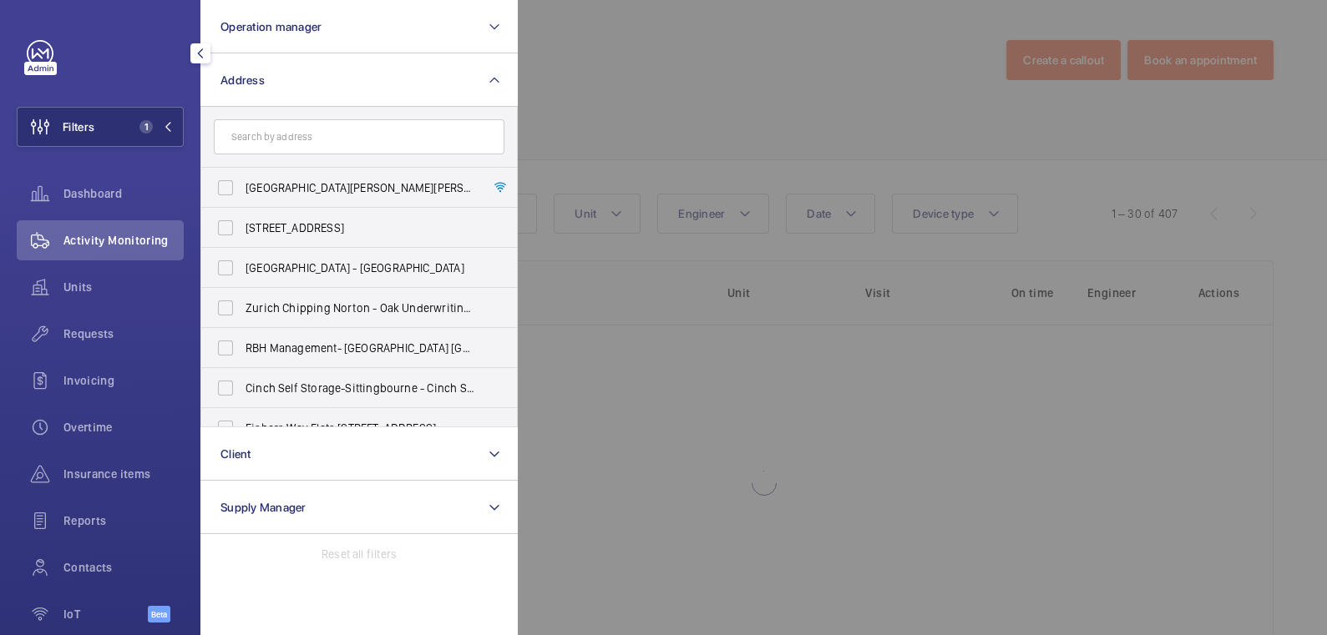
click at [625, 109] on div at bounding box center [1181, 317] width 1327 height 635
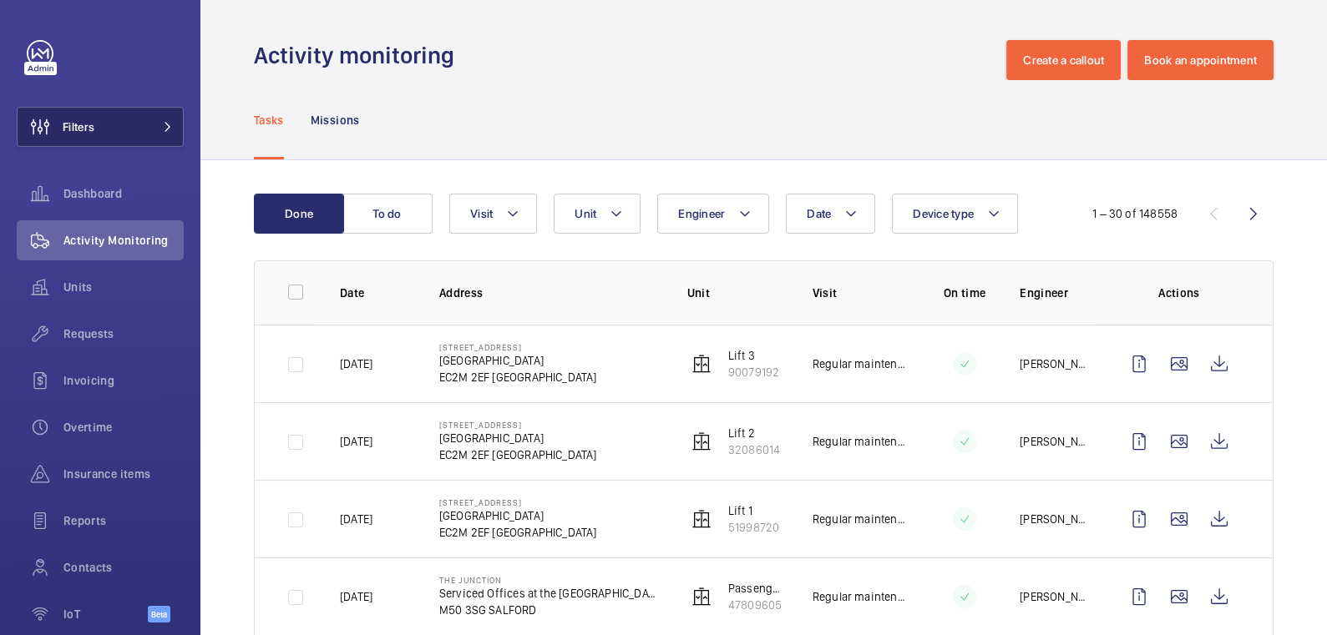
click at [99, 134] on button "Filters" at bounding box center [100, 127] width 167 height 40
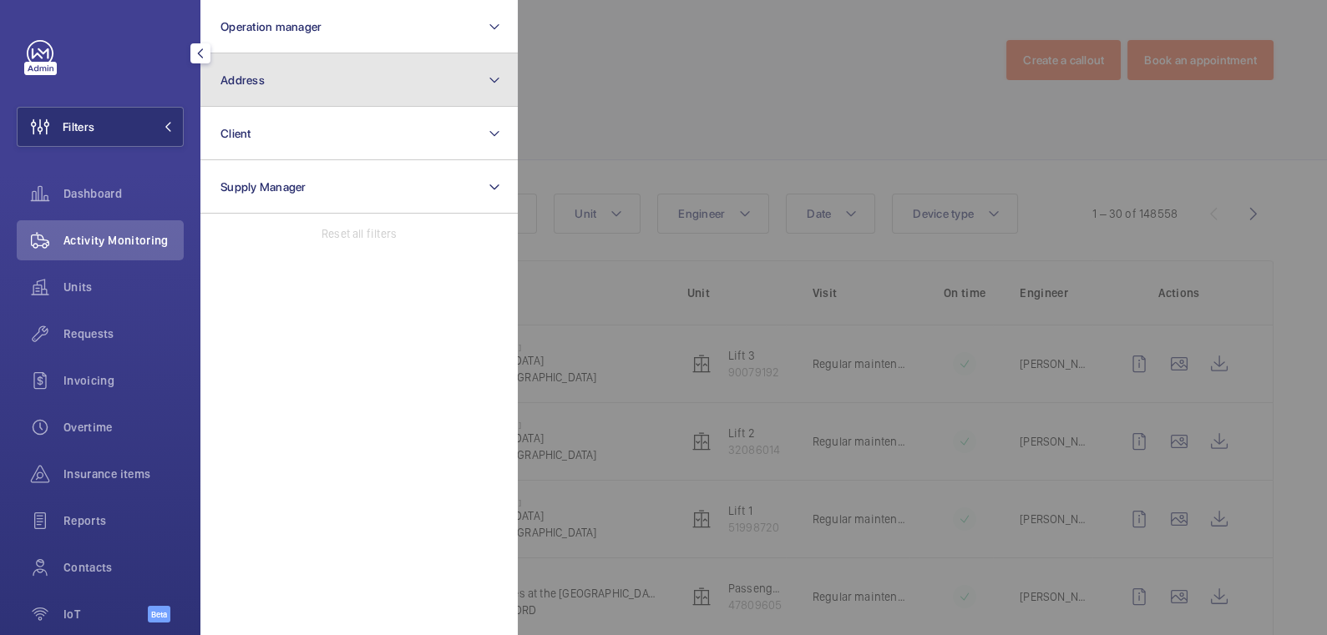
click at [261, 97] on button "Address" at bounding box center [358, 79] width 317 height 53
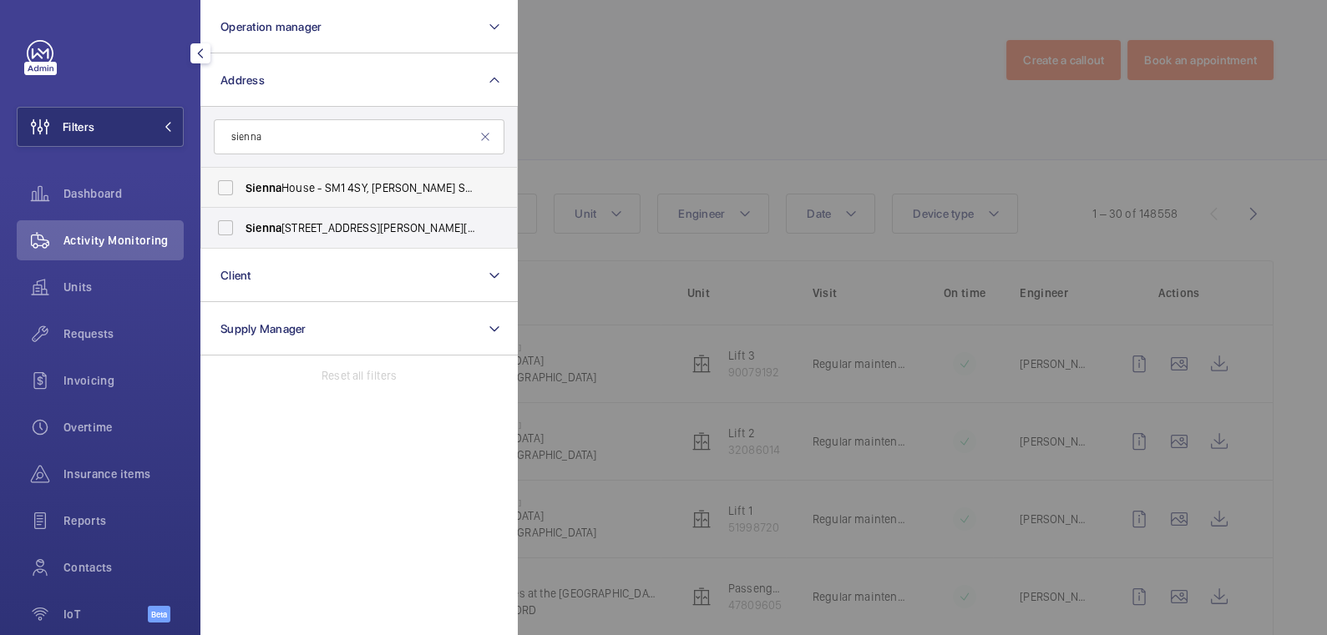
type input "sienna"
click at [295, 169] on label "Sienna House - SM1 4SY, SUTTON SM1 4SY" at bounding box center [346, 188] width 291 height 40
click at [242, 171] on input "Sienna House - SM1 4SY, SUTTON SM1 4SY" at bounding box center [225, 187] width 33 height 33
checkbox input "true"
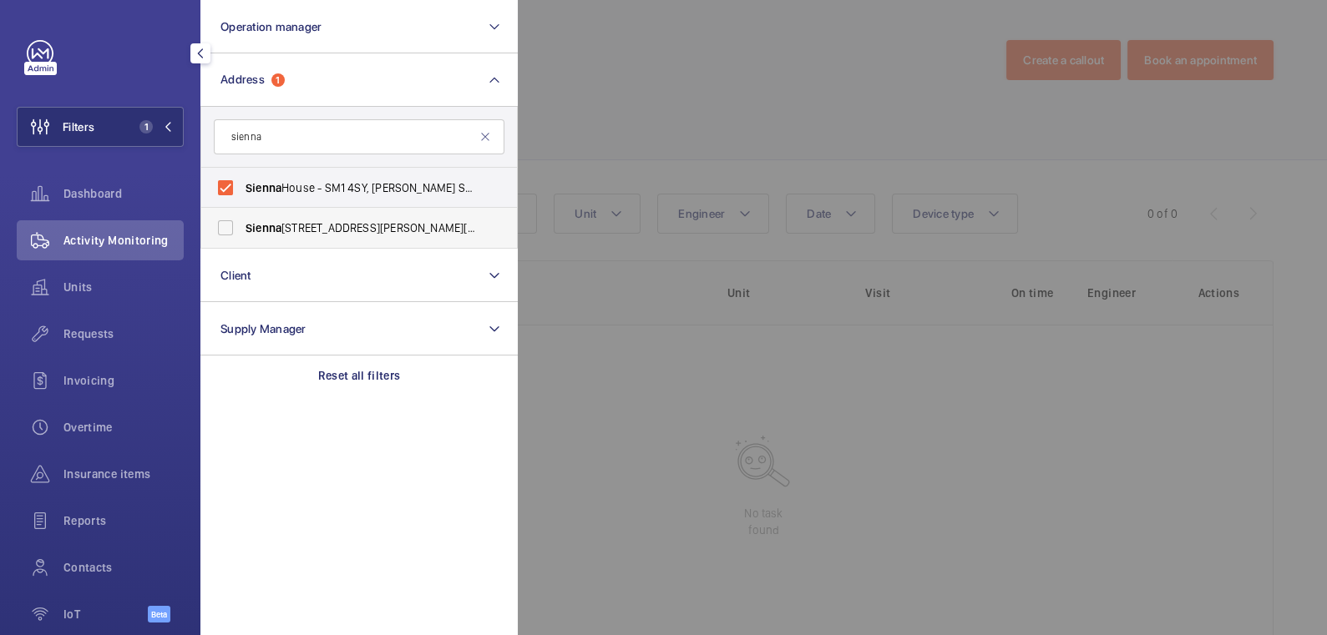
click at [293, 222] on span "Sienna House - Sutton Court Road, SUTTON SM1 4FJ" at bounding box center [360, 228] width 230 height 17
click at [242, 222] on input "Sienna House - Sutton Court Road, SUTTON SM1 4FJ" at bounding box center [225, 227] width 33 height 33
checkbox input "true"
click at [594, 98] on div at bounding box center [1181, 317] width 1327 height 635
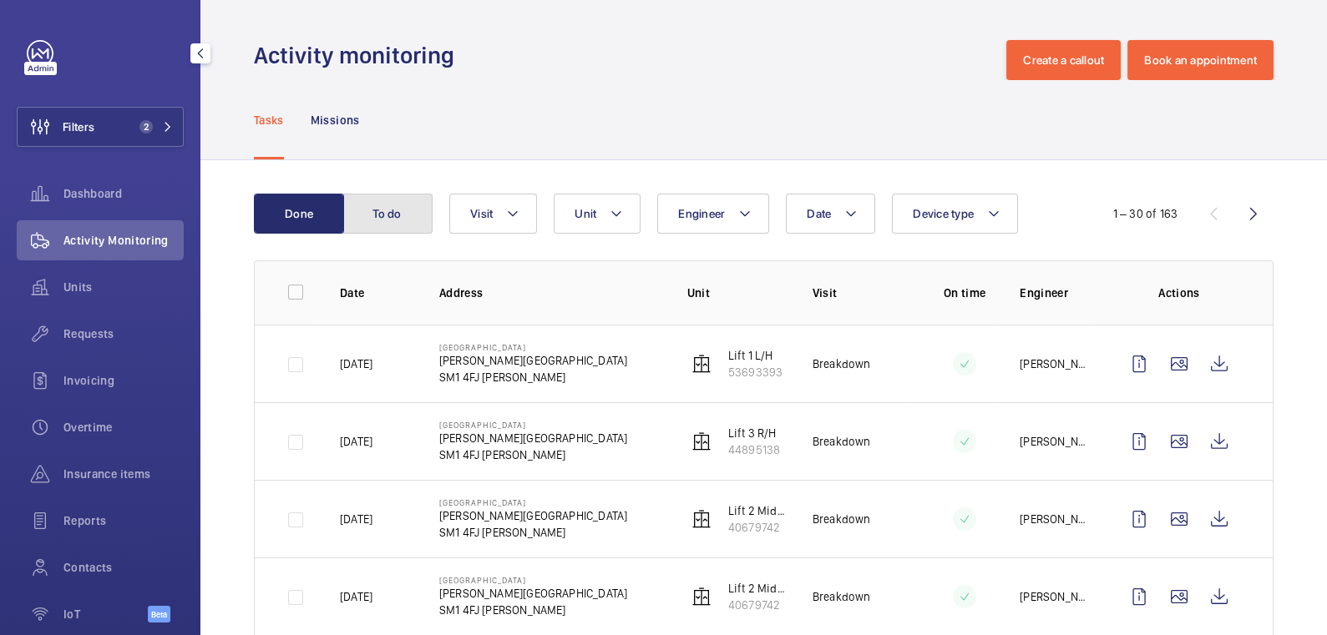
click at [410, 212] on button "To do" at bounding box center [387, 214] width 90 height 40
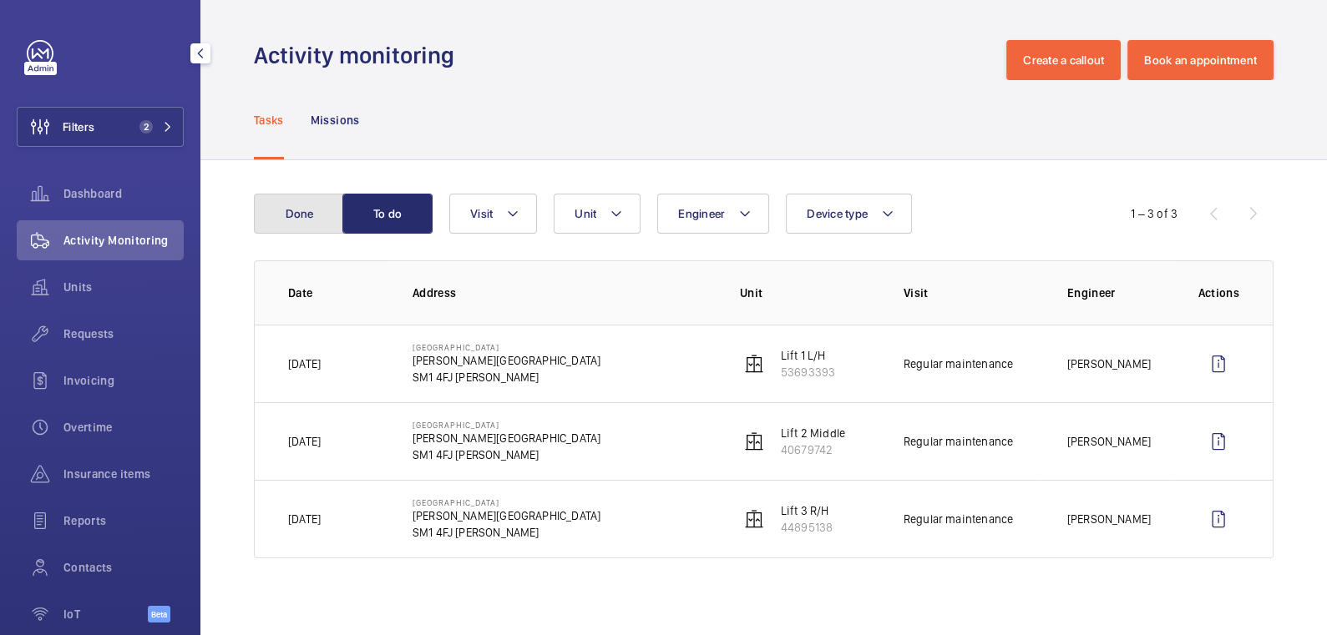
click at [309, 218] on button "Done" at bounding box center [299, 214] width 90 height 40
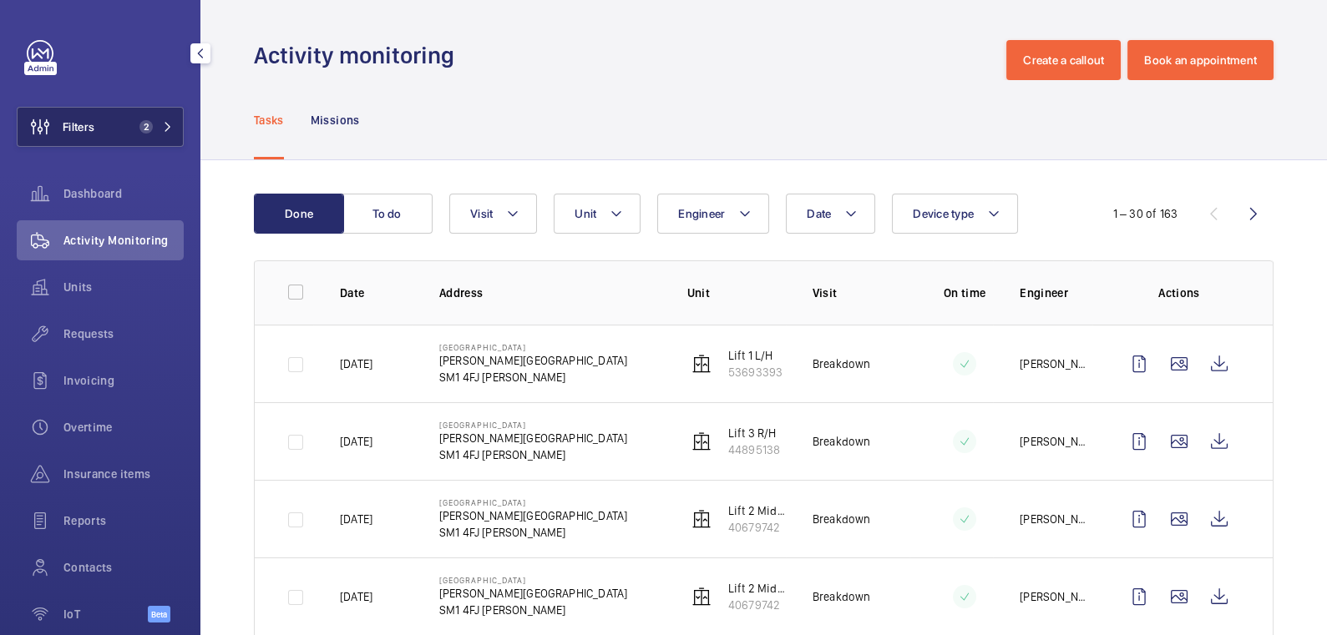
click at [109, 129] on button "Filters 2" at bounding box center [100, 127] width 167 height 40
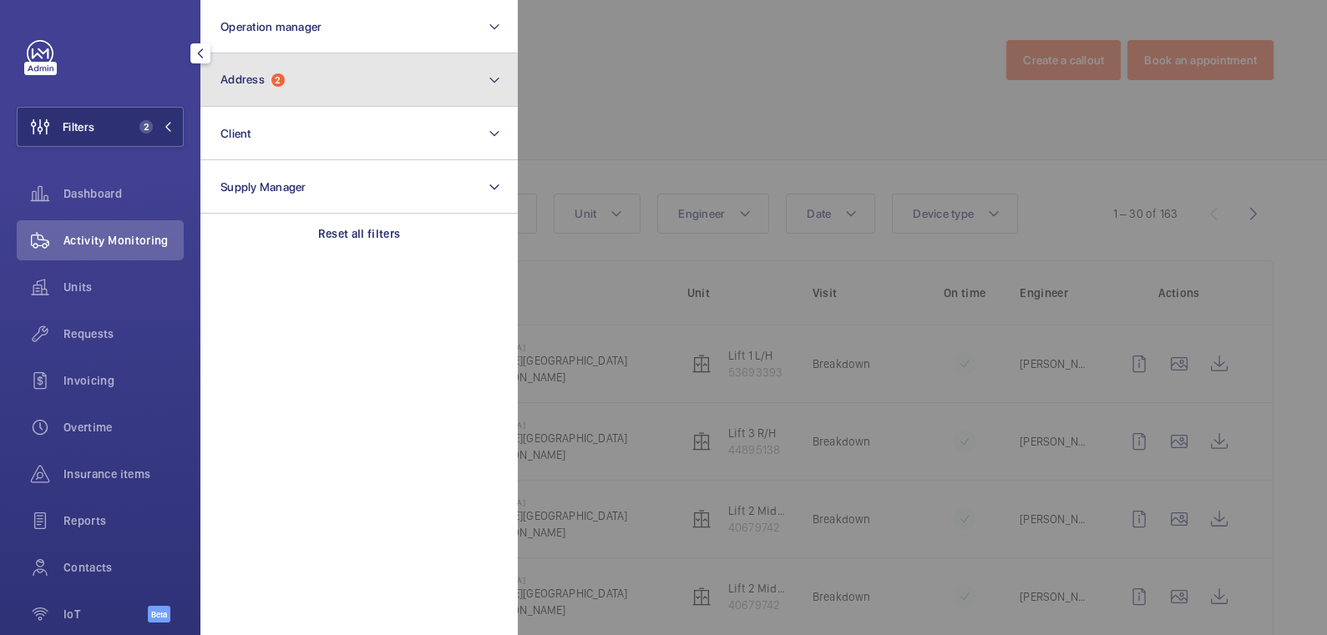
click at [305, 92] on button "Address 2" at bounding box center [358, 79] width 317 height 53
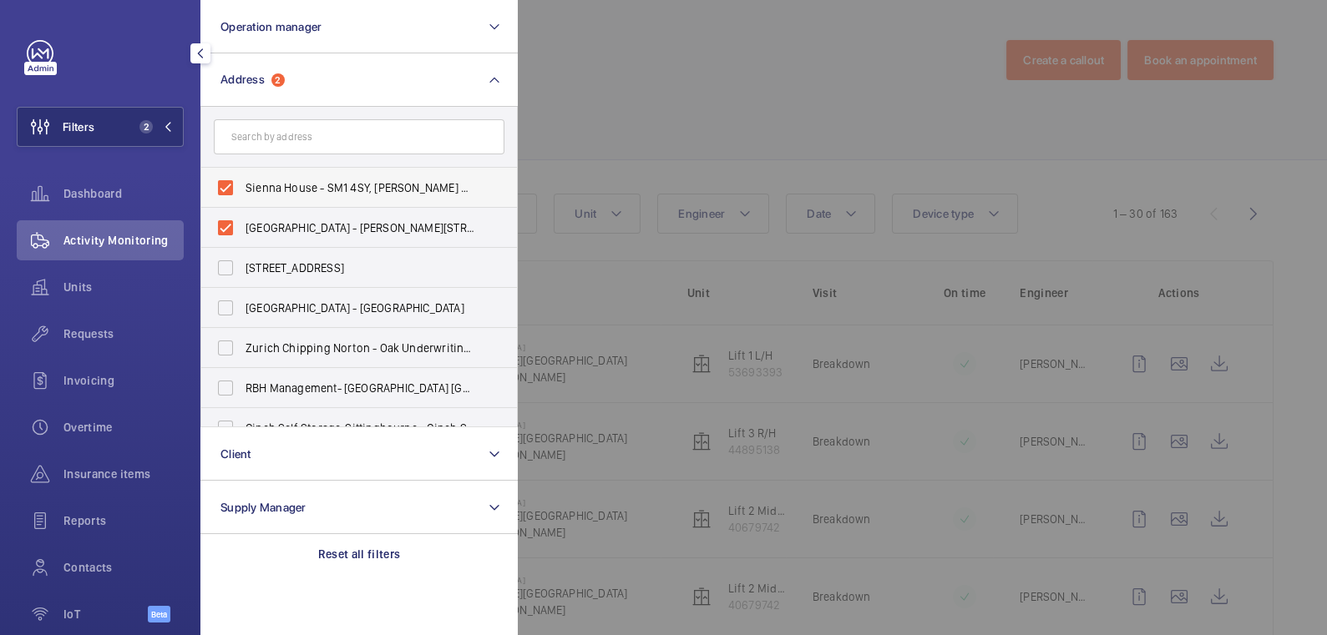
click at [272, 185] on span "Sienna House - SM1 4SY, SUTTON SM1 4SY" at bounding box center [360, 188] width 230 height 17
click at [242, 185] on input "Sienna House - SM1 4SY, SUTTON SM1 4SY" at bounding box center [225, 187] width 33 height 33
checkbox input "false"
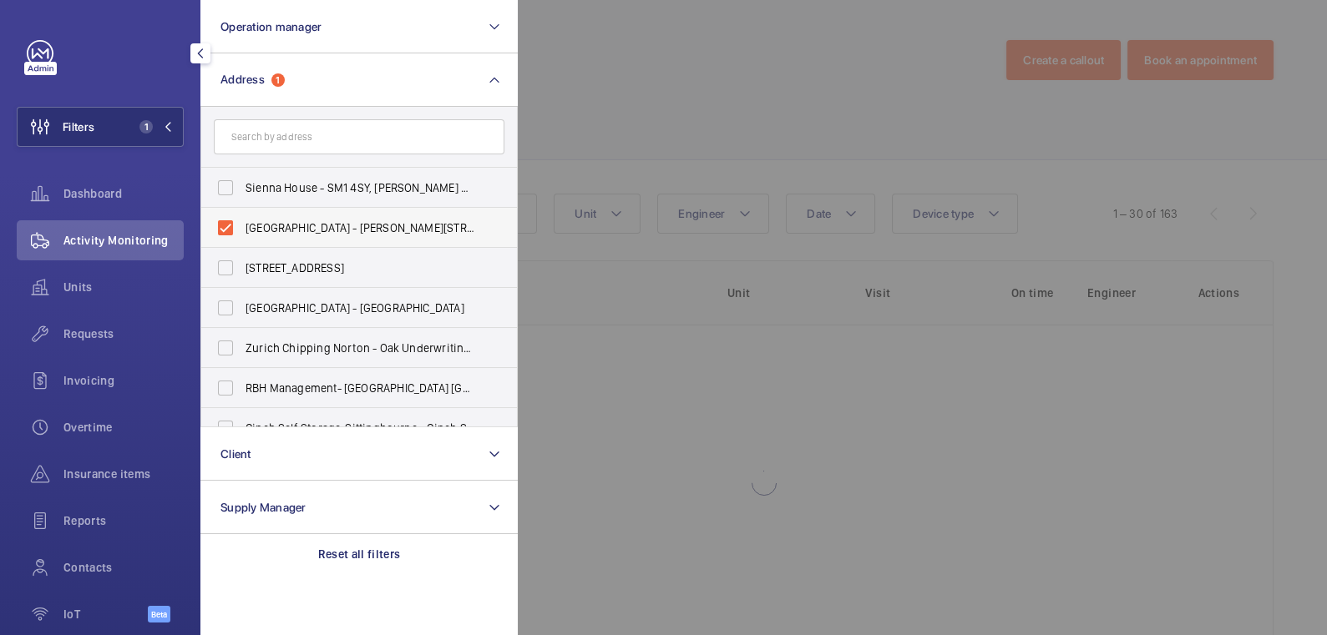
click at [266, 225] on span "Sienna House - Sutton Court Road, SUTTON SM1 4FJ" at bounding box center [360, 228] width 230 height 17
click at [242, 225] on input "Sienna House - Sutton Court Road, SUTTON SM1 4FJ" at bounding box center [225, 227] width 33 height 33
checkbox input "false"
click at [280, 143] on input "text" at bounding box center [359, 136] width 291 height 35
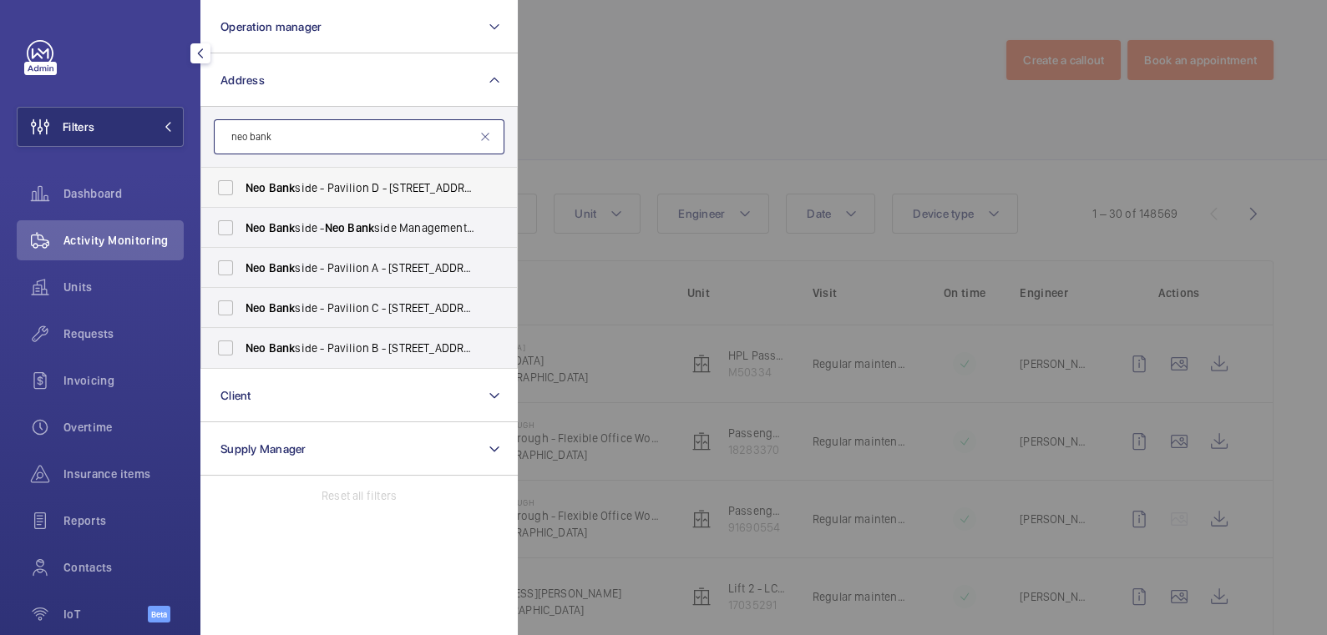
type input "neo bank"
click at [338, 187] on span "Neo Bank side - Pavilion D - 5 Sumner St, LONDON SE1 9NX" at bounding box center [360, 188] width 230 height 17
click at [242, 187] on input "Neo Bank side - Pavilion D - 5 Sumner St, LONDON SE1 9NX" at bounding box center [225, 187] width 33 height 33
checkbox input "true"
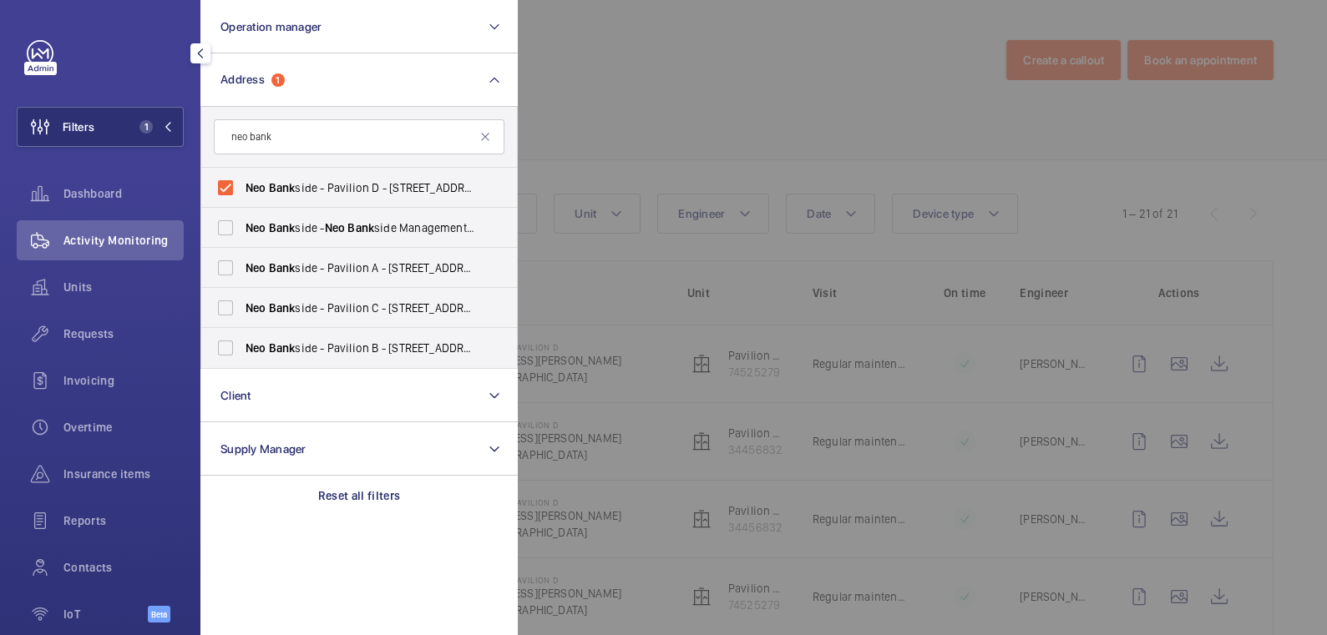
click at [625, 103] on div at bounding box center [1181, 317] width 1327 height 635
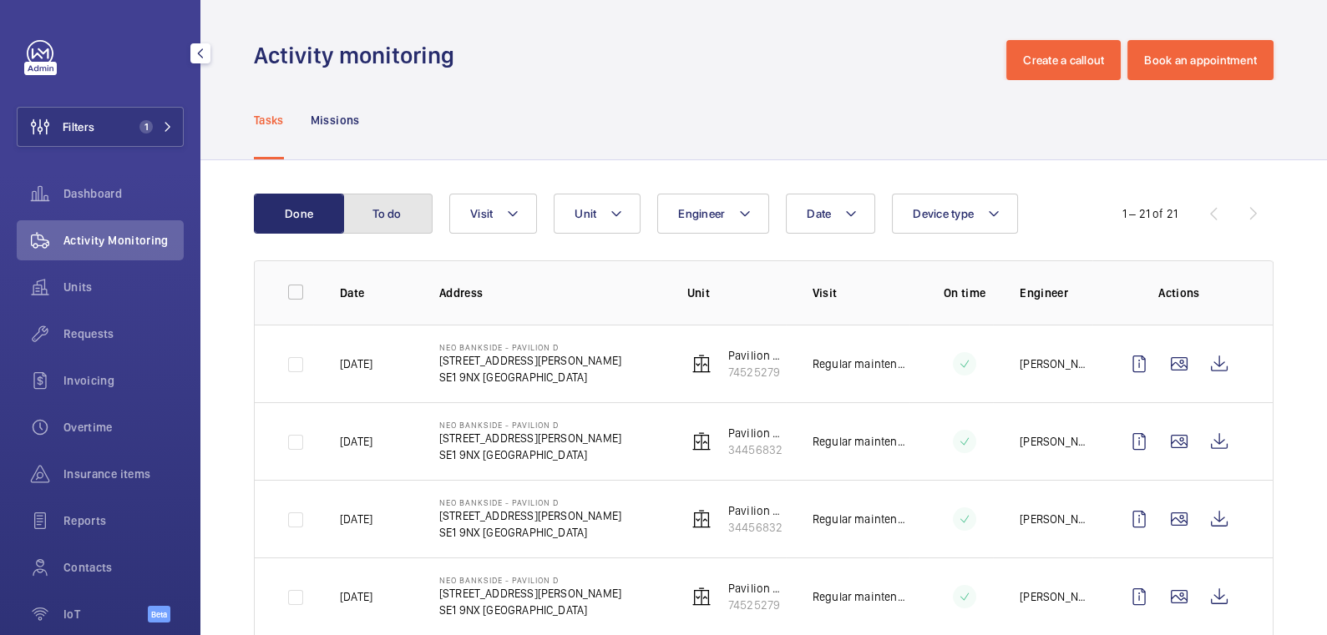
click at [397, 229] on button "To do" at bounding box center [387, 214] width 90 height 40
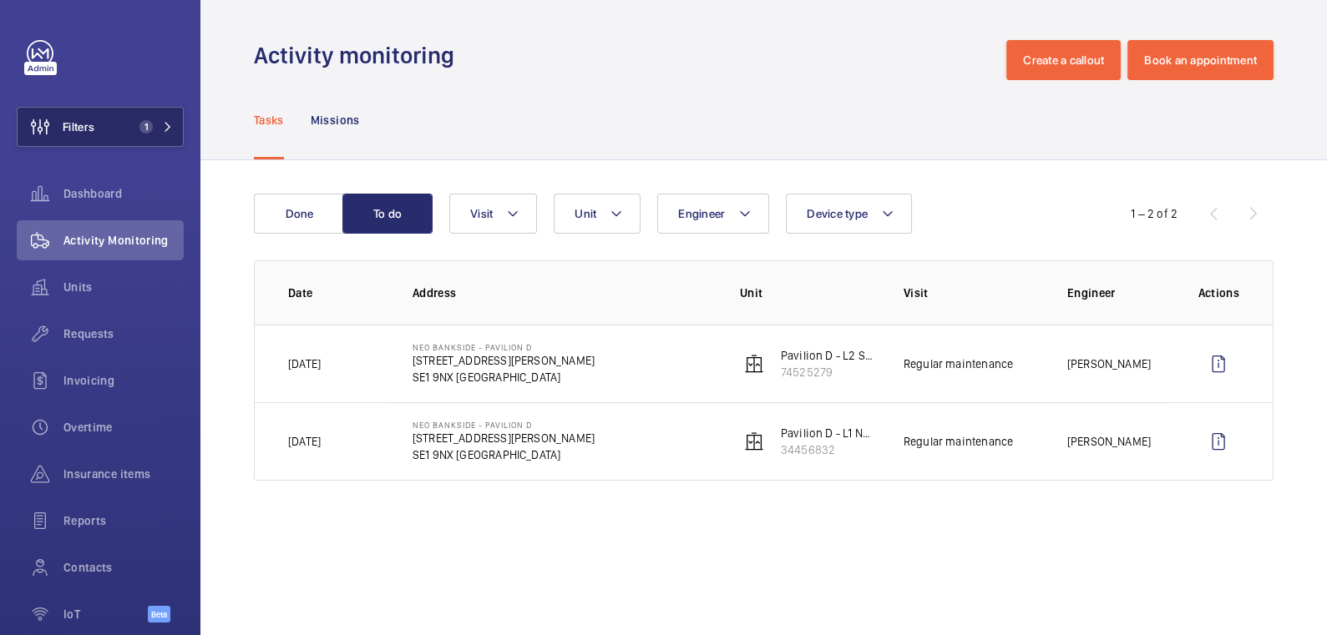
click at [99, 127] on button "Filters 1" at bounding box center [100, 127] width 167 height 40
click at [100, 127] on button "Filters 1" at bounding box center [100, 127] width 167 height 40
click at [115, 129] on button "Filters 1" at bounding box center [100, 127] width 167 height 40
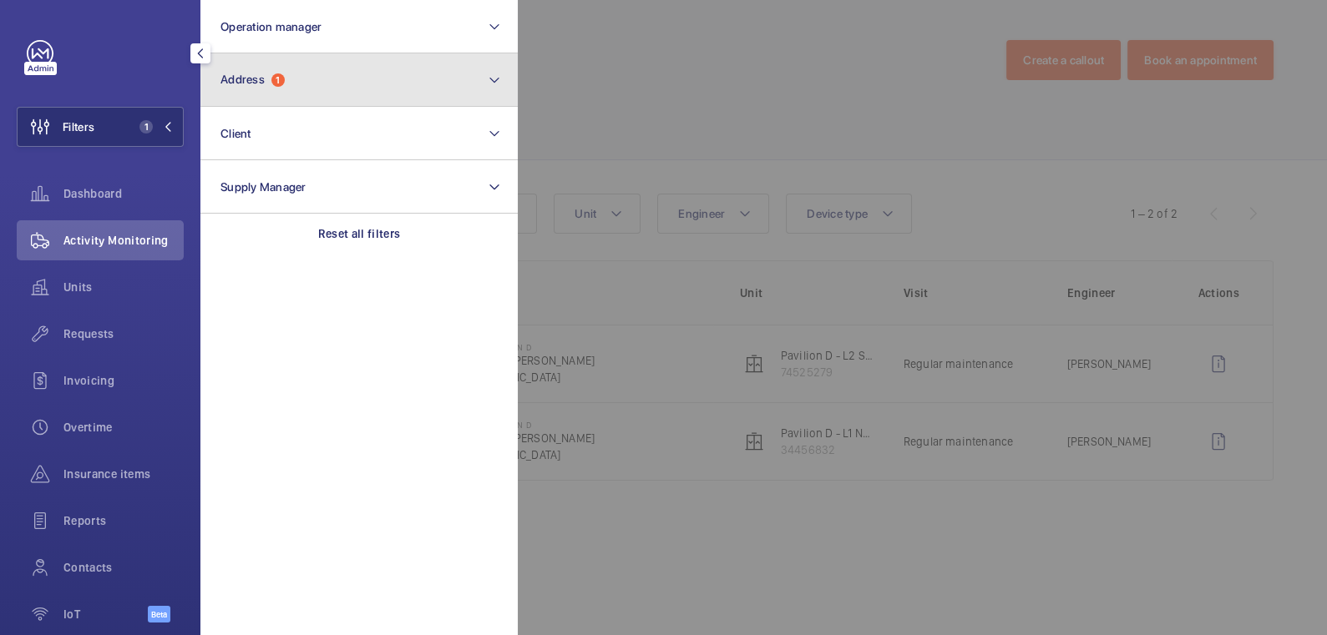
click at [296, 83] on button "Address 1" at bounding box center [358, 79] width 317 height 53
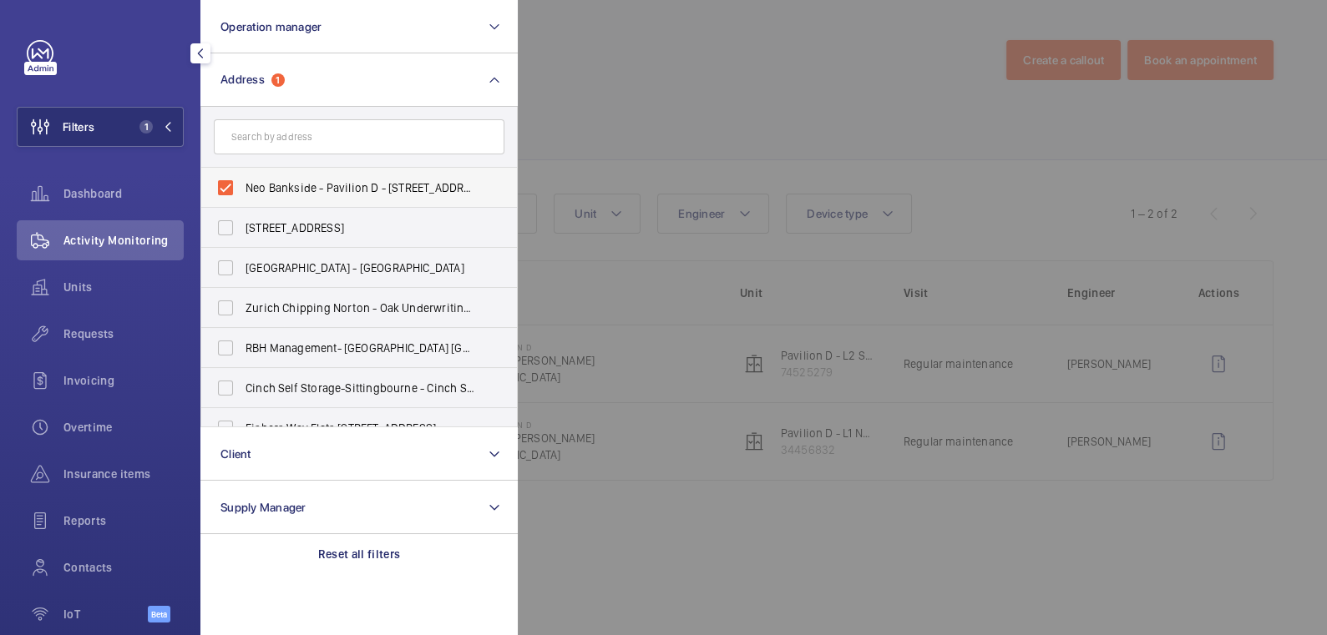
click at [311, 190] on span "Neo Bankside - Pavilion D - 5 Sumner St, LONDON SE1 9NX" at bounding box center [360, 188] width 230 height 17
click at [242, 190] on input "Neo Bankside - Pavilion D - 5 Sumner St, LONDON SE1 9NX" at bounding box center [225, 187] width 33 height 33
checkbox input "false"
click at [762, 39] on div at bounding box center [1181, 317] width 1327 height 635
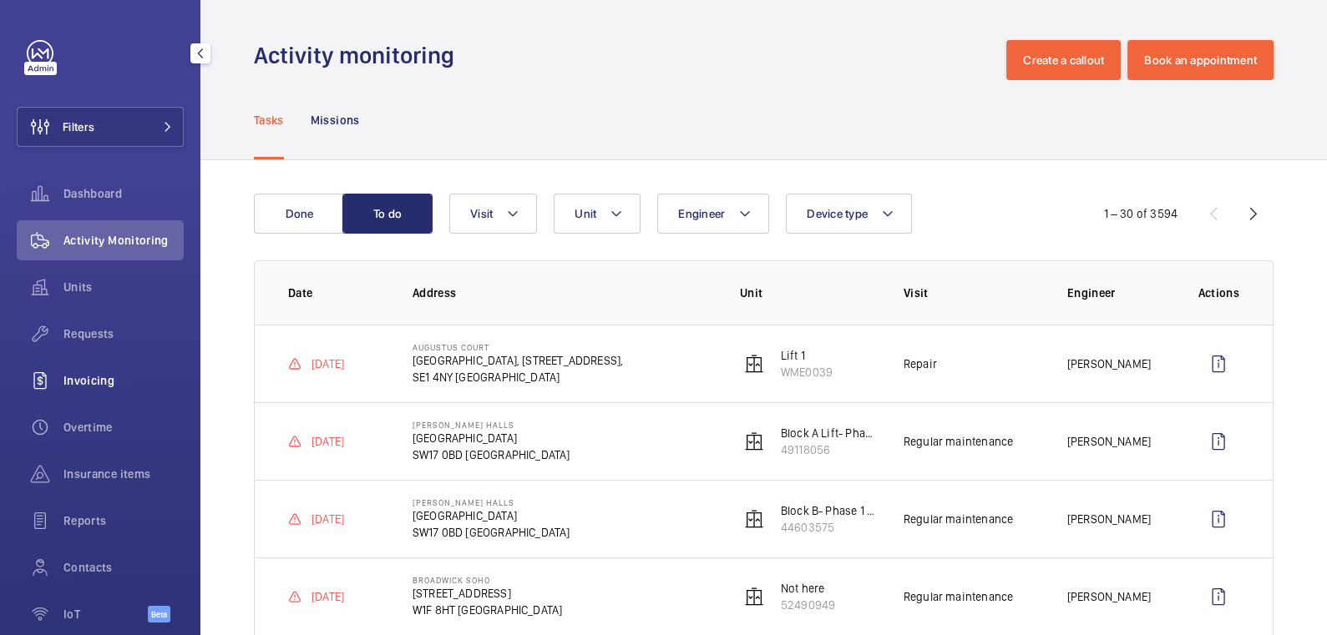
click at [89, 386] on span "Invoicing" at bounding box center [123, 380] width 120 height 17
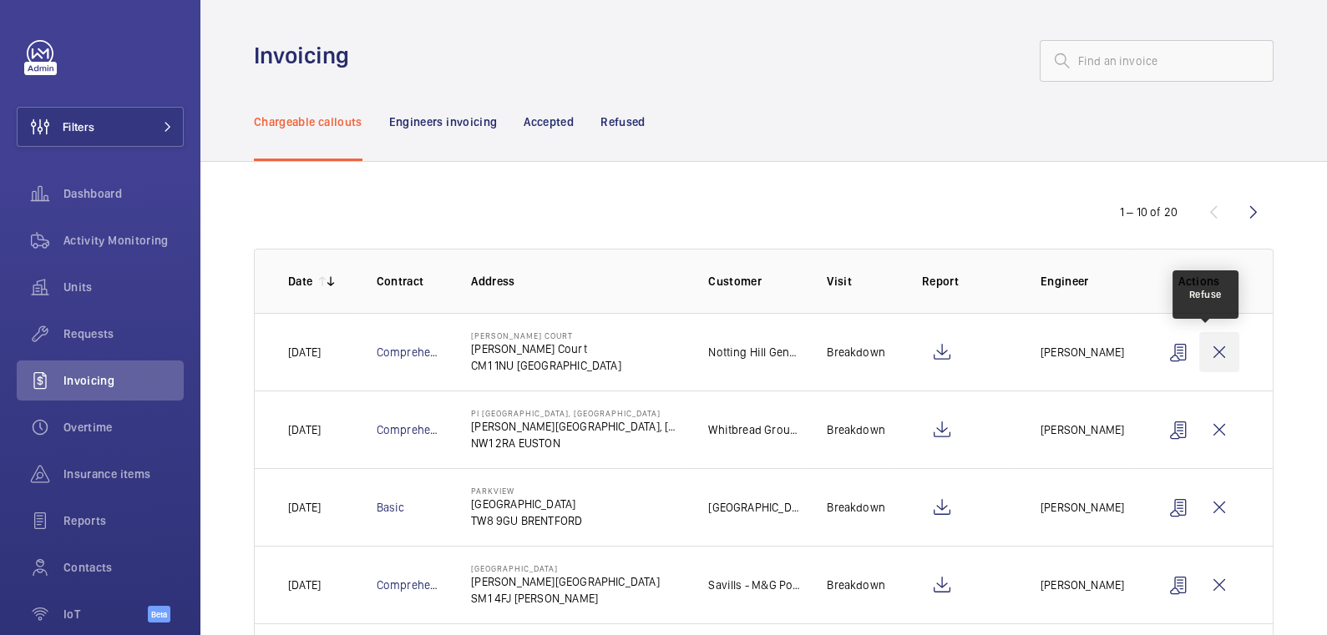
click at [1211, 350] on wm-front-icon-button at bounding box center [1219, 352] width 40 height 40
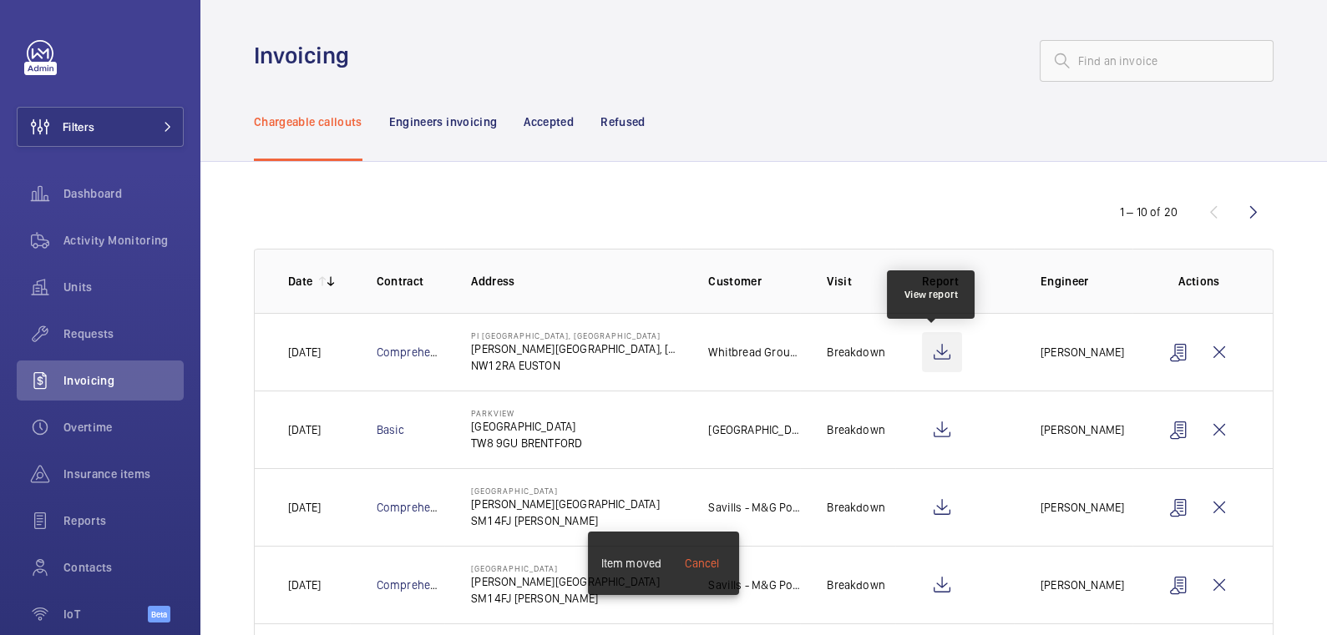
click at [934, 352] on wm-front-icon-button at bounding box center [942, 352] width 40 height 40
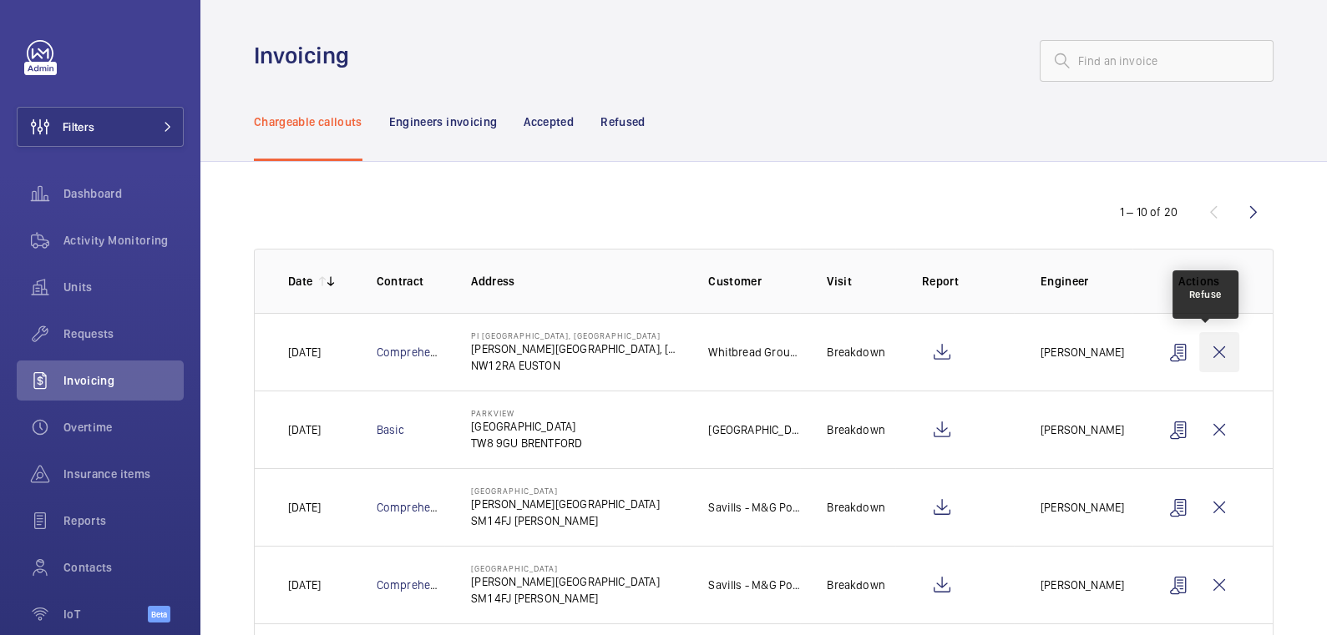
click at [1214, 351] on wm-front-icon-button at bounding box center [1219, 352] width 40 height 40
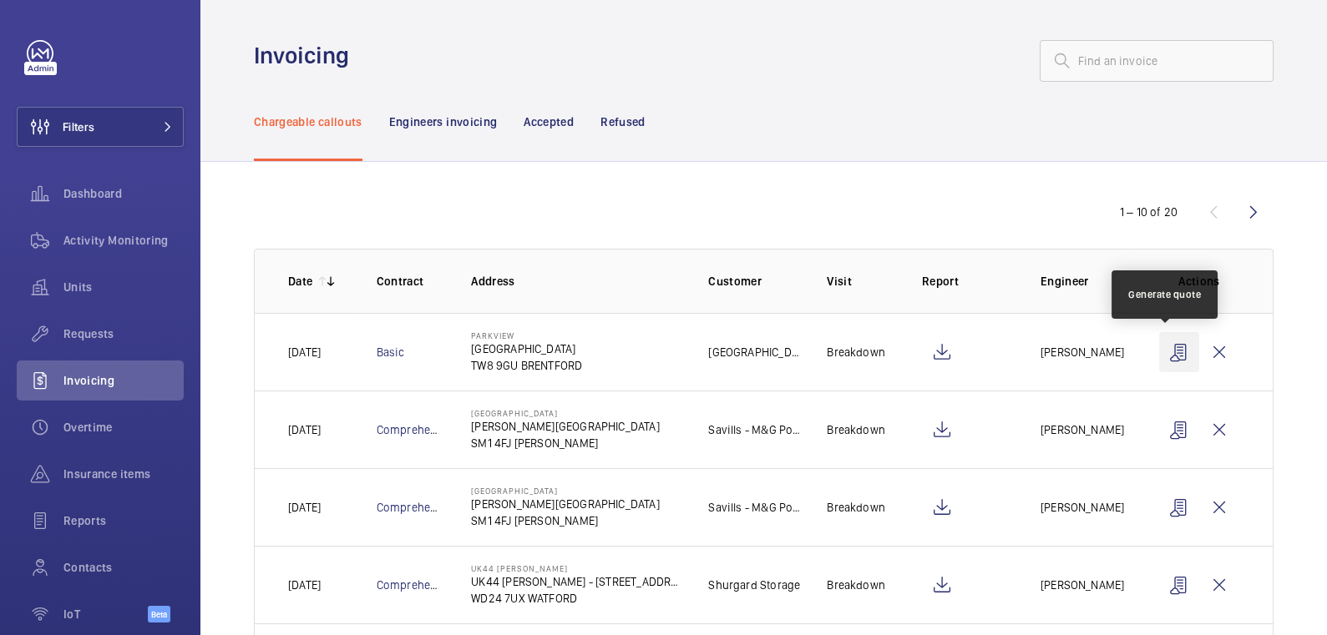
click at [1167, 352] on wm-front-icon-button at bounding box center [1179, 352] width 40 height 40
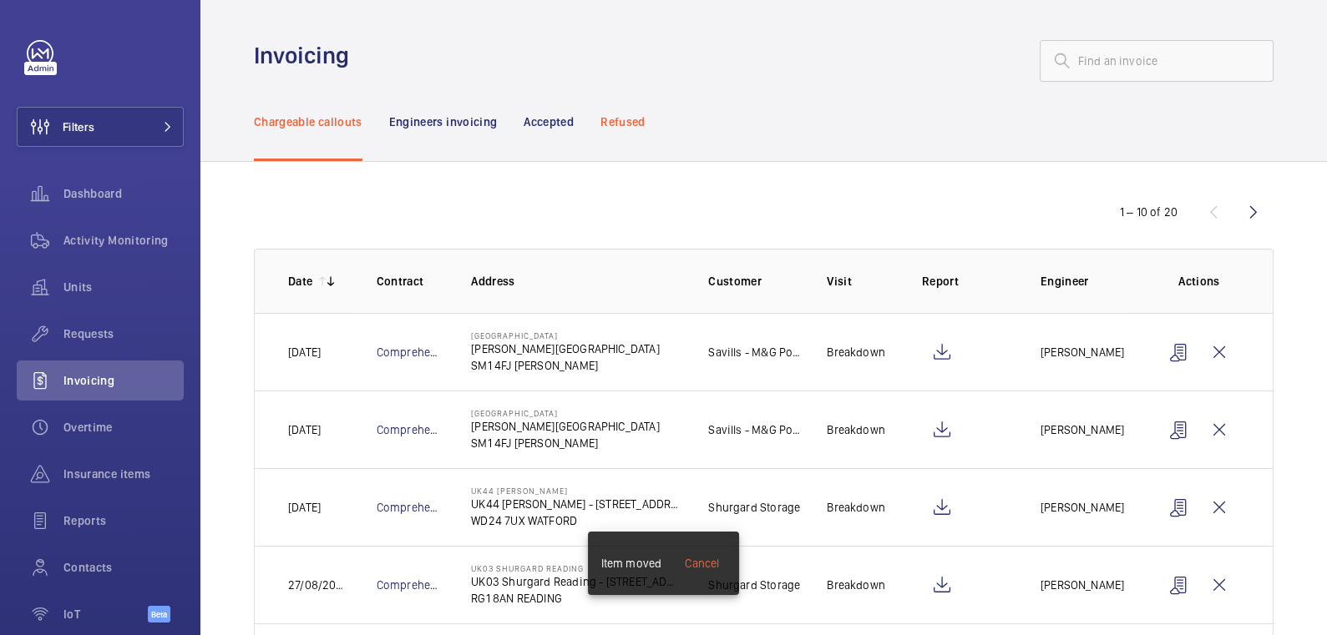
click at [628, 120] on p "Refused" at bounding box center [622, 122] width 44 height 17
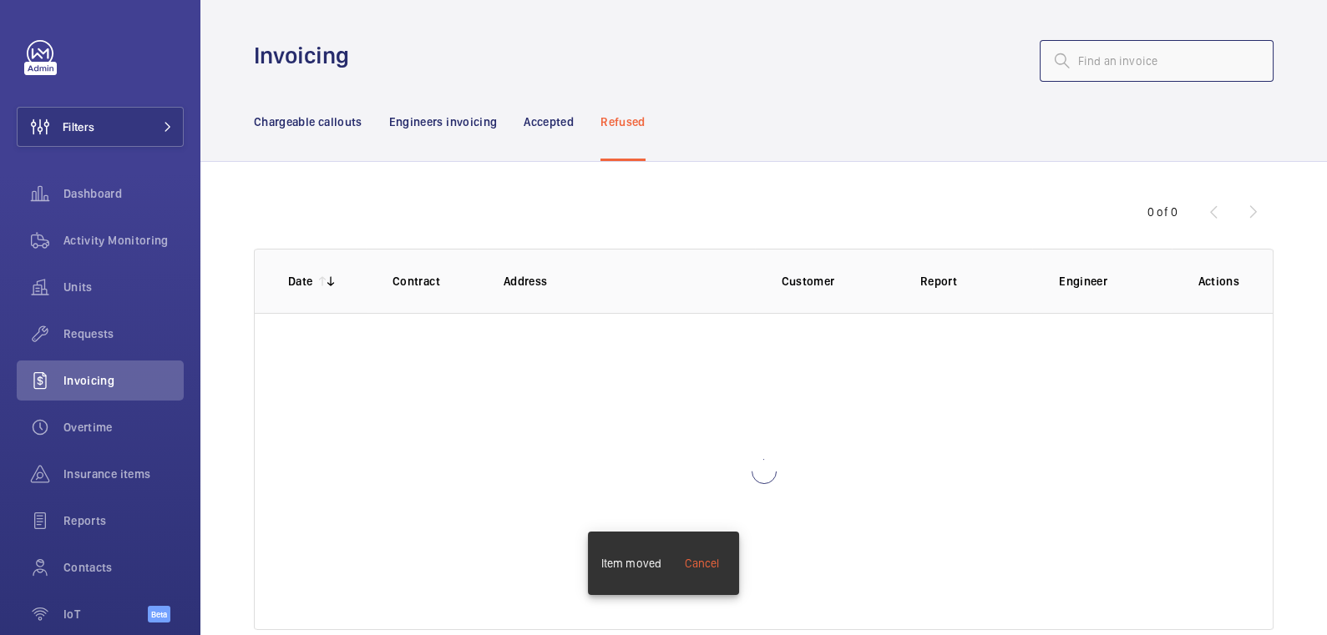
click at [1162, 53] on input "text" at bounding box center [1157, 61] width 234 height 42
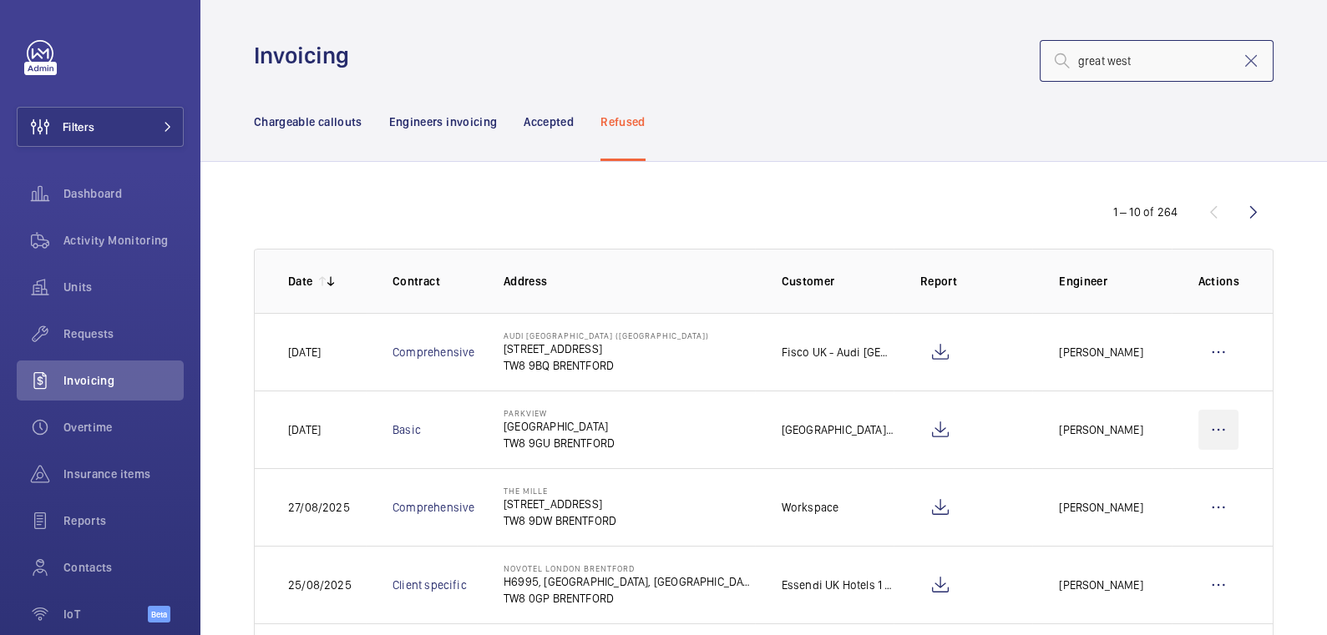
type input "great west"
click at [1212, 430] on wm-front-icon-button at bounding box center [1218, 430] width 40 height 40
click at [1191, 480] on p "Move to Engineers invoicing" at bounding box center [1146, 481] width 149 height 17
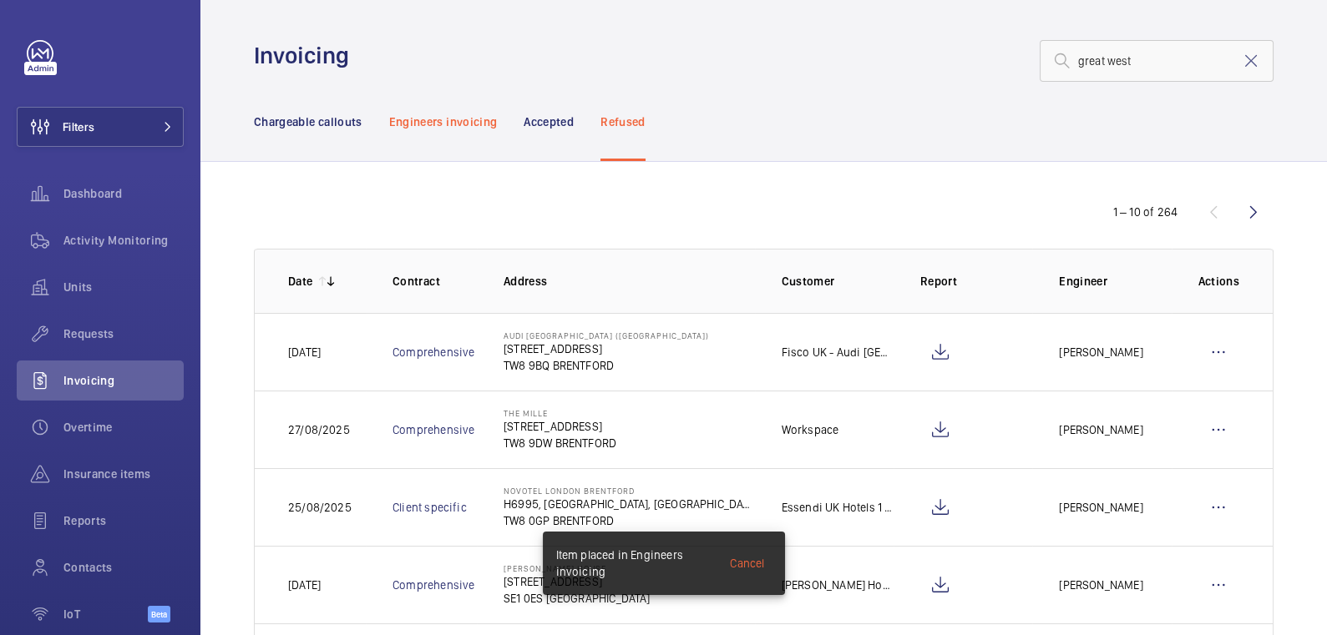
click at [457, 132] on div "Engineers invoicing" at bounding box center [443, 121] width 109 height 79
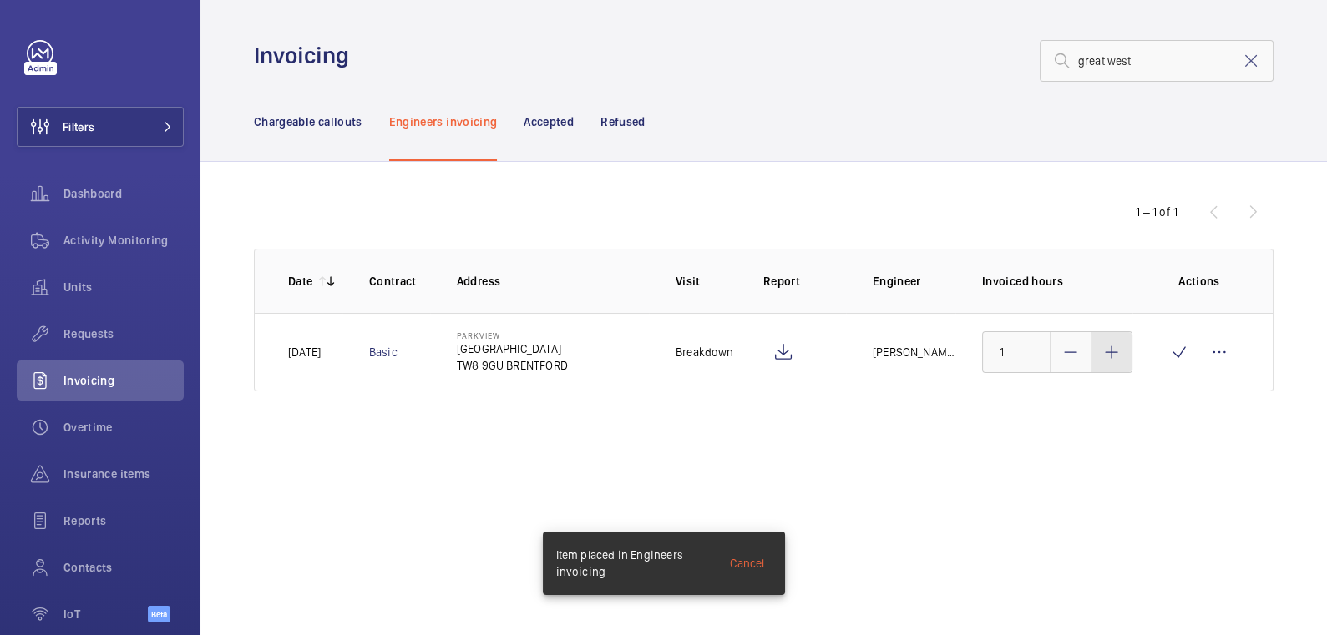
click at [1123, 358] on div at bounding box center [1111, 352] width 40 height 40
click at [1122, 358] on div at bounding box center [1111, 352] width 40 height 40
type input "3"
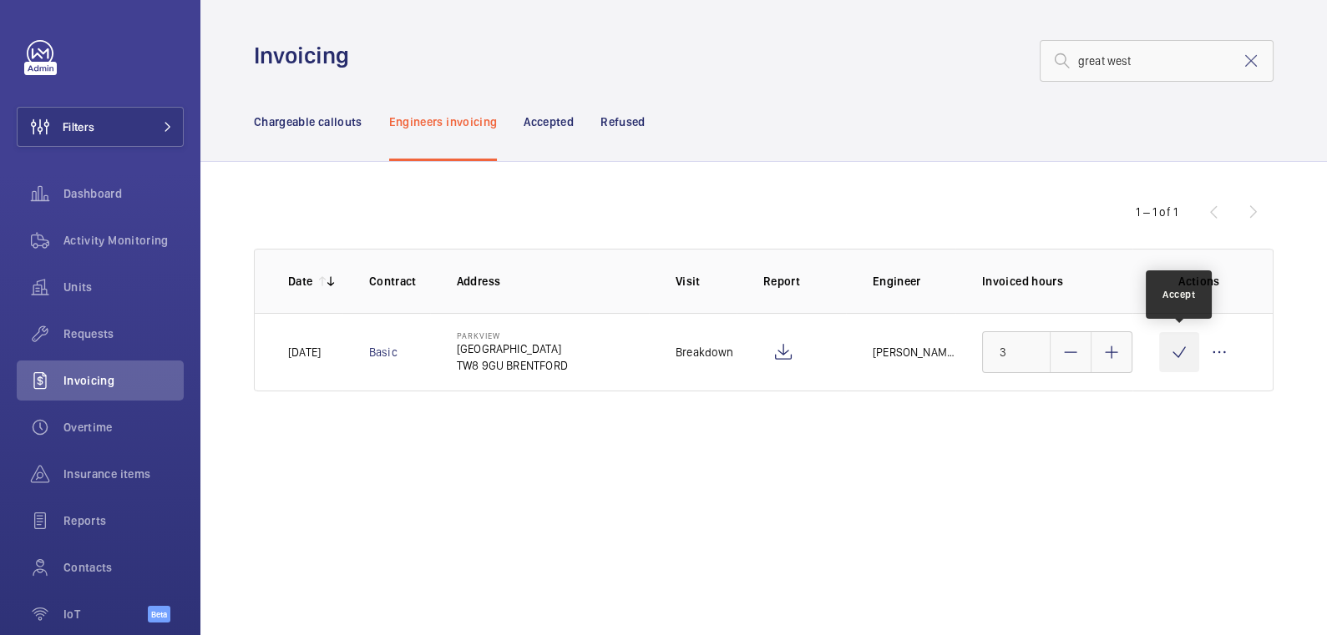
click at [1176, 357] on wm-front-icon-button at bounding box center [1179, 352] width 40 height 40
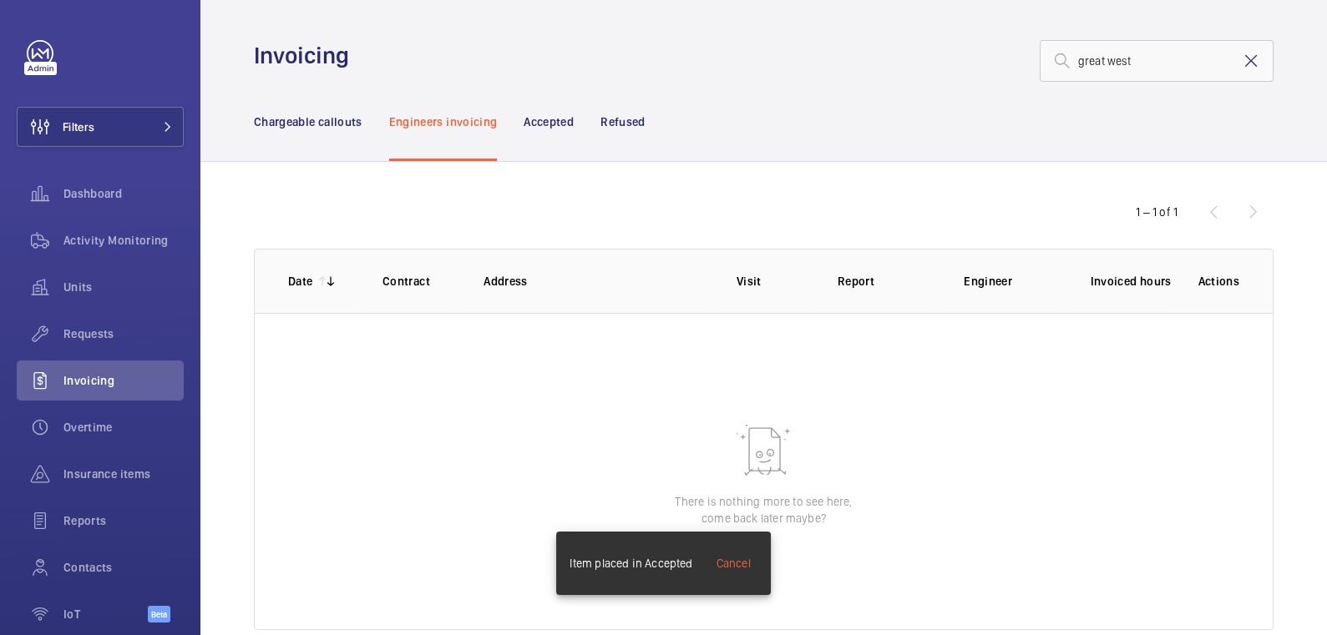
click at [1241, 62] on mat-icon at bounding box center [1251, 61] width 20 height 20
click at [311, 129] on p "Chargeable callouts" at bounding box center [308, 122] width 109 height 17
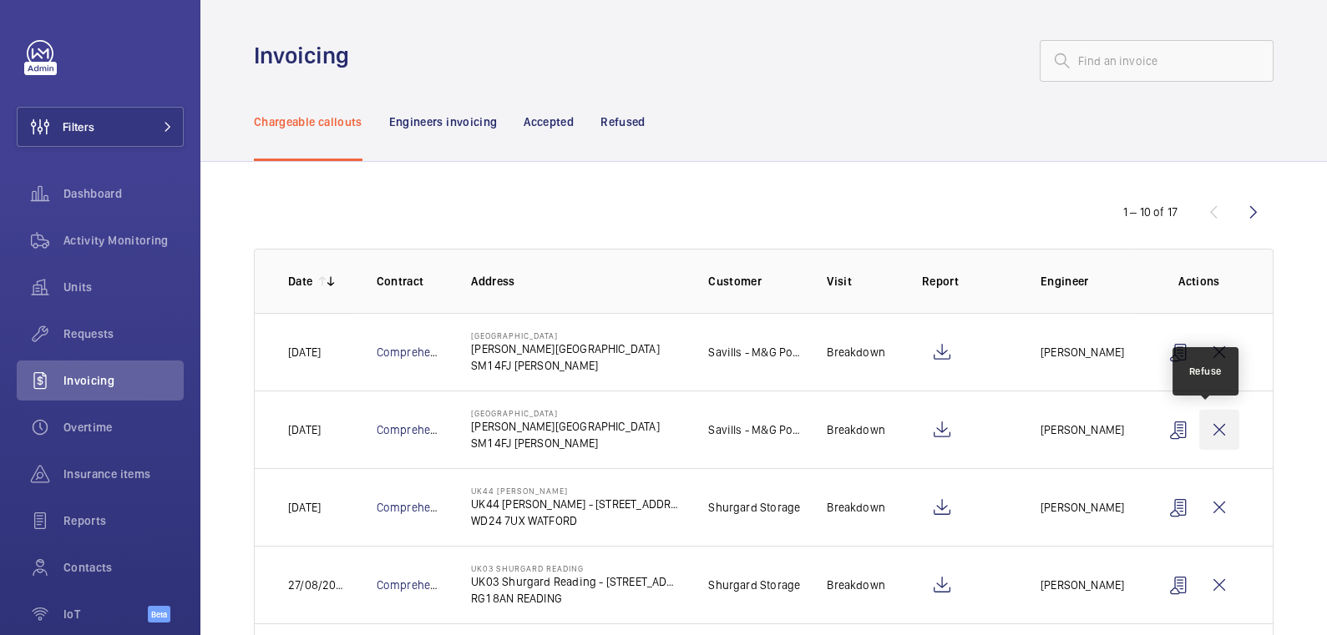
click at [1210, 431] on wm-front-icon-button at bounding box center [1219, 430] width 40 height 40
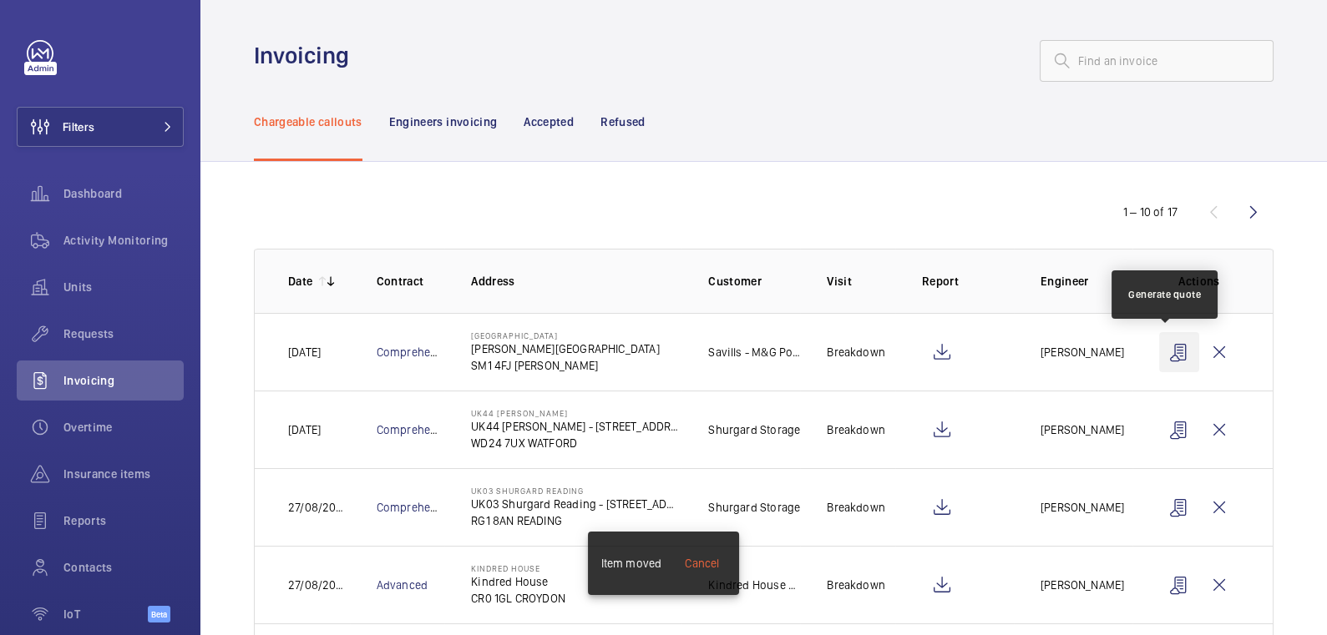
click at [1167, 349] on wm-front-icon-button at bounding box center [1179, 352] width 40 height 40
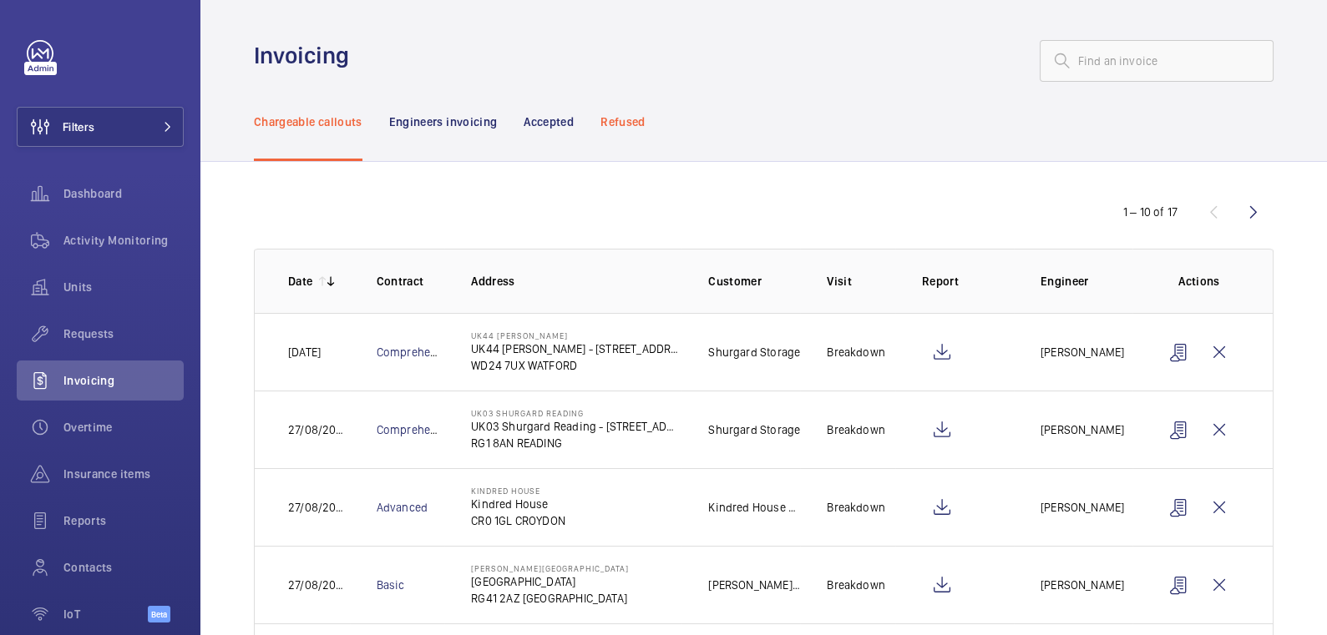
click at [610, 124] on p "Refused" at bounding box center [622, 122] width 44 height 17
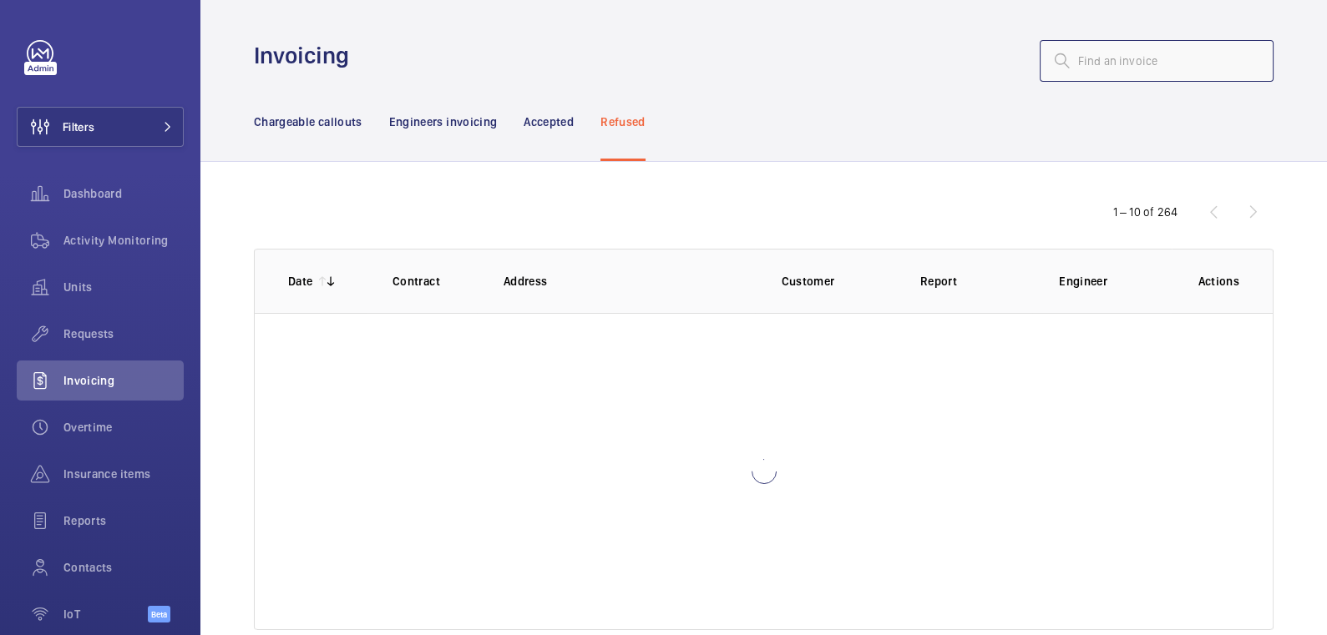
click at [1114, 59] on input "text" at bounding box center [1157, 61] width 234 height 42
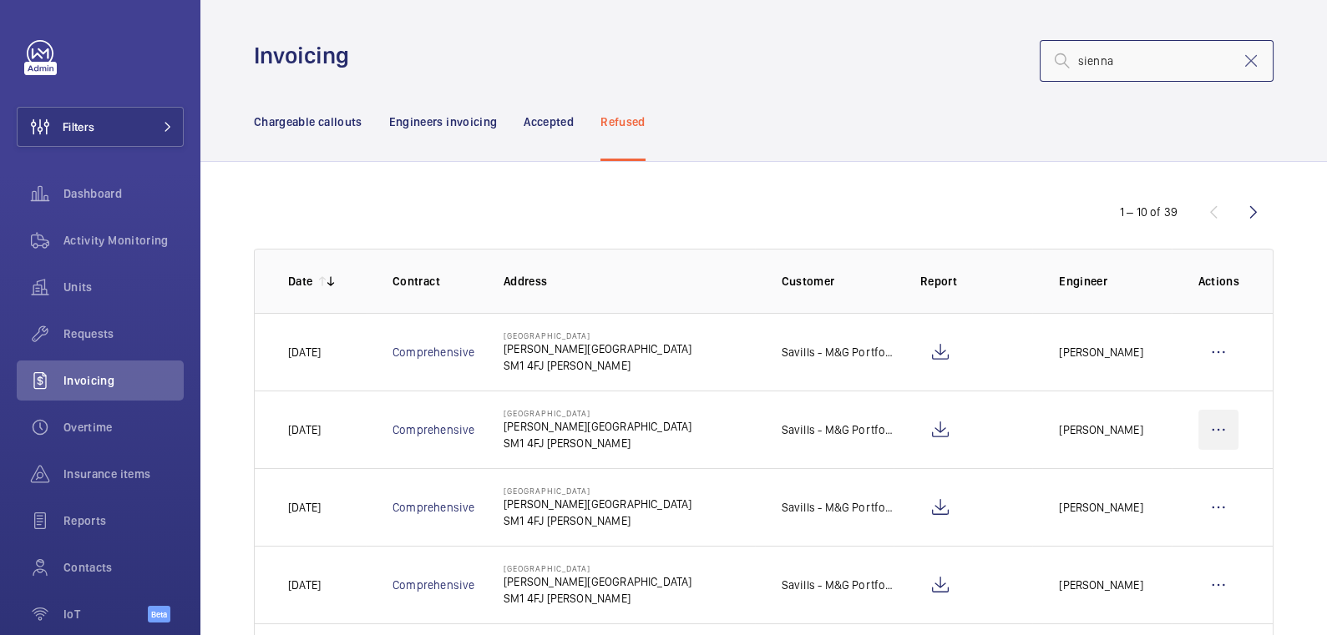
type input "sienna"
click at [1201, 443] on wm-front-icon-button at bounding box center [1218, 430] width 40 height 40
click at [1192, 473] on p "Move to Engineers invoicing" at bounding box center [1146, 481] width 149 height 17
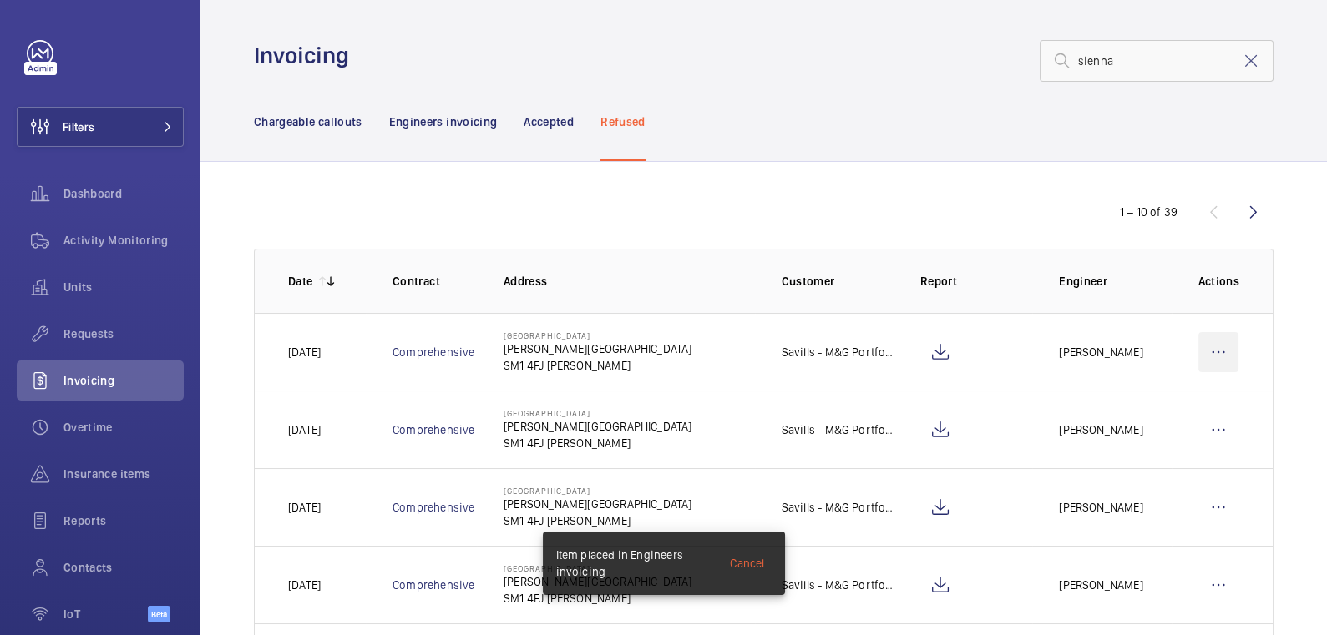
click at [1206, 352] on wm-front-icon-button at bounding box center [1218, 352] width 40 height 40
click at [1192, 397] on p "Move to Engineers invoicing" at bounding box center [1146, 403] width 149 height 17
click at [460, 125] on p "Engineers invoicing" at bounding box center [443, 122] width 109 height 17
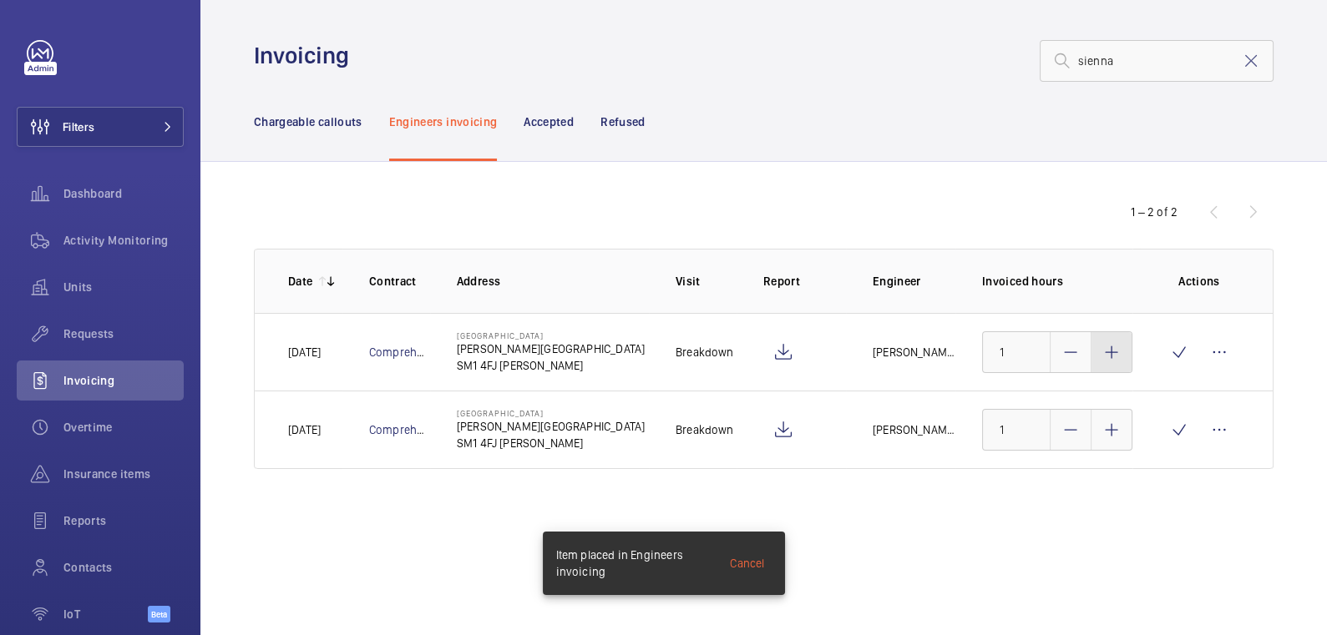
click at [1105, 361] on mat-icon at bounding box center [1111, 352] width 20 height 20
type input "1.5"
click at [1124, 433] on div at bounding box center [1111, 430] width 40 height 40
type input "1.5"
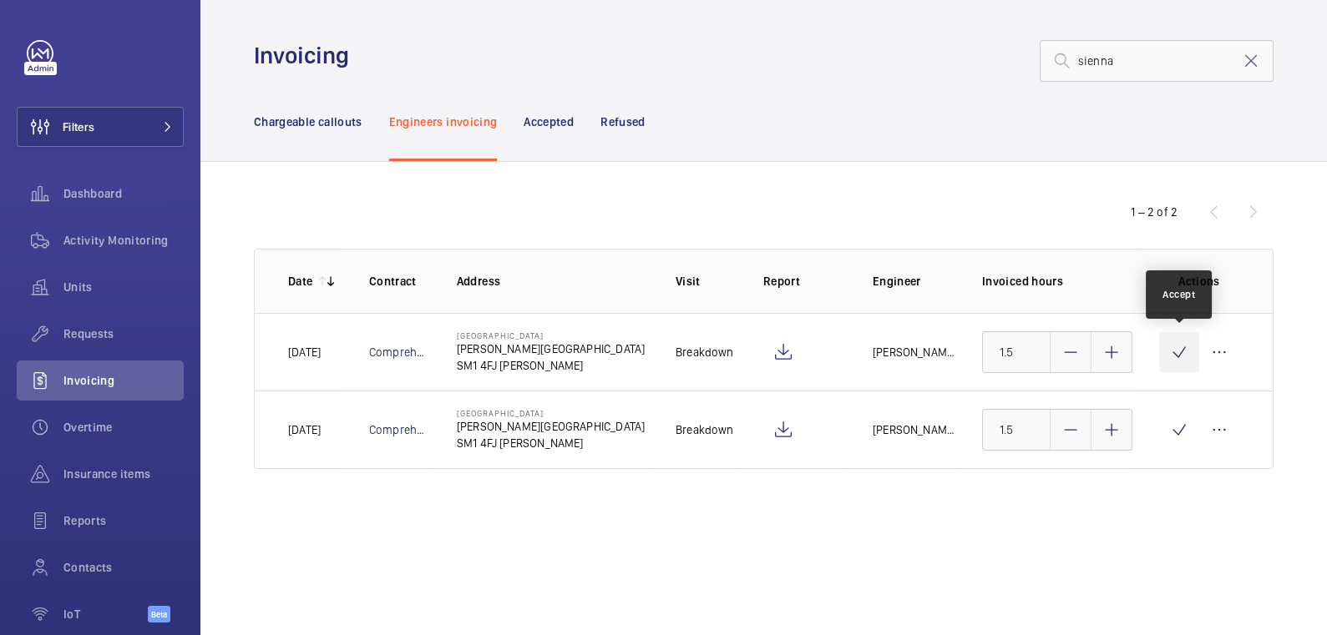
click at [1183, 352] on wm-front-icon-button at bounding box center [1179, 352] width 40 height 40
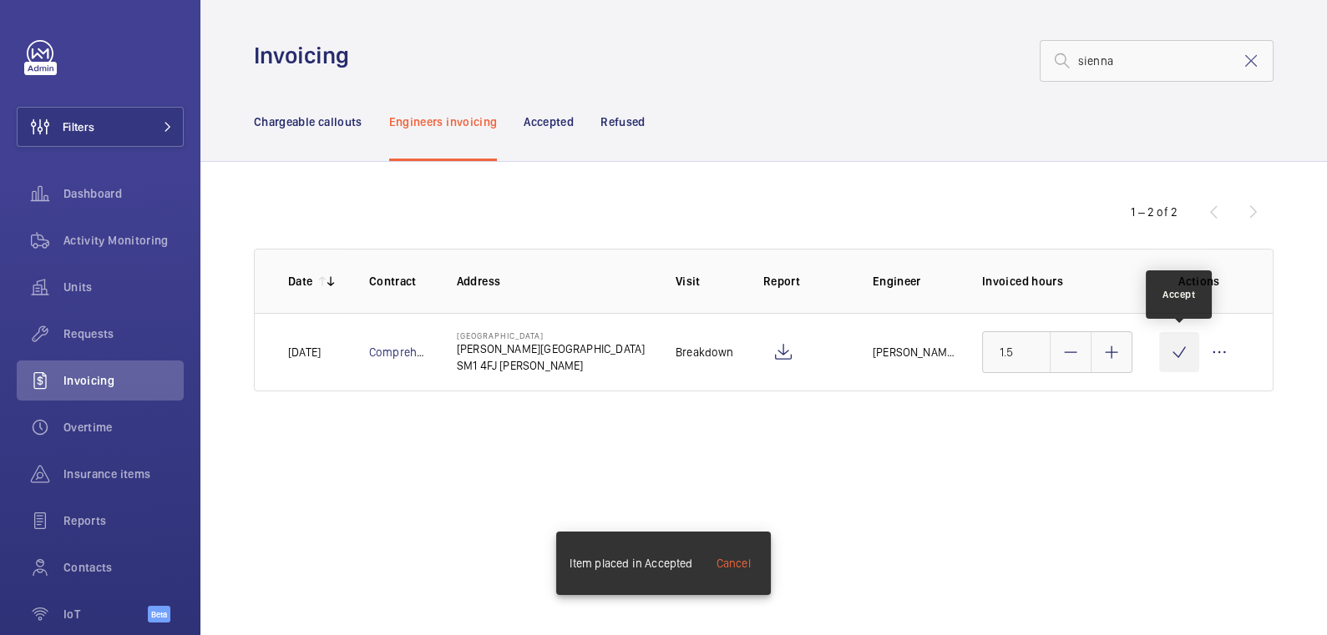
click at [1182, 353] on wm-front-icon-button at bounding box center [1179, 352] width 40 height 40
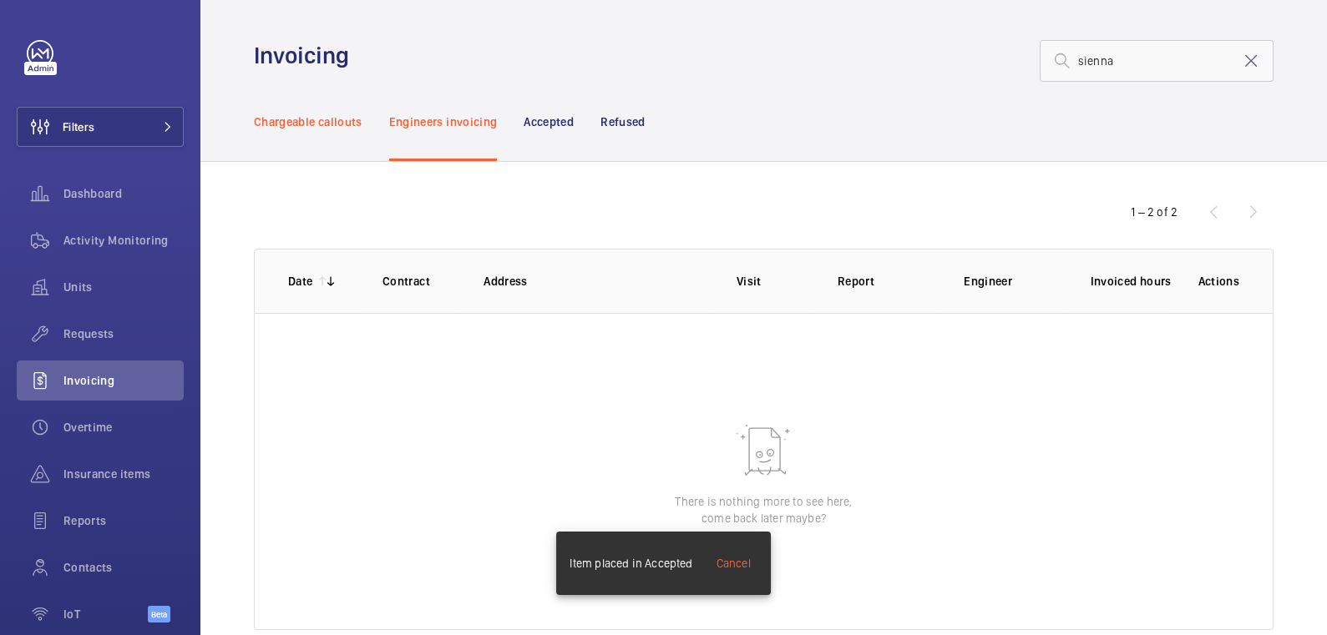
click at [316, 129] on p "Chargeable callouts" at bounding box center [308, 122] width 109 height 17
click at [1241, 69] on mat-icon at bounding box center [1251, 61] width 20 height 20
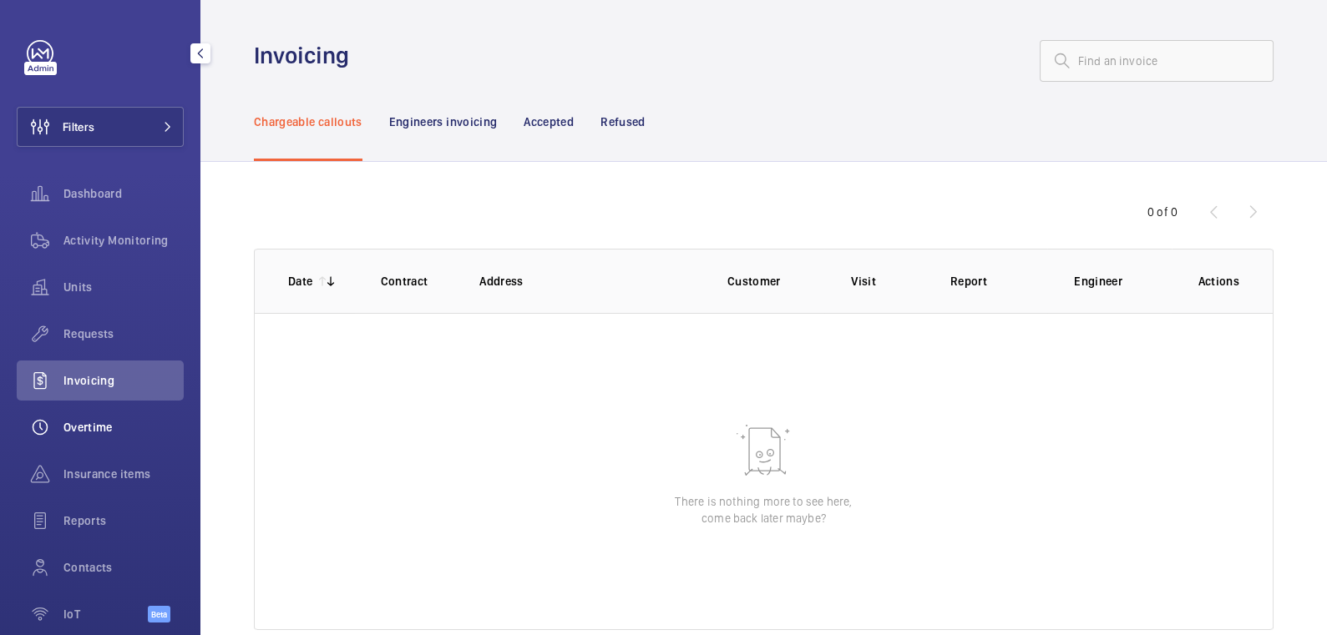
click at [68, 422] on span "Overtime" at bounding box center [123, 427] width 120 height 17
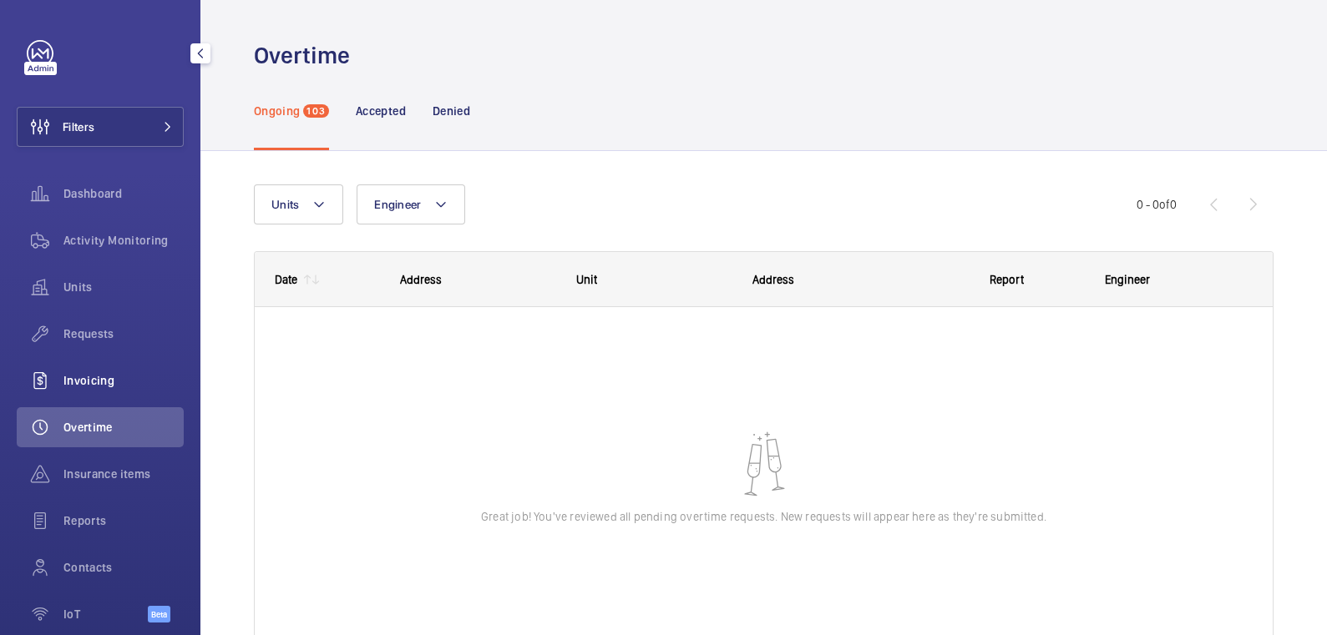
click at [94, 387] on span "Invoicing" at bounding box center [123, 380] width 120 height 17
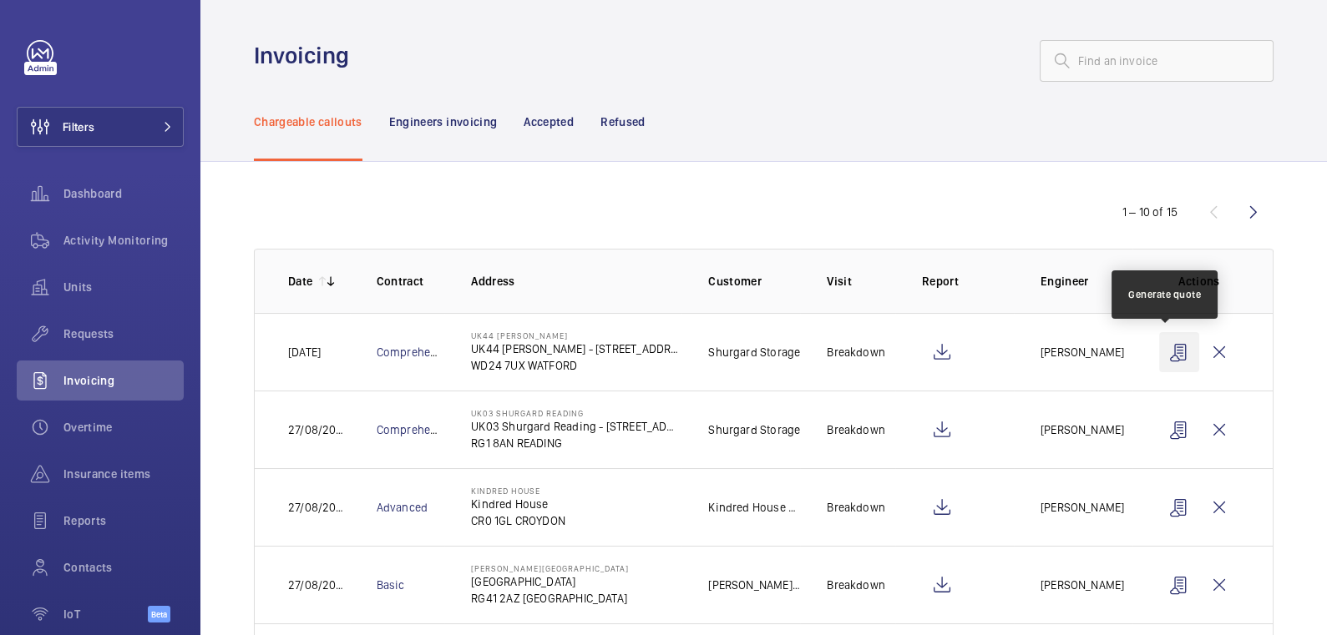
click at [1164, 351] on wm-front-icon-button at bounding box center [1179, 352] width 40 height 40
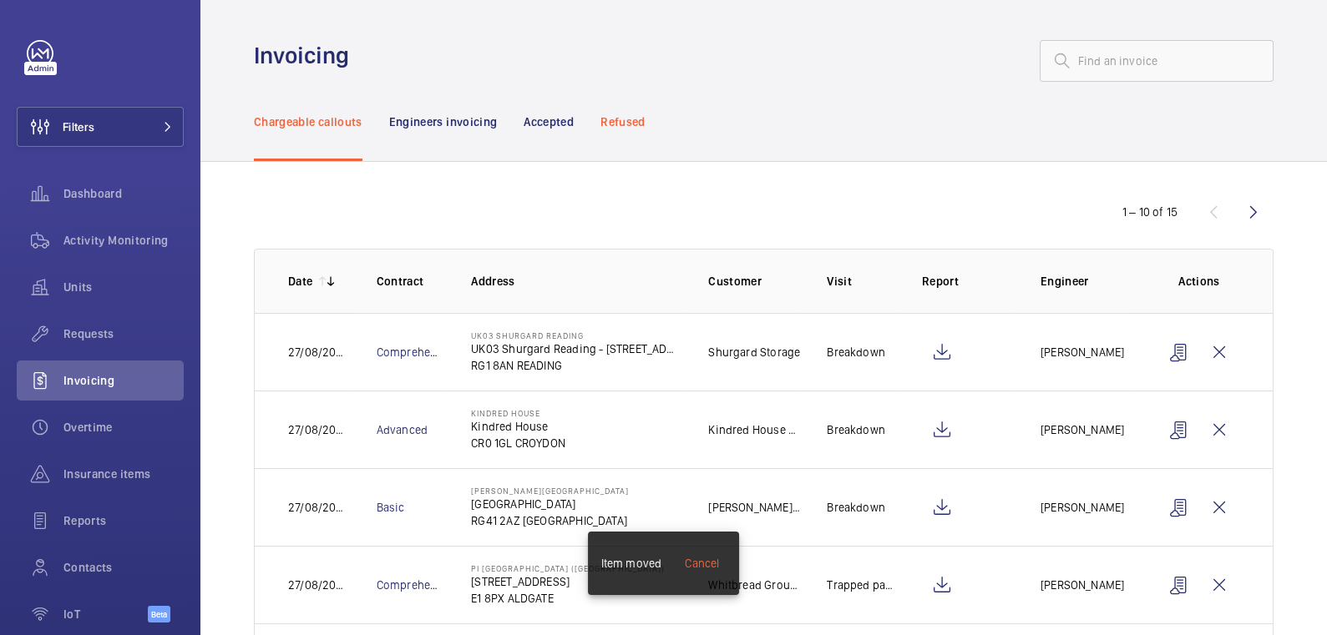
click at [616, 121] on p "Refused" at bounding box center [622, 122] width 44 height 17
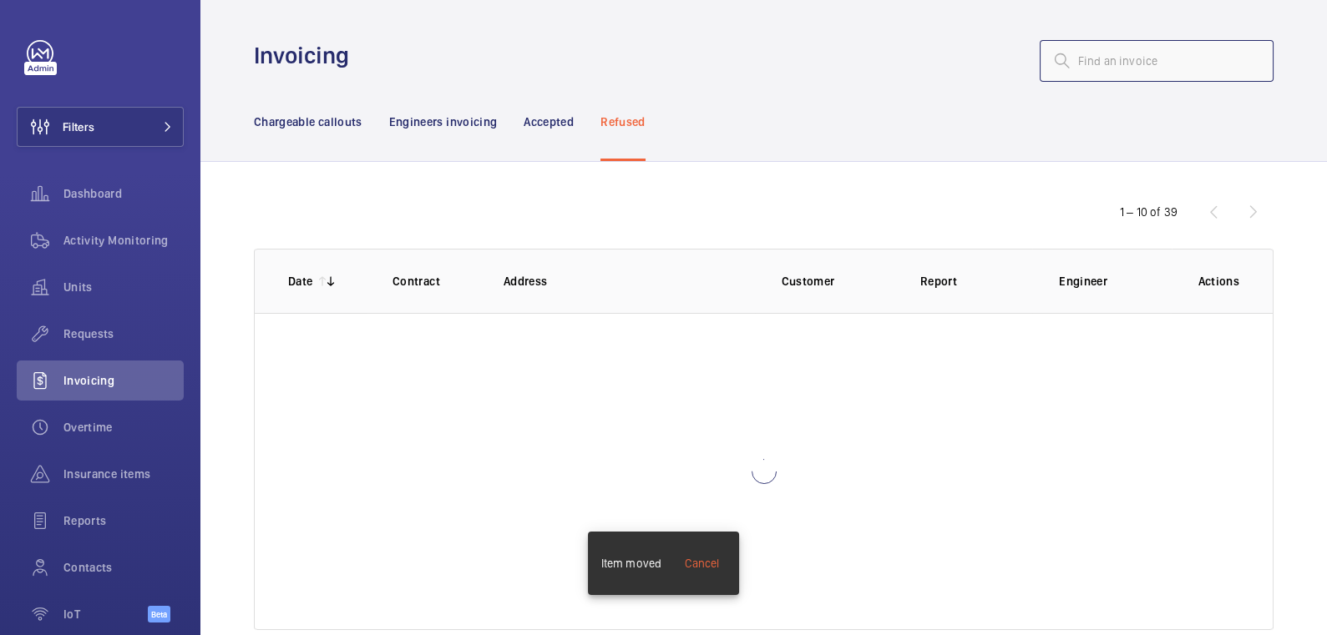
click at [1117, 71] on input "text" at bounding box center [1157, 61] width 234 height 42
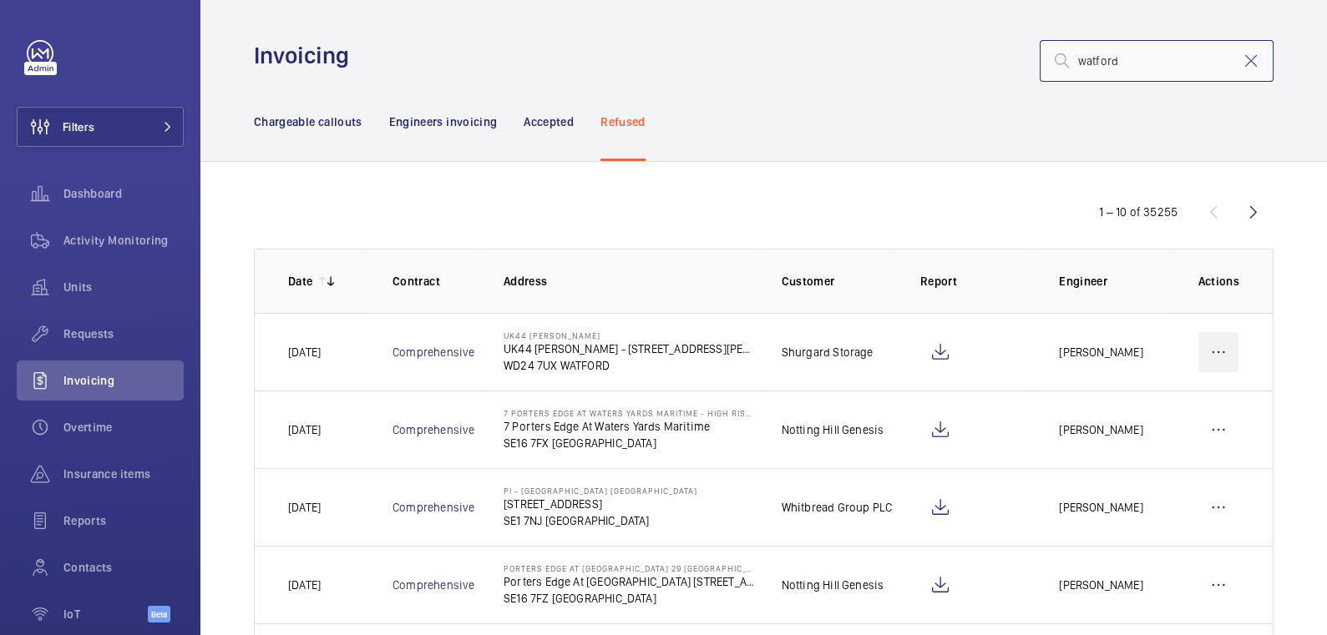
type input "watford"
click at [1207, 345] on wm-front-icon-button at bounding box center [1218, 352] width 40 height 40
click at [1182, 397] on p "Move to Engineers invoicing" at bounding box center [1146, 403] width 149 height 17
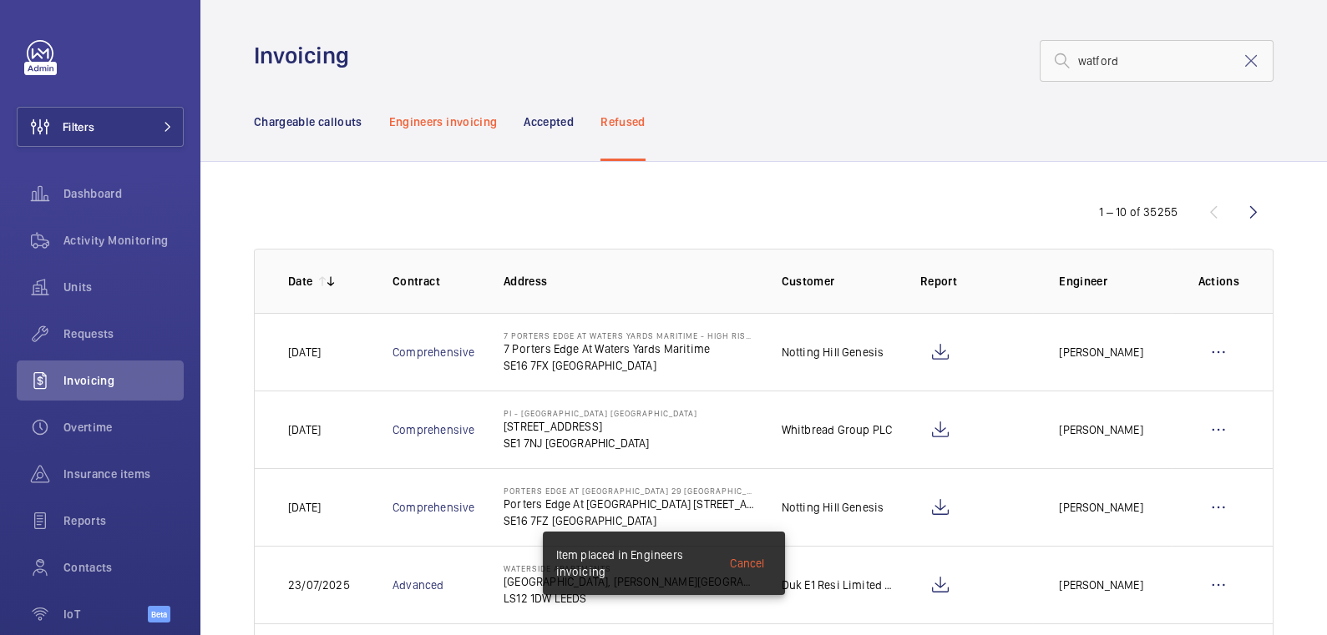
click at [437, 119] on p "Engineers invoicing" at bounding box center [443, 122] width 109 height 17
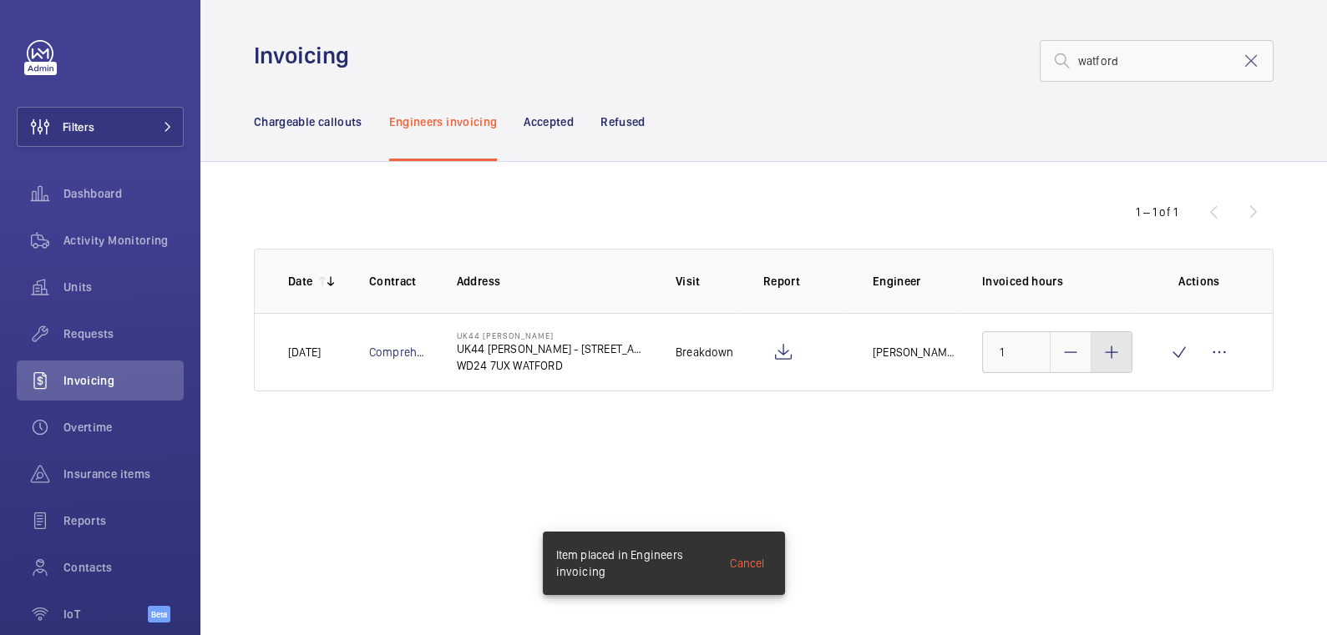
click at [1108, 363] on div at bounding box center [1111, 352] width 40 height 40
click at [1109, 363] on div at bounding box center [1111, 352] width 40 height 40
type input "3"
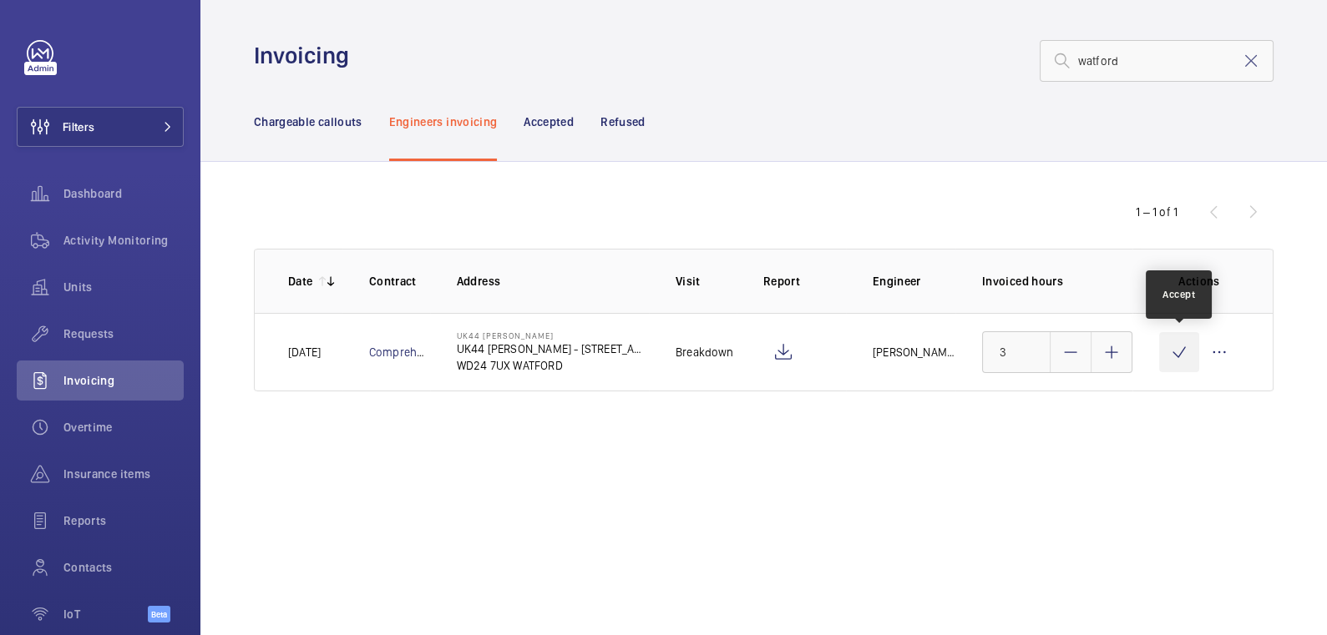
click at [1172, 349] on wm-front-icon-button at bounding box center [1179, 352] width 40 height 40
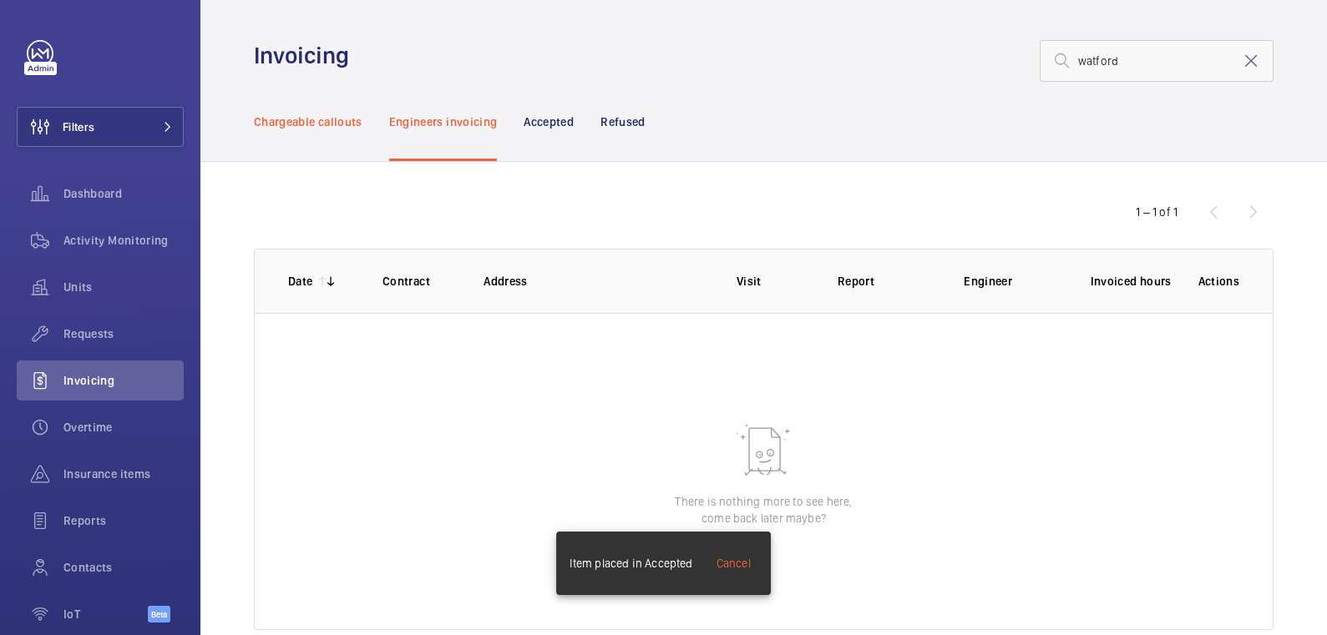
click at [322, 119] on p "Chargeable callouts" at bounding box center [308, 122] width 109 height 17
drag, startPoint x: 1227, startPoint y: 66, endPoint x: 1238, endPoint y: 65, distance: 10.9
click at [1241, 66] on mat-icon at bounding box center [1251, 61] width 20 height 20
drag, startPoint x: 1238, startPoint y: 64, endPoint x: 876, endPoint y: 75, distance: 361.7
click at [1238, 64] on input "text" at bounding box center [1157, 61] width 234 height 42
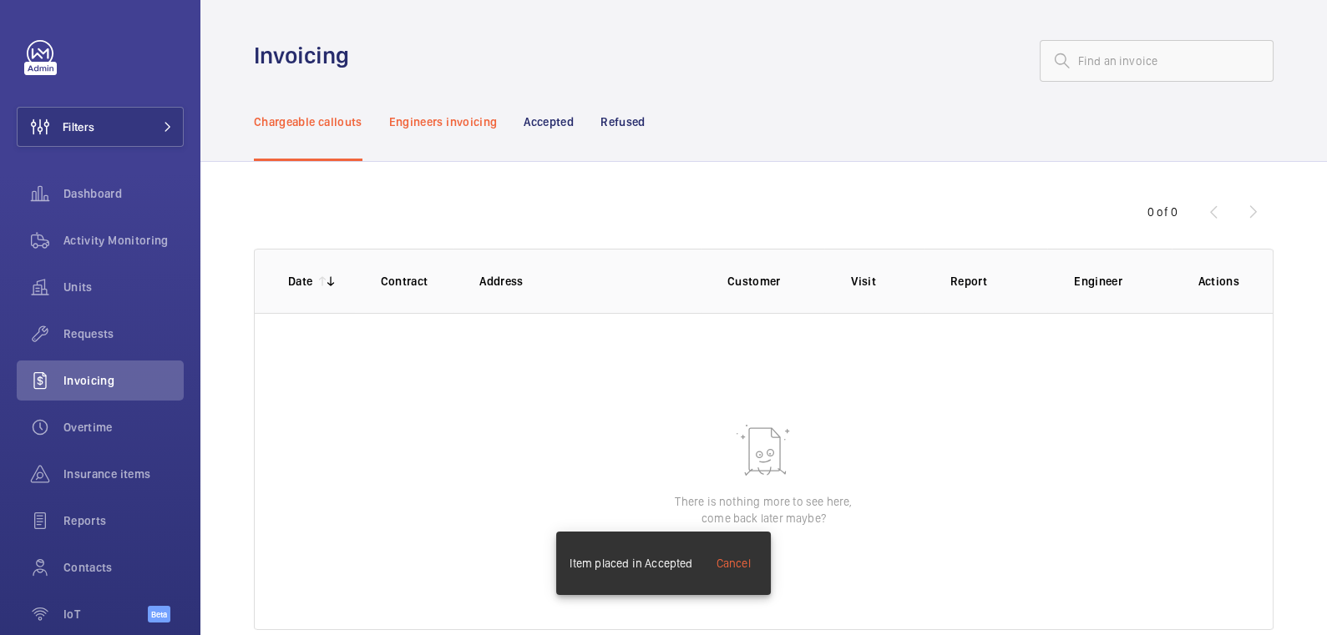
click at [433, 134] on div "Engineers invoicing" at bounding box center [443, 121] width 109 height 79
click at [334, 119] on p "Chargeable callouts" at bounding box center [308, 122] width 109 height 17
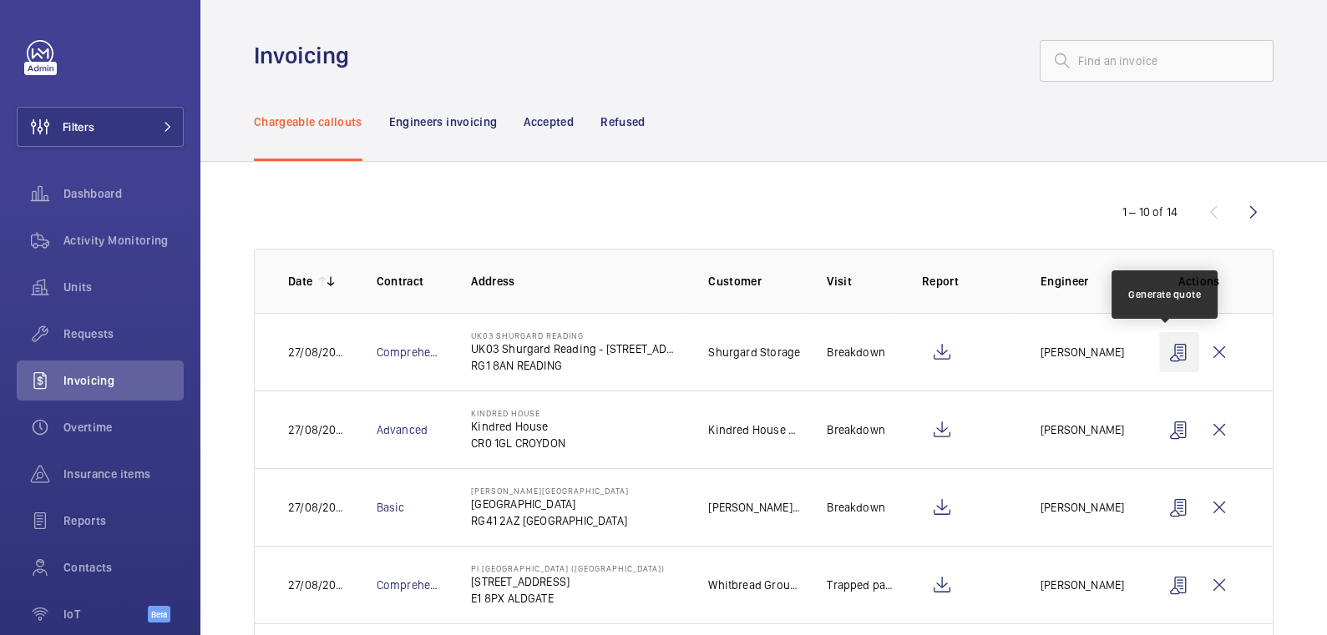
click at [1167, 356] on wm-front-icon-button at bounding box center [1179, 352] width 40 height 40
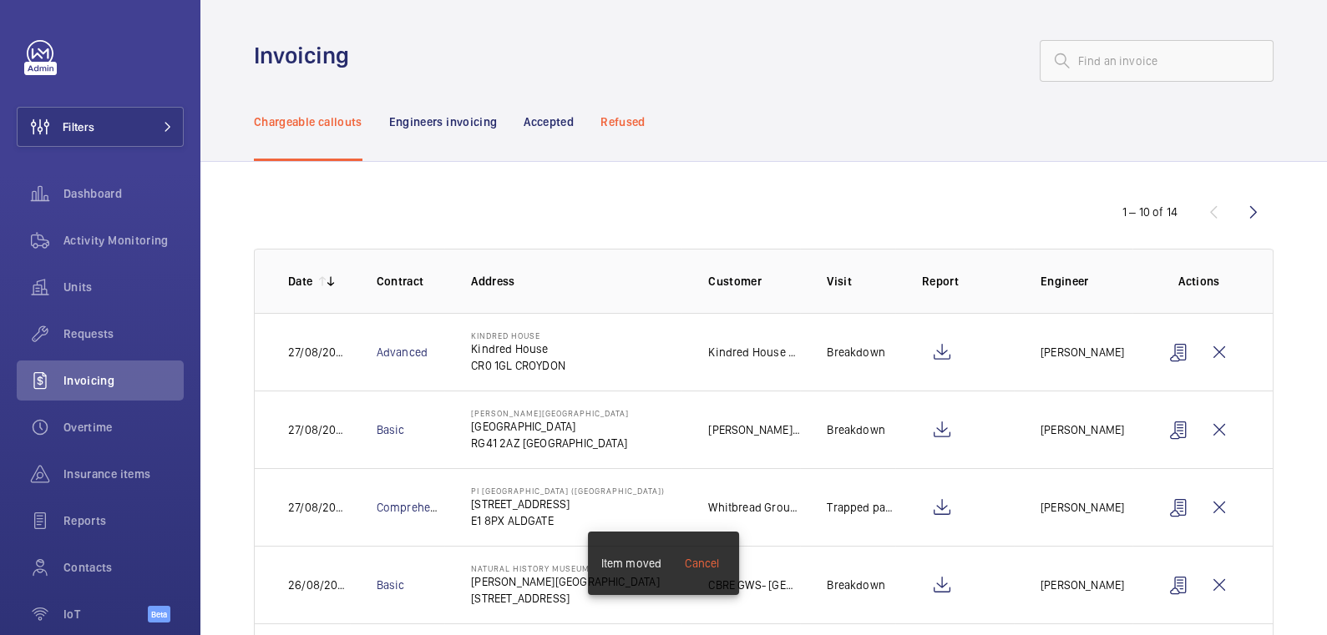
click at [636, 116] on p "Refused" at bounding box center [622, 122] width 44 height 17
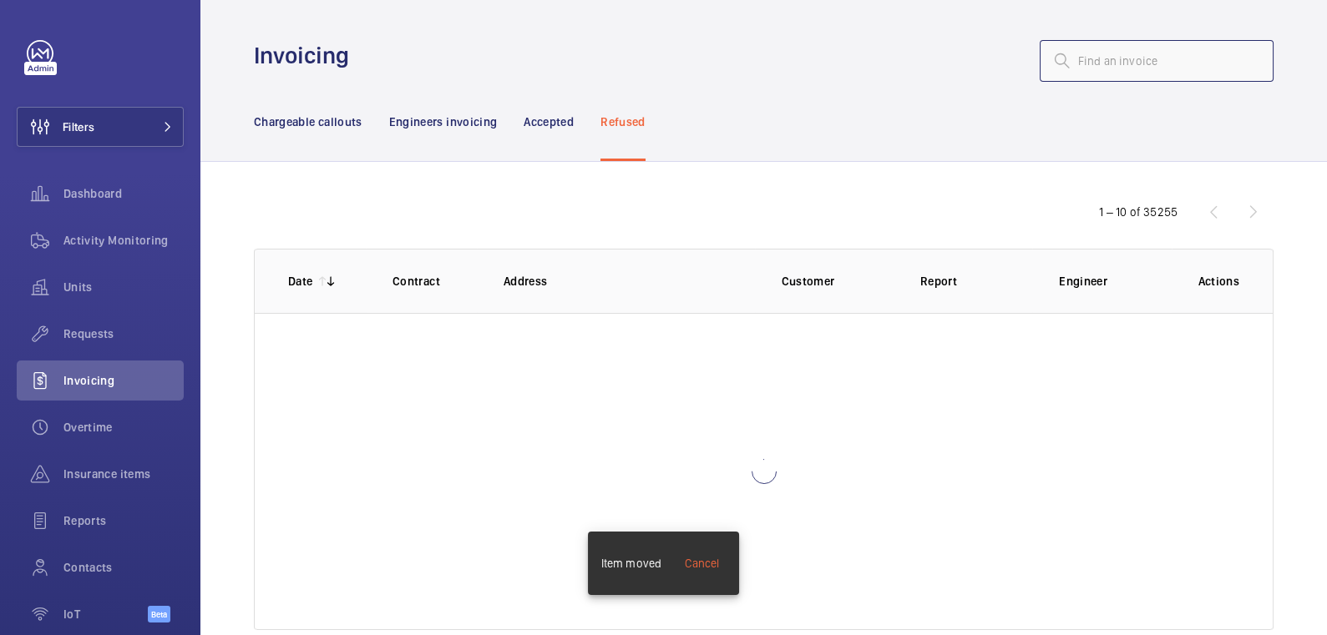
click at [1102, 58] on input "text" at bounding box center [1157, 61] width 234 height 42
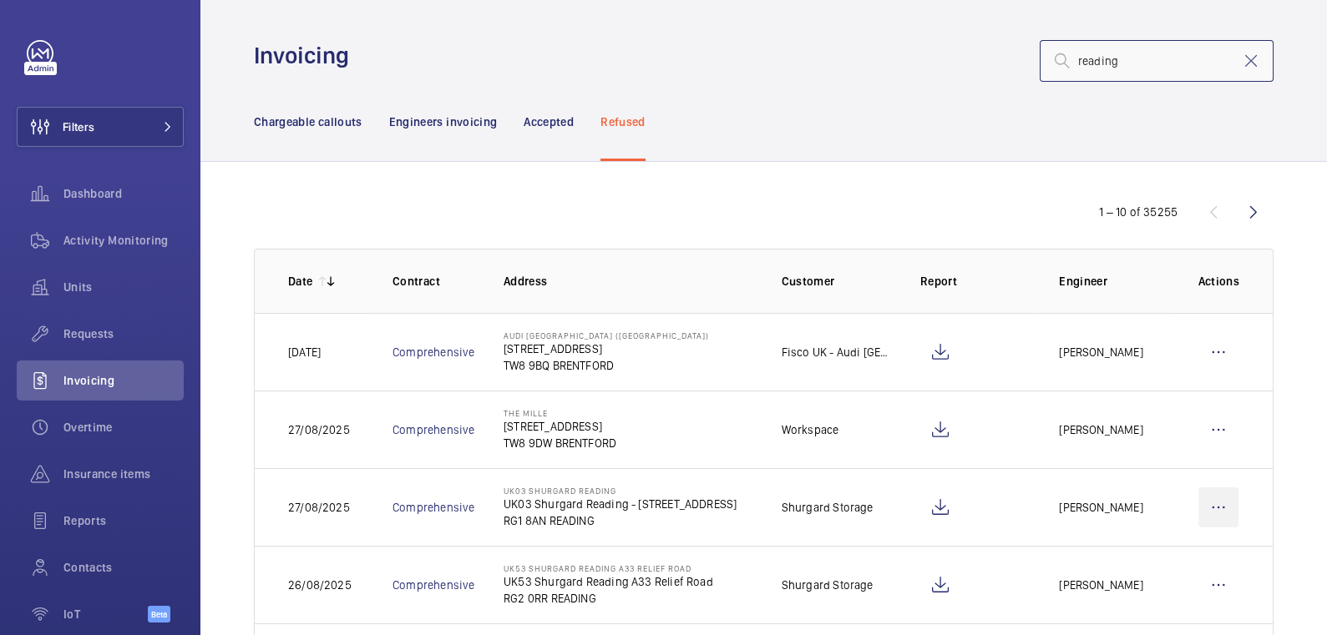
type input "reading"
click at [1210, 510] on wm-front-icon-button at bounding box center [1218, 508] width 40 height 40
click at [1184, 553] on p "Move to Engineers invoicing" at bounding box center [1146, 558] width 149 height 17
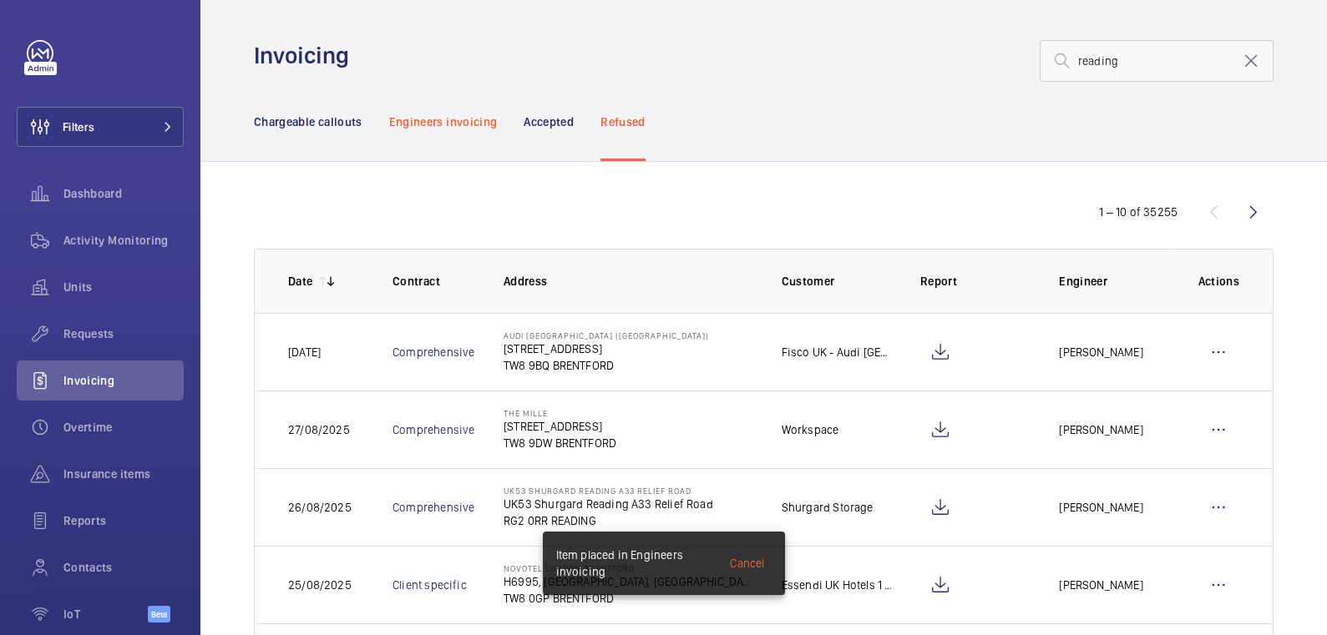
click at [445, 119] on p "Engineers invoicing" at bounding box center [443, 122] width 109 height 17
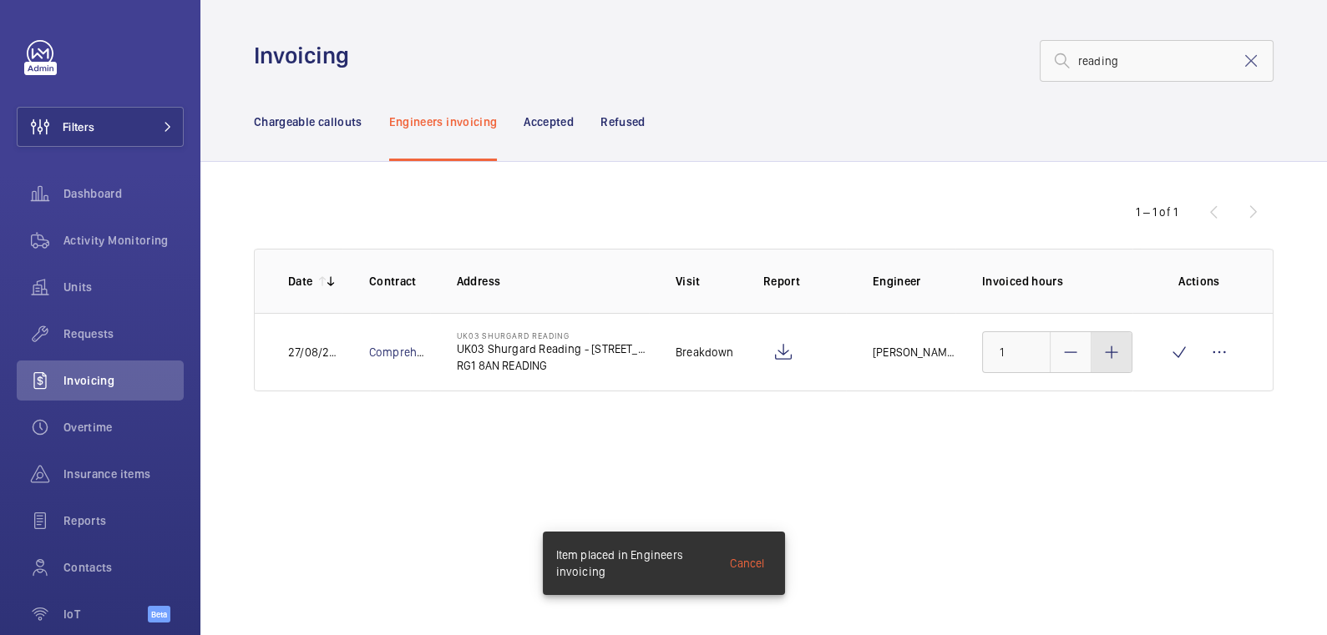
click at [1109, 362] on div at bounding box center [1111, 352] width 40 height 40
click at [1107, 362] on div at bounding box center [1111, 352] width 40 height 40
type input "3"
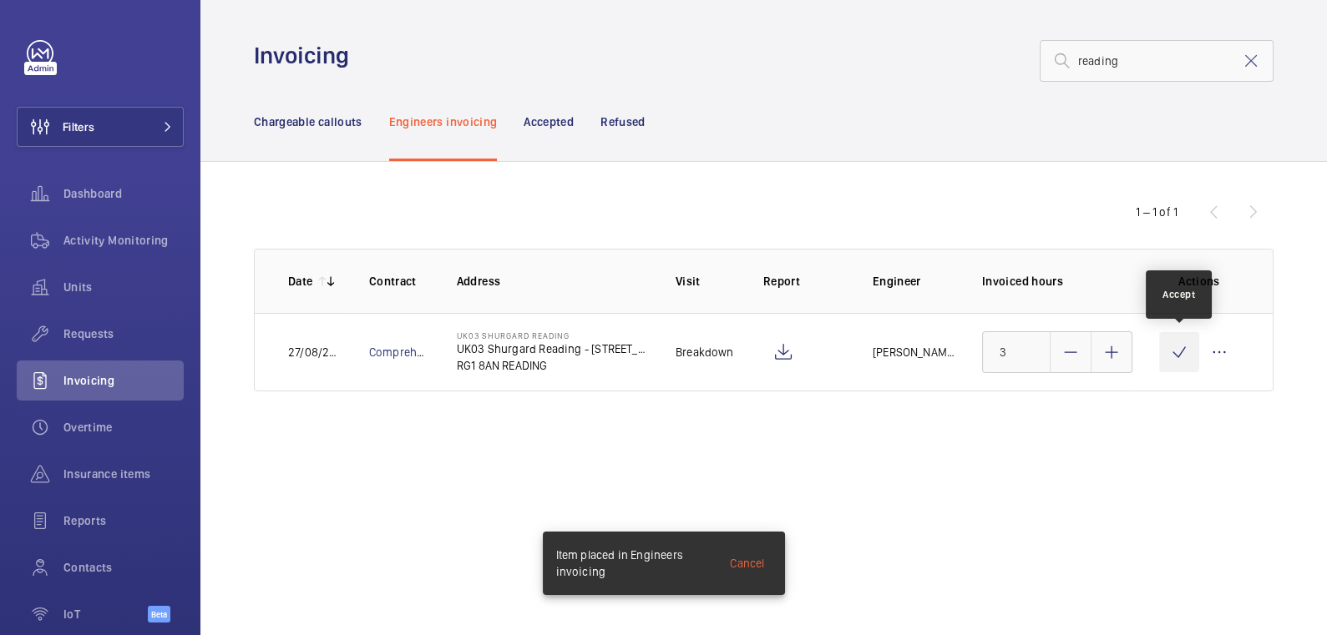
click at [1178, 362] on wm-front-icon-button at bounding box center [1179, 352] width 40 height 40
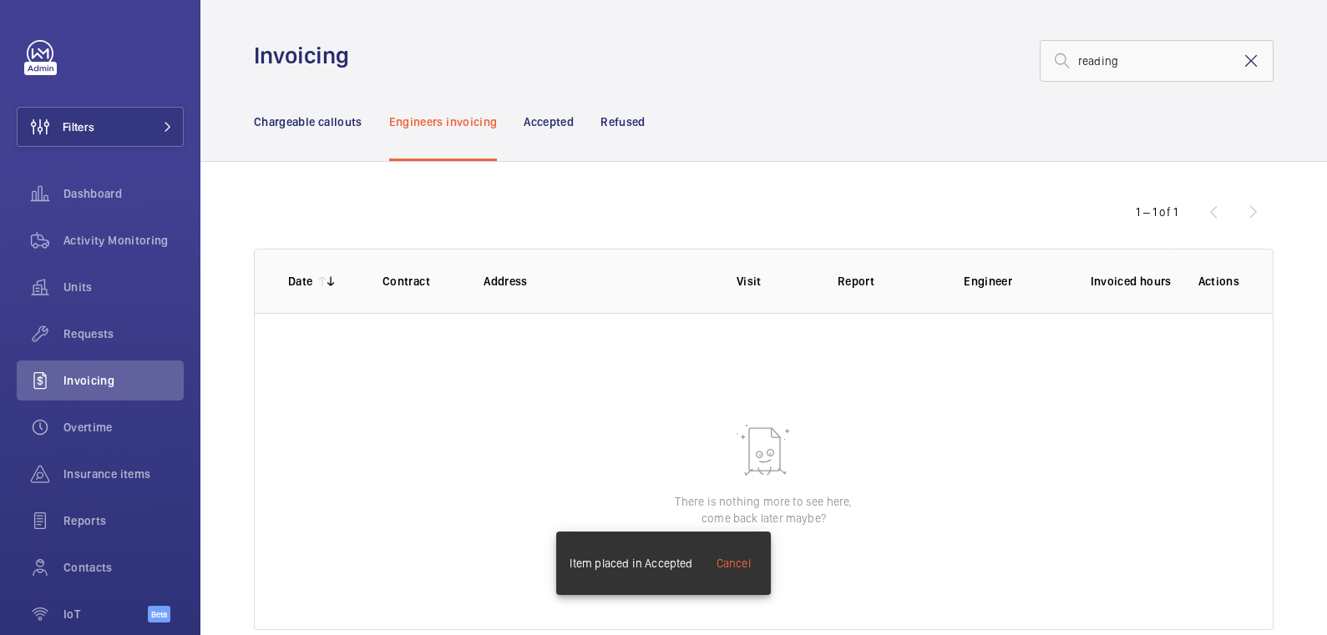
click at [1241, 67] on mat-icon at bounding box center [1251, 61] width 20 height 20
click at [311, 117] on p "Chargeable callouts" at bounding box center [308, 122] width 109 height 17
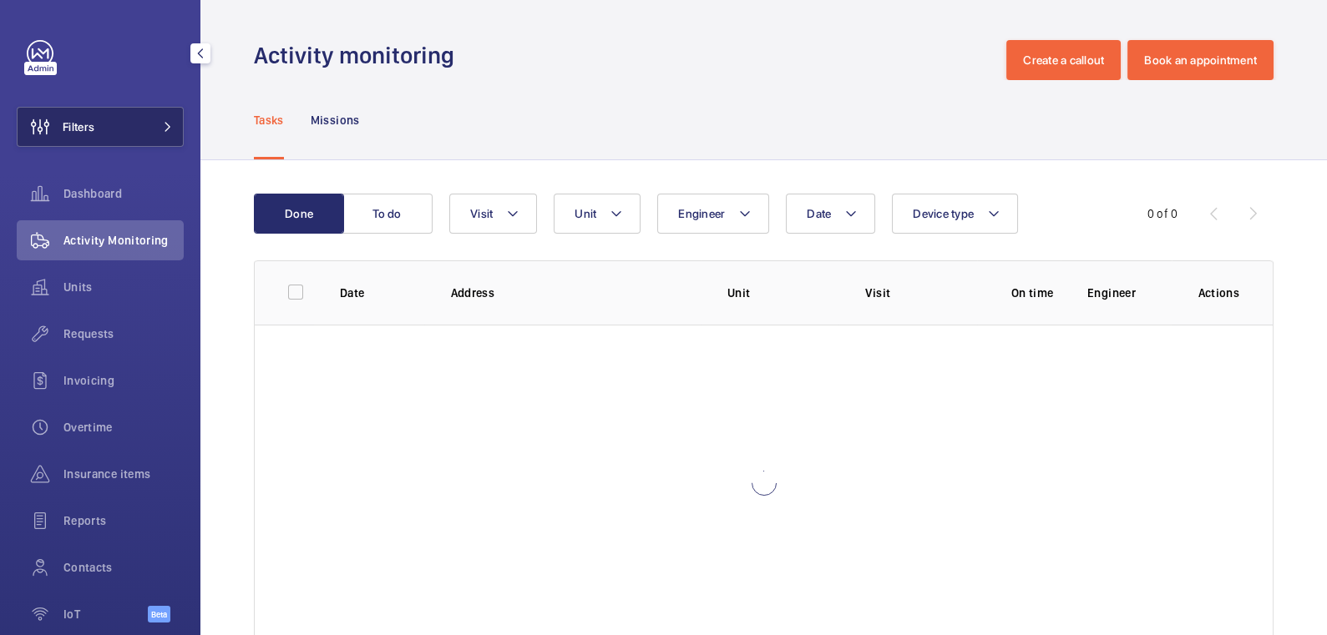
click at [112, 120] on button "Filters" at bounding box center [100, 127] width 167 height 40
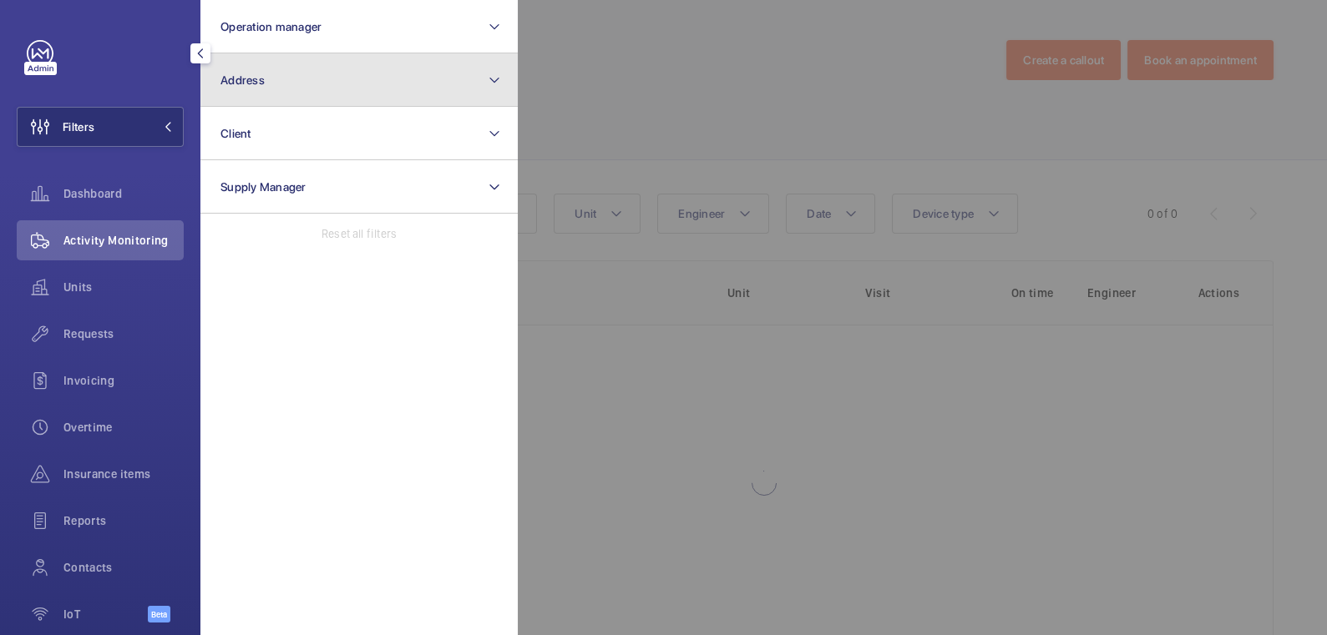
click at [291, 88] on button "Address" at bounding box center [358, 79] width 317 height 53
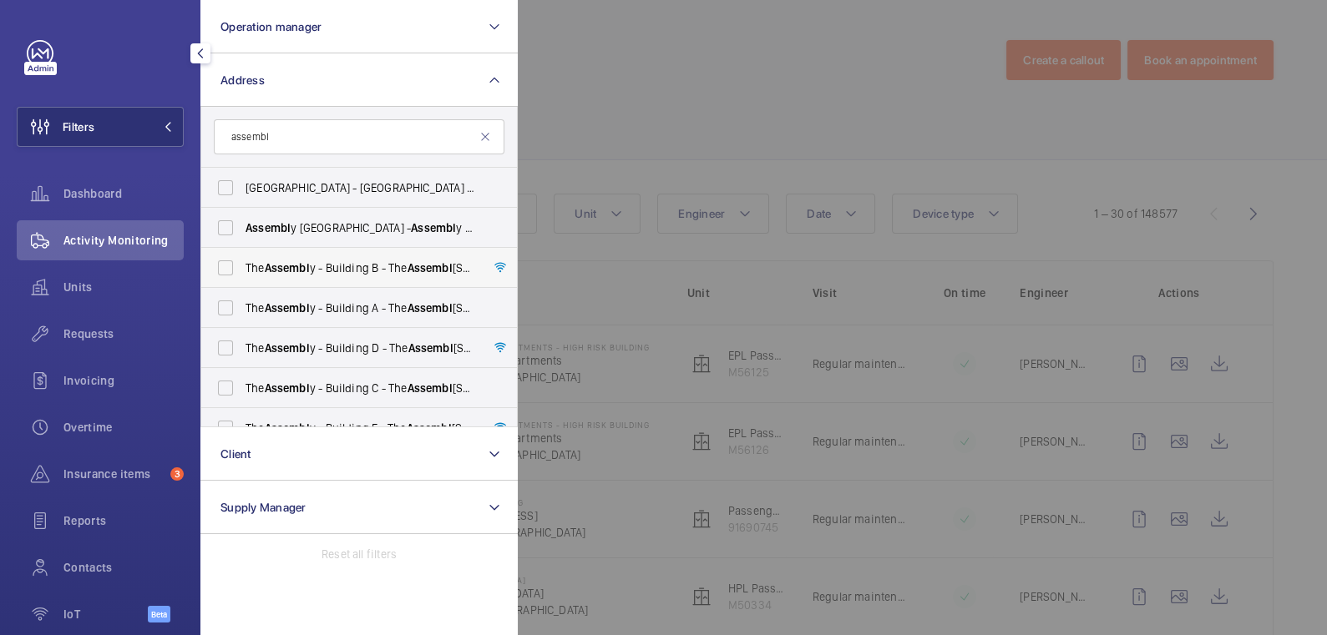
type input "assembl"
click at [287, 260] on span "The Assembl y - Building B - [STREET_ADDRESS]" at bounding box center [360, 268] width 230 height 17
click at [242, 260] on input "The Assembl y - Building B - [STREET_ADDRESS]" at bounding box center [225, 267] width 33 height 33
checkbox input "true"
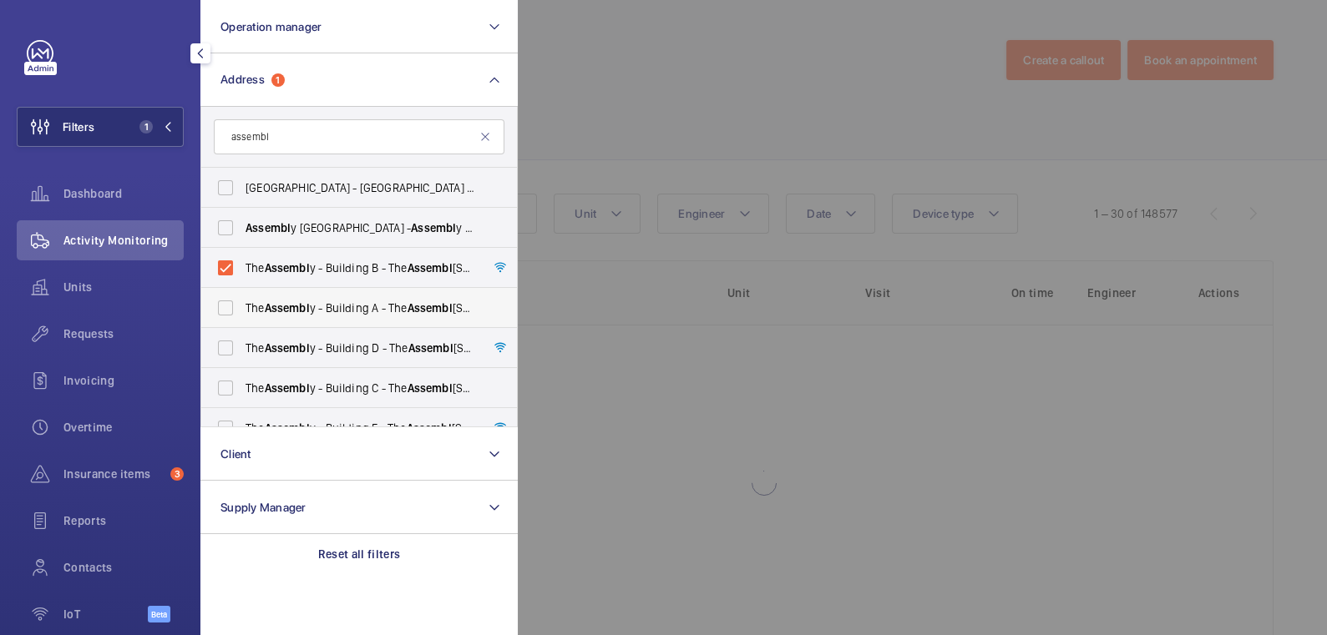
click at [287, 309] on span "Assembl" at bounding box center [287, 307] width 45 height 13
click at [242, 309] on input "The Assembl y - Building A - The Assembl y - [STREET_ADDRESS]" at bounding box center [225, 307] width 33 height 33
checkbox input "true"
drag, startPoint x: 288, startPoint y: 337, endPoint x: 292, endPoint y: 353, distance: 16.4
click at [288, 337] on label "The Assembl y - Building D - The Assembl y - Building [STREET_ADDRESS]" at bounding box center [346, 348] width 291 height 40
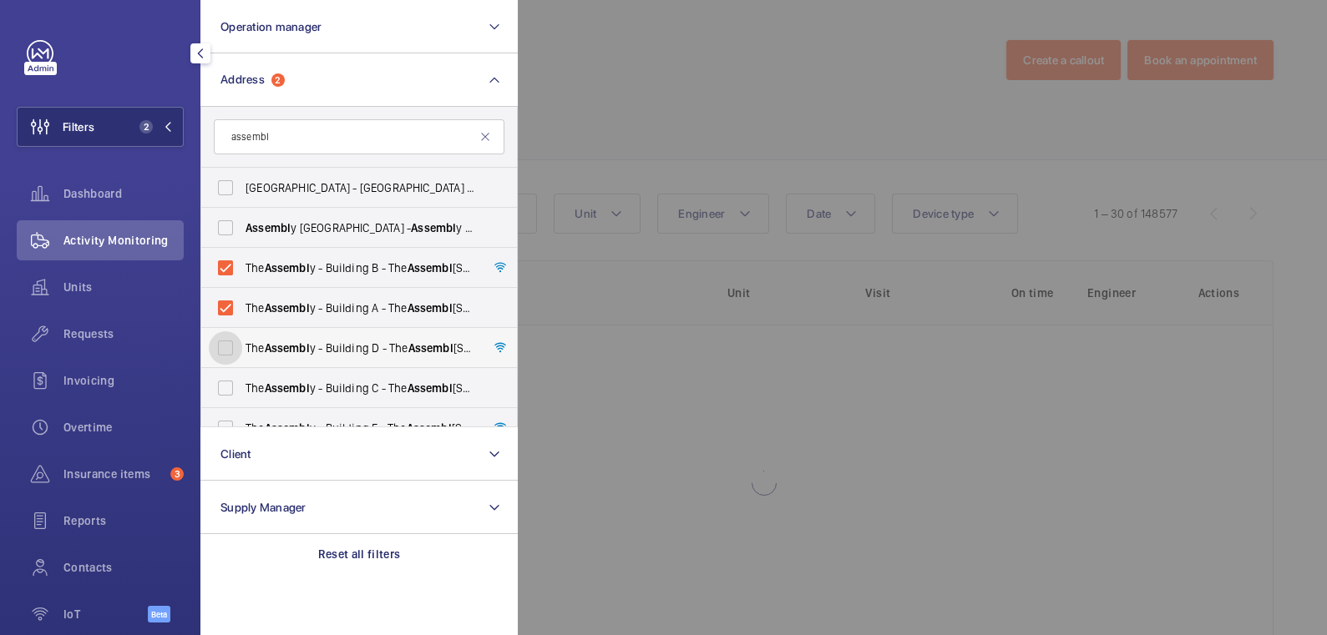
click at [242, 337] on input "The Assembl y - Building D - The Assembl y - Building [STREET_ADDRESS]" at bounding box center [225, 348] width 33 height 33
checkbox input "true"
click at [292, 382] on span "Assembl" at bounding box center [287, 388] width 45 height 13
click at [242, 382] on input "The Assembl y - Building C - [STREET_ADDRESS]" at bounding box center [225, 388] width 33 height 33
checkbox input "true"
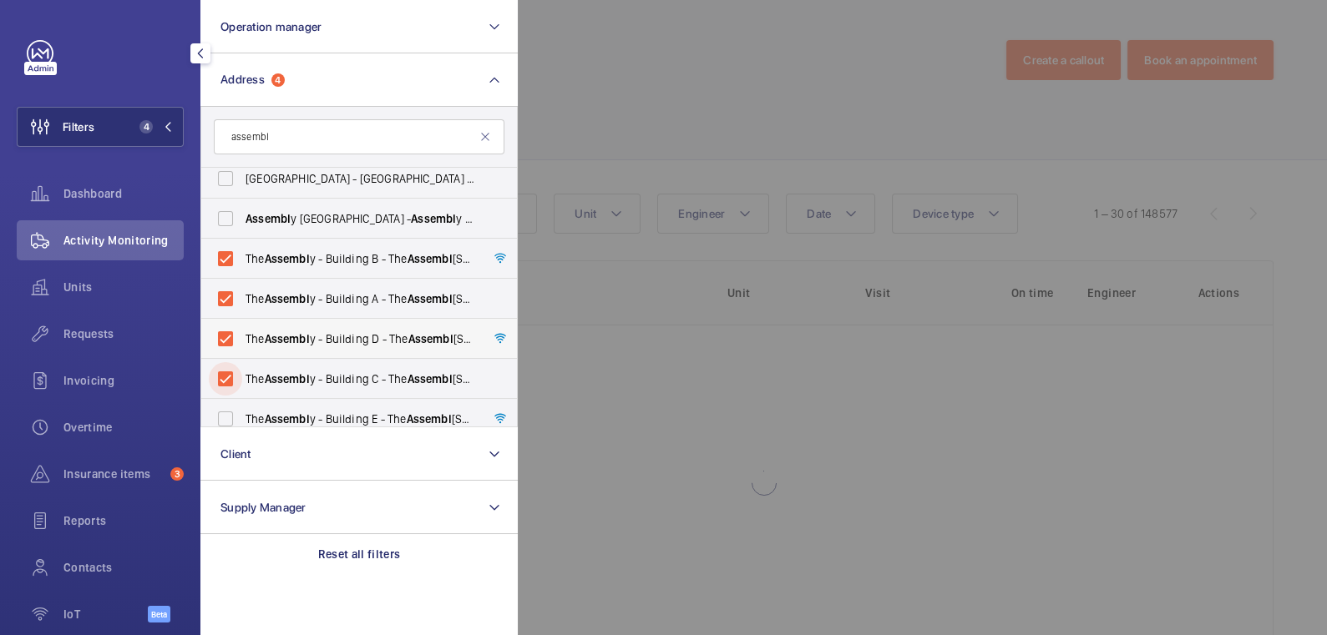
scroll to position [22, 0]
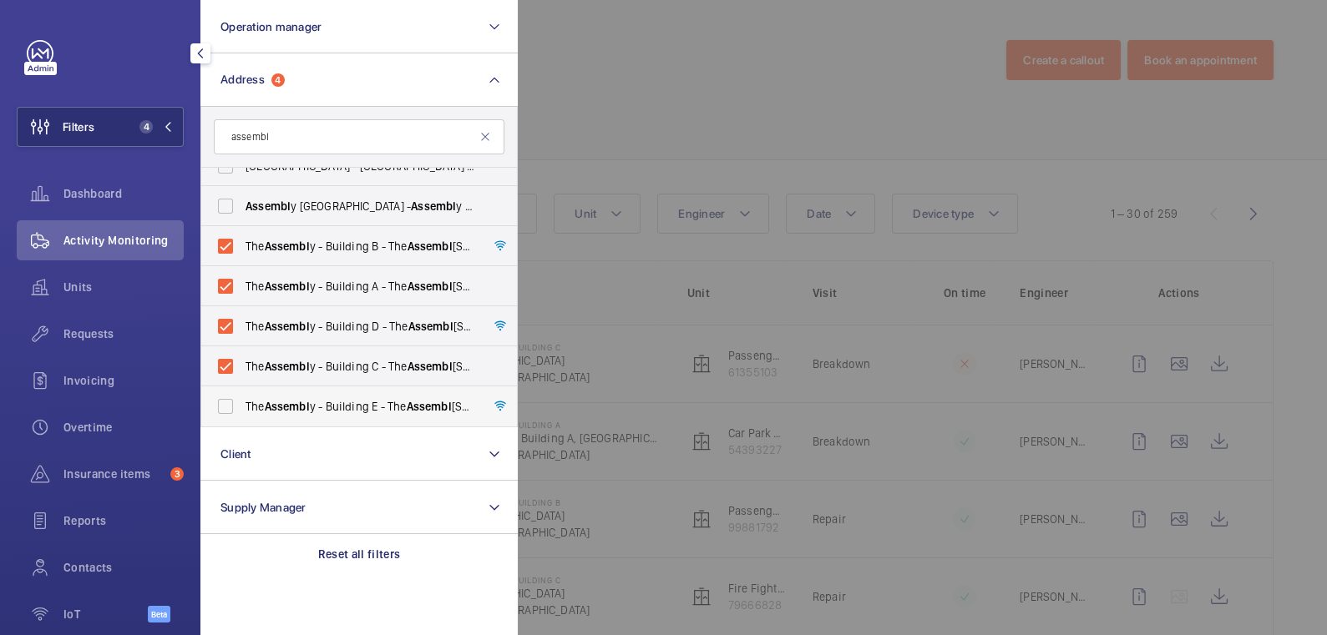
click at [333, 407] on span "The Assembl y - Building E - The Assembl y - [STREET_ADDRESS]" at bounding box center [360, 406] width 230 height 17
click at [242, 407] on input "The Assembl y - Building E - The Assembl y - [STREET_ADDRESS]" at bounding box center [225, 406] width 33 height 33
checkbox input "true"
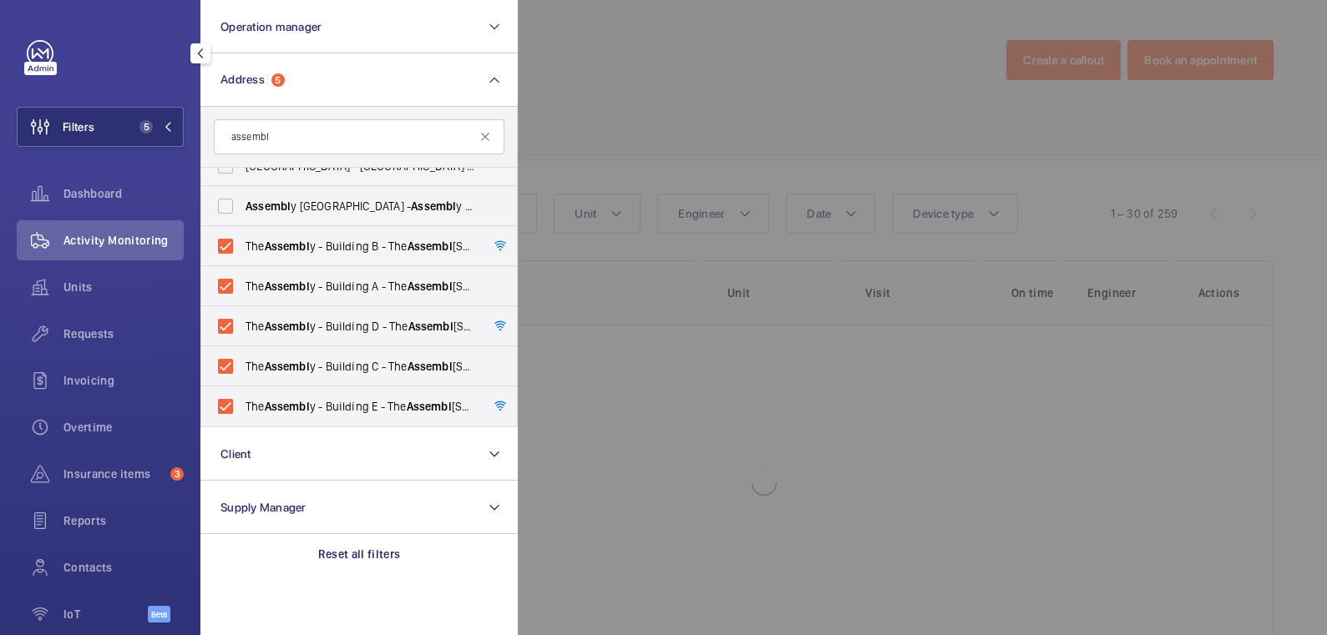
click at [658, 119] on div at bounding box center [1181, 317] width 1327 height 635
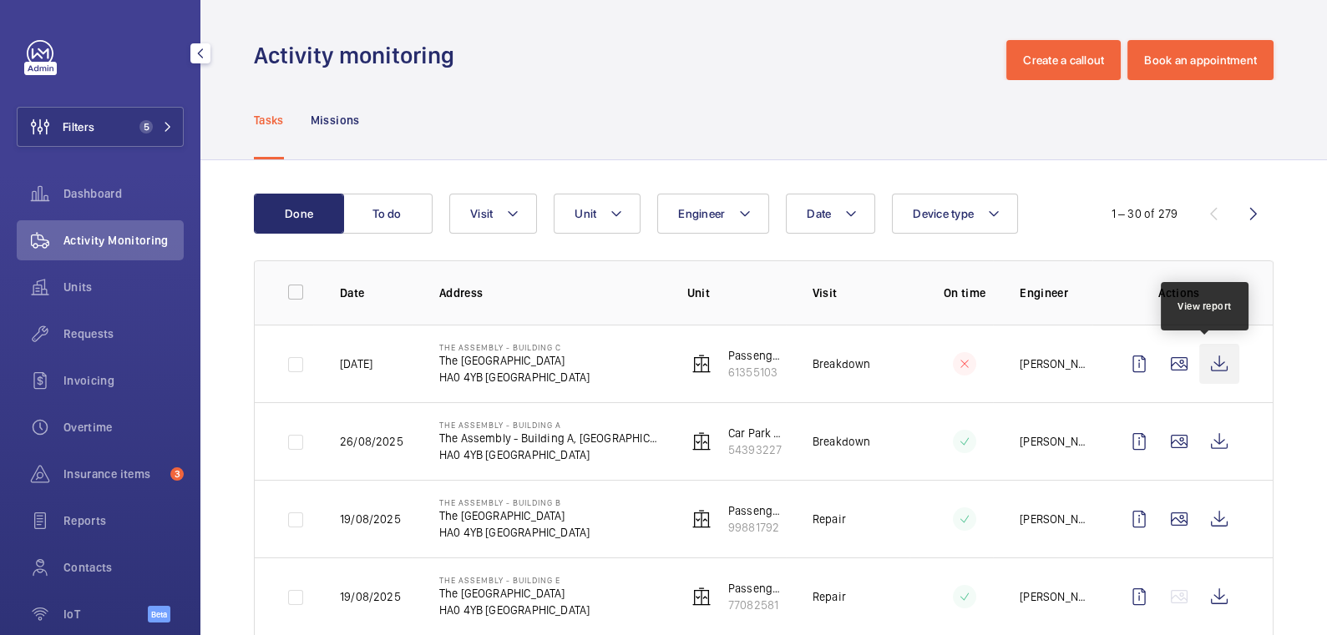
click at [1207, 365] on wm-front-icon-button at bounding box center [1219, 364] width 40 height 40
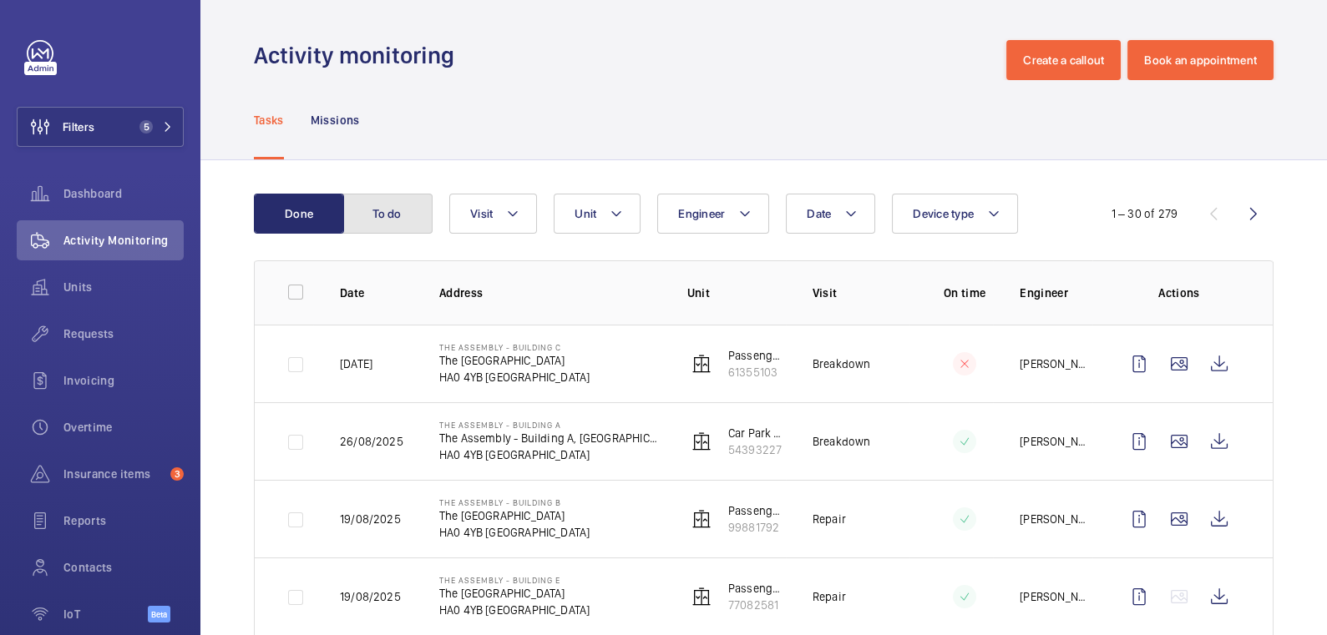
click at [402, 218] on button "To do" at bounding box center [387, 214] width 90 height 40
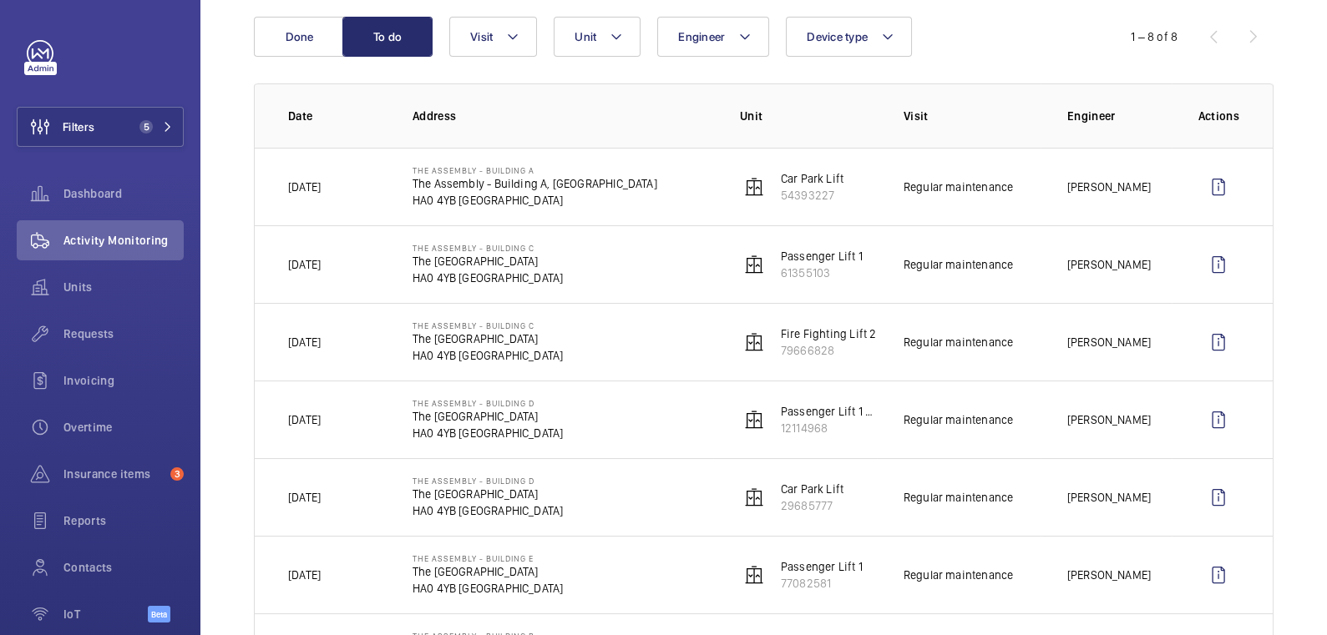
scroll to position [4, 0]
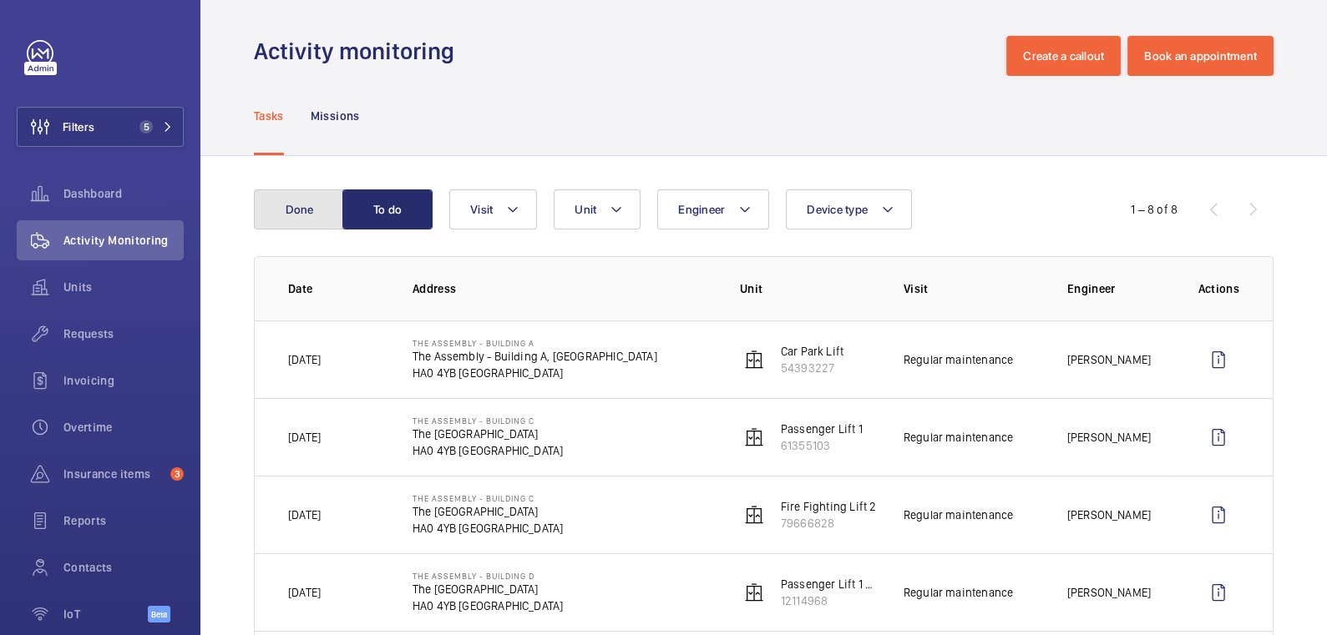
click at [288, 215] on button "Done" at bounding box center [299, 210] width 90 height 40
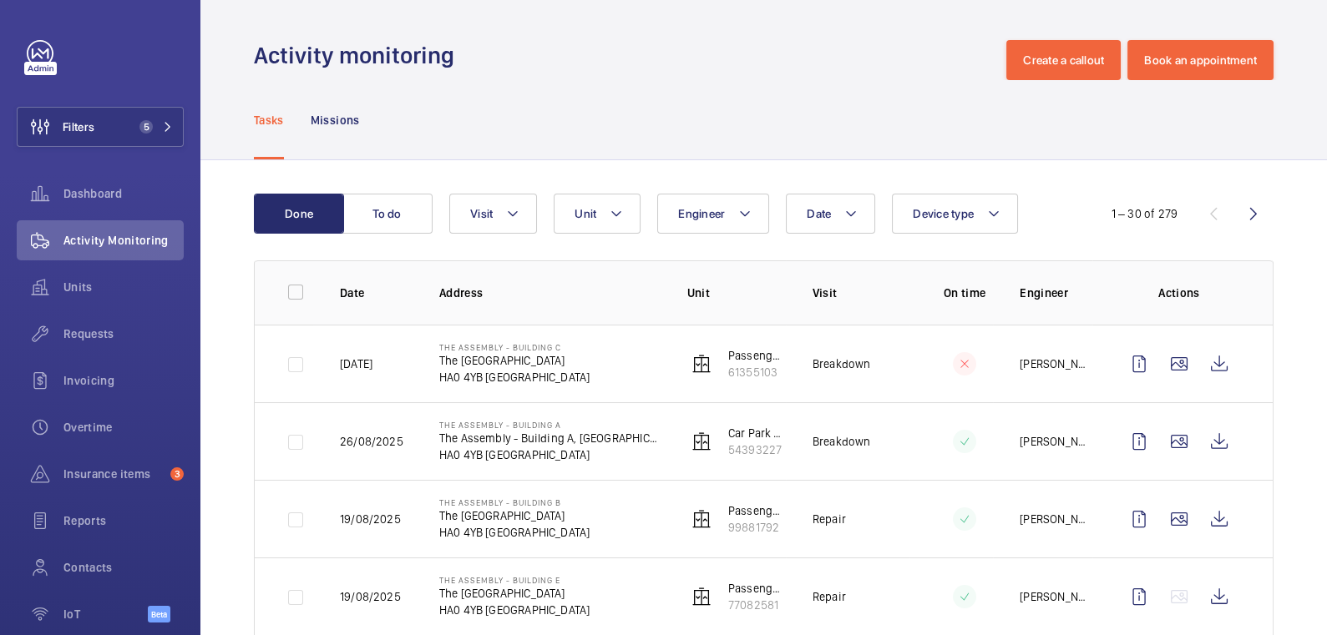
scroll to position [4, 0]
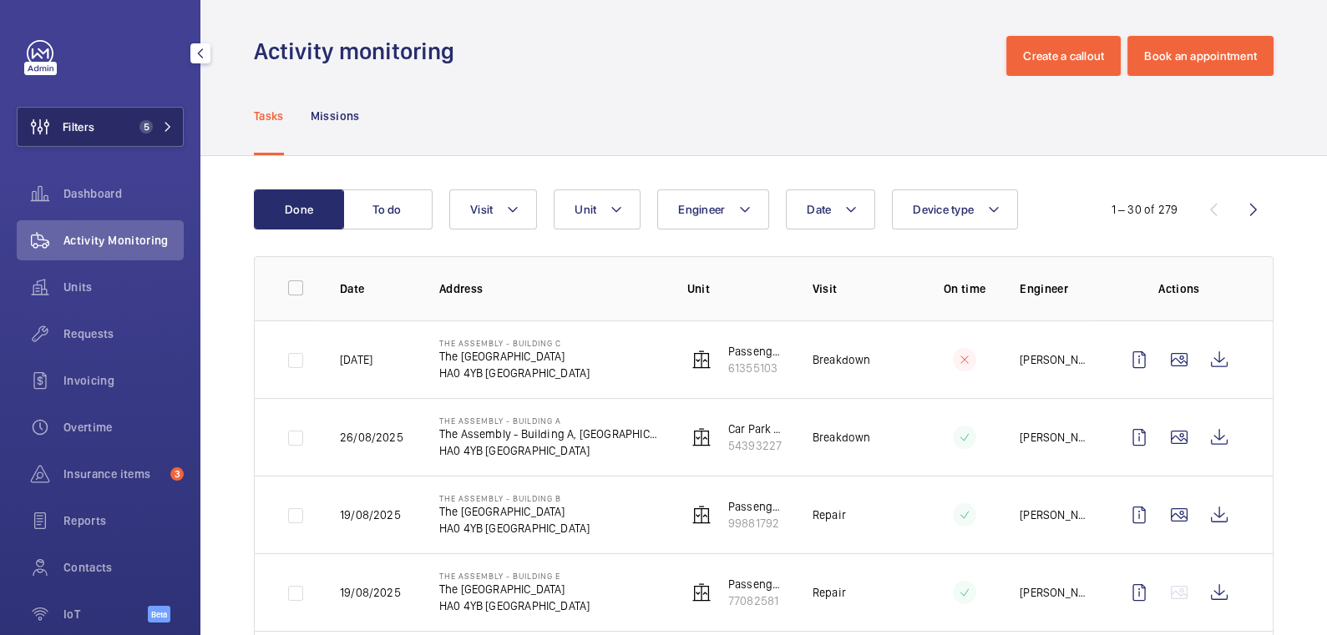
click at [91, 125] on span "Filters" at bounding box center [79, 127] width 32 height 17
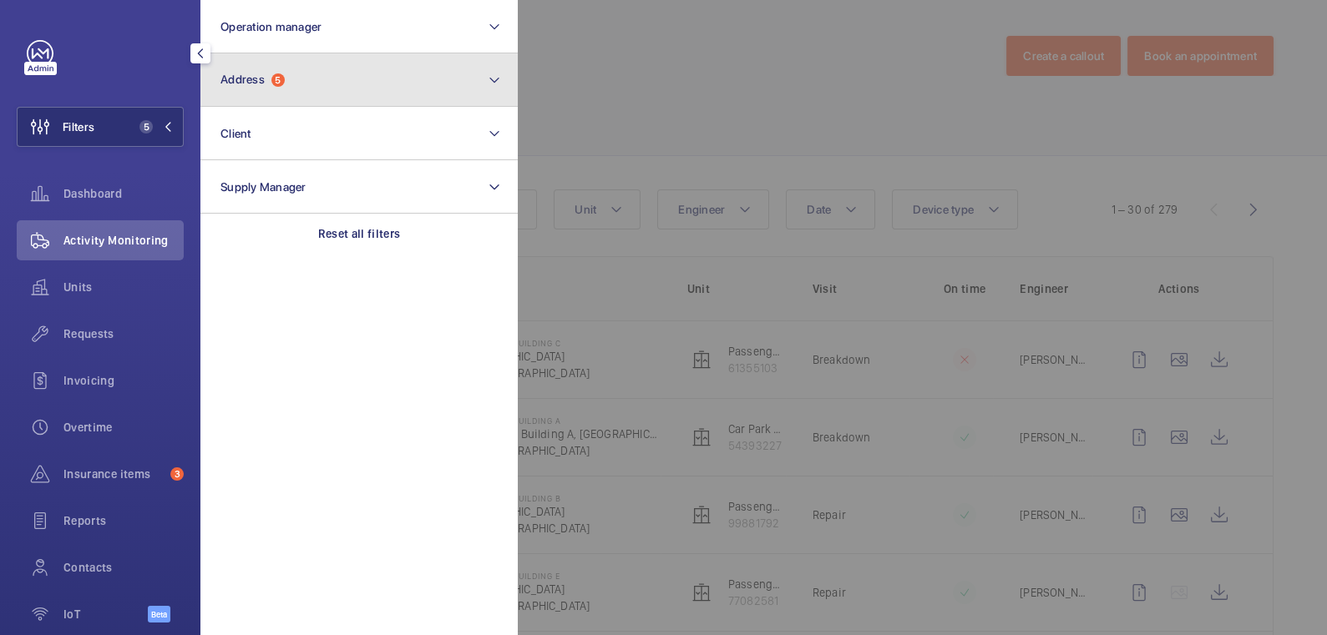
click at [273, 83] on span "5" at bounding box center [277, 79] width 13 height 13
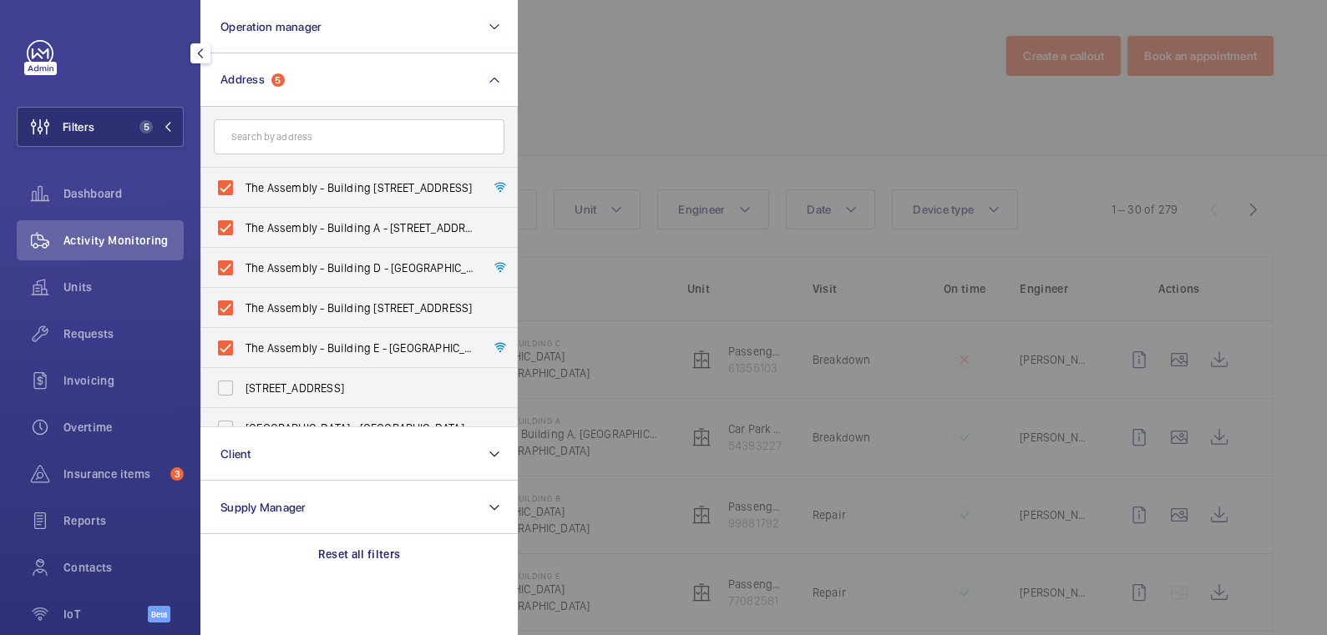
click at [373, 565] on div "Reset all filters" at bounding box center [358, 554] width 317 height 40
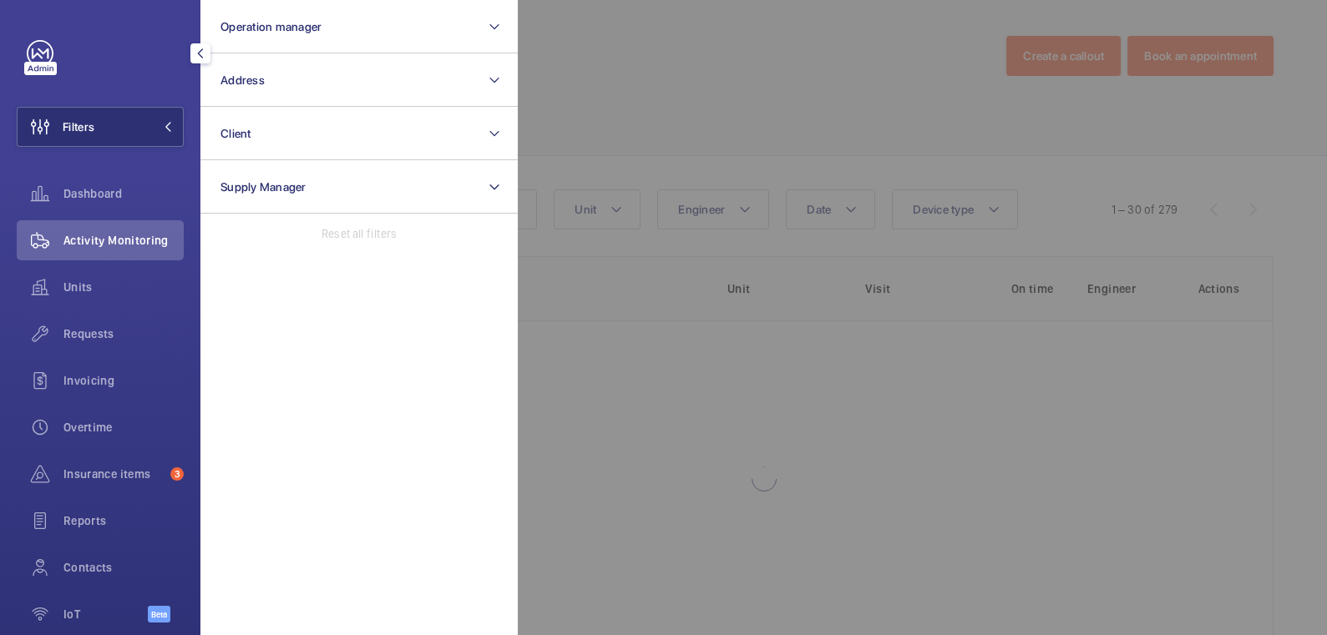
click at [658, 64] on div at bounding box center [1181, 317] width 1327 height 635
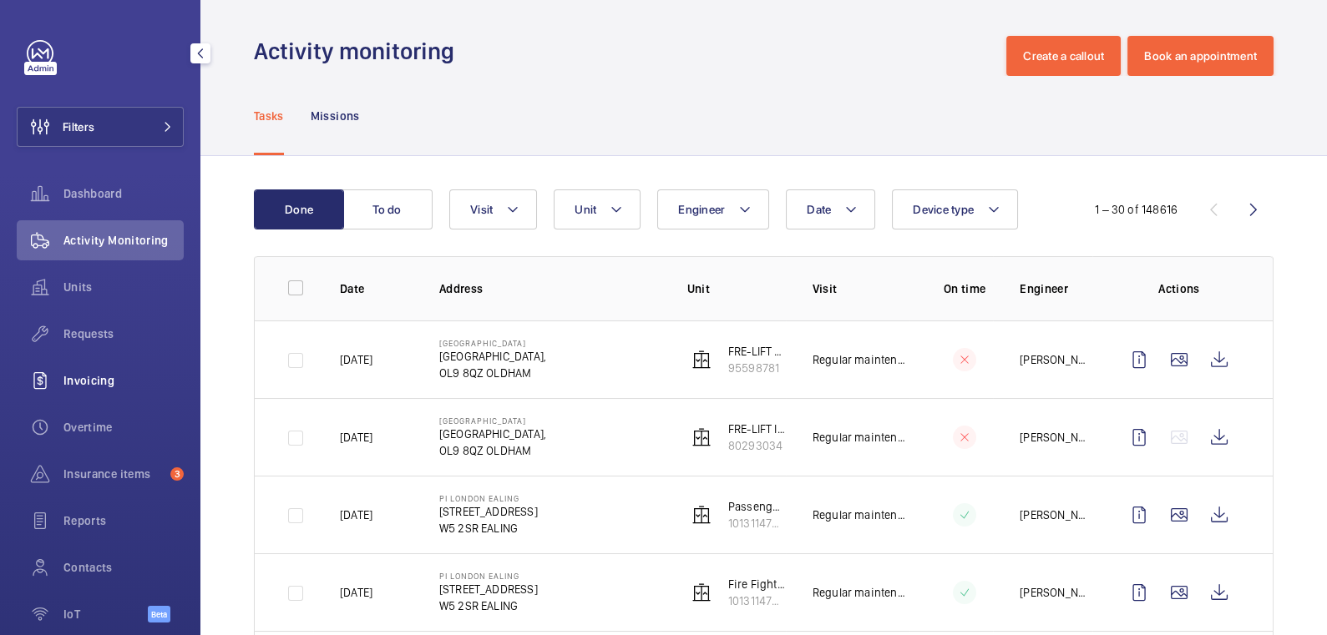
click at [91, 377] on span "Invoicing" at bounding box center [123, 380] width 120 height 17
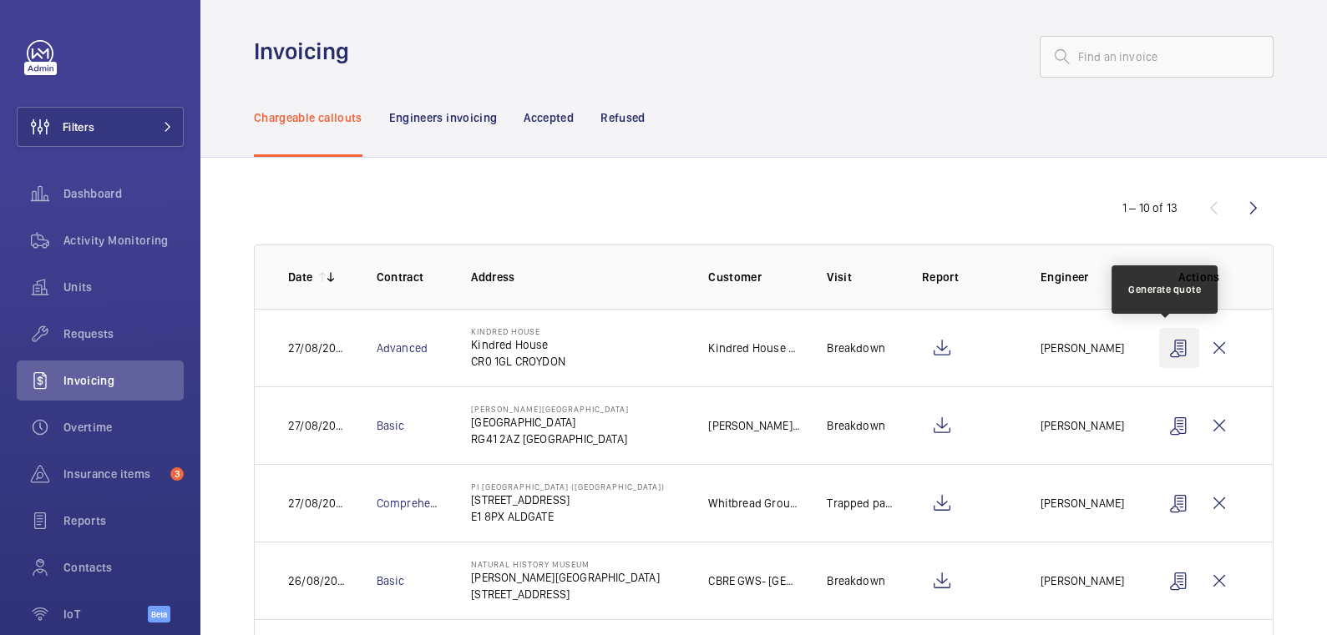
click at [1166, 347] on wm-front-icon-button at bounding box center [1179, 348] width 40 height 40
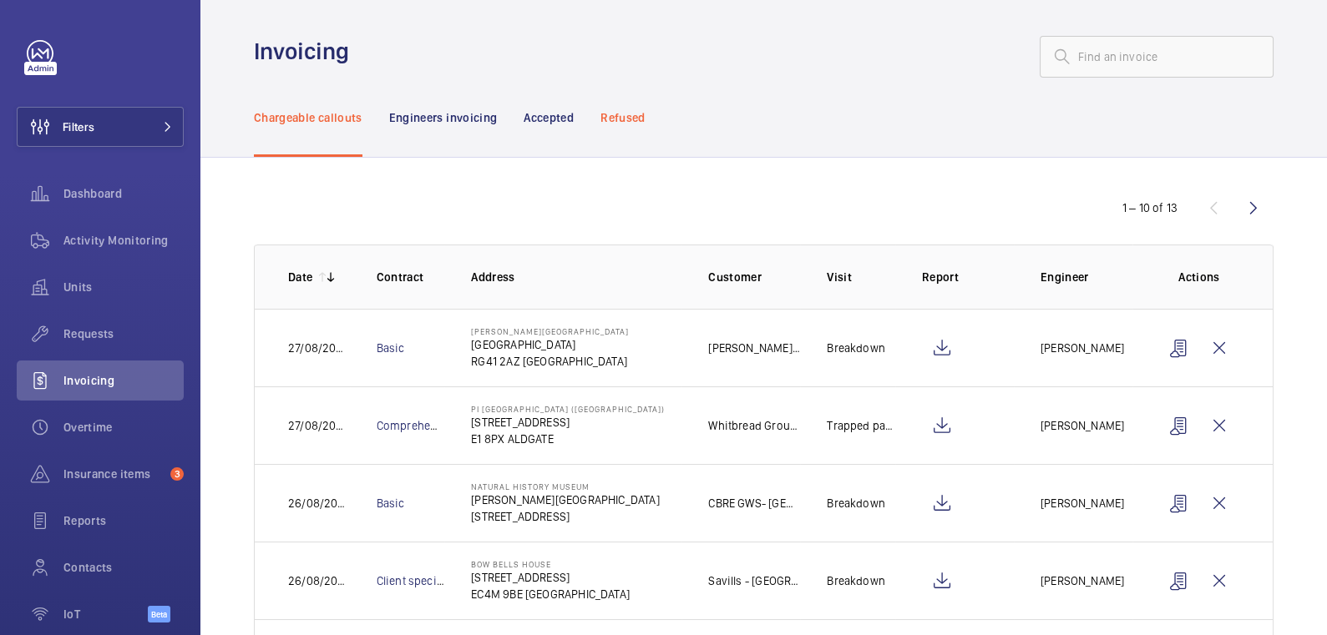
click at [636, 117] on p "Refused" at bounding box center [622, 117] width 44 height 17
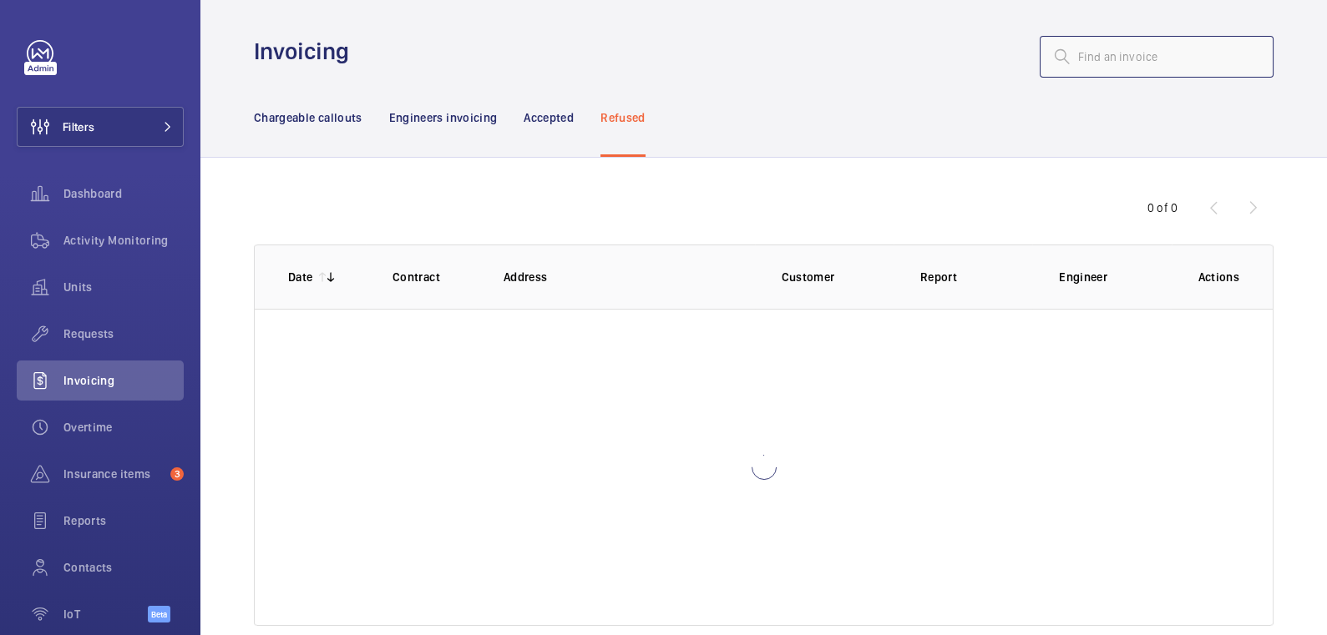
click at [1107, 60] on input "text" at bounding box center [1157, 57] width 234 height 42
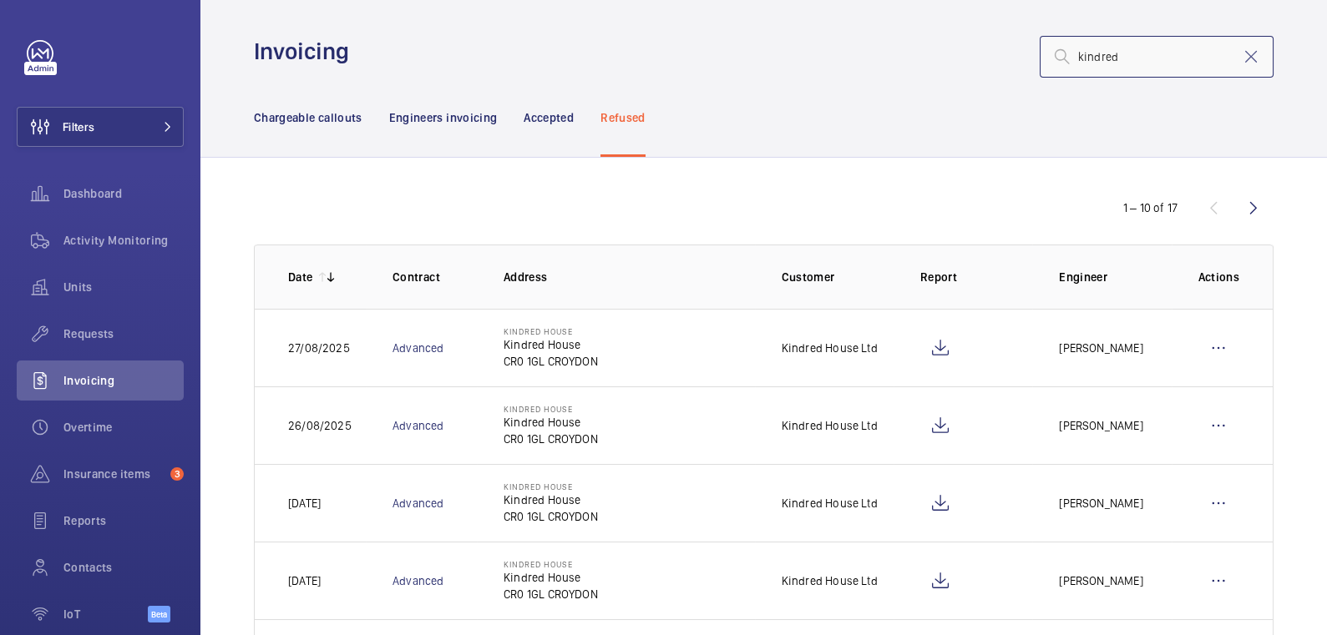
type input "kindred"
click at [1200, 360] on wm-front-icon-button at bounding box center [1218, 348] width 40 height 40
click at [1187, 395] on p "Move to Engineers invoicing" at bounding box center [1146, 399] width 149 height 17
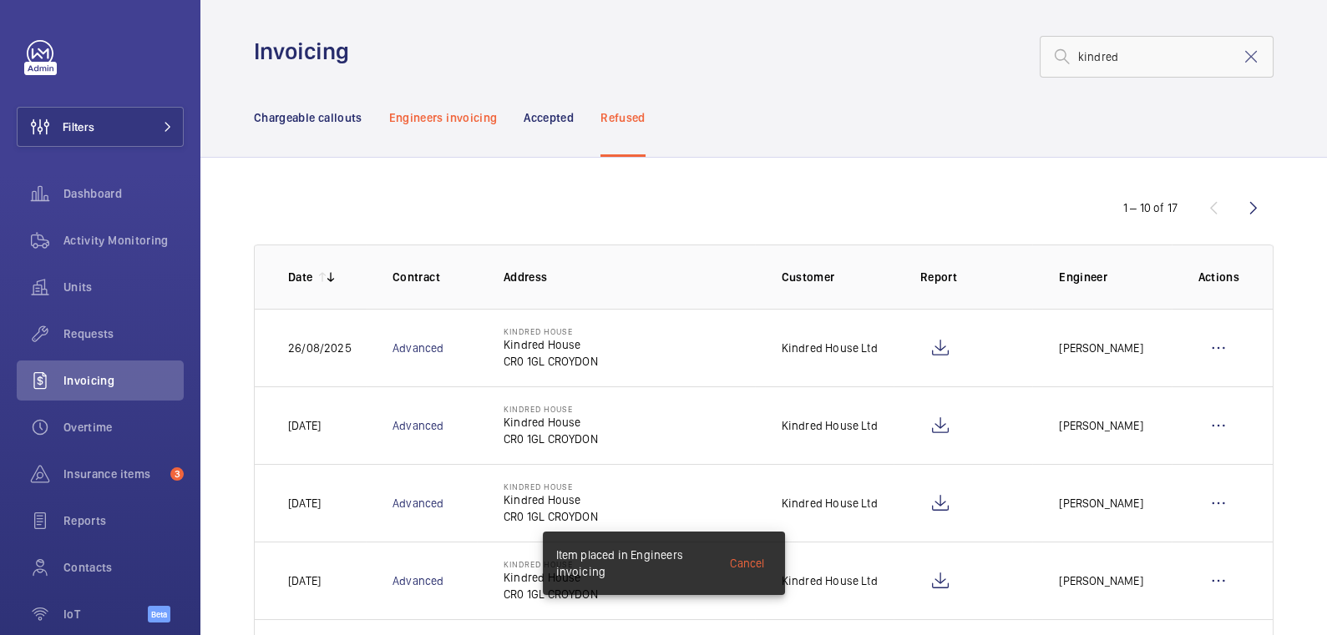
click at [448, 119] on p "Engineers invoicing" at bounding box center [443, 117] width 109 height 17
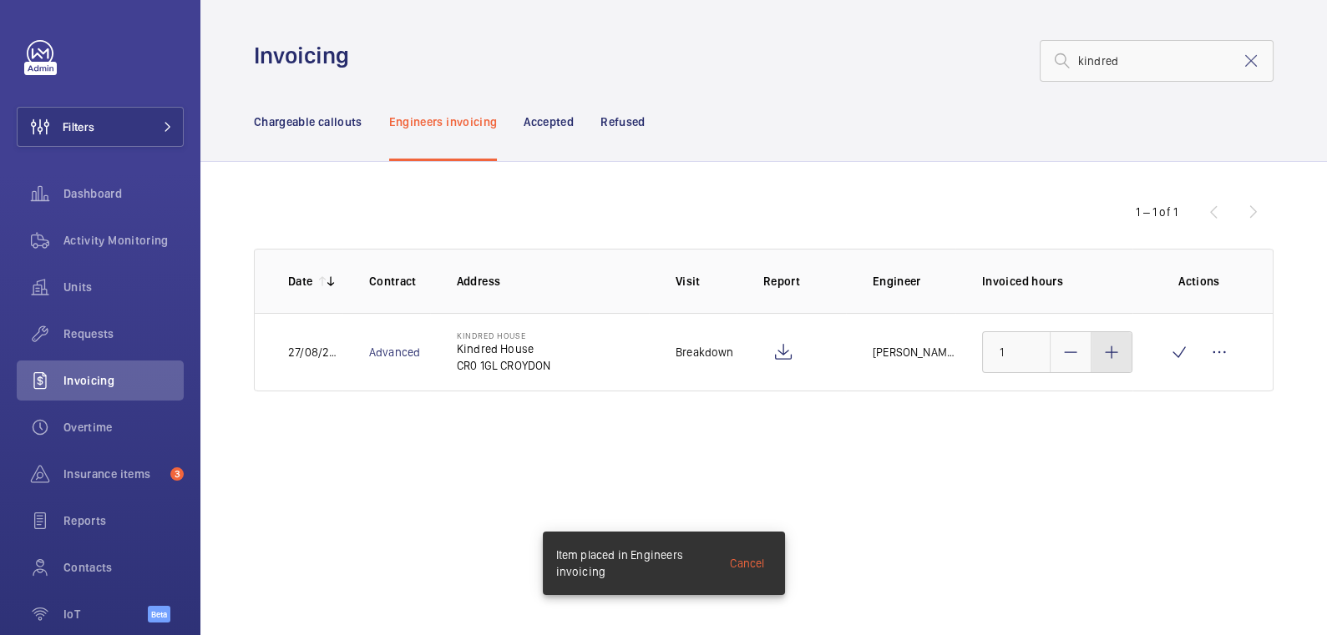
click at [1106, 362] on div at bounding box center [1111, 352] width 40 height 40
type input "3"
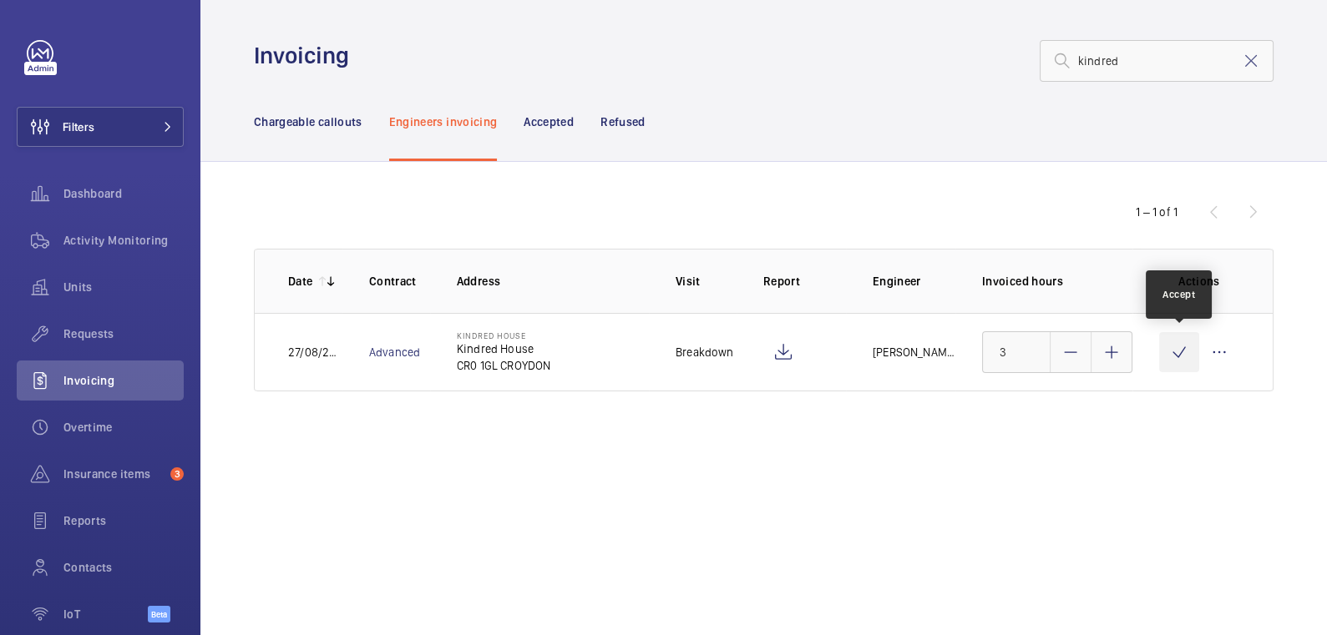
click at [1179, 356] on wm-front-icon-button at bounding box center [1179, 352] width 40 height 40
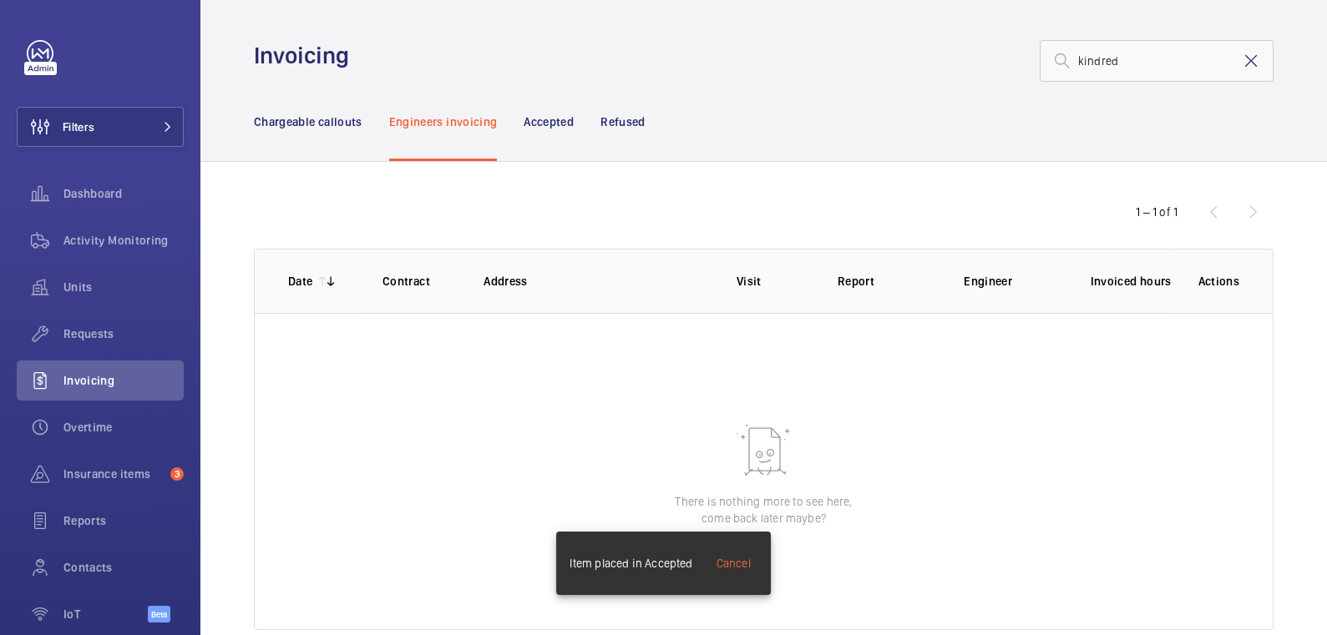
click at [1241, 68] on mat-icon at bounding box center [1251, 61] width 20 height 20
click at [303, 126] on p "Chargeable callouts" at bounding box center [308, 122] width 109 height 17
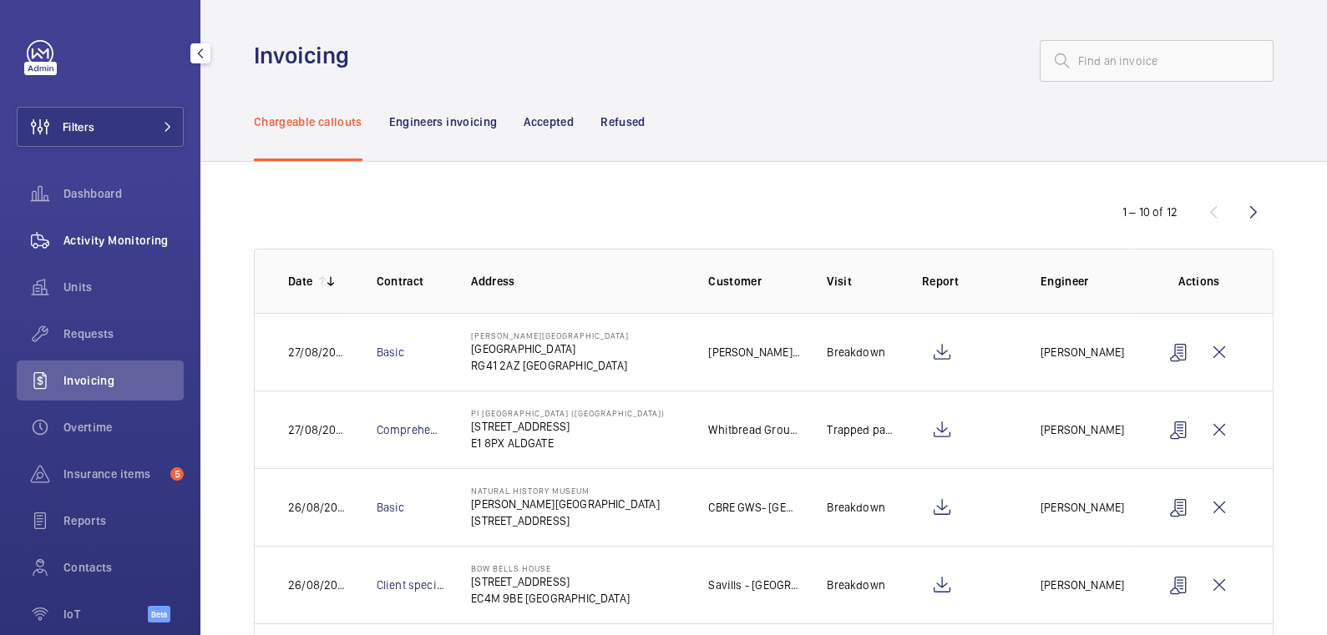
click at [109, 226] on div "Activity Monitoring" at bounding box center [100, 240] width 167 height 40
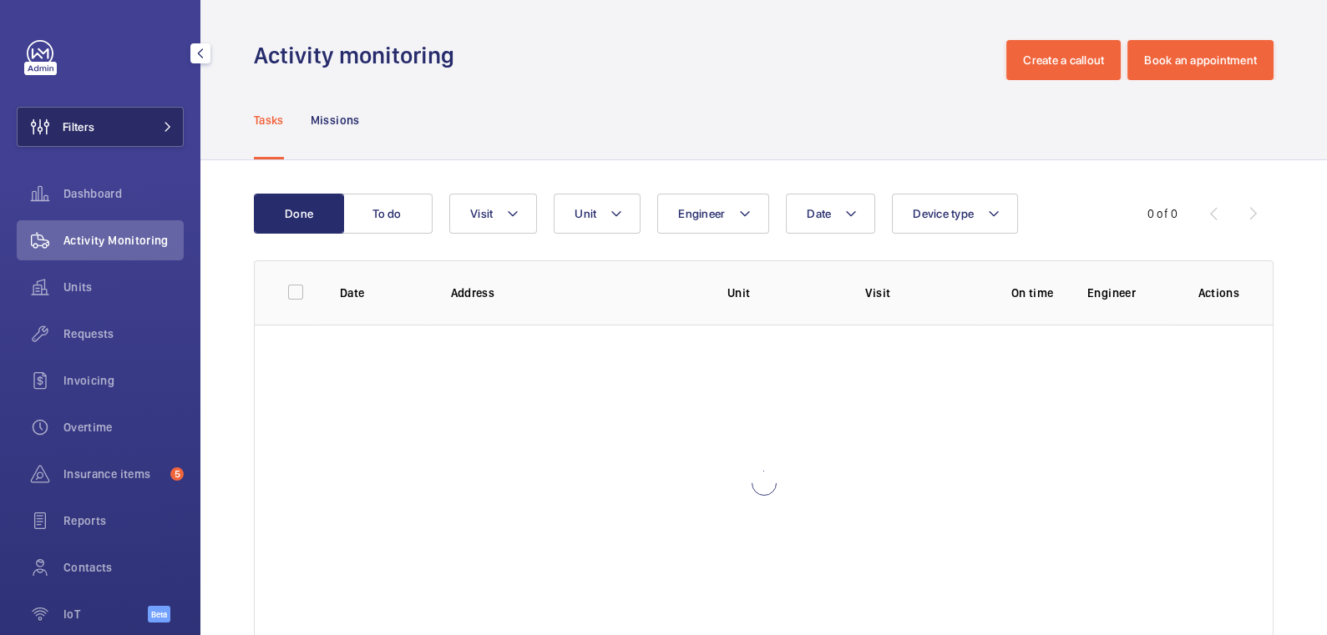
click at [128, 130] on button "Filters" at bounding box center [100, 127] width 167 height 40
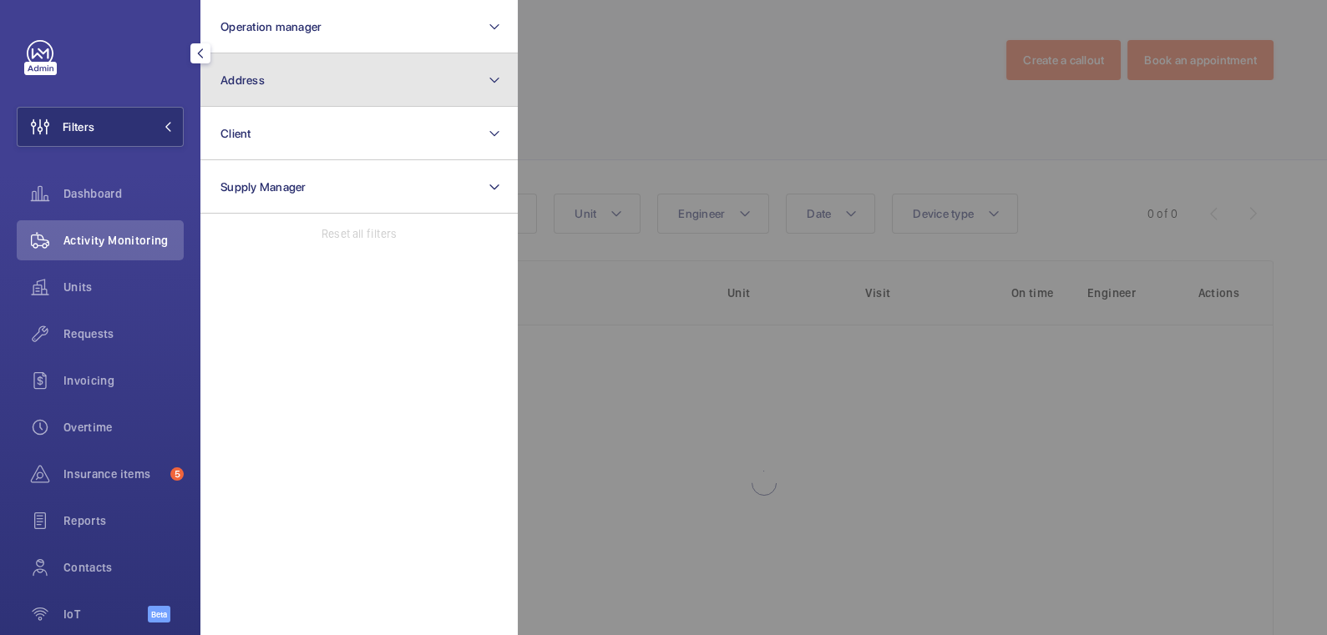
click at [308, 78] on button "Address" at bounding box center [358, 79] width 317 height 53
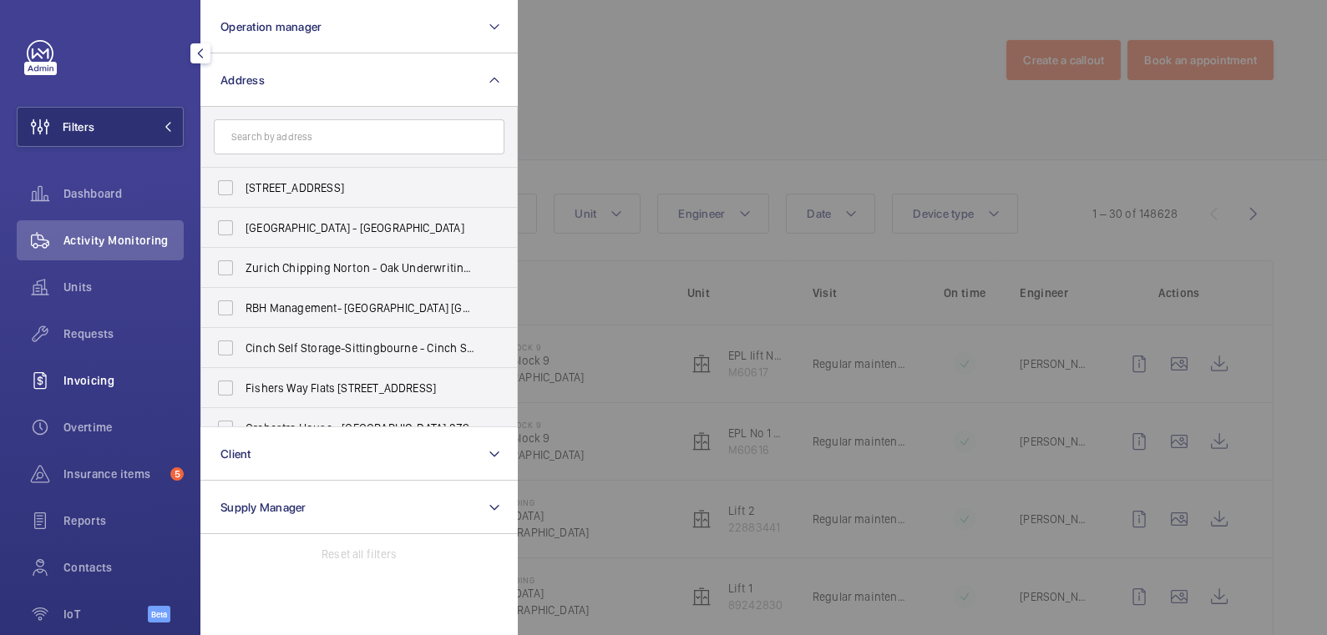
click at [93, 387] on span "Invoicing" at bounding box center [123, 380] width 120 height 17
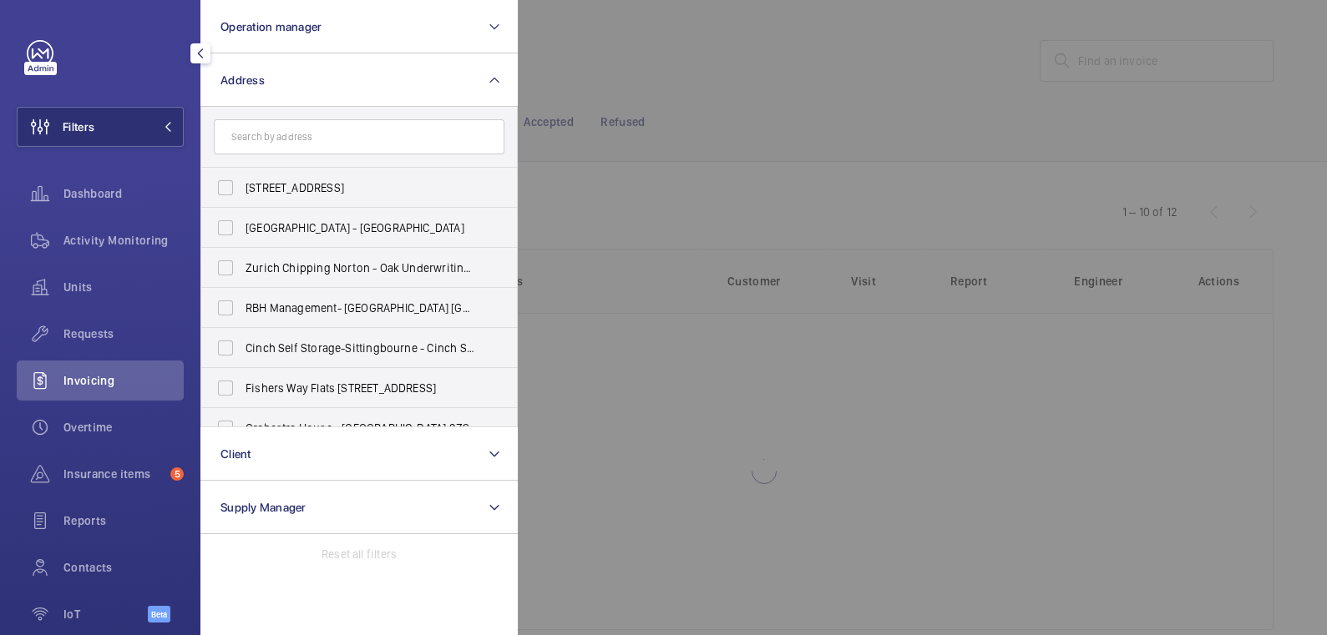
click at [756, 99] on div at bounding box center [1181, 317] width 1327 height 635
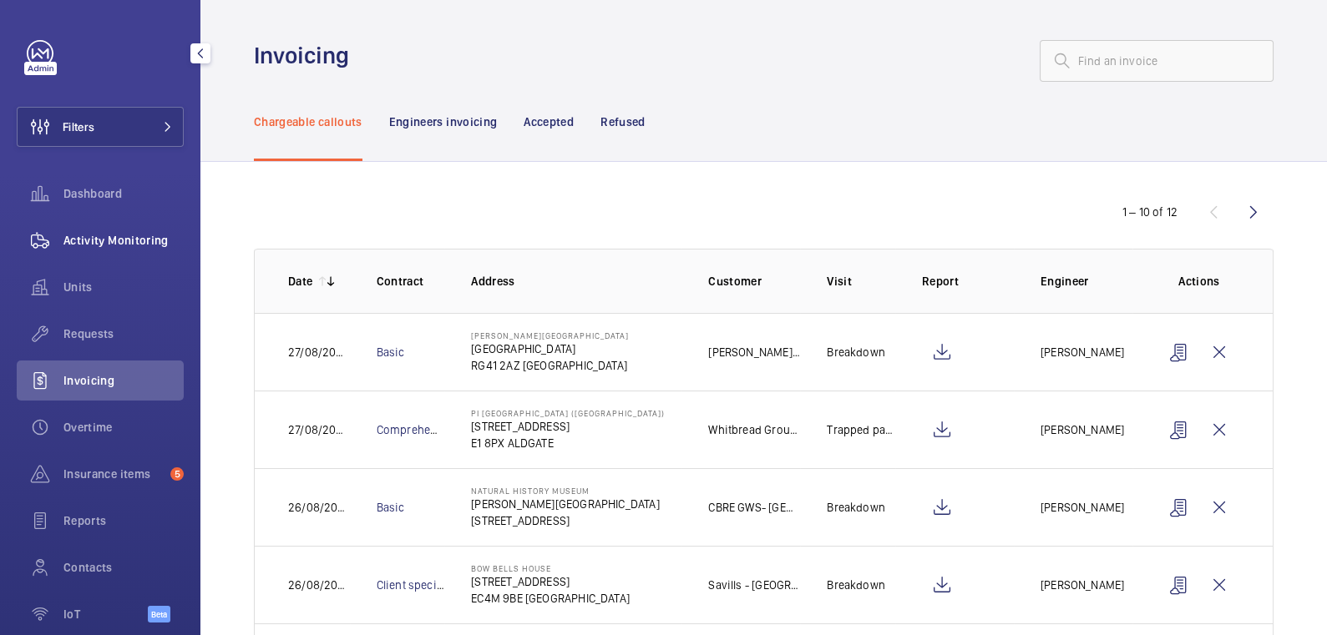
click at [109, 243] on span "Activity Monitoring" at bounding box center [123, 240] width 120 height 17
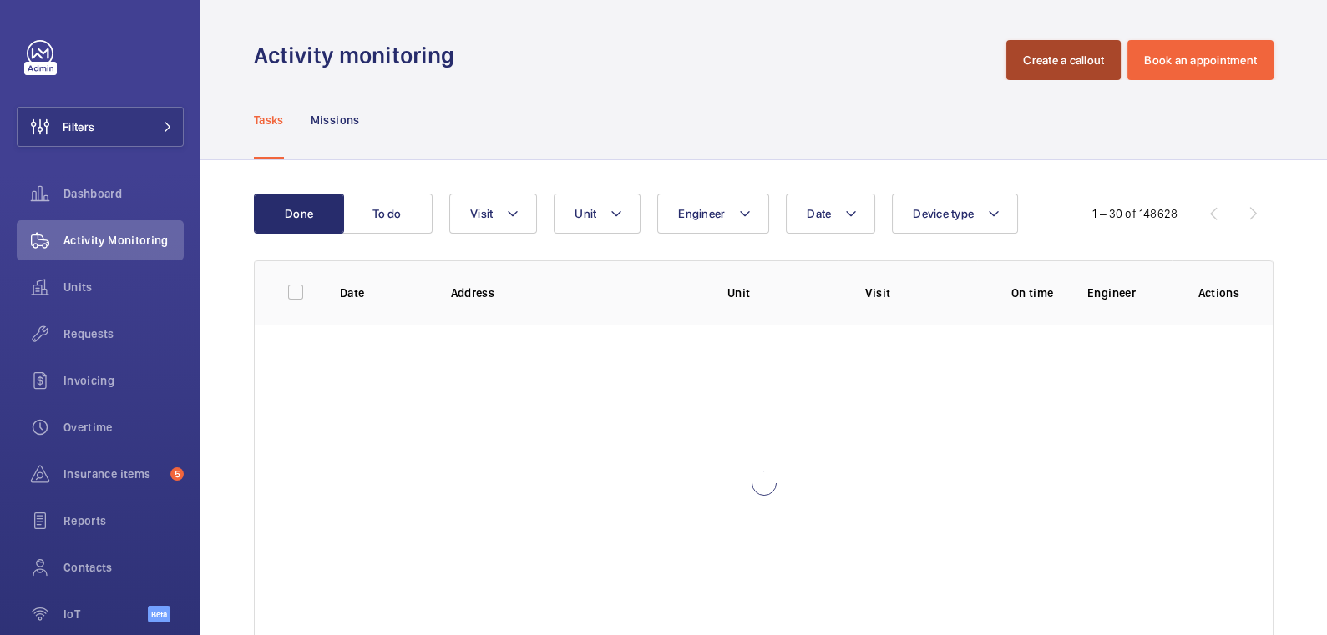
click at [1032, 53] on button "Create a callout" at bounding box center [1063, 60] width 114 height 40
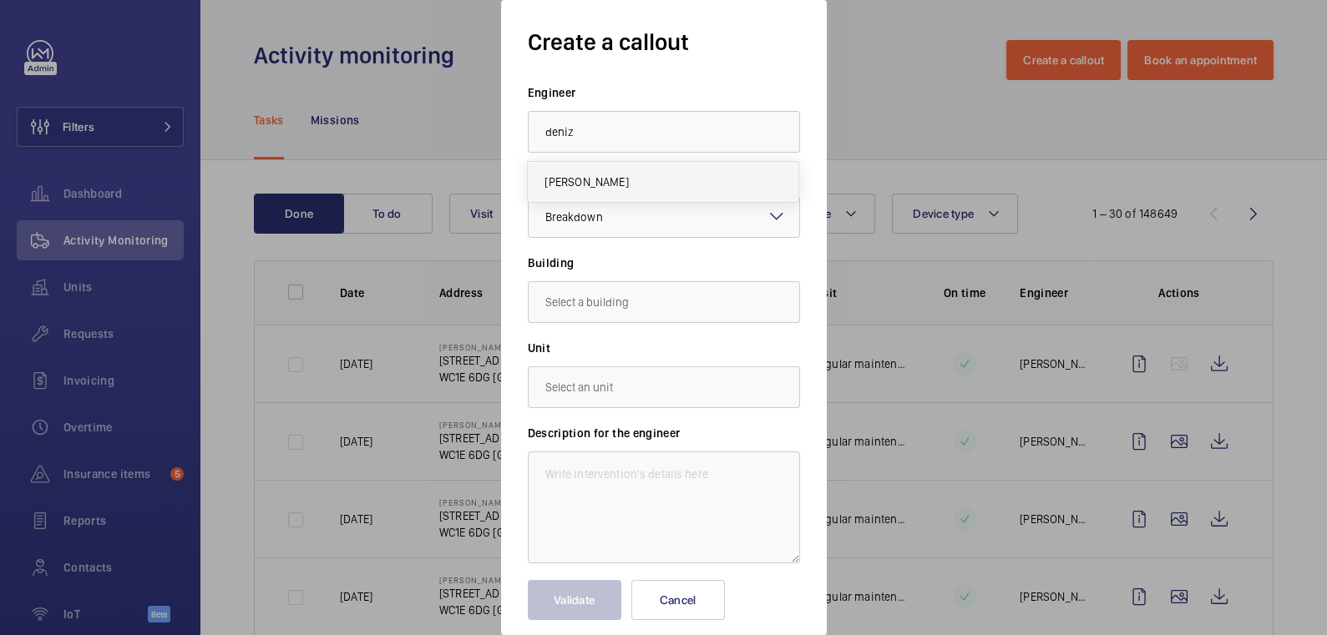
click at [650, 170] on mat-option "[PERSON_NAME]" at bounding box center [663, 182] width 271 height 40
type input "[PERSON_NAME]"
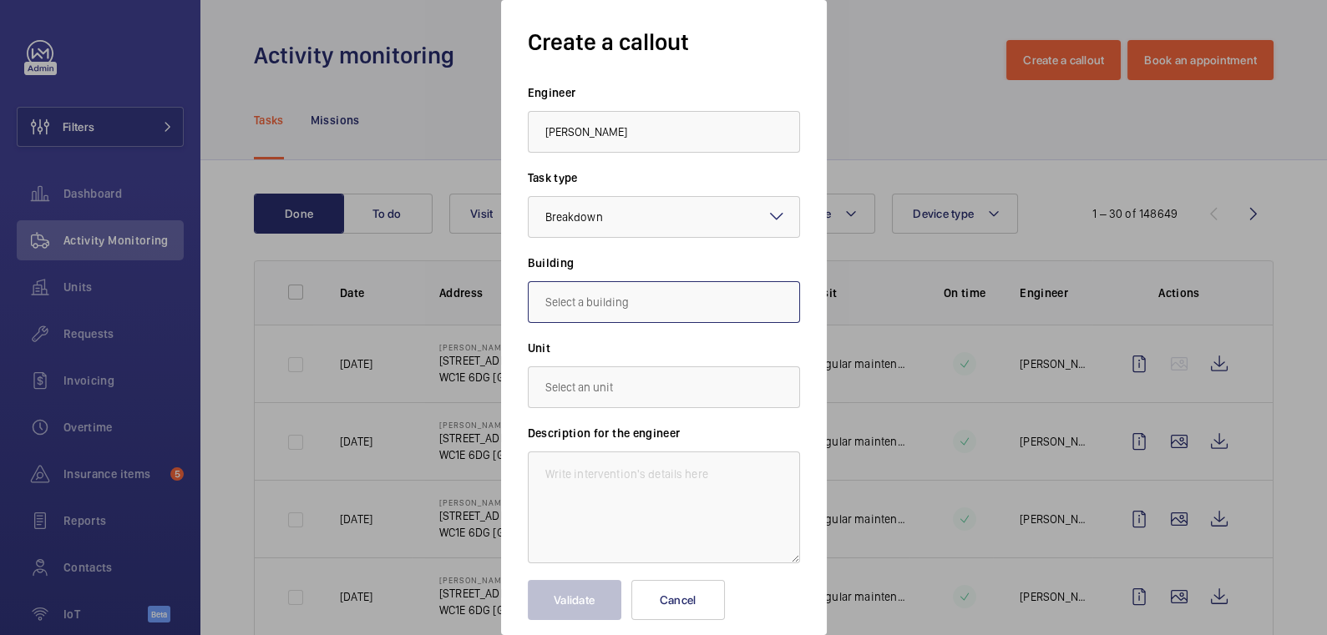
click at [627, 291] on input "text" at bounding box center [664, 302] width 272 height 42
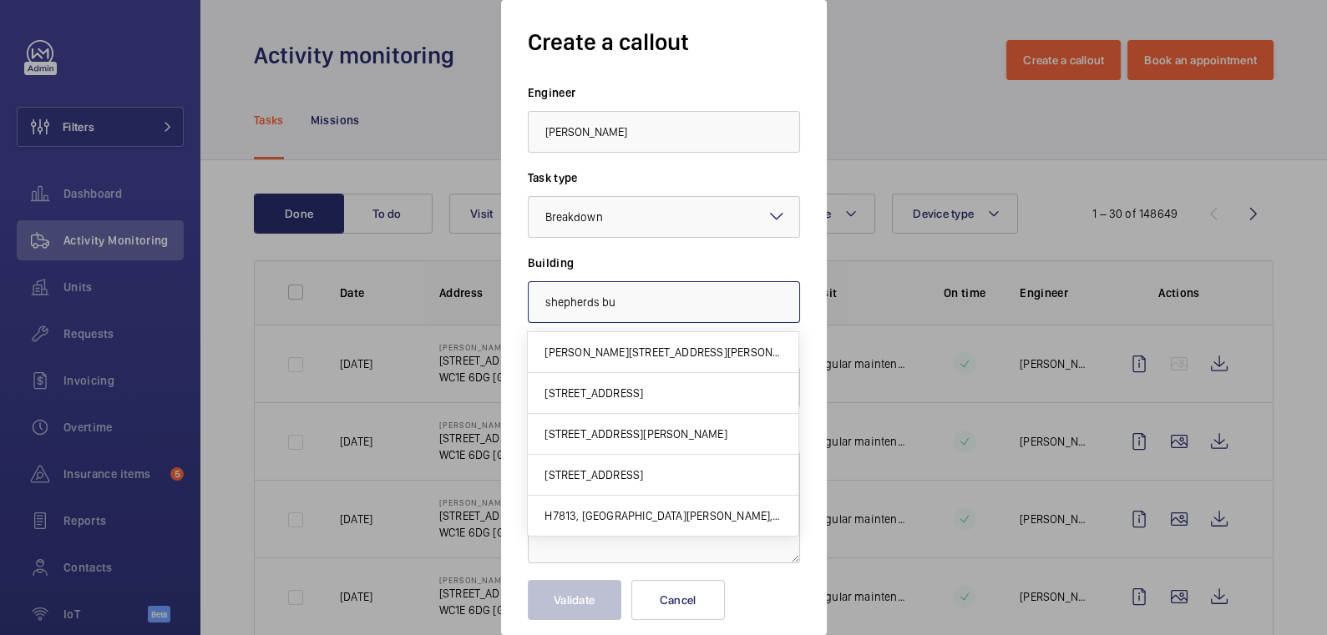
click at [625, 306] on input "shepherds bu" at bounding box center [664, 302] width 272 height 42
drag, startPoint x: 505, startPoint y: 300, endPoint x: 494, endPoint y: 300, distance: 11.7
click at [494, 300] on div "Create a callout Engineer Deniz Hussein Task type Select a task type × Breakdow…" at bounding box center [663, 317] width 1327 height 635
paste input "W14 0EE"
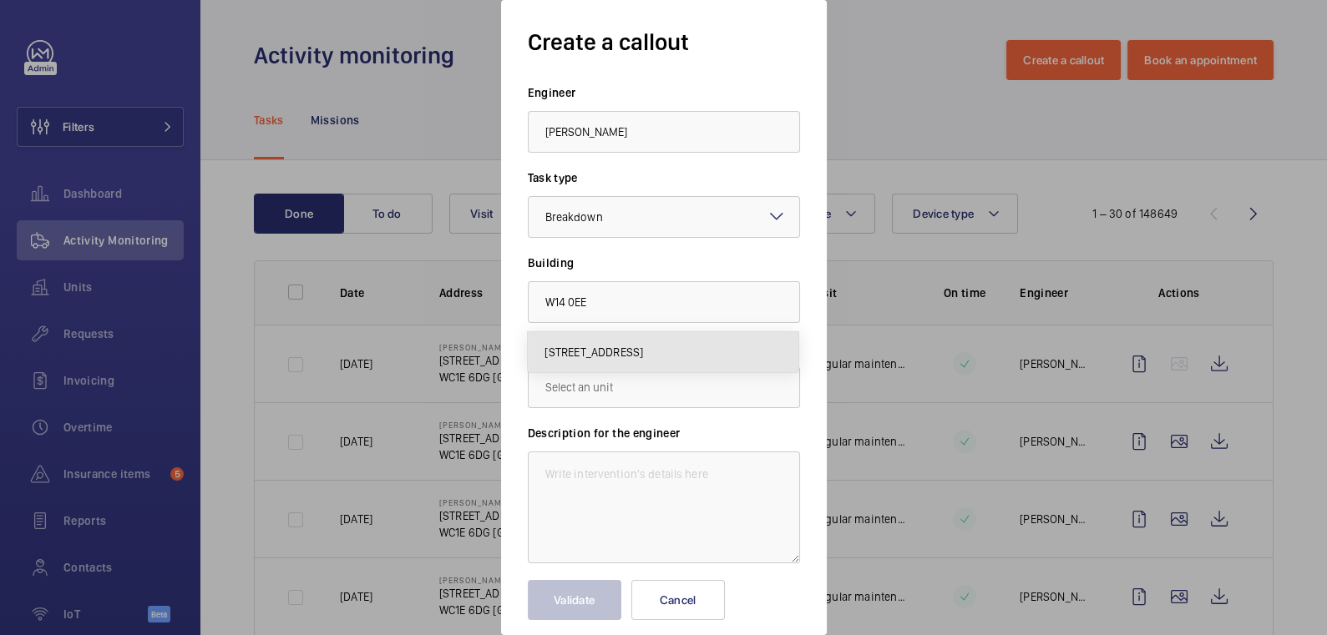
click at [627, 342] on mat-option "Charecroft Way, W14 0EE LONDON" at bounding box center [663, 352] width 271 height 40
type input "Charecroft Way, W14 0EE LONDON"
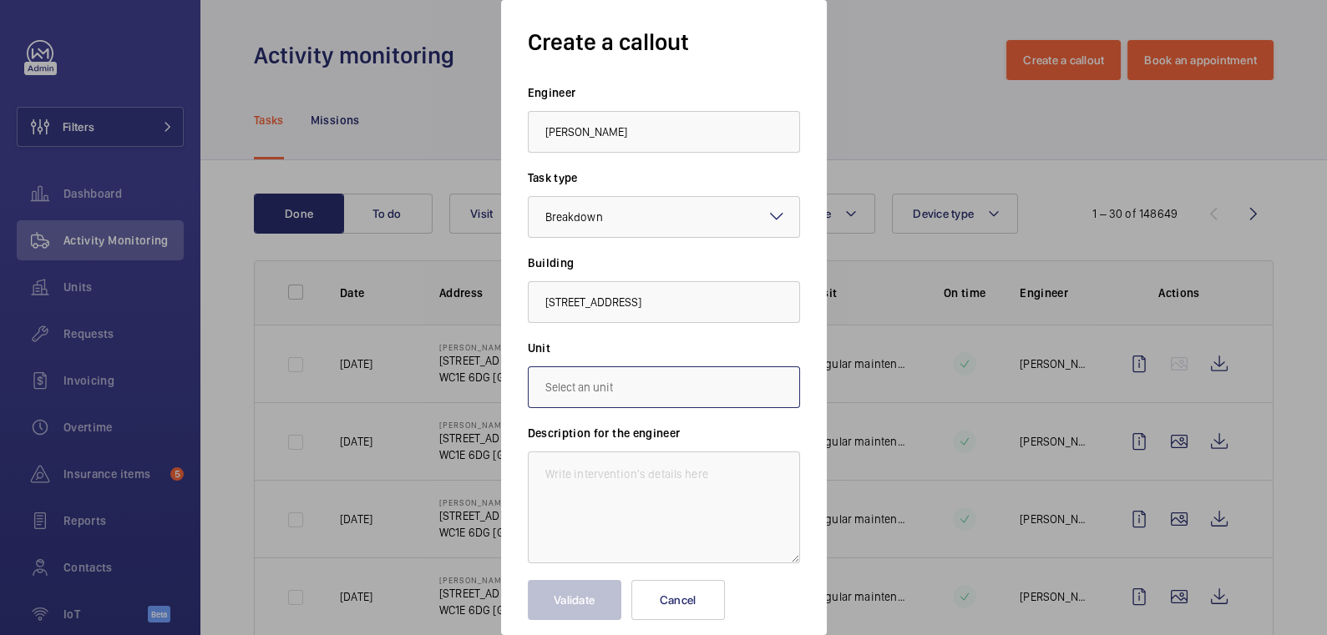
click at [655, 377] on input "text" at bounding box center [664, 388] width 272 height 42
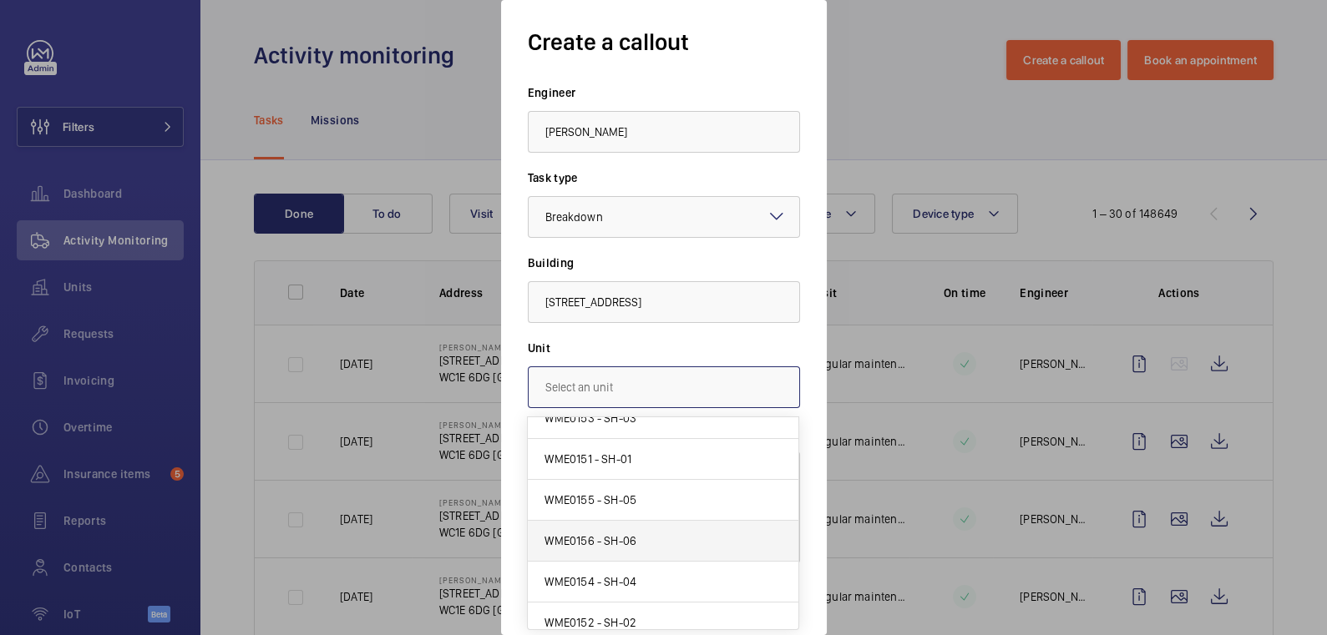
scroll to position [29, 0]
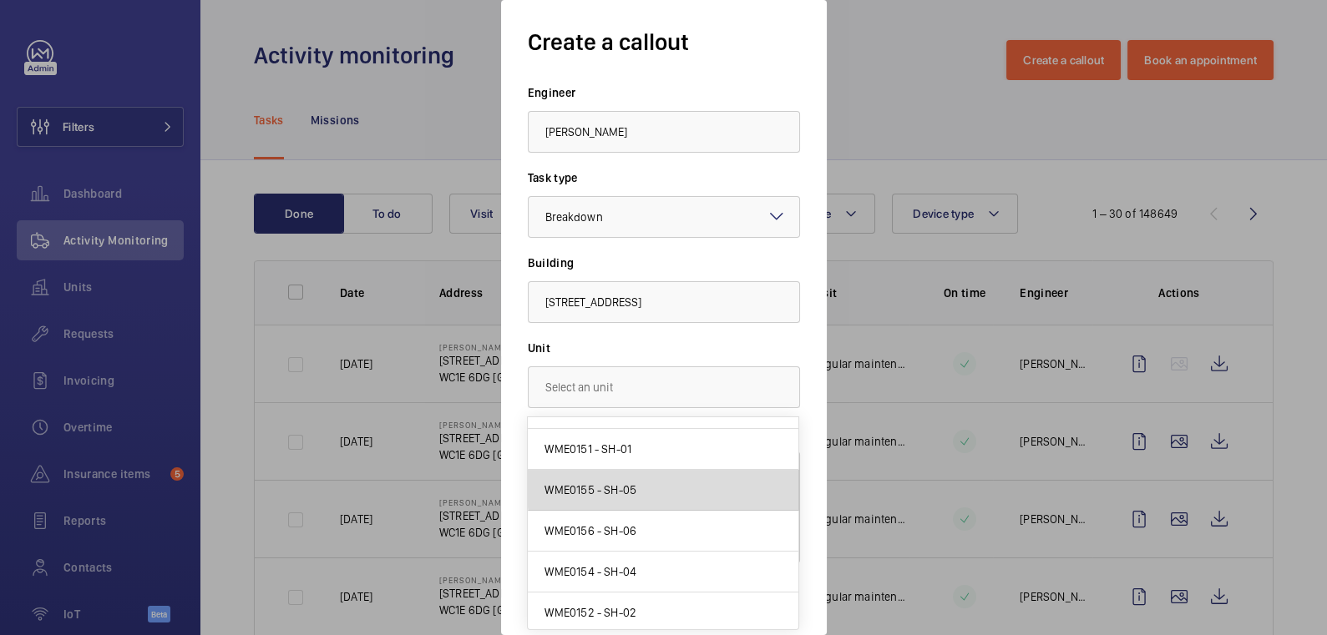
click at [668, 485] on mat-option "WME0155 - SH-05" at bounding box center [663, 490] width 271 height 41
type input "WME0155 - SH-05"
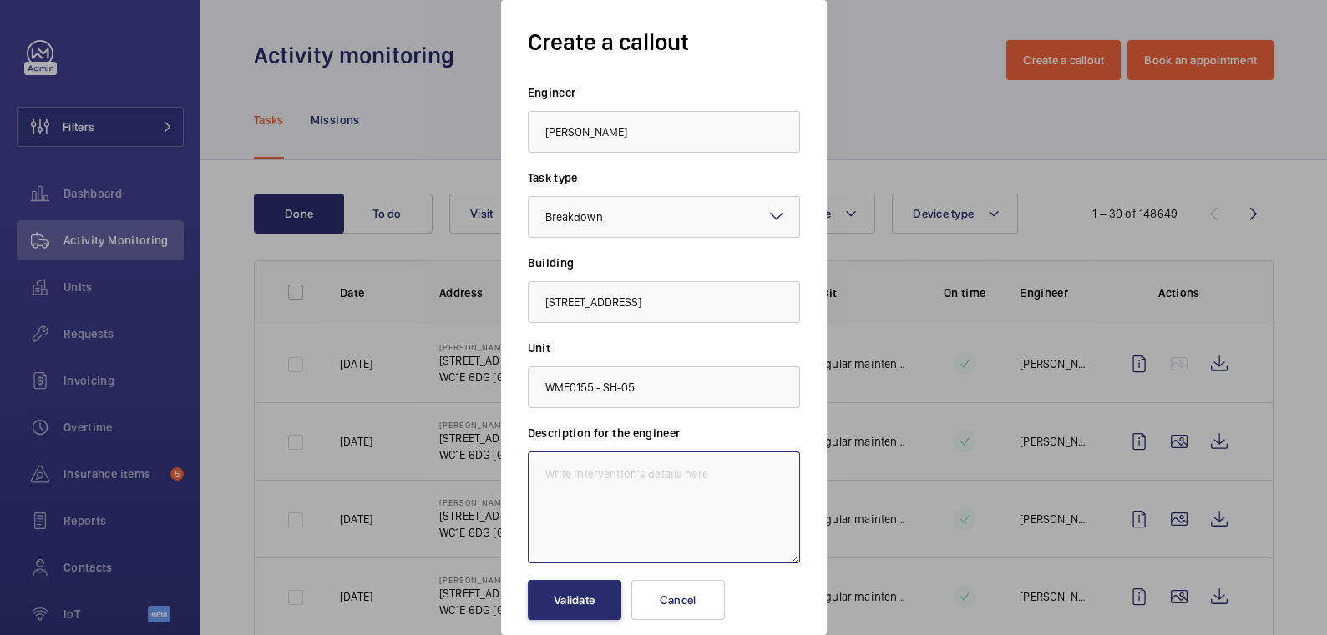
click at [640, 519] on textarea at bounding box center [664, 508] width 272 height 112
paste textarea "intermittent fault on both lifts where doors are not opening on floors."
type textarea "intermittent fault on both lifts where doors are not opening on floors."
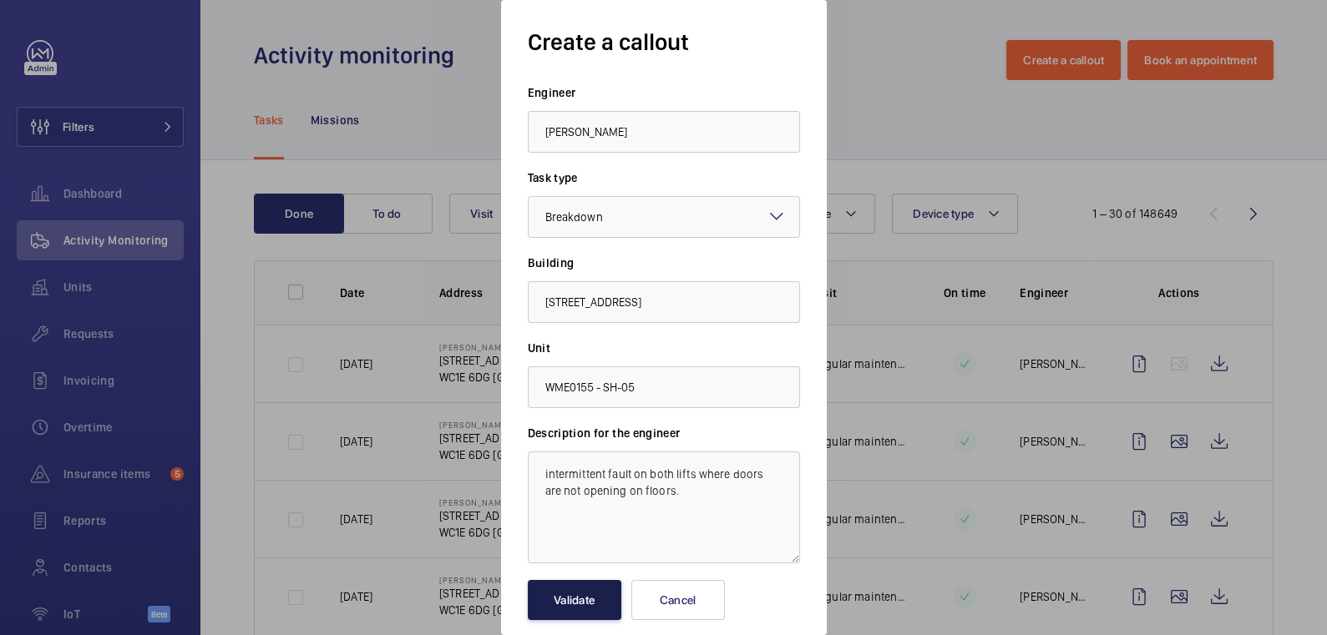
click at [580, 595] on button "Validate" at bounding box center [575, 600] width 94 height 40
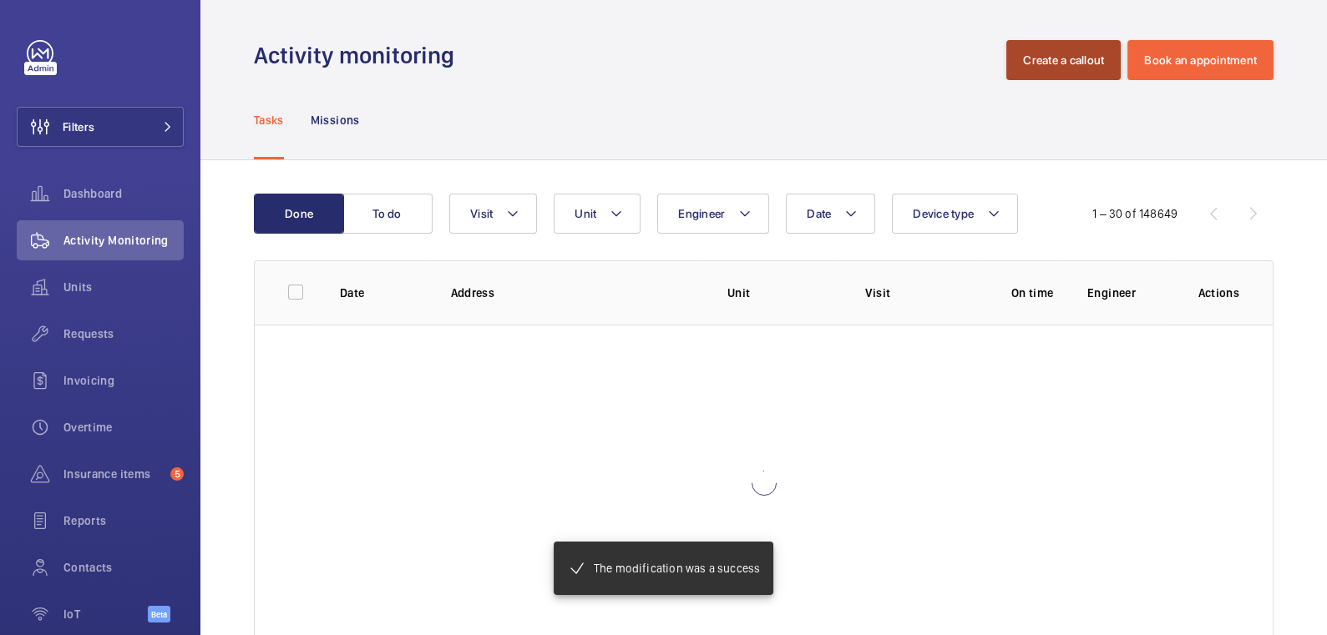
click at [1047, 59] on button "Create a callout" at bounding box center [1063, 60] width 114 height 40
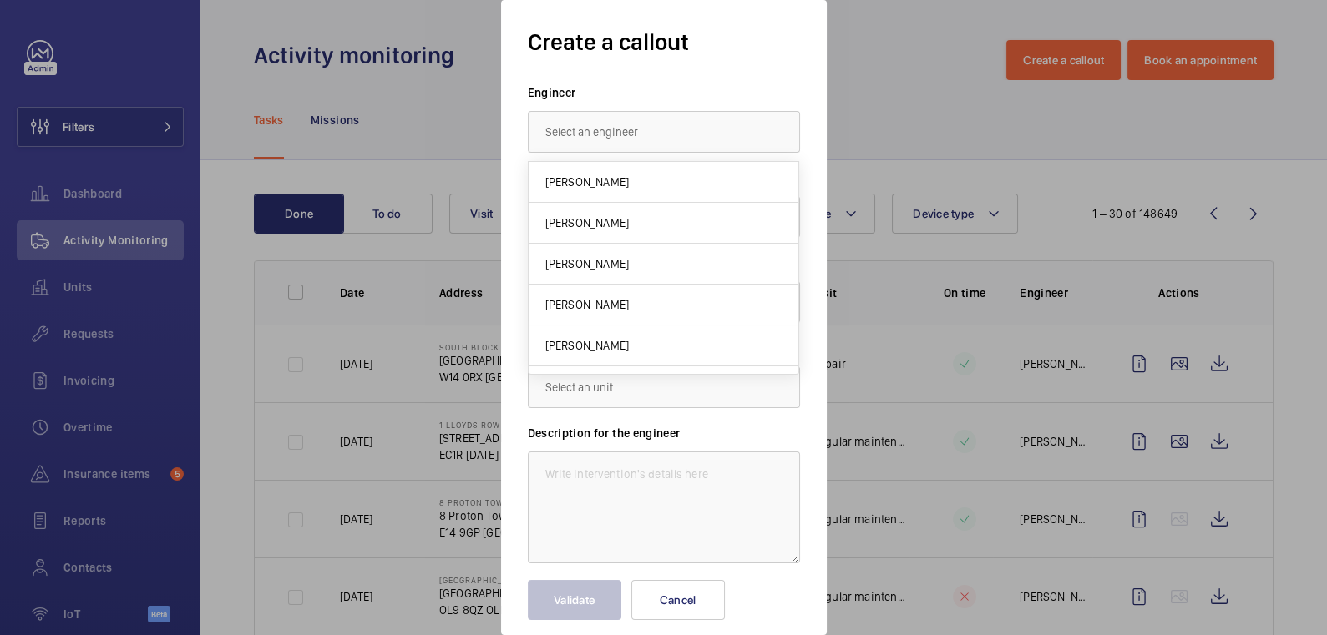
click at [524, 190] on div "Create a callout Engineer Task type Select a task type × Breakdown × Building U…" at bounding box center [664, 317] width 326 height 635
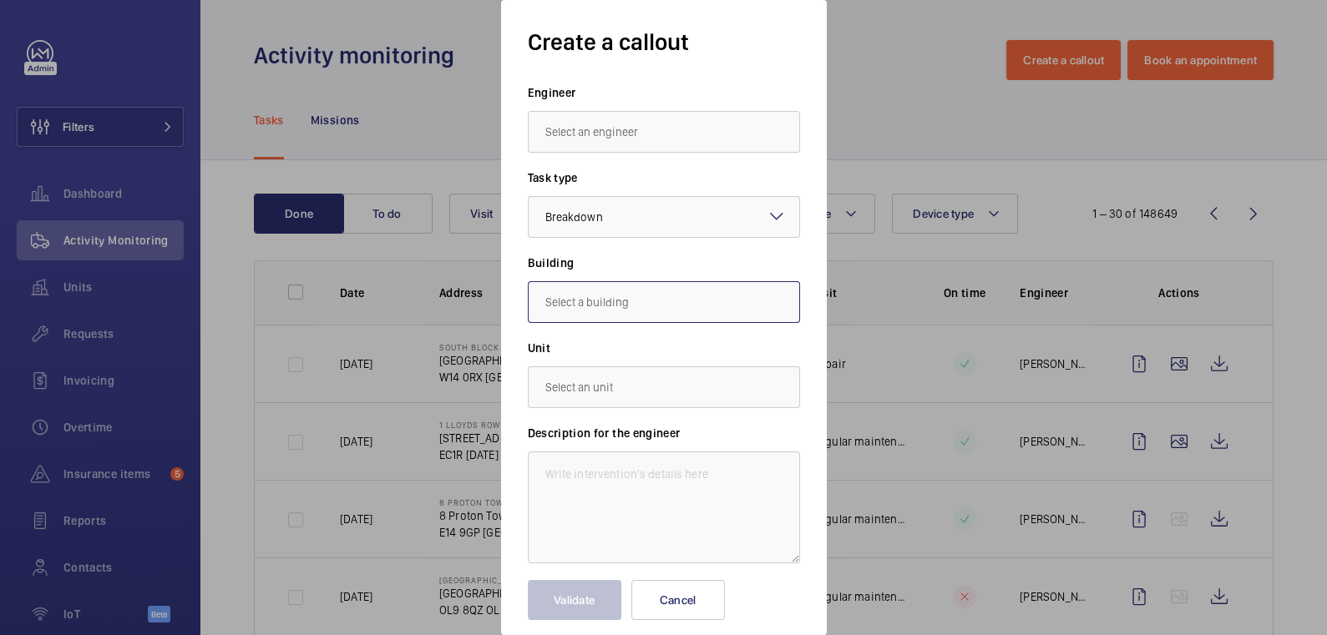
click at [608, 310] on input "text" at bounding box center [664, 302] width 272 height 42
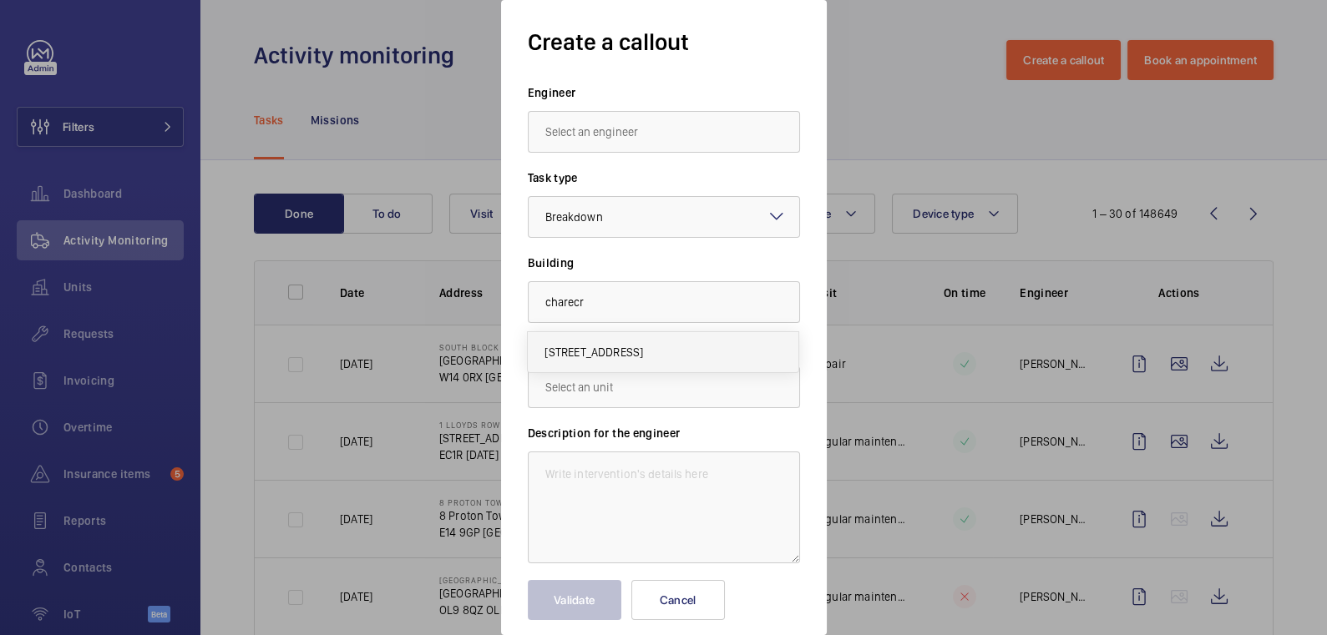
click at [620, 342] on mat-option "Charecroft Way, W14 0EE LONDON" at bounding box center [663, 352] width 271 height 40
type input "Charecroft Way, W14 0EE LONDON"
click at [634, 392] on input "text" at bounding box center [664, 388] width 272 height 42
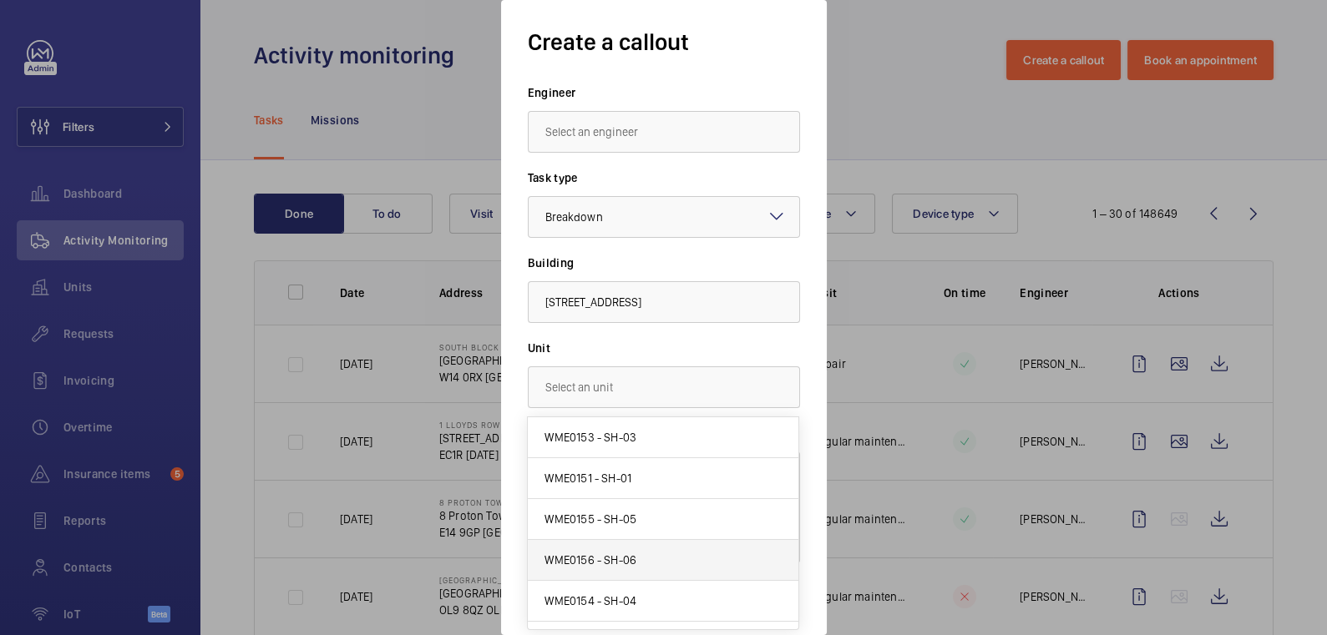
click at [642, 546] on mat-option "WME0156 - SH-06" at bounding box center [663, 560] width 271 height 41
type input "WME0156 - SH-06"
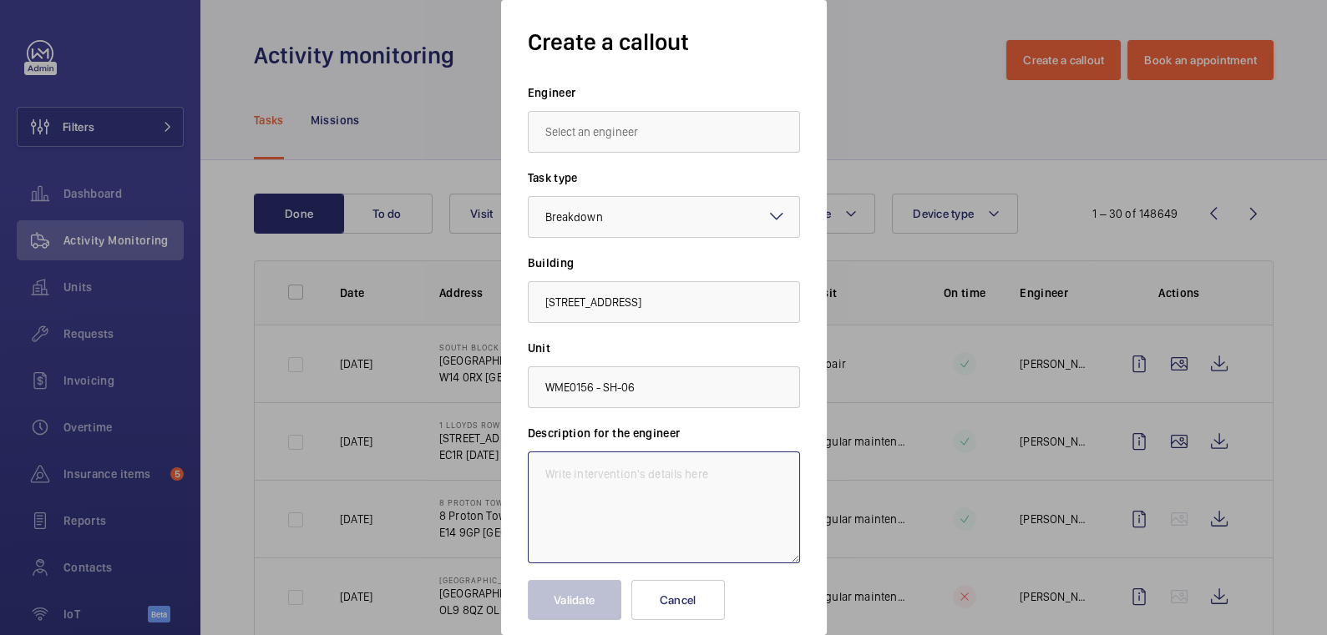
click at [638, 497] on textarea at bounding box center [664, 508] width 272 height 112
paste textarea "intermittent fault on both lifts where doors are not opening on floors."
type textarea "intermittent fault on both lifts where doors are not opening on floors."
click at [603, 128] on input "text" at bounding box center [664, 132] width 272 height 42
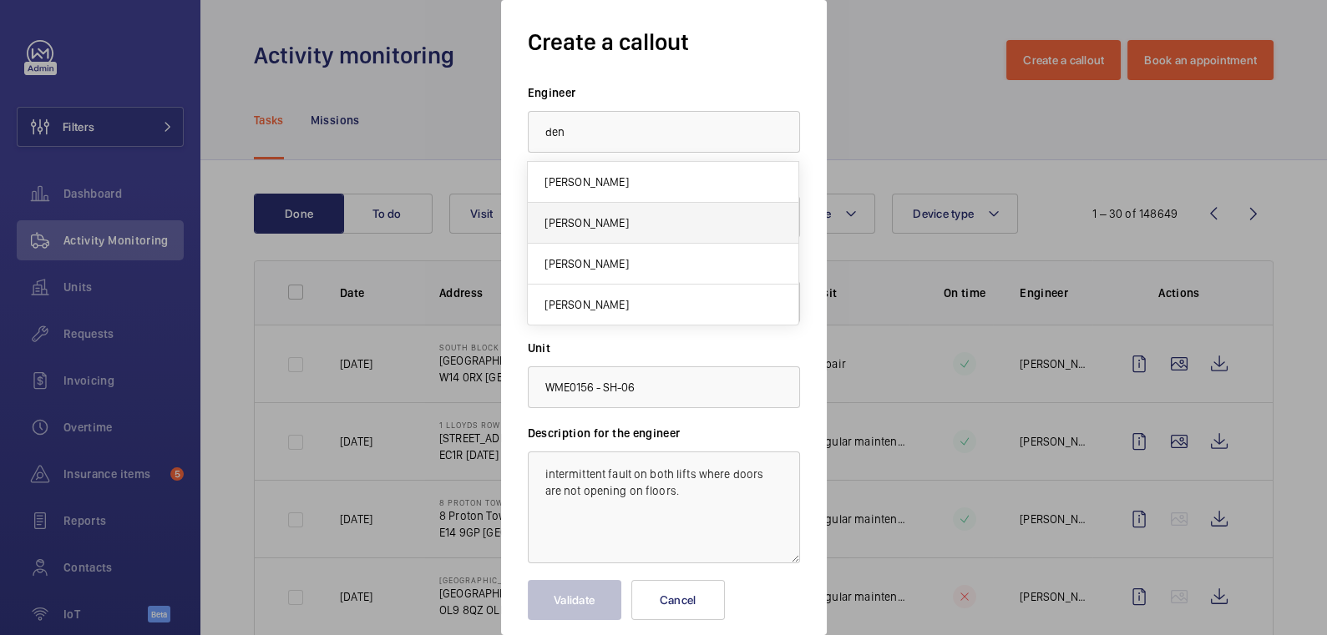
click at [650, 230] on mat-option "Deniz Hussein" at bounding box center [663, 223] width 271 height 41
type input "Deniz Hussein"
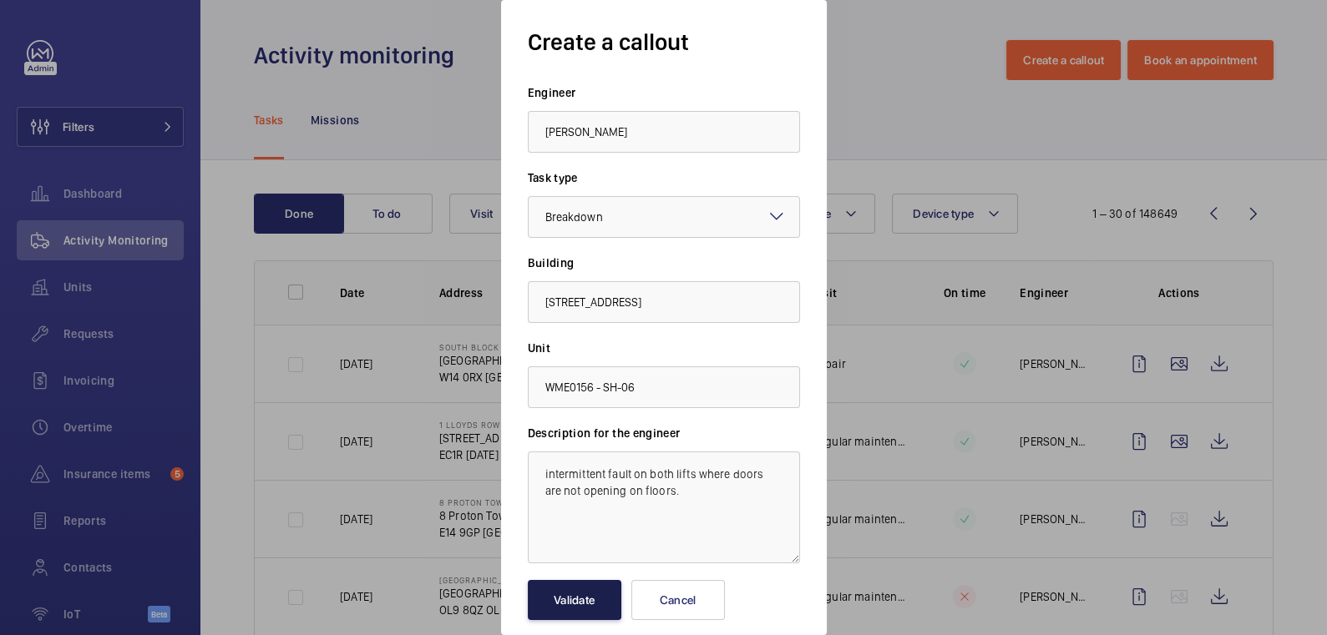
click at [592, 599] on button "Validate" at bounding box center [575, 600] width 94 height 40
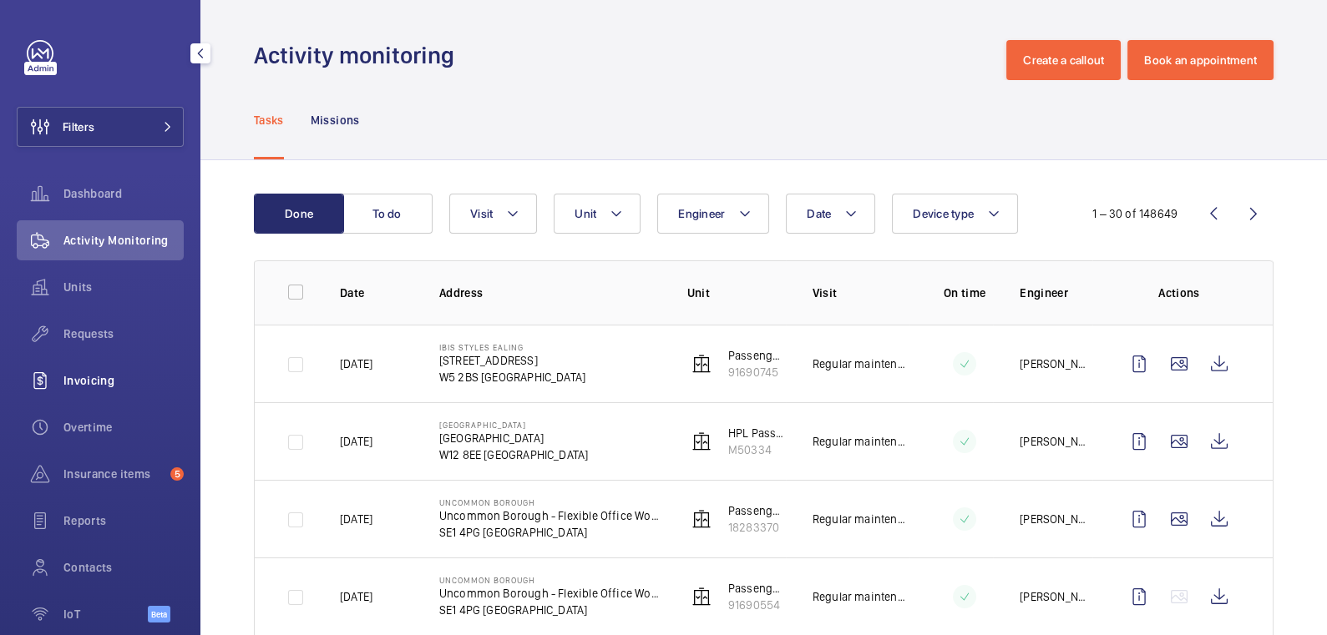
click at [111, 376] on span "Invoicing" at bounding box center [123, 380] width 120 height 17
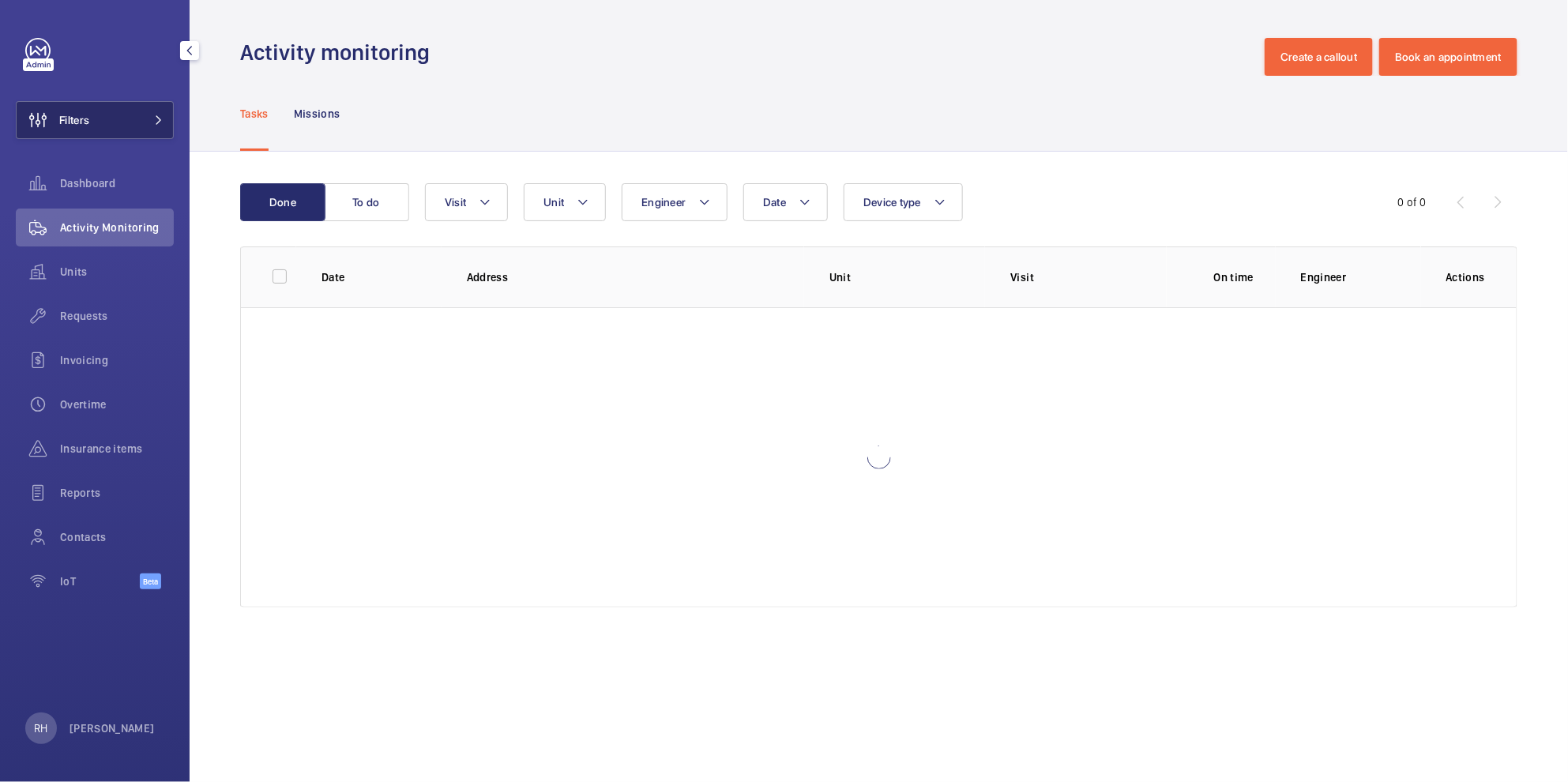
click at [104, 117] on button "Filters" at bounding box center [95, 120] width 158 height 38
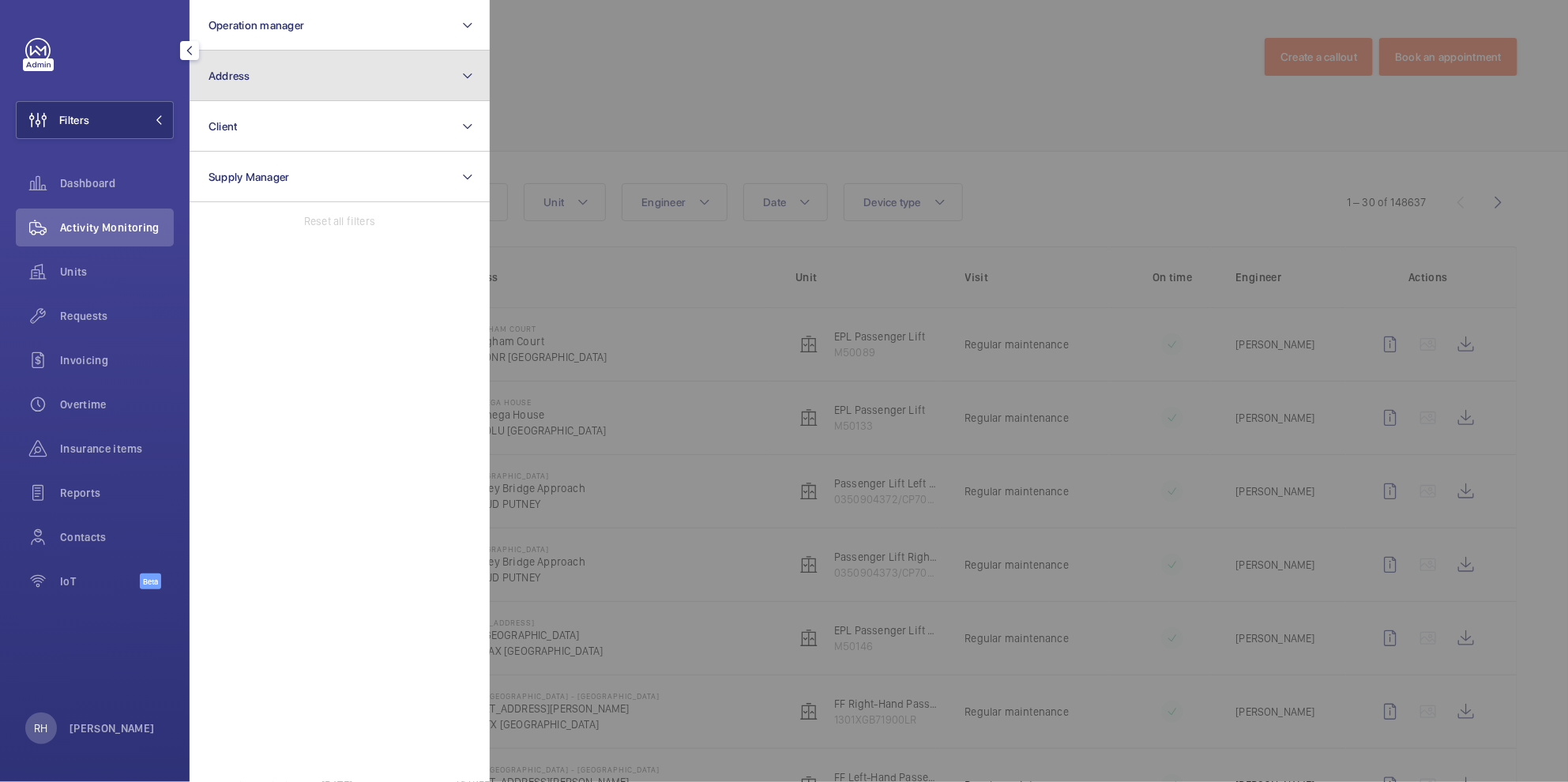
click at [256, 86] on button "Address" at bounding box center [339, 75] width 300 height 50
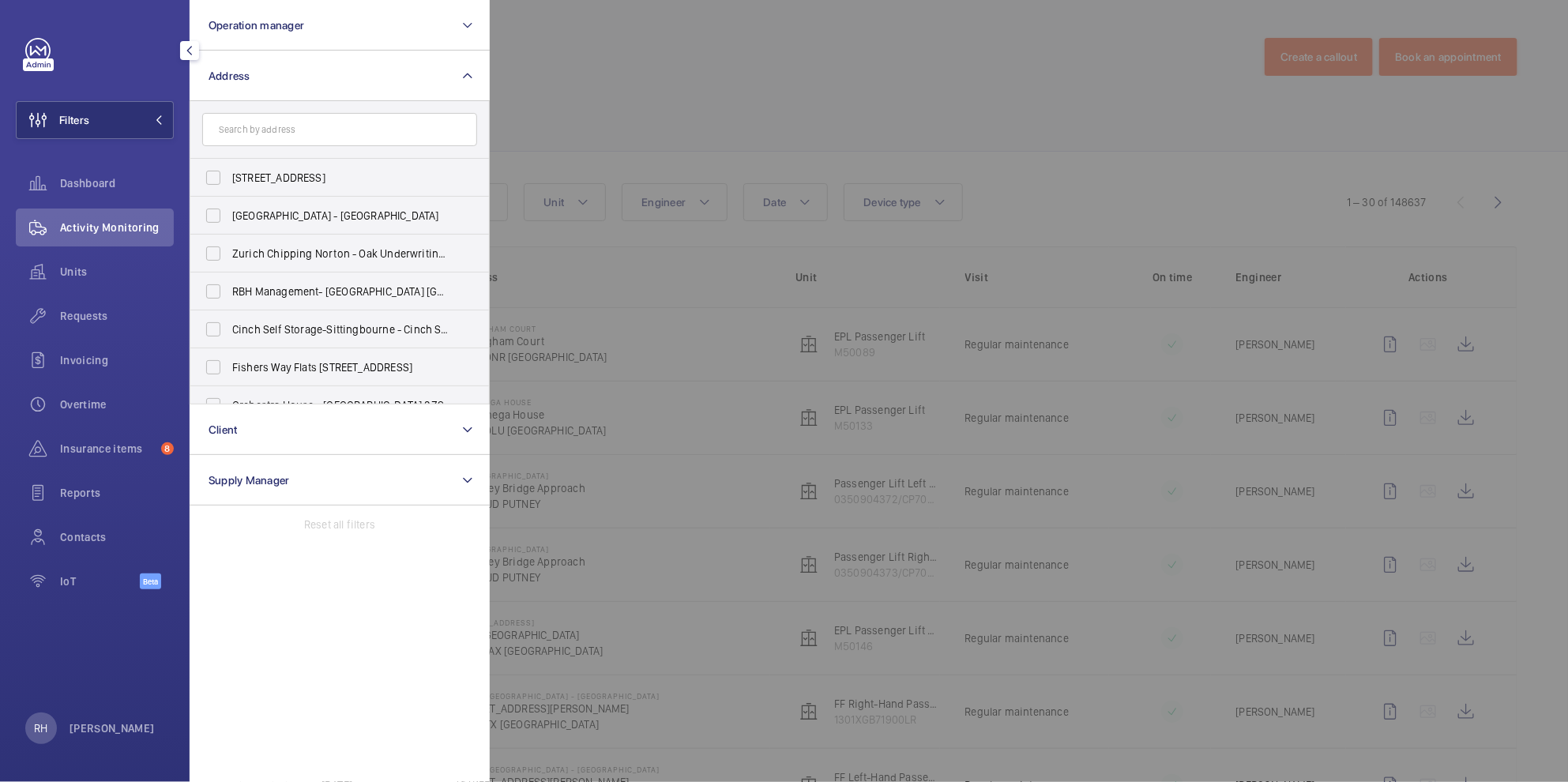
click at [291, 143] on input "text" at bounding box center [340, 129] width 275 height 33
type input "[PERSON_NAME]"
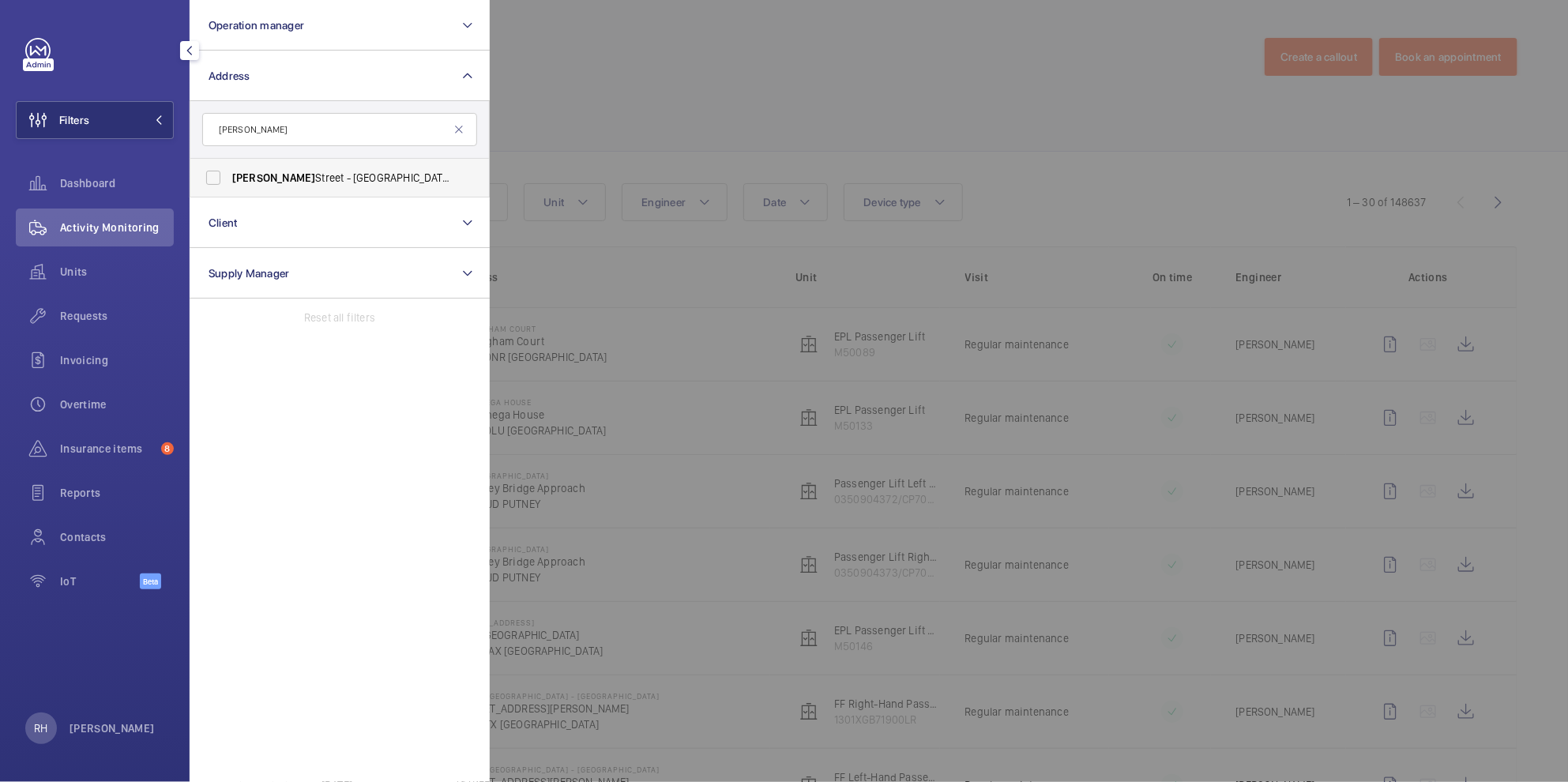
click at [305, 182] on span "[PERSON_NAME][GEOGRAPHIC_DATA][STREET_ADDRESS][PERSON_NAME]" at bounding box center [340, 178] width 218 height 16
click at [229, 182] on input "[PERSON_NAME][GEOGRAPHIC_DATA][STREET_ADDRESS][PERSON_NAME]" at bounding box center [213, 177] width 31 height 31
checkbox input "true"
click at [636, 100] on div at bounding box center [1274, 391] width 1568 height 782
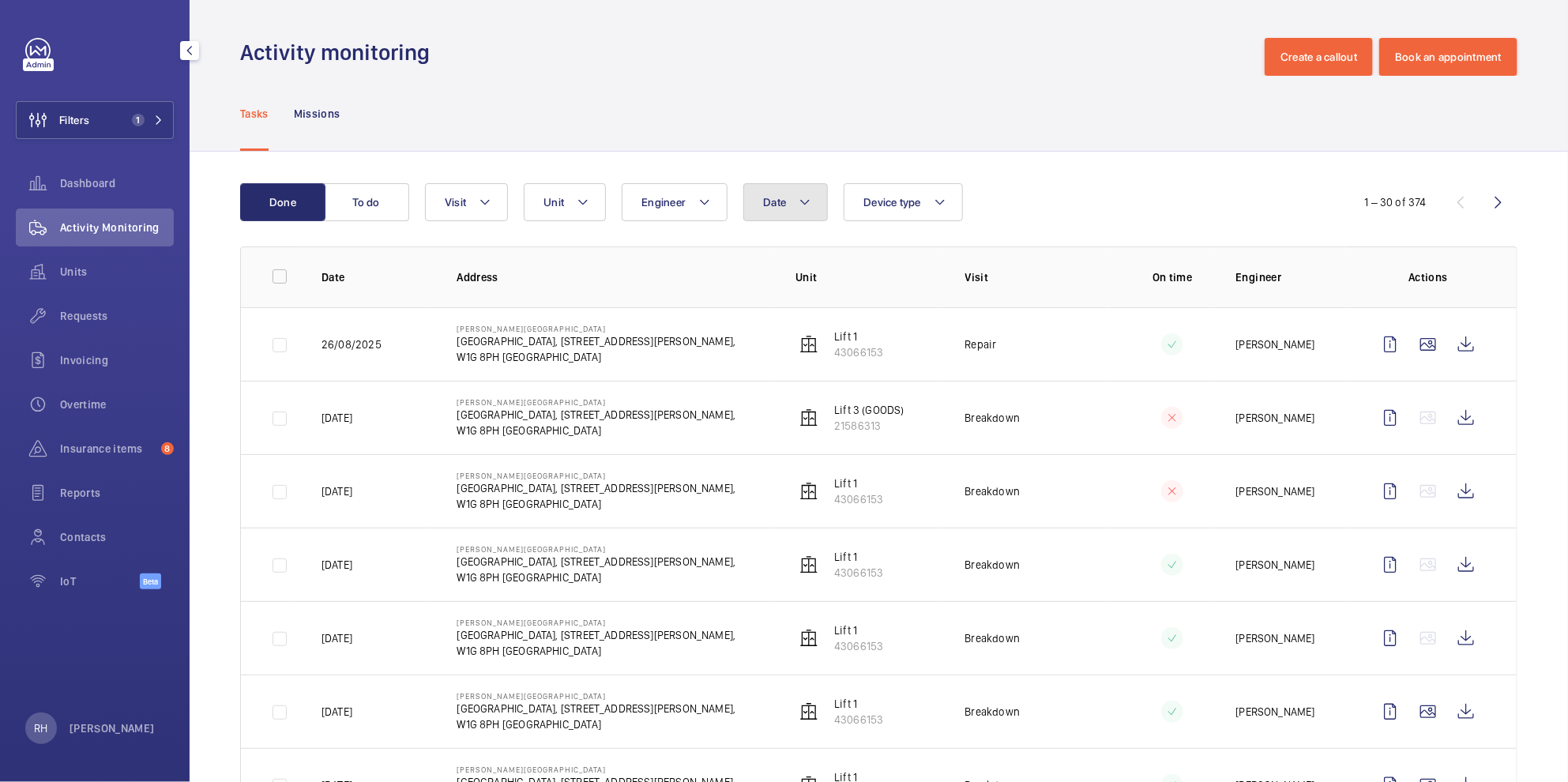
click at [793, 213] on button "Date" at bounding box center [785, 202] width 84 height 38
click at [795, 318] on wm-front-date-range-picker-header "[DATE]" at bounding box center [870, 317] width 189 height 19
click at [786, 317] on mat-icon at bounding box center [785, 317] width 19 height 19
click at [773, 419] on span "2" at bounding box center [767, 419] width 31 height 31
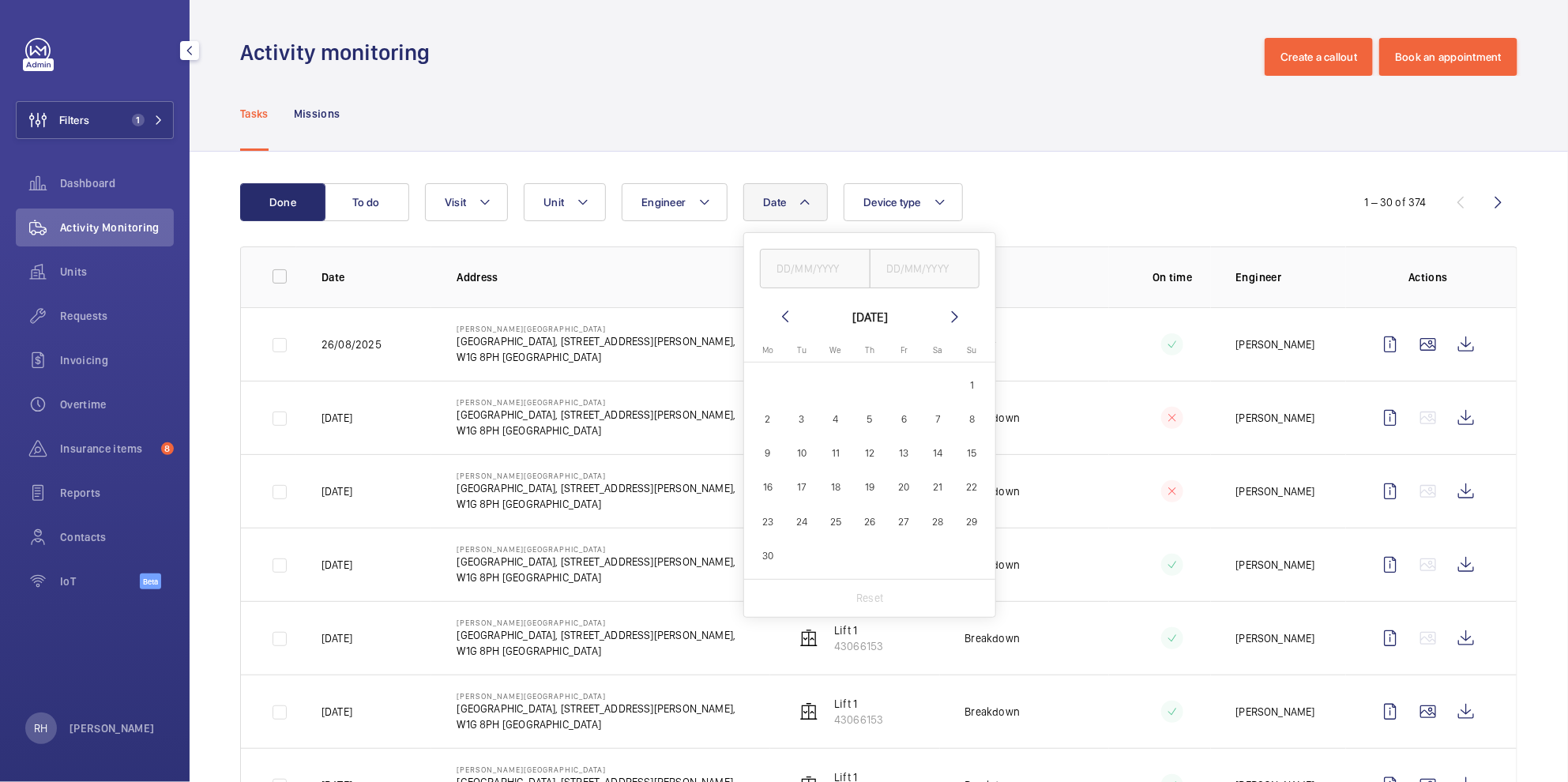
type input "02/06/2025"
click at [857, 418] on span "5" at bounding box center [870, 419] width 31 height 31
type input "[DATE]"
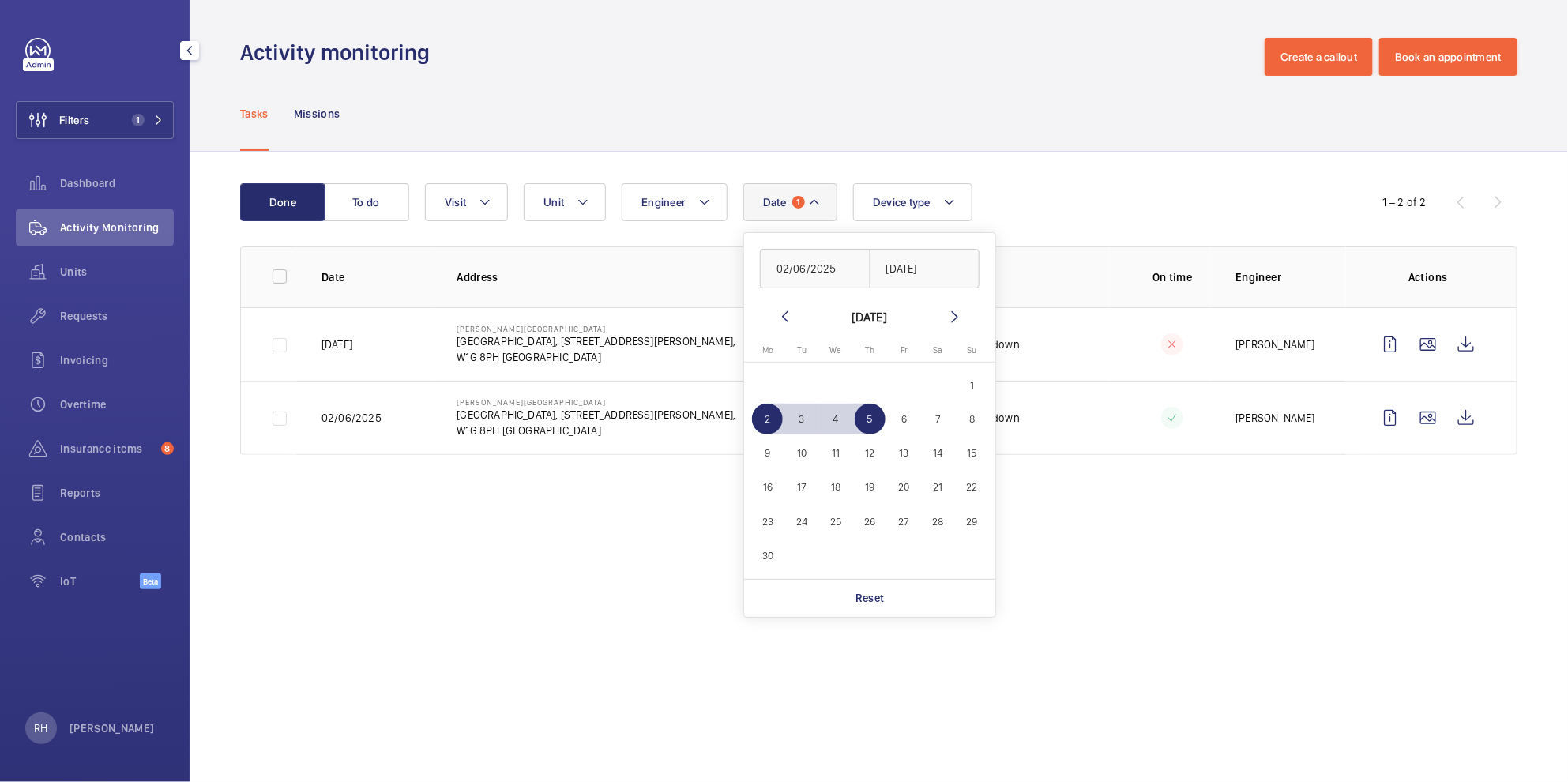
click at [1071, 159] on div "Done To do Date 1 [DATE] [DATE] [DATE] [DATE] Mo [DATE] Tu [DATE] We [DATE] Th …" at bounding box center [878, 321] width 1378 height 341
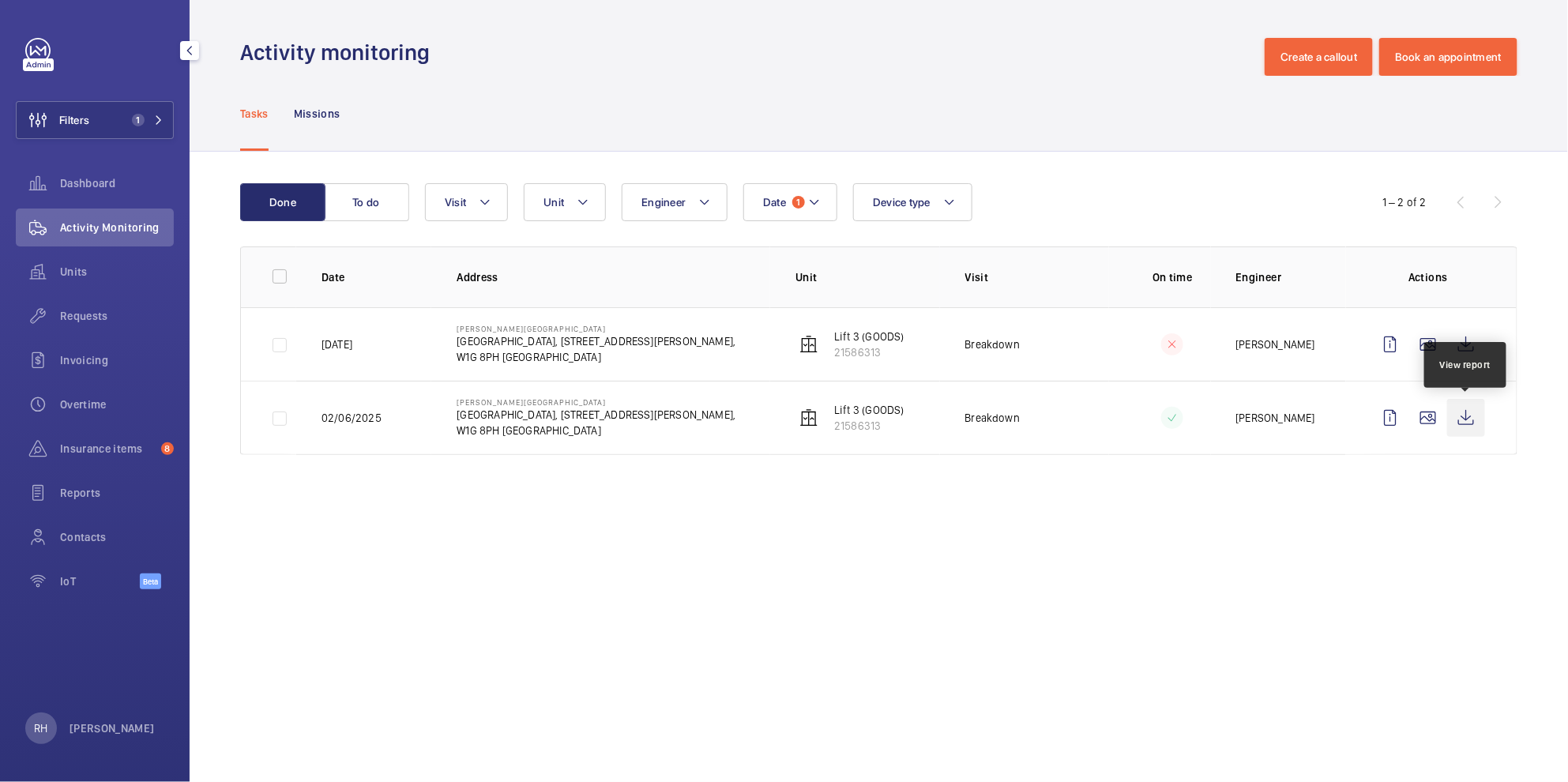
click at [1468, 421] on wm-front-icon-button at bounding box center [1466, 418] width 38 height 38
click at [1472, 348] on wm-front-icon-button at bounding box center [1466, 344] width 38 height 38
click at [816, 211] on mat-icon at bounding box center [813, 202] width 12 height 19
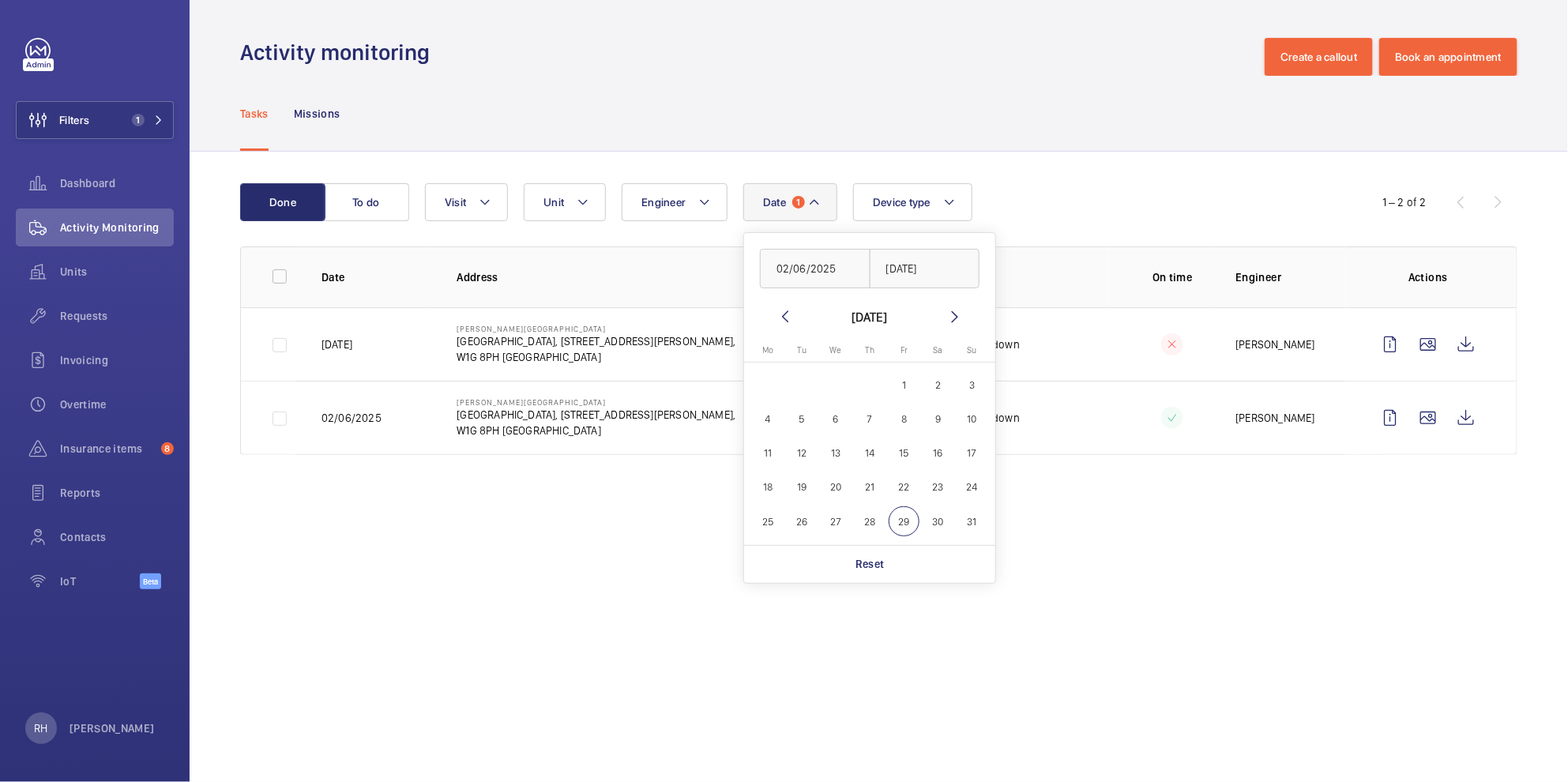
click at [780, 316] on mat-icon at bounding box center [785, 317] width 19 height 19
click at [780, 315] on mat-icon at bounding box center [785, 317] width 19 height 19
click at [902, 421] on span "6" at bounding box center [903, 419] width 31 height 31
type input "[DATE]"
click at [803, 450] on span "10" at bounding box center [802, 453] width 31 height 31
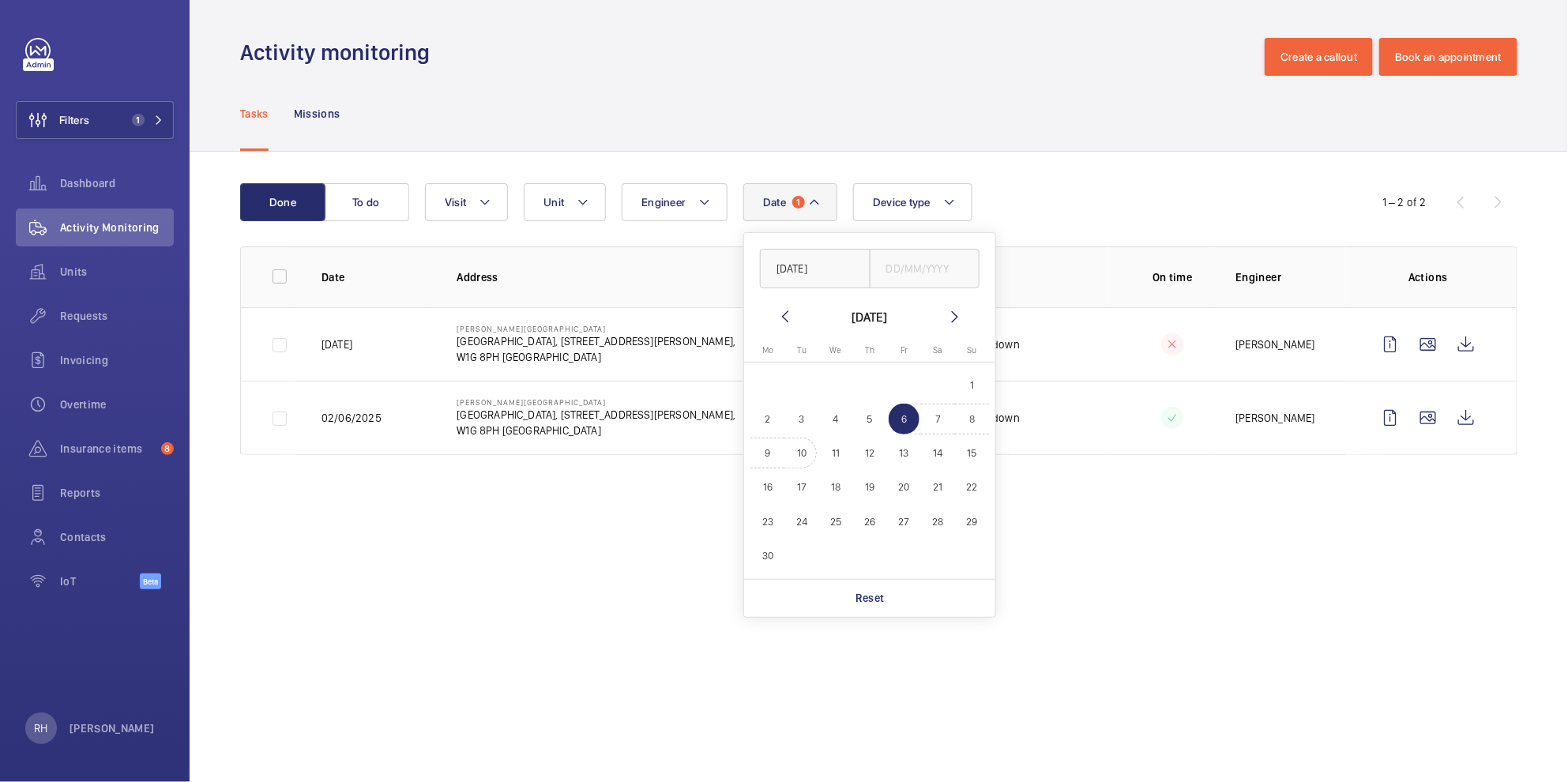
type input "[DATE]"
click at [581, 500] on wm-front-admin-operations-monitoring "Activity monitoring Create a callout Book an appointment Tasks Missions Done To…" at bounding box center [878, 391] width 1378 height 782
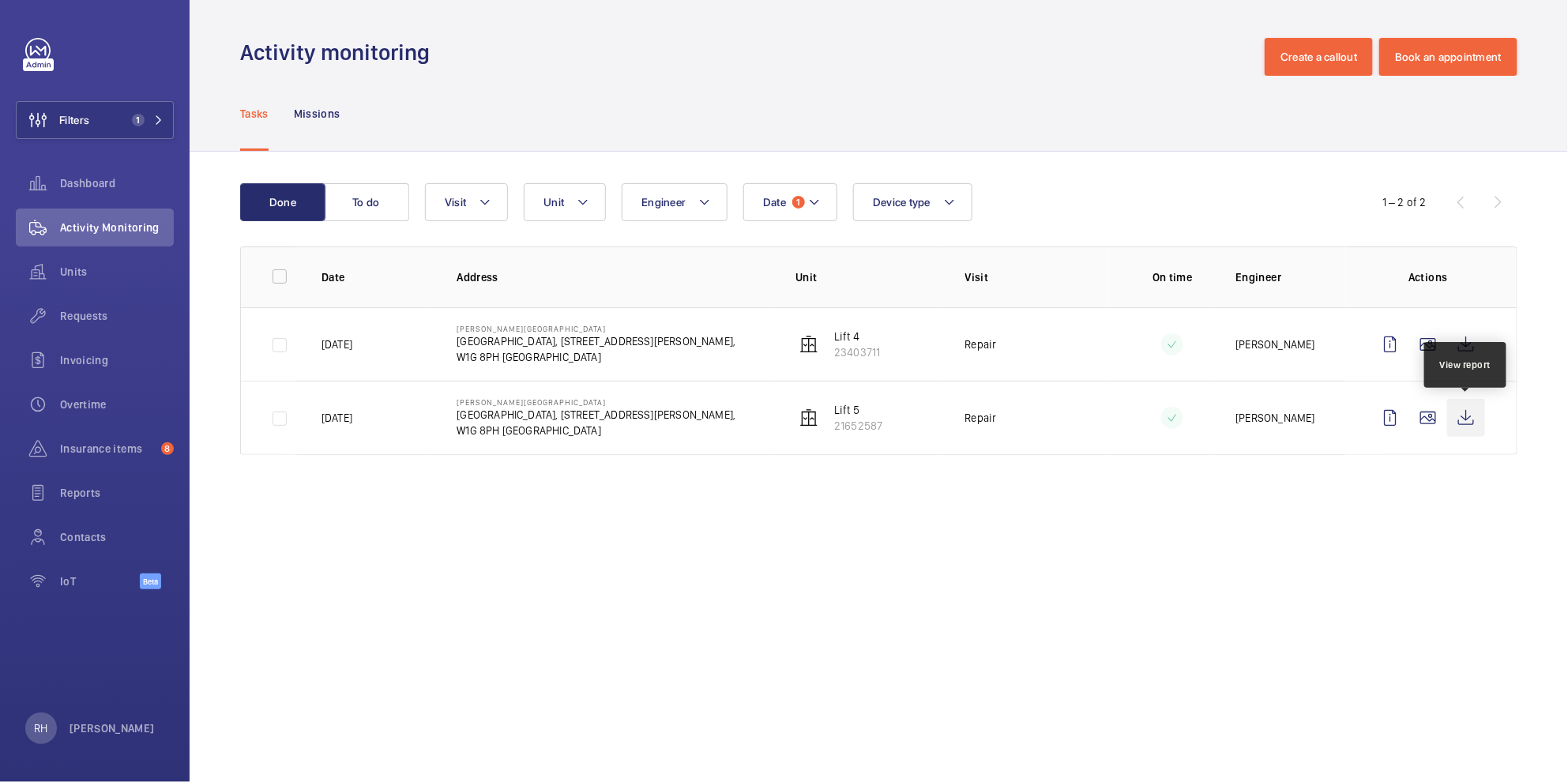
click at [1460, 422] on wm-front-icon-button at bounding box center [1466, 418] width 38 height 38
click at [1472, 347] on wm-front-icon-button at bounding box center [1466, 344] width 38 height 38
click at [807, 208] on button "Date 1" at bounding box center [790, 202] width 94 height 38
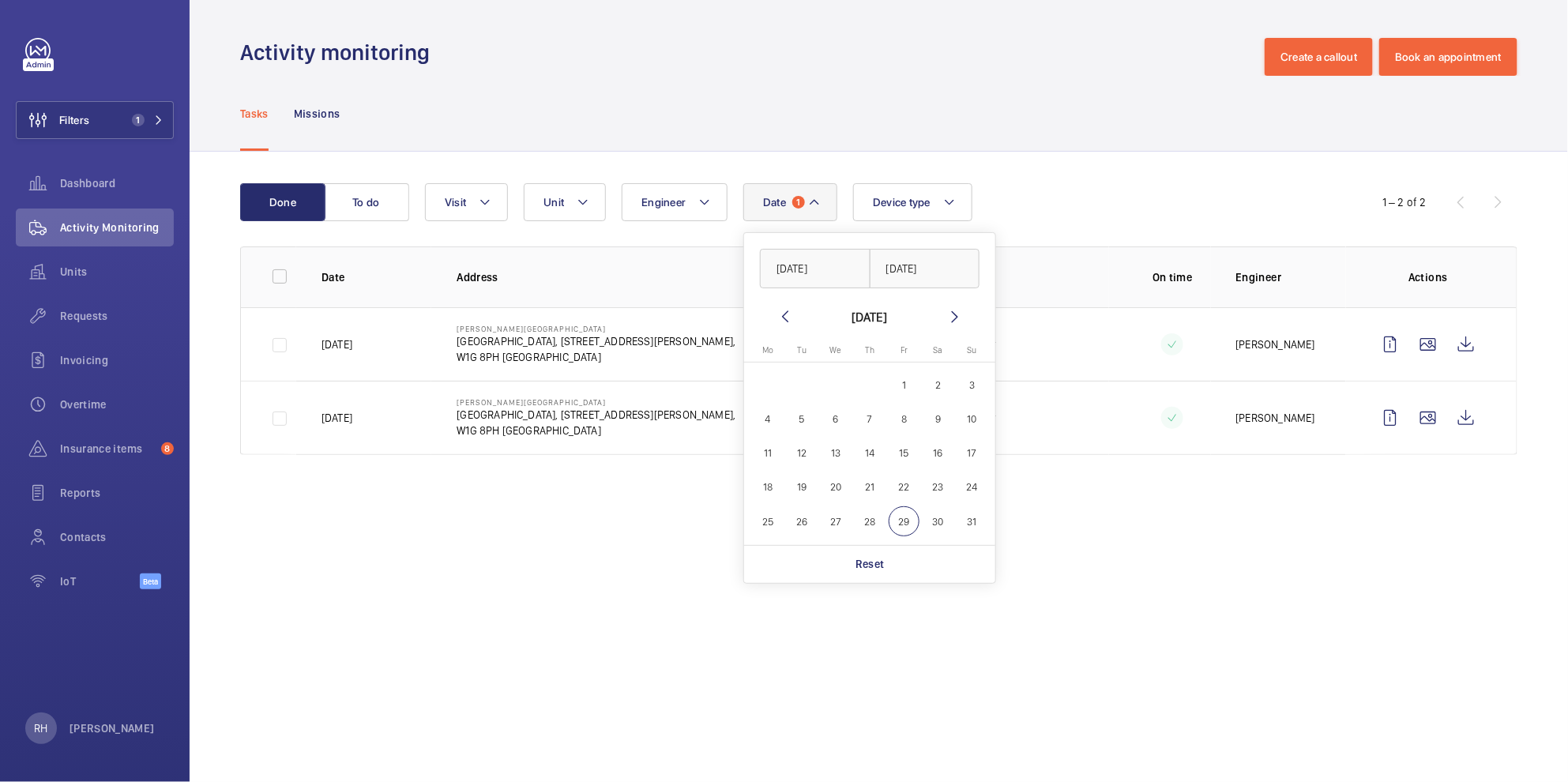
click at [792, 317] on mat-icon at bounding box center [785, 317] width 19 height 19
click at [1193, 610] on wm-front-admin-operations-monitoring "Activity monitoring Create a callout Book an appointment Tasks Missions Done To…" at bounding box center [878, 391] width 1378 height 782
click at [794, 208] on button "Date 1" at bounding box center [790, 202] width 94 height 38
click at [868, 565] on p "Reset" at bounding box center [869, 564] width 29 height 16
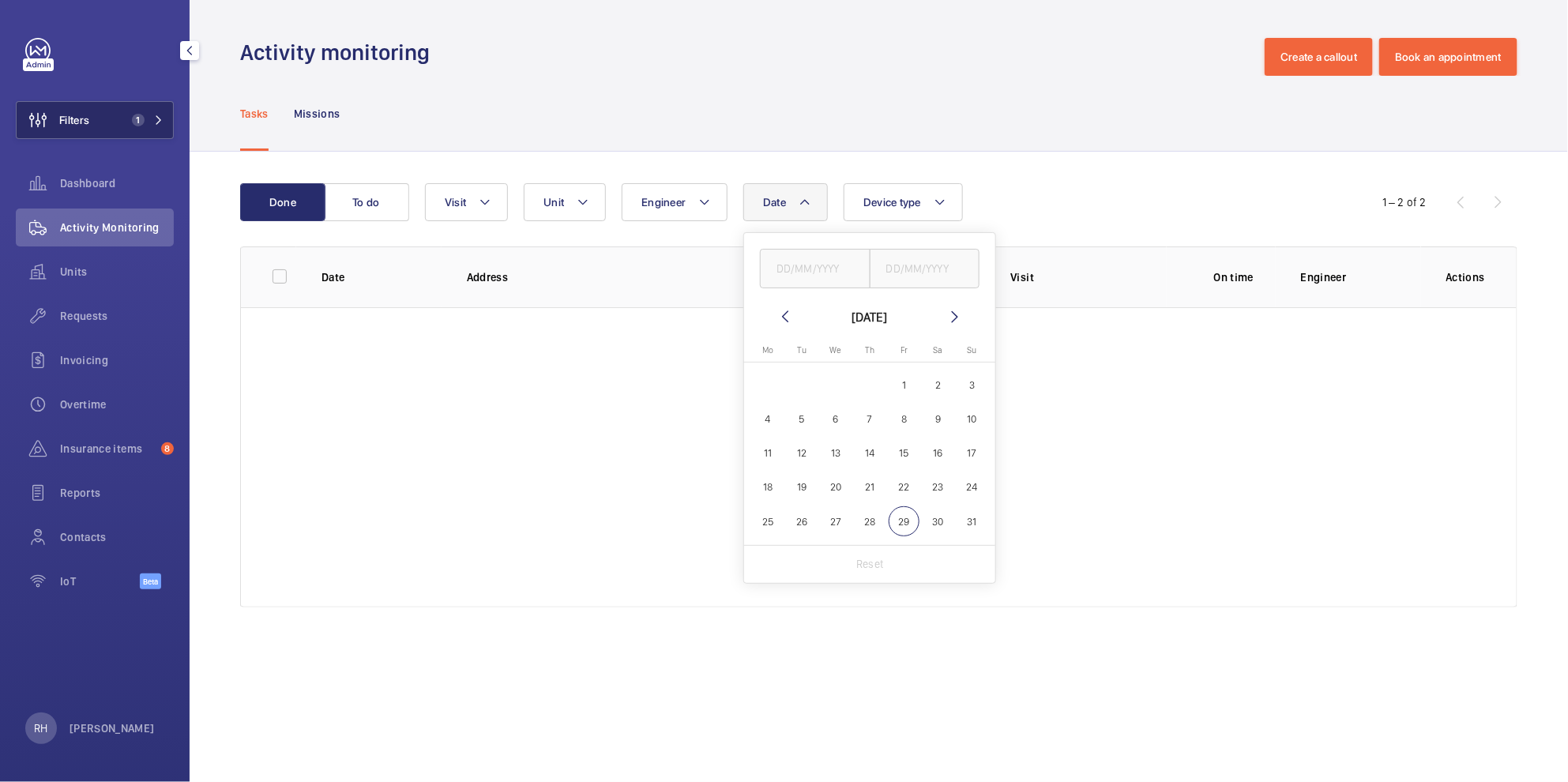
click at [106, 120] on button "Filters 1" at bounding box center [95, 120] width 158 height 38
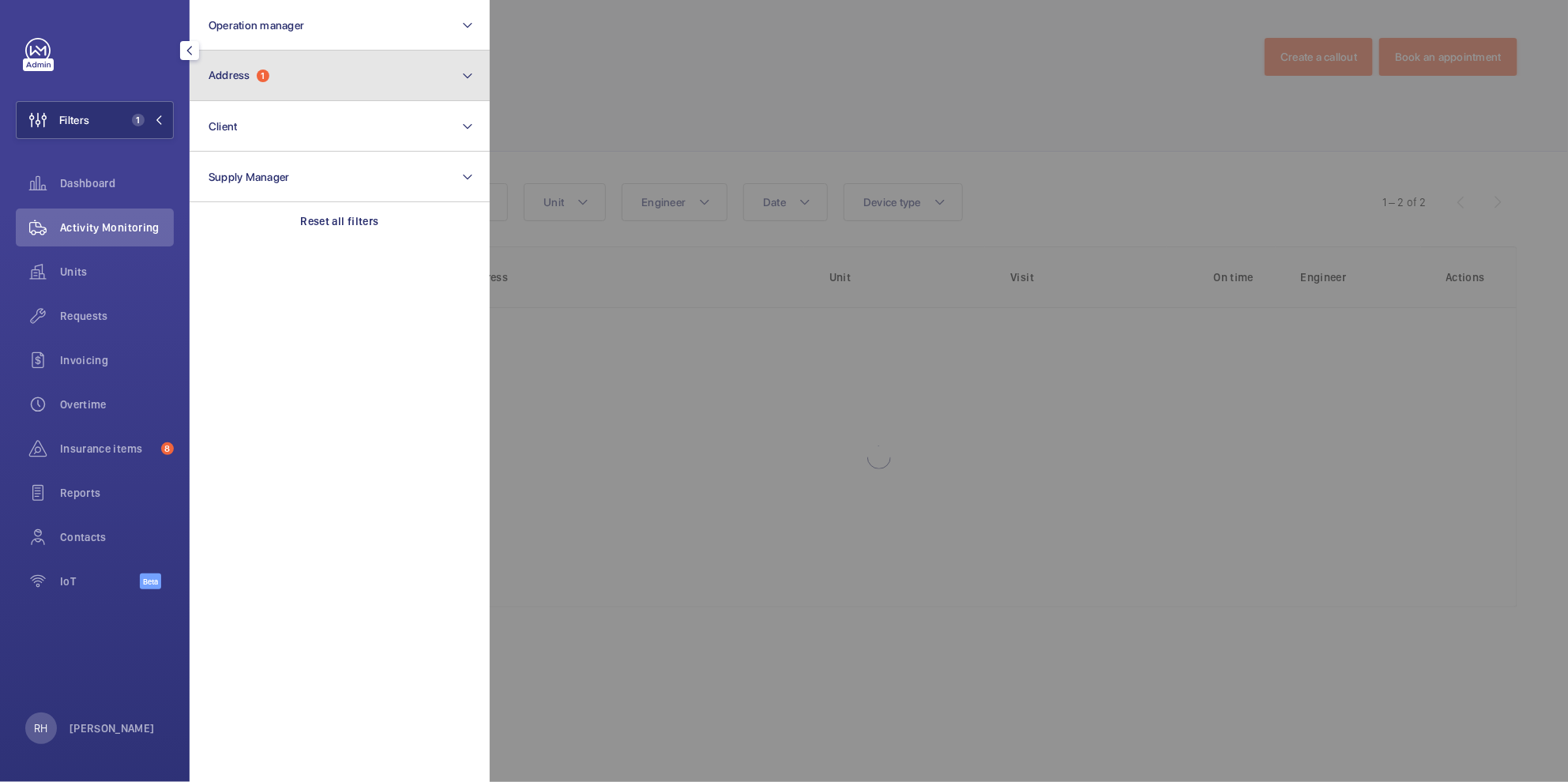
click at [292, 80] on button "Address 1" at bounding box center [339, 75] width 300 height 50
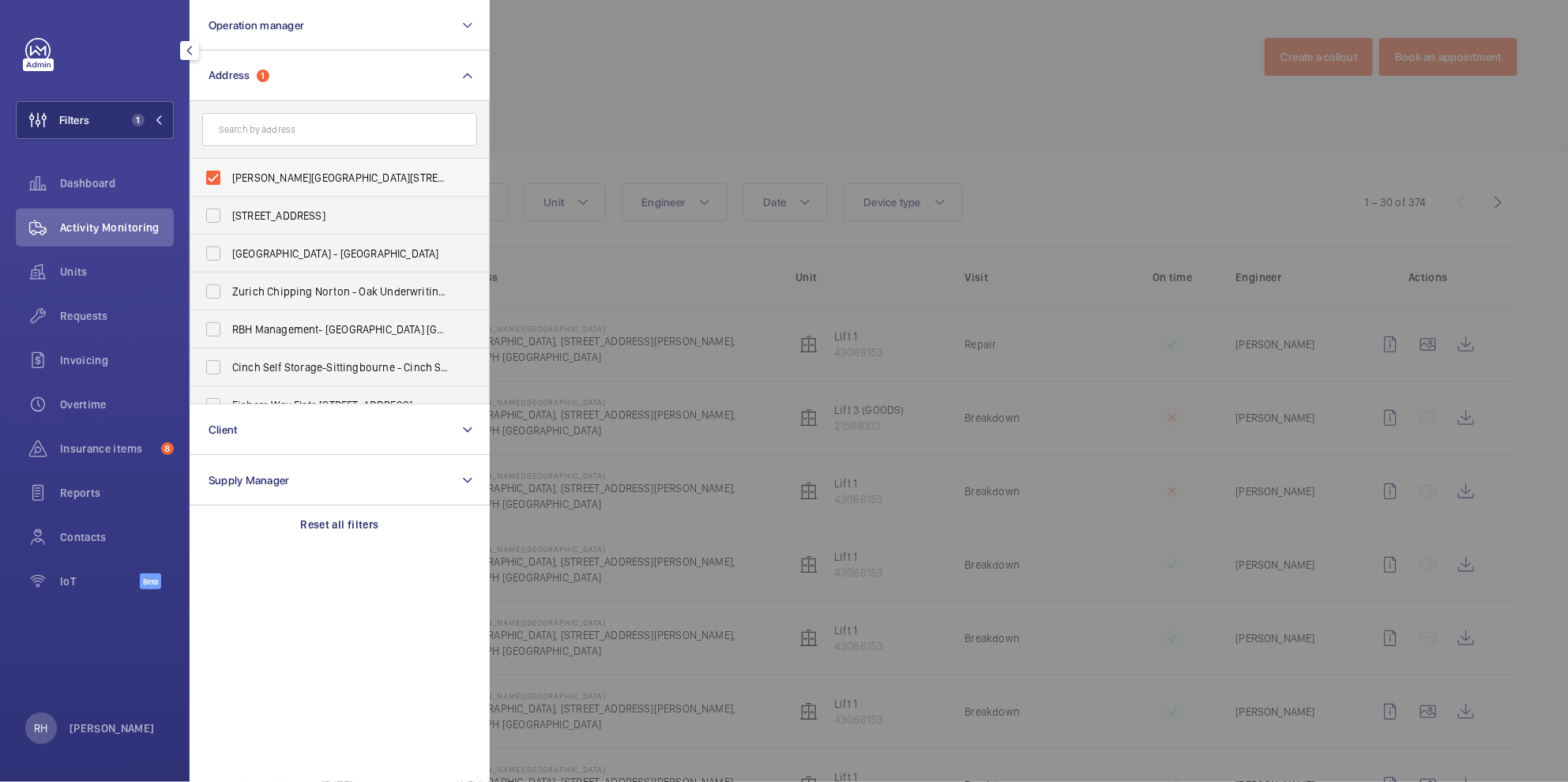
click at [270, 180] on span "[PERSON_NAME][GEOGRAPHIC_DATA][STREET_ADDRESS][PERSON_NAME]" at bounding box center [340, 178] width 218 height 16
click at [229, 180] on input "[PERSON_NAME][GEOGRAPHIC_DATA][STREET_ADDRESS][PERSON_NAME]" at bounding box center [213, 177] width 31 height 31
checkbox input "false"
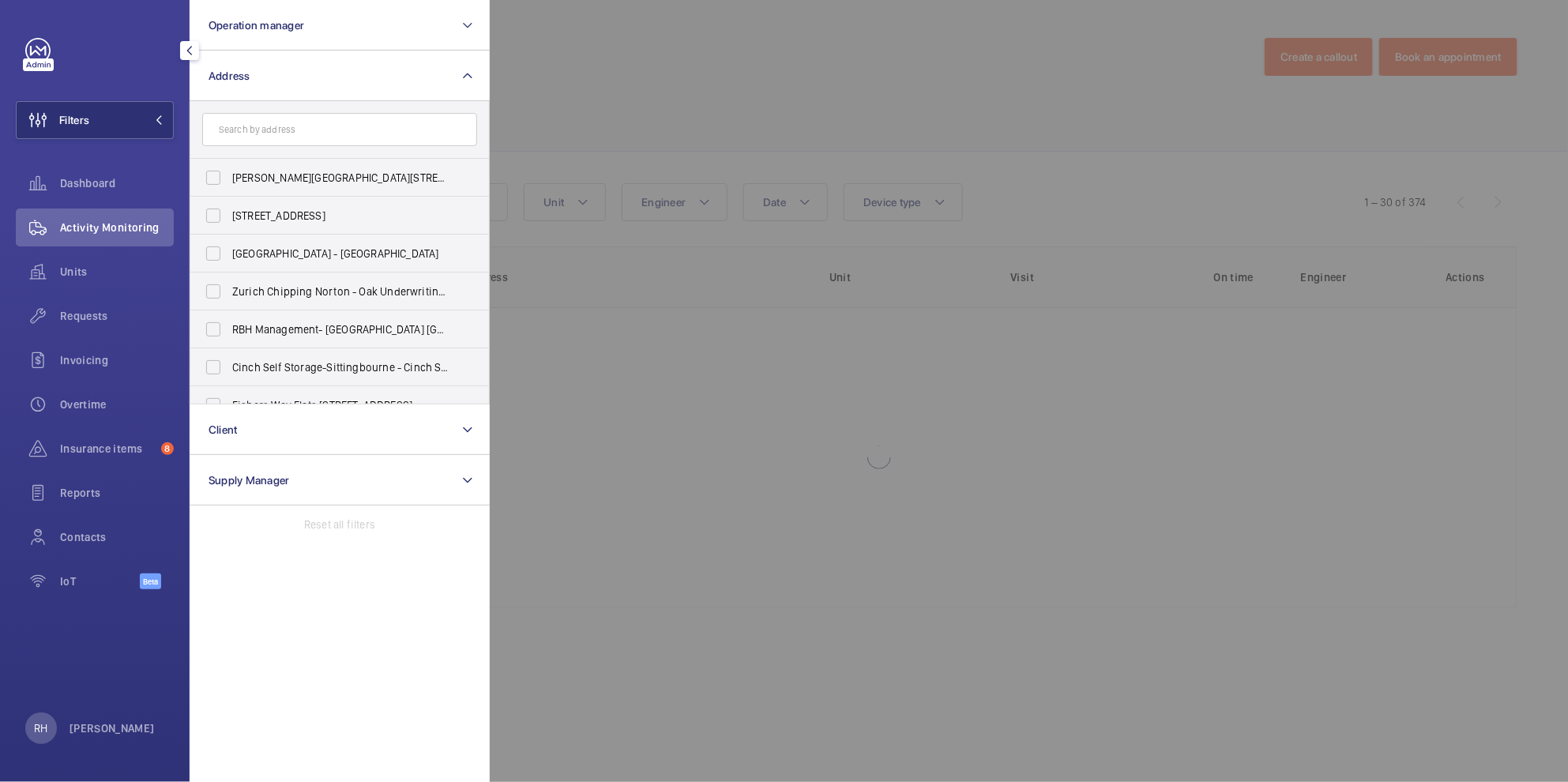
click at [740, 83] on div at bounding box center [1274, 391] width 1568 height 782
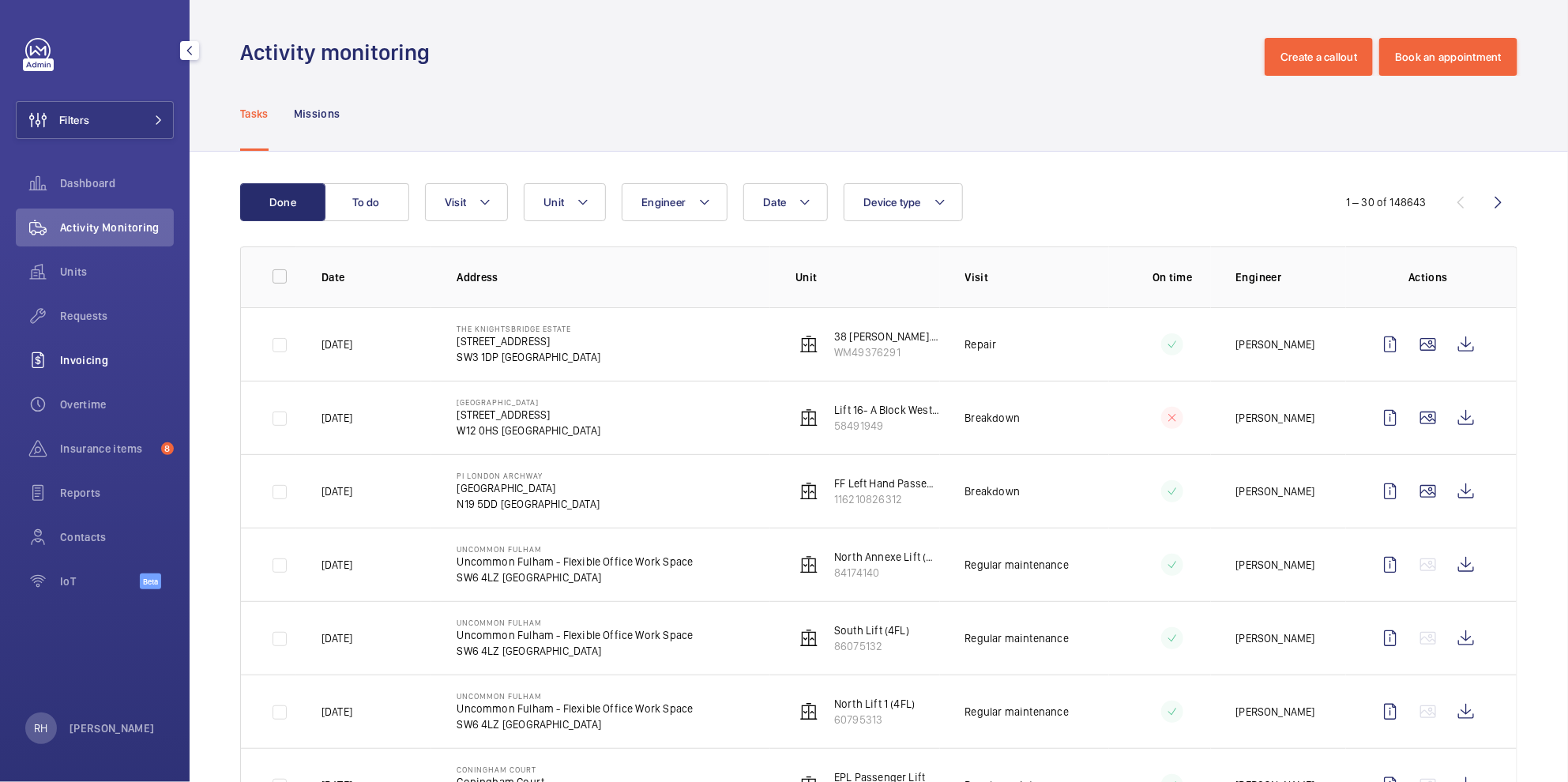
click at [102, 358] on span "Invoicing" at bounding box center [116, 359] width 113 height 16
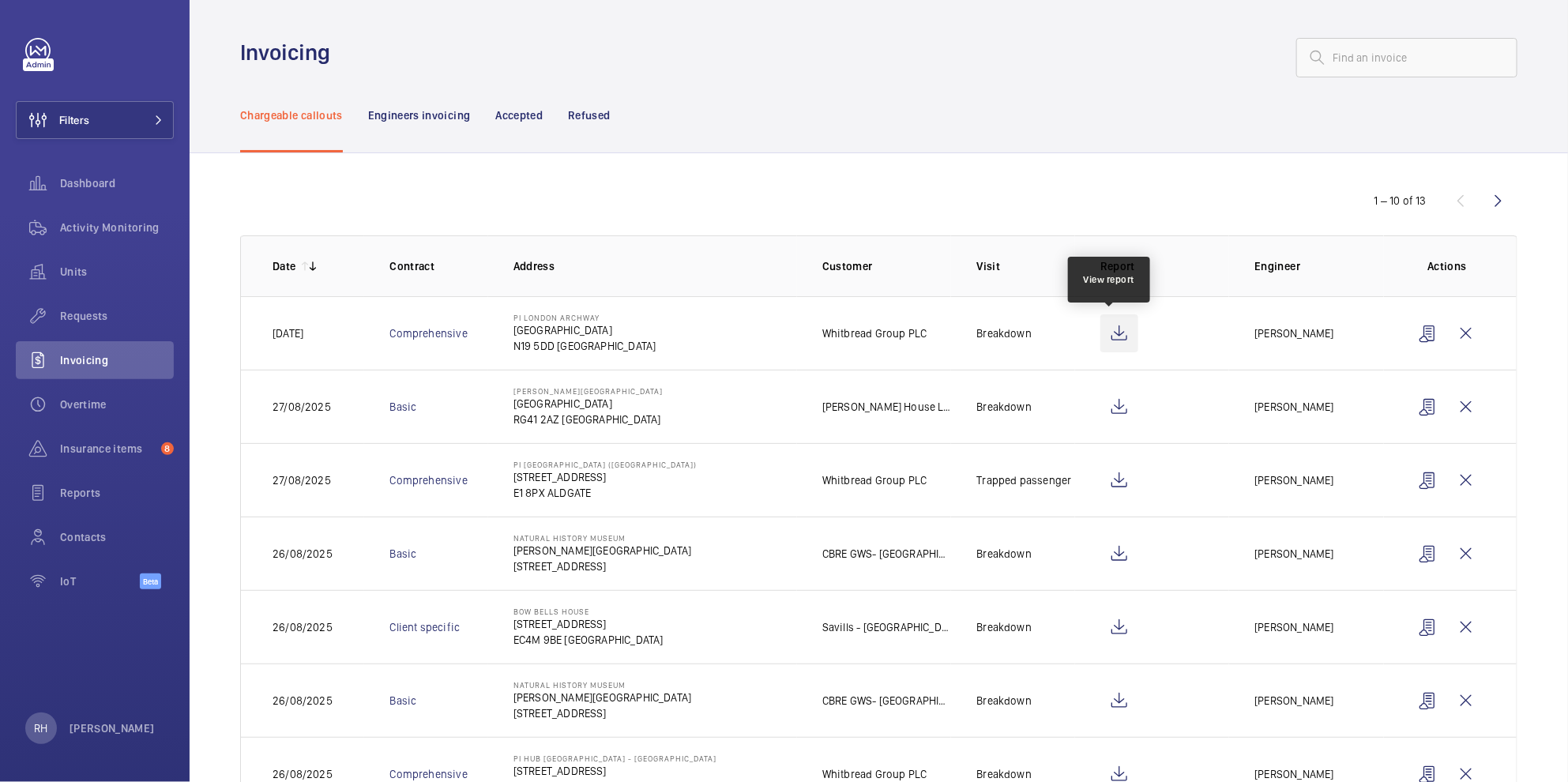
click at [1118, 333] on wm-front-icon-button at bounding box center [1119, 333] width 38 height 38
